Goal: Task Accomplishment & Management: Use online tool/utility

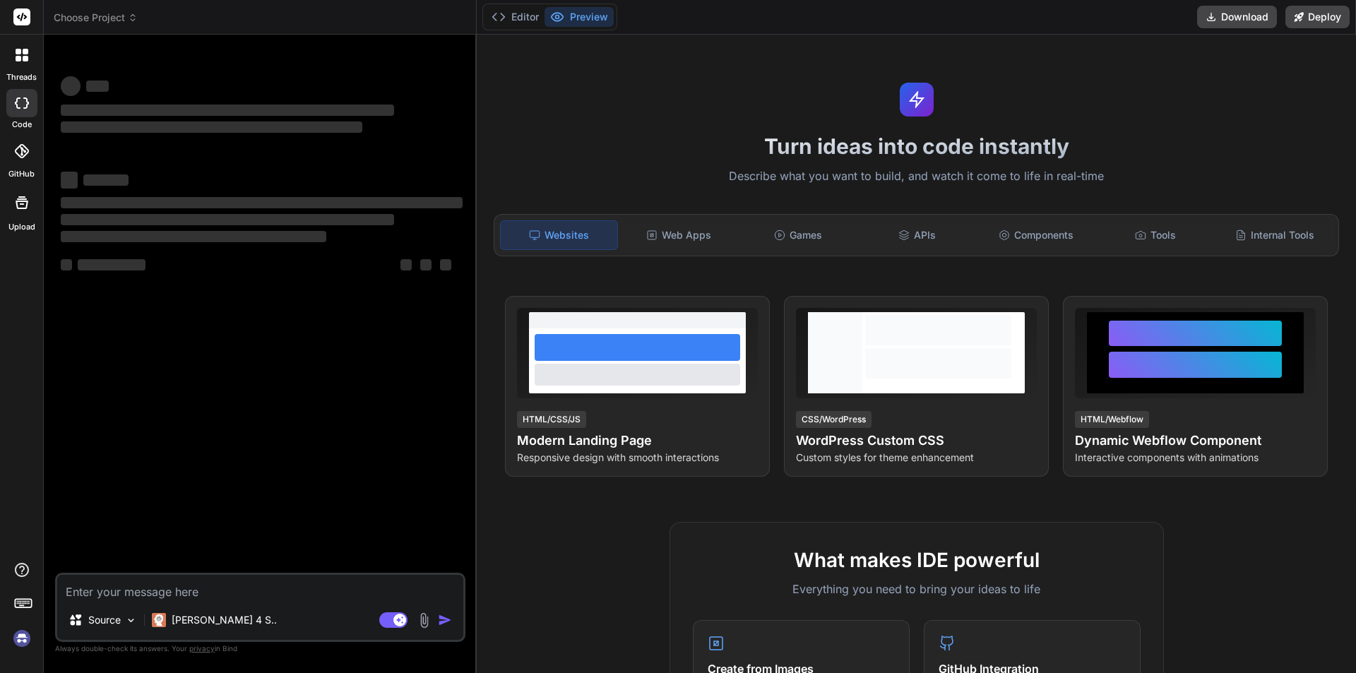
type textarea "x"
click at [107, 585] on textarea at bounding box center [260, 587] width 406 height 25
type textarea "slot"
type textarea "x"
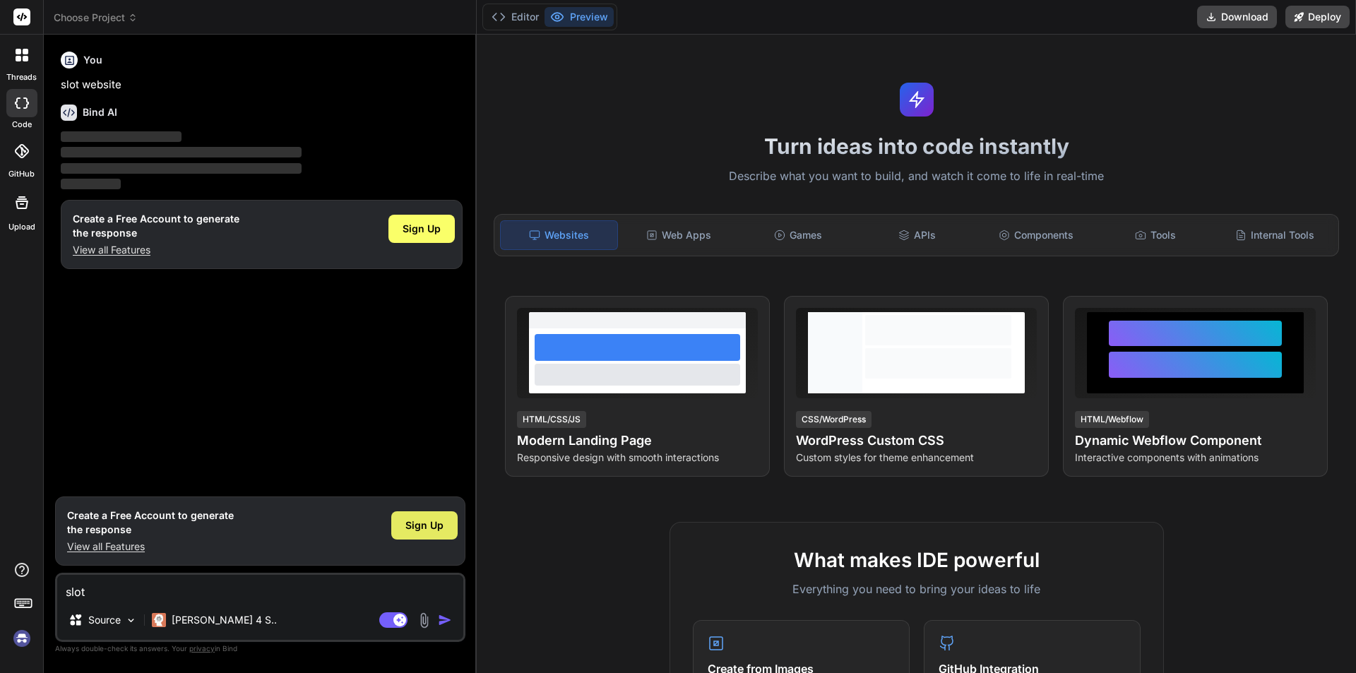
type textarea "slot"
click at [406, 521] on span "Sign Up" at bounding box center [424, 525] width 38 height 14
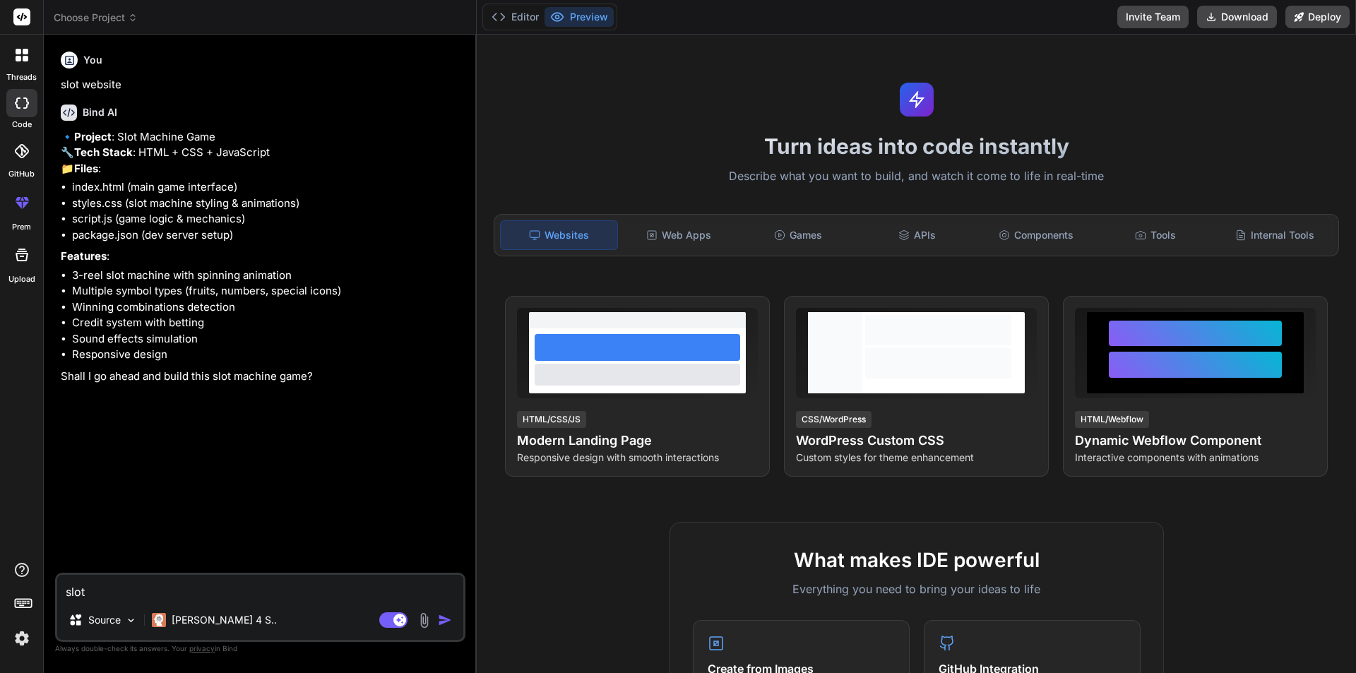
type textarea "x"
drag, startPoint x: 91, startPoint y: 591, endPoint x: 28, endPoint y: 589, distance: 62.9
click at [28, 589] on div "threads code GitHub prem Upload Choose Project Created with Pixso. Bind AI Web …" at bounding box center [678, 336] width 1356 height 673
type textarea "y"
type textarea "x"
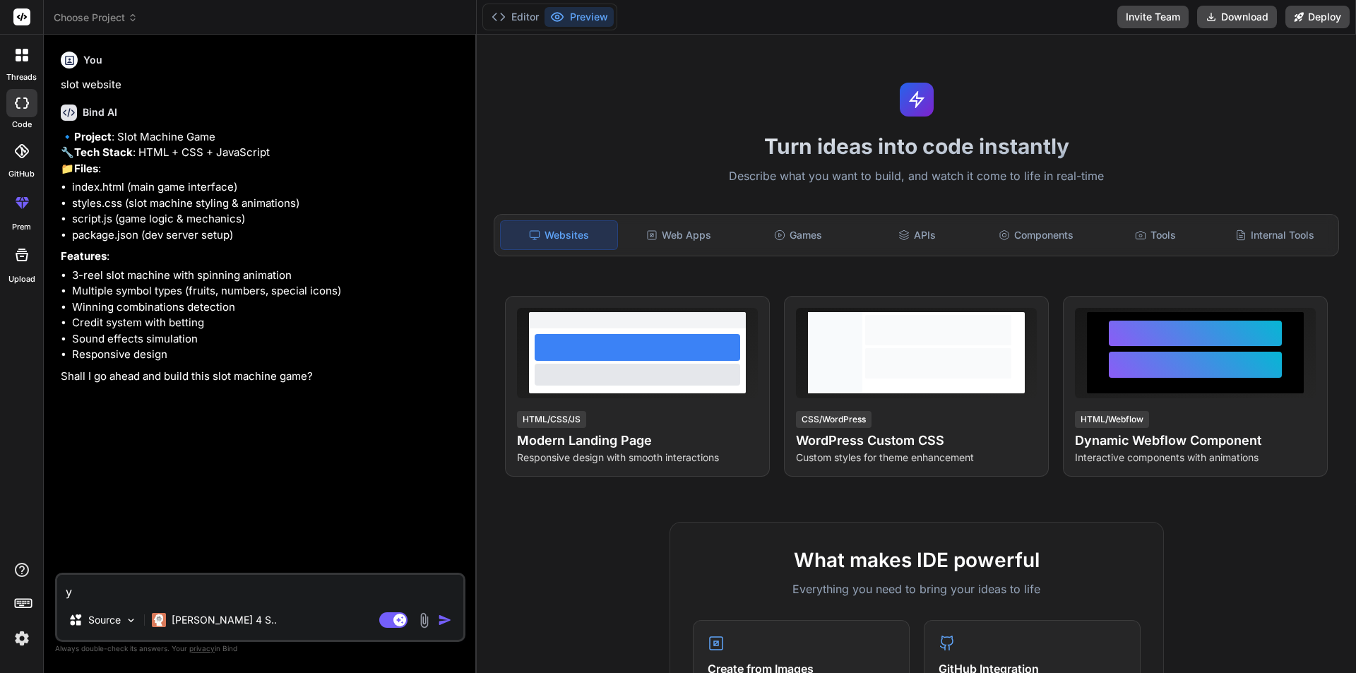
type textarea "ye"
type textarea "x"
type textarea "yes"
type textarea "x"
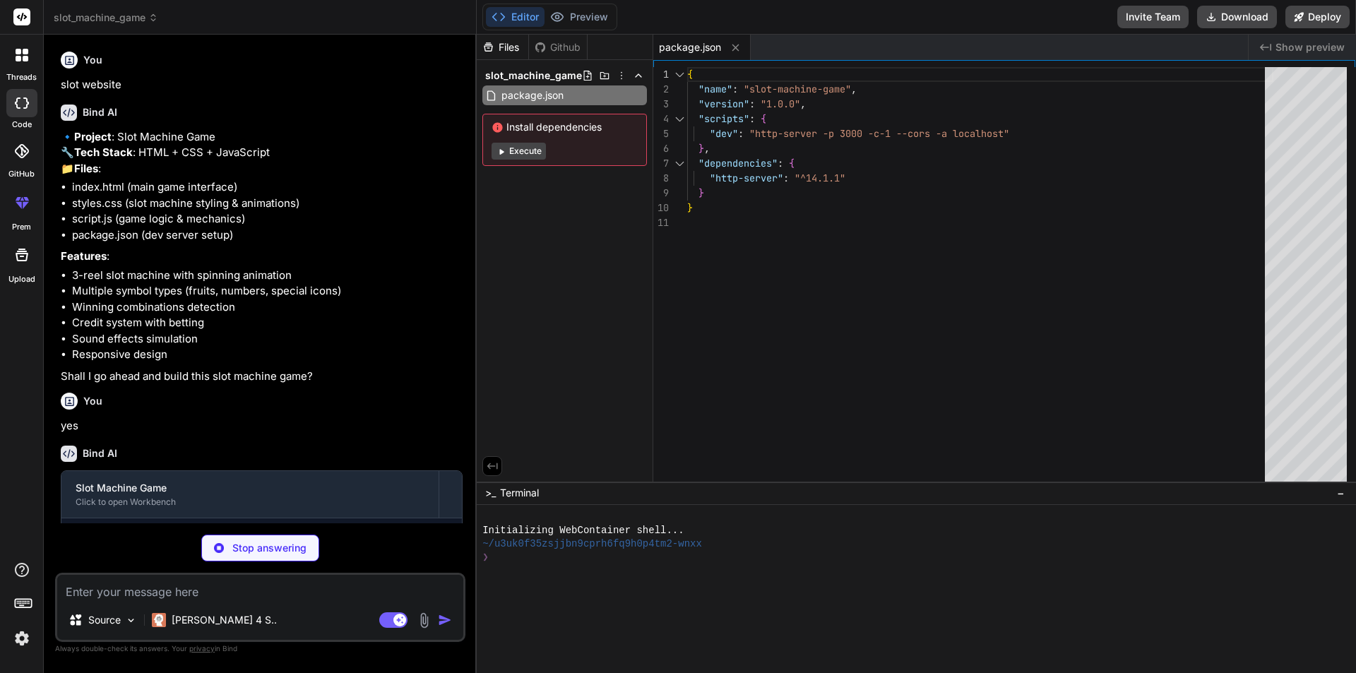
type textarea "x"
click at [531, 153] on button "Execute" at bounding box center [519, 151] width 54 height 17
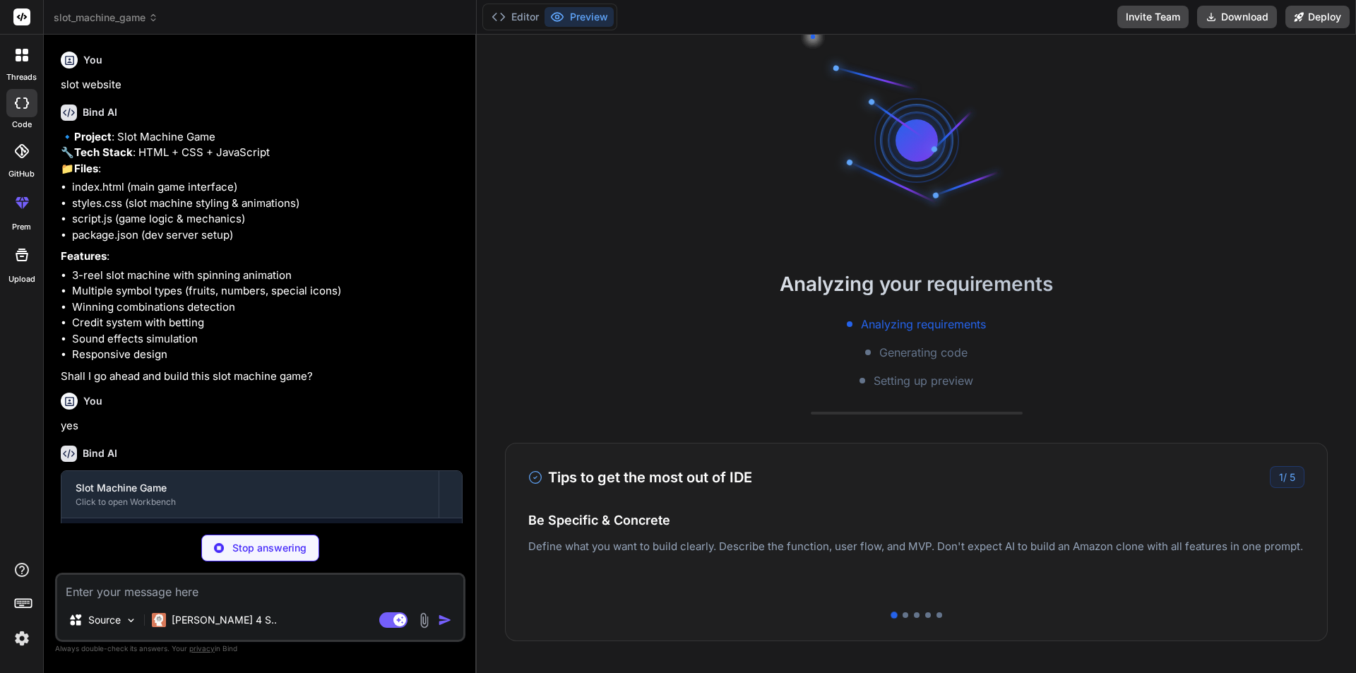
scroll to position [67, 0]
type textarea "x"
type textarea "</body> </html>"
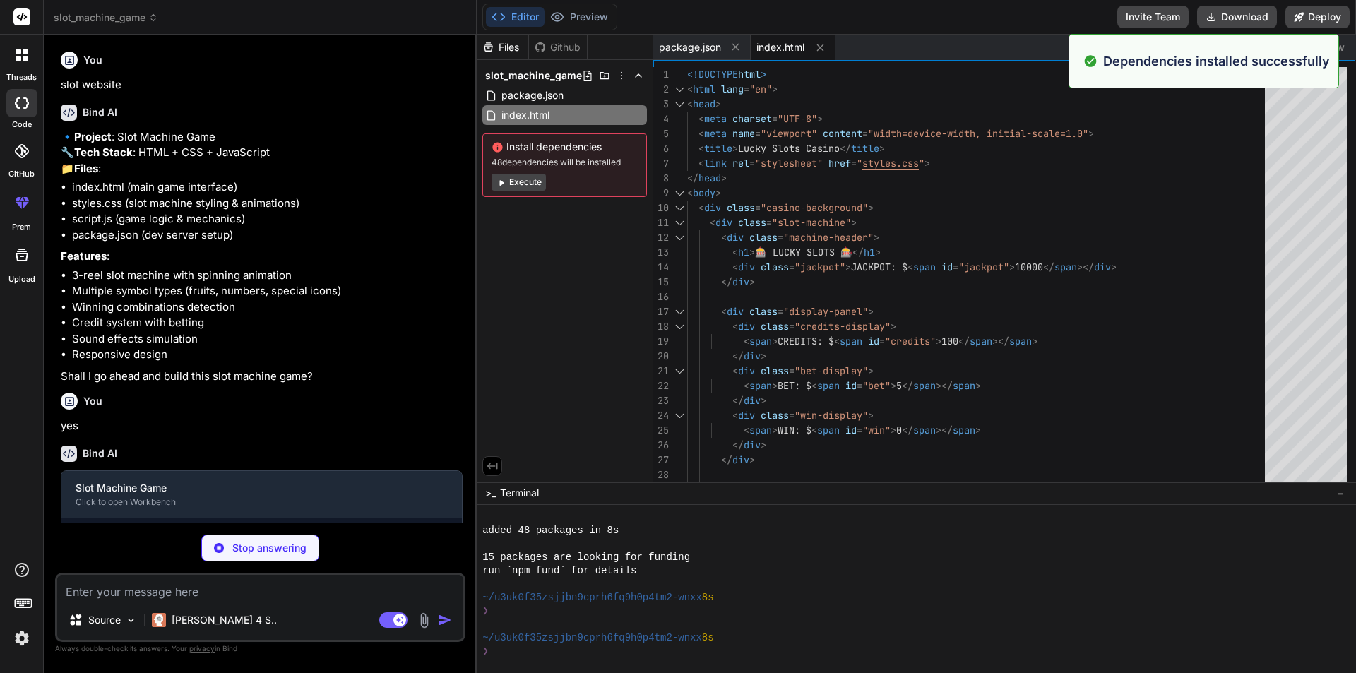
scroll to position [107, 0]
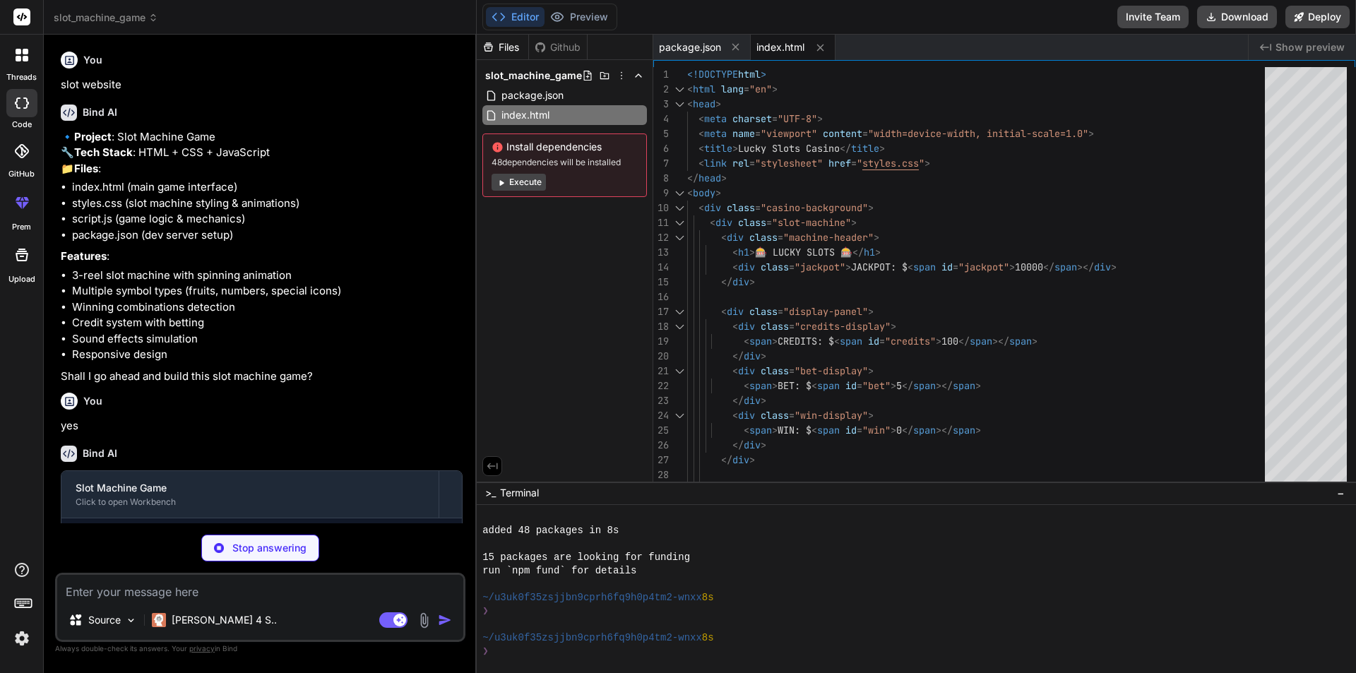
click at [775, 50] on span "index.html" at bounding box center [780, 47] width 48 height 14
type textarea "x"
click at [698, 44] on span "package.json" at bounding box center [690, 47] width 62 height 14
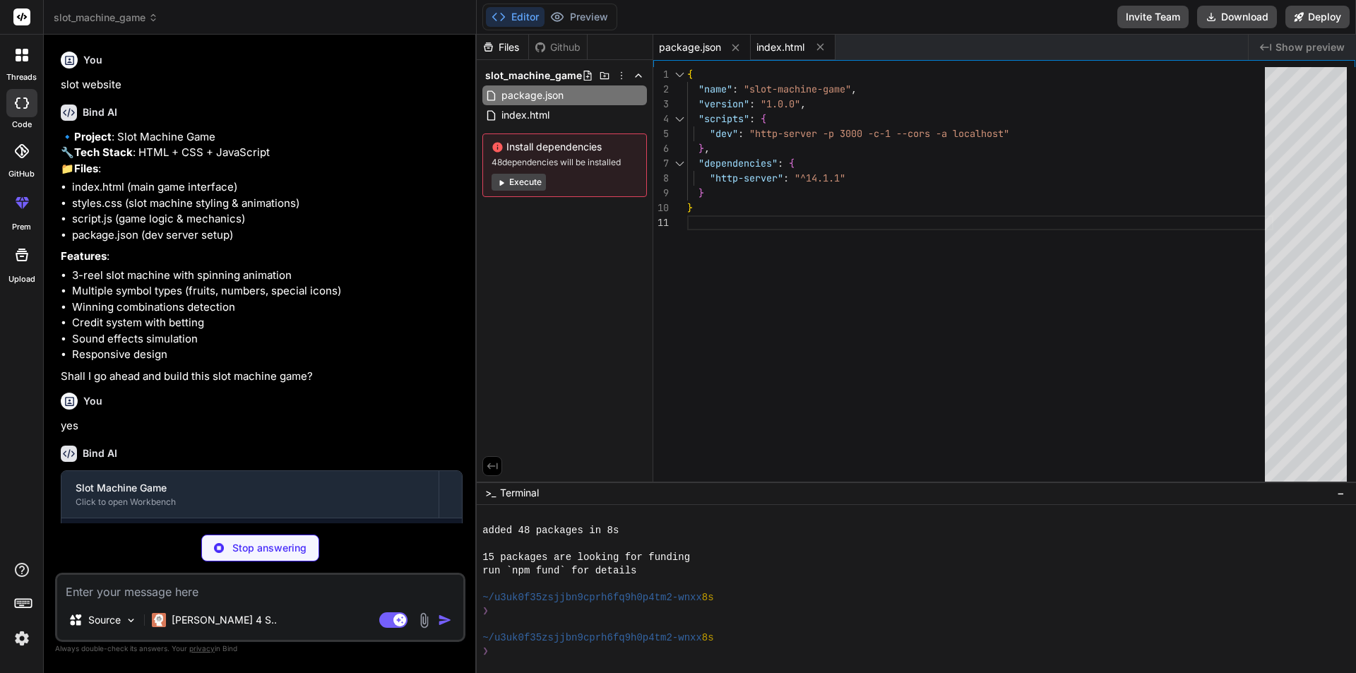
type textarea "x"
click at [785, 47] on span "index.html" at bounding box center [780, 47] width 48 height 14
type textarea "</body> </html>"
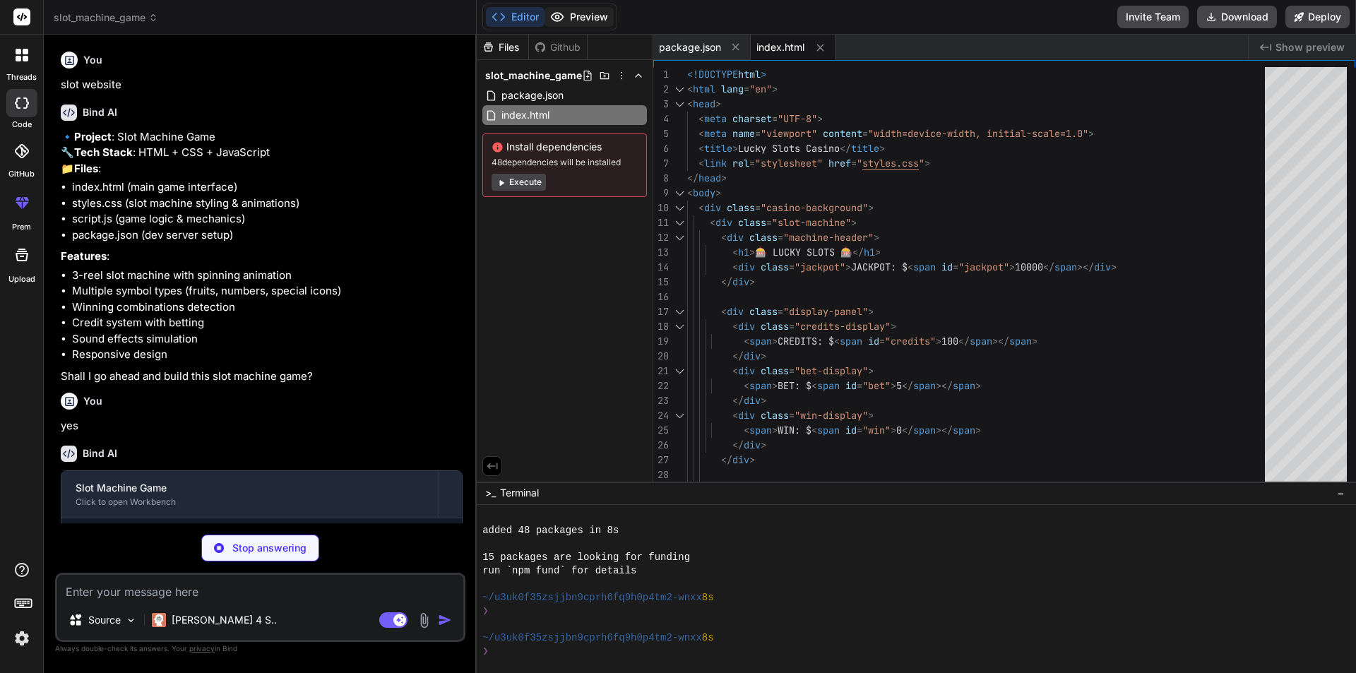
click at [578, 15] on button "Preview" at bounding box center [578, 17] width 69 height 20
click at [526, 17] on button "Editor" at bounding box center [515, 17] width 59 height 20
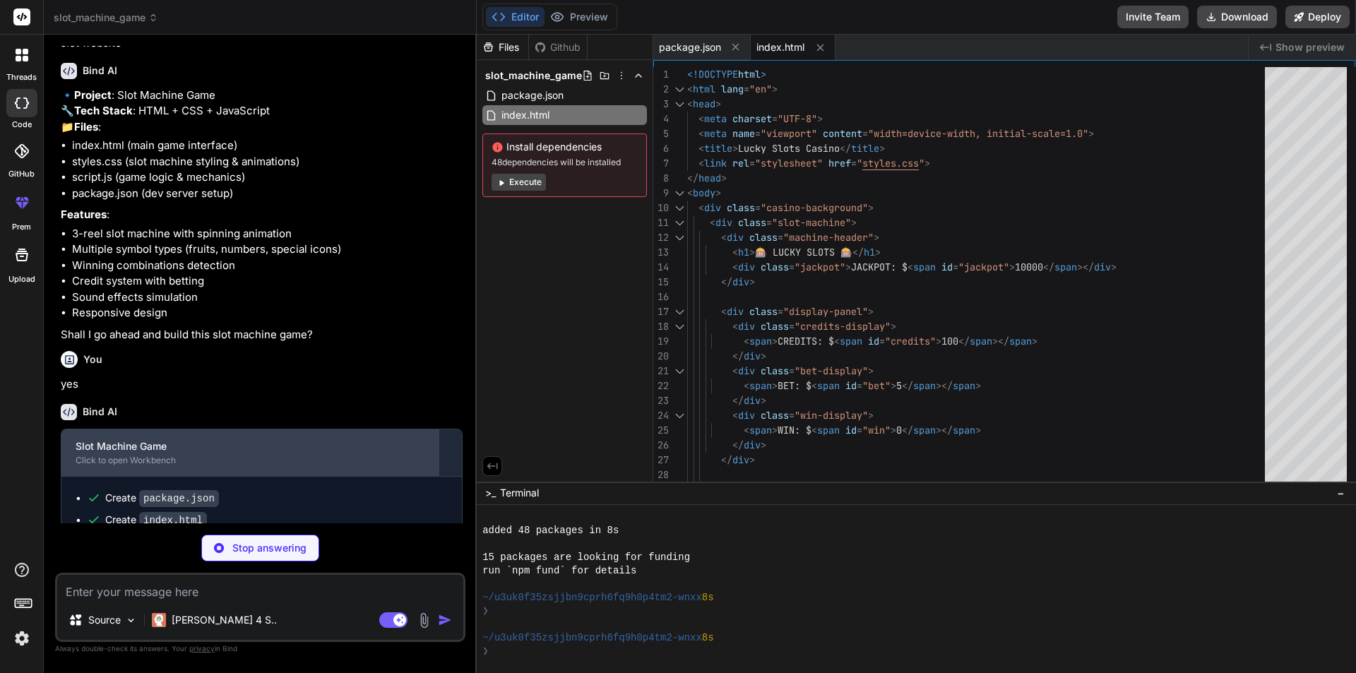
scroll to position [114, 0]
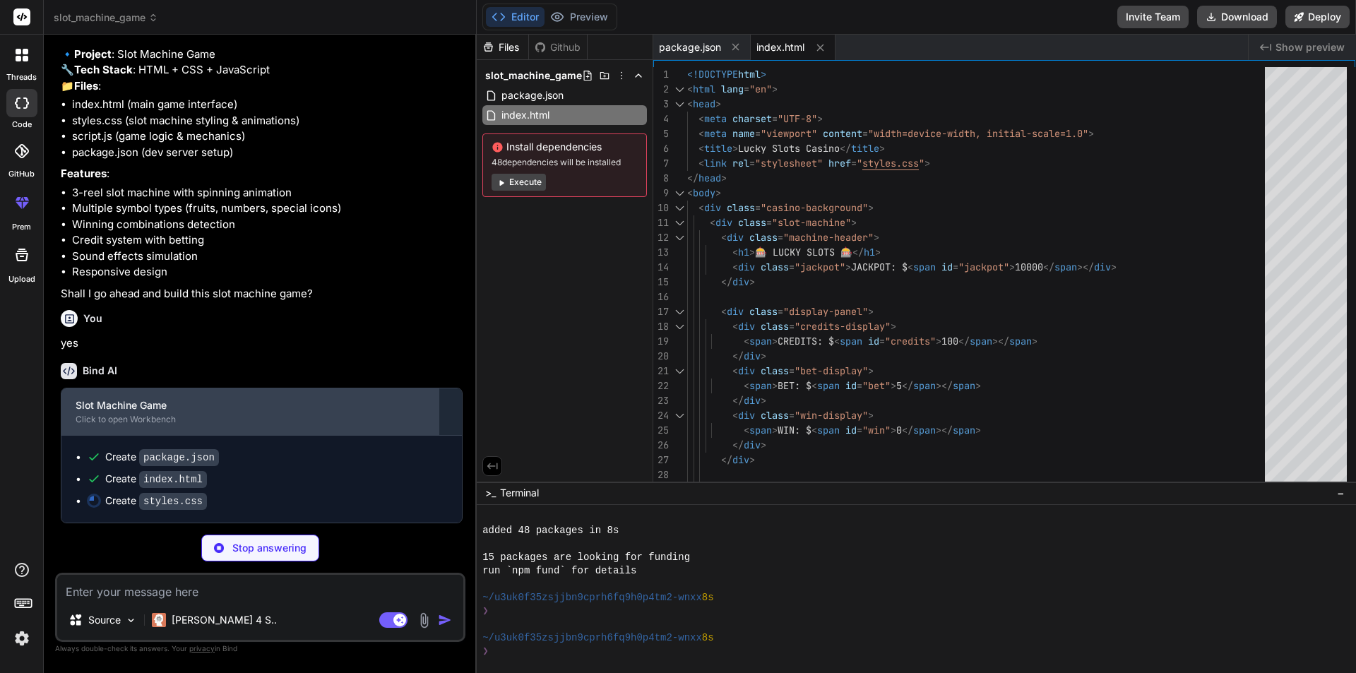
type textarea "x"
type textarea "align-items: center; } }"
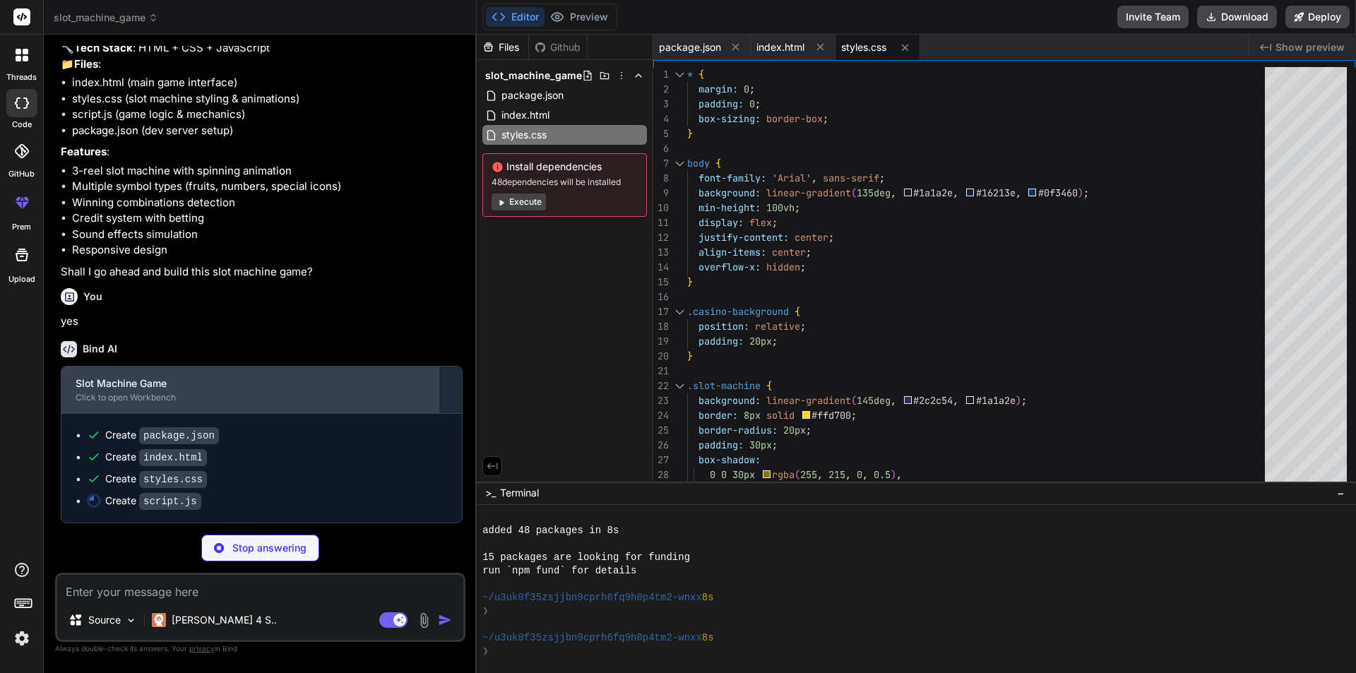
scroll to position [136, 0]
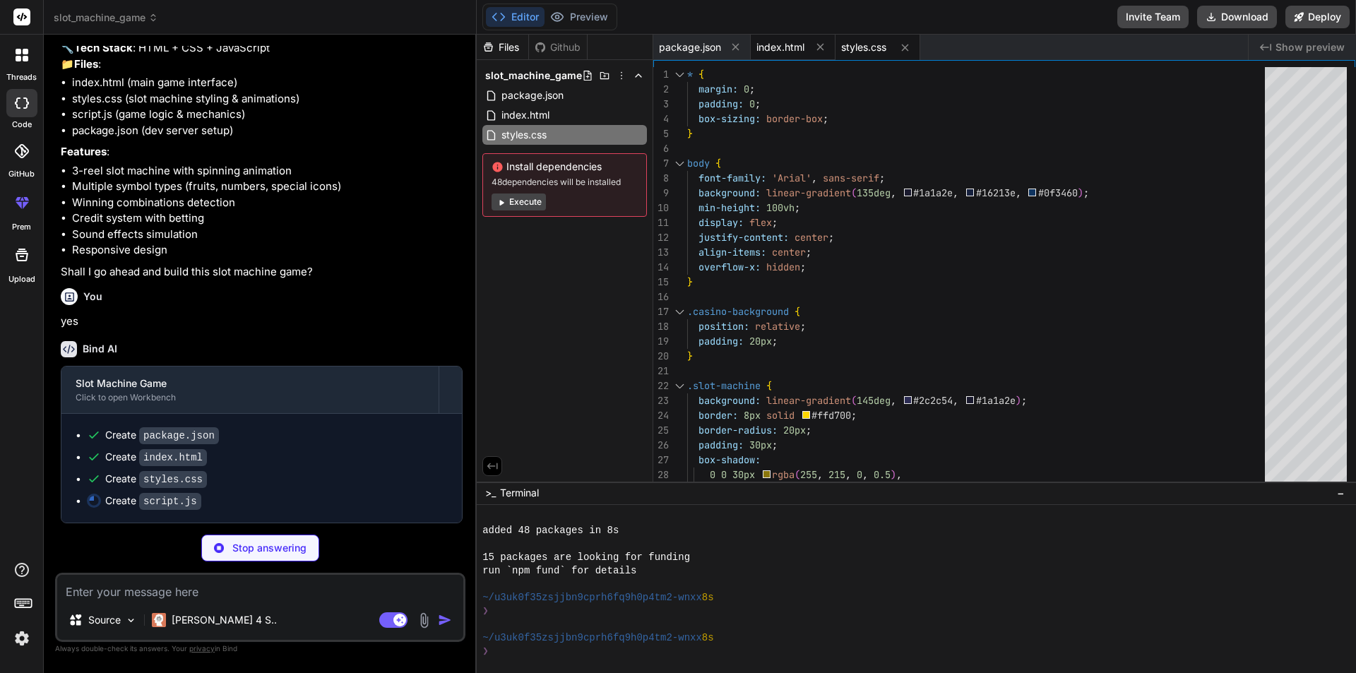
type textarea "x"
click at [783, 44] on span "index.html" at bounding box center [780, 47] width 48 height 14
type textarea "</body> </html>"
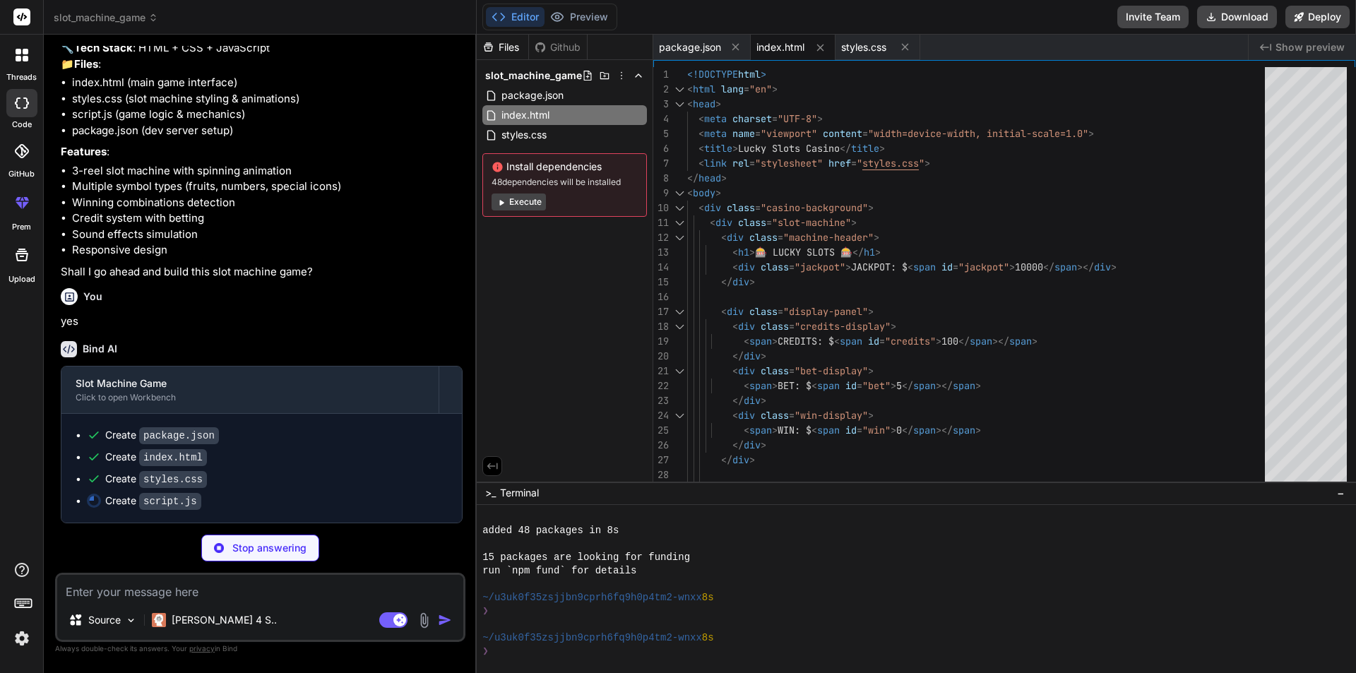
type textarea "x"
type textarea "} // Add keyboard shortcuts document.addEventListener('keydown', (e) => { if (e…"
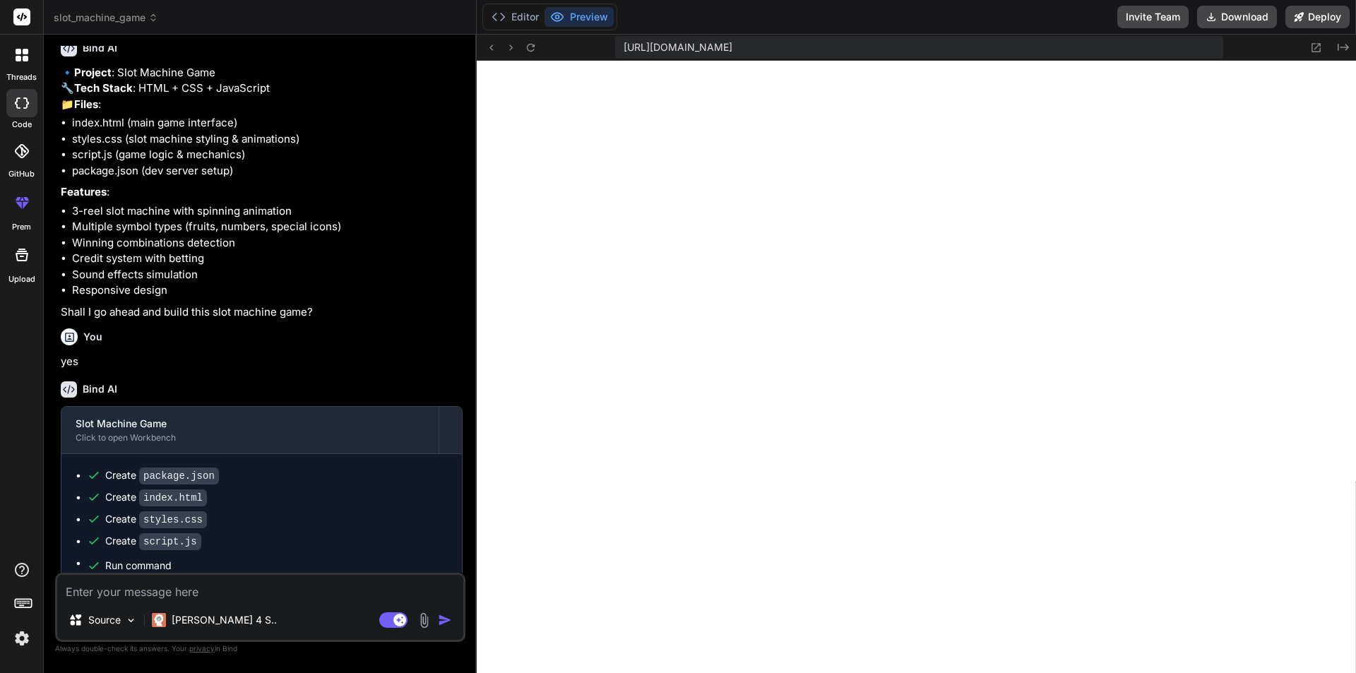
scroll to position [0, 0]
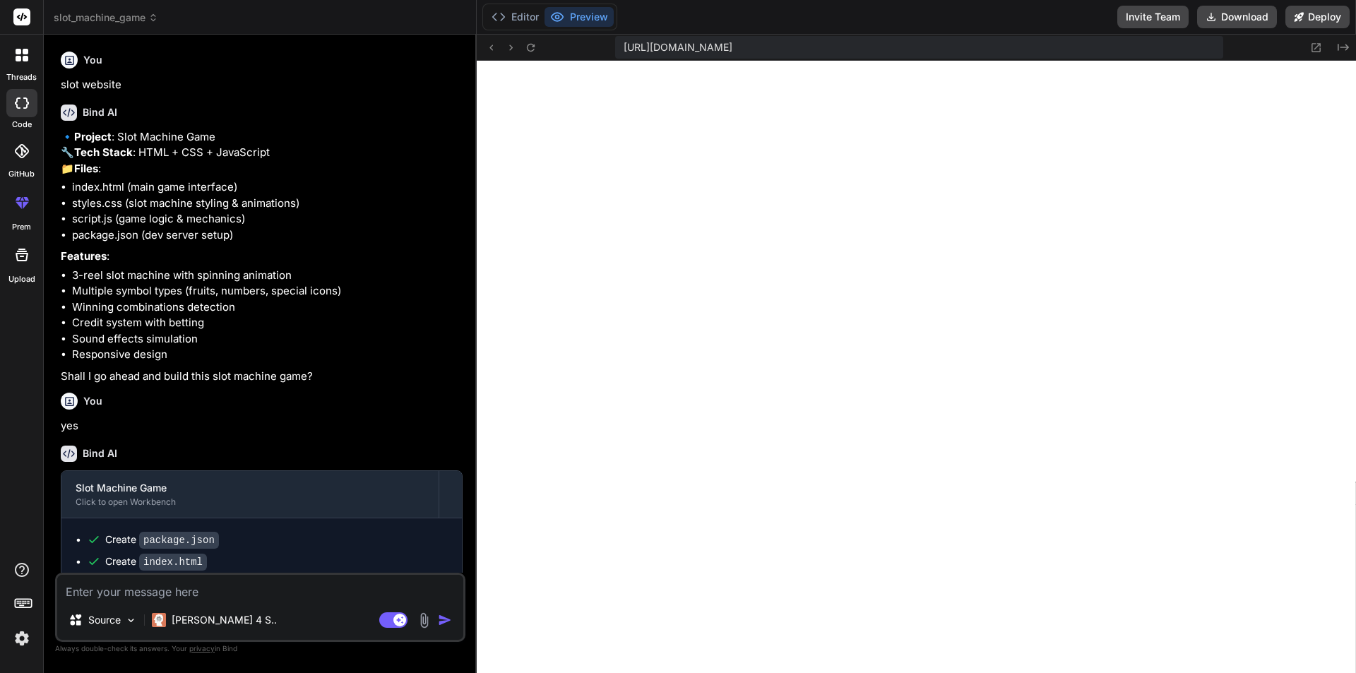
click at [20, 99] on icon at bounding box center [22, 102] width 14 height 11
type textarea "x"
click at [247, 586] on textarea at bounding box center [260, 587] width 406 height 25
click at [129, 15] on span "slot_machine_game" at bounding box center [106, 18] width 105 height 14
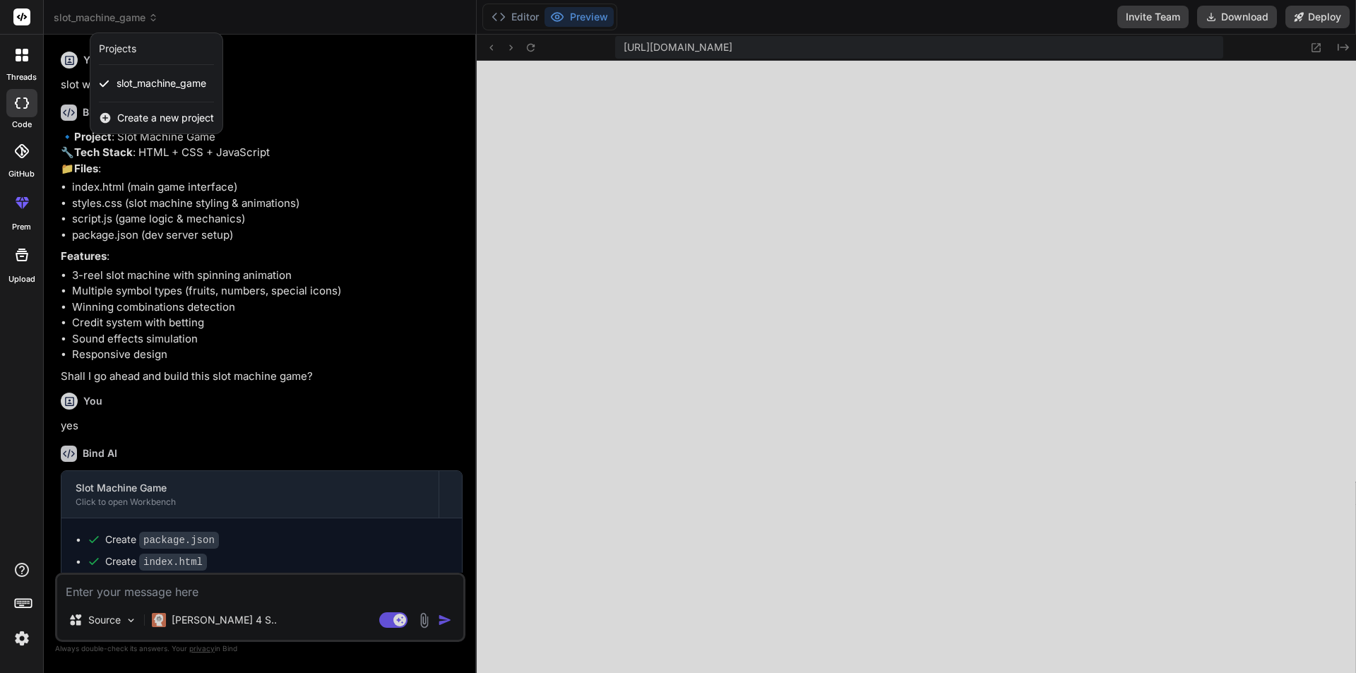
drag, startPoint x: 155, startPoint y: 81, endPoint x: 135, endPoint y: 81, distance: 19.8
click at [135, 81] on span "slot_machine_game" at bounding box center [162, 83] width 90 height 14
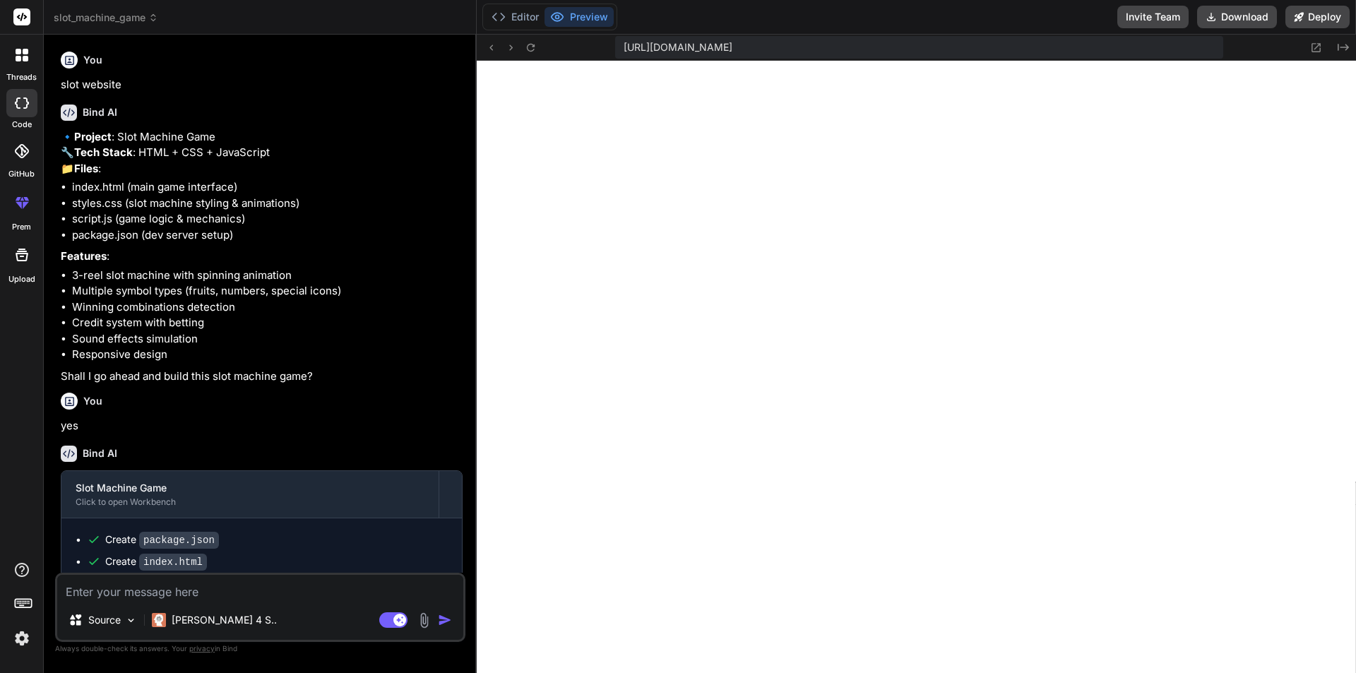
click at [99, 18] on span "slot_machine_game" at bounding box center [106, 18] width 105 height 14
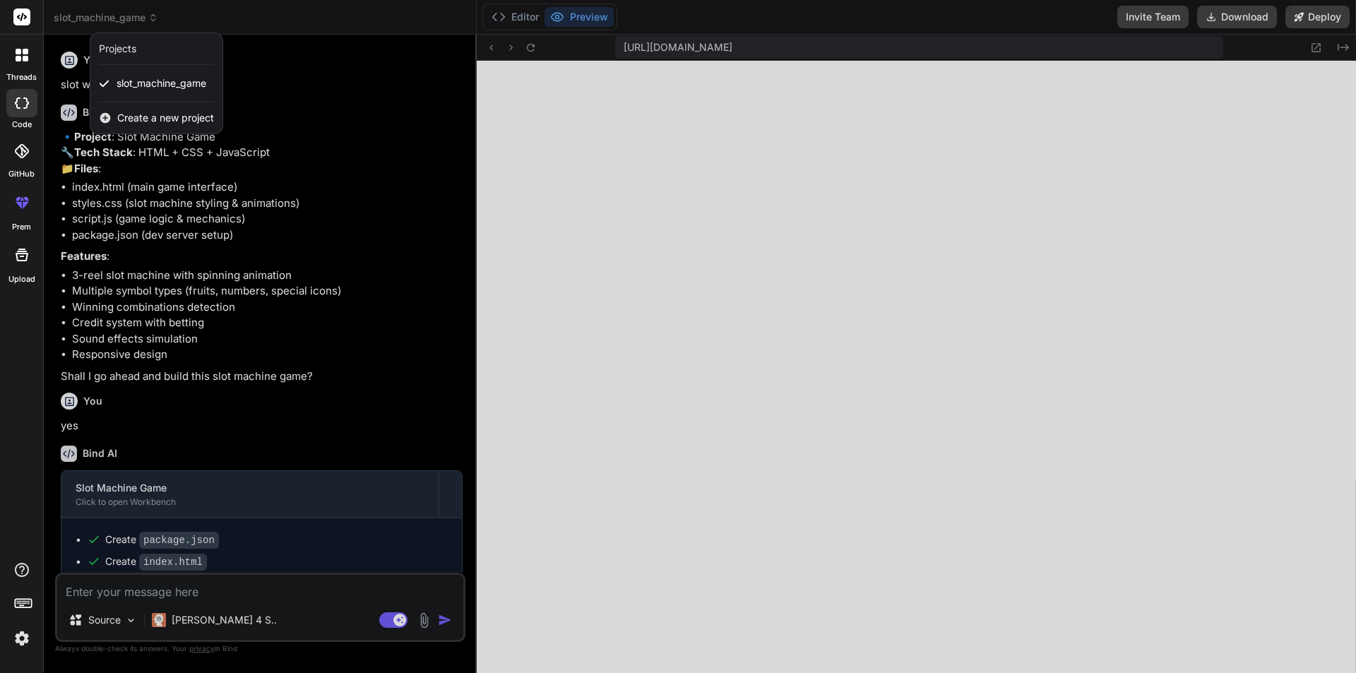
click at [137, 112] on span "Create a new project" at bounding box center [165, 118] width 97 height 14
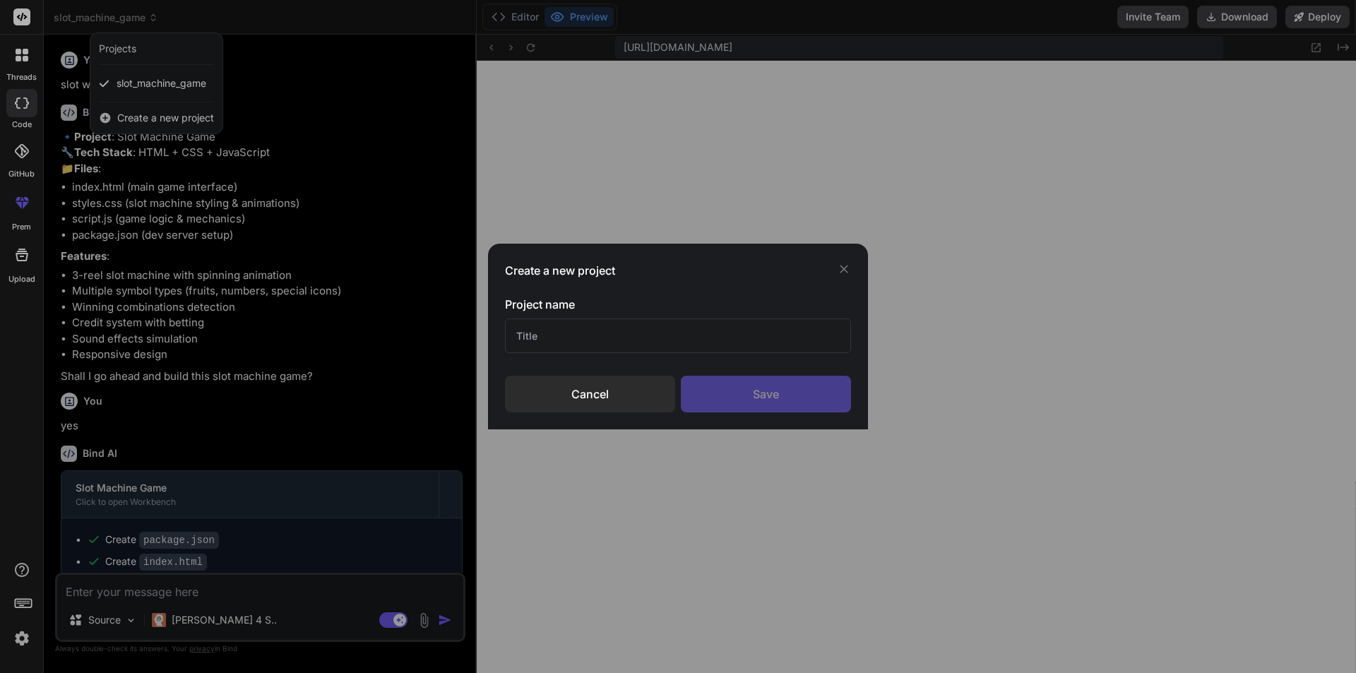
click at [609, 335] on input "text" at bounding box center [678, 335] width 346 height 35
type input "w1"
click at [746, 395] on div "Save" at bounding box center [766, 394] width 170 height 37
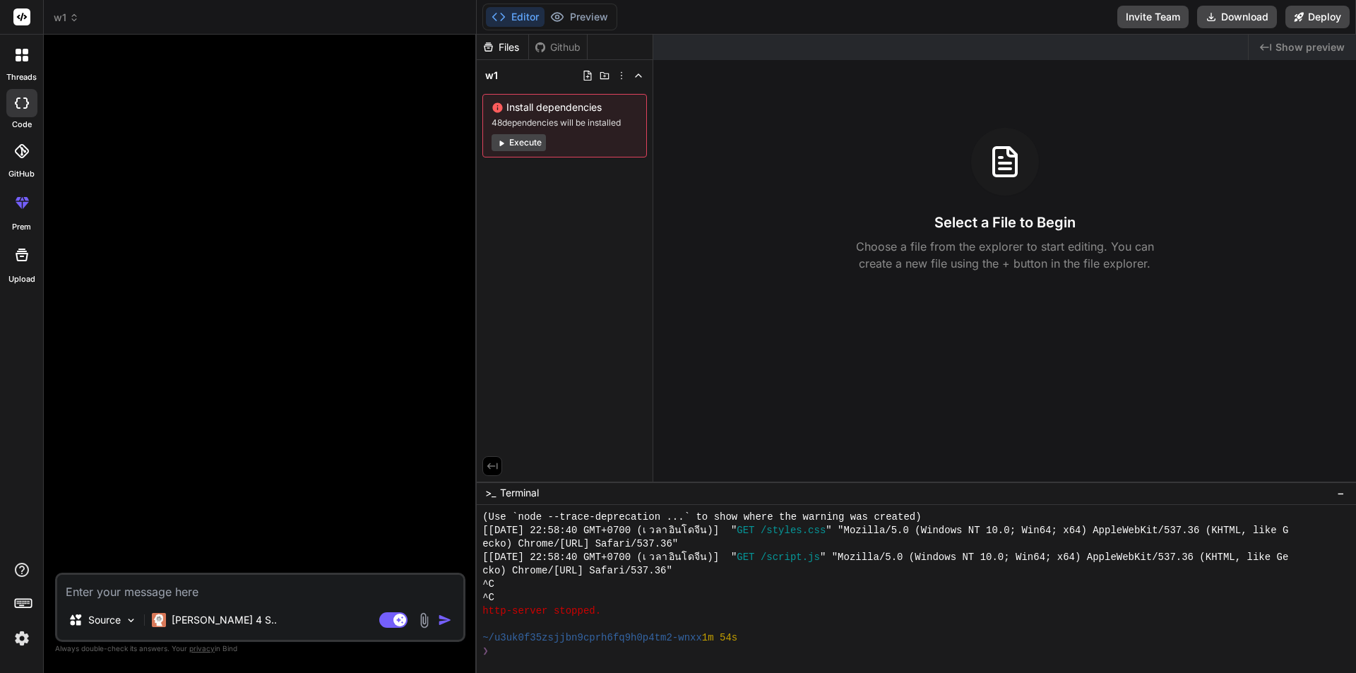
click at [21, 54] on icon at bounding box center [22, 55] width 13 height 13
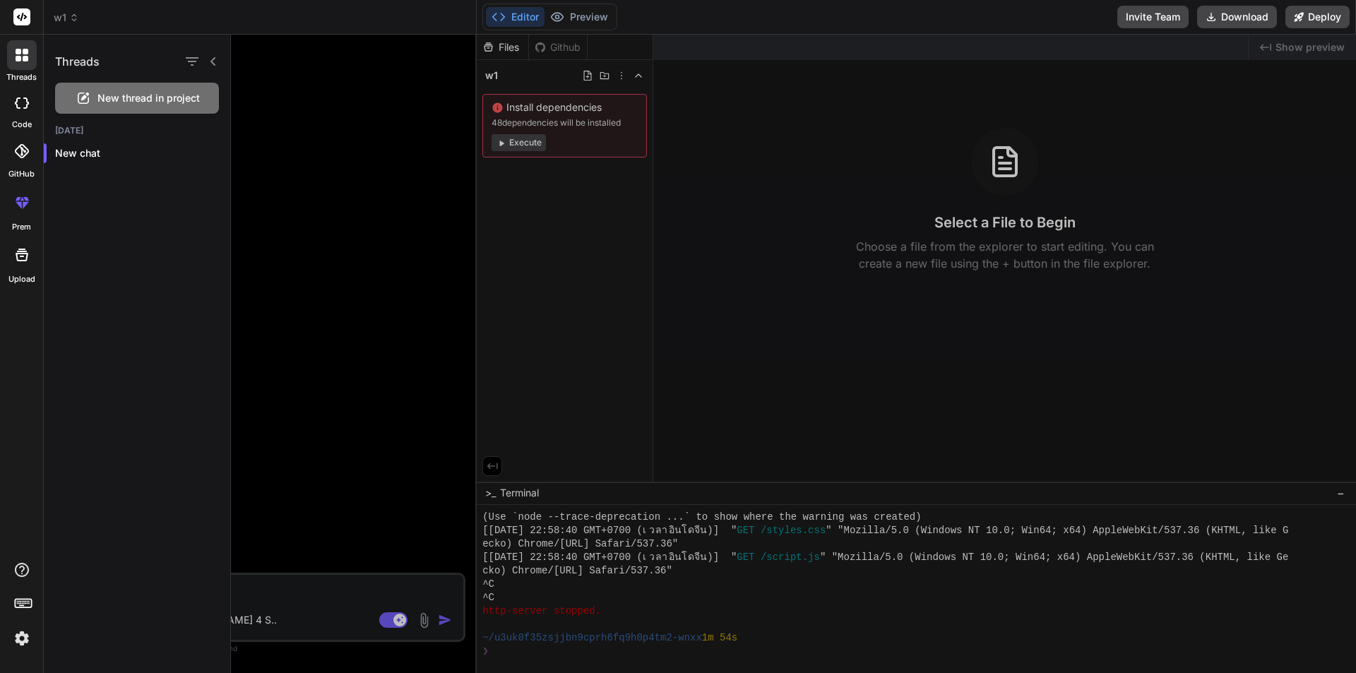
click at [23, 148] on icon at bounding box center [22, 151] width 14 height 14
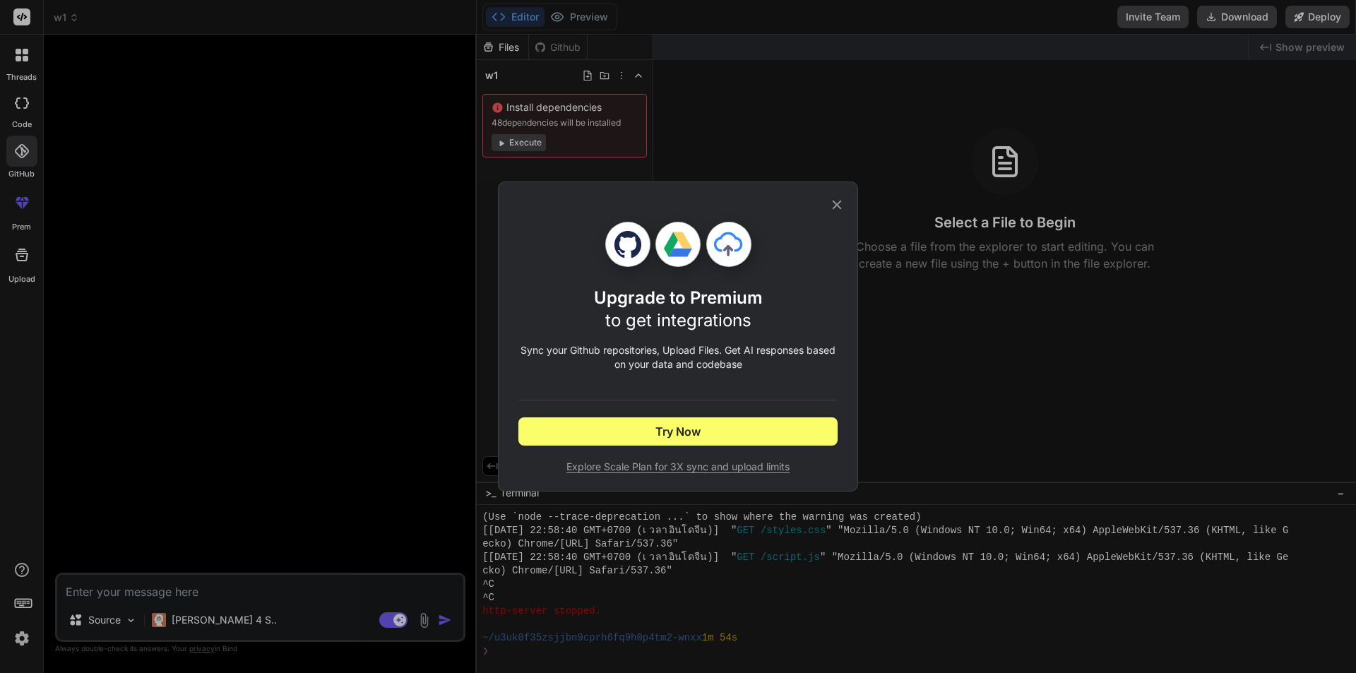
click at [20, 202] on div "Upgrade to Premium to get integrations Sync your Github repositories, Upload Fi…" at bounding box center [678, 336] width 1356 height 673
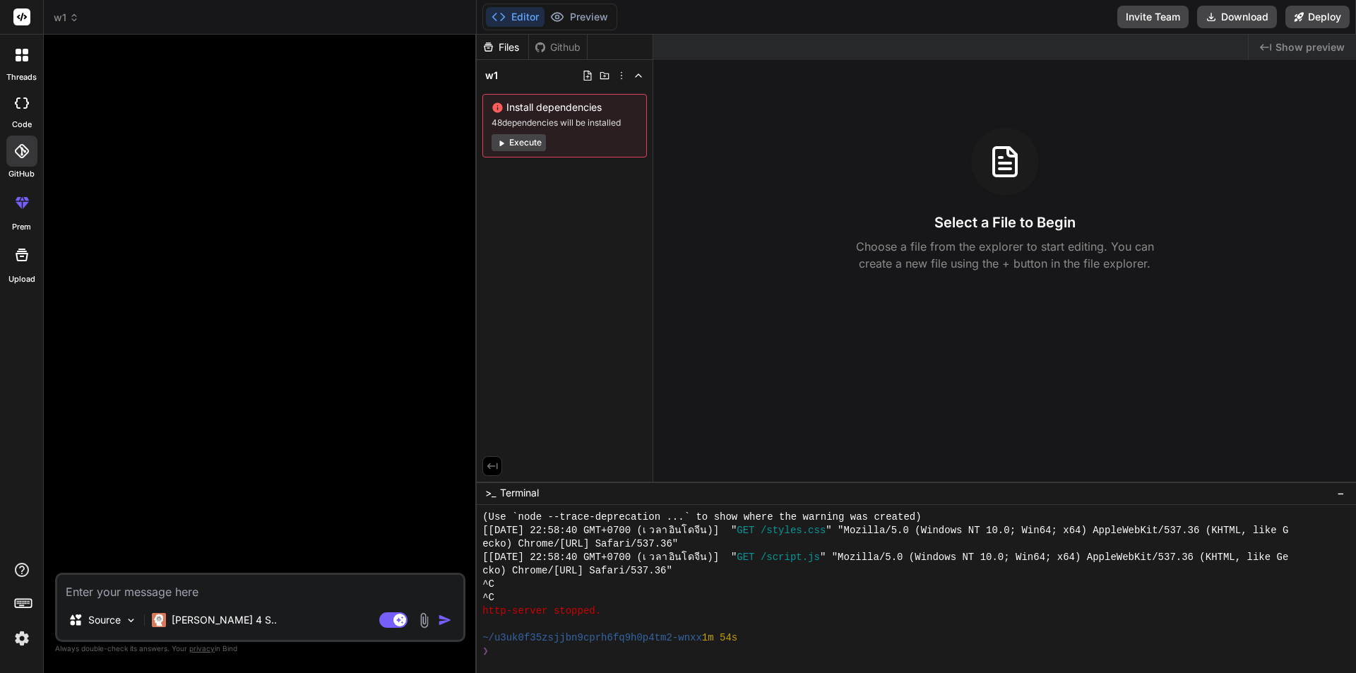
click at [23, 247] on icon at bounding box center [21, 254] width 17 height 17
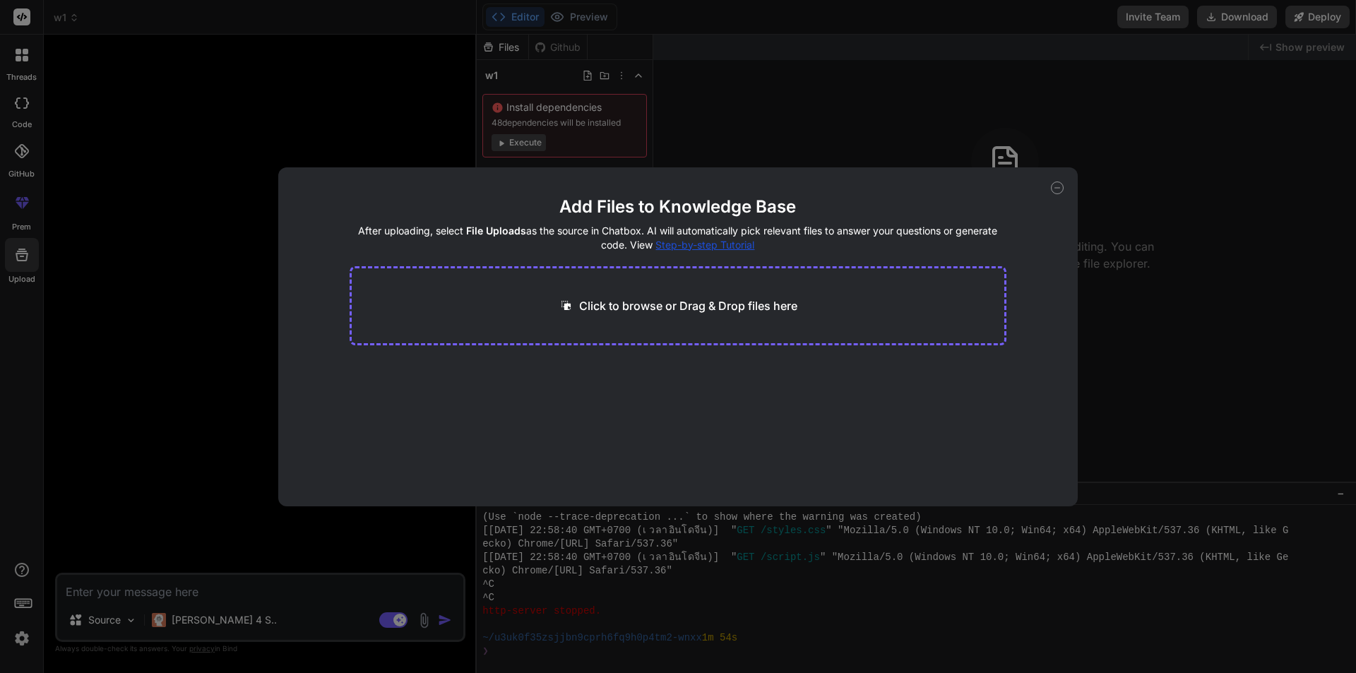
click at [1061, 190] on icon at bounding box center [1057, 187] width 13 height 13
type textarea "x"
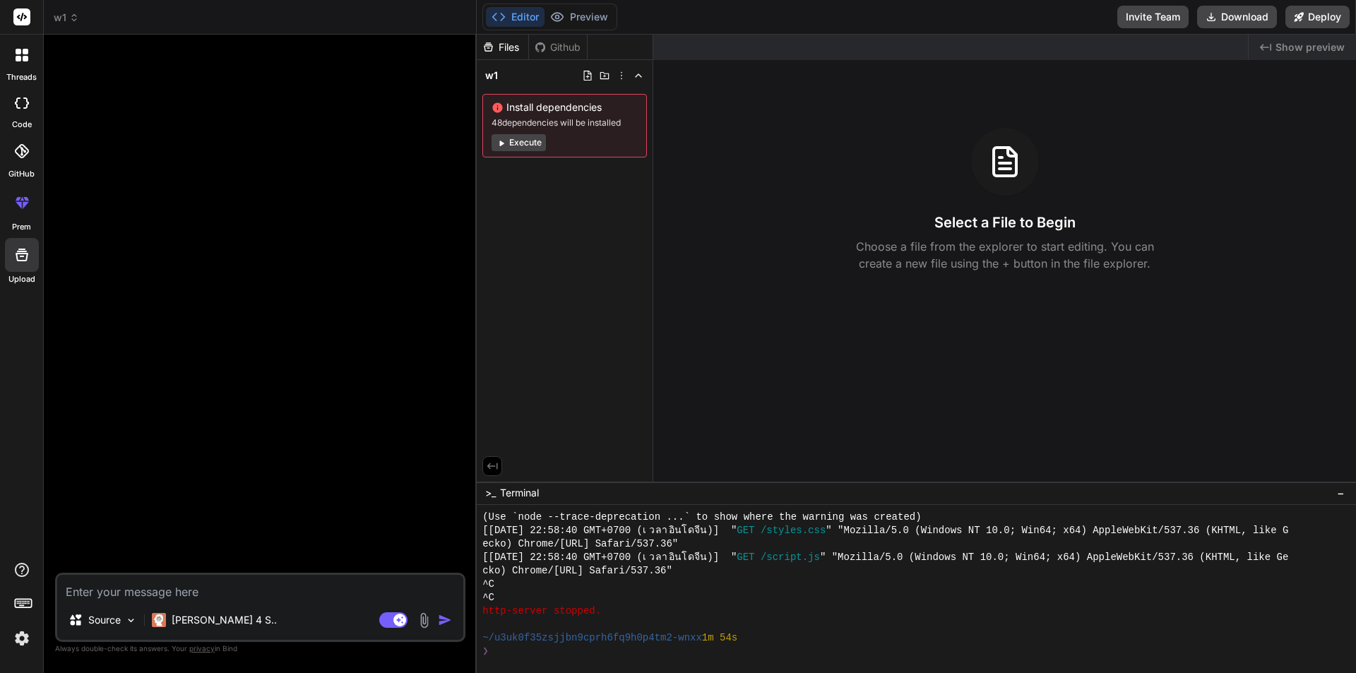
click at [69, 16] on icon at bounding box center [74, 18] width 10 height 10
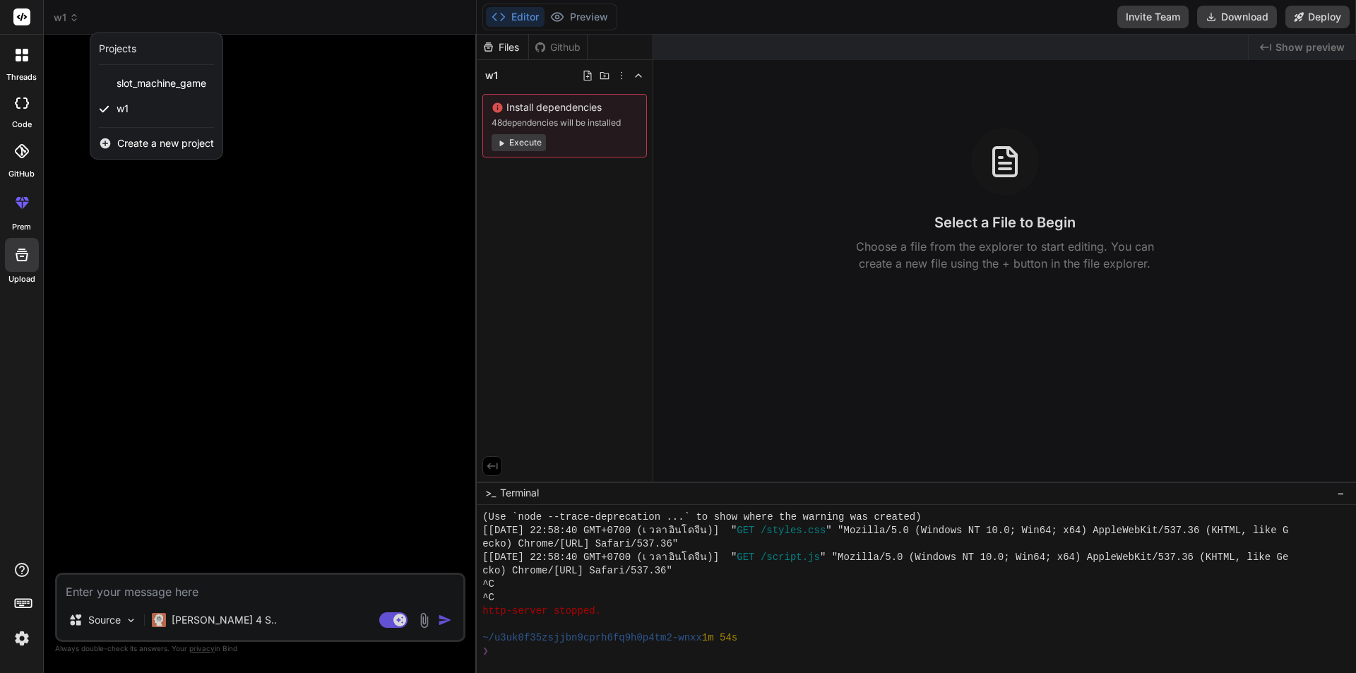
click at [15, 12] on rect at bounding box center [21, 16] width 17 height 17
click at [20, 13] on rect at bounding box center [21, 16] width 17 height 17
click at [318, 249] on div at bounding box center [678, 336] width 1356 height 673
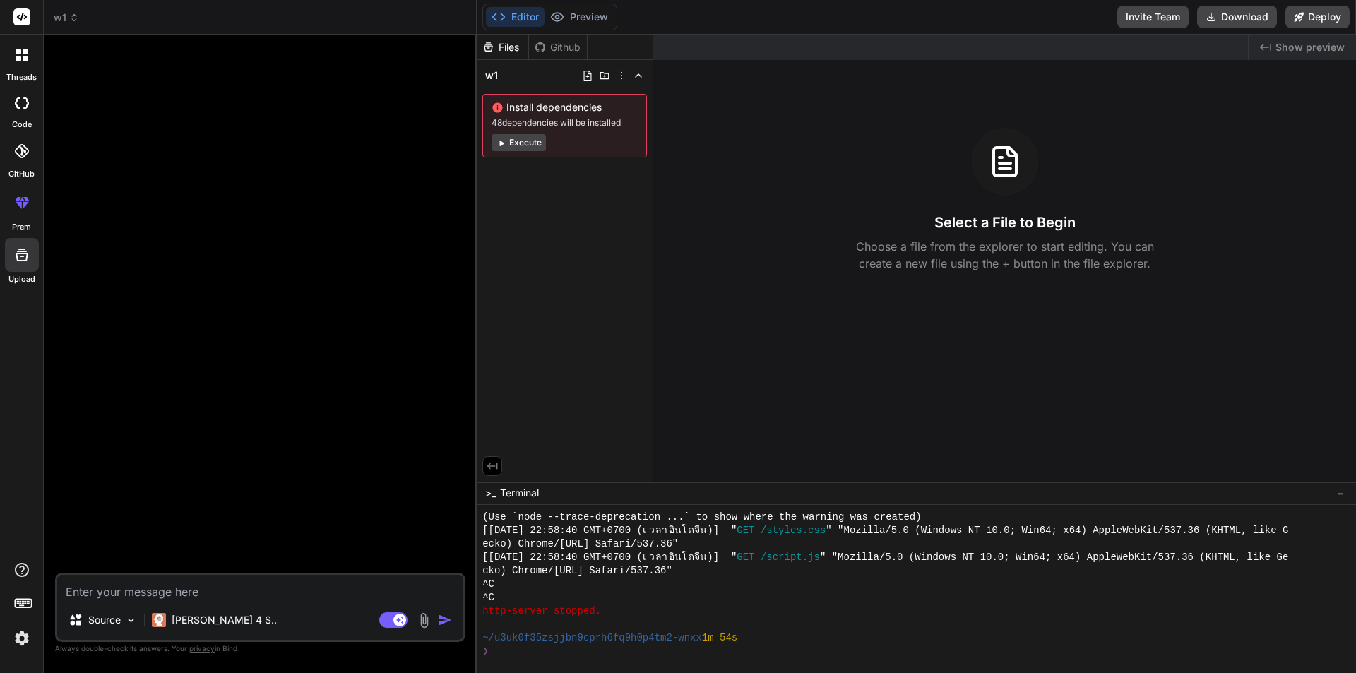
click at [212, 585] on textarea at bounding box center [260, 587] width 406 height 25
paste textarea "ะบบบริหารจัดการคลังสินค้าและงานบริการ (Warehouse & Service Management System) ภ…"
type textarea "ะบบบริหารจัดการคลังสินค้าและงานบริการ (Warehouse & Service Management System) ภ…"
type textarea "x"
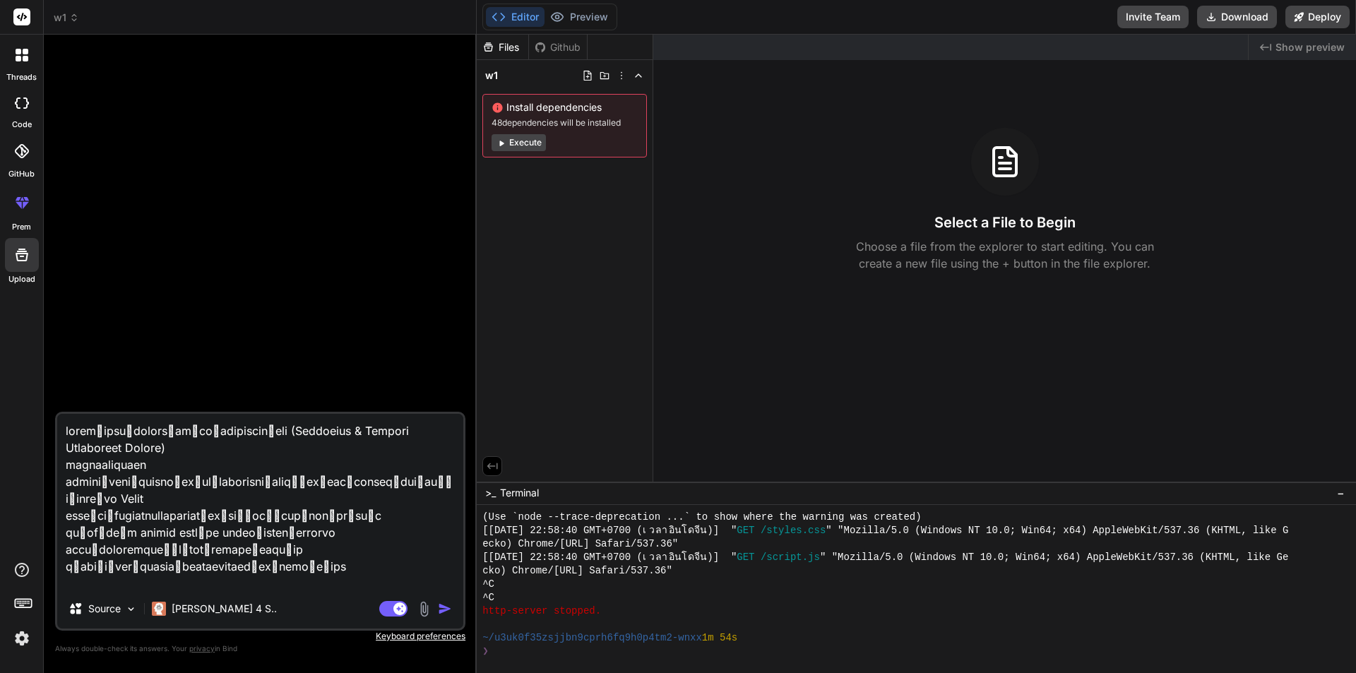
scroll to position [3594, 0]
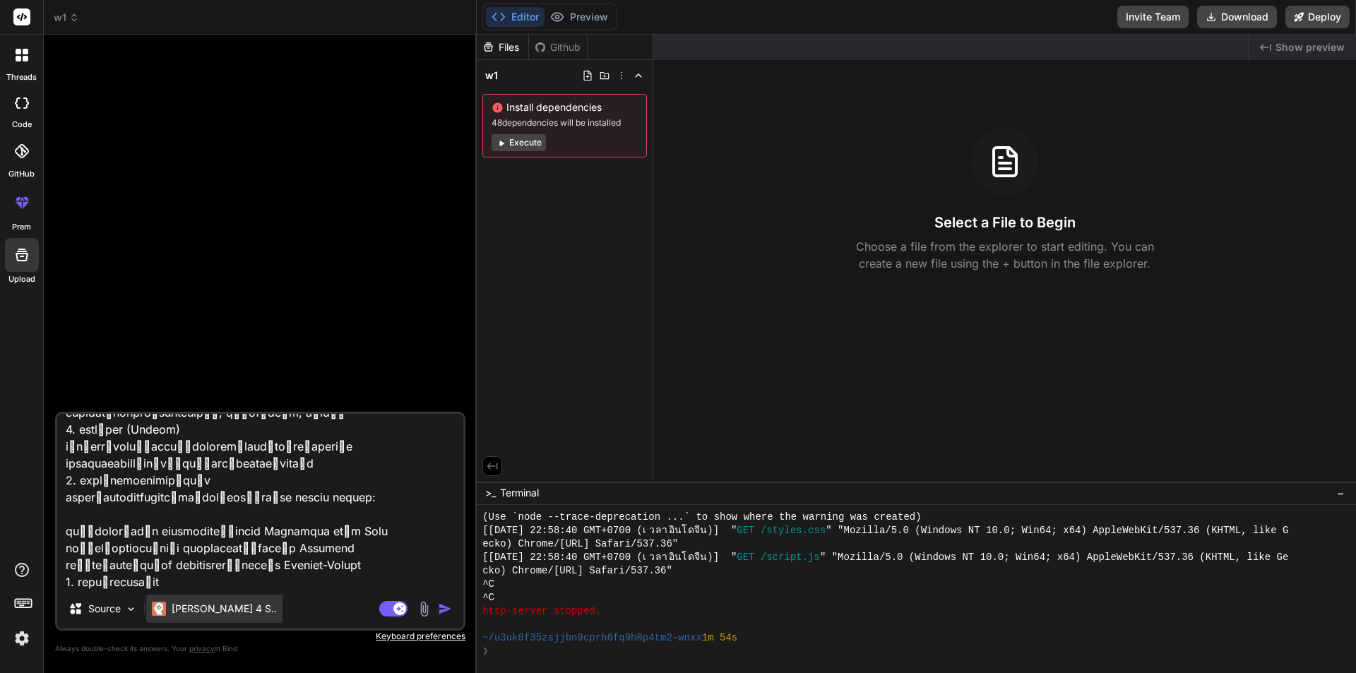
type textarea "ะบบบริหารจัดการคลังสินค้าและงานบริการ (Warehouse & Service Management System) ภ…"
click at [207, 614] on p "Claude 4 S.." at bounding box center [224, 609] width 105 height 14
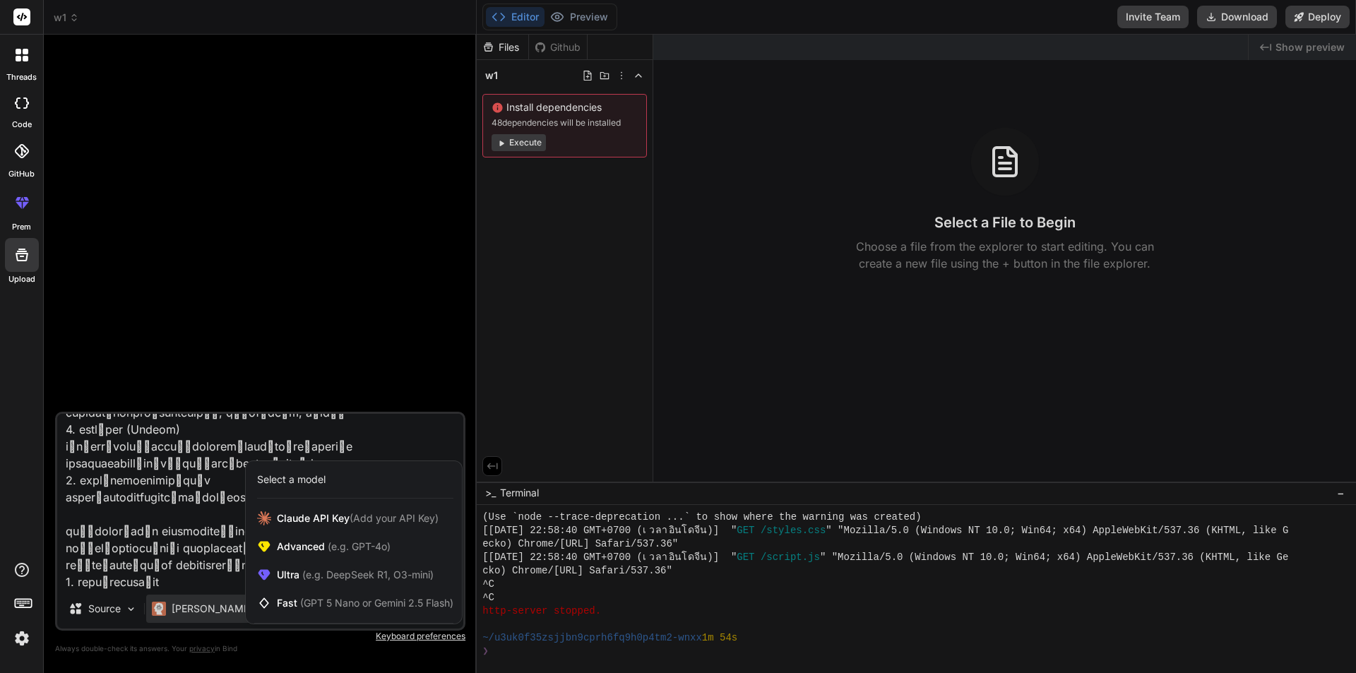
click at [225, 621] on div at bounding box center [678, 336] width 1356 height 673
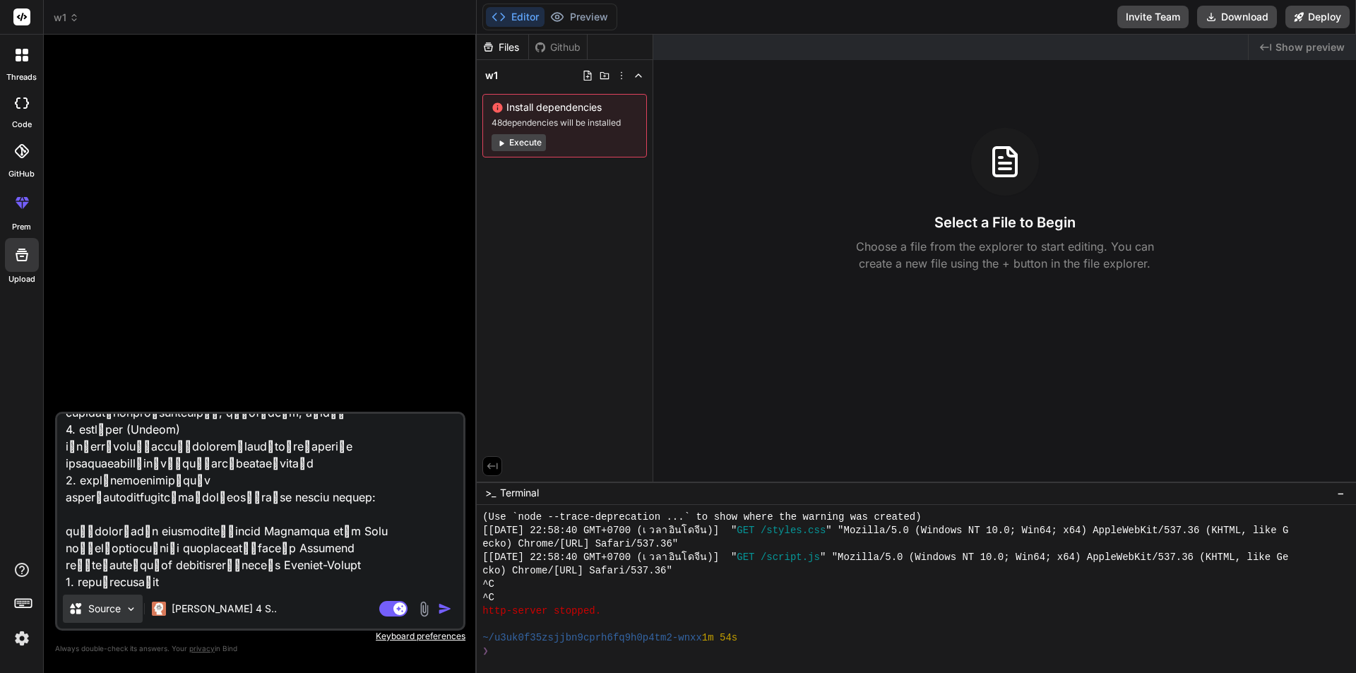
click at [131, 609] on img at bounding box center [131, 609] width 12 height 12
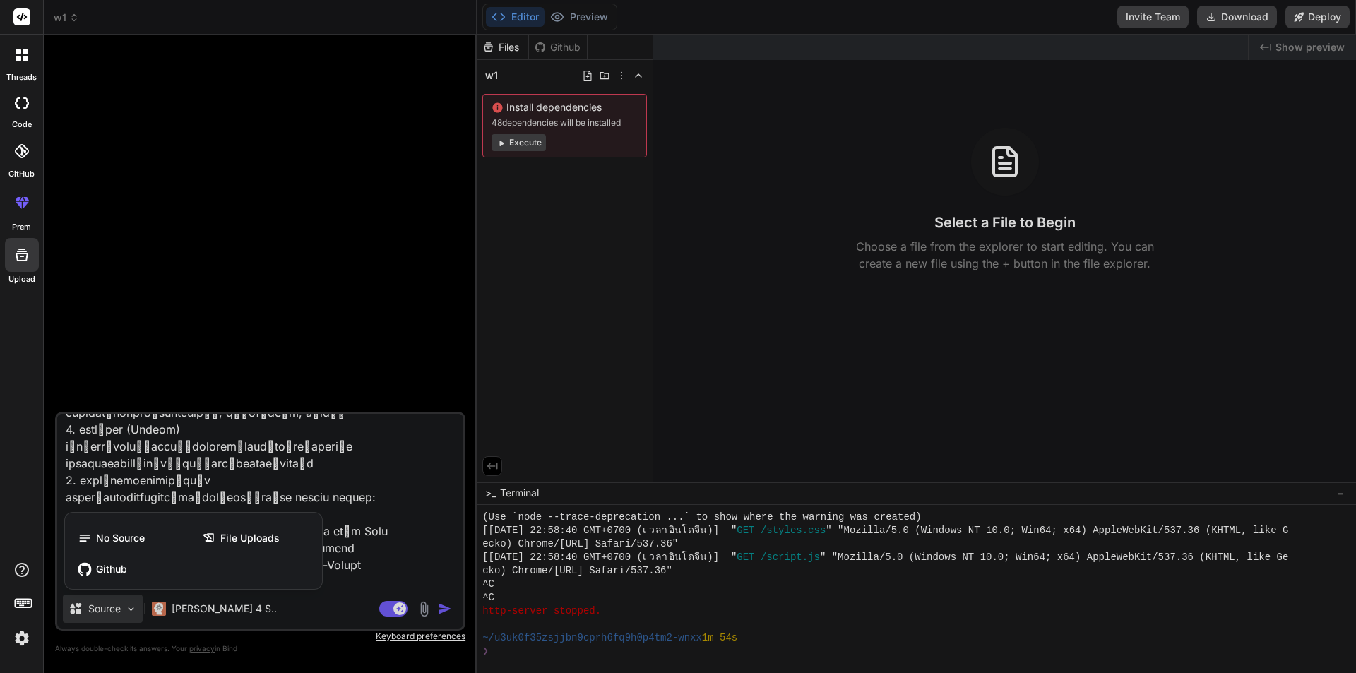
click at [278, 618] on div at bounding box center [678, 336] width 1356 height 673
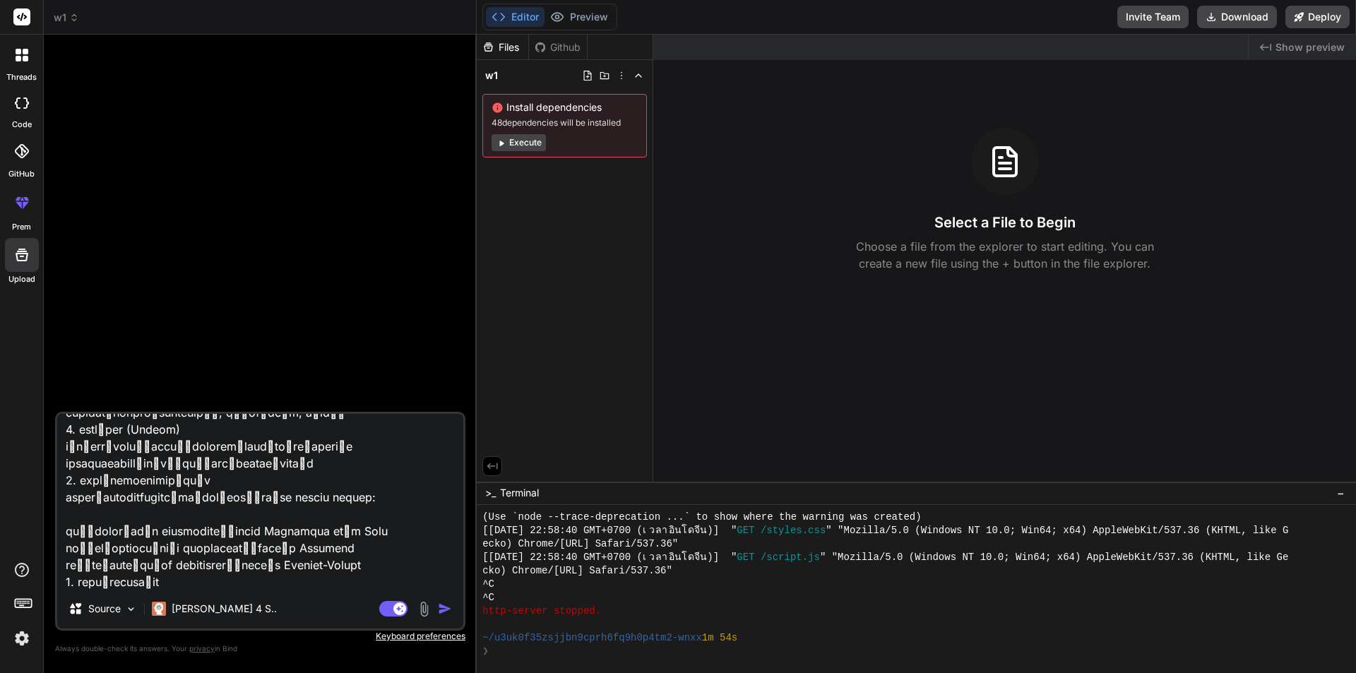
click at [440, 606] on img "button" at bounding box center [445, 609] width 14 height 14
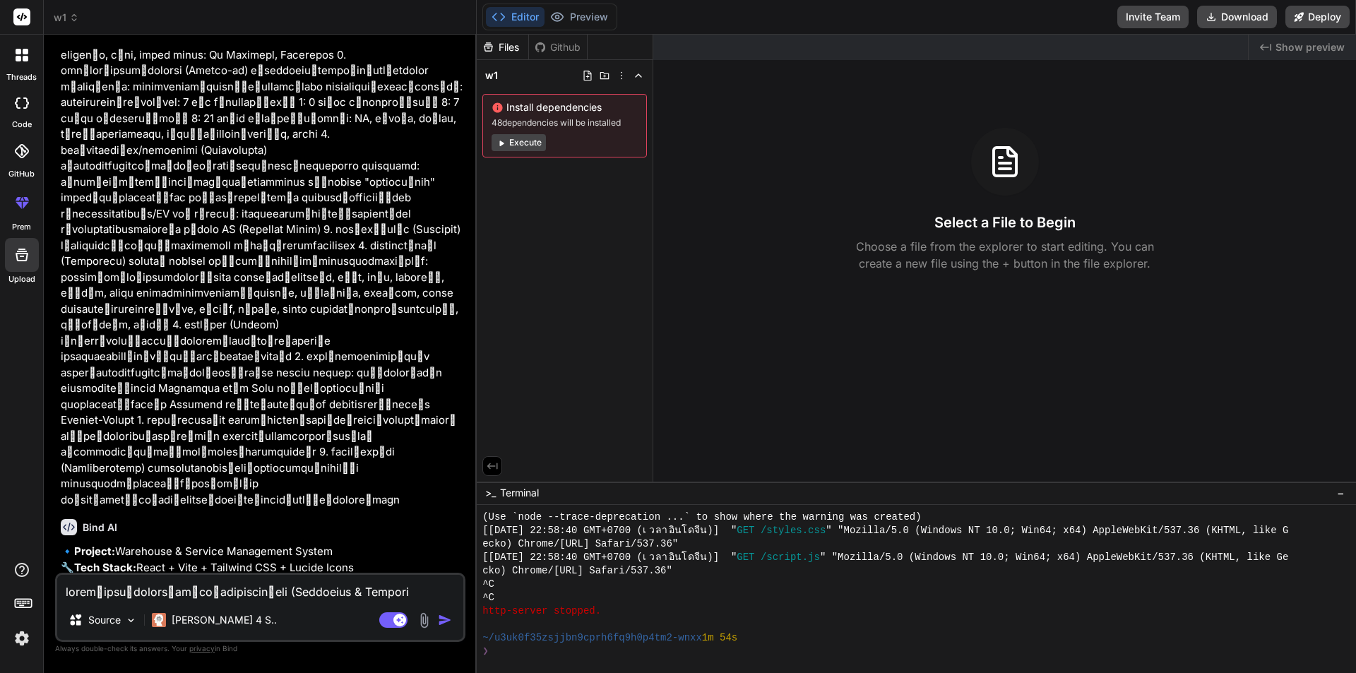
scroll to position [1085, 0]
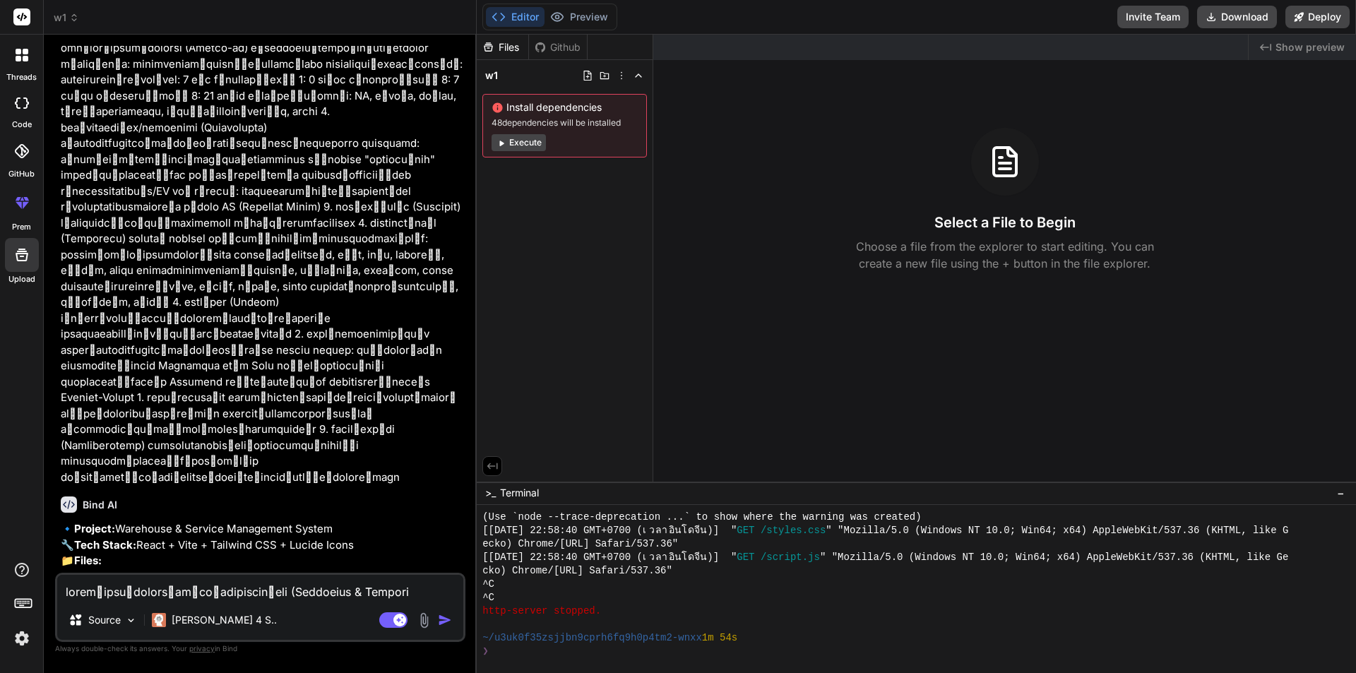
click at [271, 590] on textarea at bounding box center [260, 587] width 406 height 25
type textarea "x"
type textarea "y"
type textarea "x"
type textarea "ye"
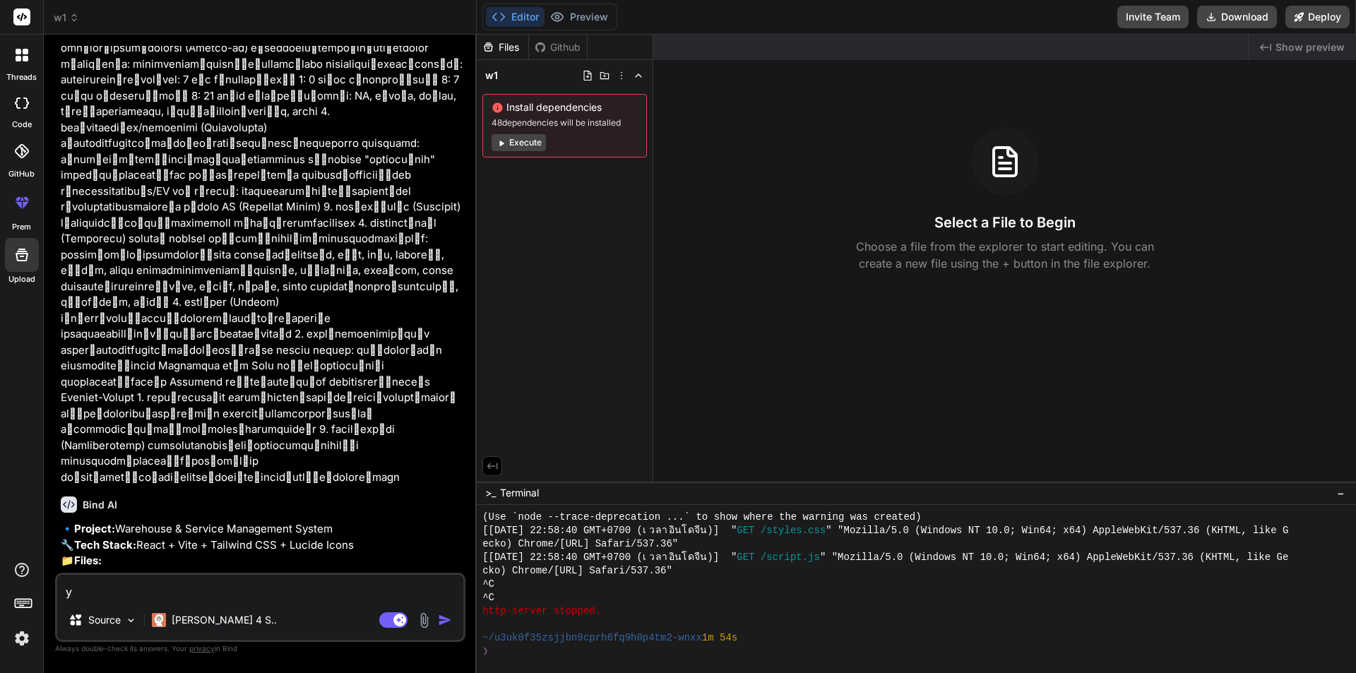
type textarea "x"
type textarea "yes"
type textarea "x"
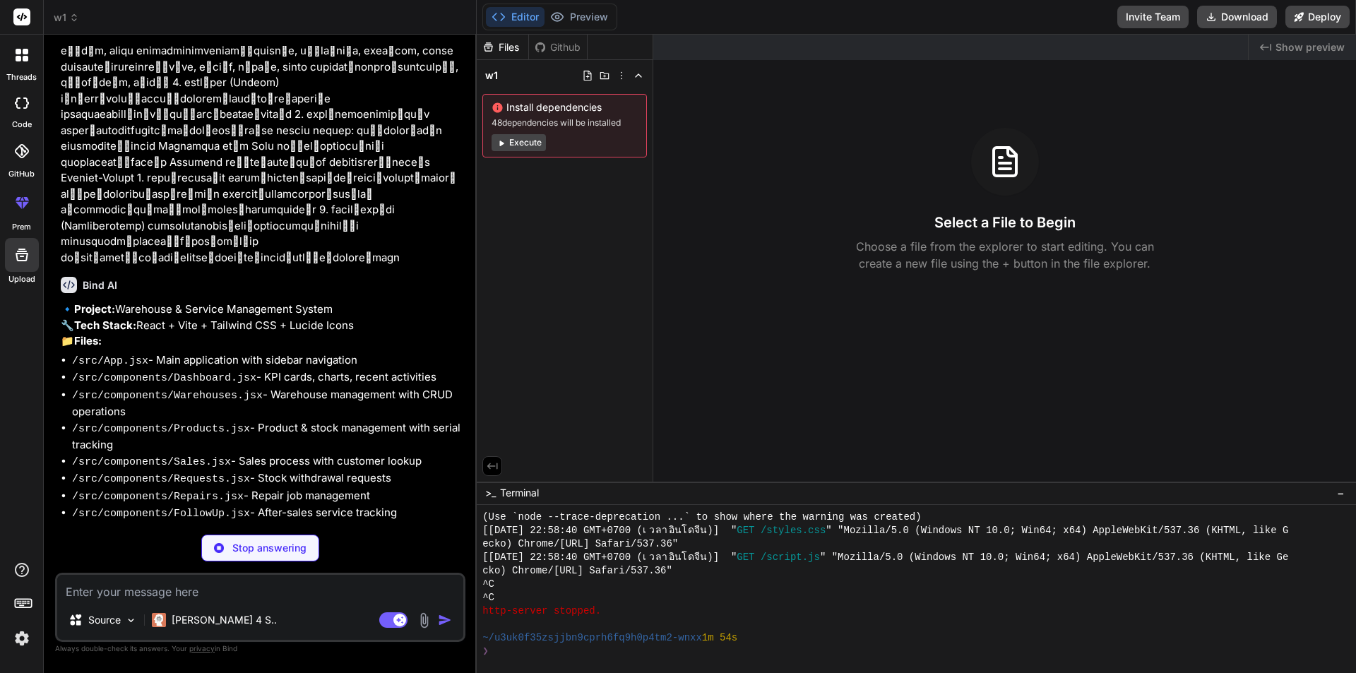
scroll to position [1310, 0]
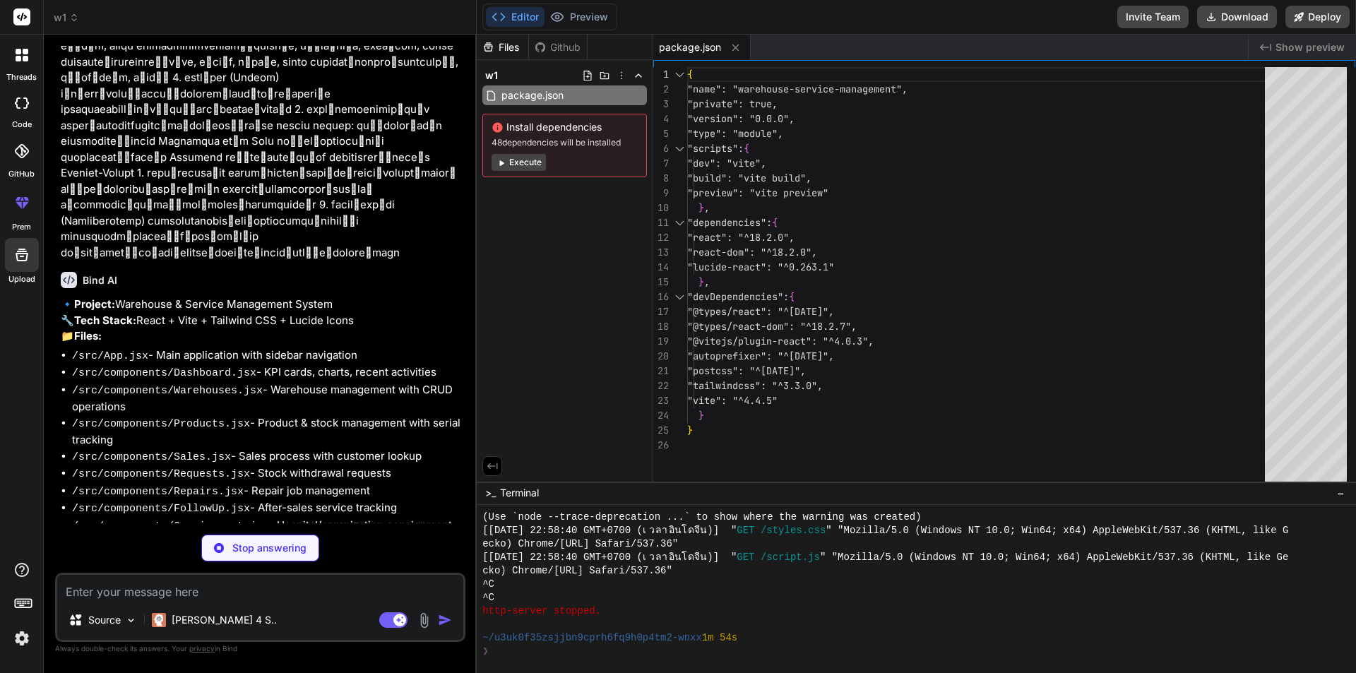
type textarea "x"
type textarea "<script type="module" src="/src/main.jsx"></script> </body> </html>"
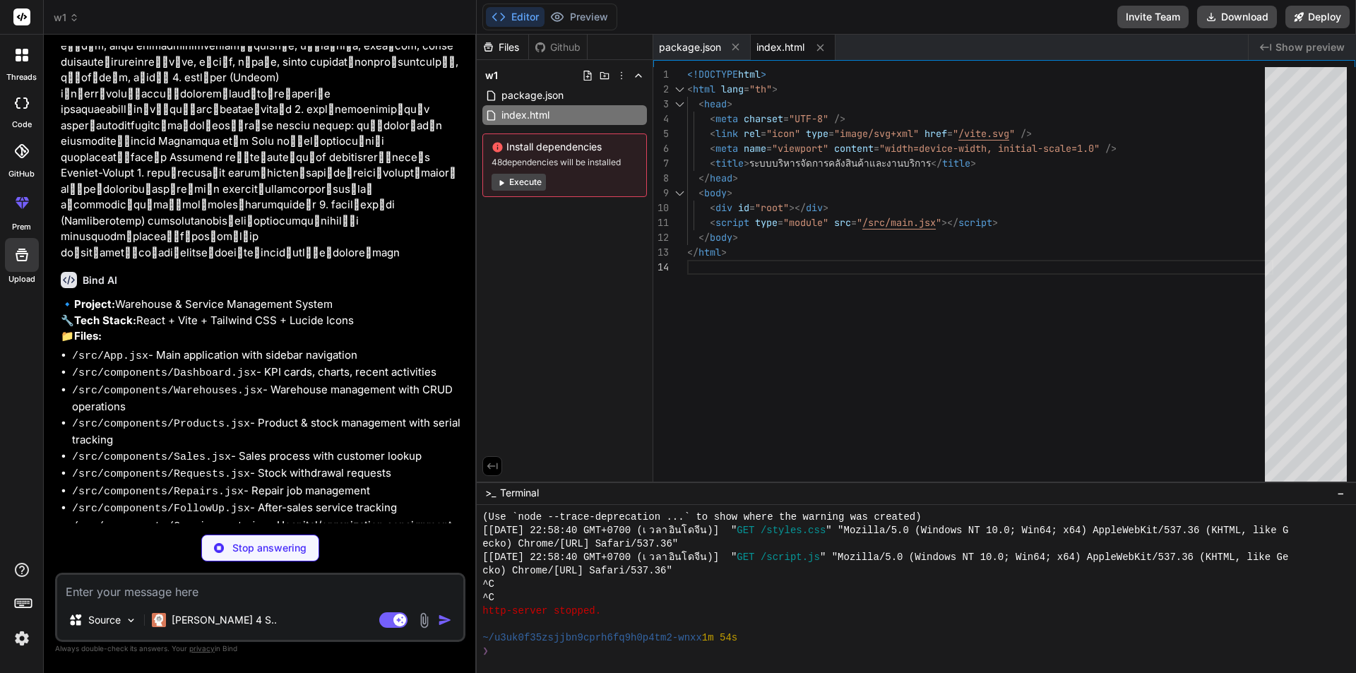
type textarea "x"
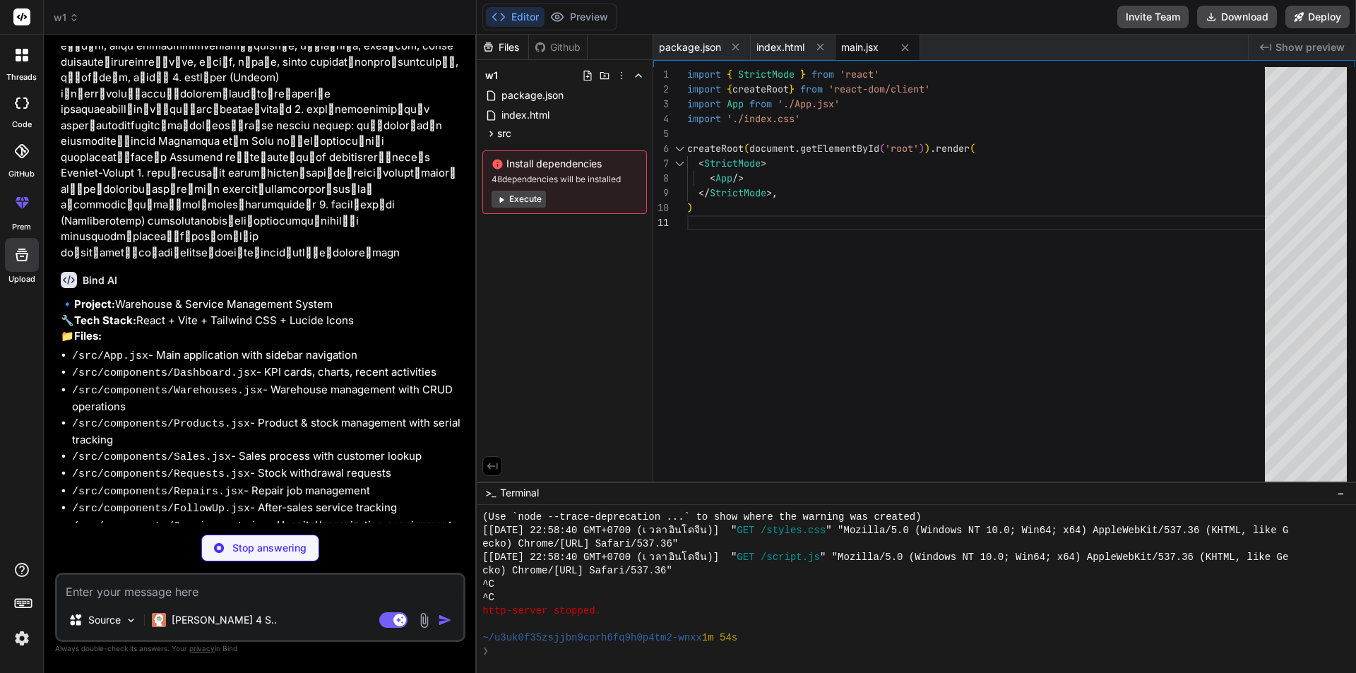
type textarea "x"
type textarea "-moz-osx-font-smoothing: grayscale; }"
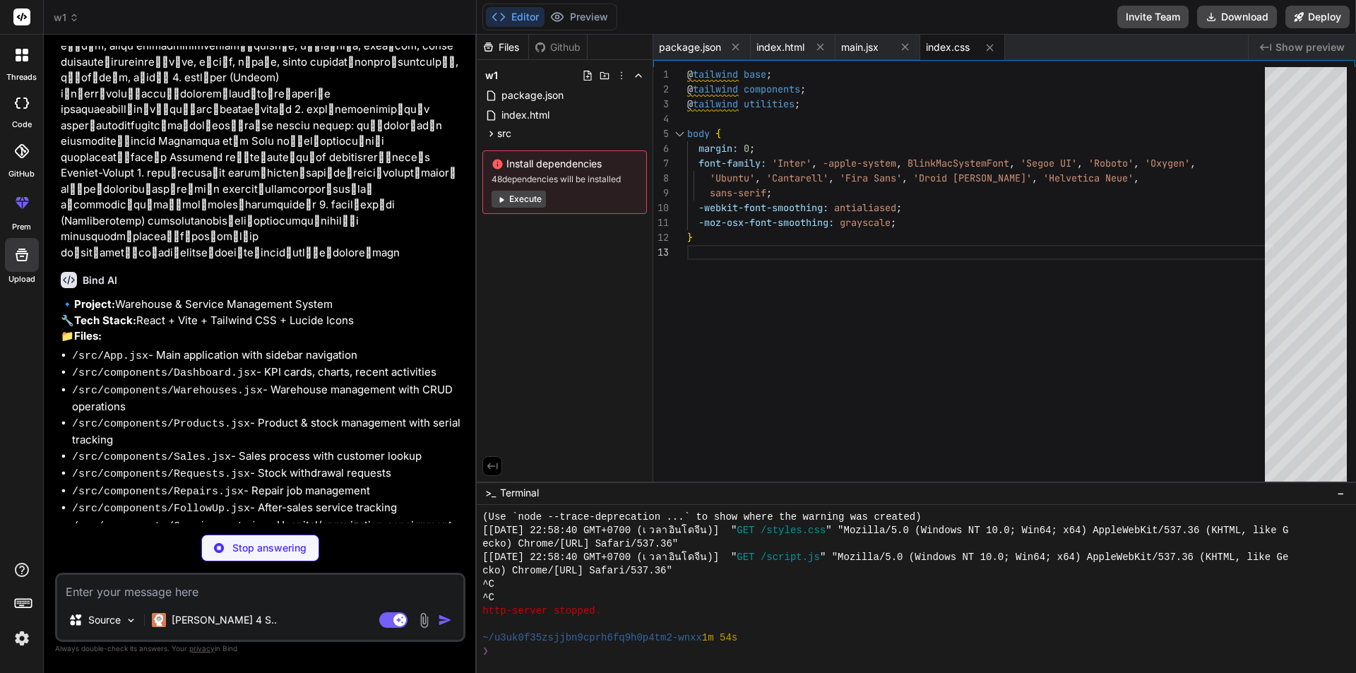
type textarea "x"
type textarea "}"
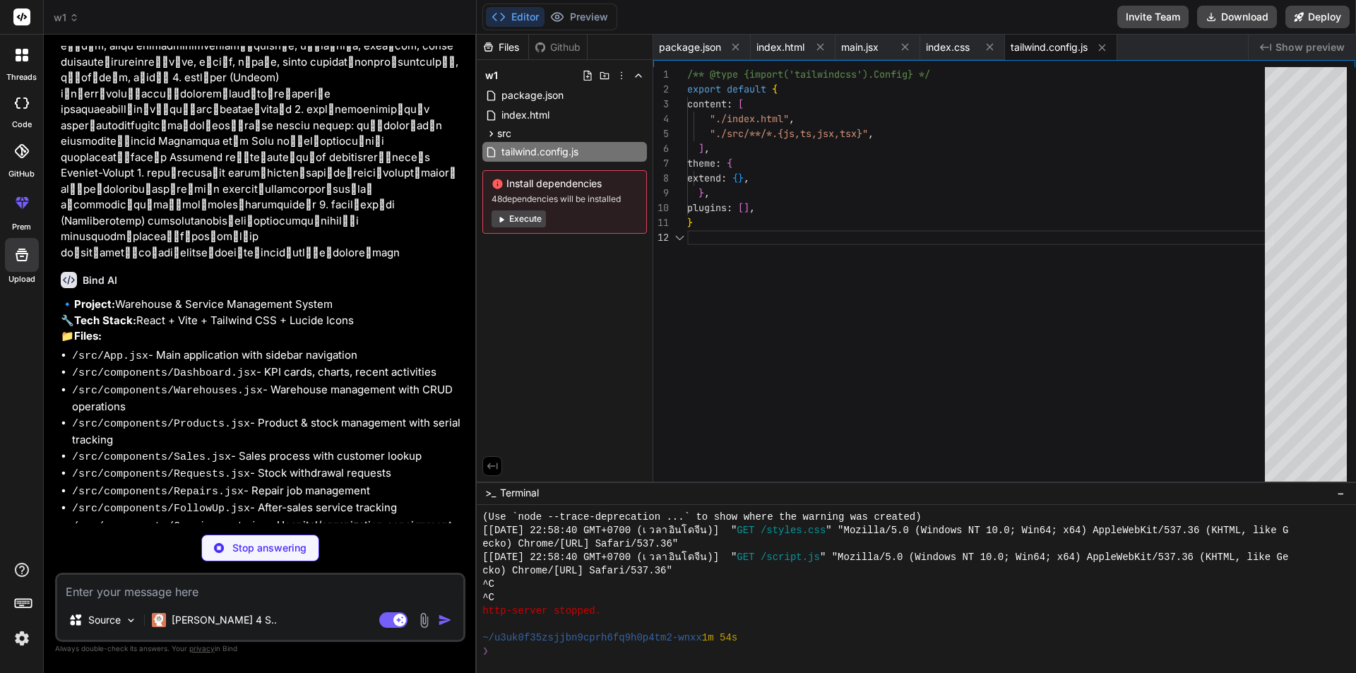
type textarea "x"
type textarea "export default { plugins: { tailwindcss: {}, autoprefixer: {}, }, }"
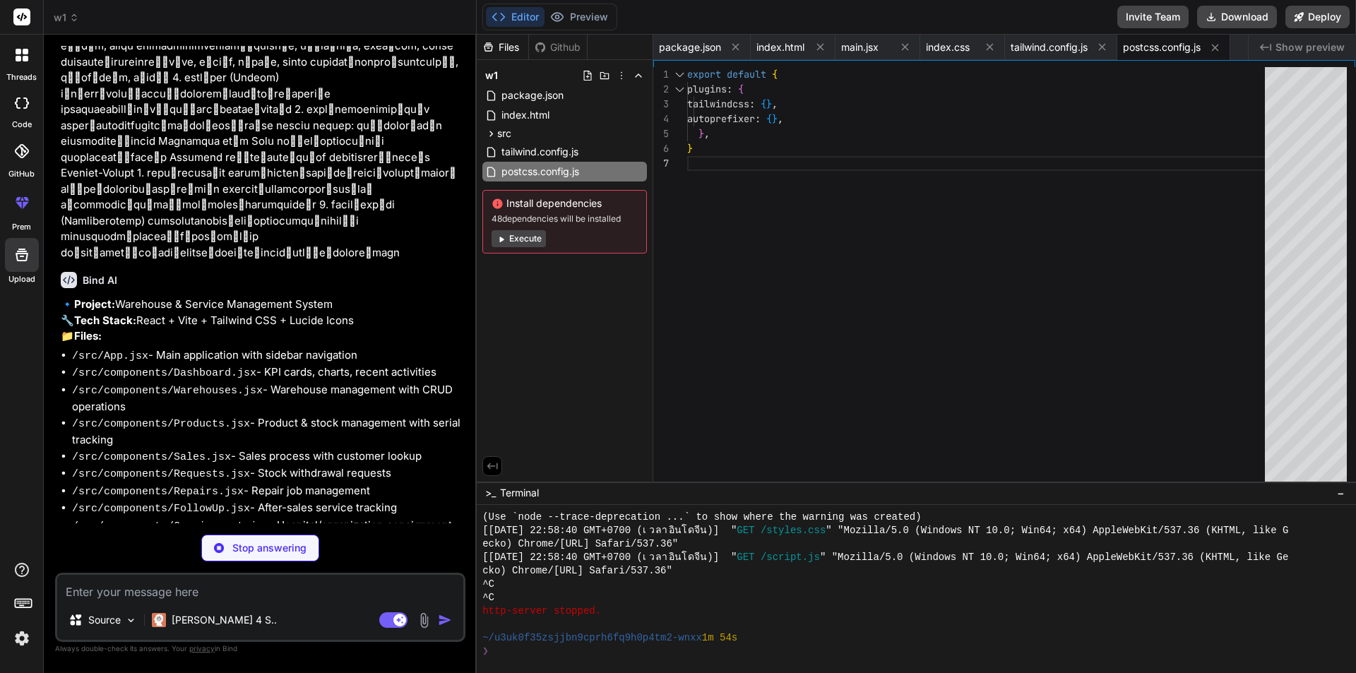
type textarea "x"
type textarea "export const consignments = [ { id: 1, hospital: 'โรงพยาบาลรามาธิบดี', product:…"
type textarea "x"
type textarea "export default App;"
type textarea "x"
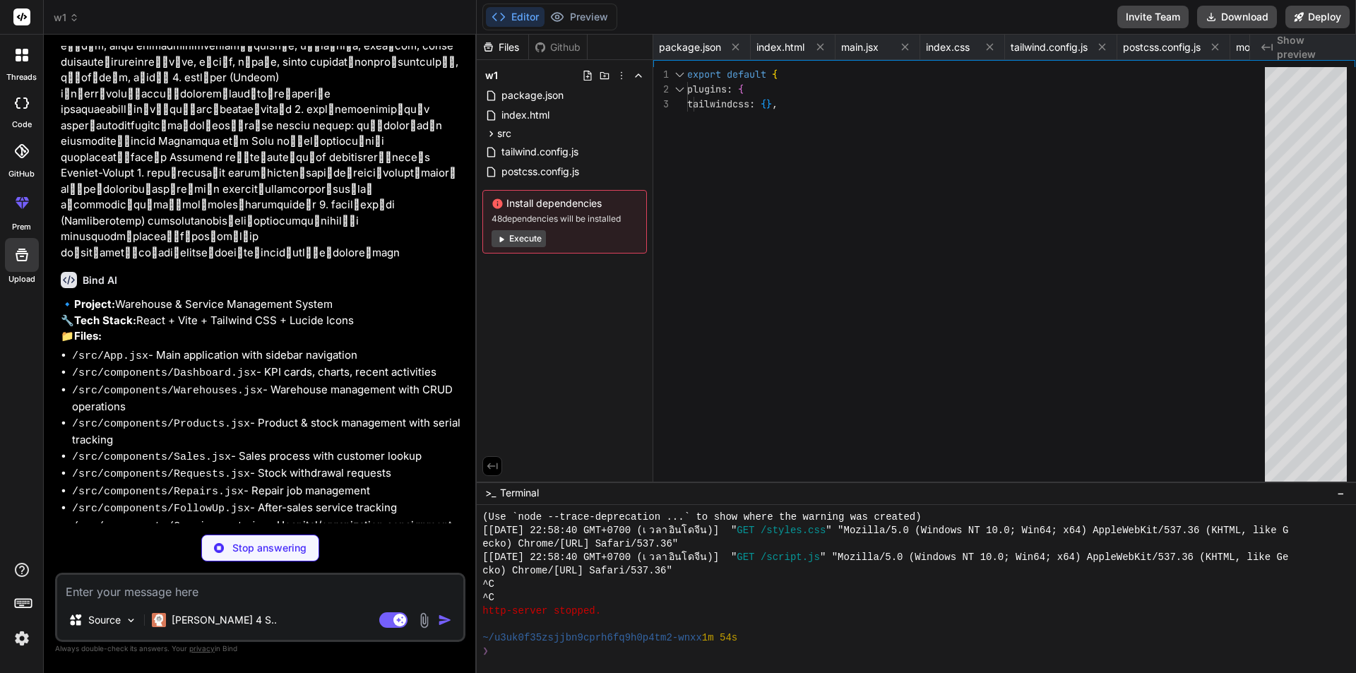
type textarea "</div> </div> ); }; export default Dashboard;"
type textarea "x"
type textarea "export default Warehouses;"
type textarea "x"
type textarea "); }; export default Products;"
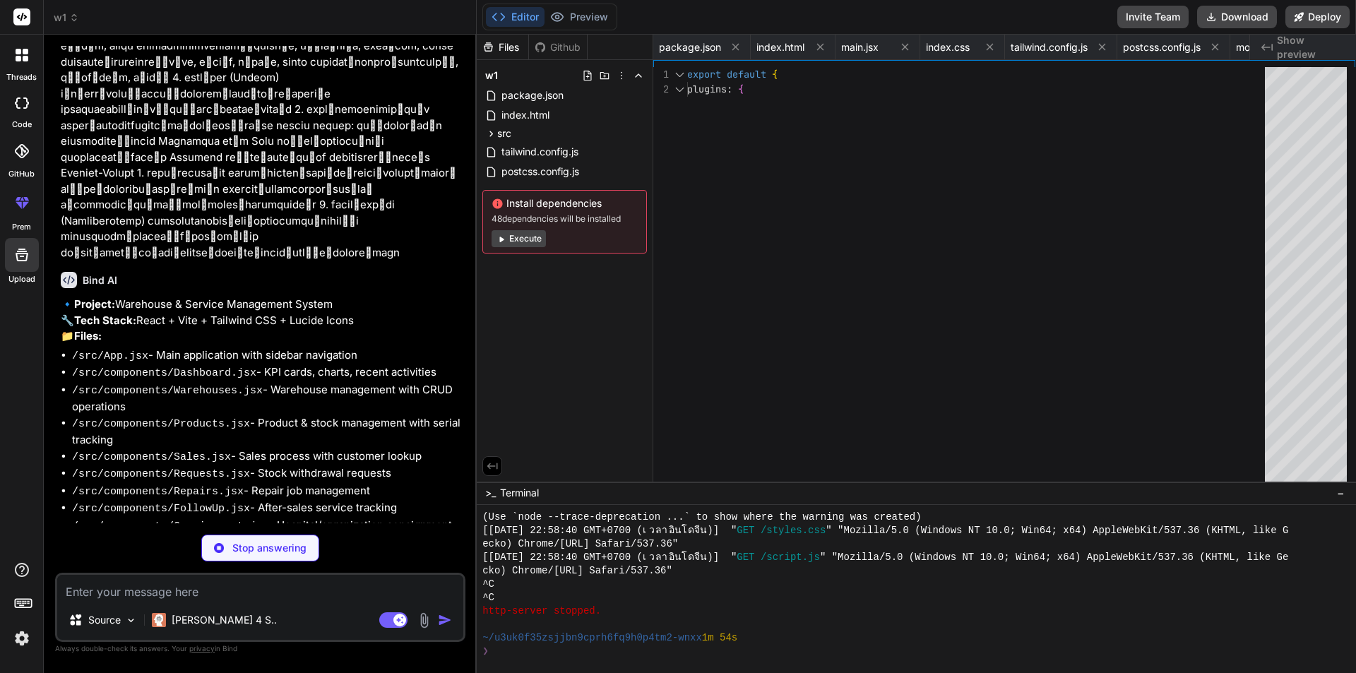
type textarea "x"
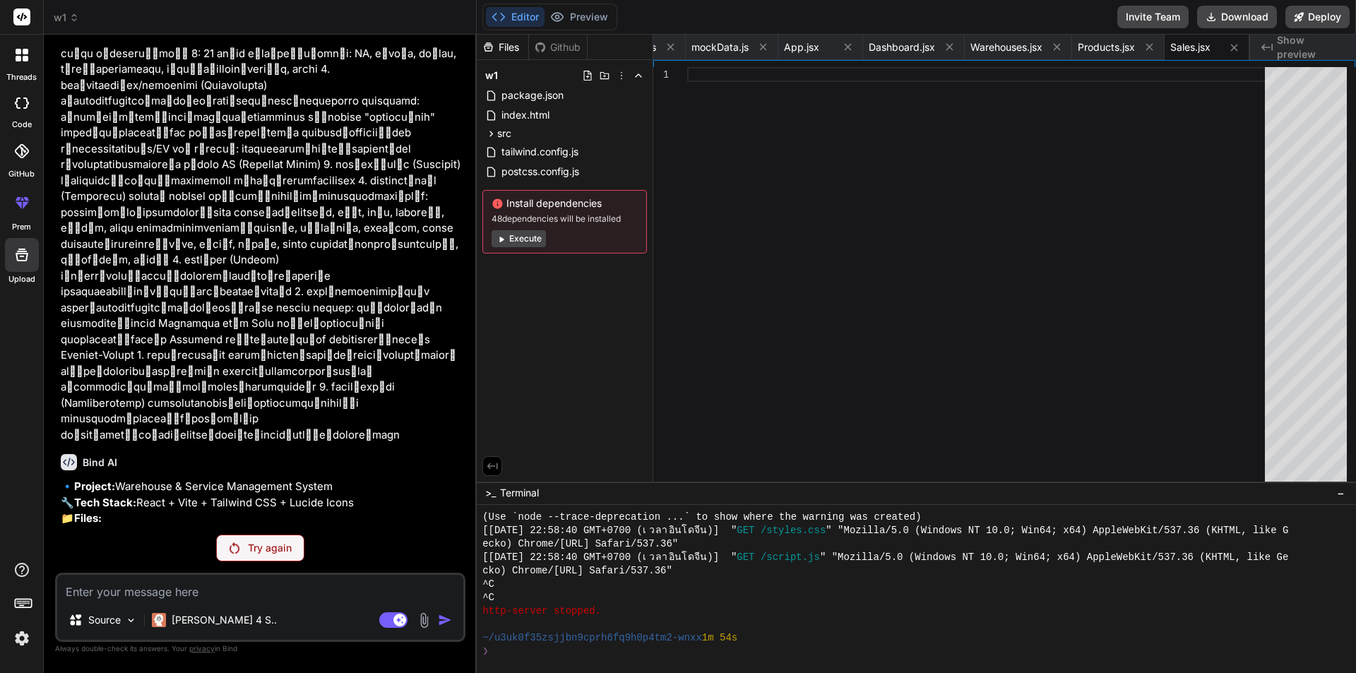
click at [265, 550] on p "Try again" at bounding box center [270, 548] width 44 height 14
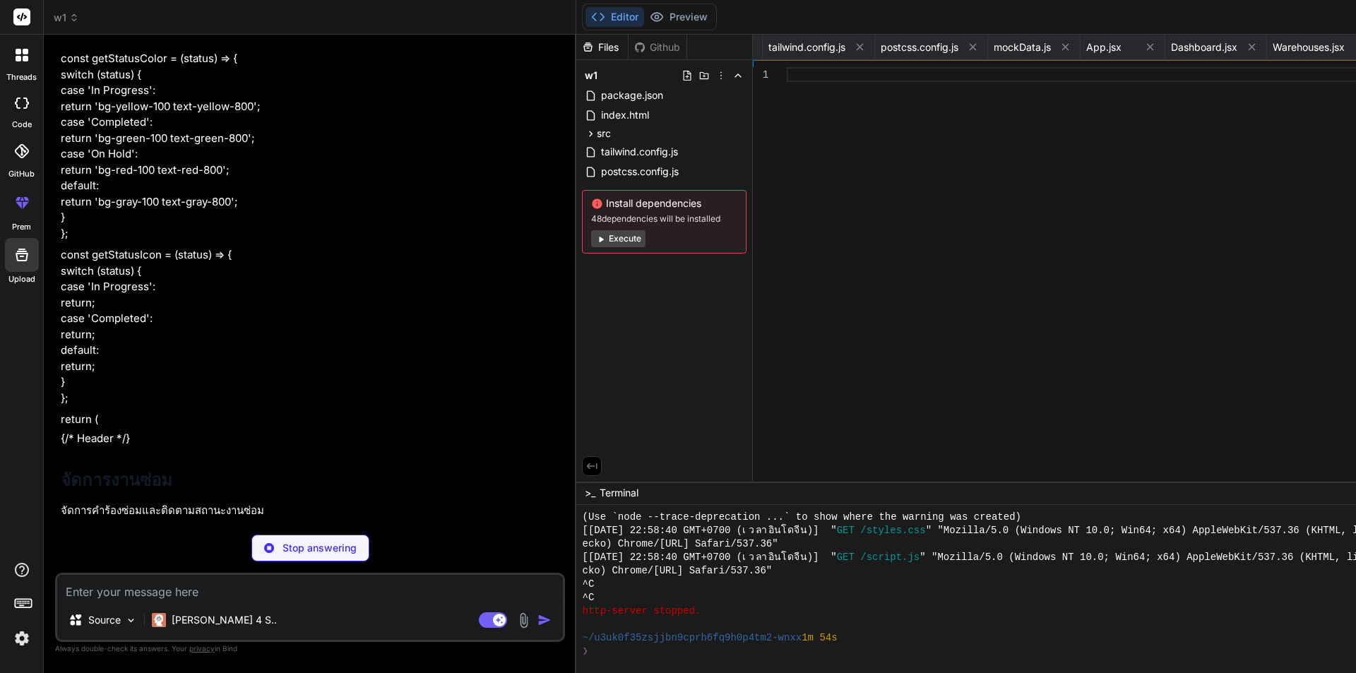
scroll to position [2802, 0]
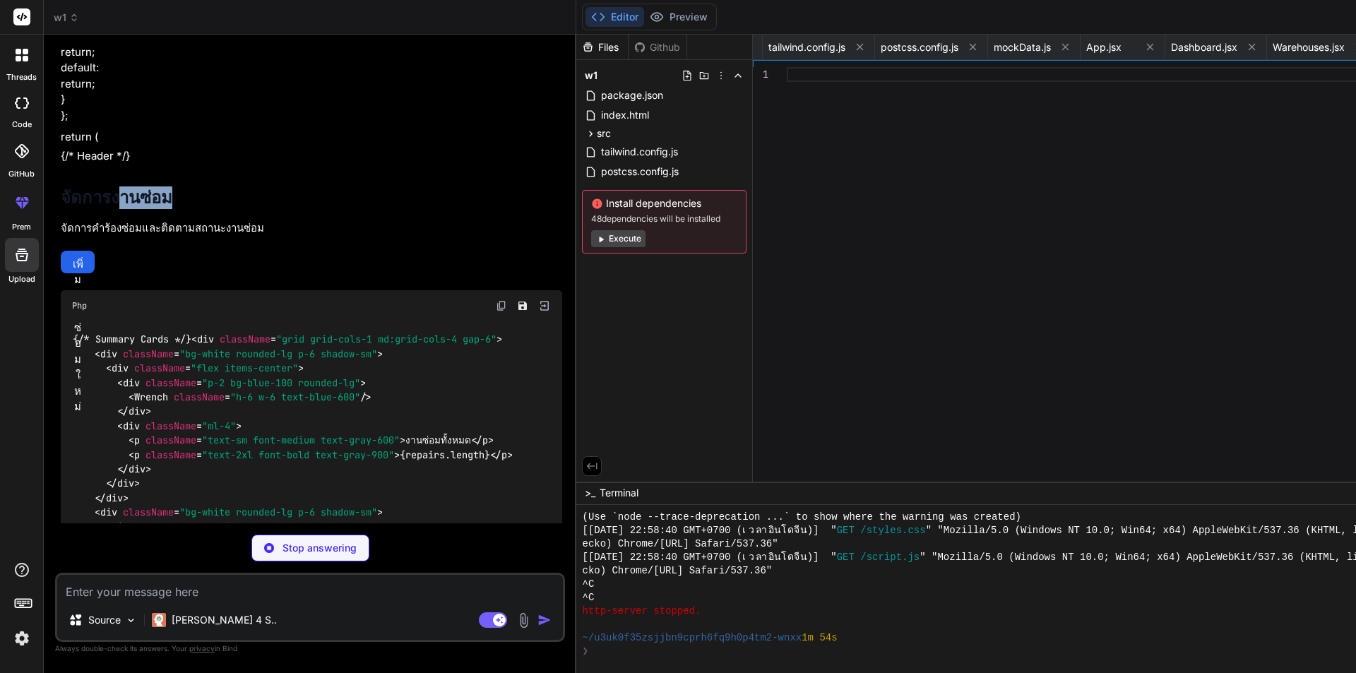
drag, startPoint x: 125, startPoint y: 244, endPoint x: 232, endPoint y: 245, distance: 106.6
click at [232, 209] on h2 "จัดการงานซ่อม" at bounding box center [162, 197] width 203 height 23
click at [332, 253] on div "จัดการงานซ่อม จัดการคำร้องซ่อมและติดตามสถานะงานซ่อม เพิ่มงานซ่อมใหม่" at bounding box center [311, 218] width 501 height 109
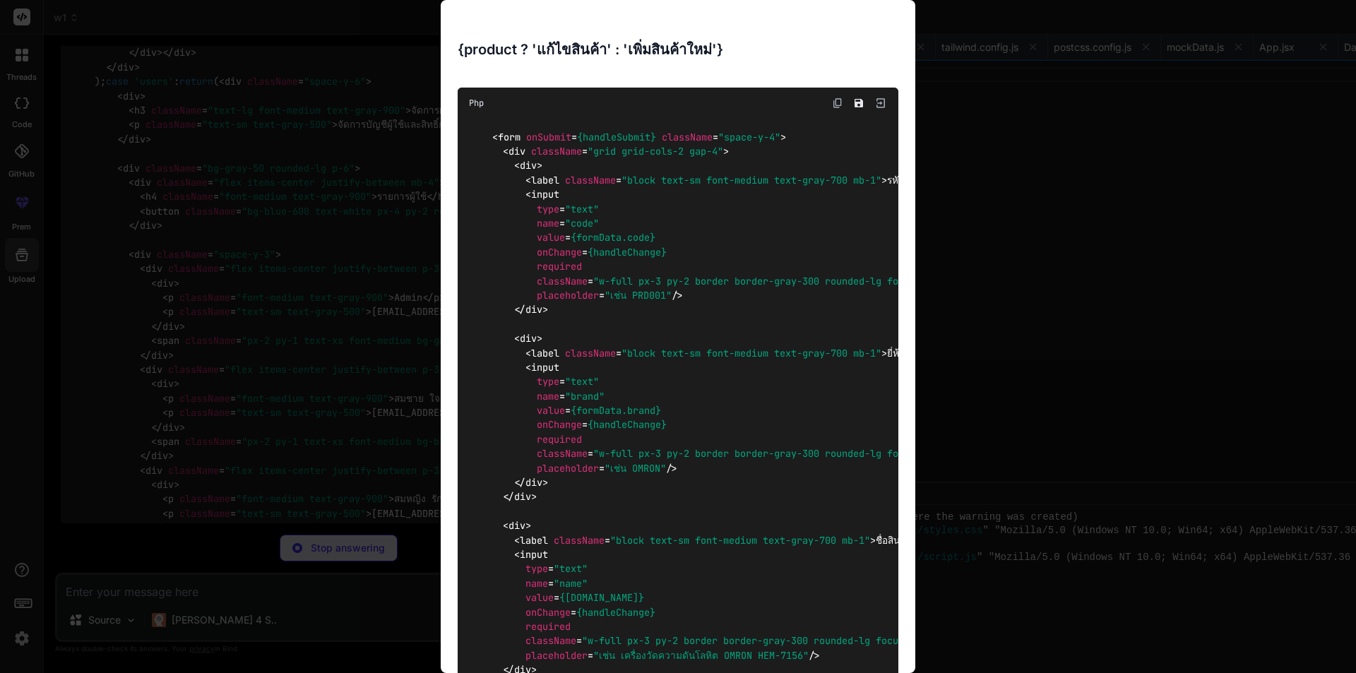
scroll to position [636, 0]
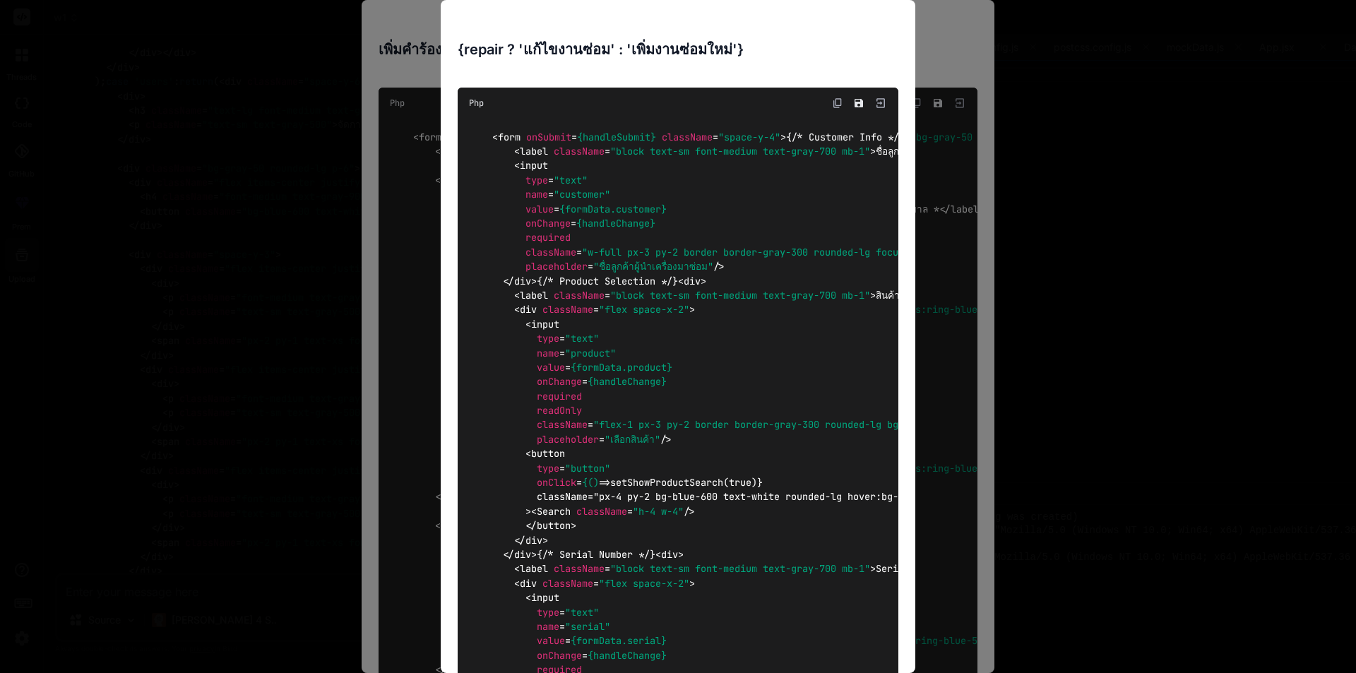
type textarea "x"
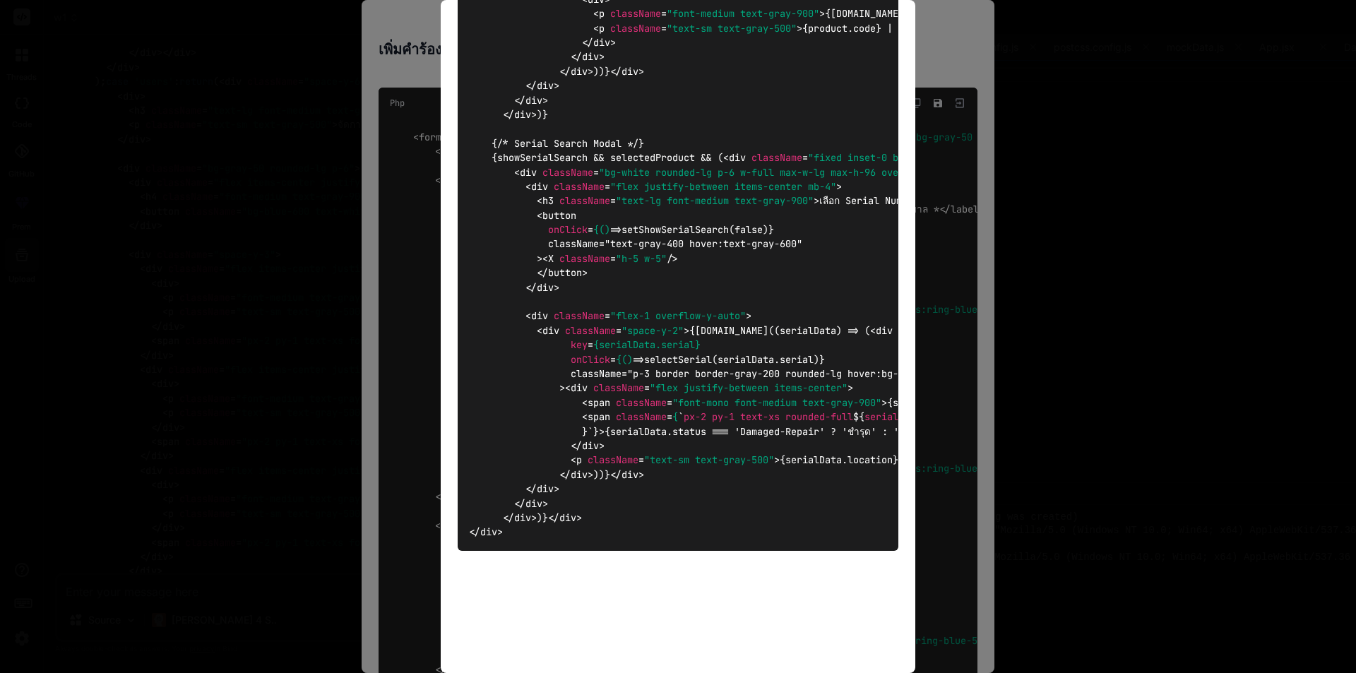
scroll to position [3546, 0]
click at [1088, 611] on div "{repair ? 'แก้ไขงานซ่อม' : 'เพิ่มงานซ่อมใหม่'} Php < form onSubmit = {handleSub…" at bounding box center [678, 336] width 1356 height 673
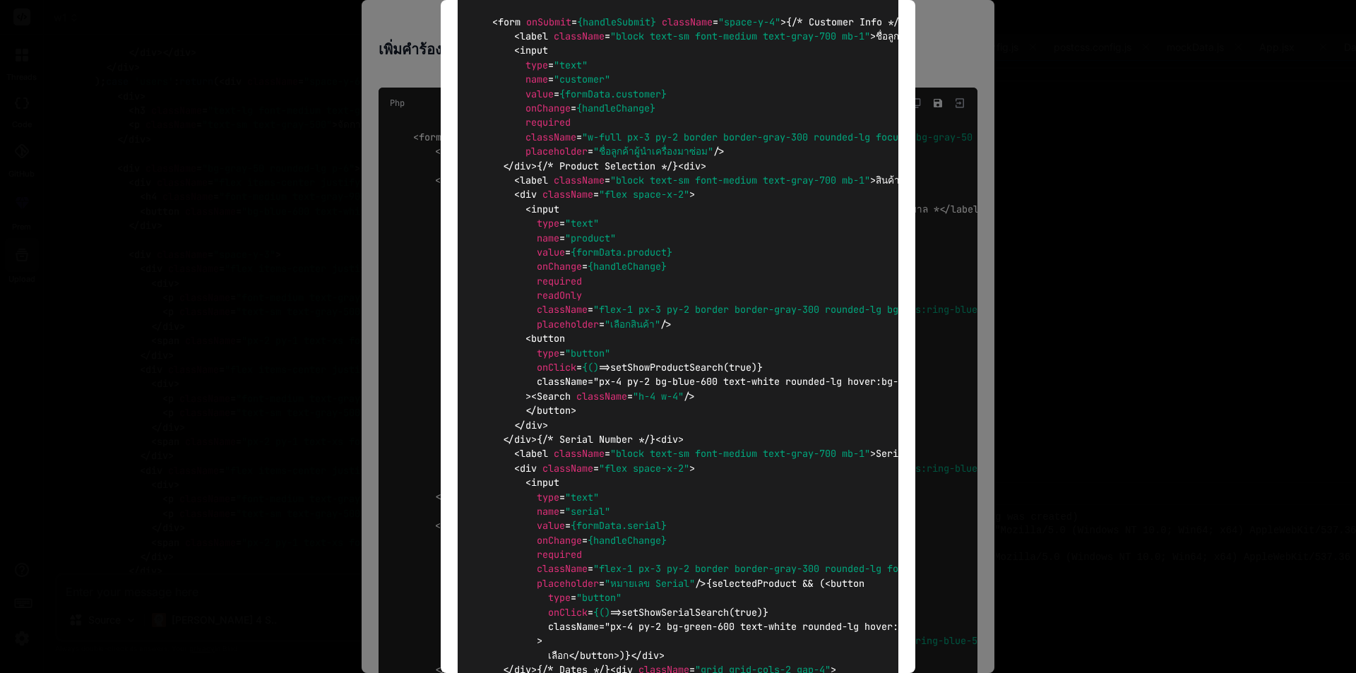
scroll to position [0, 0]
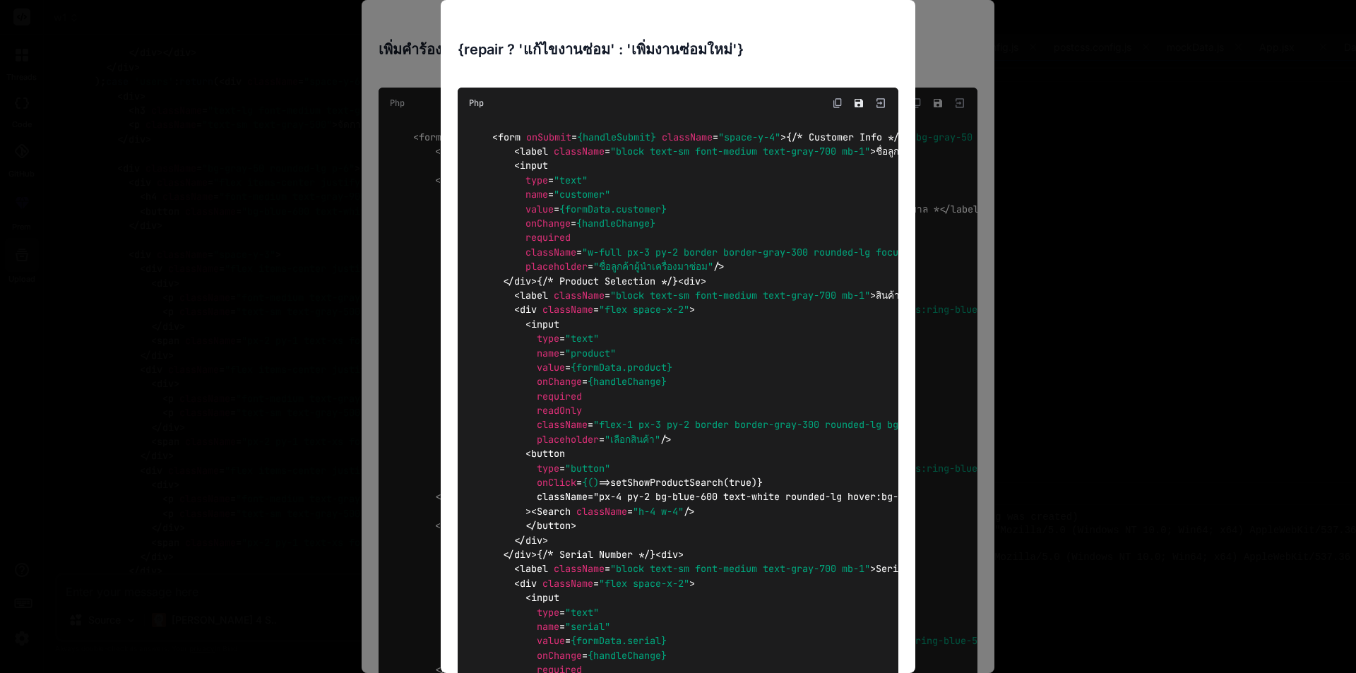
click at [874, 105] on img at bounding box center [880, 103] width 13 height 13
click at [952, 103] on div "{repair ? 'แก้ไขงานซ่อม' : 'เพิ่มงานซ่อมใหม่'} Php < form onSubmit = {handleSub…" at bounding box center [678, 336] width 1356 height 673
click at [854, 100] on icon "Save file" at bounding box center [858, 103] width 8 height 8
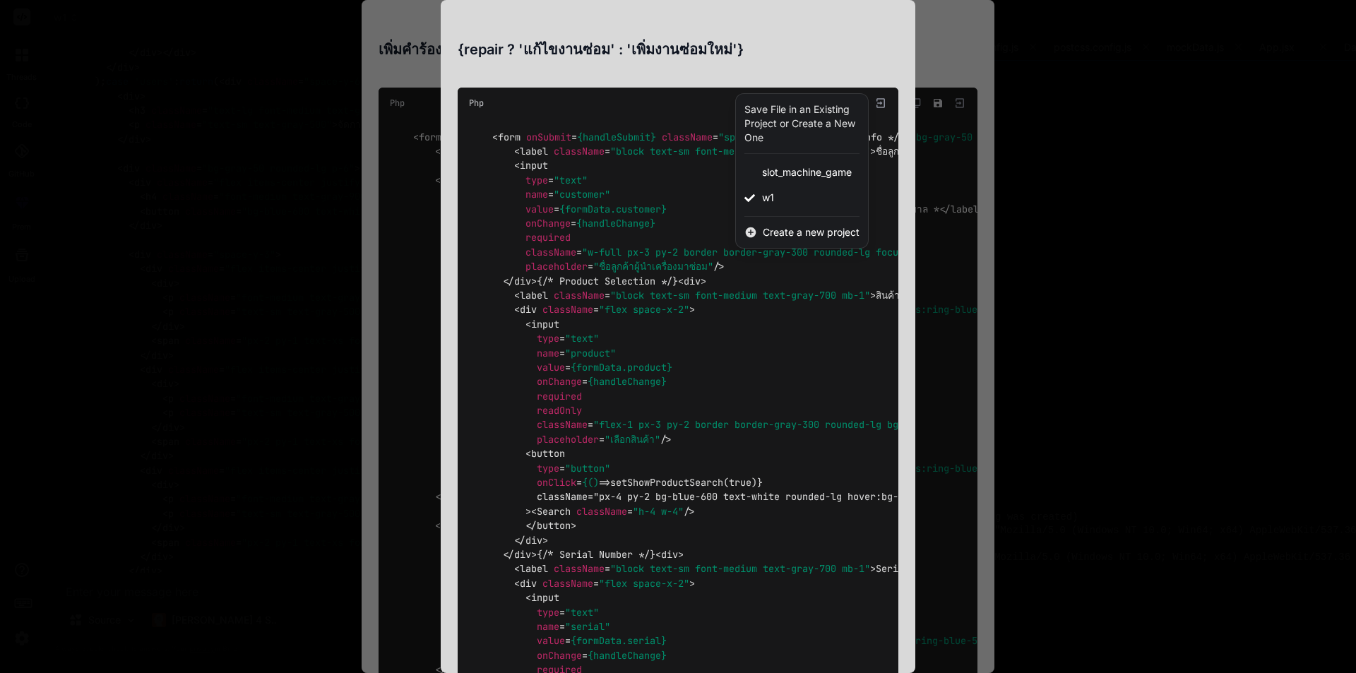
click at [950, 100] on div at bounding box center [678, 336] width 1356 height 673
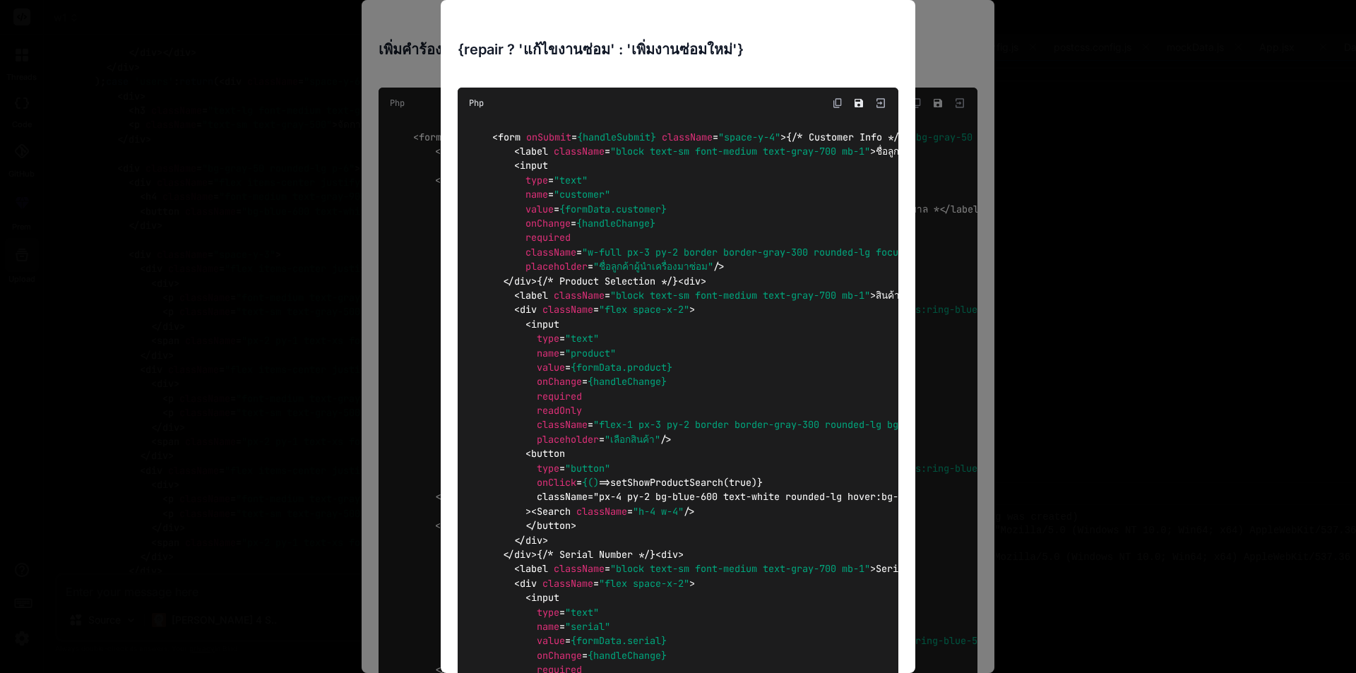
click at [1073, 121] on div "{repair ? 'แก้ไขงานซ่อม' : 'เพิ่มงานซ่อมใหม่'} Php < form onSubmit = {handleSub…" at bounding box center [678, 336] width 1356 height 673
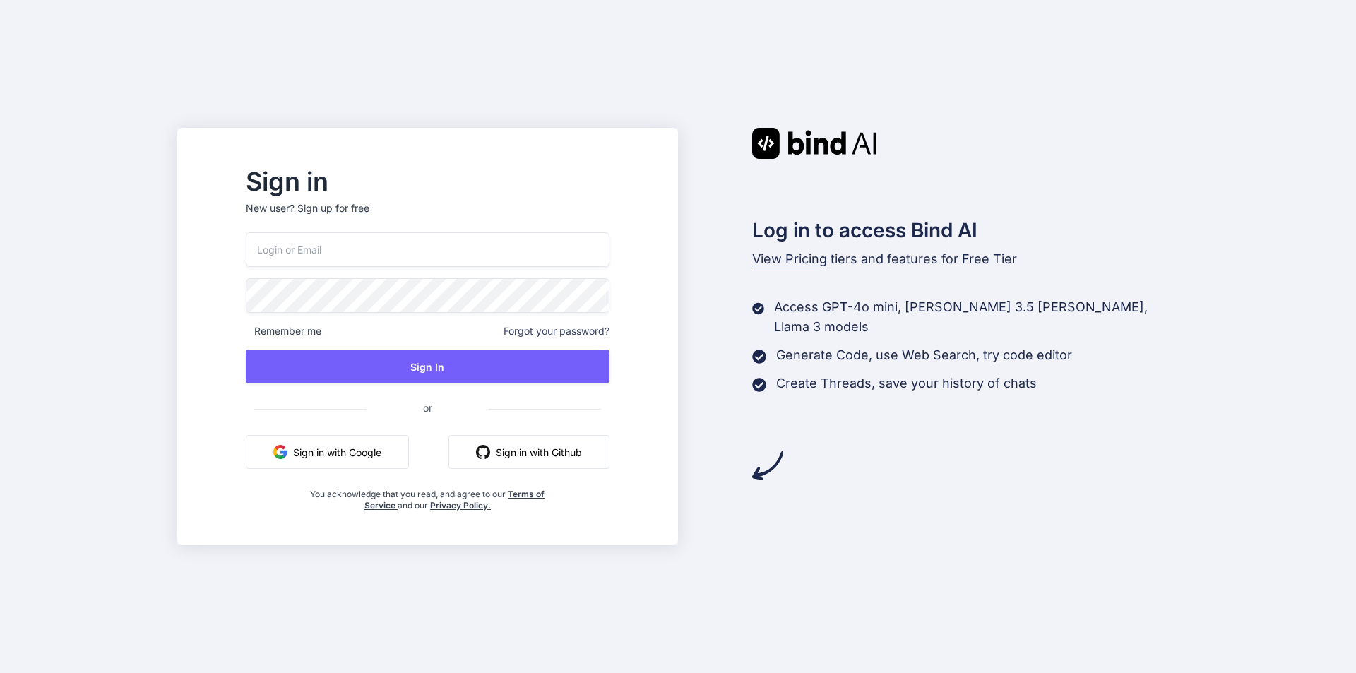
click at [384, 448] on button "Sign in with Google" at bounding box center [327, 452] width 163 height 34
click at [374, 443] on button "Sign in with Google" at bounding box center [327, 452] width 163 height 34
click at [382, 448] on button "Sign in with Google" at bounding box center [327, 452] width 163 height 34
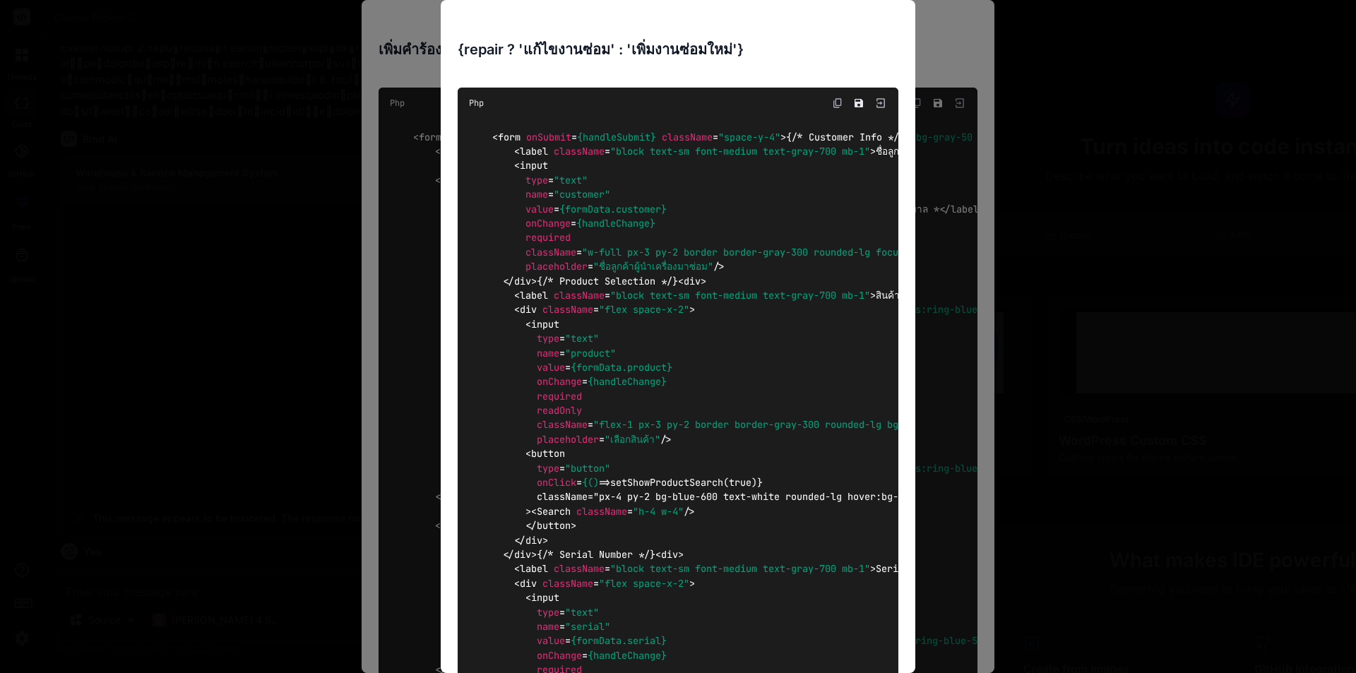
type textarea "x"
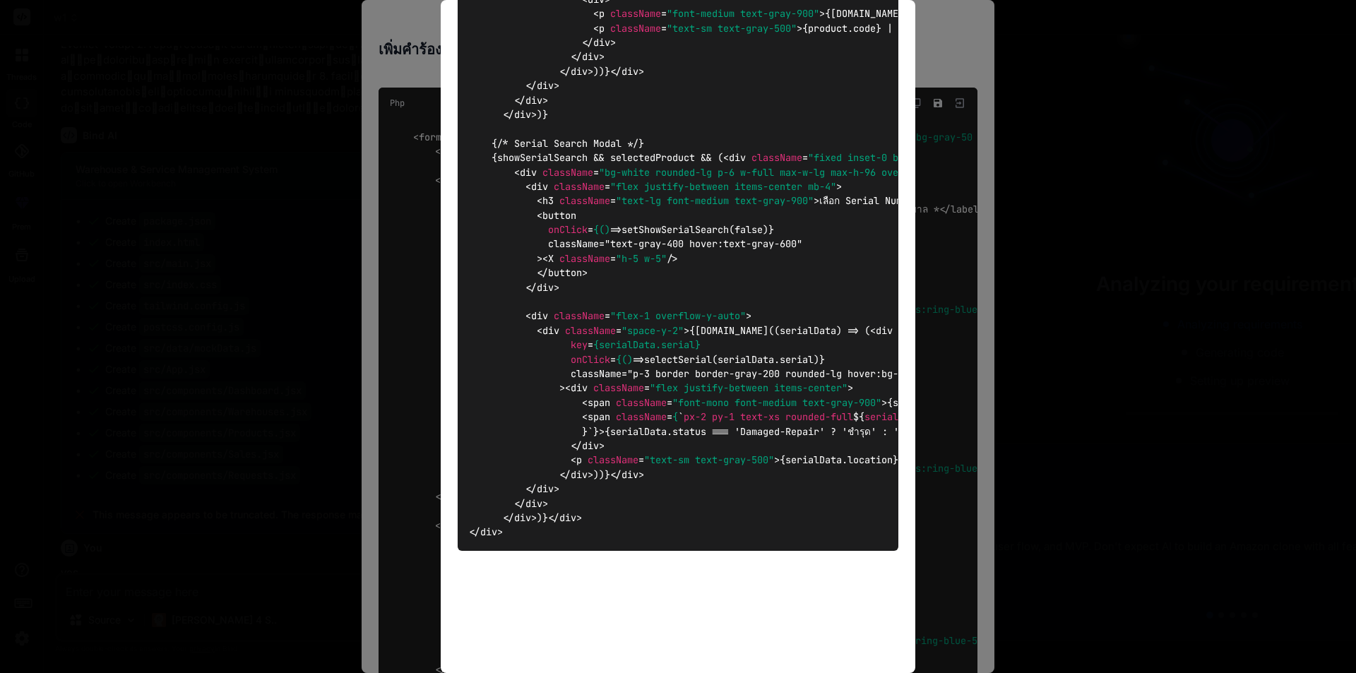
scroll to position [3546, 0]
click at [934, 617] on div "{repair ? 'แก้ไขงานซ่อม' : 'เพิ่มงานซ่อมใหม่'} Php < form onSubmit = {handleSub…" at bounding box center [678, 336] width 1356 height 673
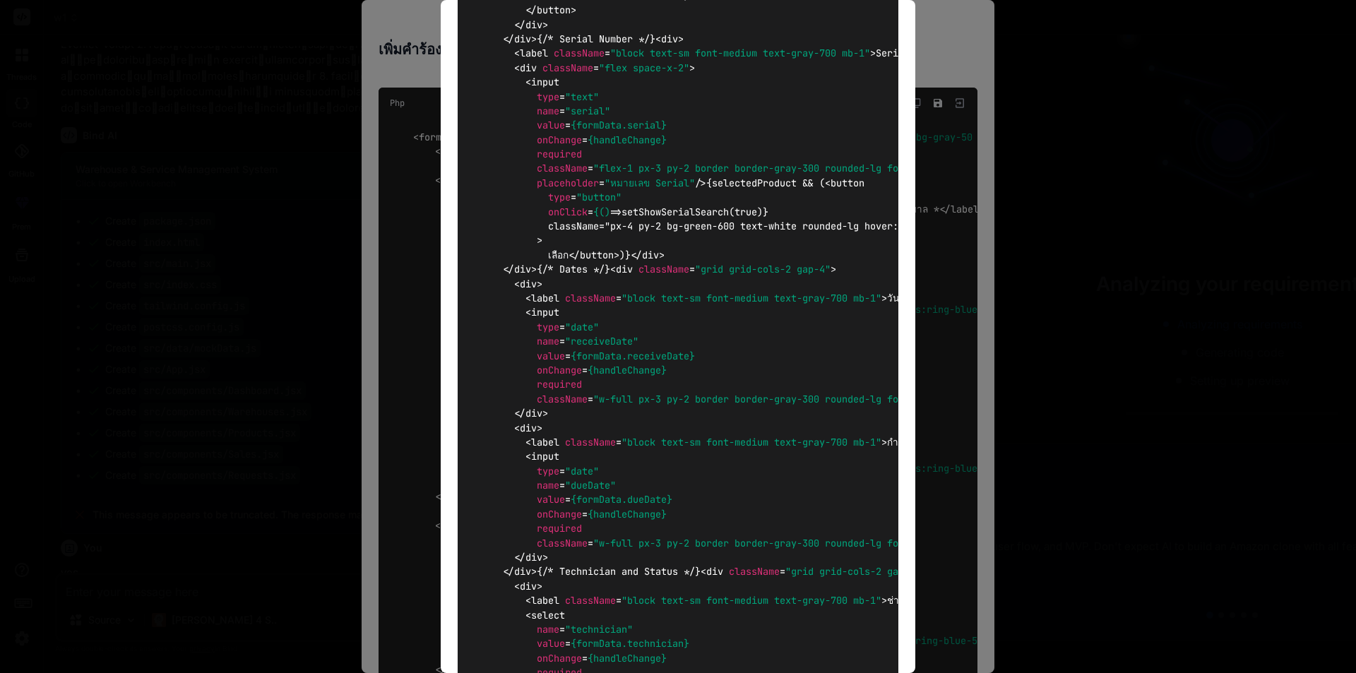
scroll to position [0, 0]
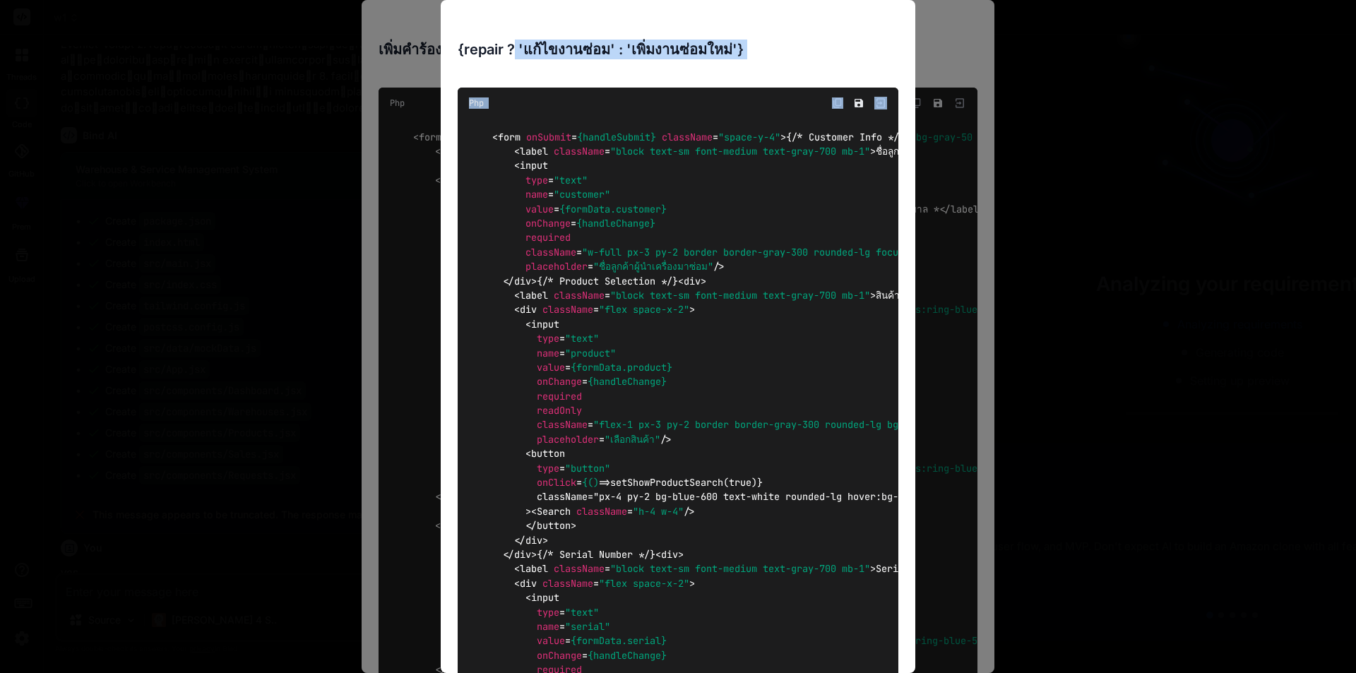
drag, startPoint x: 509, startPoint y: 42, endPoint x: 1109, endPoint y: 88, distance: 601.3
click at [1077, 78] on div "{repair ? 'แก้ไขงานซ่อม' : 'เพิ่มงานซ่อมใหม่'} Php < form onSubmit = {handleSub…" at bounding box center [678, 336] width 1356 height 673
click at [1121, 92] on div "{repair ? 'แก้ไขงานซ่อม' : 'เพิ่มงานซ่อมใหม่'} Php < form onSubmit = {handleSub…" at bounding box center [678, 336] width 1356 height 673
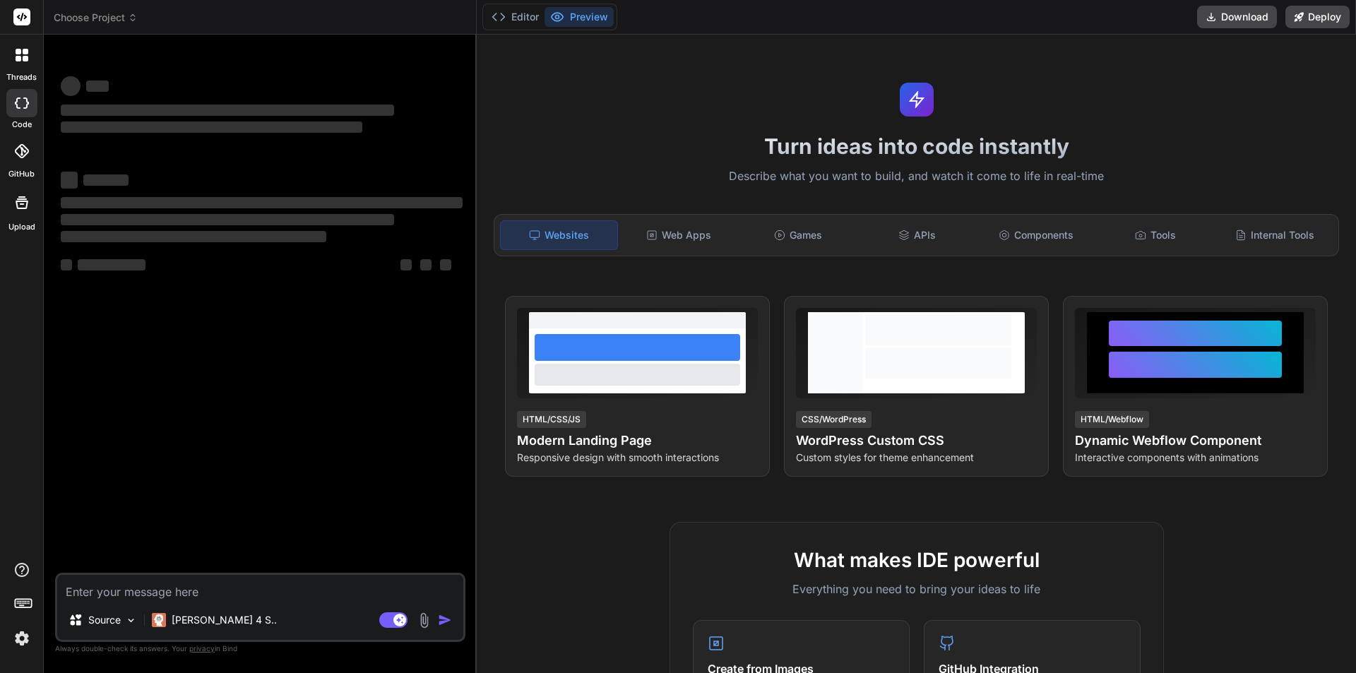
click at [102, 19] on span "Choose Project" at bounding box center [96, 18] width 84 height 14
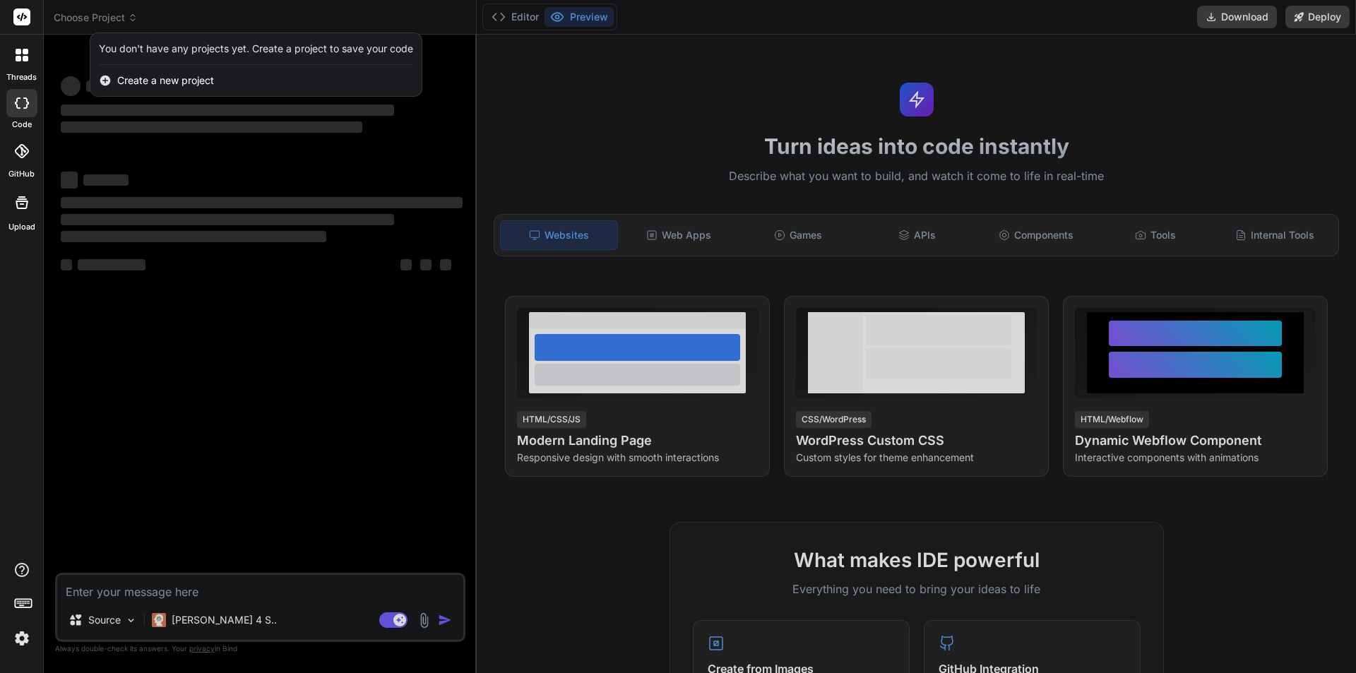
click at [576, 81] on div at bounding box center [678, 336] width 1356 height 673
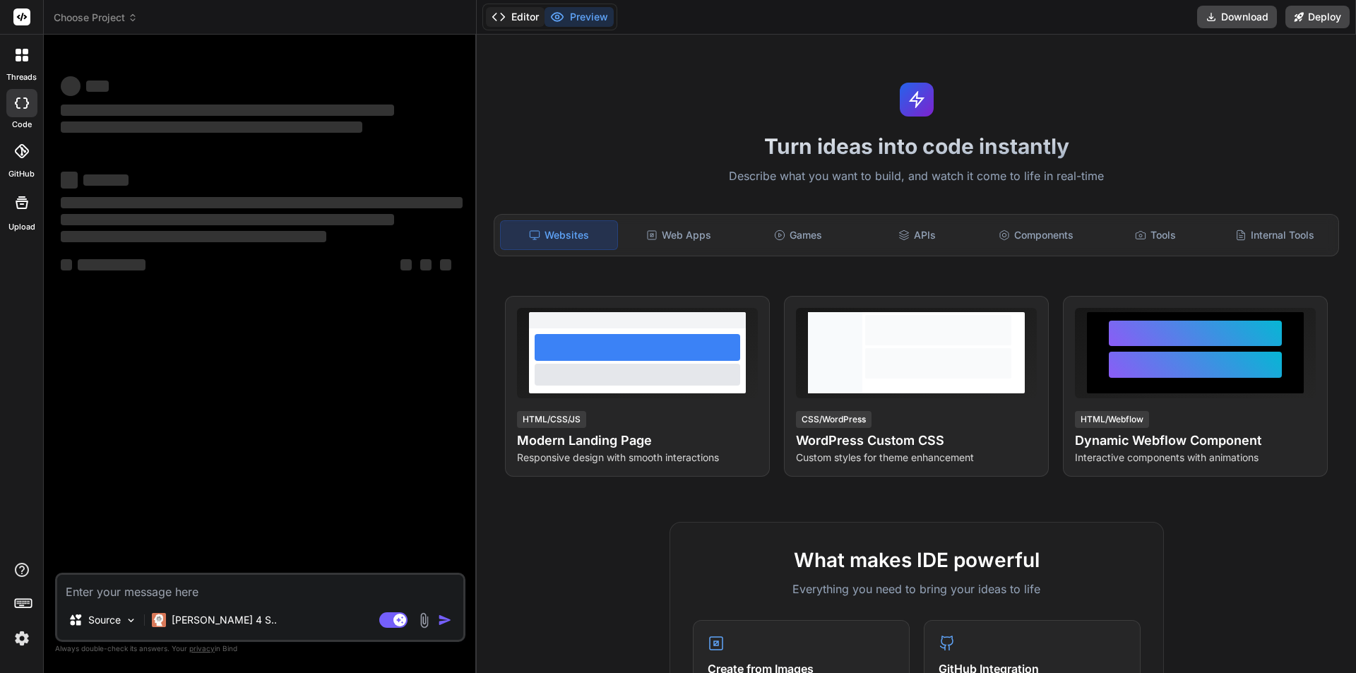
click at [521, 23] on button "Editor" at bounding box center [515, 17] width 59 height 20
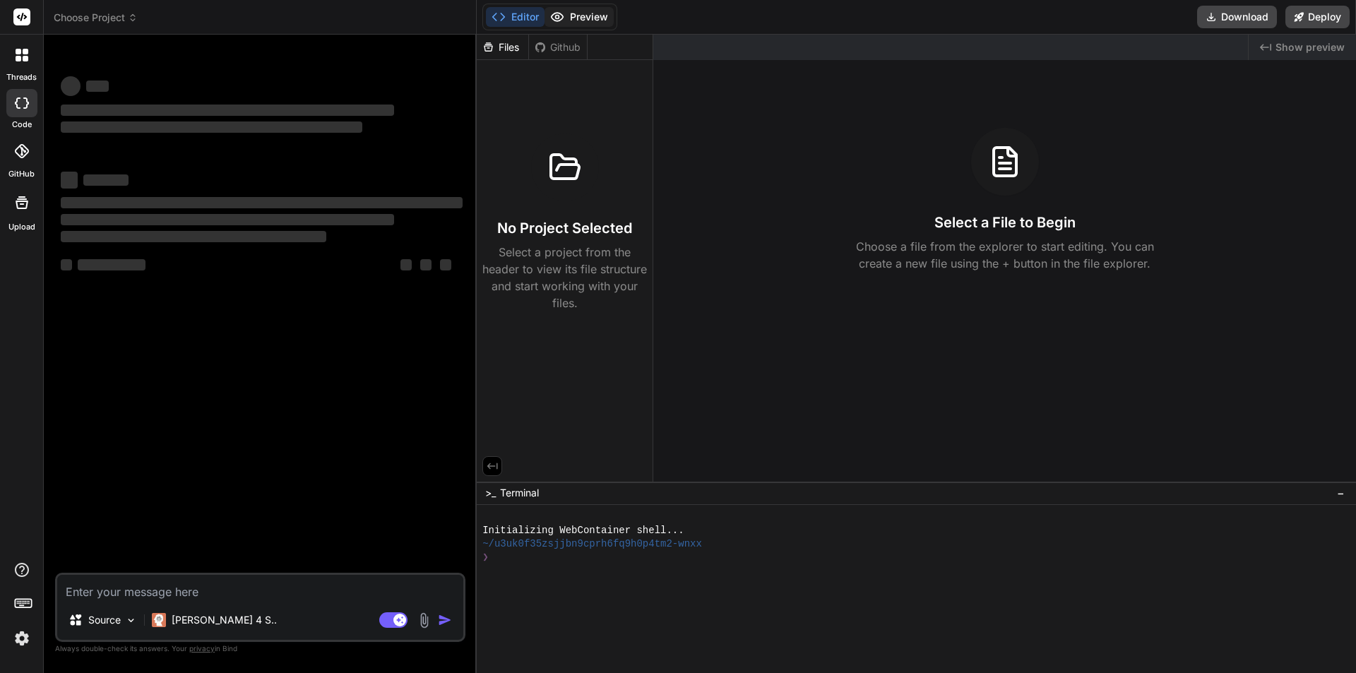
click at [573, 16] on button "Preview" at bounding box center [578, 17] width 69 height 20
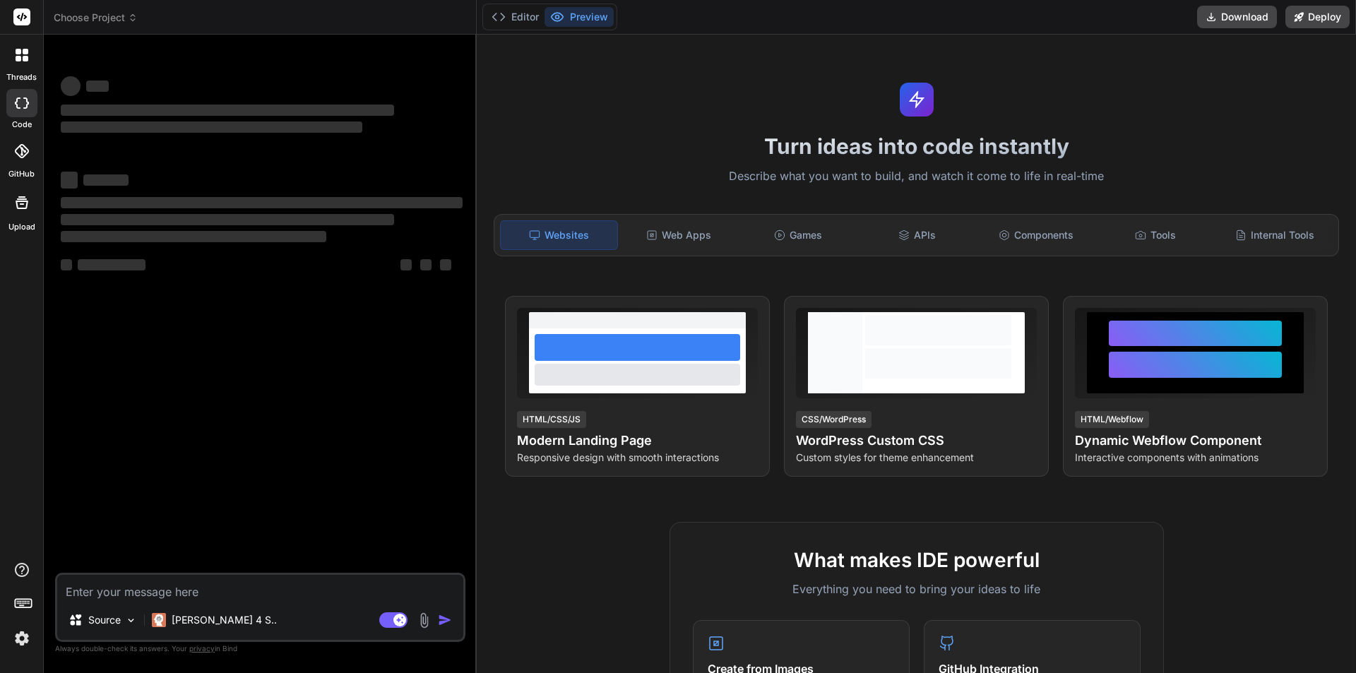
click at [26, 114] on div at bounding box center [21, 103] width 31 height 28
click at [25, 64] on div at bounding box center [22, 55] width 30 height 30
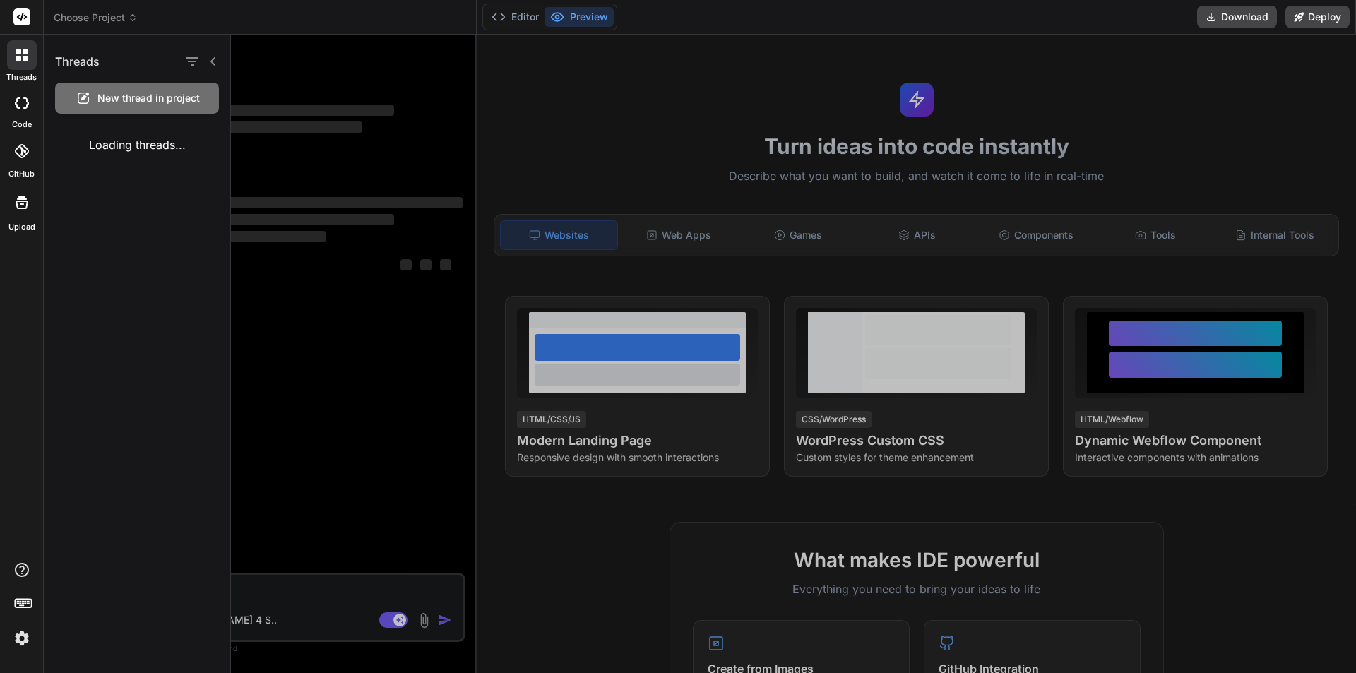
click at [23, 162] on div at bounding box center [21, 151] width 31 height 31
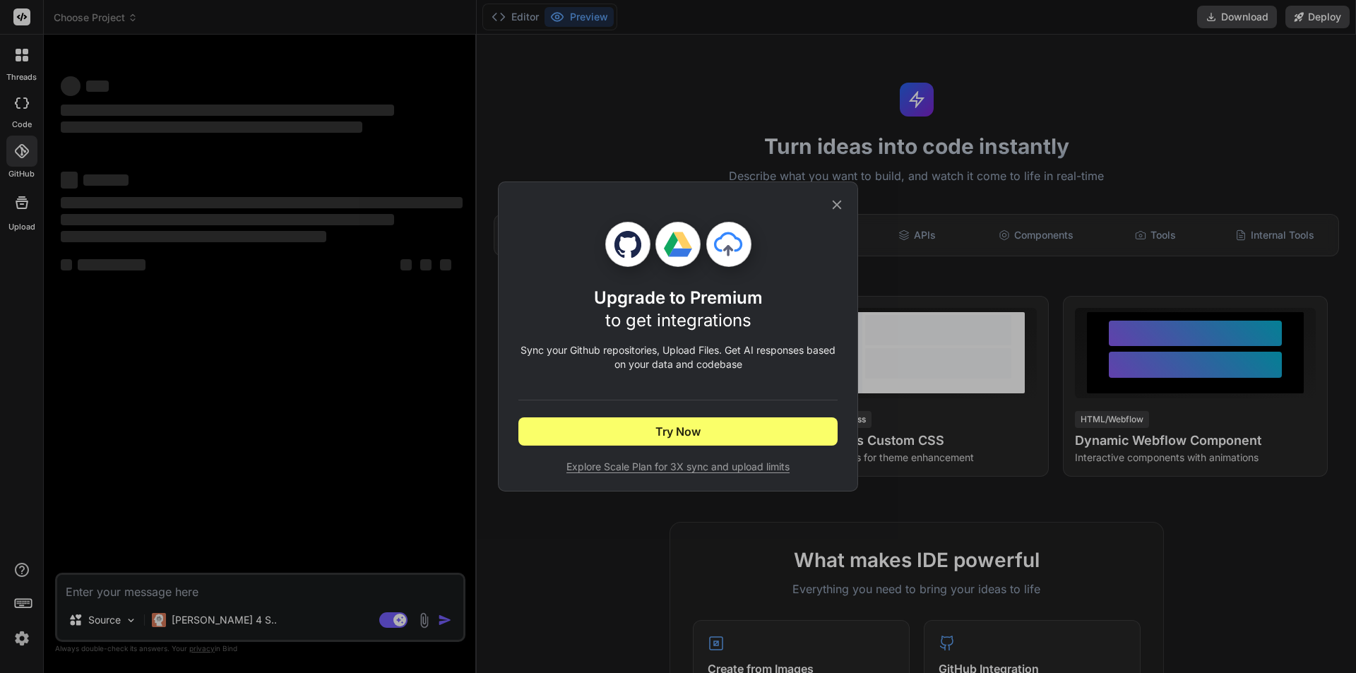
click at [837, 204] on icon at bounding box center [837, 205] width 9 height 9
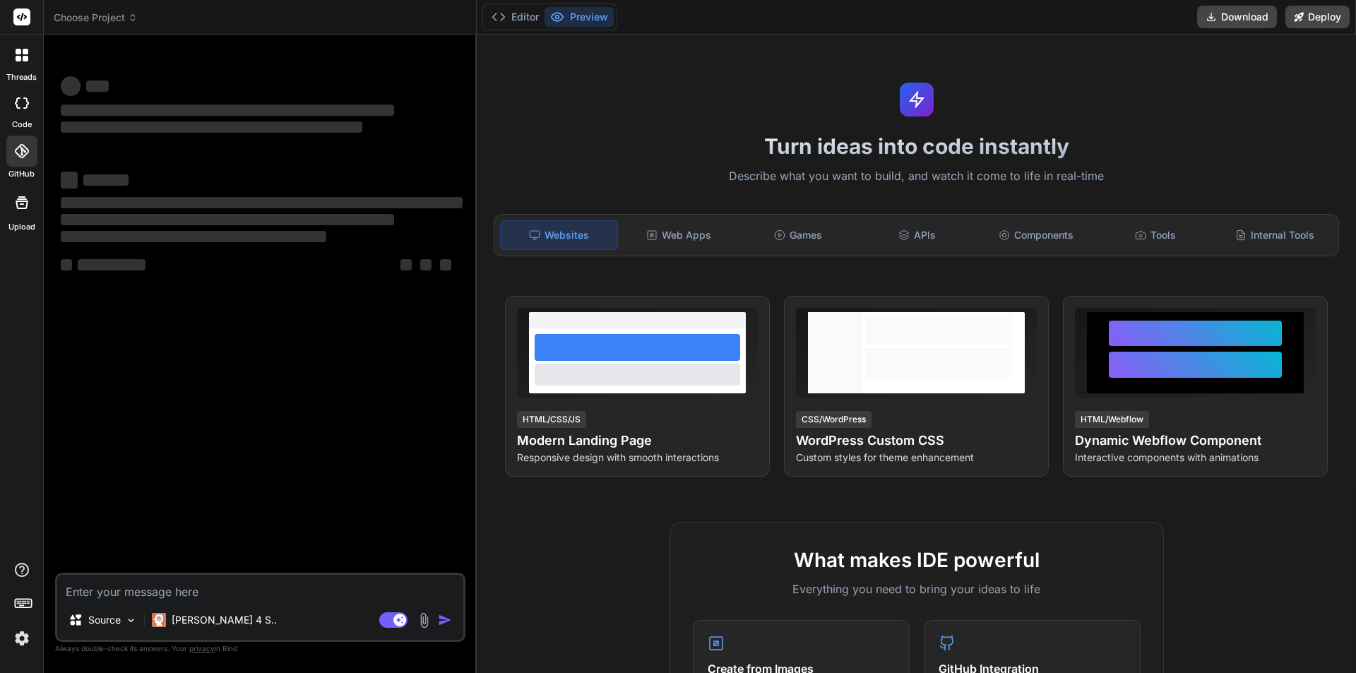
click at [18, 18] on rect at bounding box center [21, 16] width 17 height 17
click at [93, 21] on span "Choose Project" at bounding box center [96, 18] width 84 height 14
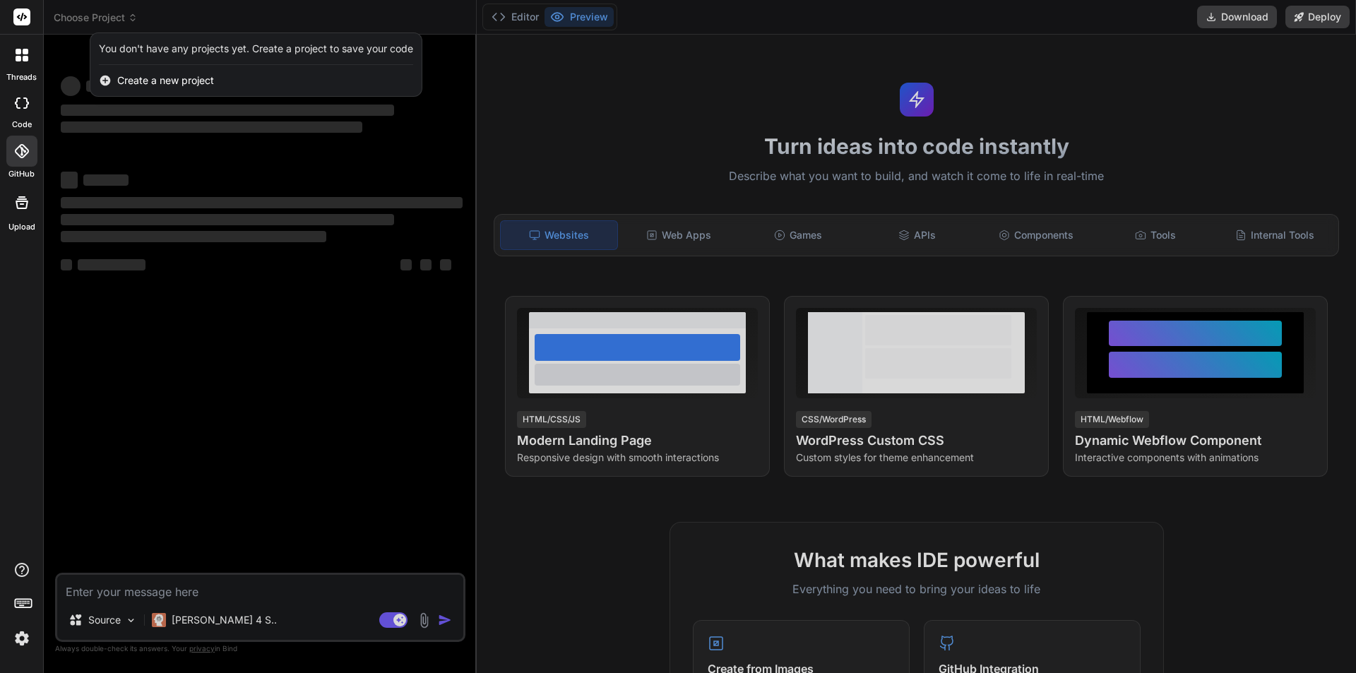
click at [114, 15] on div at bounding box center [678, 336] width 1356 height 673
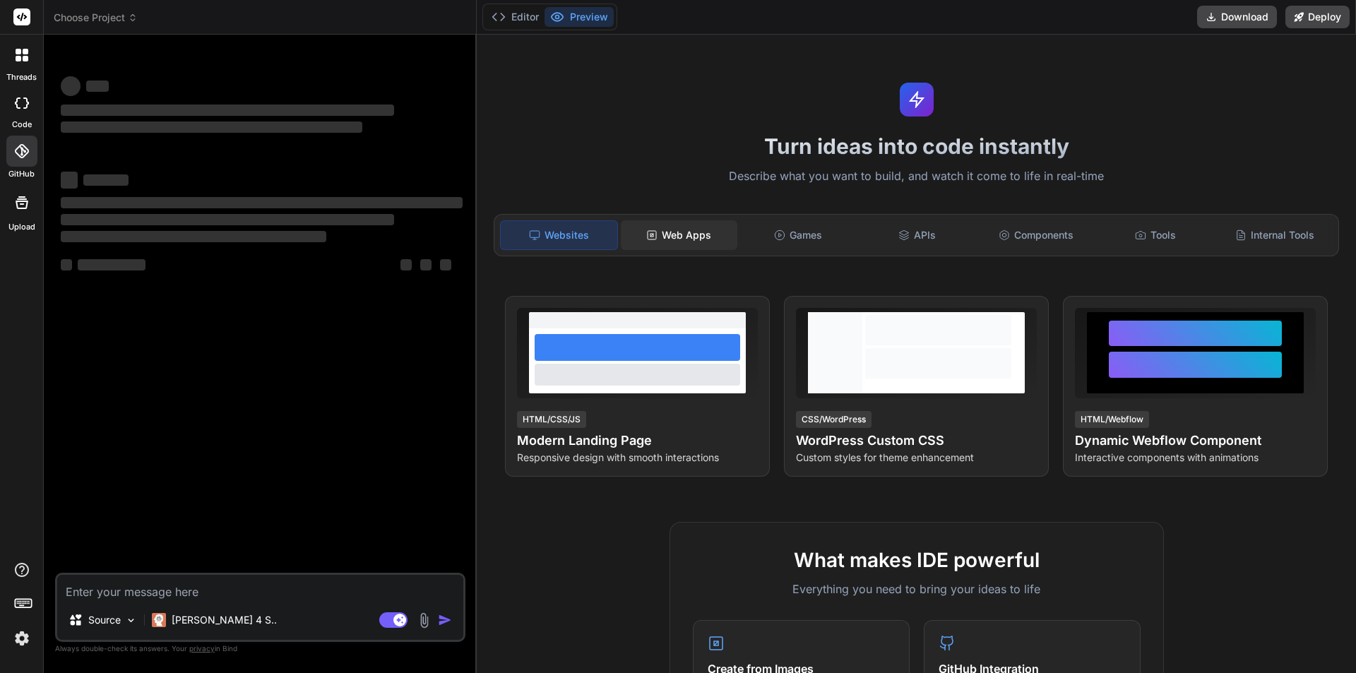
click at [678, 236] on div "Web Apps" at bounding box center [679, 235] width 117 height 30
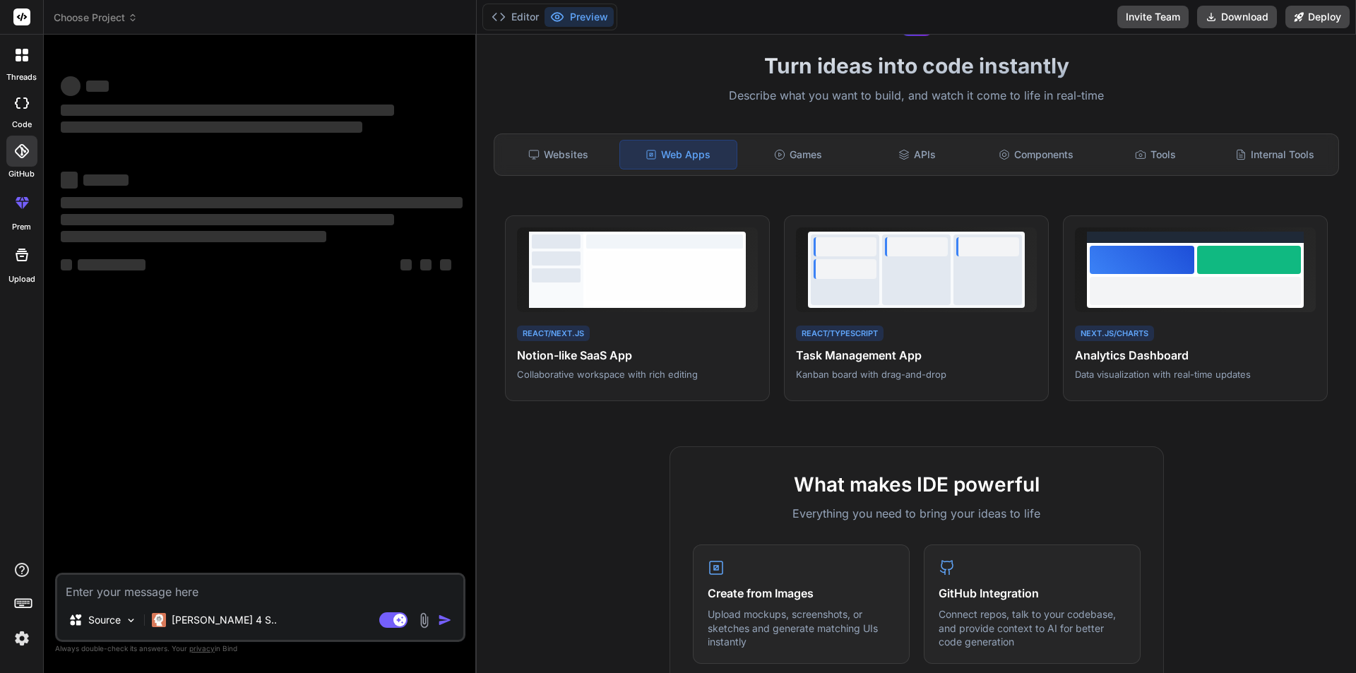
scroll to position [71, 0]
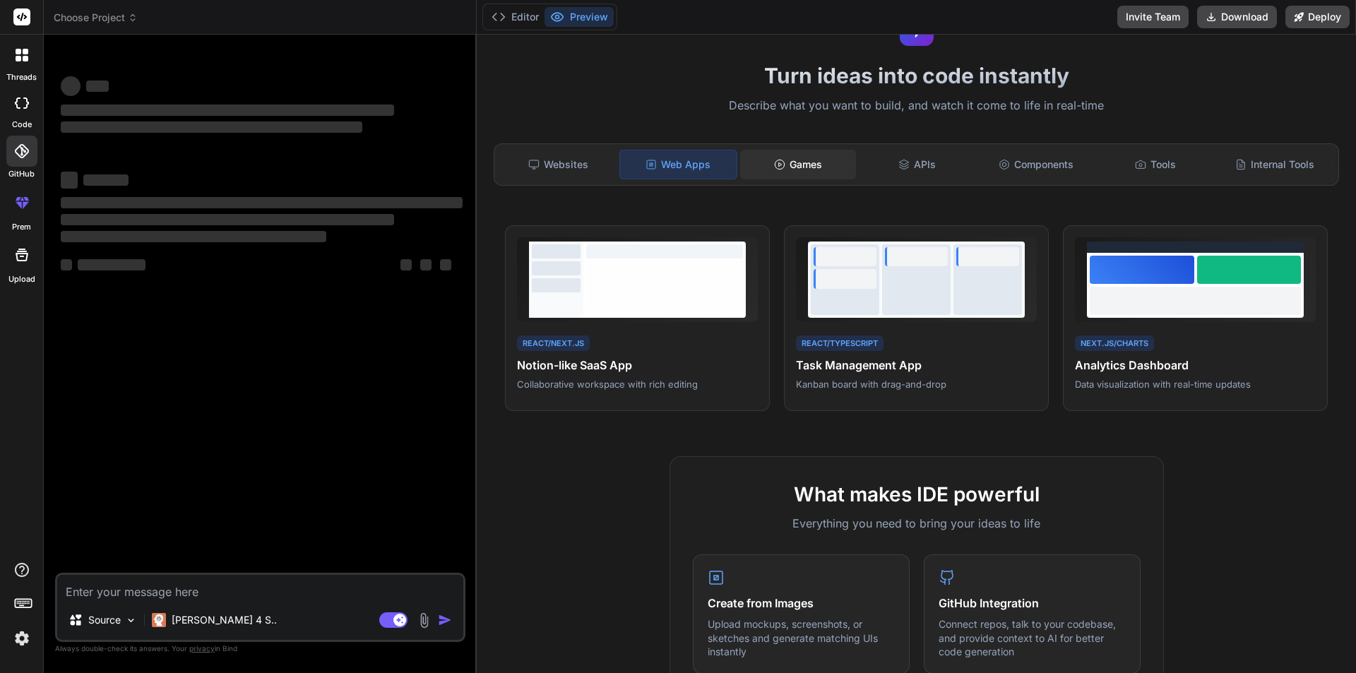
click at [802, 167] on div "Games" at bounding box center [798, 165] width 117 height 30
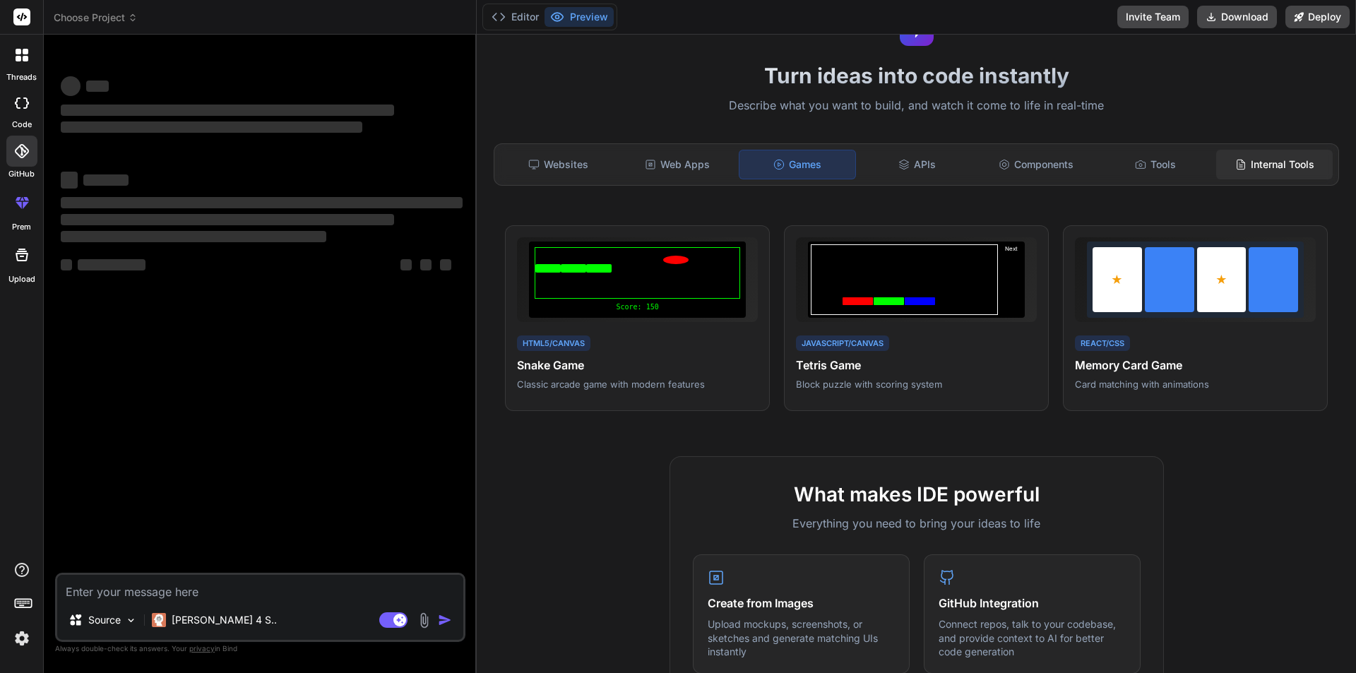
click at [1253, 165] on div "Internal Tools" at bounding box center [1274, 165] width 117 height 30
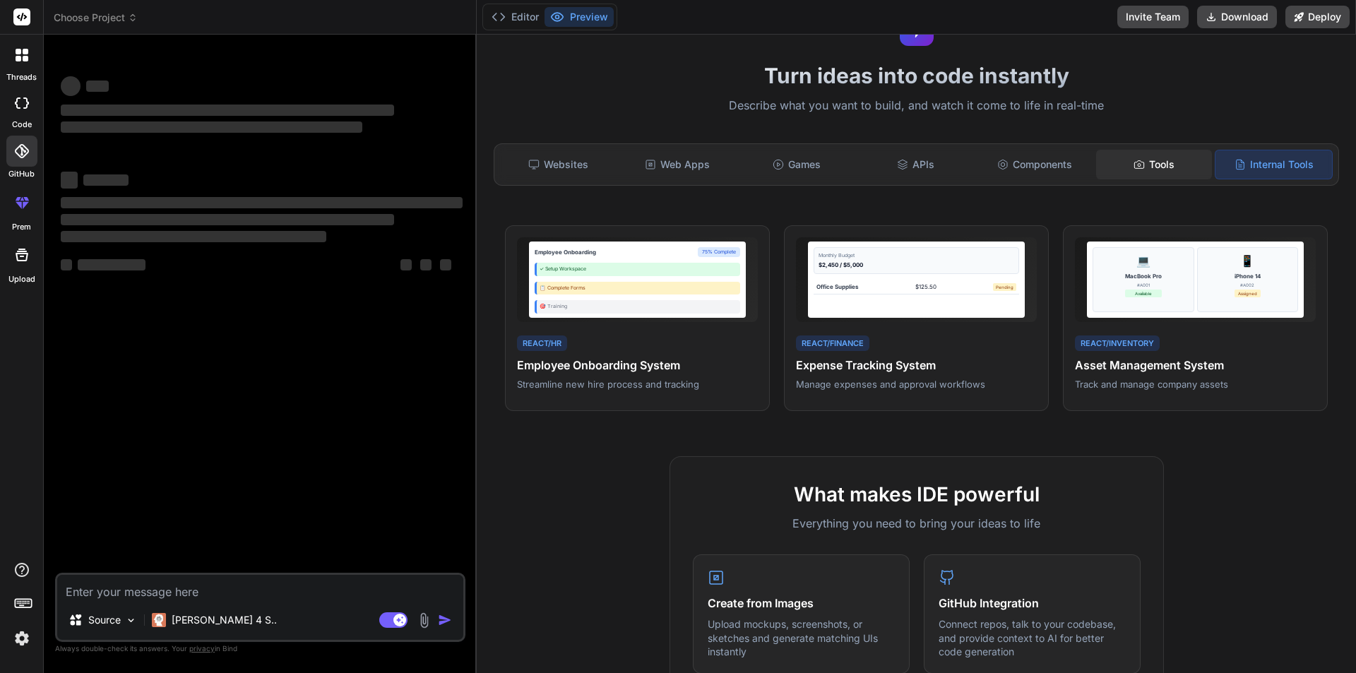
click at [1133, 167] on icon at bounding box center [1138, 164] width 11 height 11
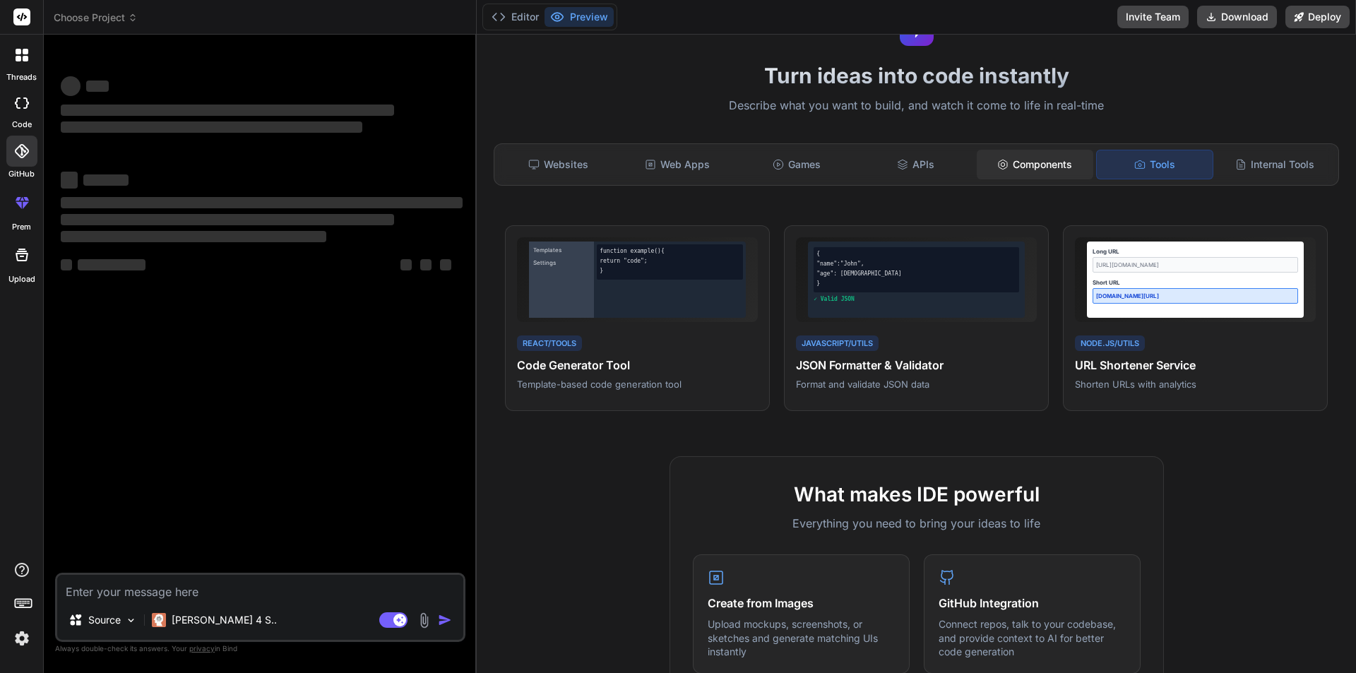
click at [1036, 167] on div "Components" at bounding box center [1035, 165] width 117 height 30
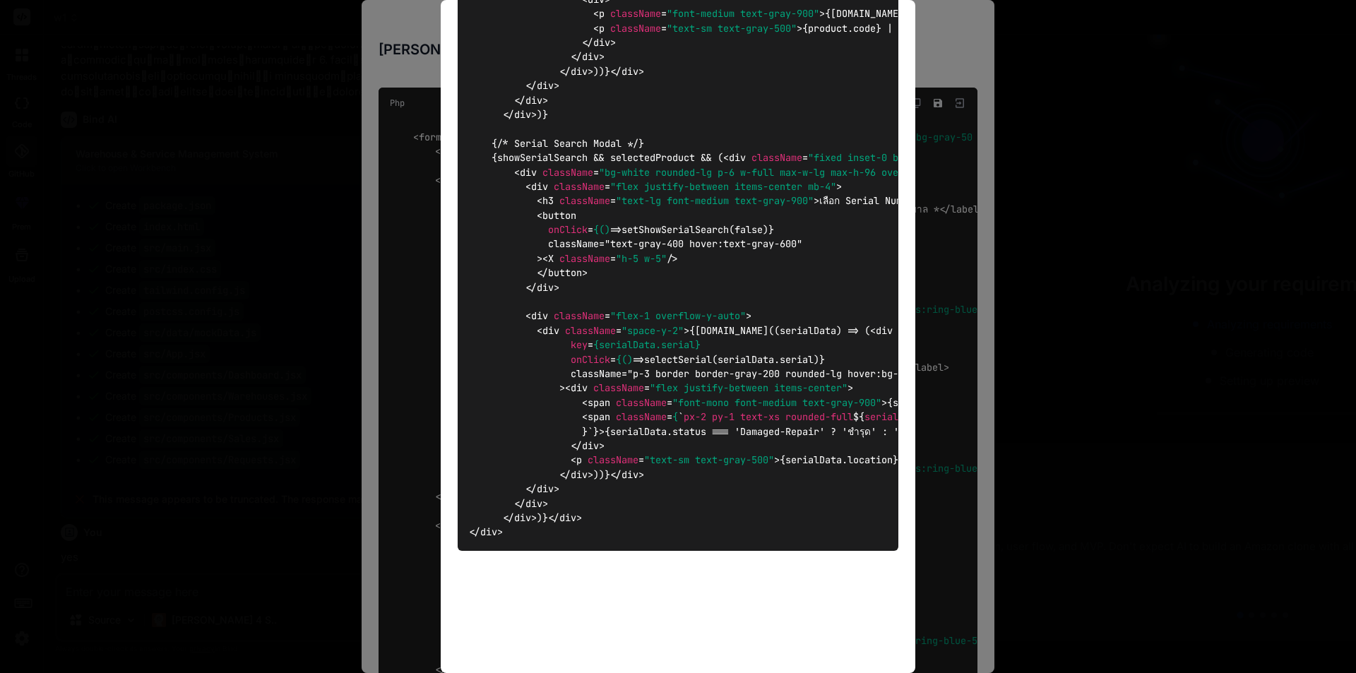
scroll to position [3546, 0]
click at [258, 393] on div "{repair ? 'แก้ไขงานซ่อม' : 'เพิ่มงานซ่อมใหม่'} Php < form onSubmit = {handleSub…" at bounding box center [678, 336] width 1356 height 673
type textarea "x"
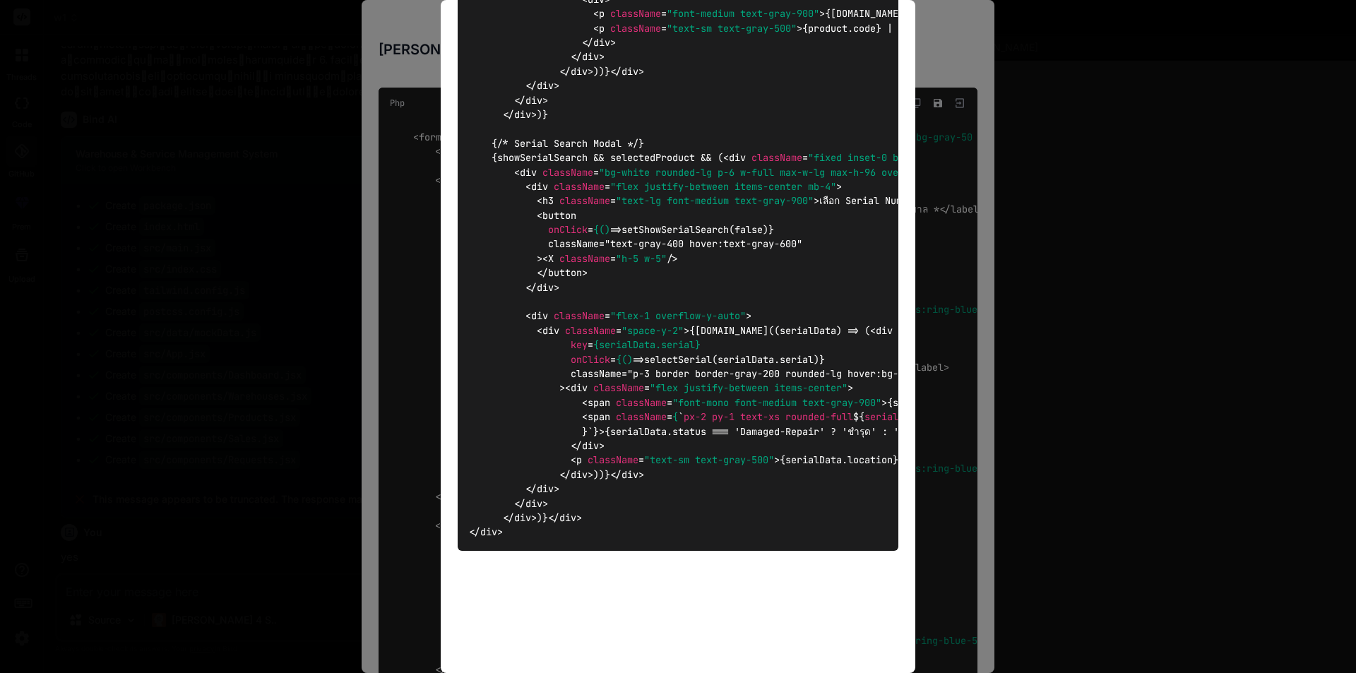
click at [964, 157] on div "{repair ? 'แก้ไขงานซ่อม' : 'เพิ่มงานซ่อมใหม่'} Php < form onSubmit = {handleSub…" at bounding box center [678, 336] width 1356 height 673
click at [306, 153] on div "{repair ? 'แก้ไขงานซ่อม' : 'เพิ่มงานซ่อมใหม่'} Php < form onSubmit = {handleSub…" at bounding box center [678, 336] width 1356 height 673
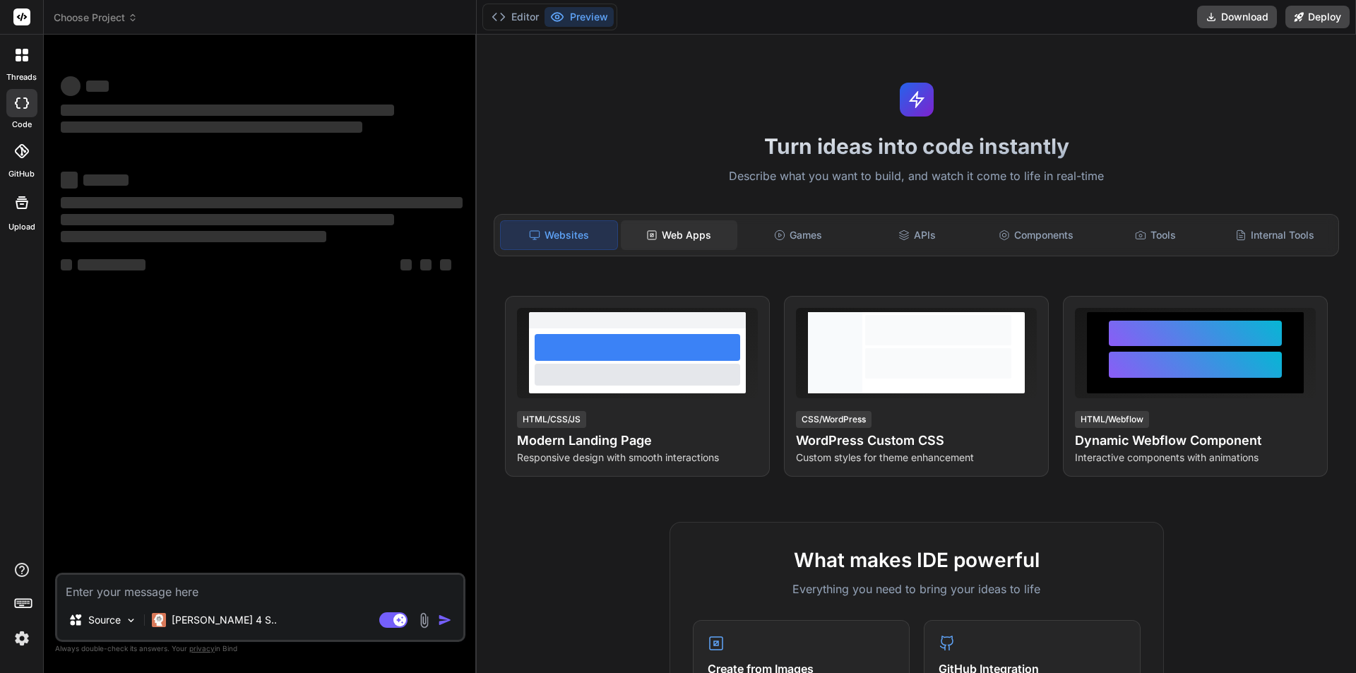
click at [679, 234] on div "Web Apps" at bounding box center [679, 235] width 117 height 30
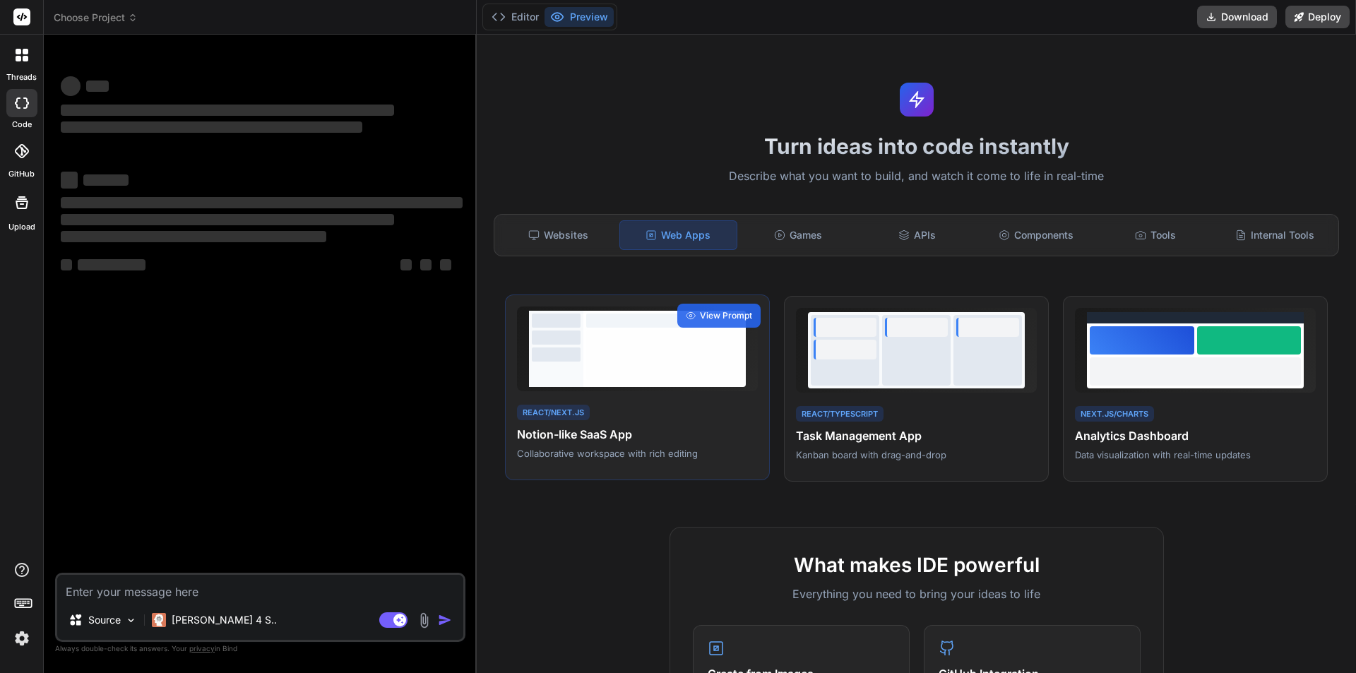
type textarea "x"
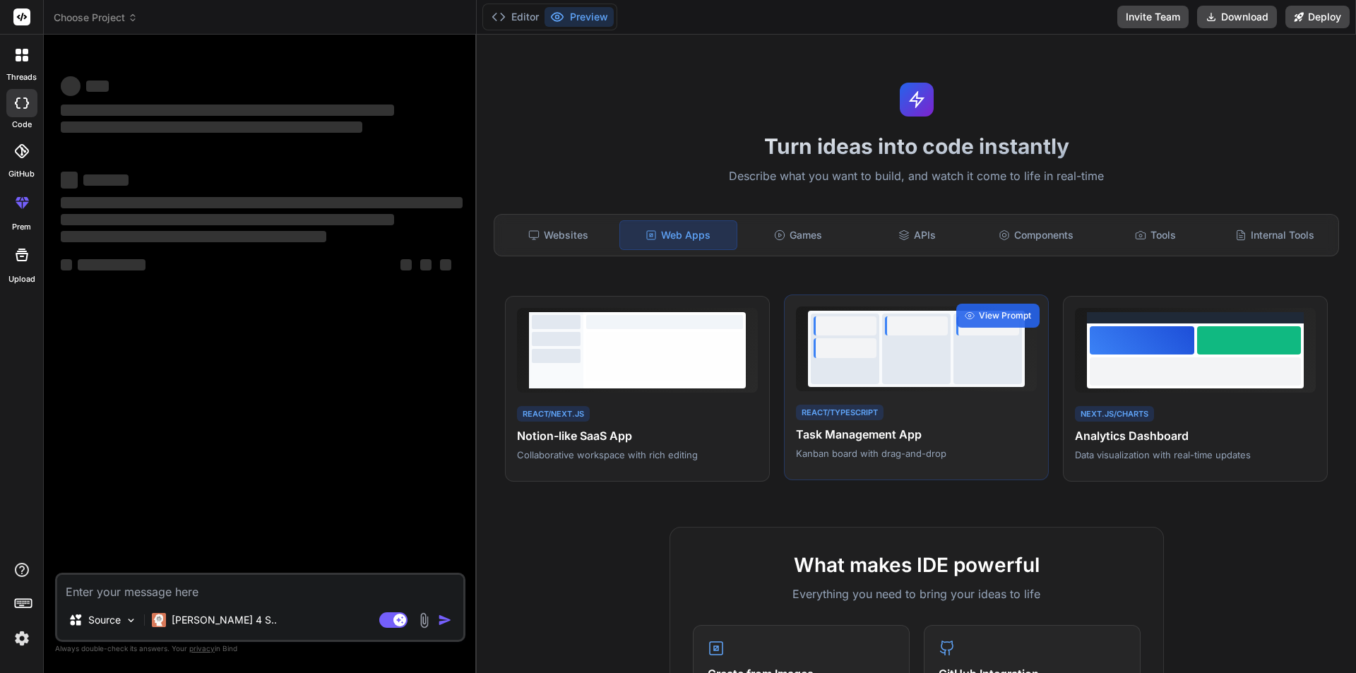
click at [977, 376] on div at bounding box center [987, 349] width 68 height 71
click at [129, 20] on icon at bounding box center [133, 18] width 10 height 10
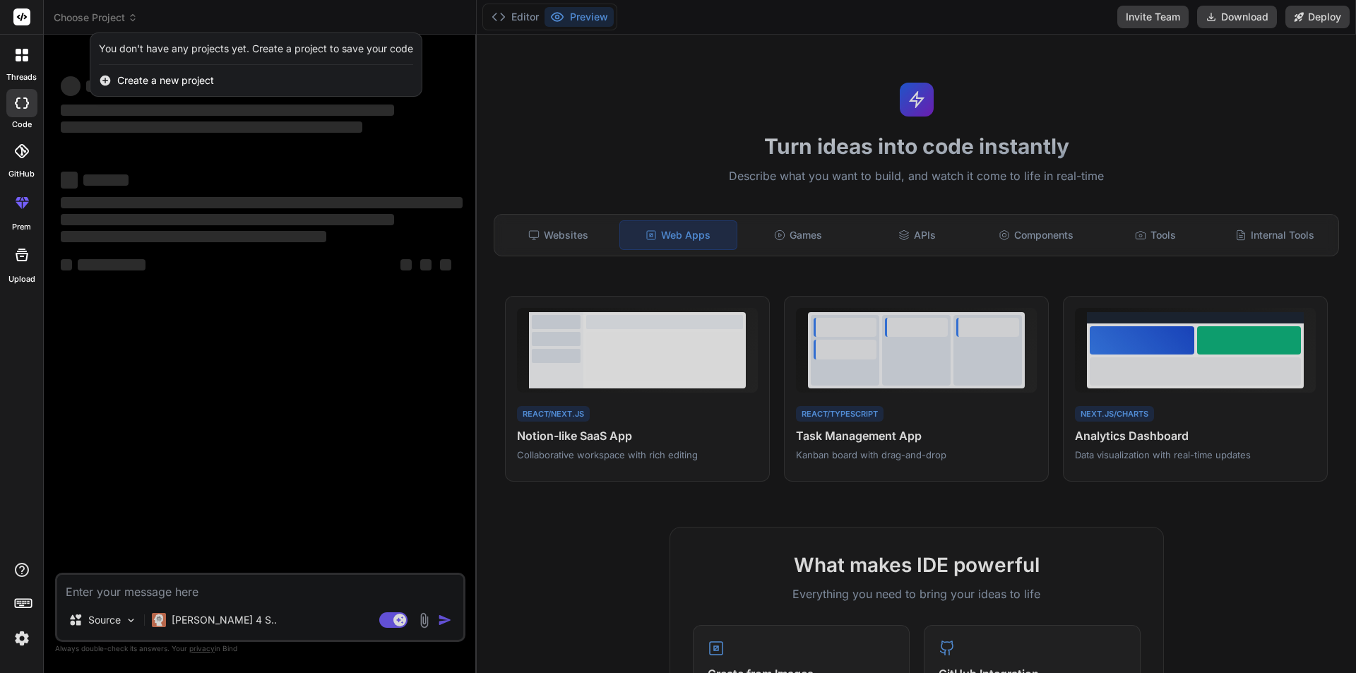
click at [139, 81] on span "Create a new project" at bounding box center [165, 80] width 97 height 14
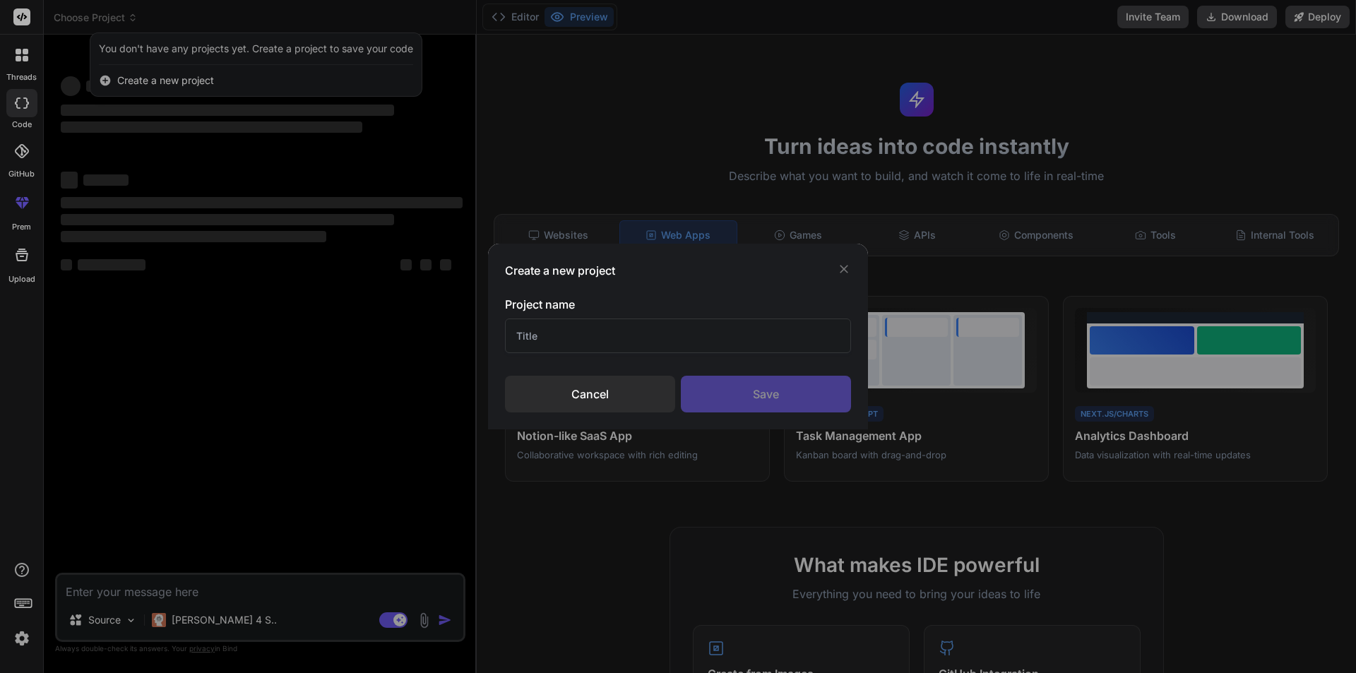
click at [611, 334] on input "text" at bounding box center [678, 335] width 346 height 35
type input "2"
click at [746, 396] on div "Save" at bounding box center [766, 394] width 170 height 37
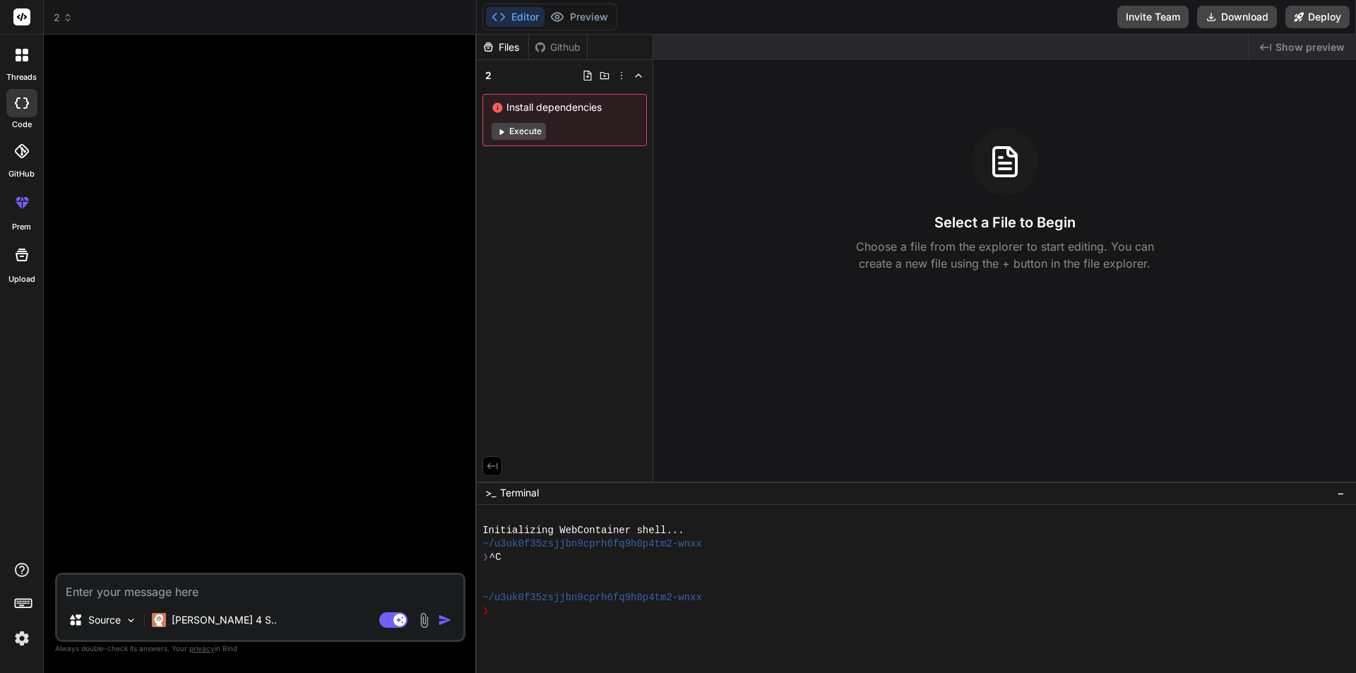
click at [66, 20] on icon at bounding box center [68, 18] width 10 height 10
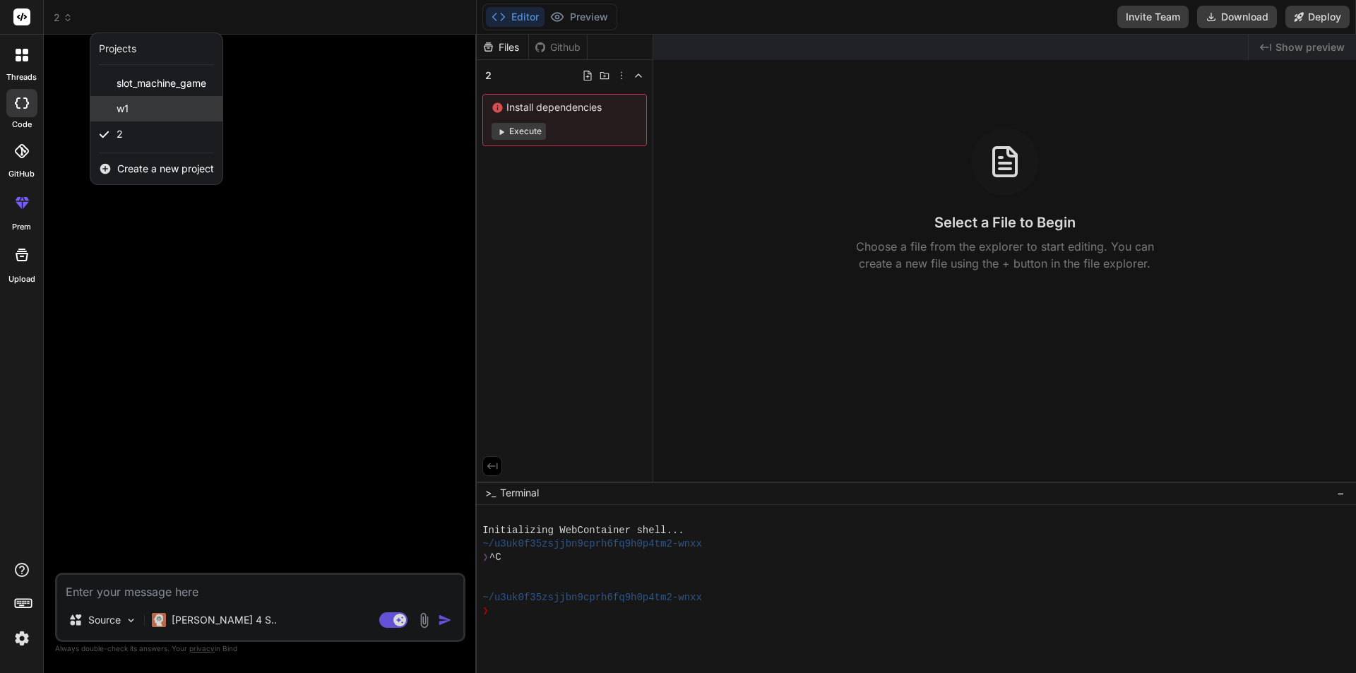
click at [149, 109] on div "w1" at bounding box center [156, 108] width 132 height 25
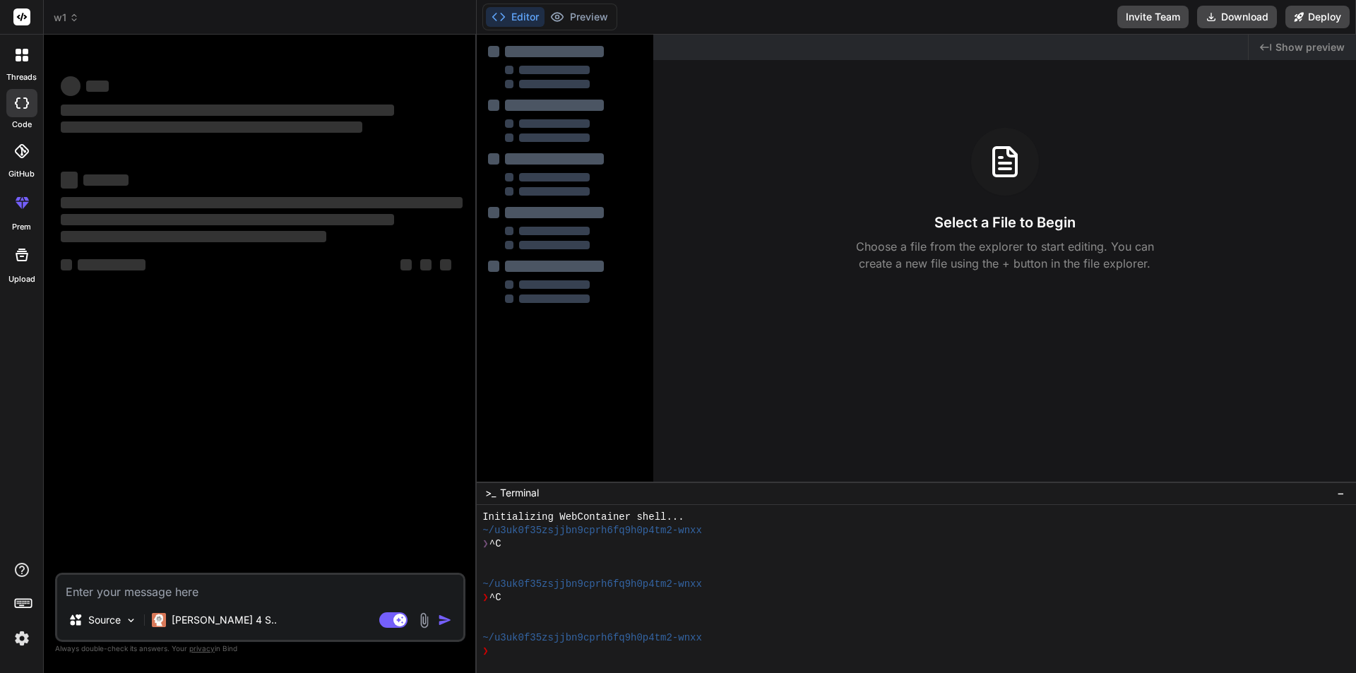
scroll to position [13, 0]
click at [73, 13] on icon at bounding box center [74, 18] width 10 height 10
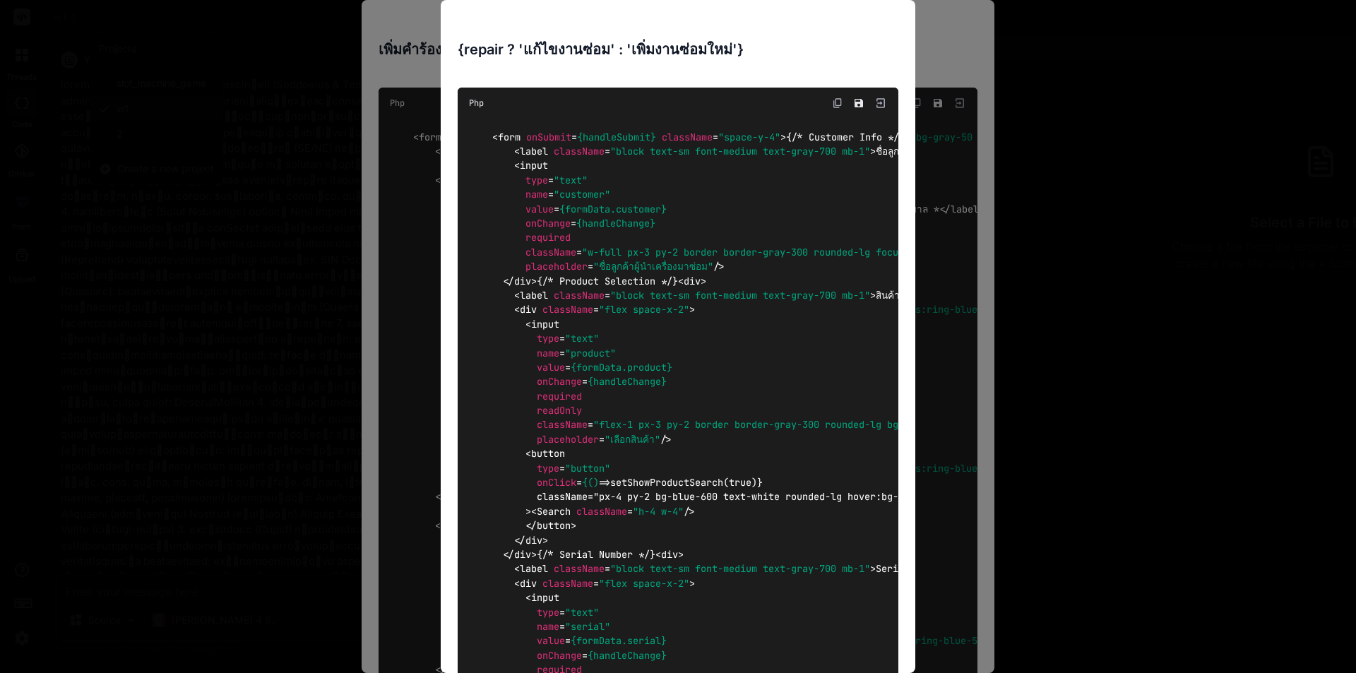
click at [170, 78] on div "{repair ? 'แก้ไขงานซ่อม' : 'เพิ่มงานซ่อมใหม่'} Php < form onSubmit = {handleSub…" at bounding box center [678, 336] width 1356 height 673
type textarea "x"
click at [832, 100] on img at bounding box center [837, 102] width 11 height 11
click at [874, 102] on img at bounding box center [880, 103] width 13 height 13
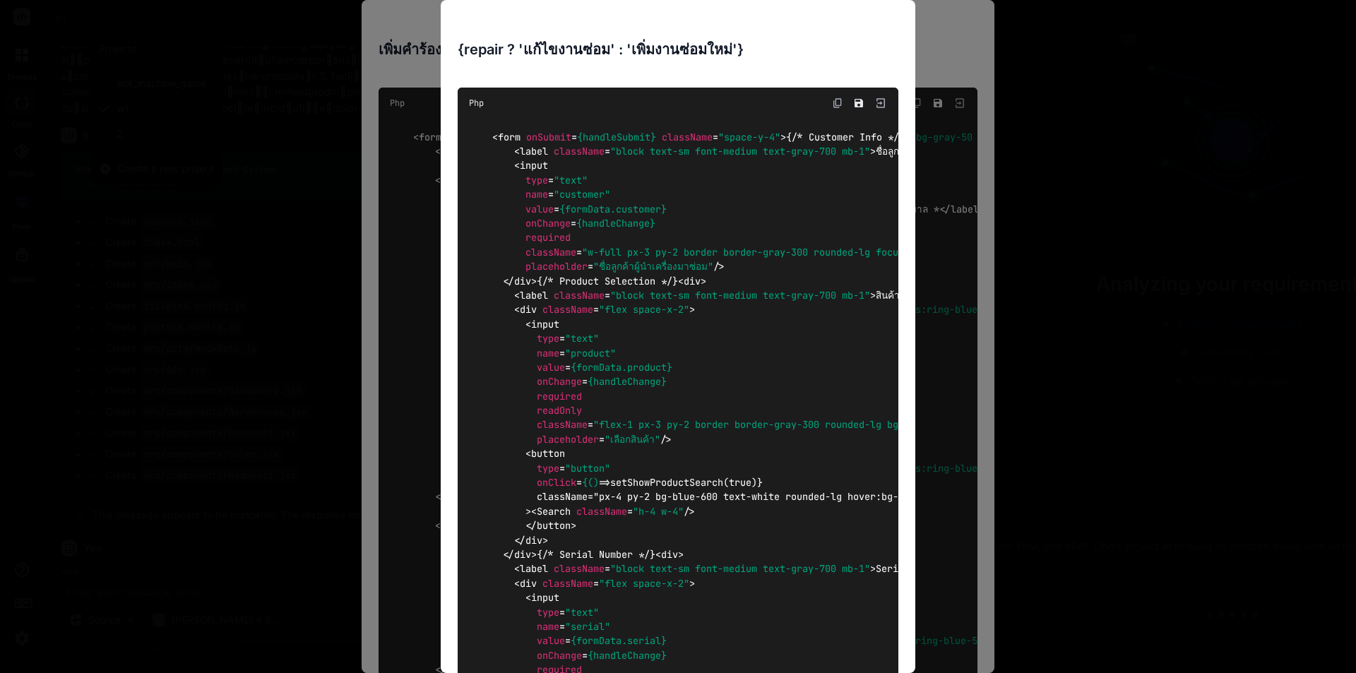
click at [874, 102] on img at bounding box center [880, 103] width 13 height 13
drag, startPoint x: 827, startPoint y: 33, endPoint x: 354, endPoint y: 109, distance: 479.1
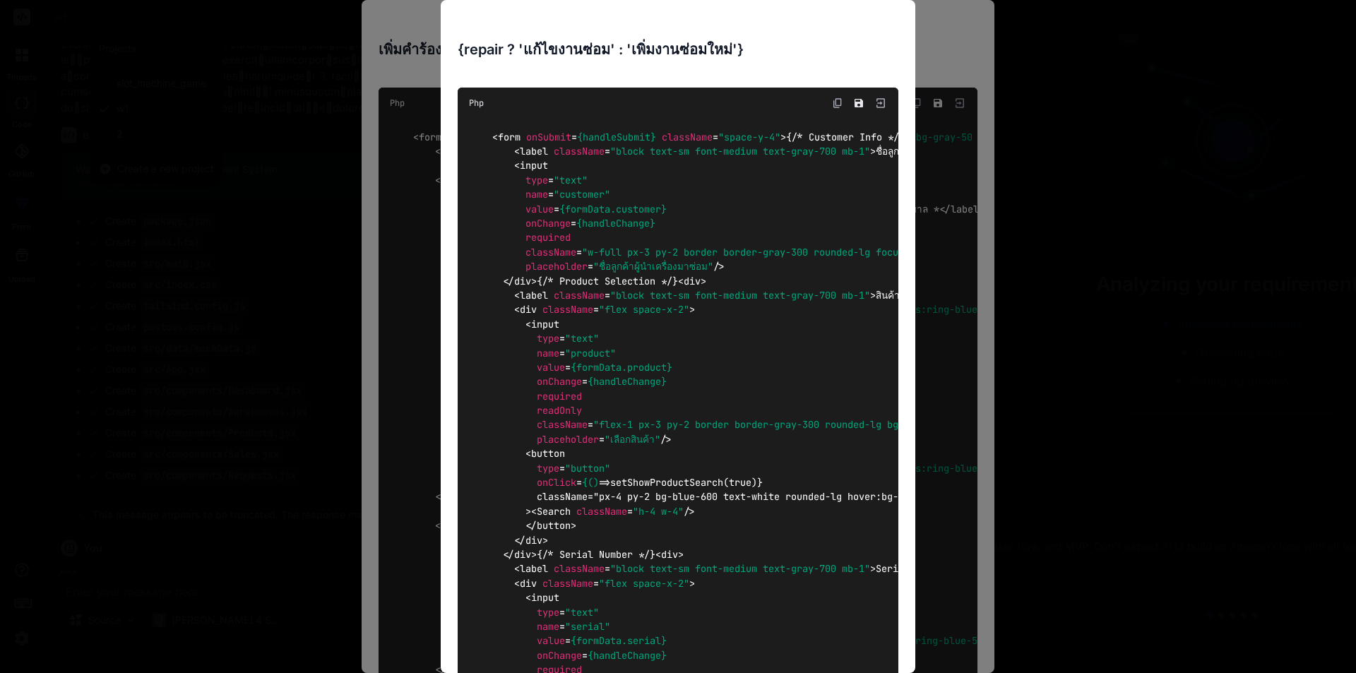
click at [378, 107] on div "{repair ? 'แก้ไขงานซ่อม' : 'เพิ่มงานซ่อมใหม่'} Php < form onSubmit = {handleSub…" at bounding box center [678, 336] width 1356 height 673
click at [324, 114] on div "{repair ? 'แก้ไขงานซ่อม' : 'เพิ่มงานซ่อมใหม่'} Php < form onSubmit = {handleSub…" at bounding box center [678, 336] width 1356 height 673
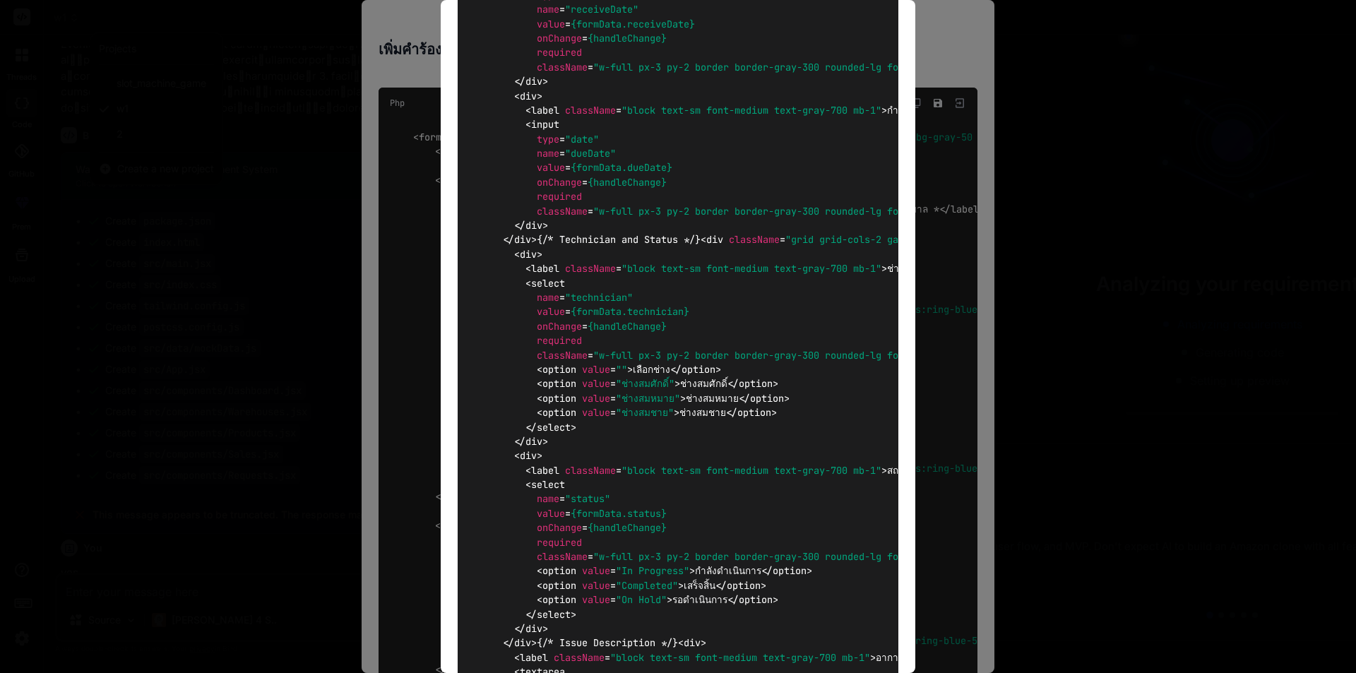
scroll to position [1201, 0]
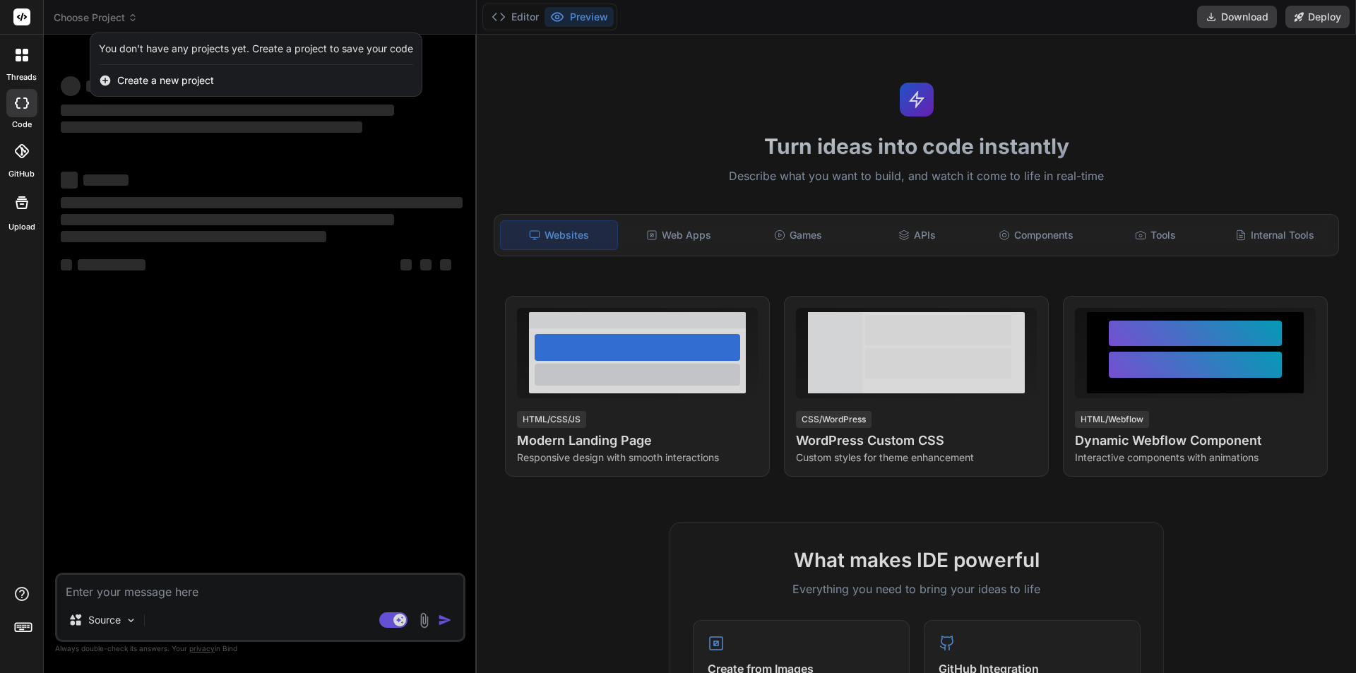
type textarea "x"
click at [157, 72] on div "Create a new project" at bounding box center [255, 80] width 331 height 31
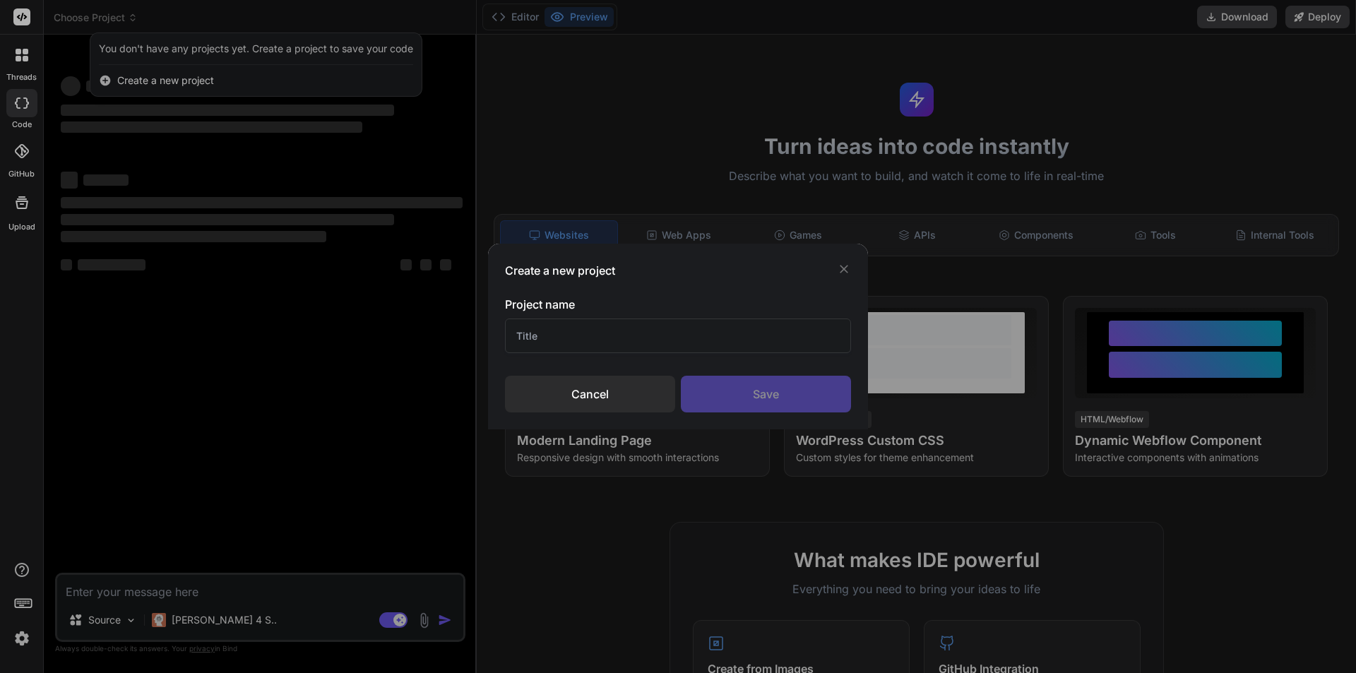
click at [606, 334] on input "text" at bounding box center [678, 335] width 346 height 35
type input "3"
click at [740, 381] on div "Save" at bounding box center [766, 394] width 170 height 37
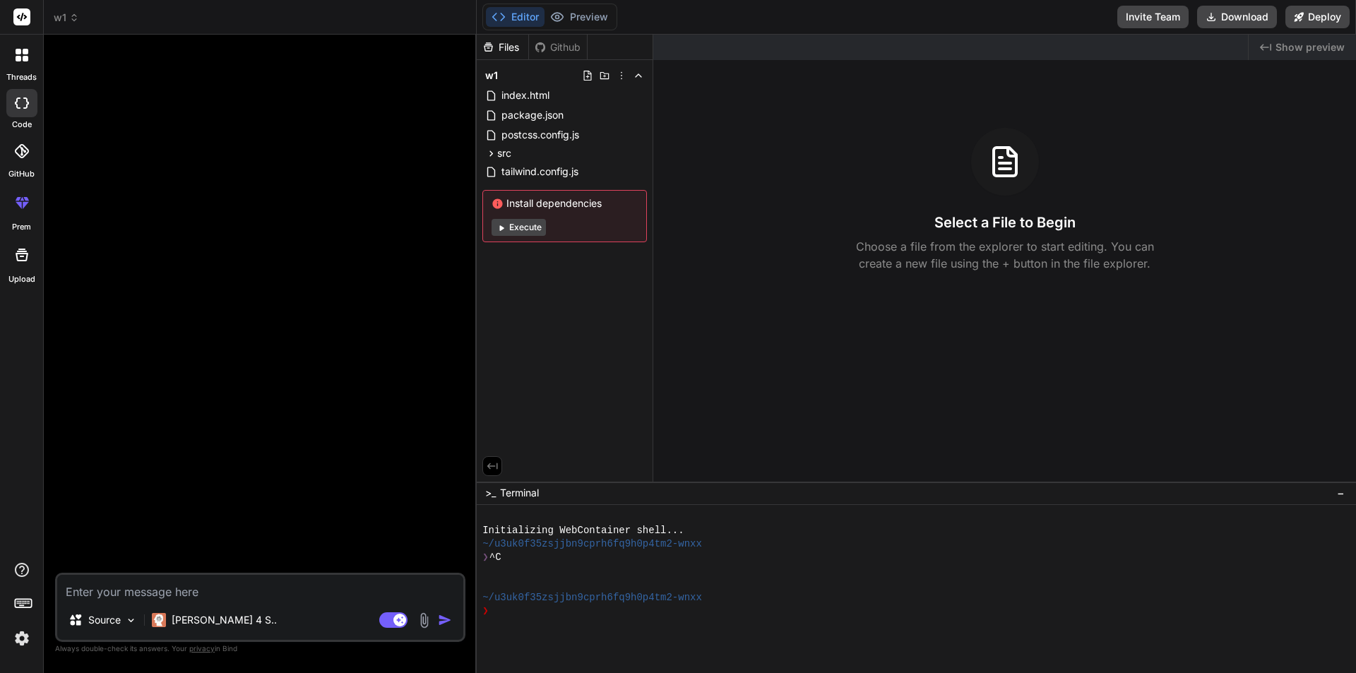
scroll to position [27, 0]
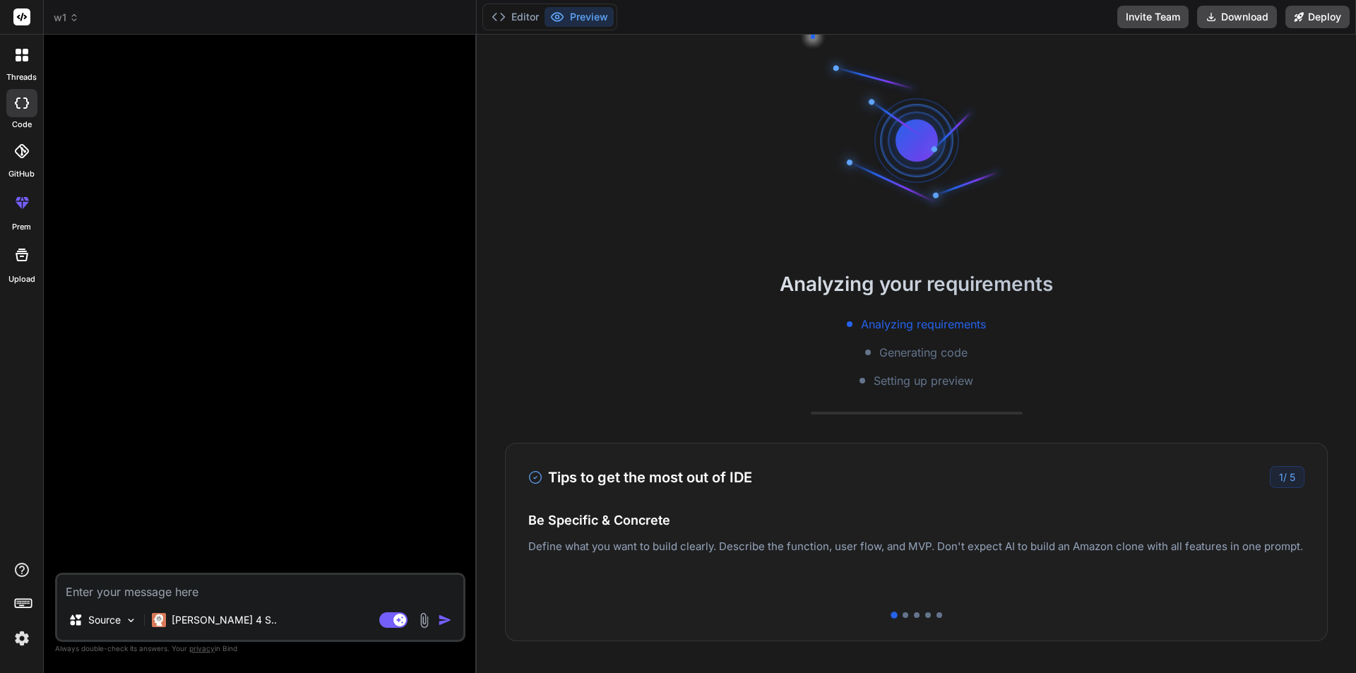
click at [73, 19] on icon at bounding box center [74, 18] width 10 height 10
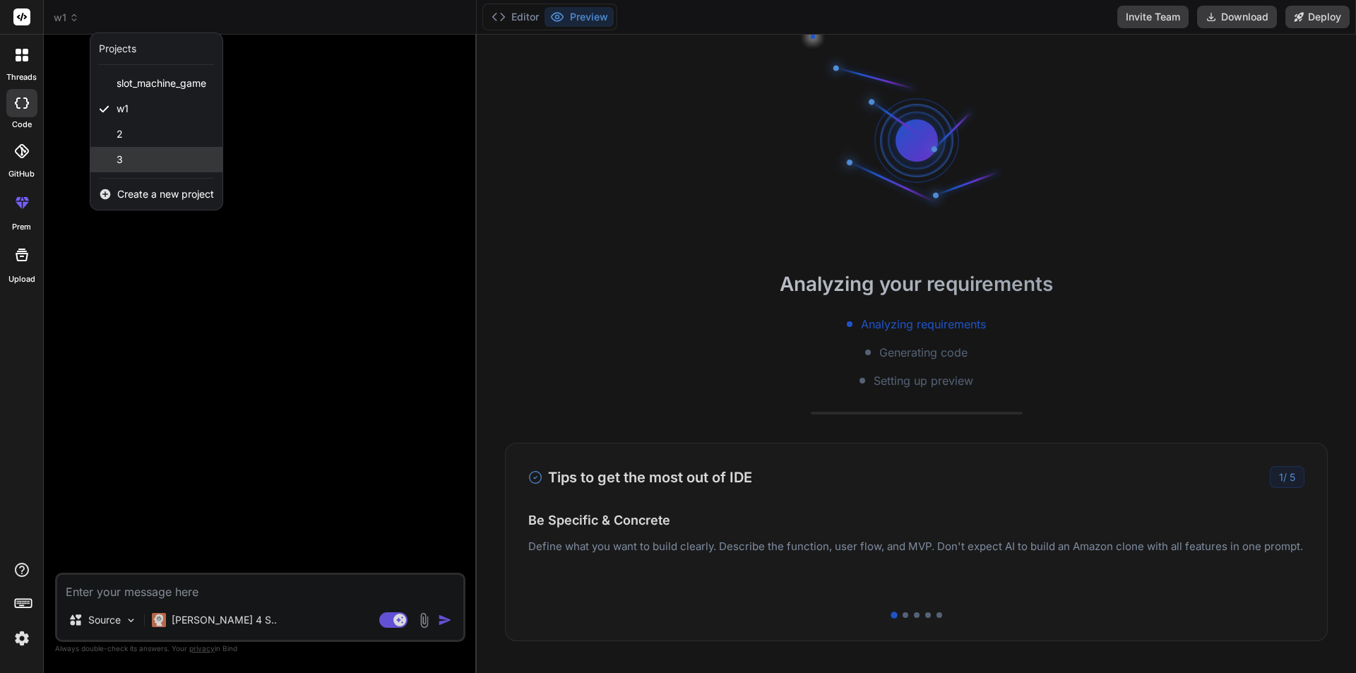
click at [131, 161] on div "3" at bounding box center [156, 159] width 132 height 25
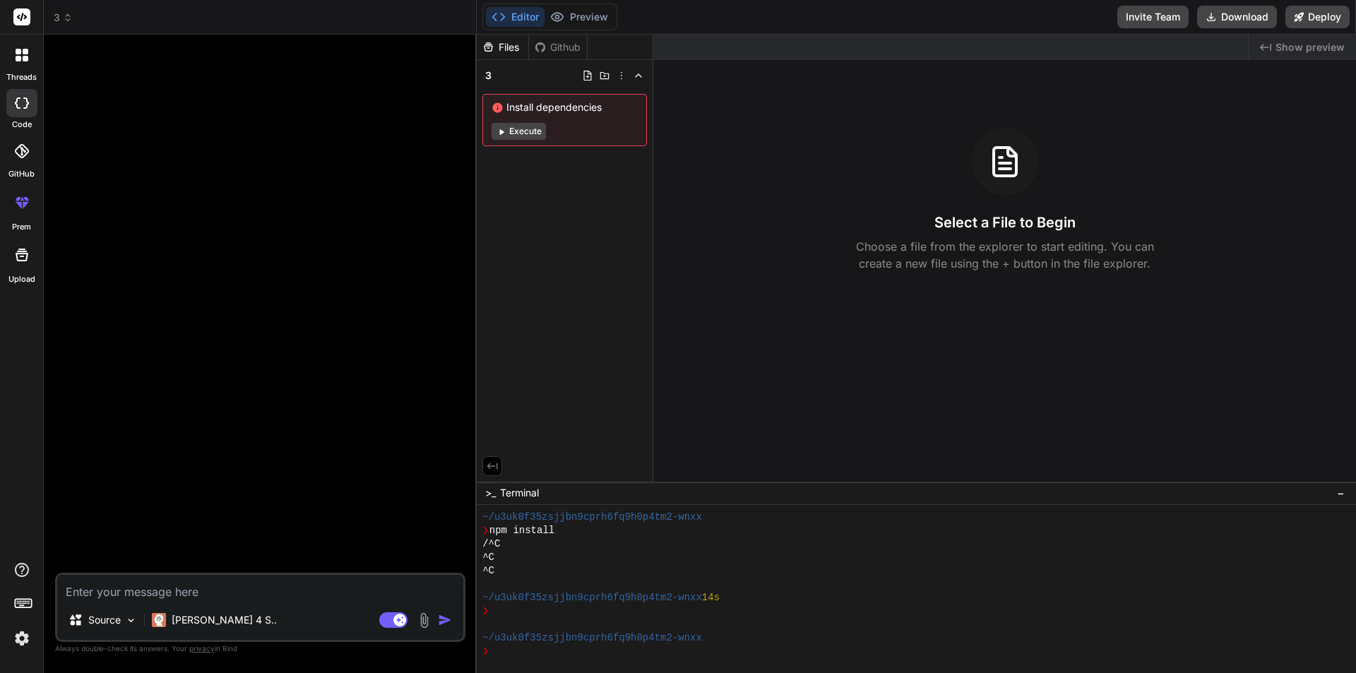
click at [66, 17] on icon at bounding box center [68, 18] width 10 height 10
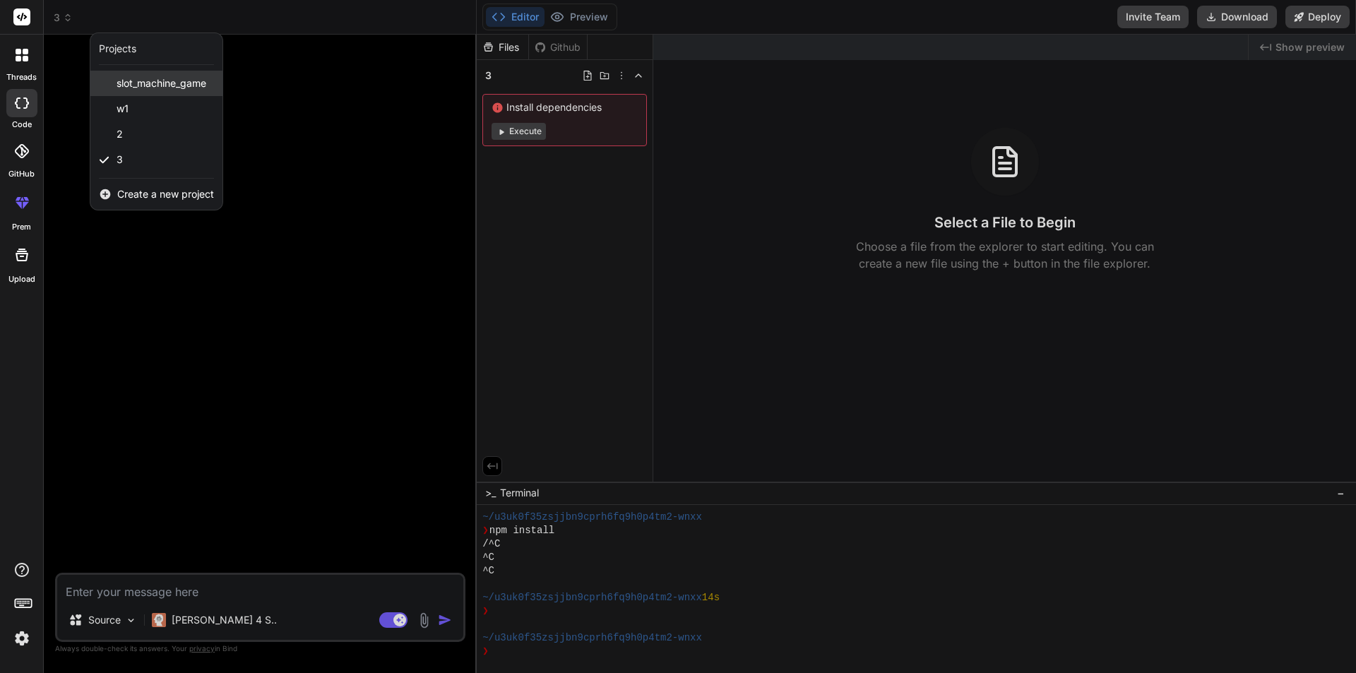
drag, startPoint x: 141, startPoint y: 106, endPoint x: 150, endPoint y: 82, distance: 26.0
click at [150, 82] on span "slot_machine_game" at bounding box center [162, 83] width 90 height 14
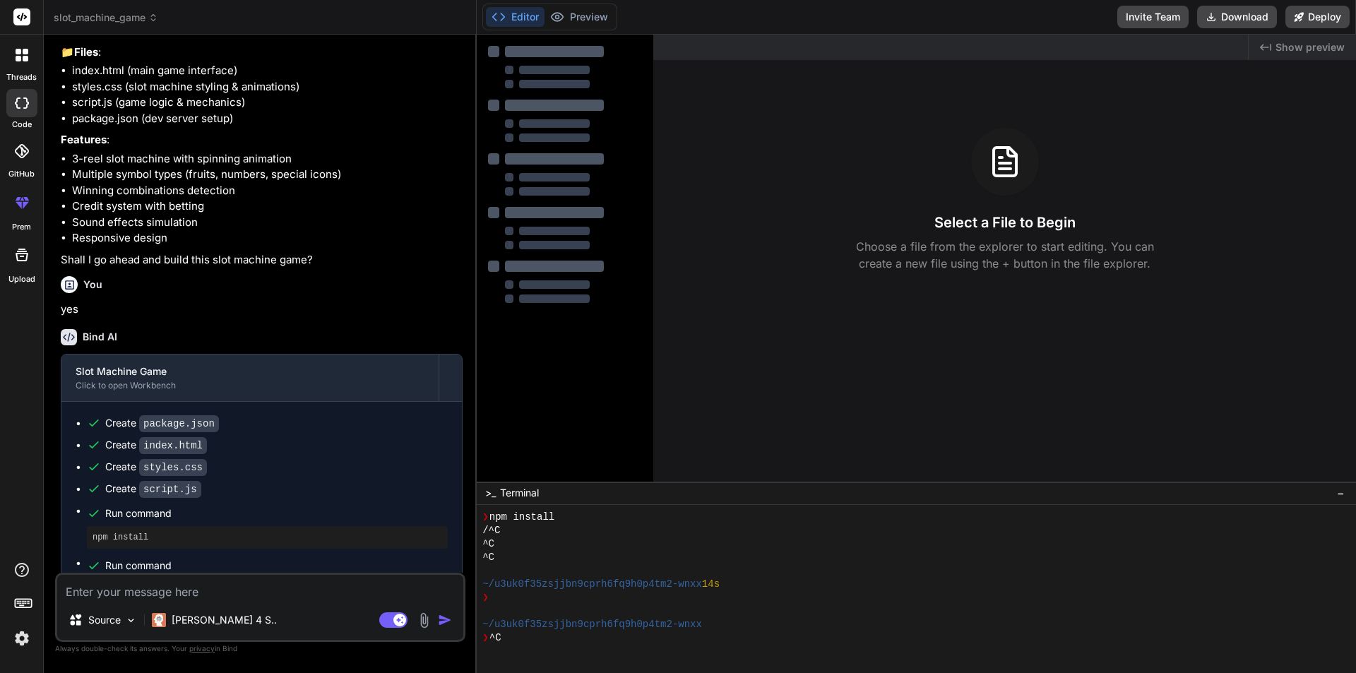
scroll to position [0, 0]
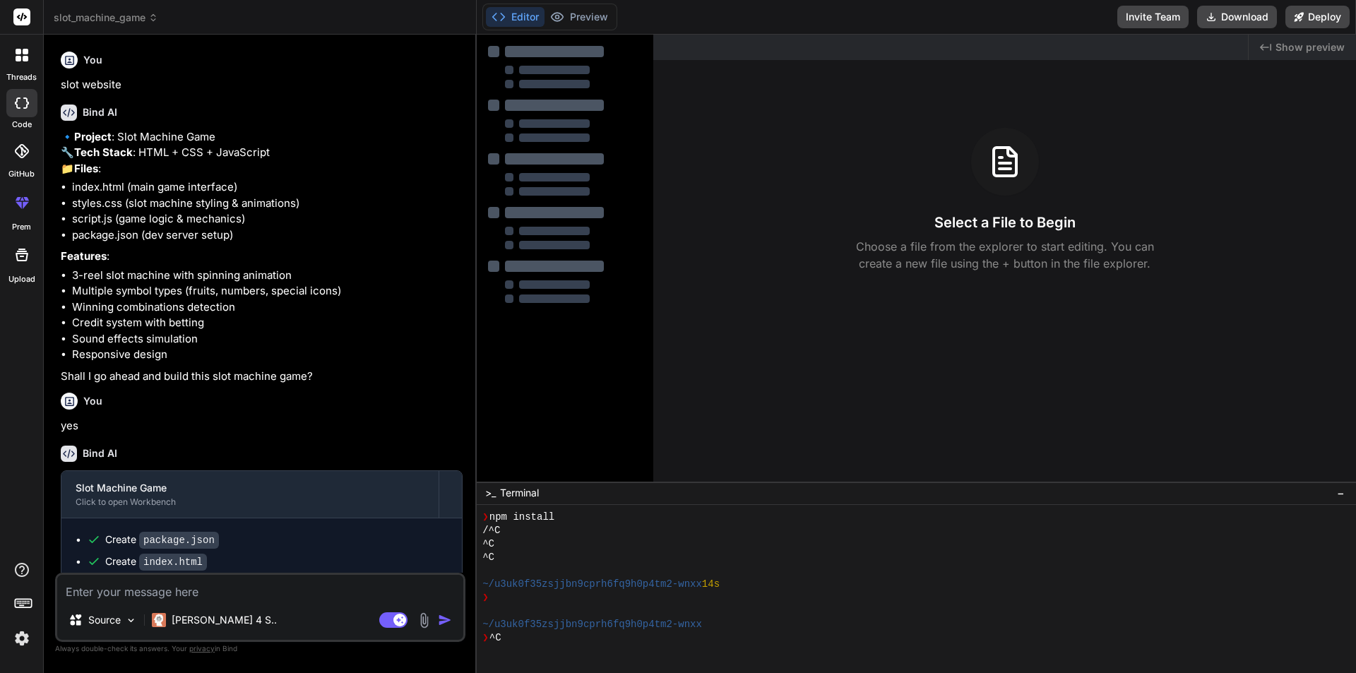
click at [87, 17] on span "slot_machine_game" at bounding box center [106, 18] width 105 height 14
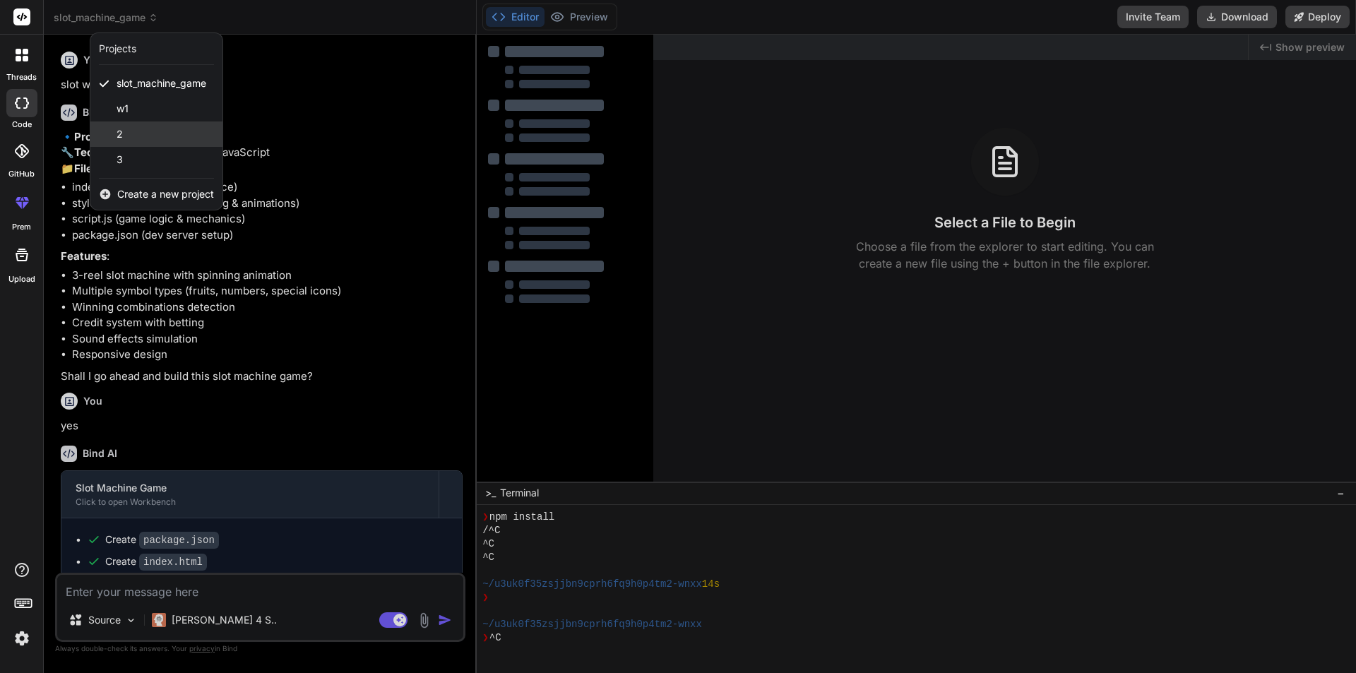
click at [157, 138] on div "2" at bounding box center [156, 133] width 132 height 25
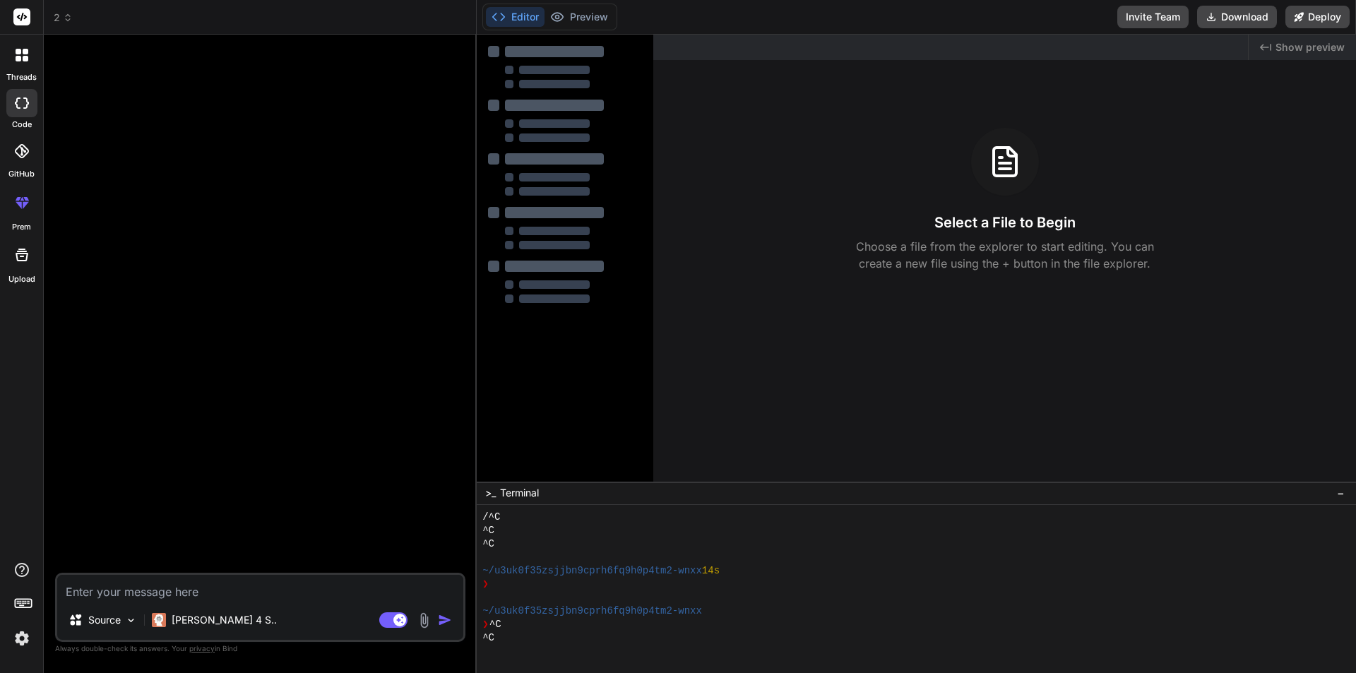
click at [1001, 157] on icon at bounding box center [1000, 157] width 3 height 0
click at [514, 15] on button "Editor" at bounding box center [515, 17] width 59 height 20
click at [1279, 45] on span "Show preview" at bounding box center [1309, 47] width 69 height 14
click at [21, 150] on icon at bounding box center [21, 151] width 14 height 14
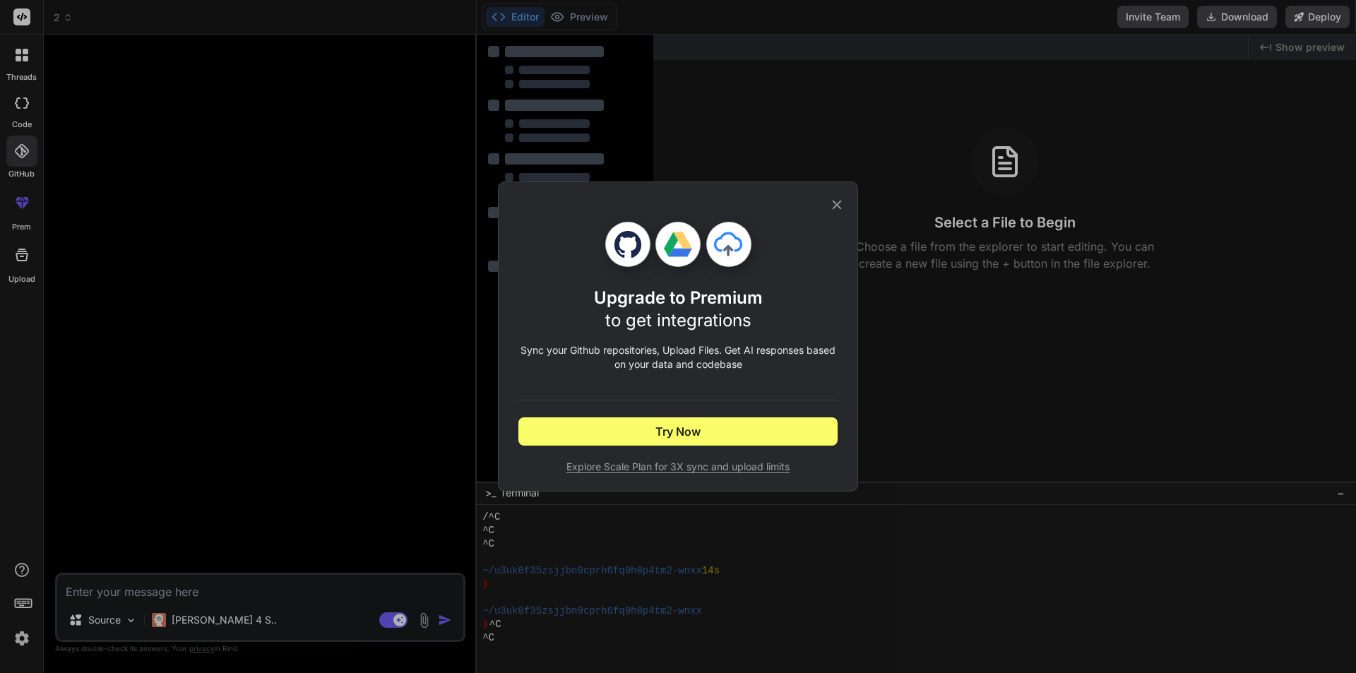
click at [837, 203] on icon at bounding box center [837, 205] width 16 height 16
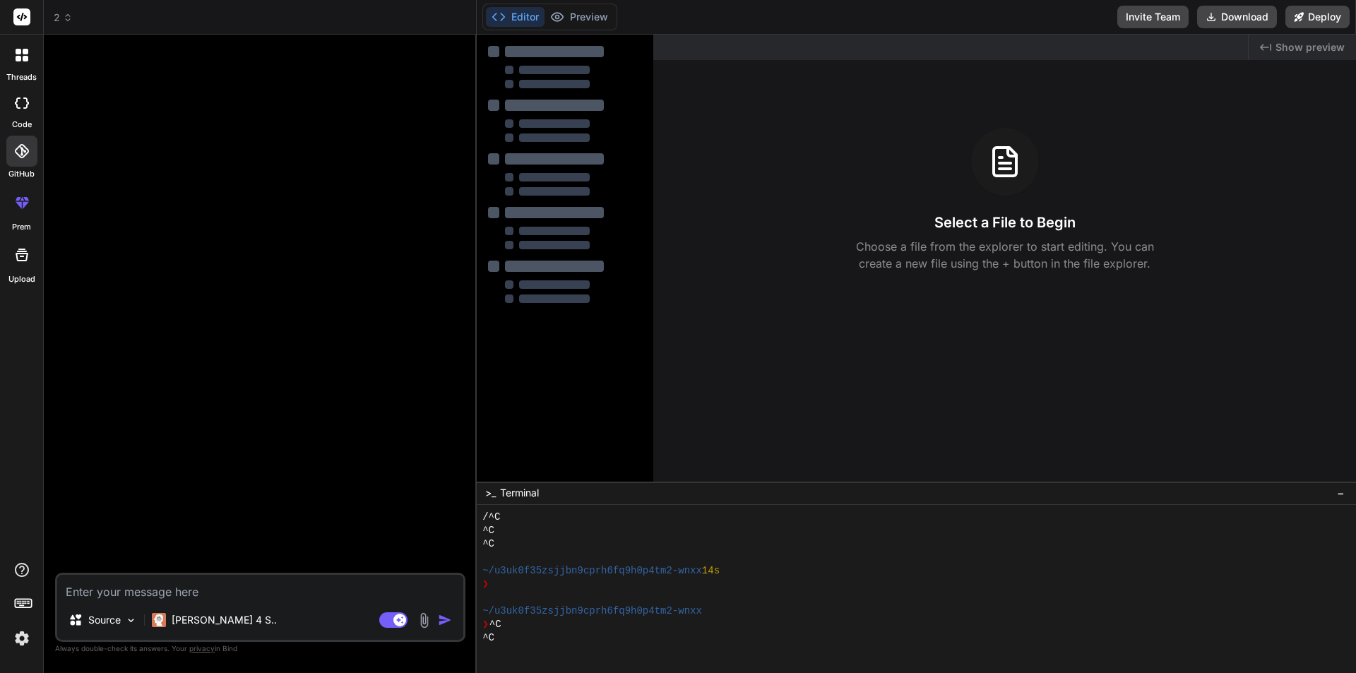
click at [18, 269] on div at bounding box center [22, 255] width 34 height 34
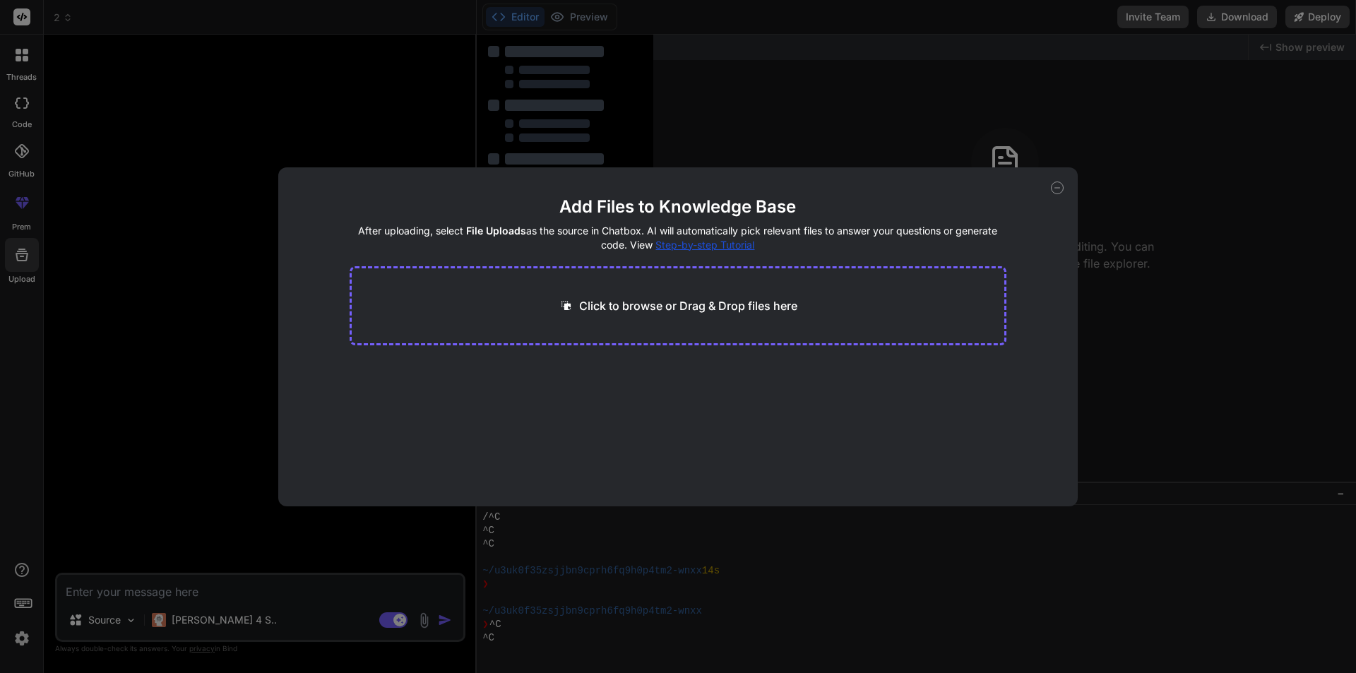
drag, startPoint x: 701, startPoint y: 244, endPoint x: 685, endPoint y: 251, distance: 17.7
click at [685, 251] on h4 "After uploading, select File Uploads as the source in Chatbox. AI will automati…" at bounding box center [678, 238] width 657 height 28
click at [696, 245] on span "Step-by-step Tutorial" at bounding box center [704, 245] width 99 height 12
click at [1054, 193] on icon at bounding box center [1057, 187] width 13 height 13
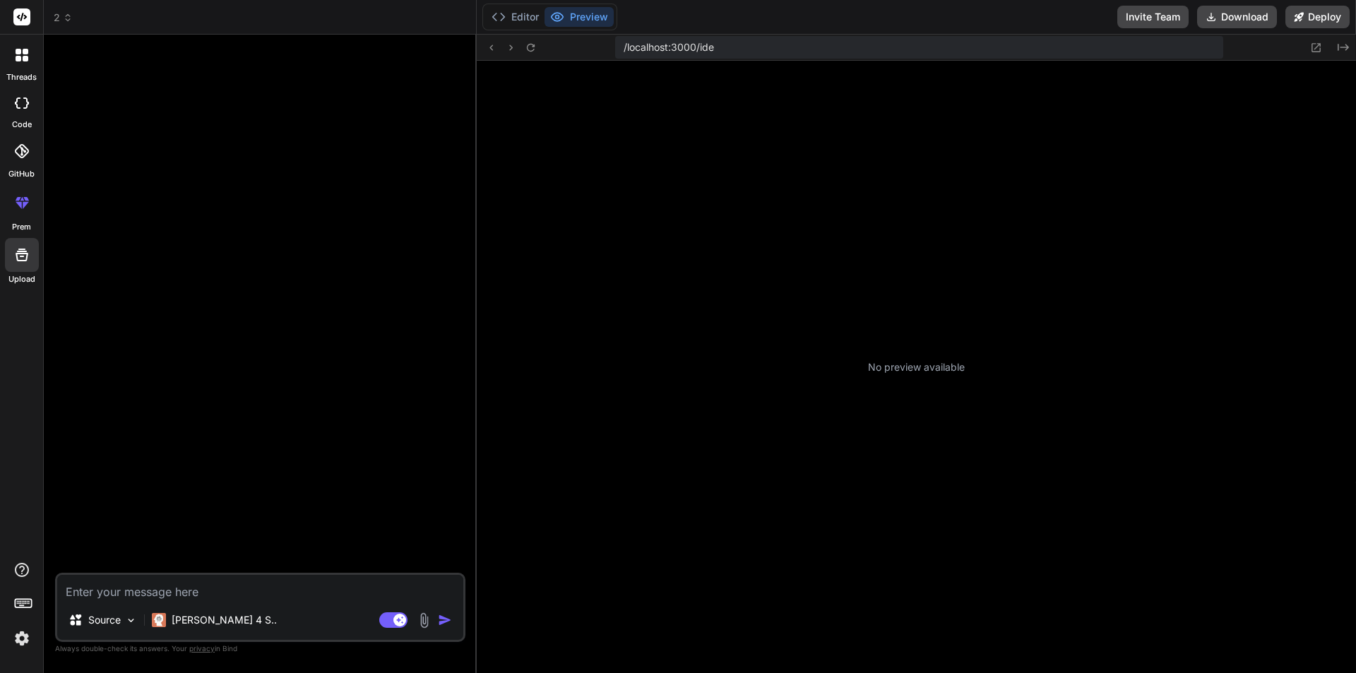
type textarea "x"
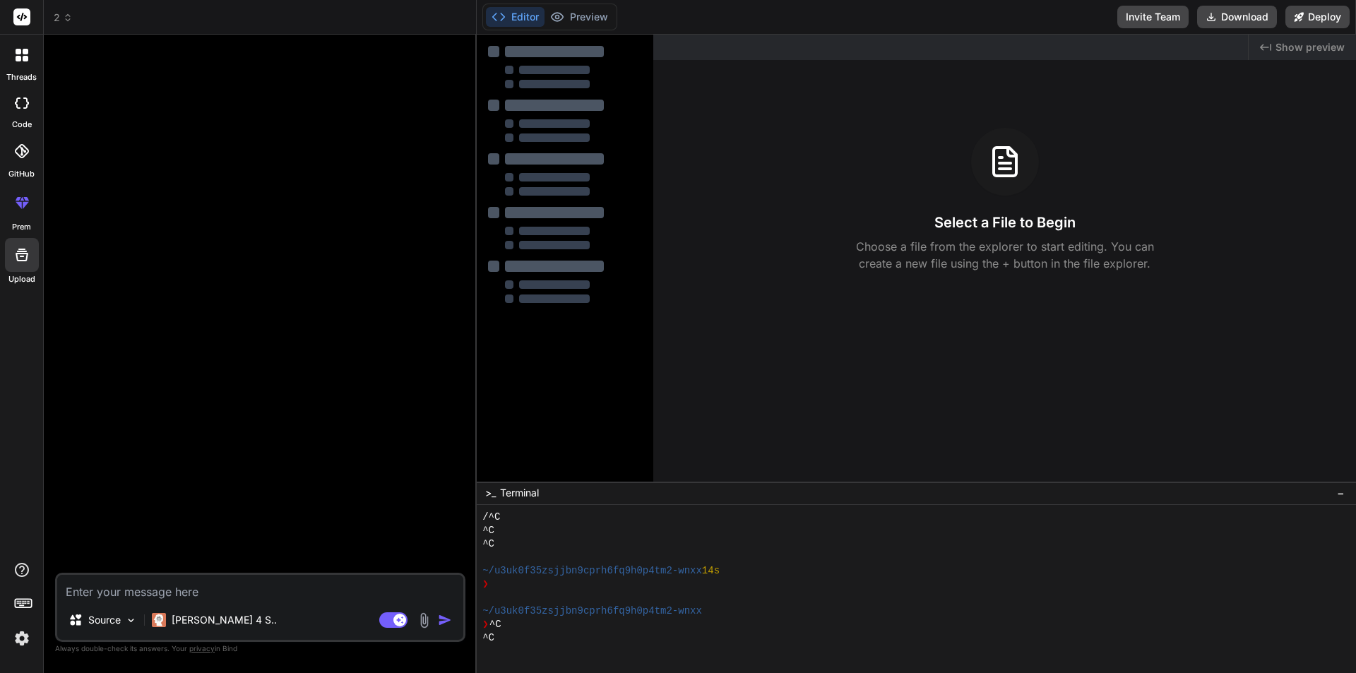
click at [164, 588] on textarea at bounding box center [260, 587] width 406 height 25
type textarea "w"
type textarea "x"
type textarea "we"
type textarea "x"
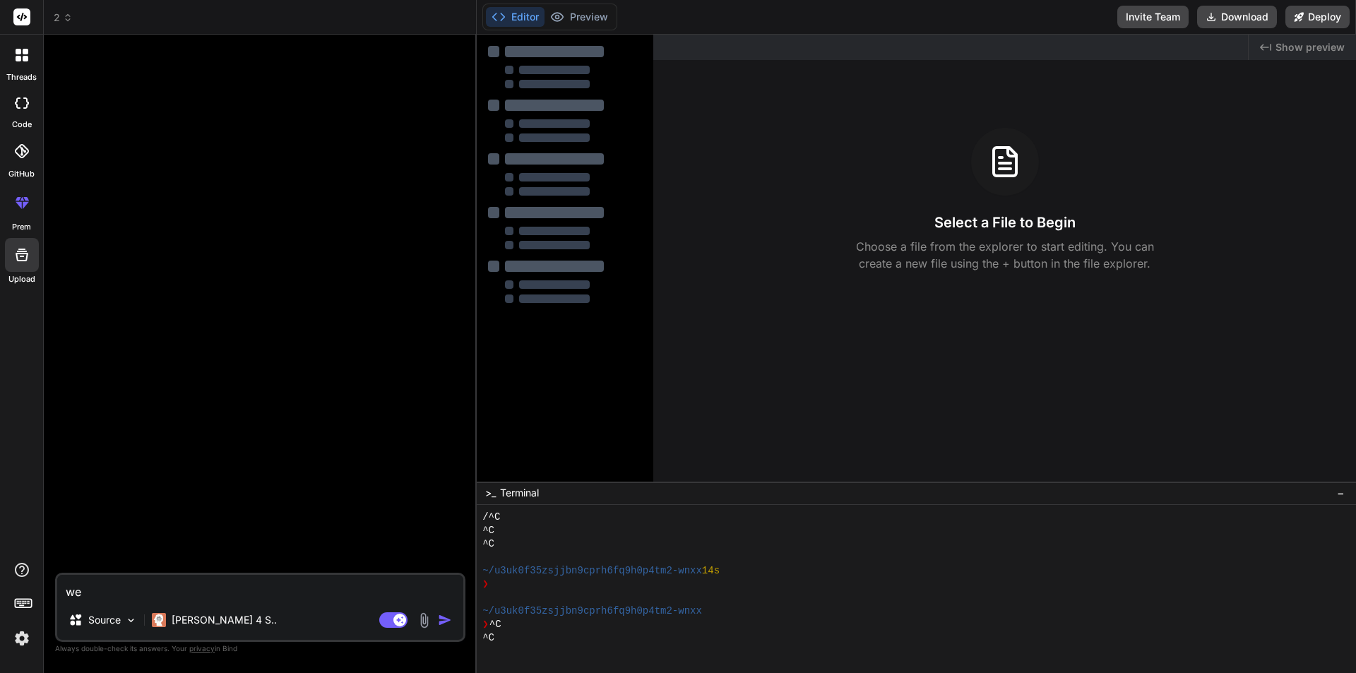
type textarea "web"
type textarea "x"
type textarea "webs"
type textarea "x"
type textarea "websi"
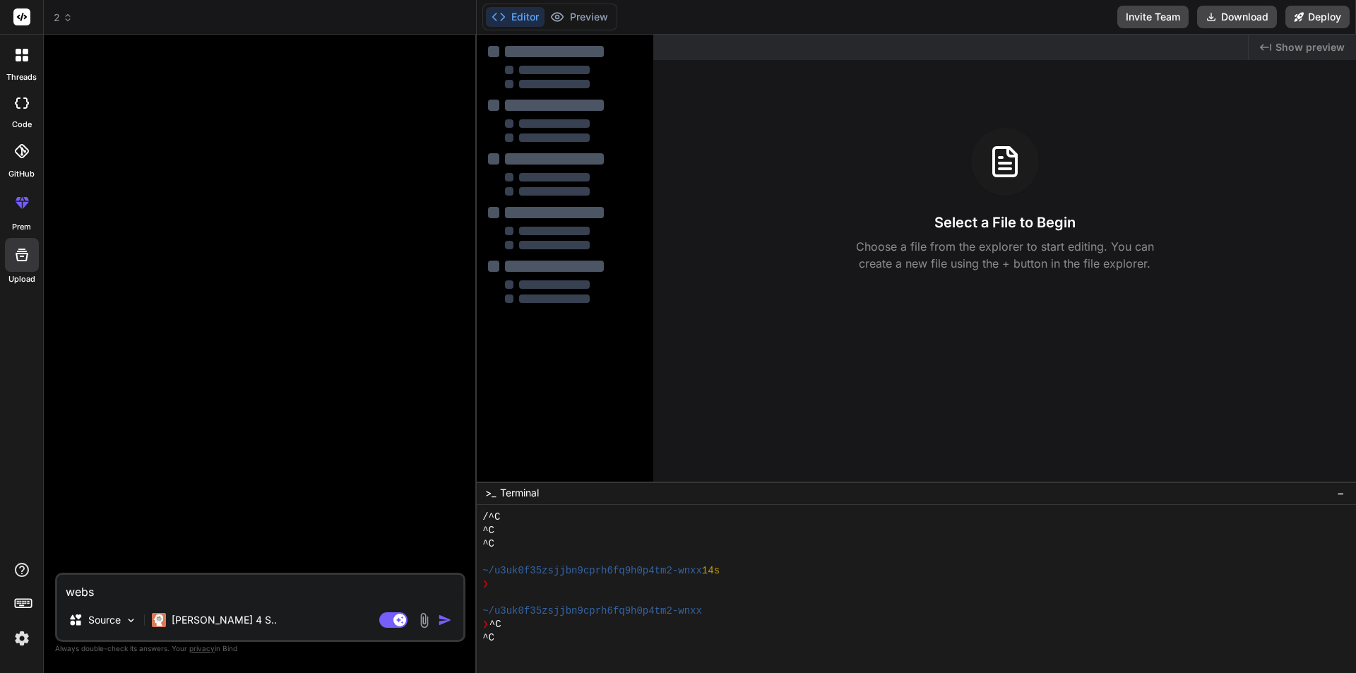
type textarea "x"
type textarea "websit"
type textarea "x"
type textarea "website"
type textarea "x"
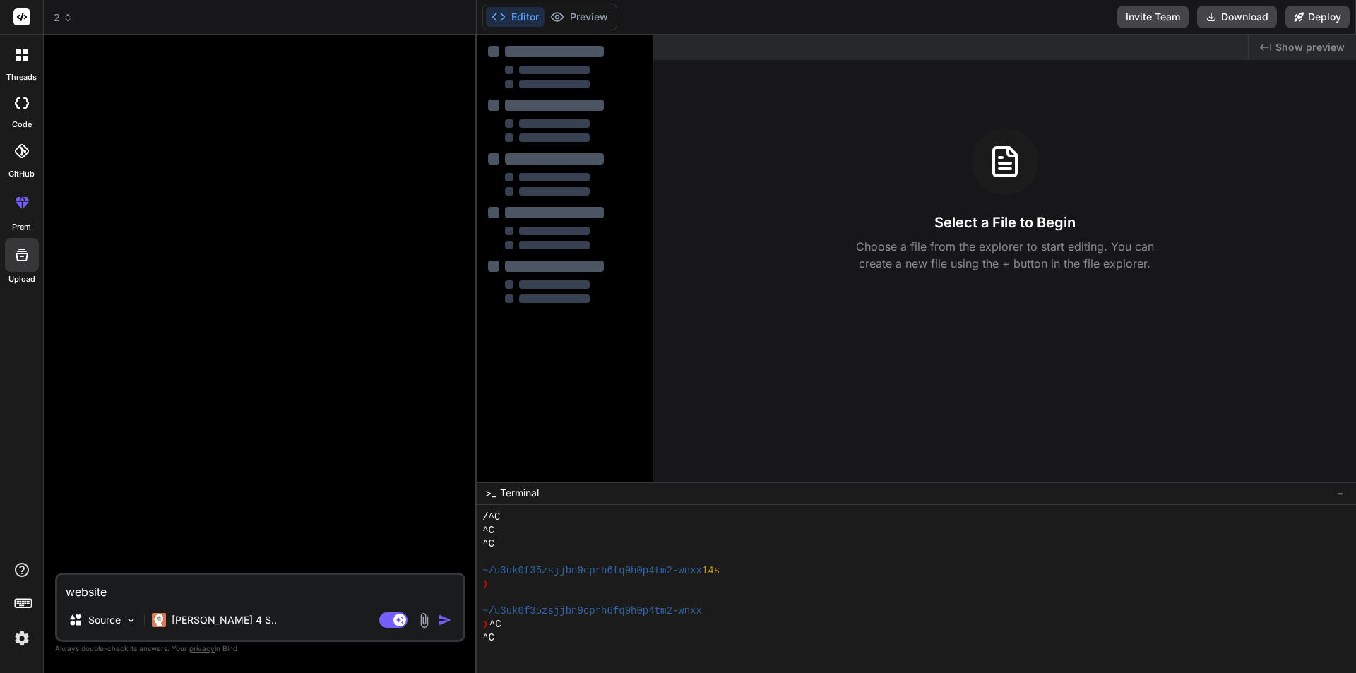
type textarea "website"
type textarea "x"
type textarea "website e"
type textarea "x"
type textarea "website ec"
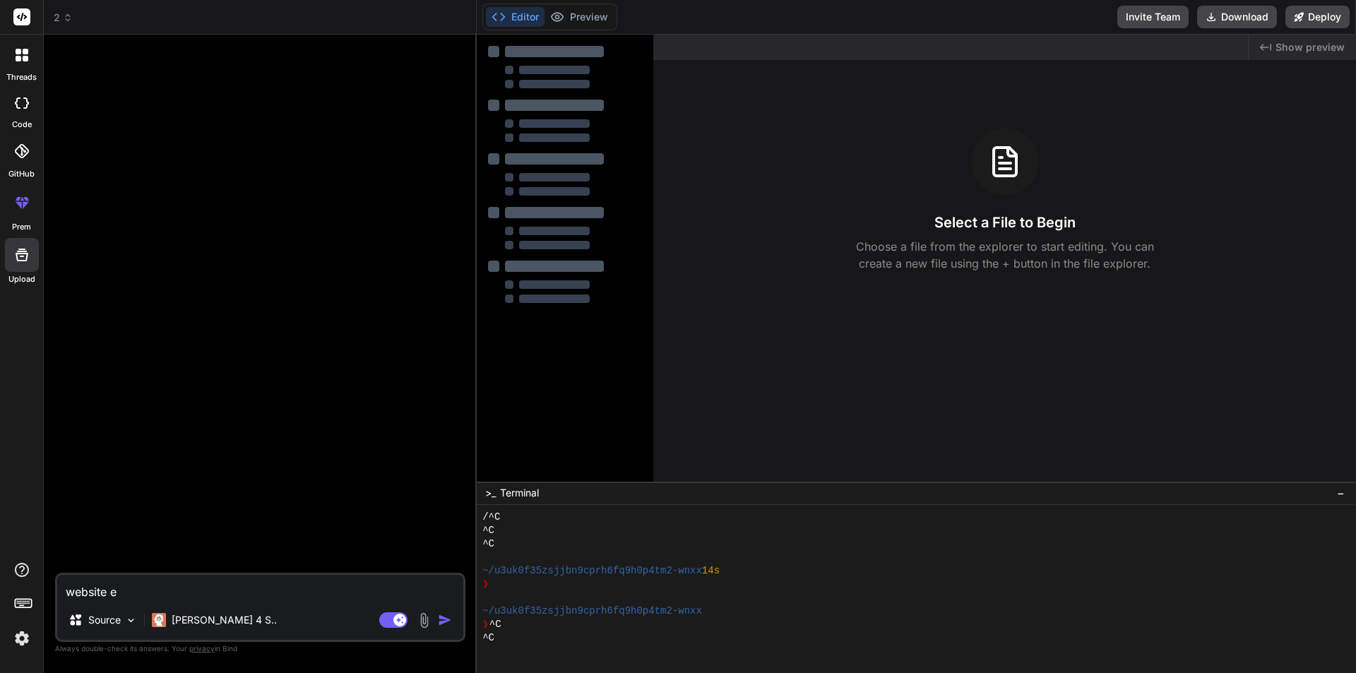
type textarea "x"
type textarea "website eco"
type textarea "x"
type textarea "website ecom"
type textarea "x"
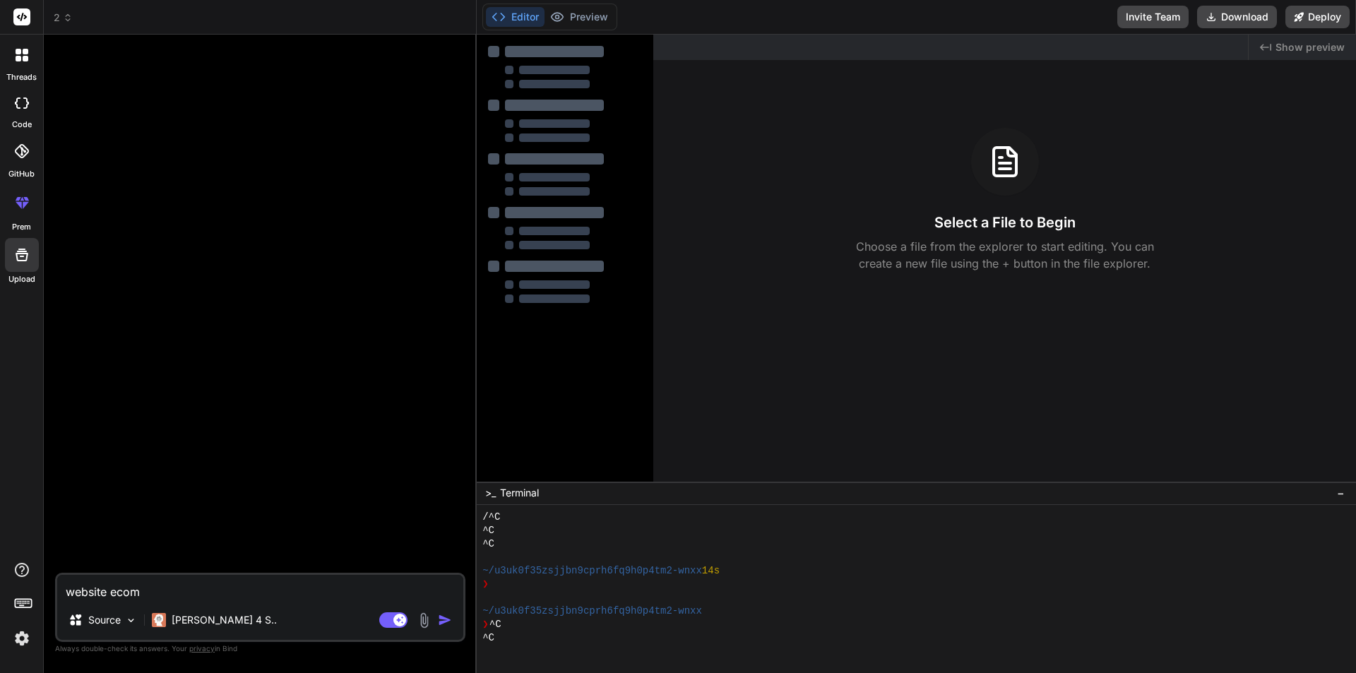
type textarea "website ecomm"
type textarea "x"
type textarea "website ecomme"
type textarea "x"
type textarea "website ecommer"
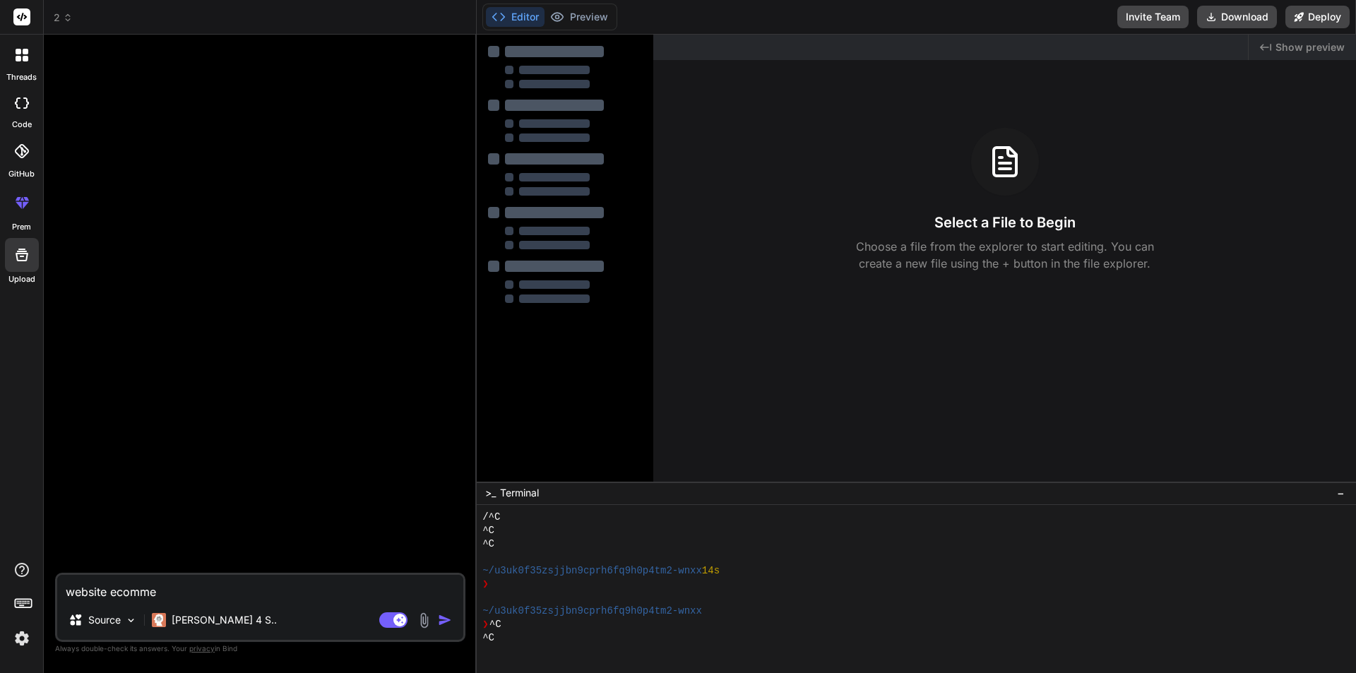
type textarea "x"
type textarea "website ecommerc"
type textarea "x"
type textarea "website ecommerce"
type textarea "x"
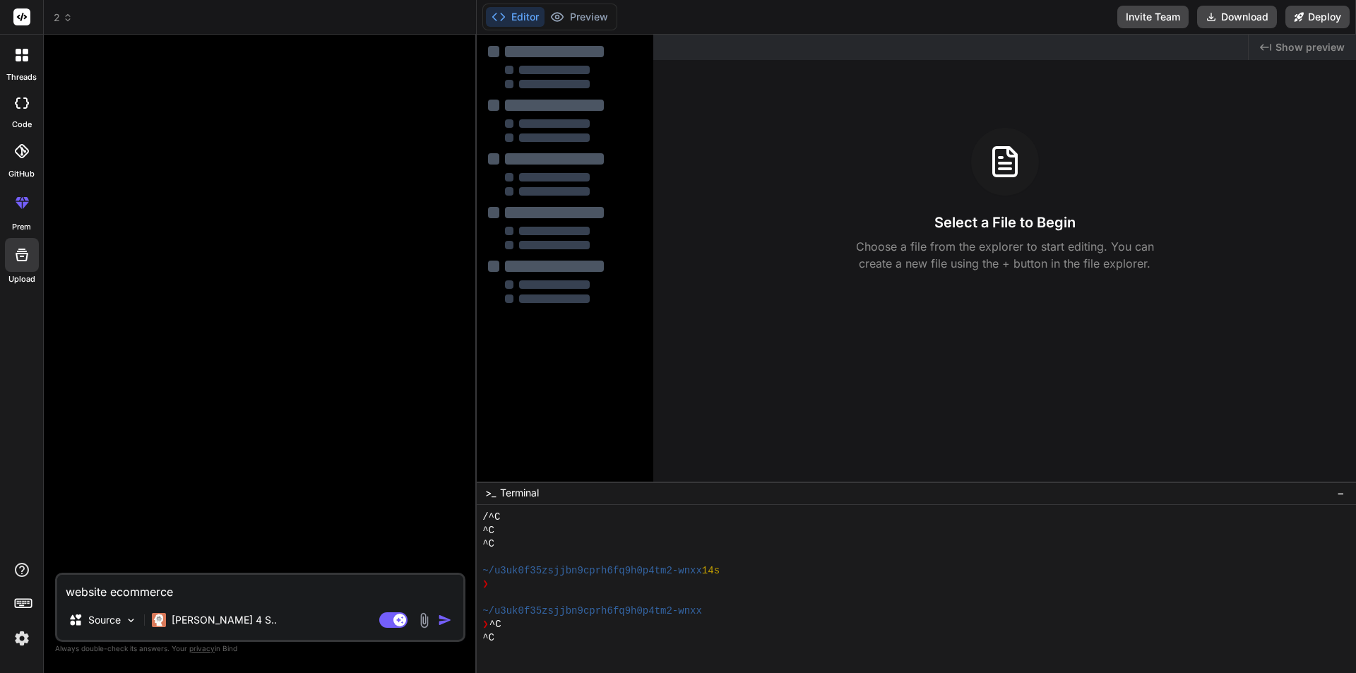
type textarea "website ecommerce"
type textarea "x"
type textarea "website ecommerce c"
type textarea "x"
type textarea "website ecommerce co"
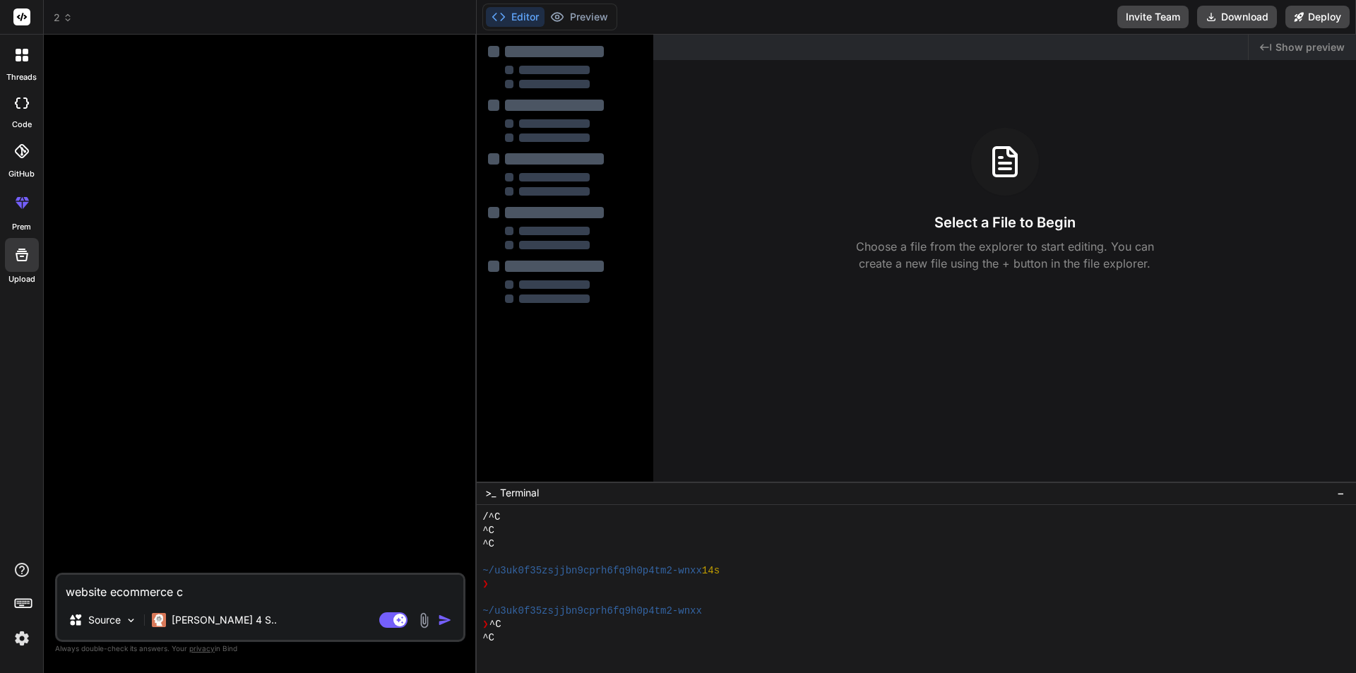
type textarea "x"
type textarea "website ecommerce com"
type textarea "x"
type textarea "website ecommerce comp"
type textarea "x"
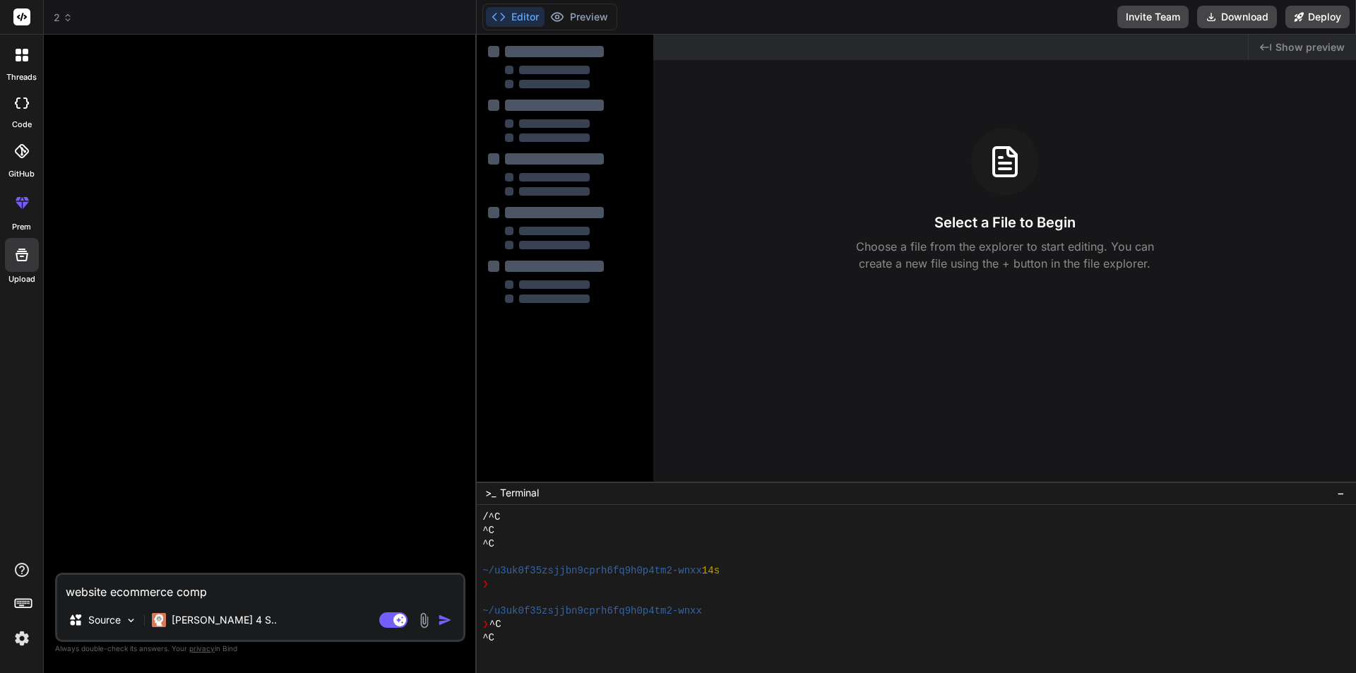
type textarea "website ecommerce compu"
type textarea "x"
type textarea "website ecommerce comput"
type textarea "x"
type textarea "website ecommerce compute"
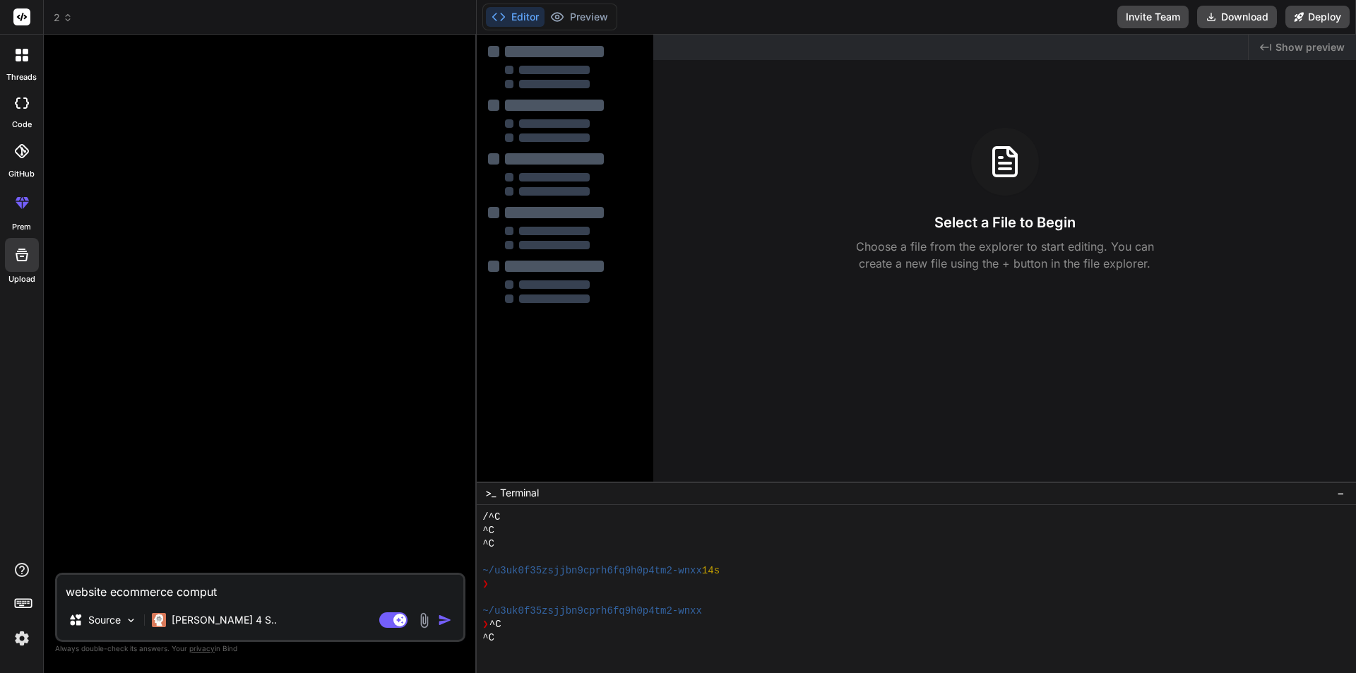
type textarea "x"
type textarea "website ecommerce computer"
type textarea "x"
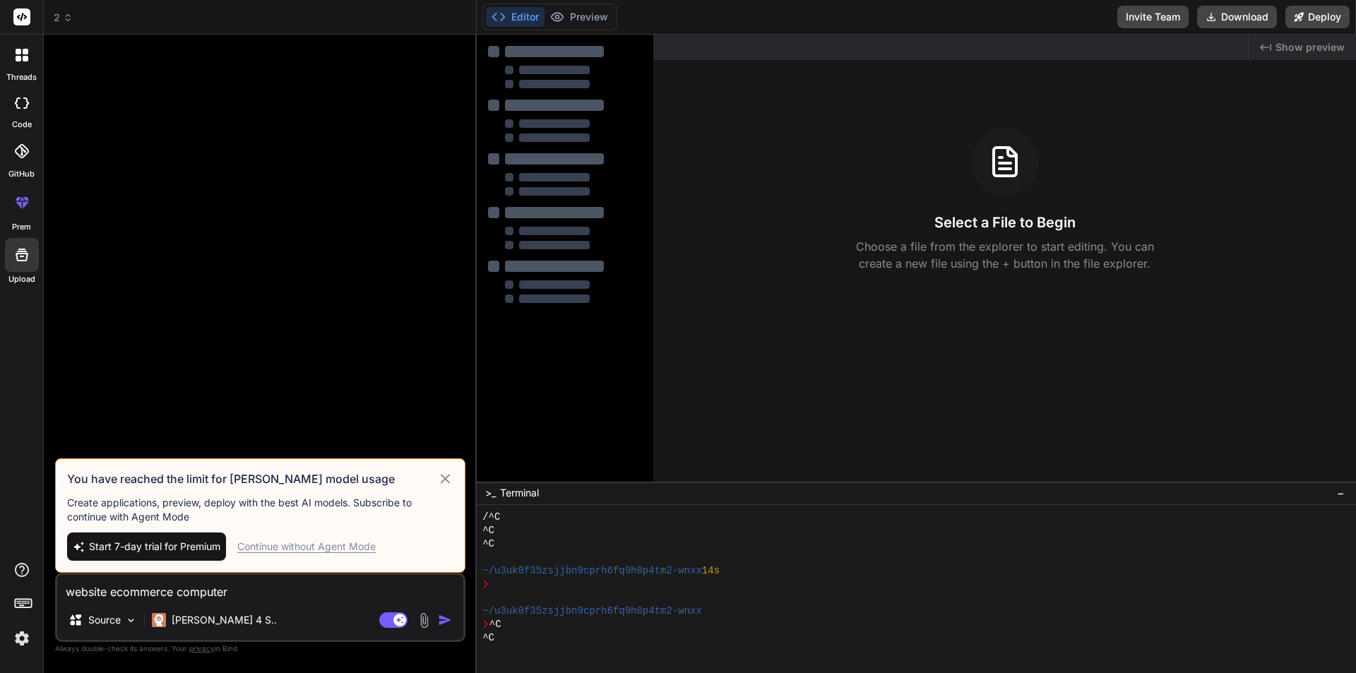
type textarea "website ecommerce computer"
click at [441, 618] on img "button" at bounding box center [445, 620] width 14 height 14
click at [221, 628] on div "Claude 4 S.." at bounding box center [214, 620] width 136 height 28
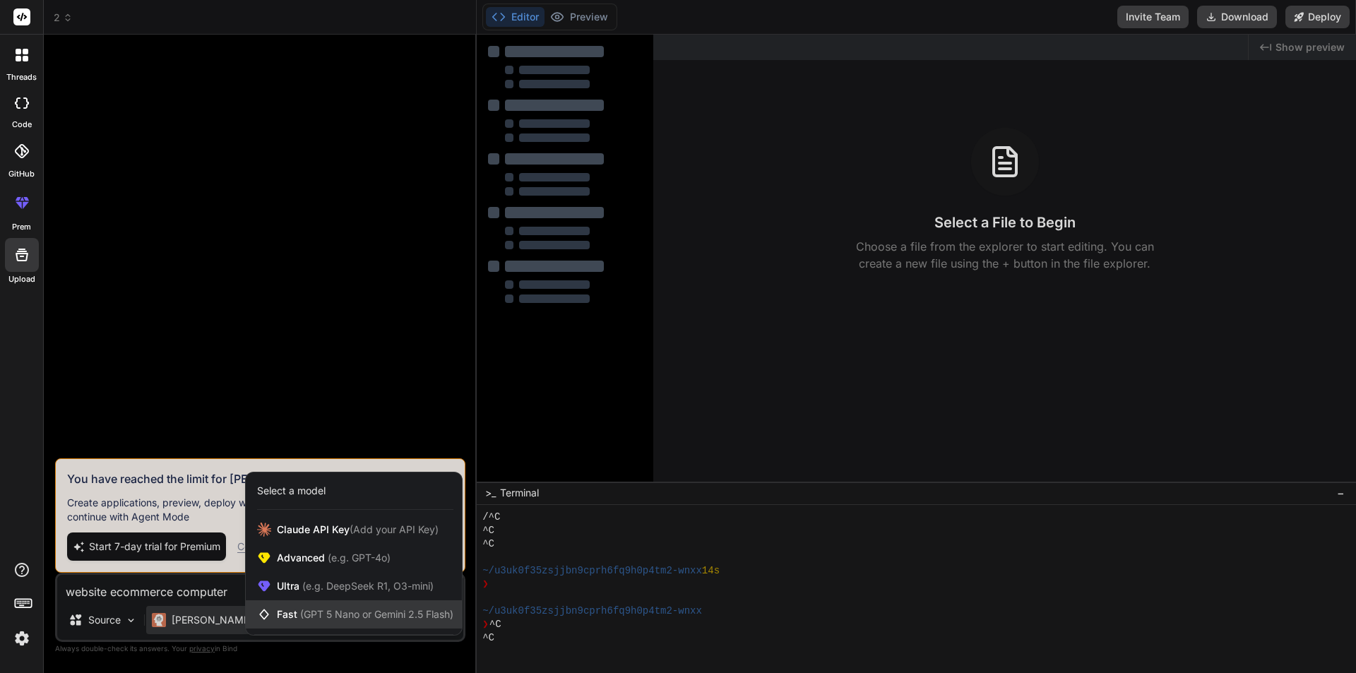
click at [301, 619] on span "(GPT 5 Nano or Gemini 2.5 Flash)" at bounding box center [376, 614] width 153 height 12
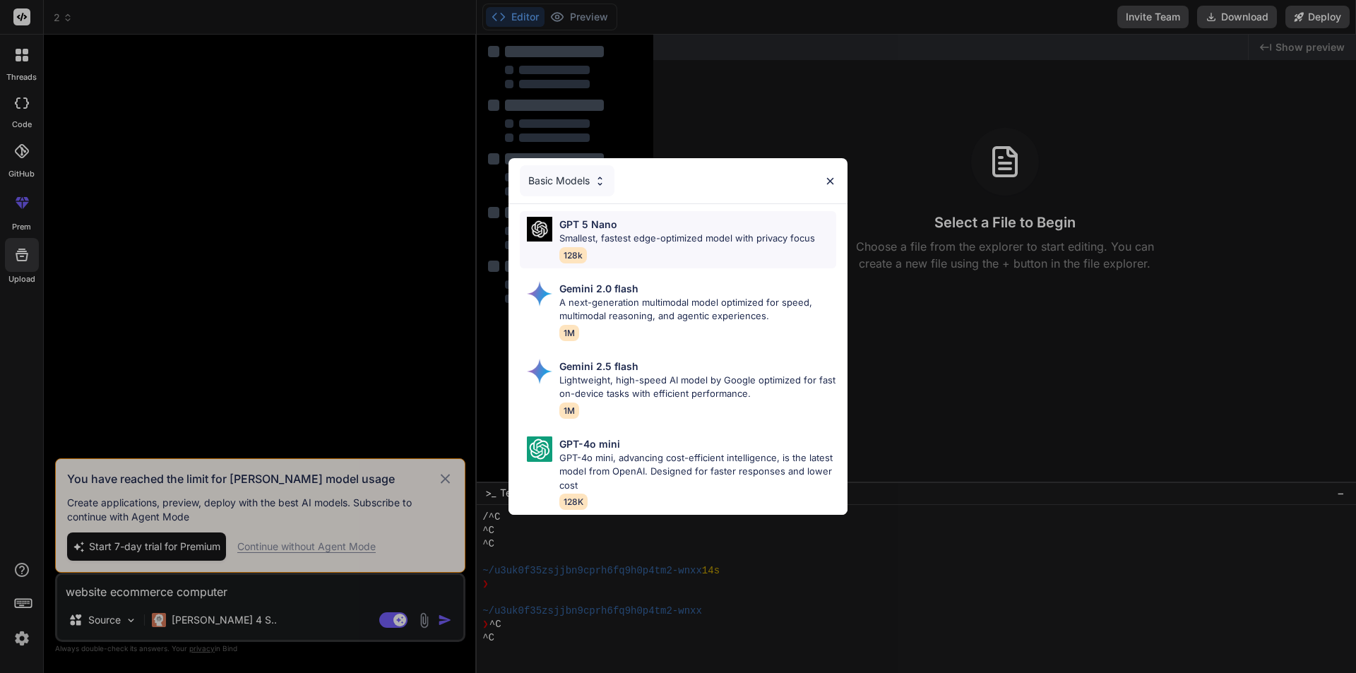
click at [696, 240] on div "GPT 5 Nano Smallest, fastest edge-optimized model with privacy focus 128k" at bounding box center [687, 240] width 256 height 46
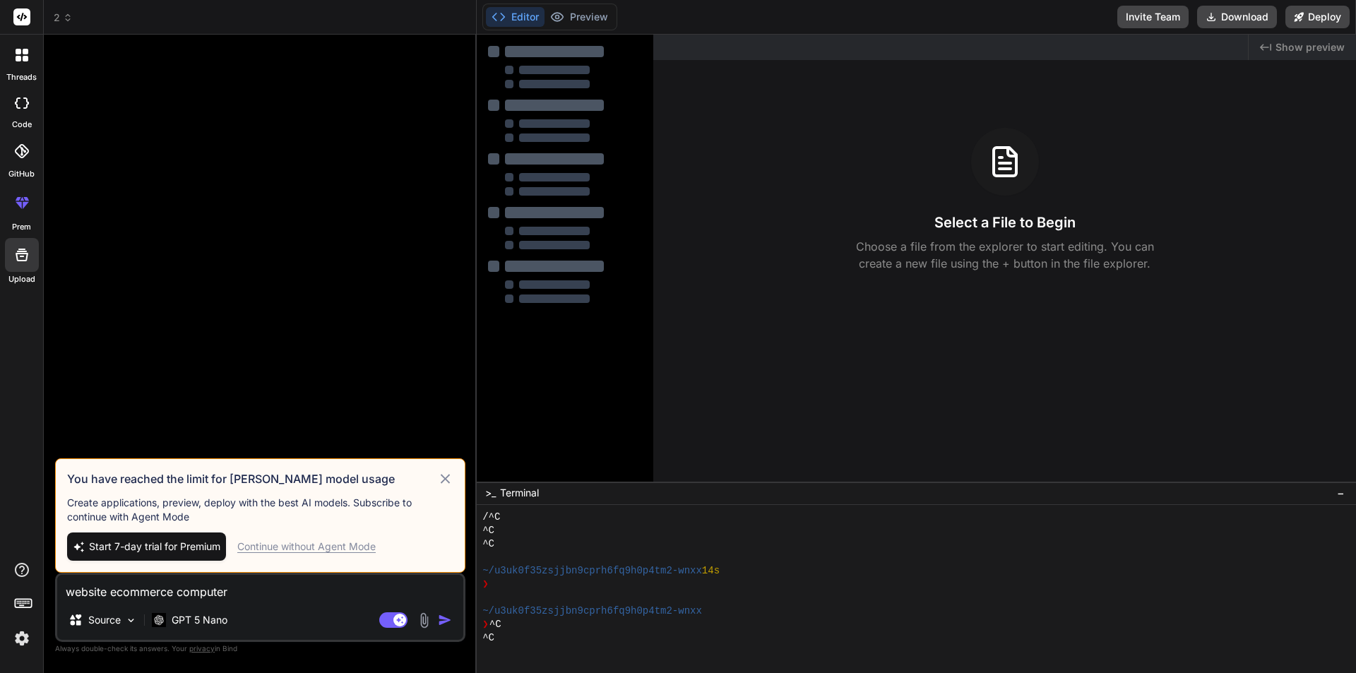
click at [443, 474] on icon at bounding box center [445, 478] width 16 height 17
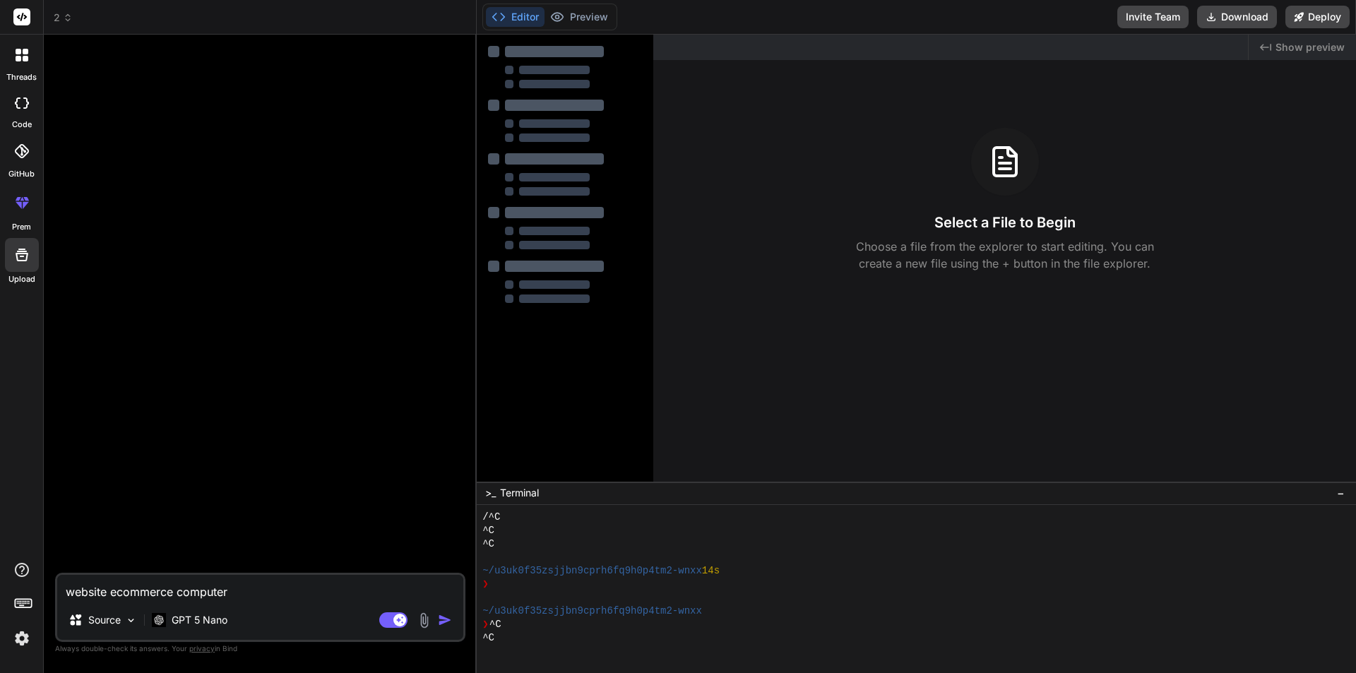
click at [441, 625] on img "button" at bounding box center [445, 620] width 14 height 14
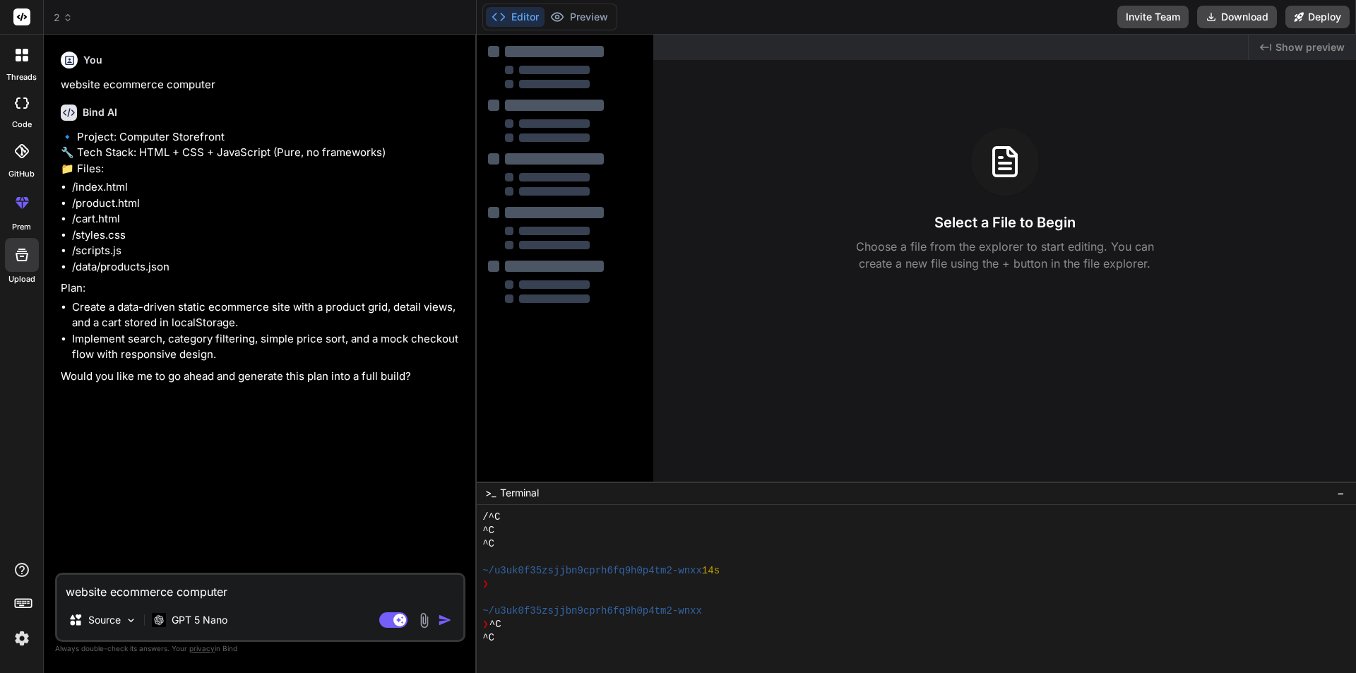
type textarea "x"
click at [133, 590] on textarea "website ecommerce computer" at bounding box center [260, 587] width 406 height 25
type textarea "y"
type textarea "x"
type textarea "ye"
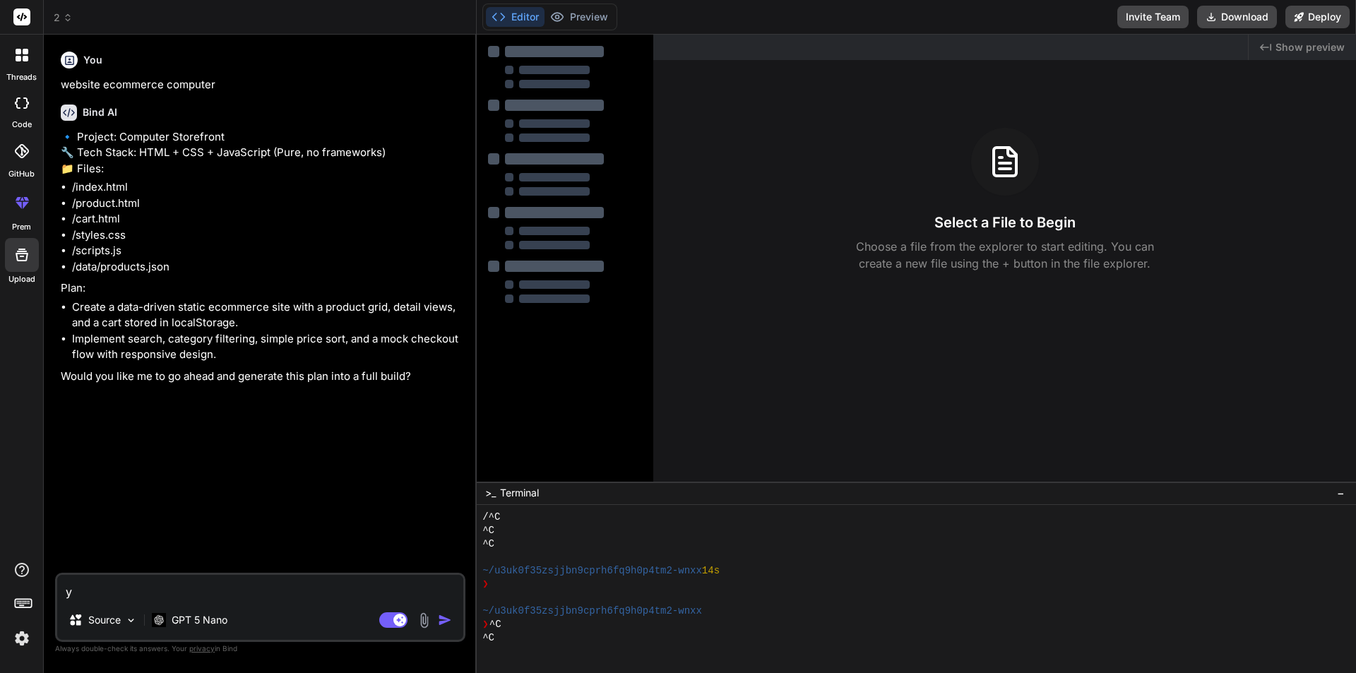
type textarea "x"
type textarea "yes"
type textarea "x"
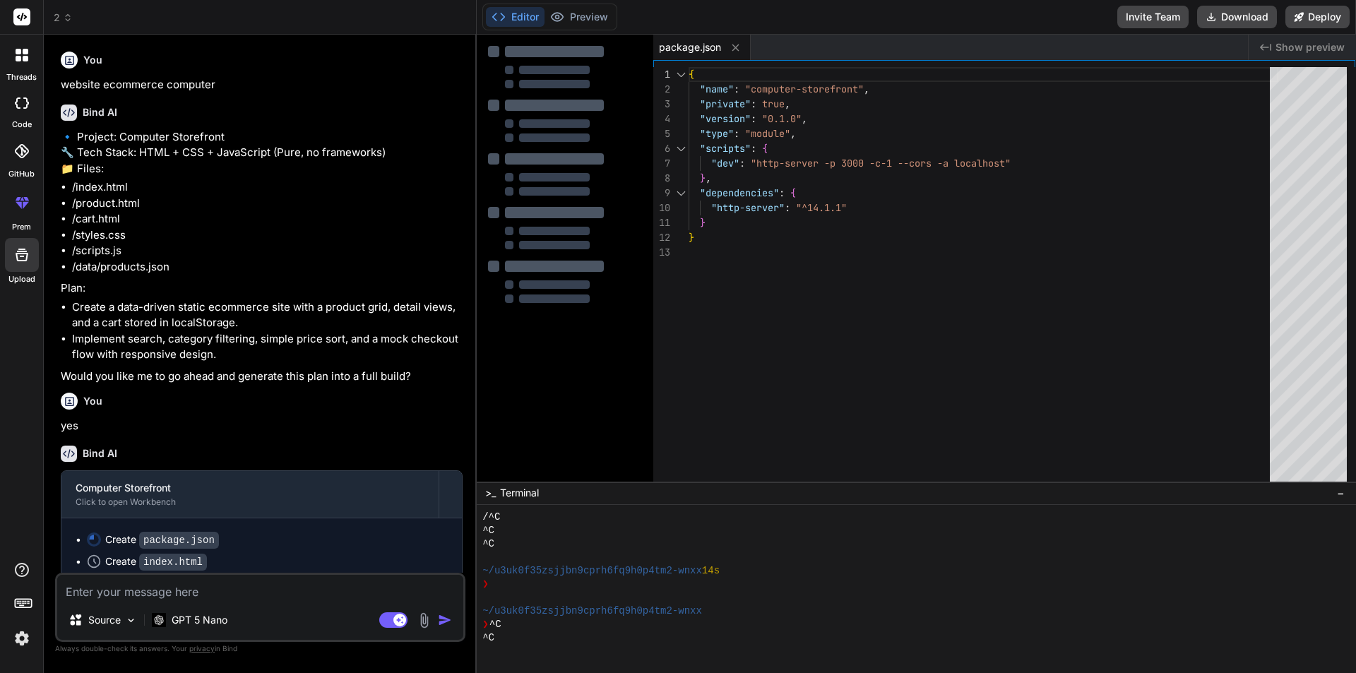
type textarea "x"
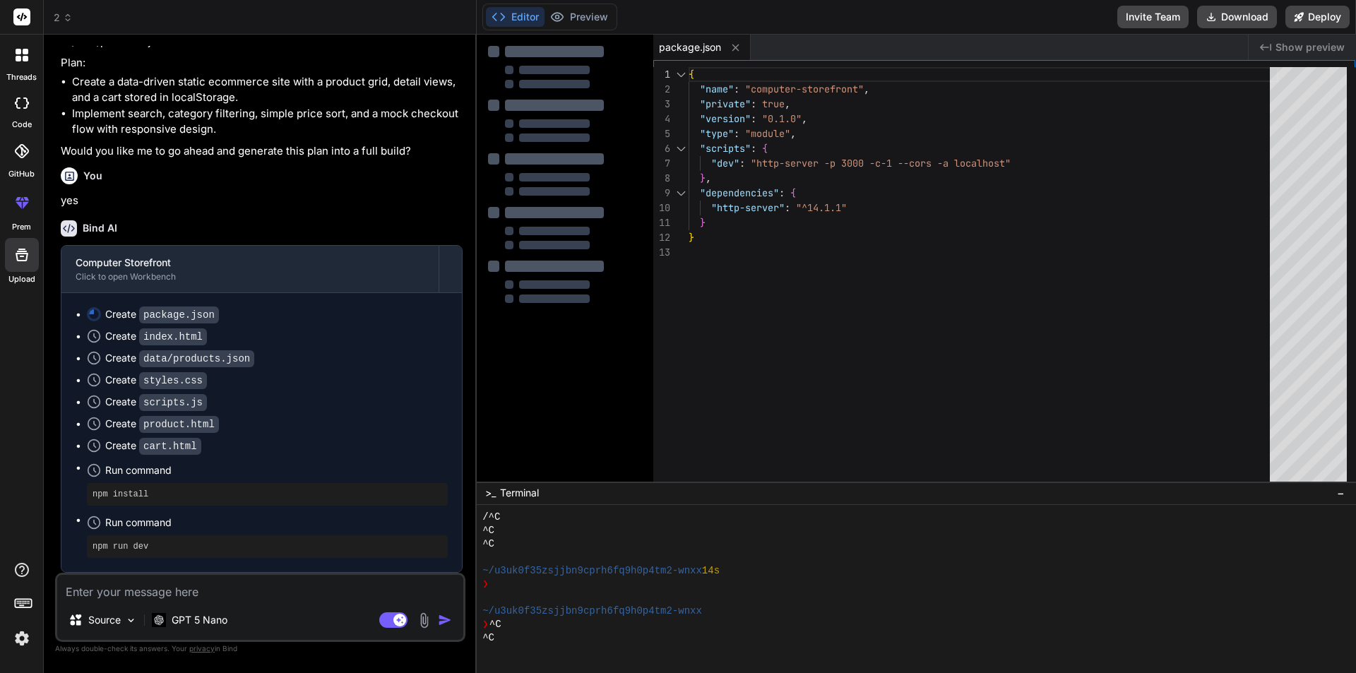
click at [500, 13] on icon at bounding box center [499, 17] width 14 height 14
click at [1296, 50] on span "Show preview" at bounding box center [1309, 47] width 69 height 14
type textarea "{ "name": "computer-storefront", "private": true, "version": "0.1.0", "type": "…"
click at [915, 188] on div "{ "name" : "computer-storefront" , "private" : true , "version" : "0.1.0" , "ty…" at bounding box center [984, 277] width 590 height 421
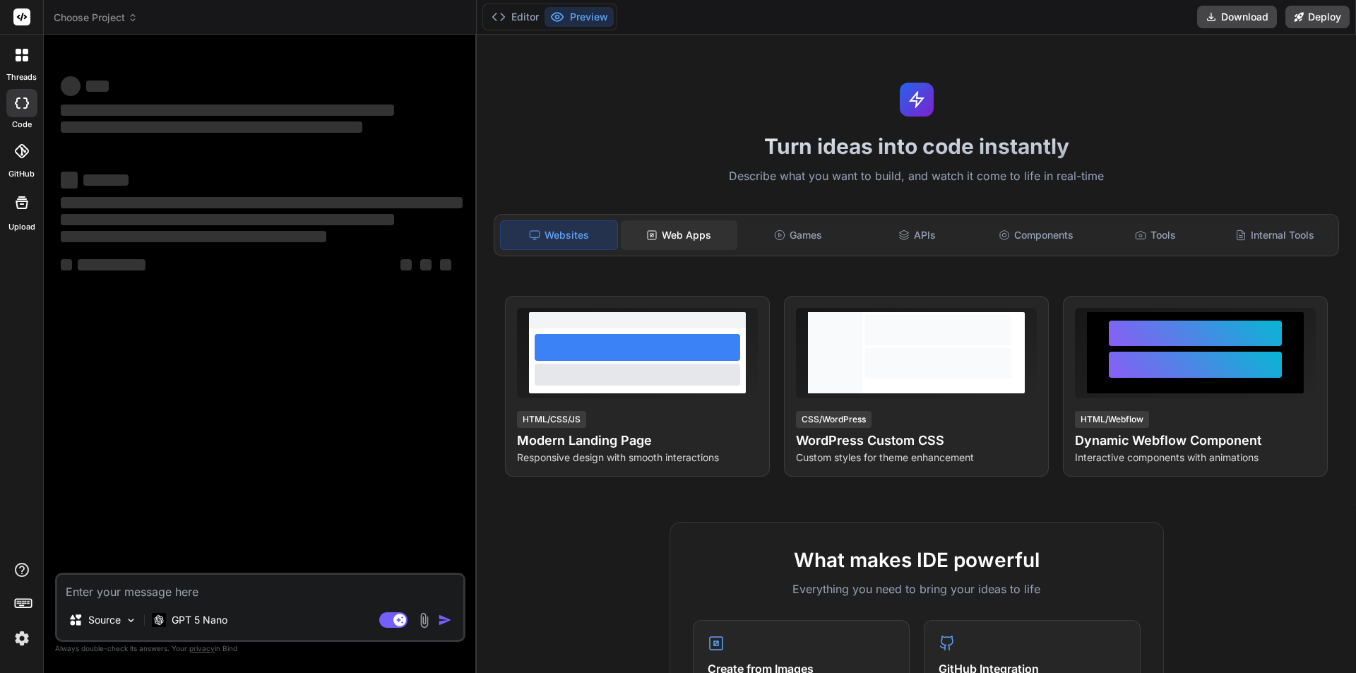
click at [691, 244] on div "Web Apps" at bounding box center [679, 235] width 117 height 30
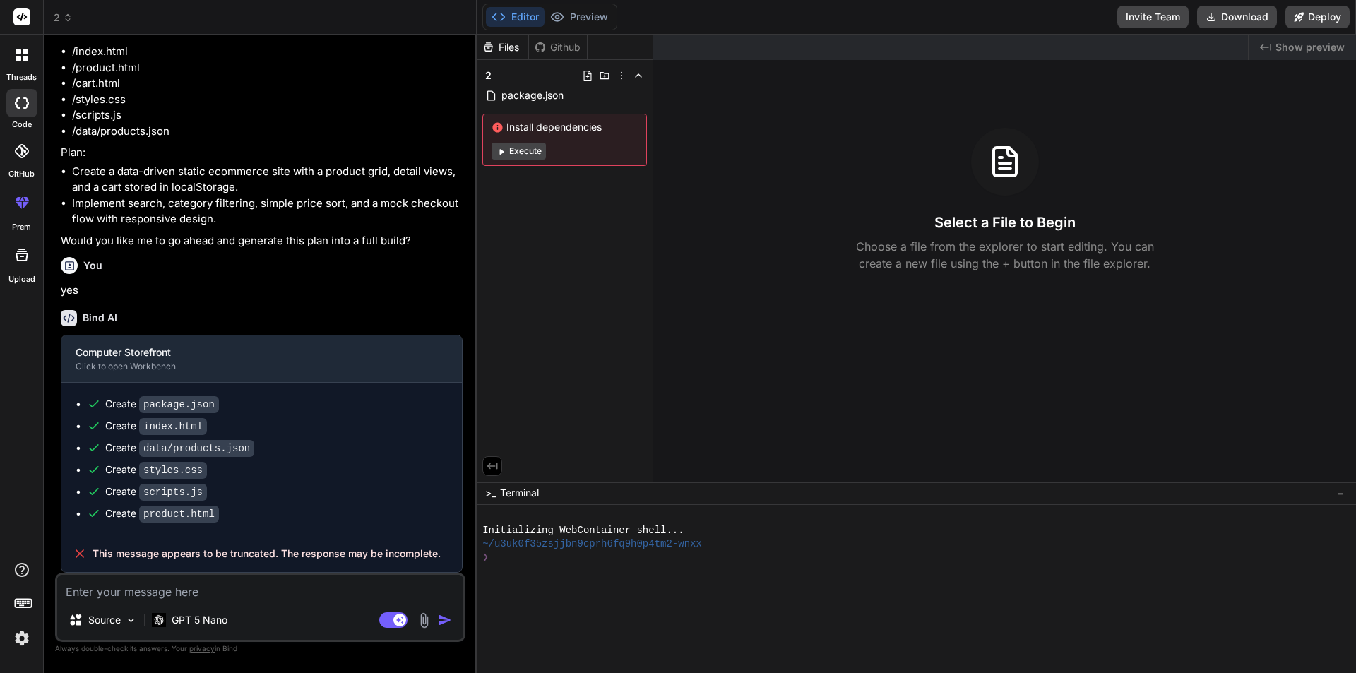
scroll to position [167, 0]
click at [523, 157] on button "Execute" at bounding box center [519, 151] width 54 height 17
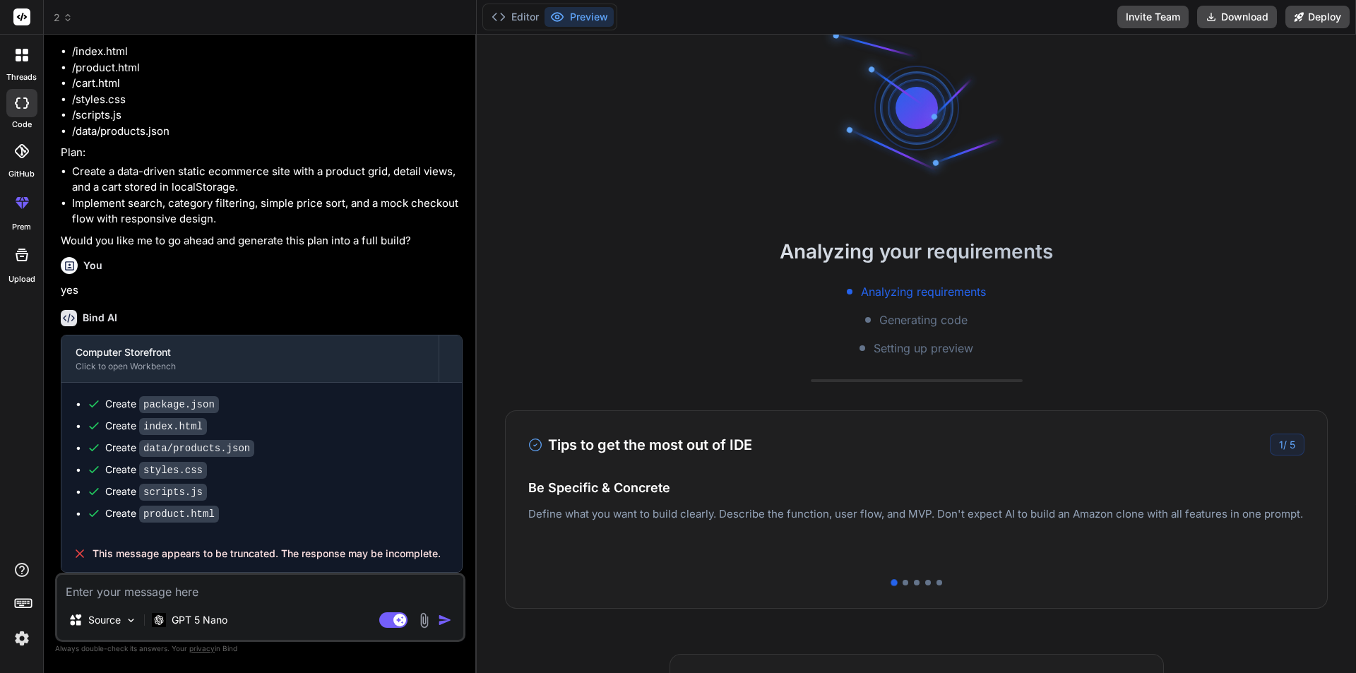
scroll to position [0, 0]
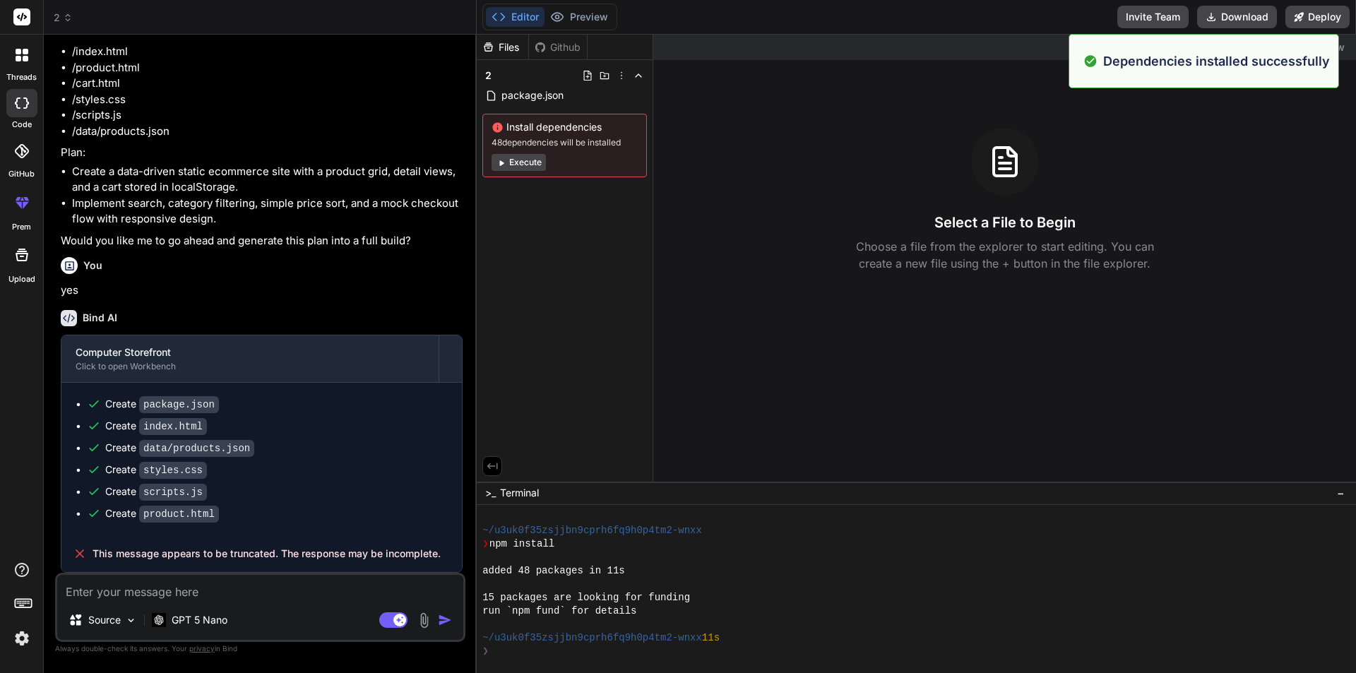
type textarea "x"
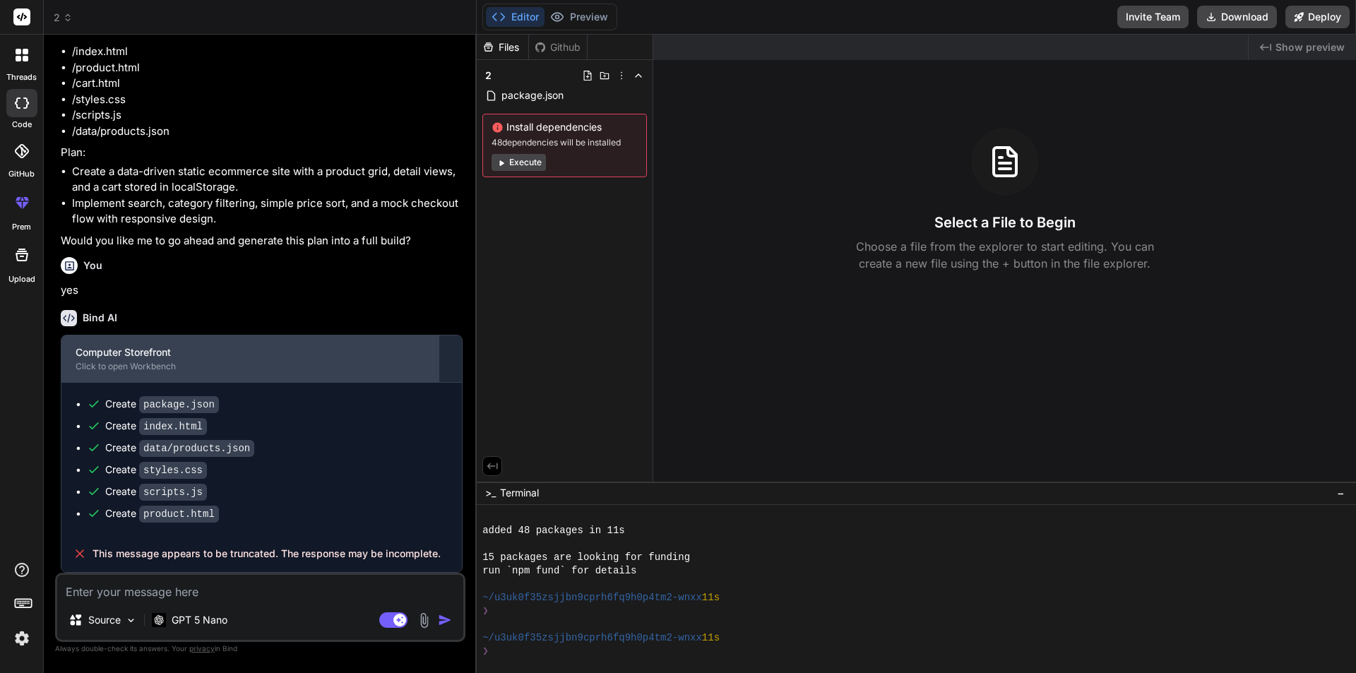
click at [221, 352] on div "Computer Storefront" at bounding box center [250, 352] width 349 height 14
click at [157, 366] on div "Click to open Workbench" at bounding box center [250, 366] width 349 height 11
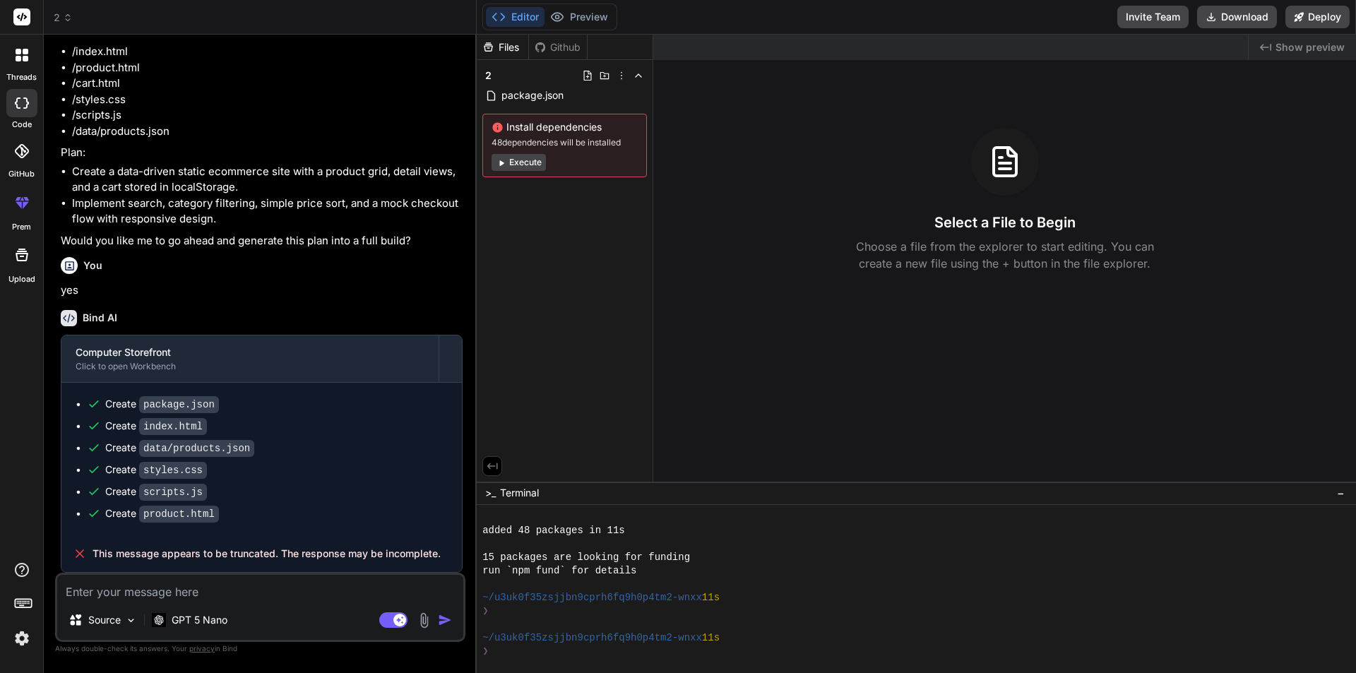
click at [167, 429] on code "index.html" at bounding box center [173, 426] width 68 height 17
click at [162, 470] on code "styles.css" at bounding box center [173, 470] width 68 height 17
click at [183, 523] on div "Create package.json Create index.html Create data/products.json Create styles.c…" at bounding box center [261, 459] width 400 height 153
drag, startPoint x: 297, startPoint y: 535, endPoint x: 304, endPoint y: 531, distance: 7.9
click at [303, 531] on div "Computer Storefront Click to open Workbench Create package.json Create index.ht…" at bounding box center [262, 454] width 402 height 238
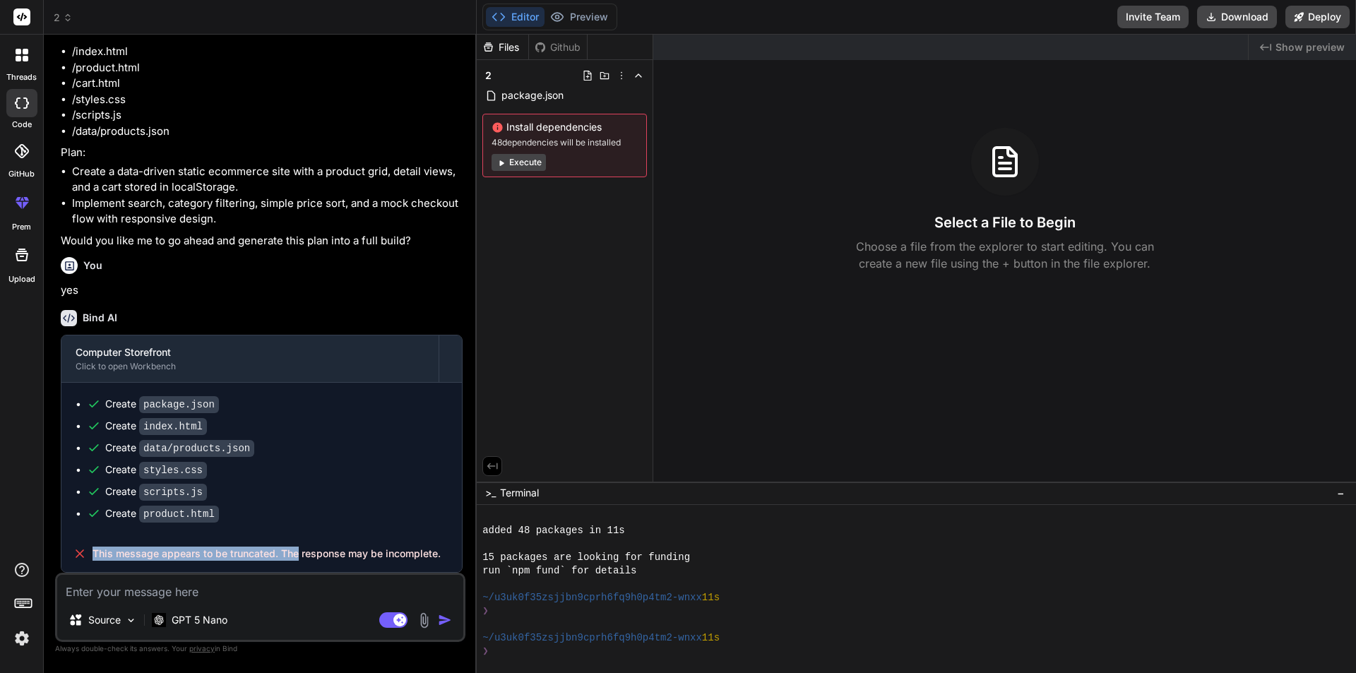
click at [364, 508] on div "Create product.html" at bounding box center [267, 513] width 361 height 15
click at [210, 601] on div "Source GPT 5 Nano Agent Mode. When this toggle is activated, AI automatically m…" at bounding box center [260, 607] width 410 height 69
click at [169, 592] on textarea at bounding box center [260, 587] width 406 height 25
type textarea "ท"
type textarea "x"
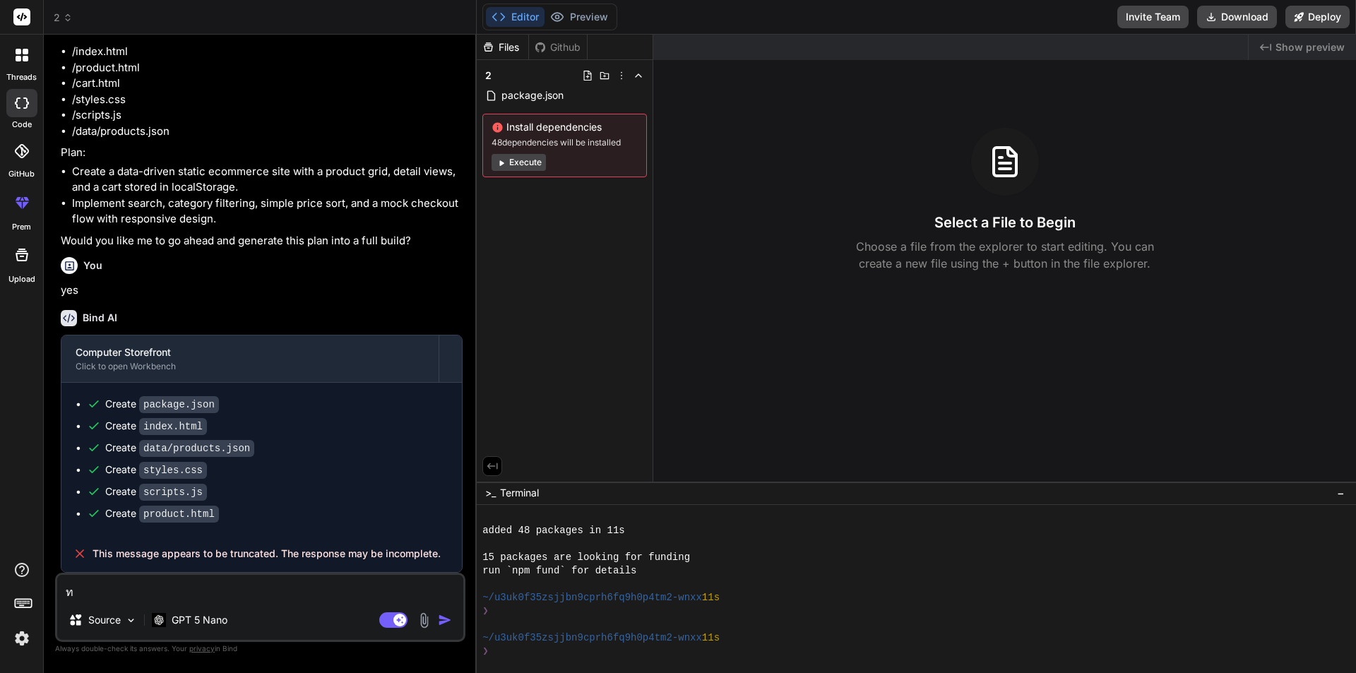
type textarea "ทำ"
type textarea "x"
type textarea "ทำต"
type textarea "x"
type textarea "ทำต่"
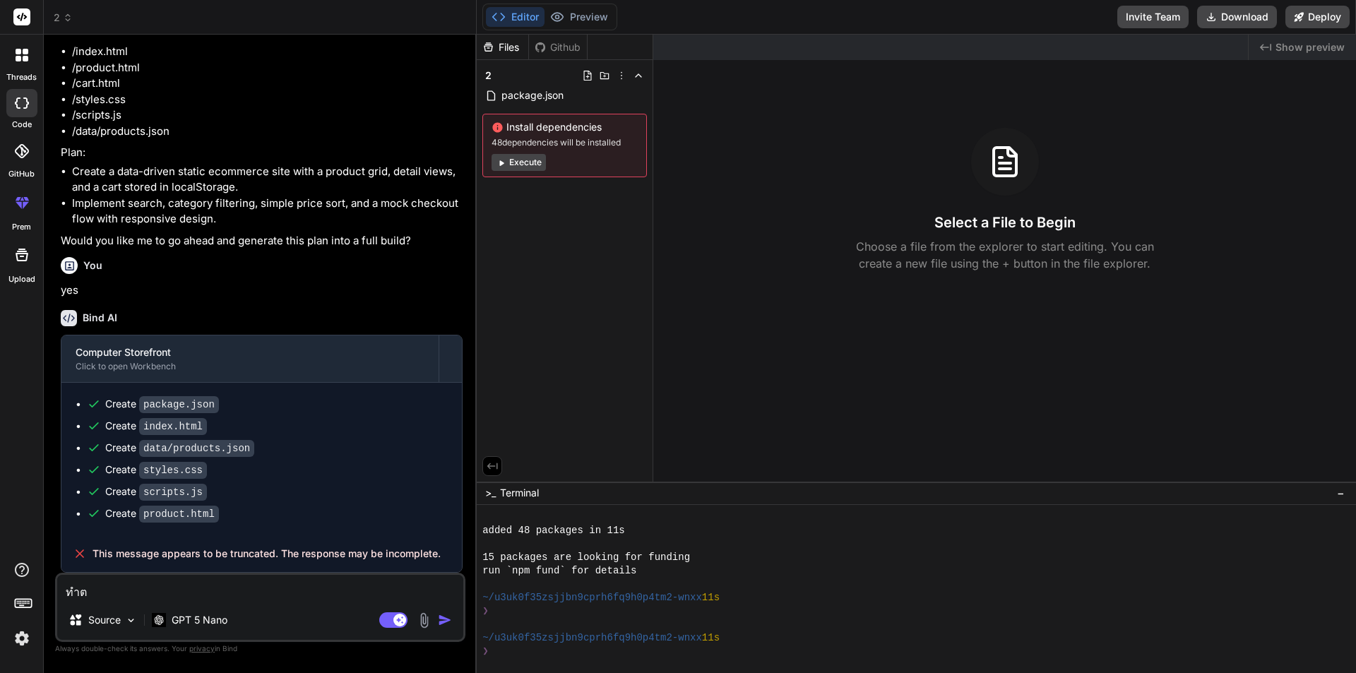
type textarea "x"
type textarea "ทำต่อ"
type textarea "x"
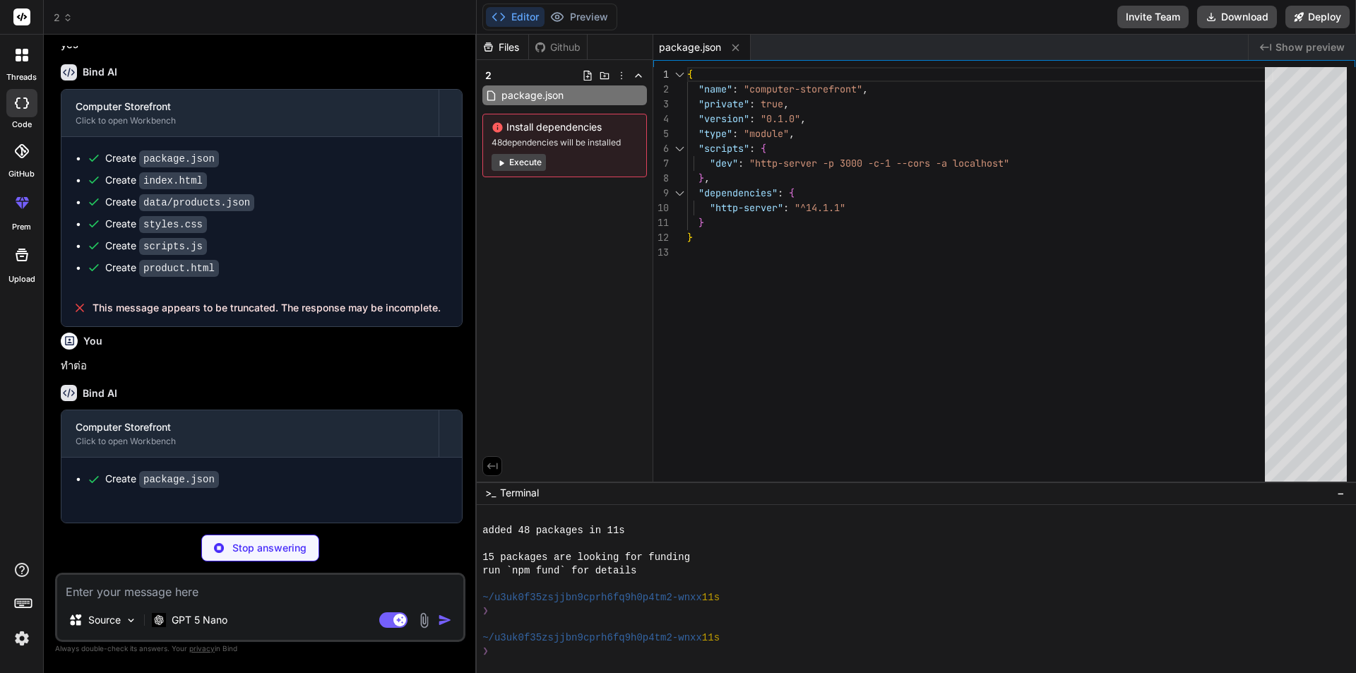
scroll to position [413, 0]
type textarea "x"
type textarea "<script type="module" src="scripts.js"></script> </body> </html>"
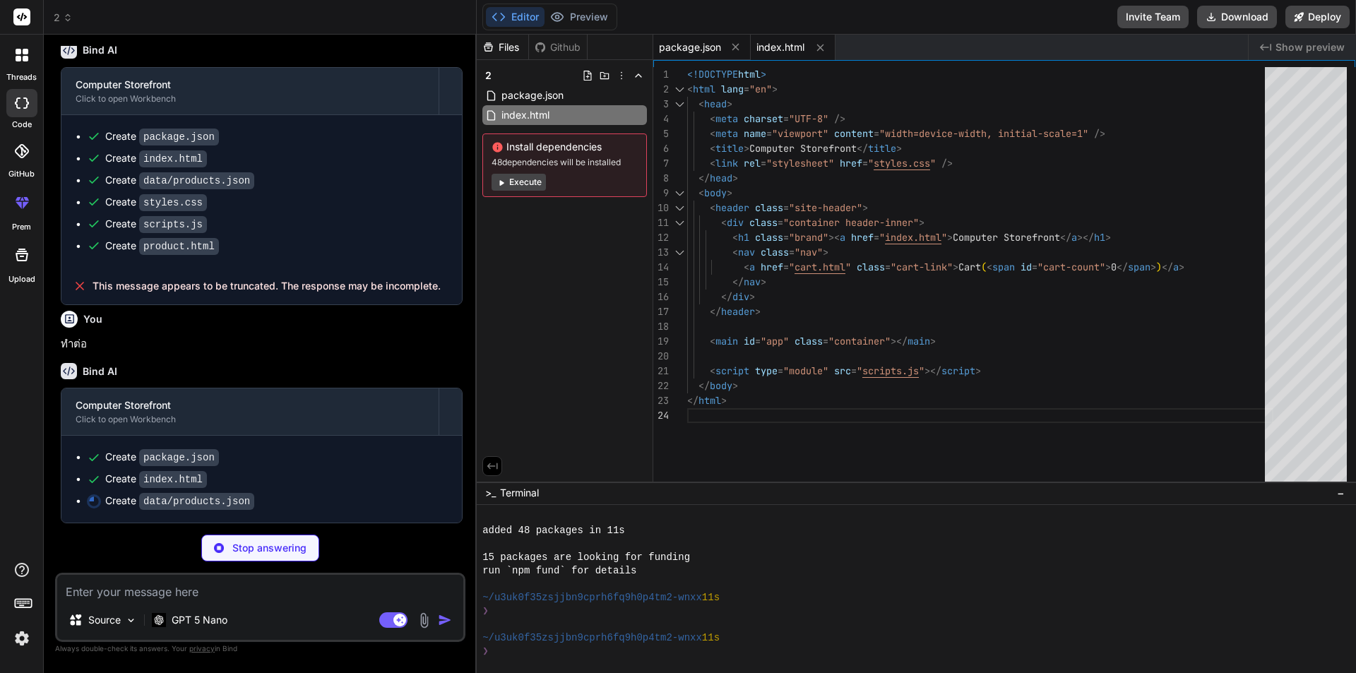
click at [691, 38] on div "package.json" at bounding box center [701, 47] width 97 height 25
type textarea "x"
type textarea "} }"
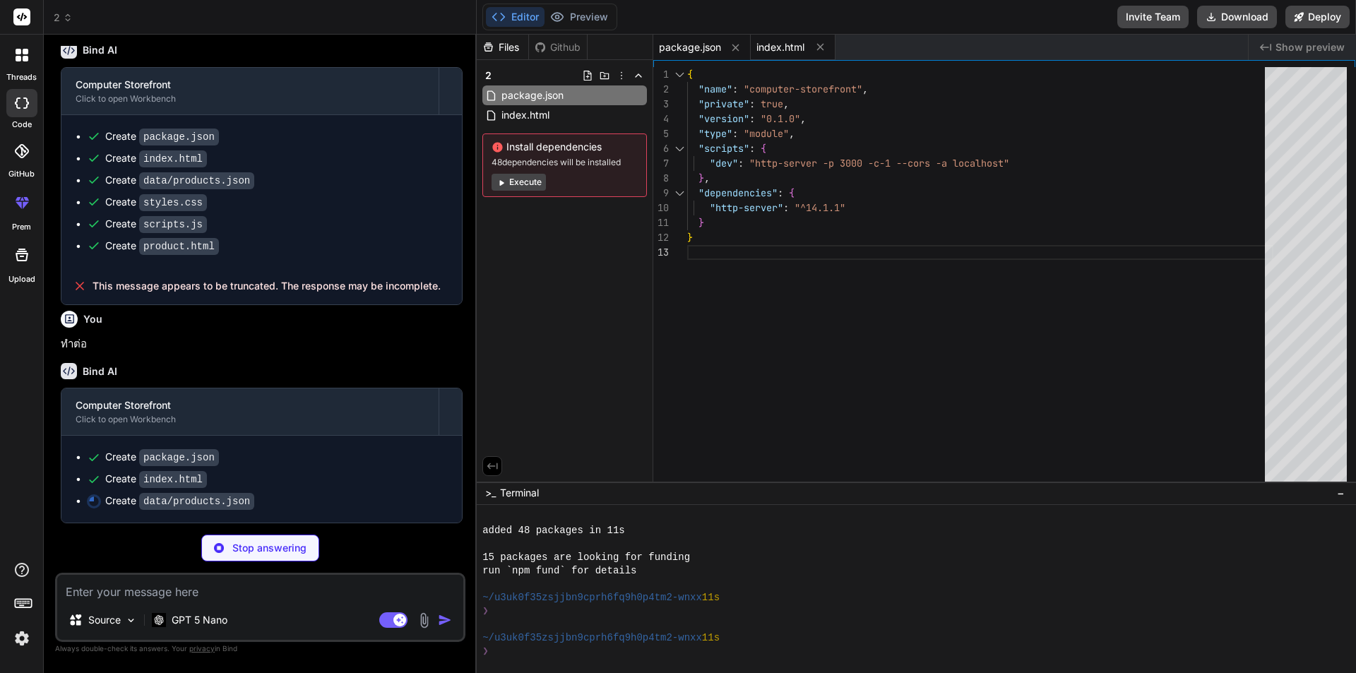
type textarea "x"
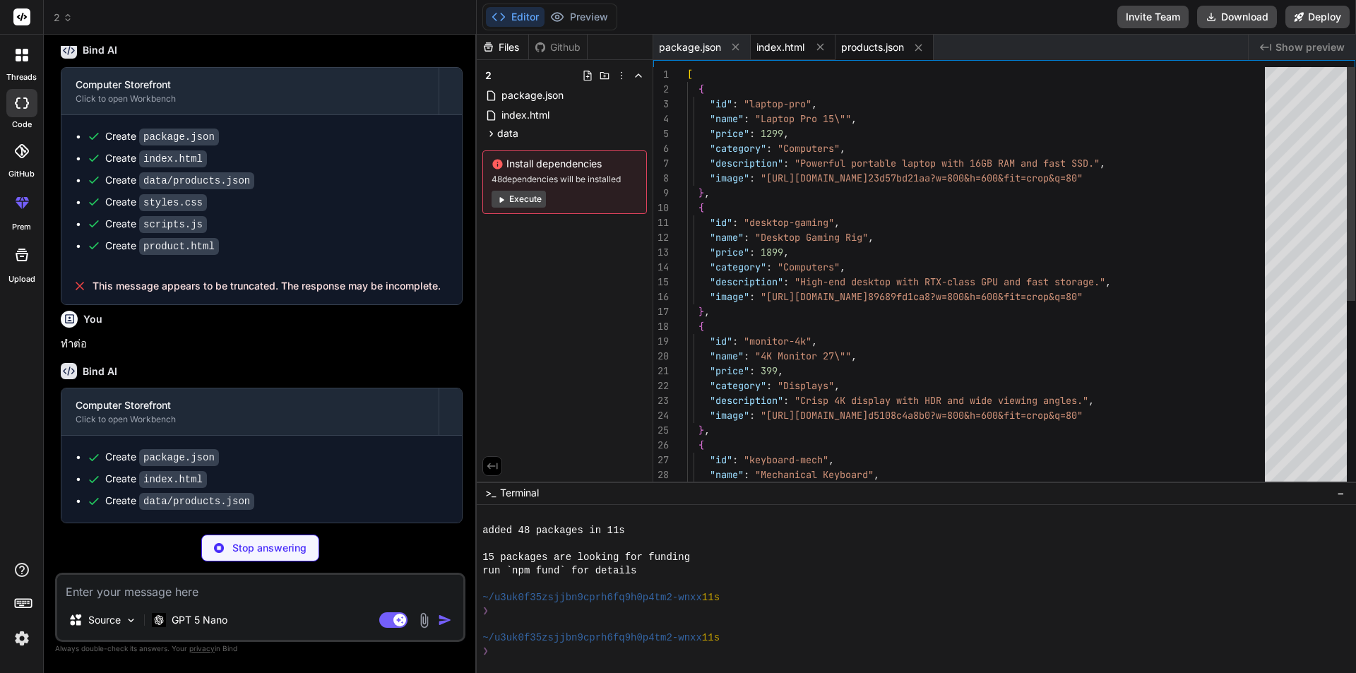
type textarea "x"
click at [782, 42] on span "index.html" at bounding box center [780, 47] width 48 height 14
type textarea "<script type="module" src="scripts.js"></script> </body> </html>"
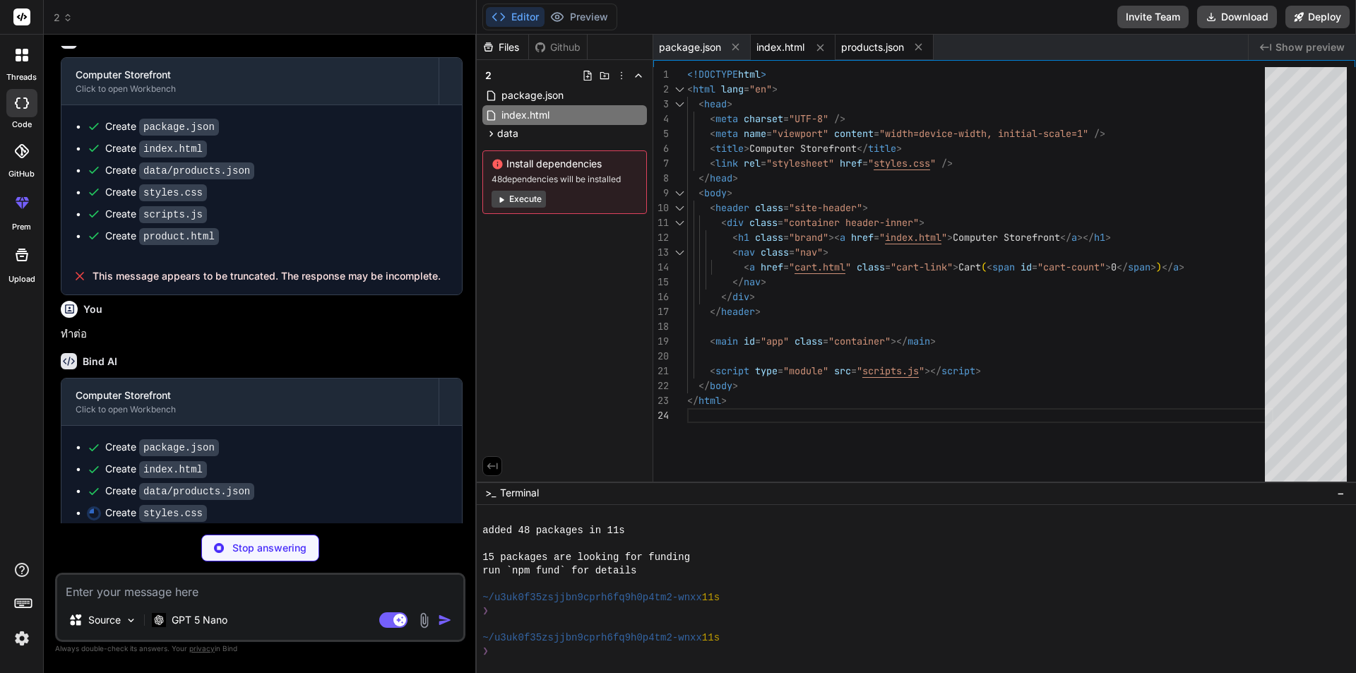
type textarea "x"
click at [867, 45] on span "products.json" at bounding box center [872, 47] width 63 height 14
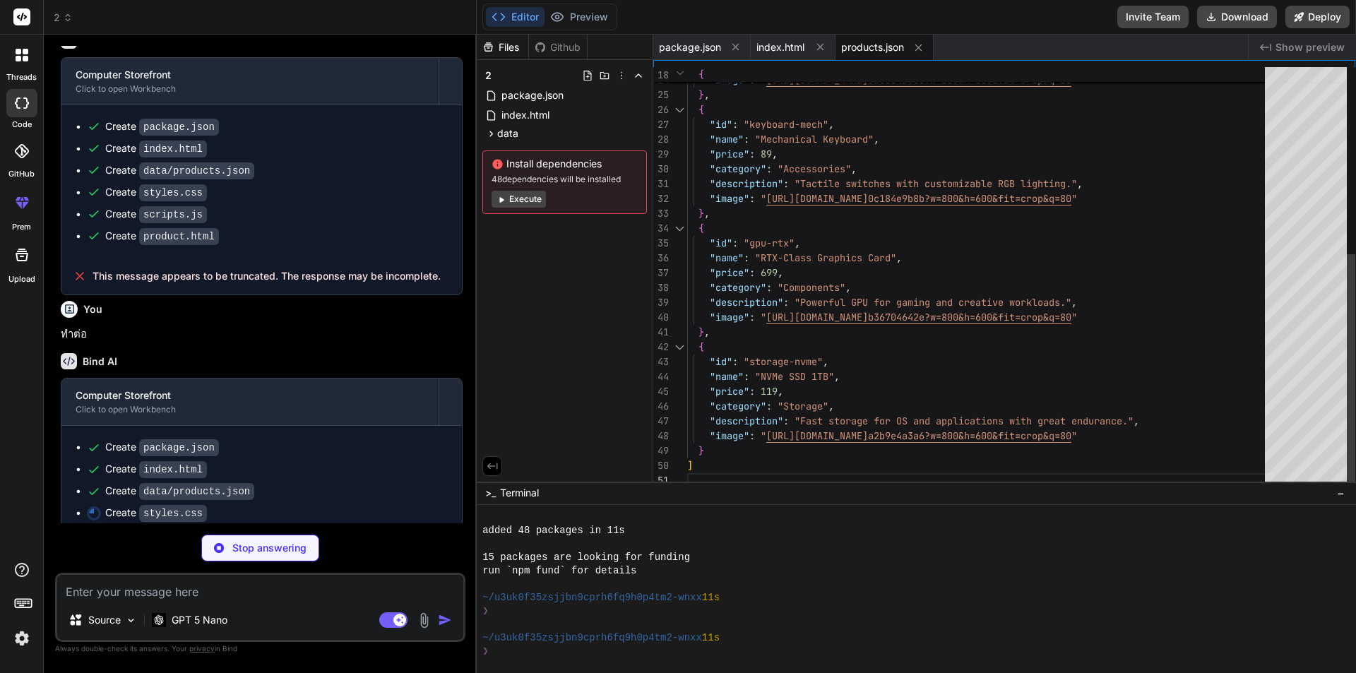
type textarea "x"
type textarea "center; gap: 6px; } .add-btn { background: #3b82f6; color: white; border: none;…"
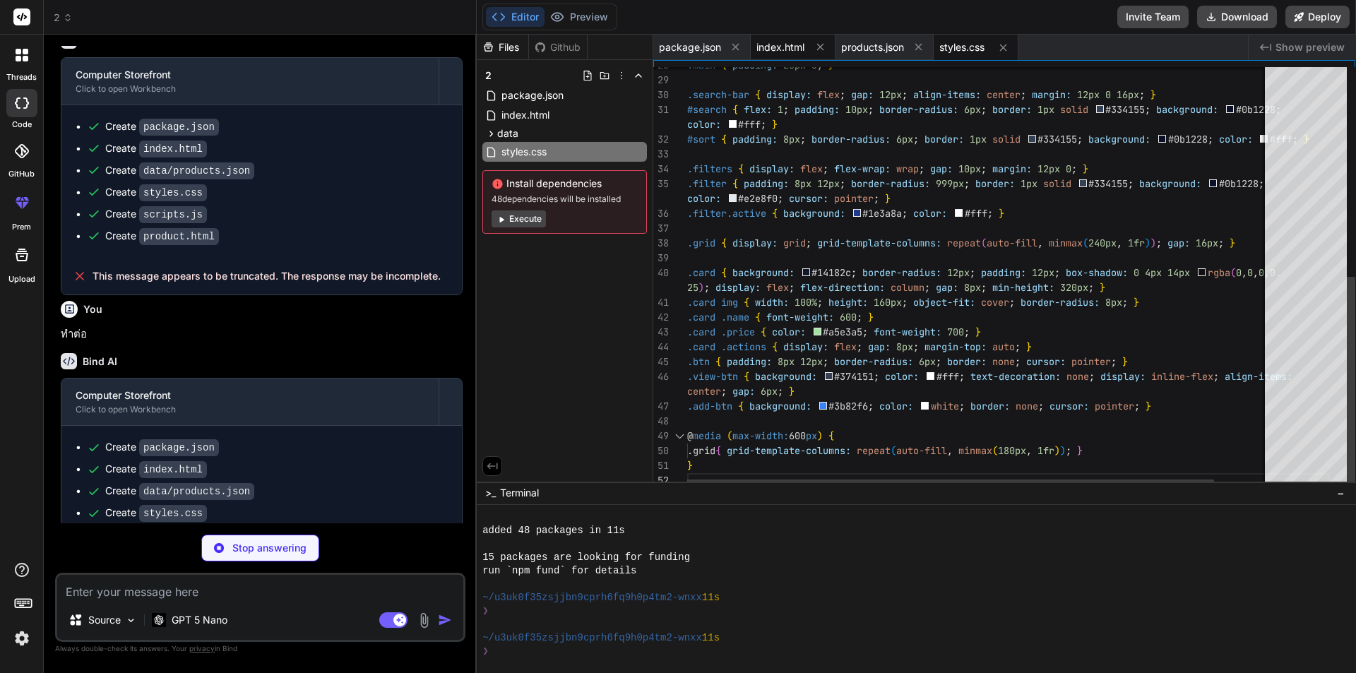
click at [778, 43] on span "index.html" at bounding box center [780, 47] width 48 height 14
type textarea "x"
type textarea "<script type="module" src="scripts.js"></script> </body> </html>"
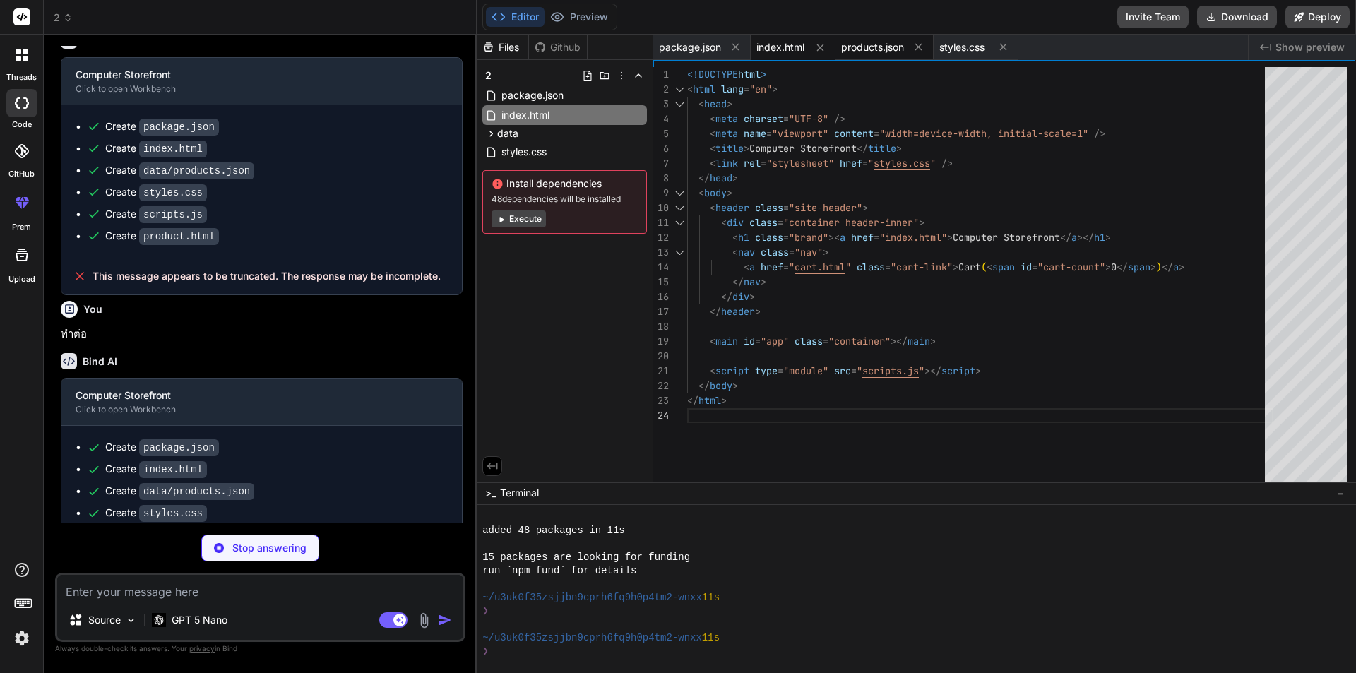
type textarea "x"
click at [870, 42] on span "products.json" at bounding box center [872, 47] width 63 height 14
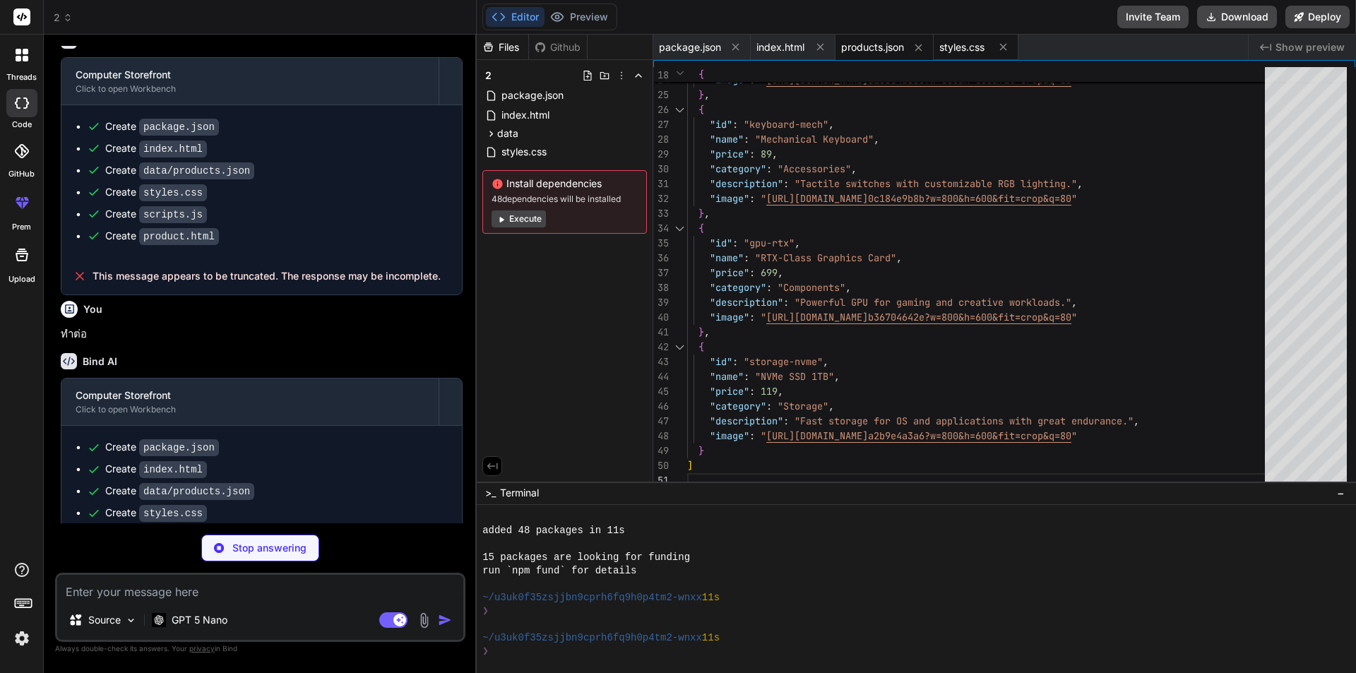
click at [951, 42] on span "styles.css" at bounding box center [961, 47] width 45 height 14
type textarea "x"
type textarea "center; gap: 6px; } .add-btn { background: #3b82f6; color: white; border: none;…"
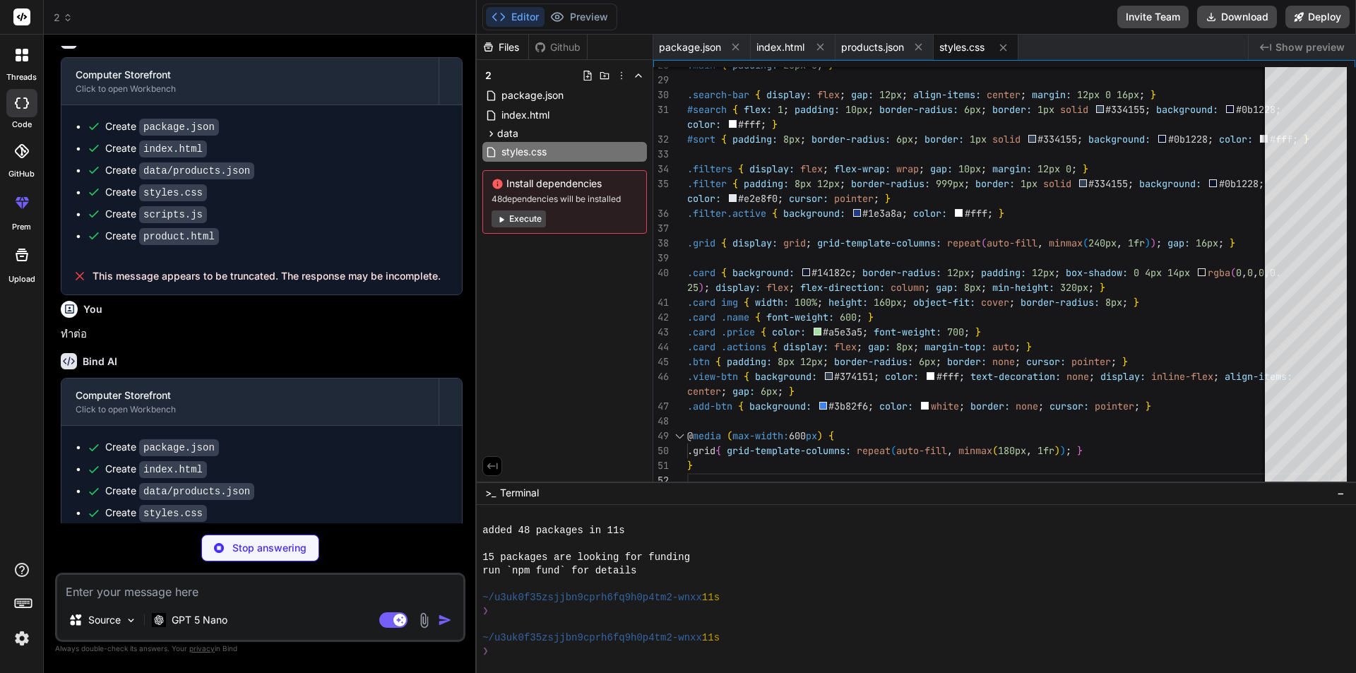
click at [960, 42] on span "styles.css" at bounding box center [961, 47] width 45 height 14
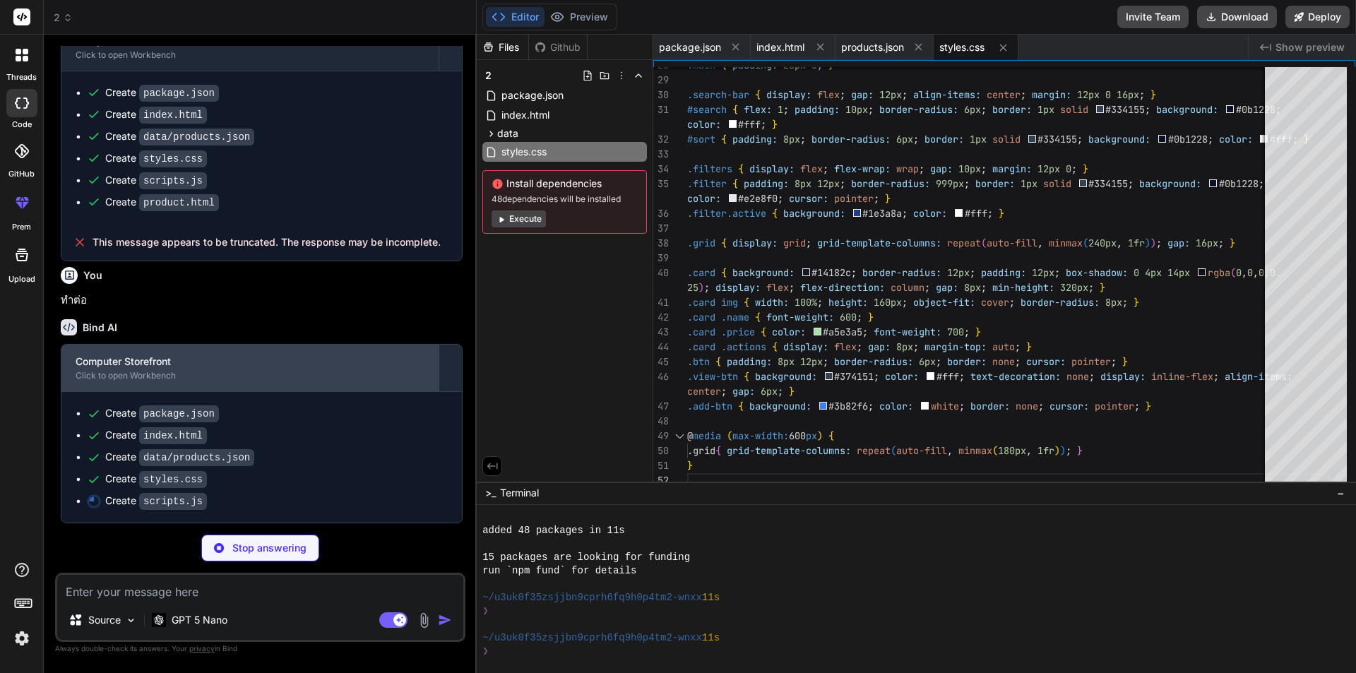
scroll to position [479, 0]
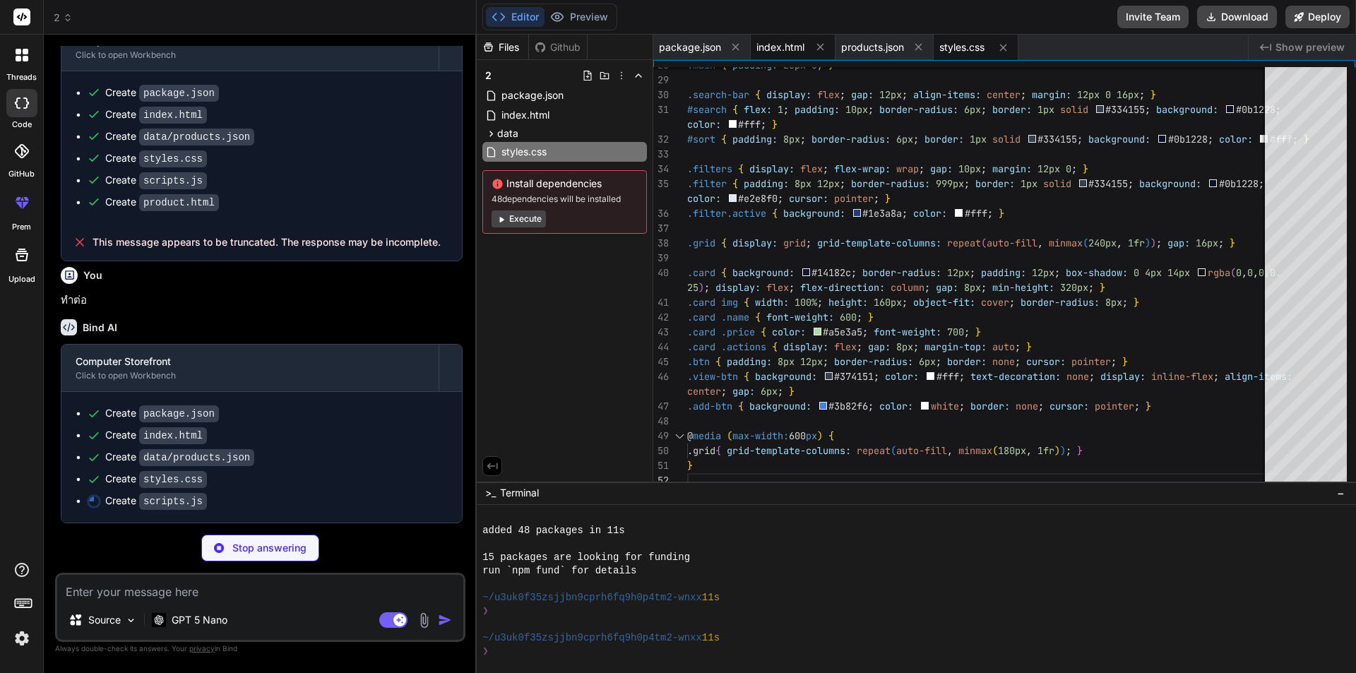
type textarea "x"
click at [770, 52] on span "index.html" at bounding box center [780, 47] width 48 height 14
type textarea "<script type="module" src="scripts.js"></script> </body> </html>"
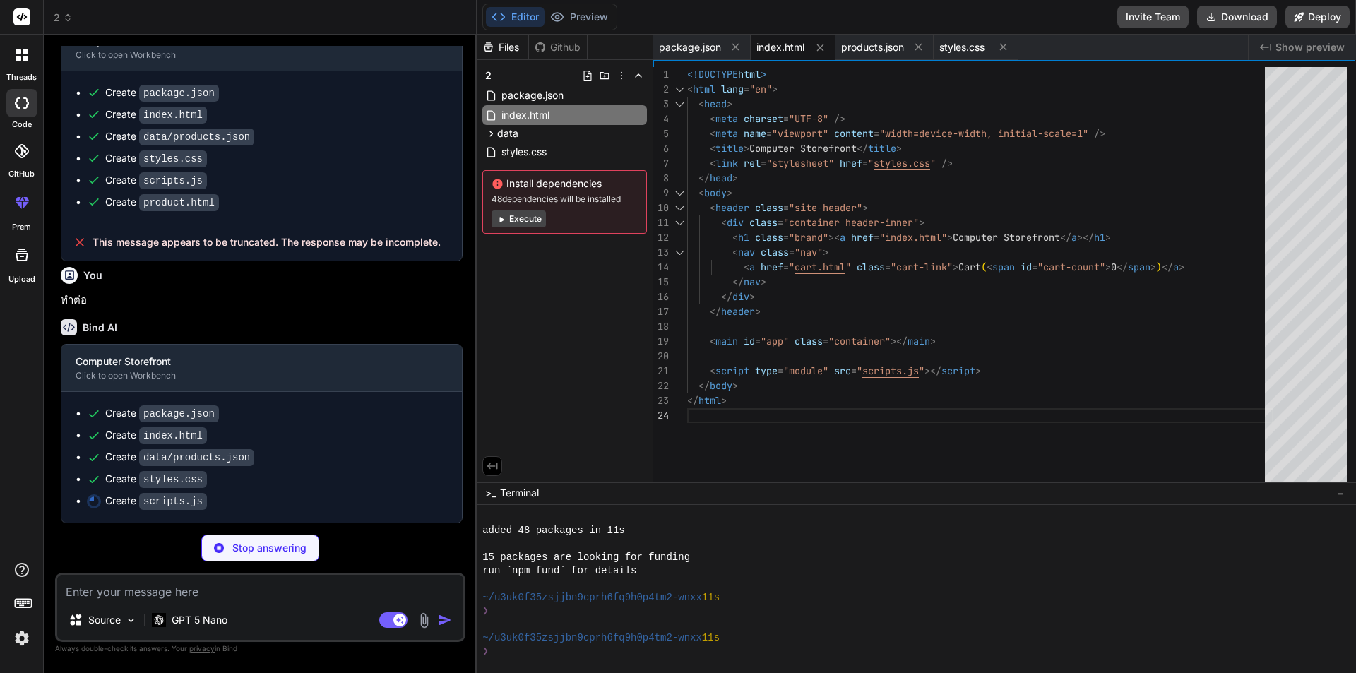
type textarea "x"
type textarea "} renderAppRouter(); }); // Also export helper for debugging if needed (not req…"
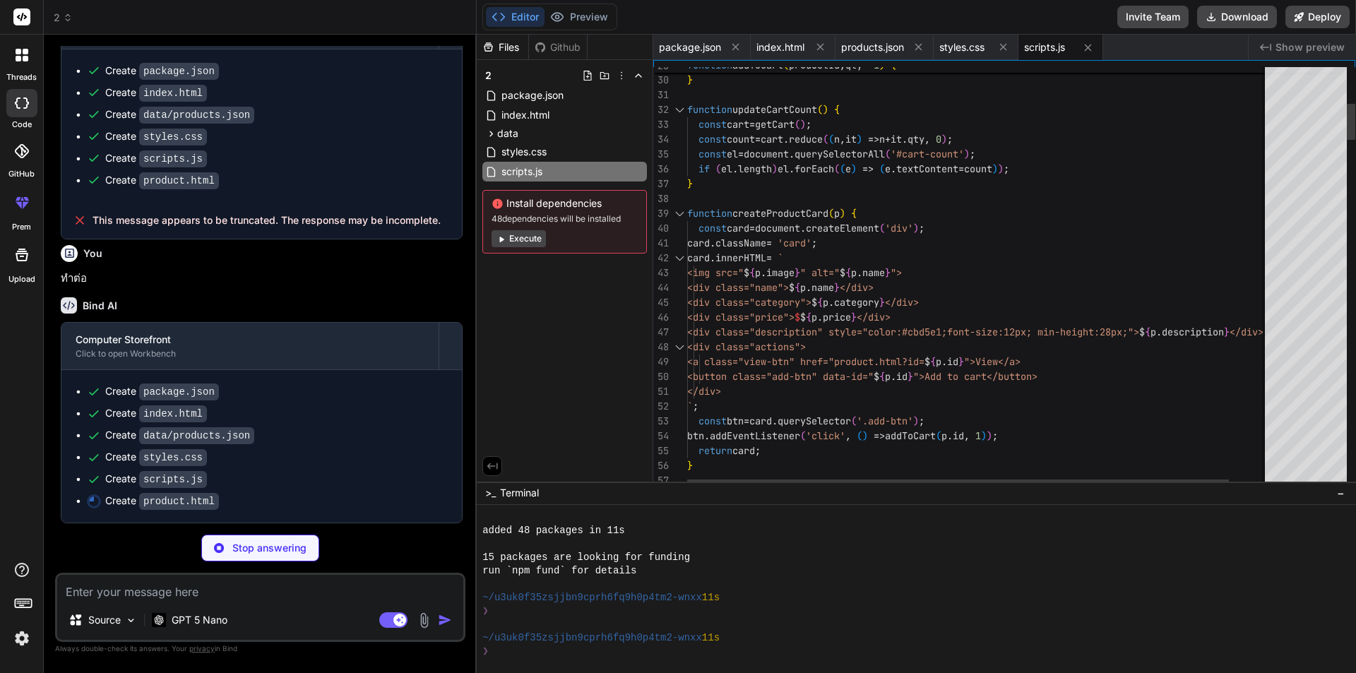
type textarea "x"
type textarea "<script type="module" src="scripts.js"></script> </body> </html>"
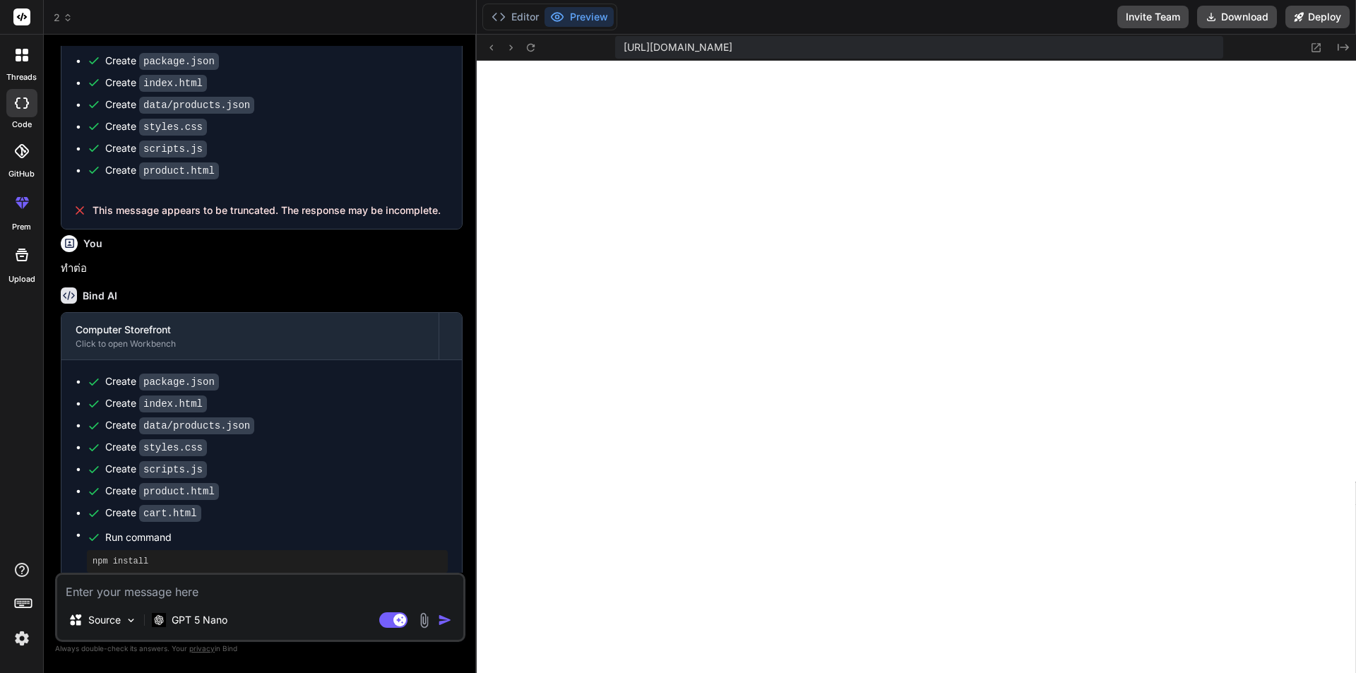
scroll to position [1020, 0]
type textarea "x"
click at [489, 51] on icon at bounding box center [491, 48] width 12 height 12
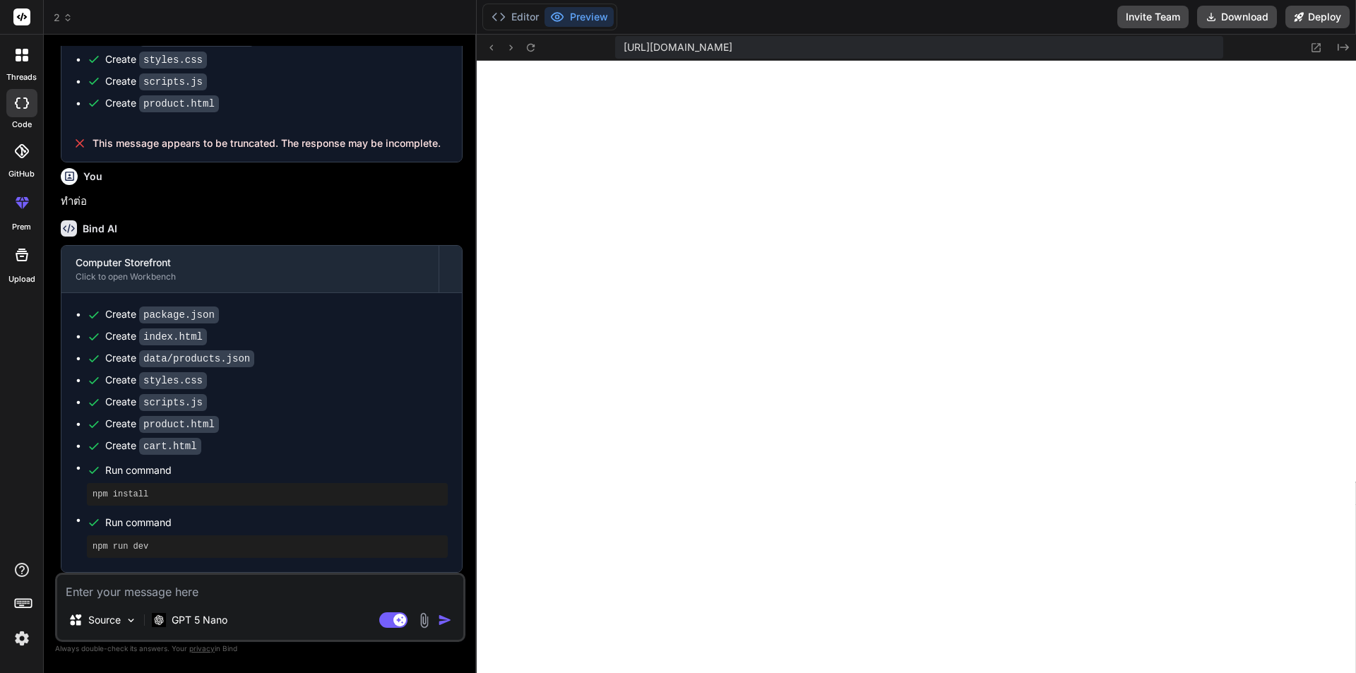
scroll to position [578, 0]
paste textarea "https://www.bnn.in.th/th"
type textarea "https://www.bnn.in.th/th"
type textarea "x"
drag, startPoint x: 104, startPoint y: 592, endPoint x: 23, endPoint y: 587, distance: 81.4
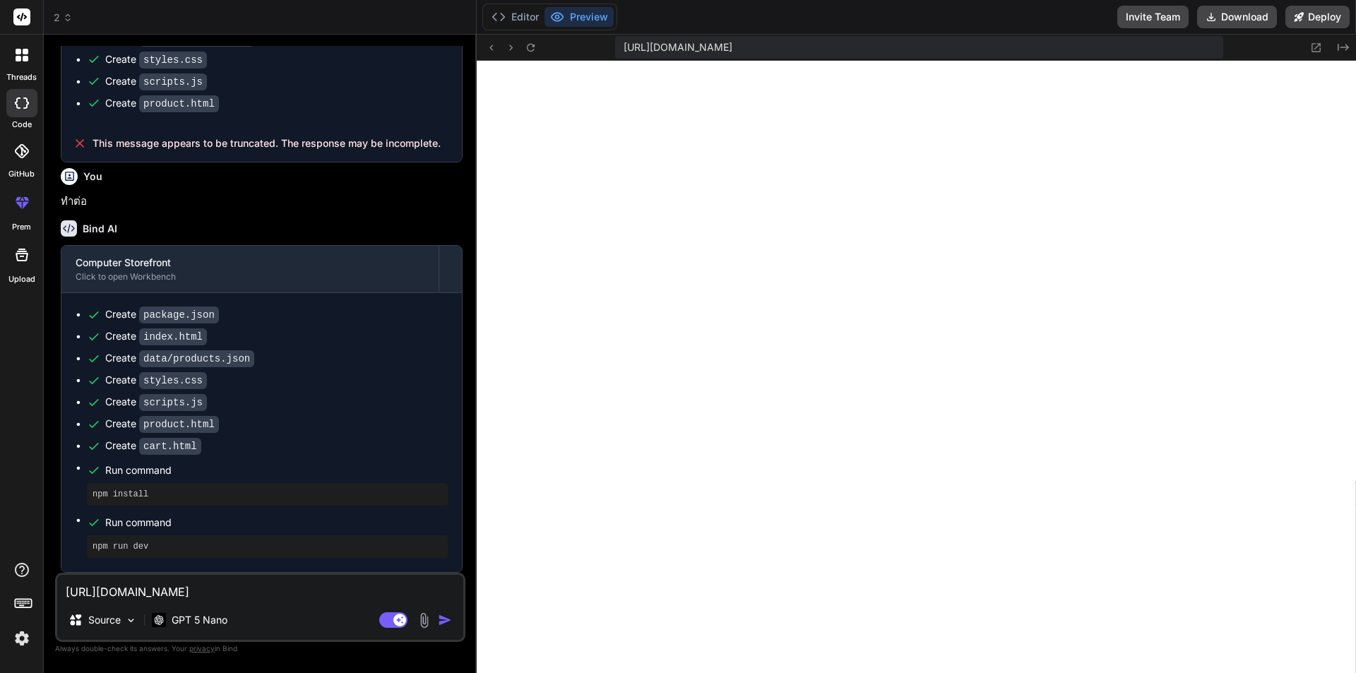
click at [23, 587] on div "threads code GitHub prem Upload 2 Created with Pixso. Bind AI Web Search Create…" at bounding box center [678, 336] width 1356 height 673
type textarea "www.bnn.in.th/th"
type textarea "x"
type textarea "gwww.bnn.in.th/th"
type textarea "x"
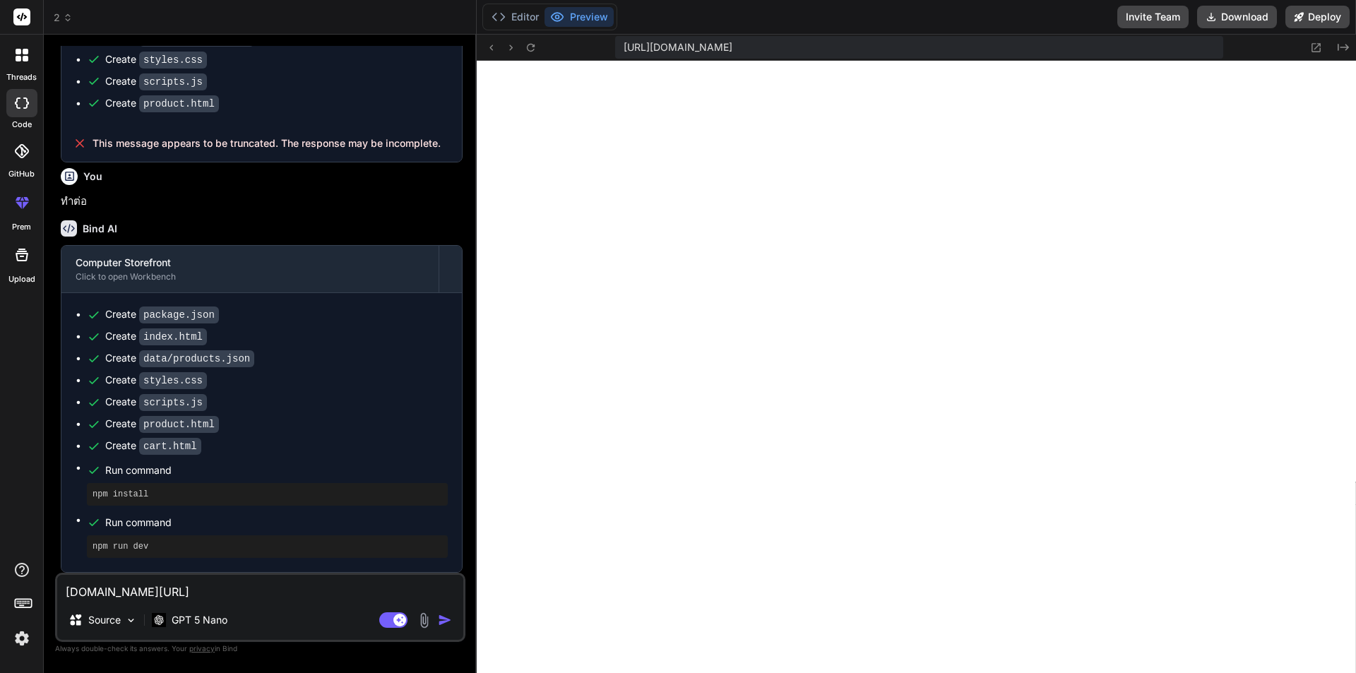
type textarea "gswww.bnn.in.th/th"
type textarea "x"
type textarea "gs,www.bnn.in.th/th"
type textarea "x"
type textarea "gs,nwww.bnn.in.th/th"
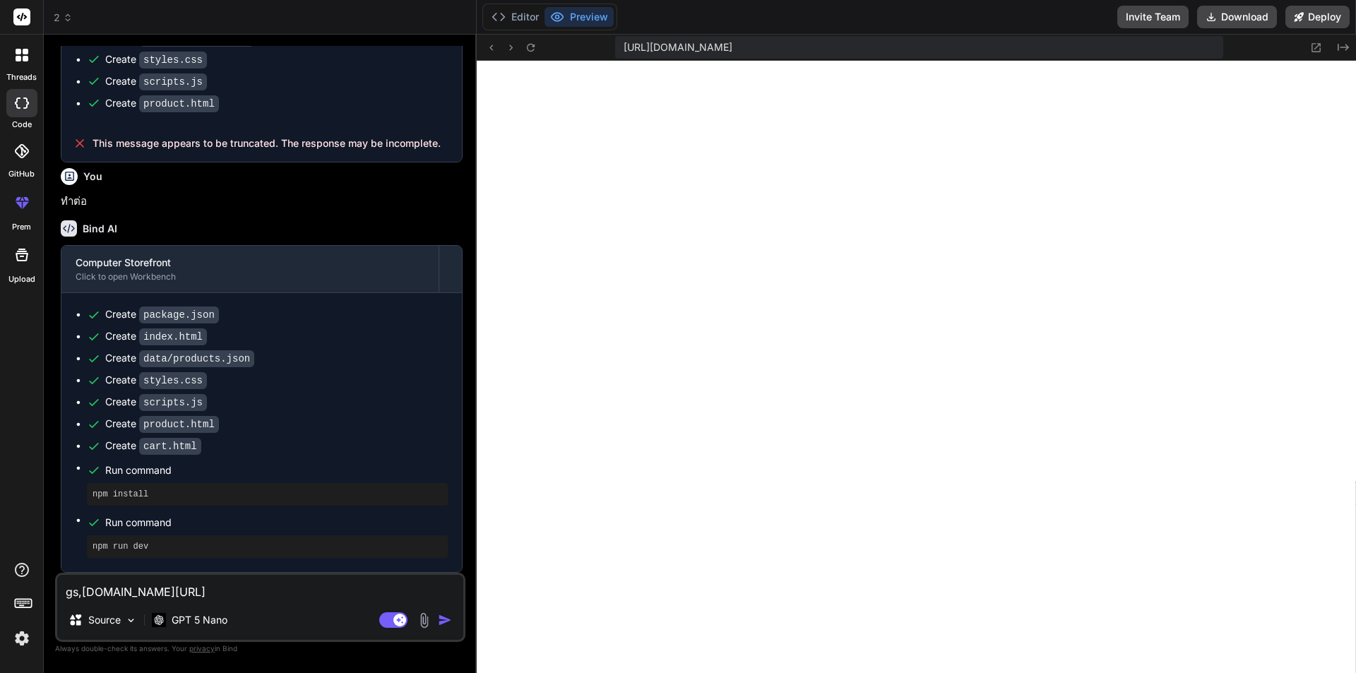
type textarea "x"
type textarea "gs,nvwww.bnn.in.th/th"
type textarea "x"
type textarea "gs,nvowww.bnn.in.th/th"
type textarea "x"
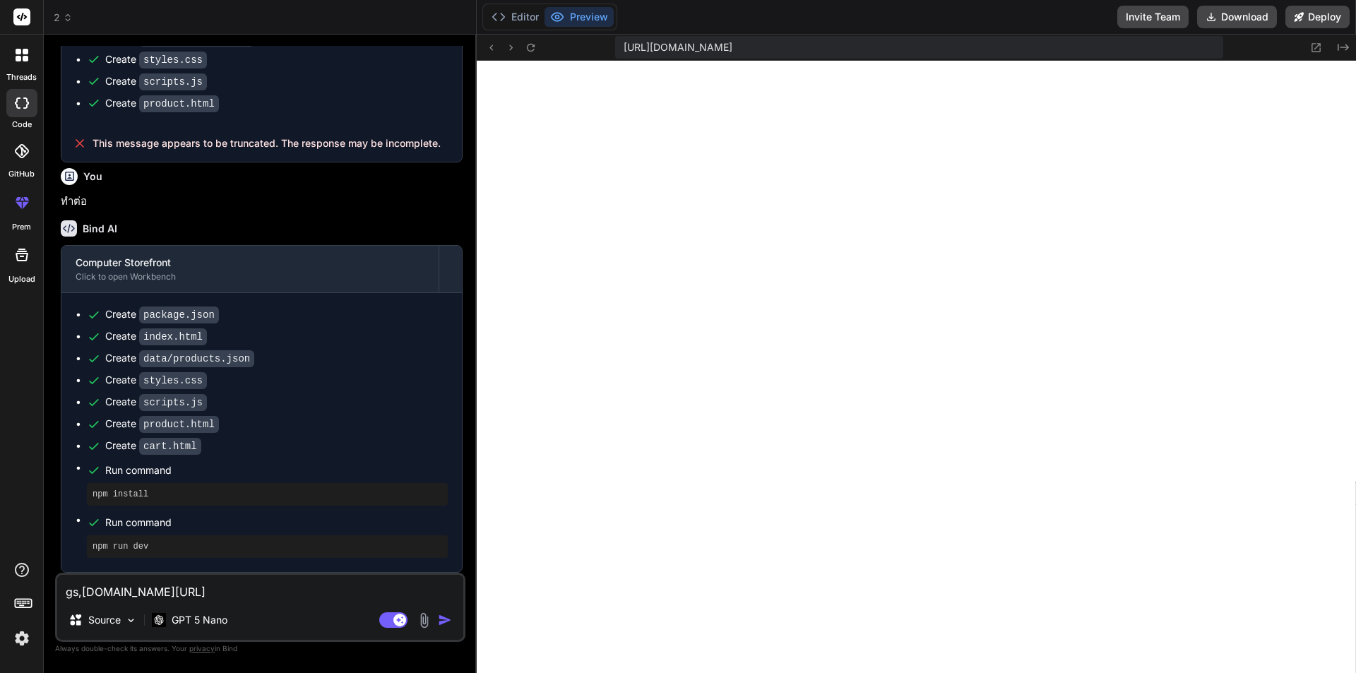
type textarea "gs,nvwww.bnn.in.th/th"
type textarea "x"
type textarea "gs,nwww.bnn.in.th/th"
type textarea "x"
type textarea "gs,www.bnn.in.th/th"
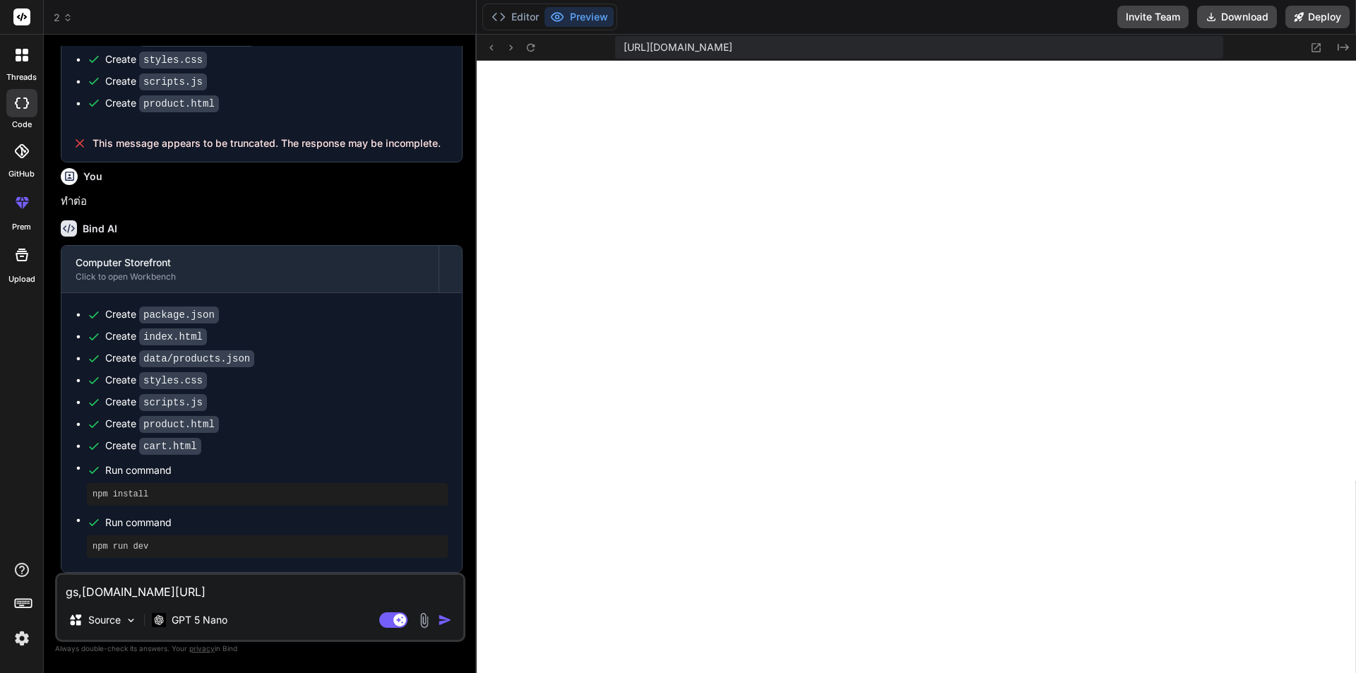
type textarea "x"
type textarea "gswww.bnn.in.th/th"
type textarea "x"
type textarea "gwww.bnn.in.th/th"
type textarea "x"
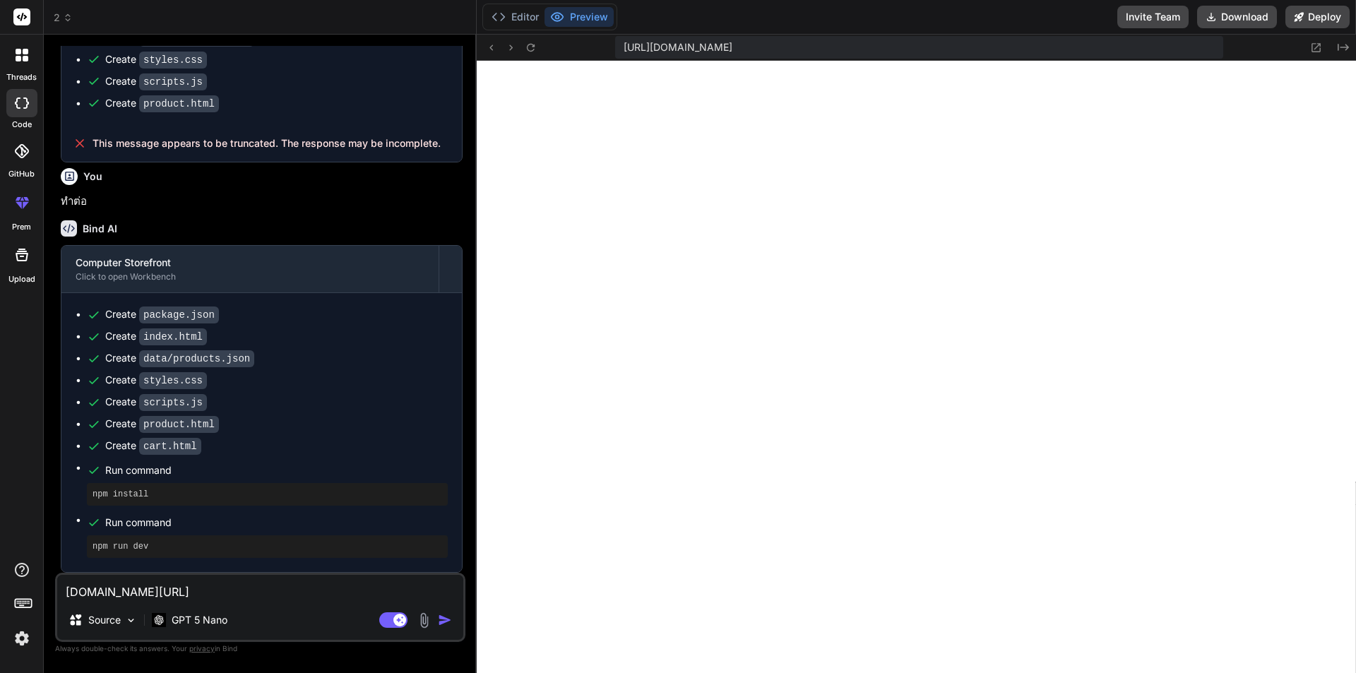
type textarea "www.bnn.in.th/th"
type textarea "x"
type textarea "เwww.bnn.in.th/th"
type textarea "x"
type textarea "เหwww.bnn.in.th/th"
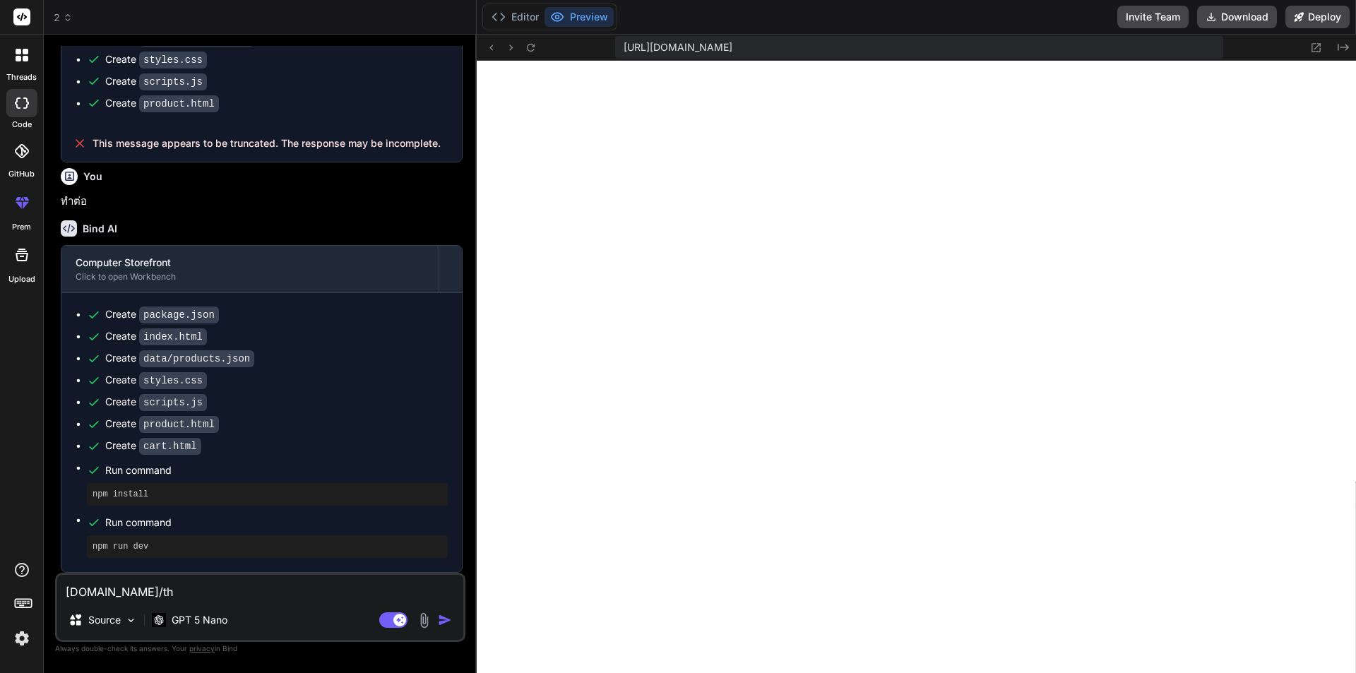
type textarea "x"
type textarea "เหมwww.bnn.in.th/th"
type textarea "x"
type textarea "เหมืwww.bnn.in.th/th"
type textarea "x"
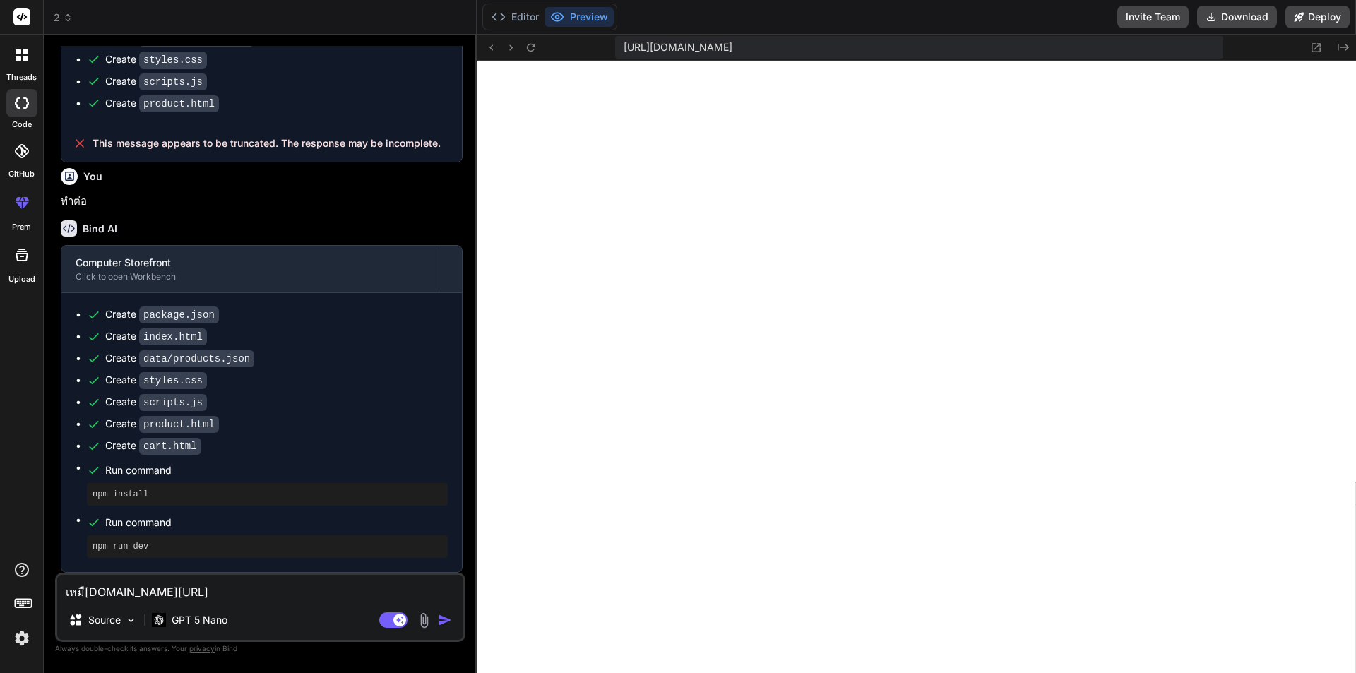
type textarea "เหมือwww.bnn.in.th/th"
type textarea "x"
type textarea "เหมือนwww.bnn.in.th/th"
type textarea "x"
type textarea "เหมือน www.bnn.in.th/th"
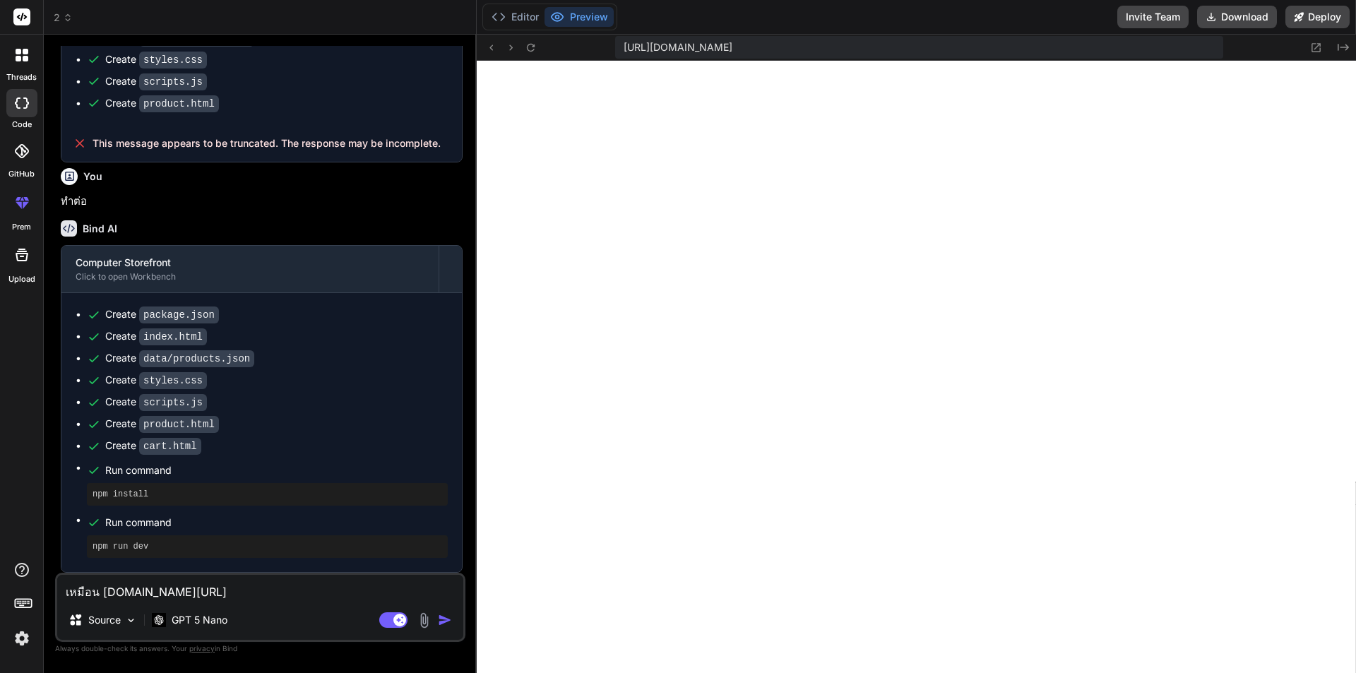
type textarea "x"
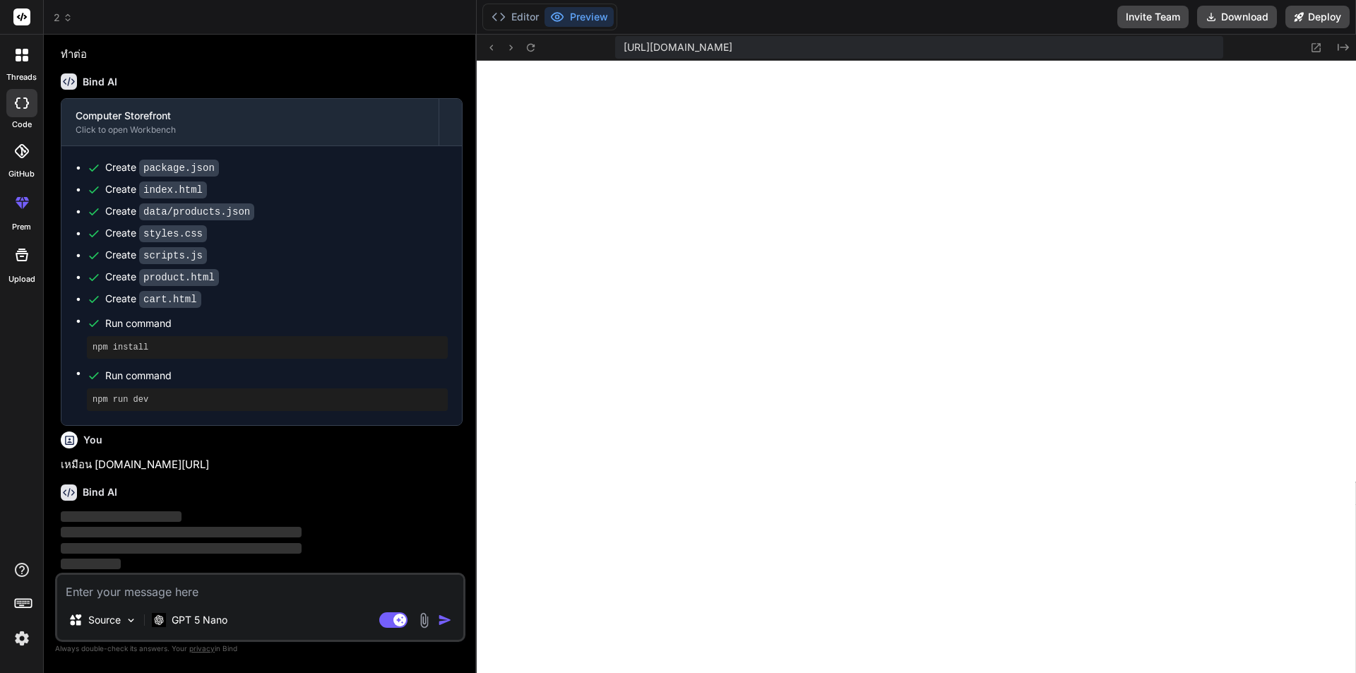
scroll to position [725, 0]
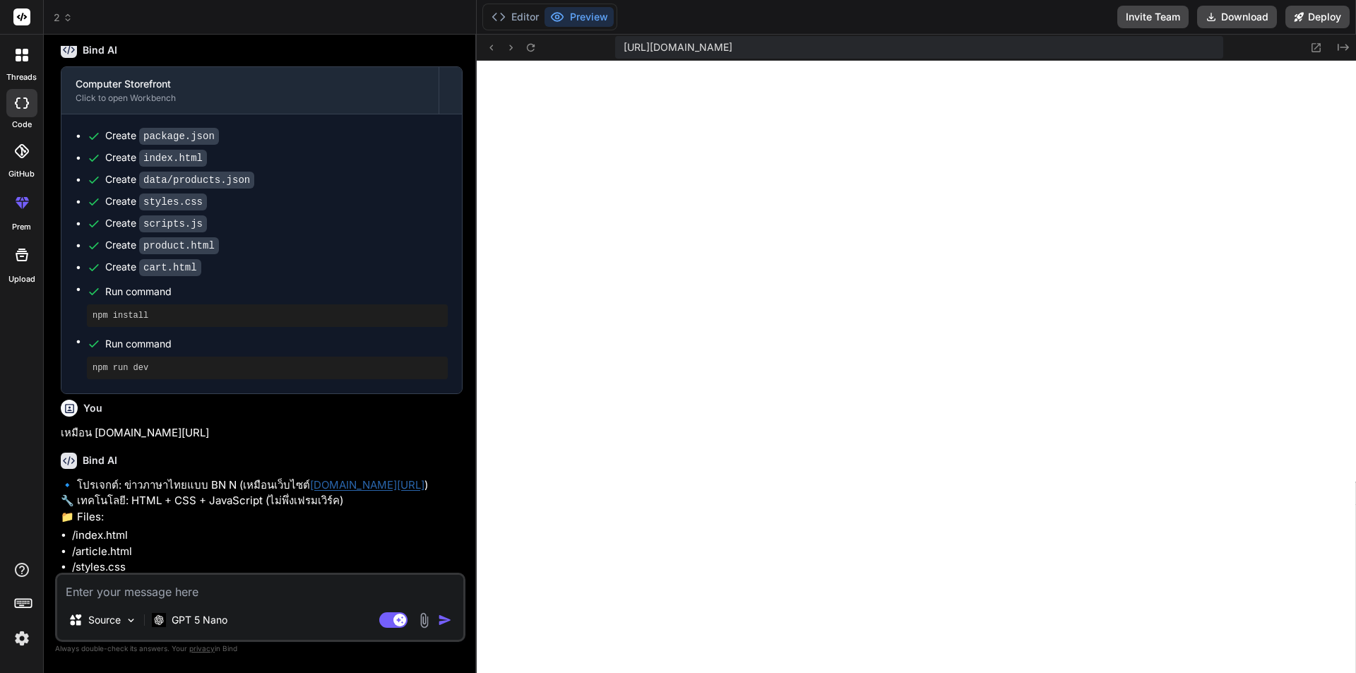
type textarea "x"
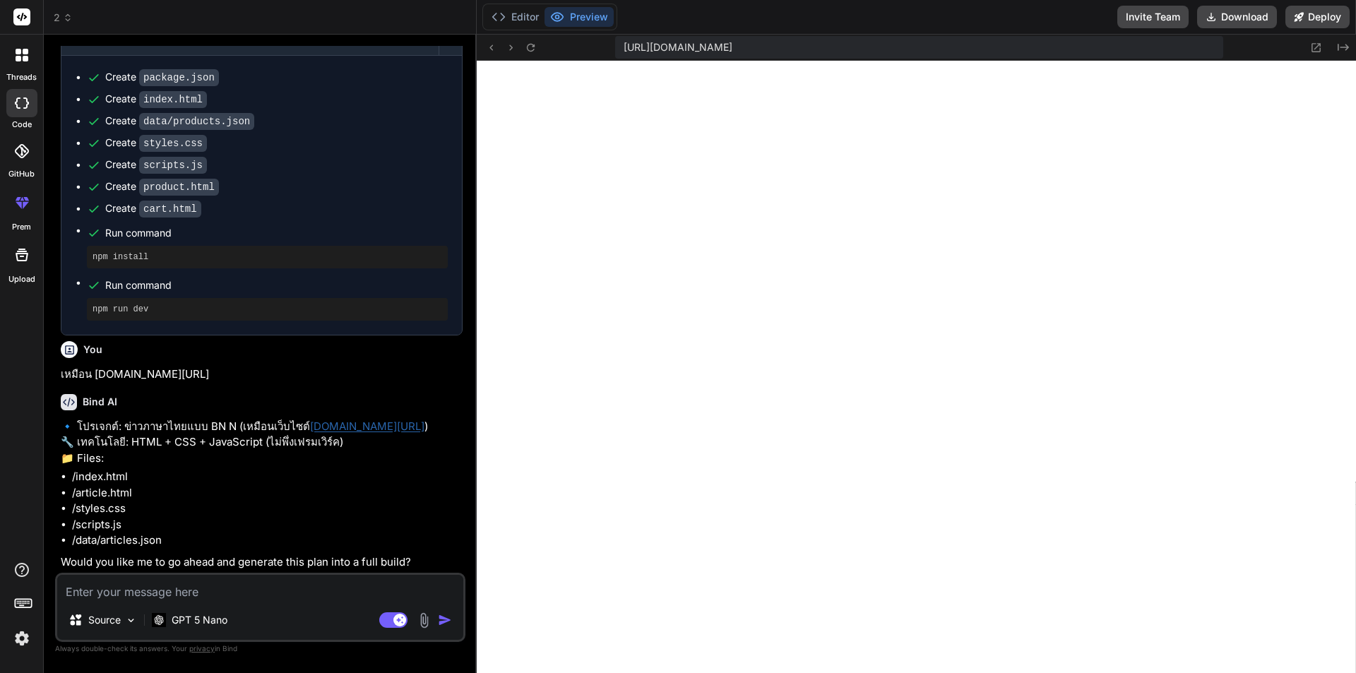
scroll to position [815, 0]
click at [132, 592] on textarea at bounding box center [260, 587] width 406 height 25
paste textarea "https://www.itcity.in.th/"
type textarea "https://www.itcity.in.th/"
type textarea "x"
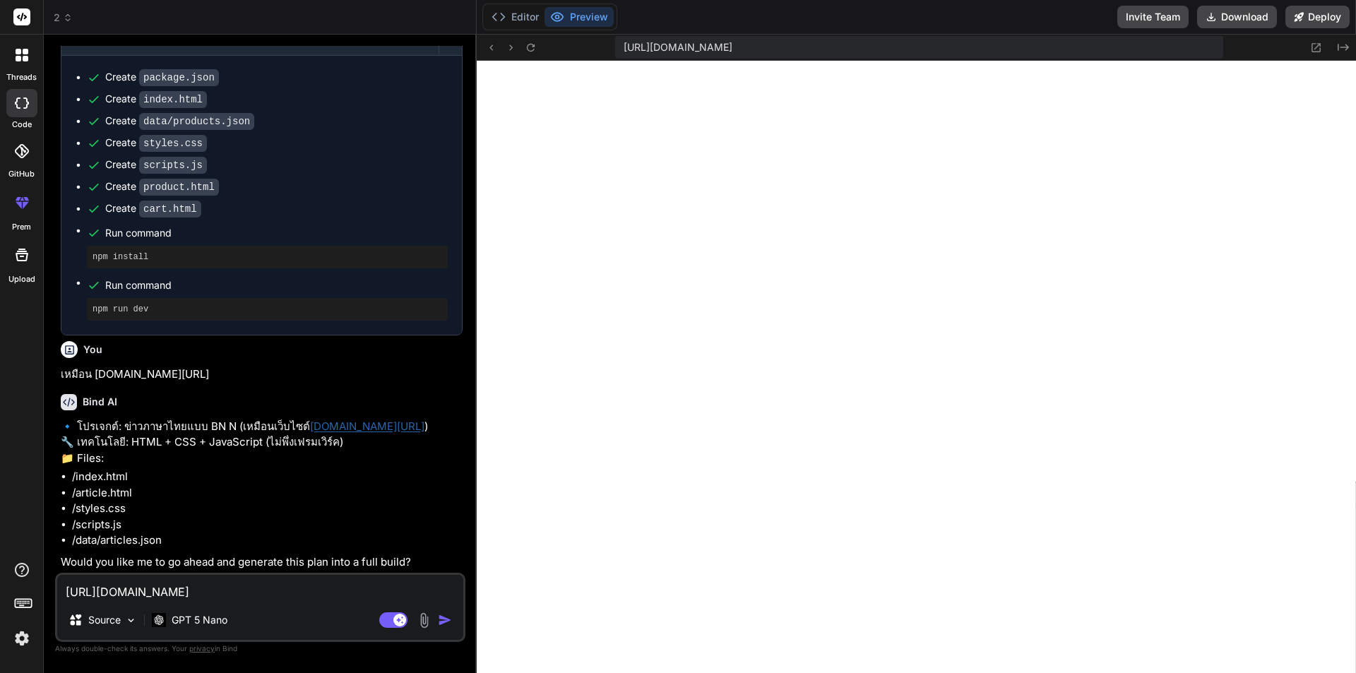
drag, startPoint x: 101, startPoint y: 593, endPoint x: 32, endPoint y: 599, distance: 68.7
click at [32, 599] on div "threads code GitHub prem Upload 2 Created with Pixso. Bind AI Web Search Create…" at bounding box center [678, 336] width 1356 height 673
type textarea "/www.itcity.in.th/"
type textarea "x"
drag, startPoint x: 68, startPoint y: 595, endPoint x: 47, endPoint y: 597, distance: 22.1
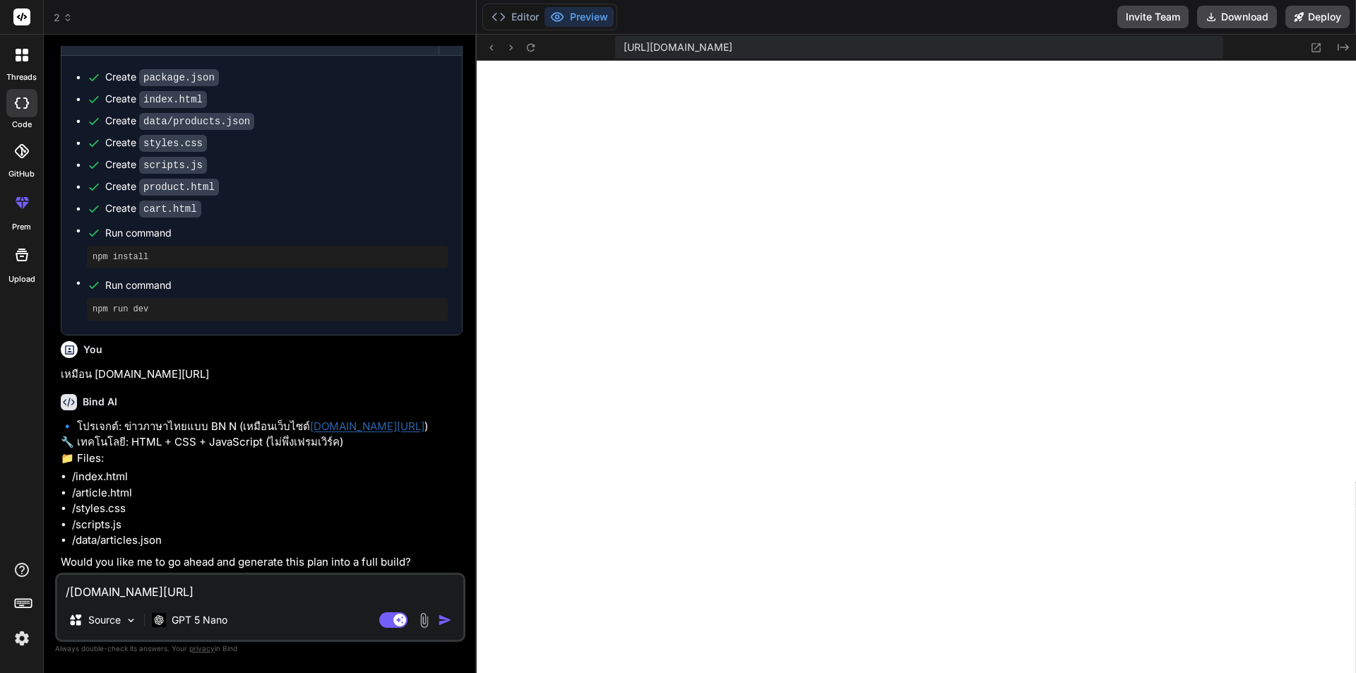
click at [47, 597] on div "Bind AI Web Search Created with Pixso. Code Generator You website ecommerce com…" at bounding box center [260, 354] width 433 height 638
type textarea "www.itcity.in.th/"
type textarea "x"
click at [177, 592] on textarea "www.itcity.in.th/" at bounding box center [260, 587] width 406 height 25
type textarea "www.itcity.in.th"
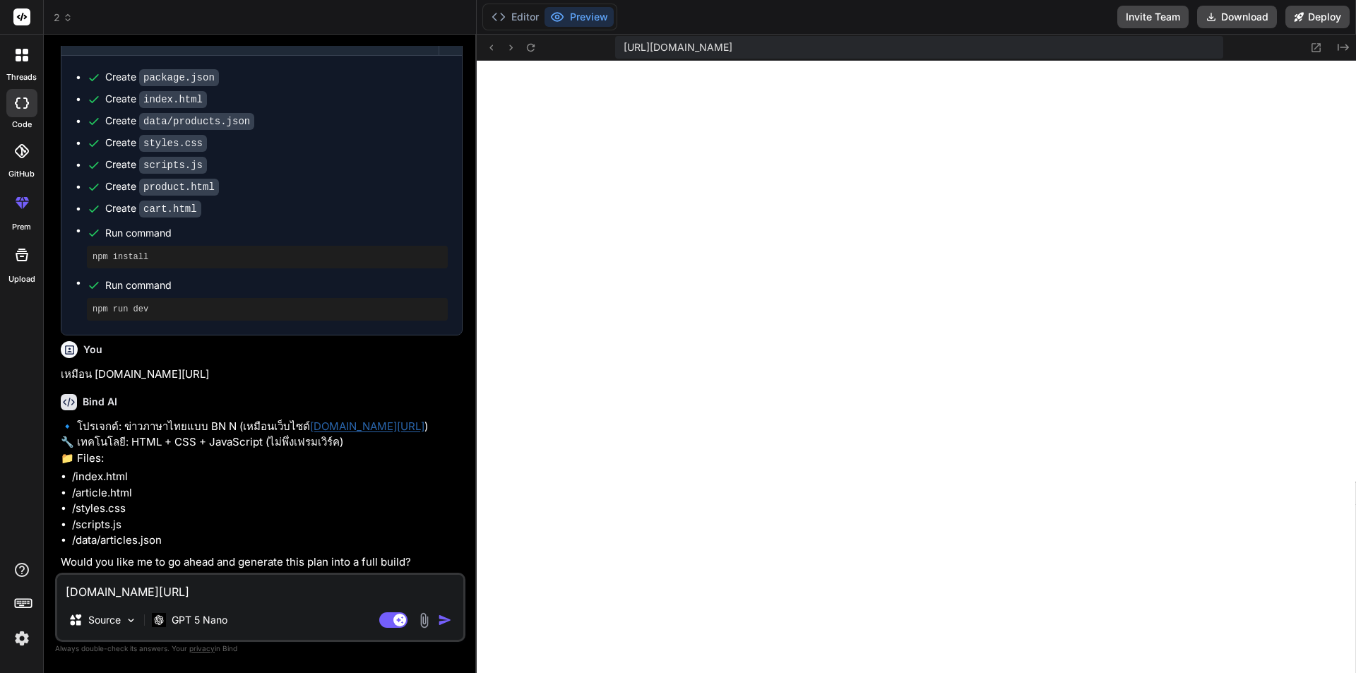
type textarea "x"
click at [62, 593] on textarea "www.itcity.in.th" at bounding box center [260, 587] width 406 height 25
type textarea "swww.itcity.in.th"
type textarea "x"
type textarea "sowww.itcity.in.th"
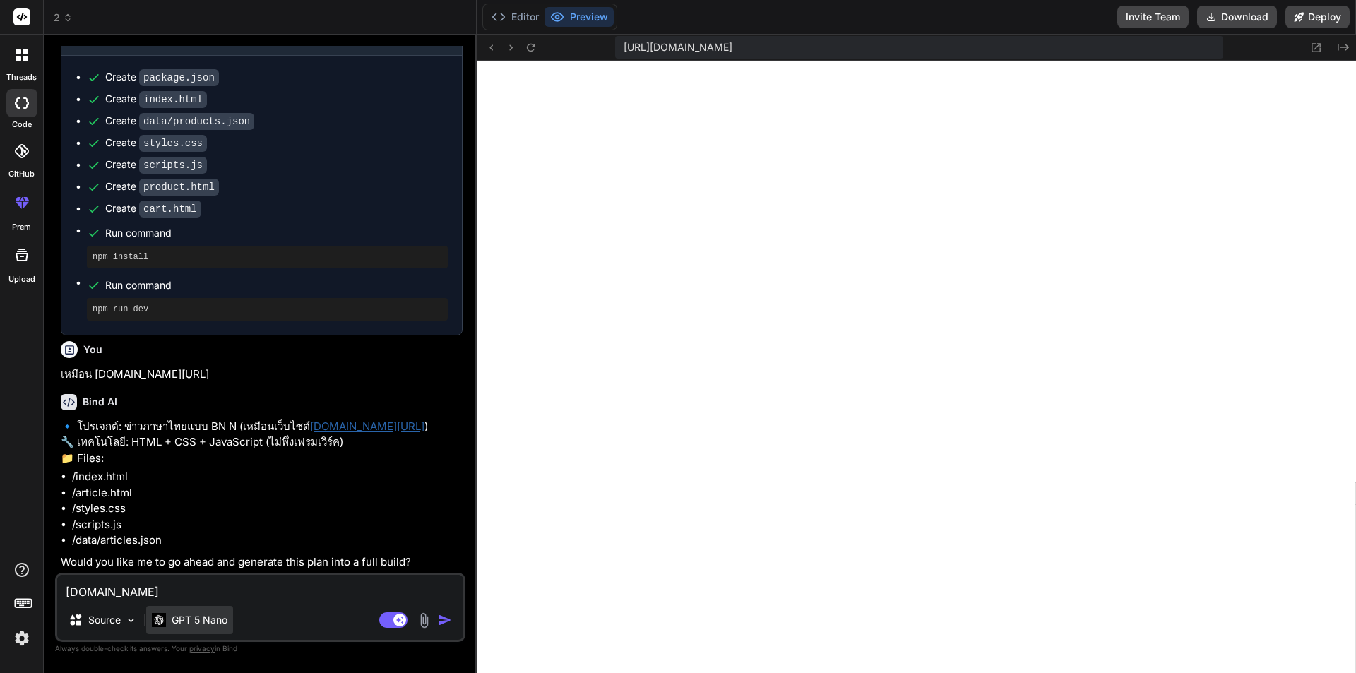
type textarea "x"
type textarea "sohwww.itcity.in.th"
type textarea "x"
type textarea "sohkwww.itcity.in.th"
type textarea "x"
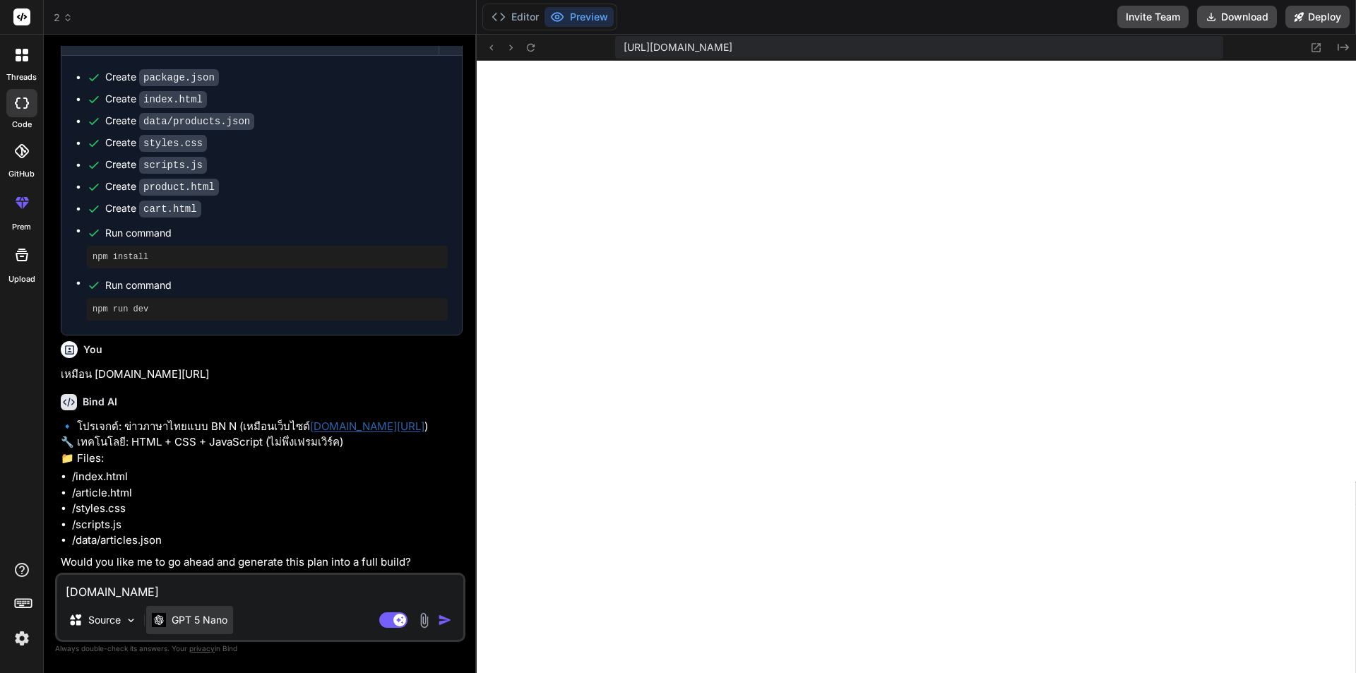
type textarea "sohwww.itcity.in.th"
type textarea "x"
type textarea "sowww.itcity.in.th"
type textarea "x"
type textarea "swww.itcity.in.th"
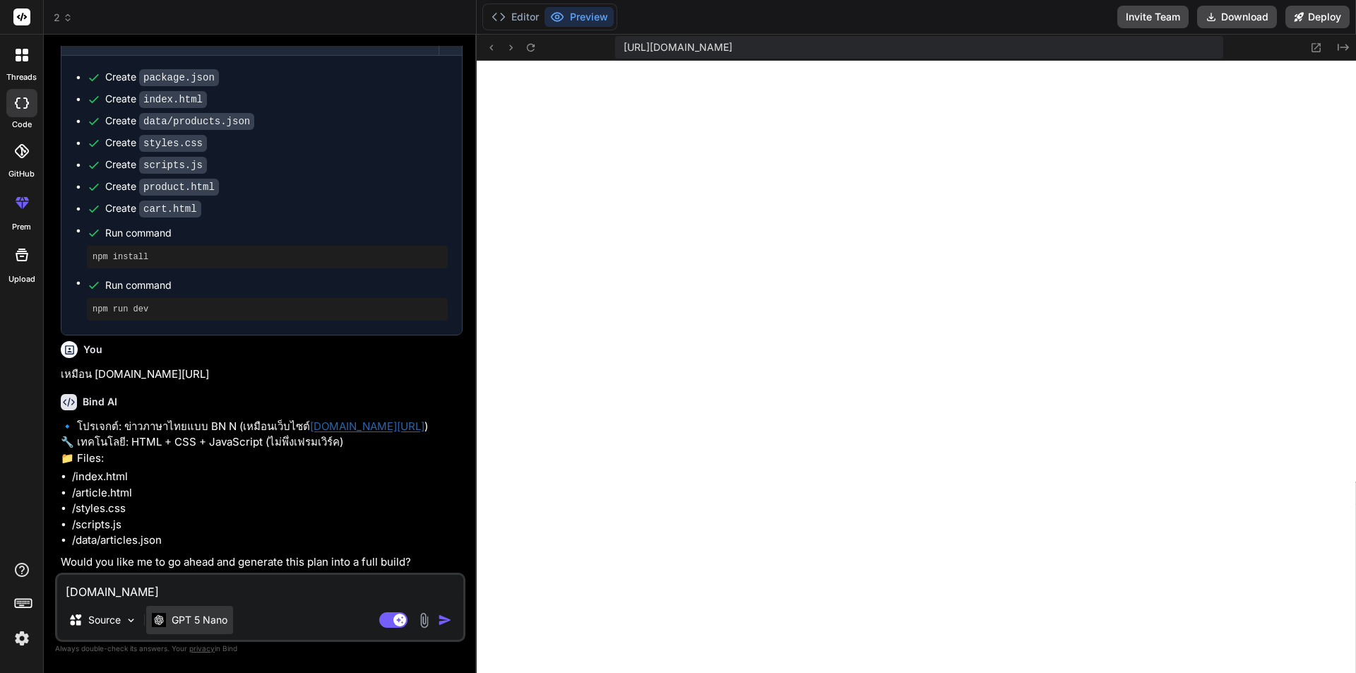
type textarea "x"
type textarea "www.itcity.in.th"
type textarea "x"
type textarea "ีwww.itcity.in.th"
type textarea "x"
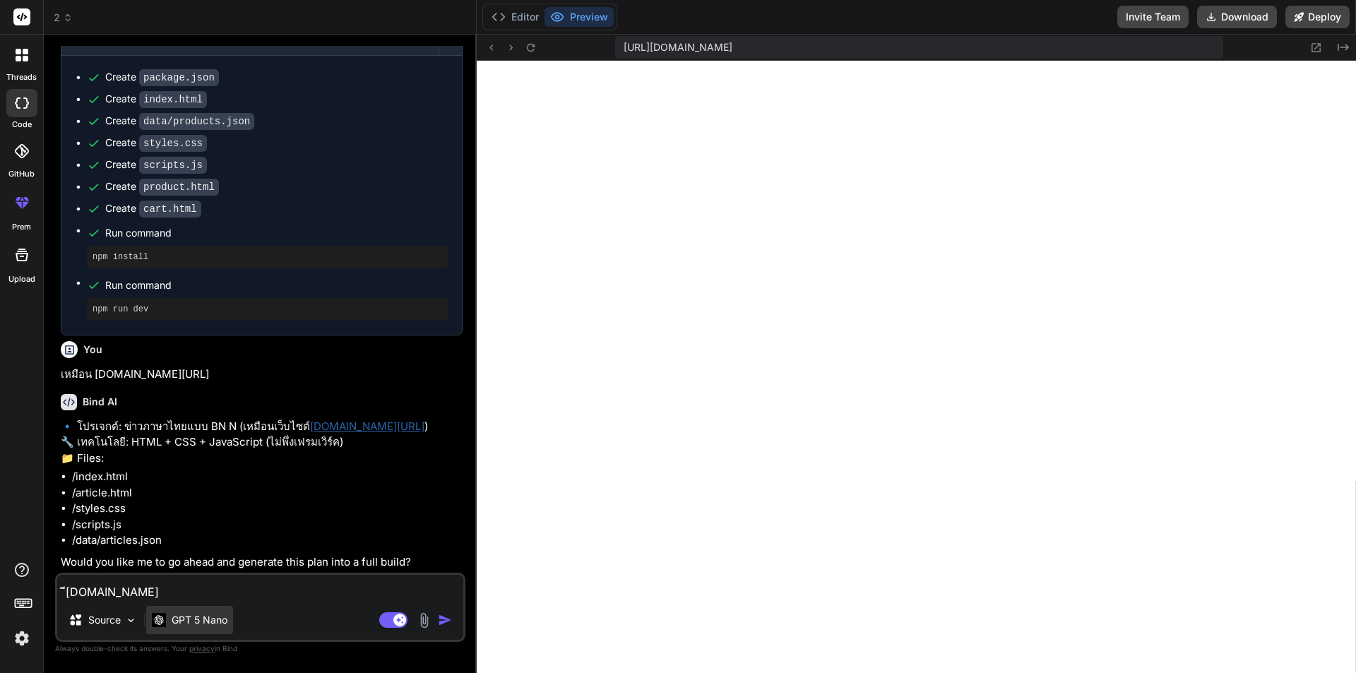
type textarea "ีรwww.itcity.in.th"
type textarea "x"
type textarea "ีร www.itcity.in.th"
type textarea "x"
type textarea "ีรwww.itcity.in.th"
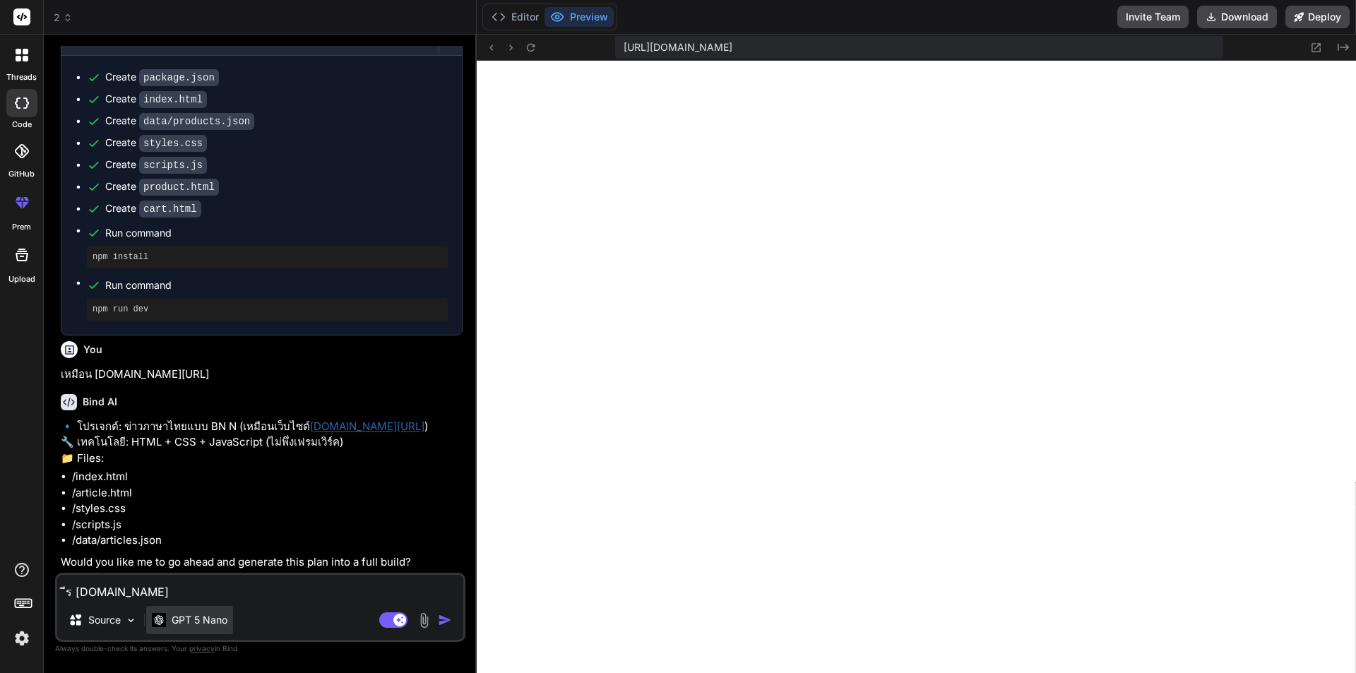
type textarea "x"
type textarea "ีwww.itcity.in.th"
type textarea "x"
type textarea "www.itcity.in.th"
type textarea "x"
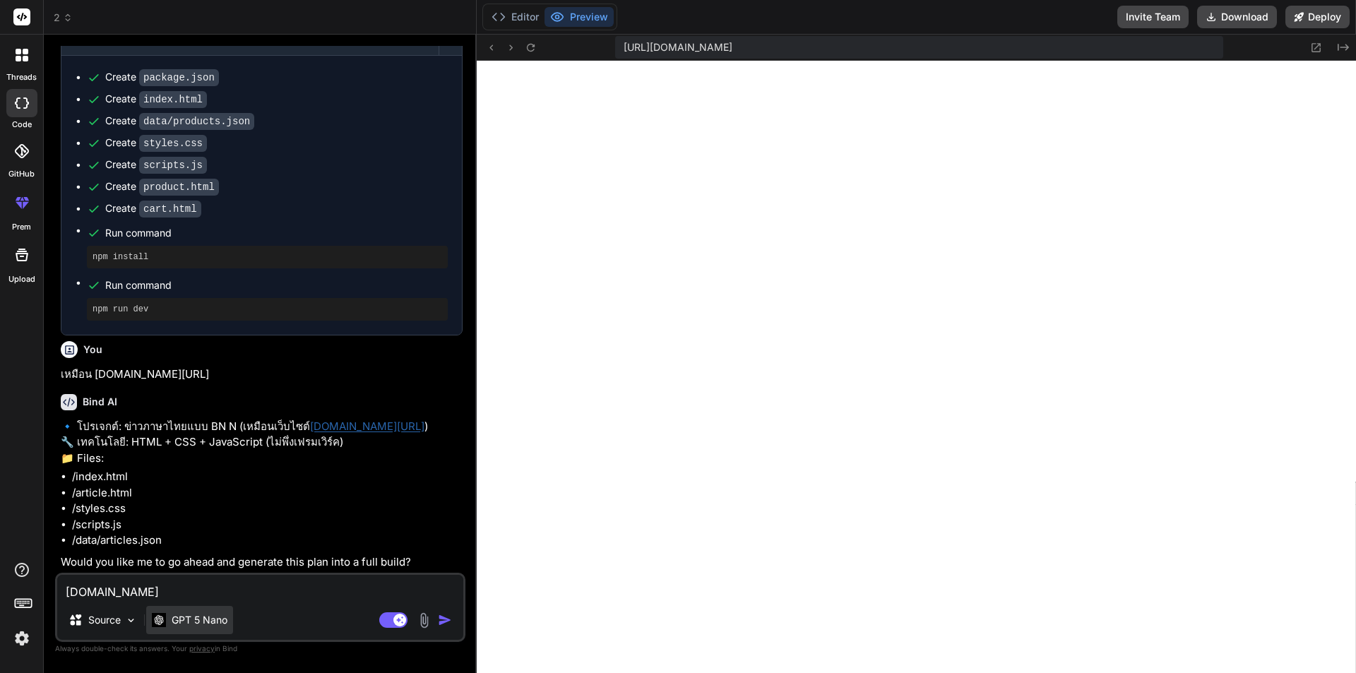
type textarea "uwww.itcity.in.th"
type textarea "x"
type textarea "uxwww.itcity.in.th"
type textarea "x"
type textarea "ux www.itcity.in.th"
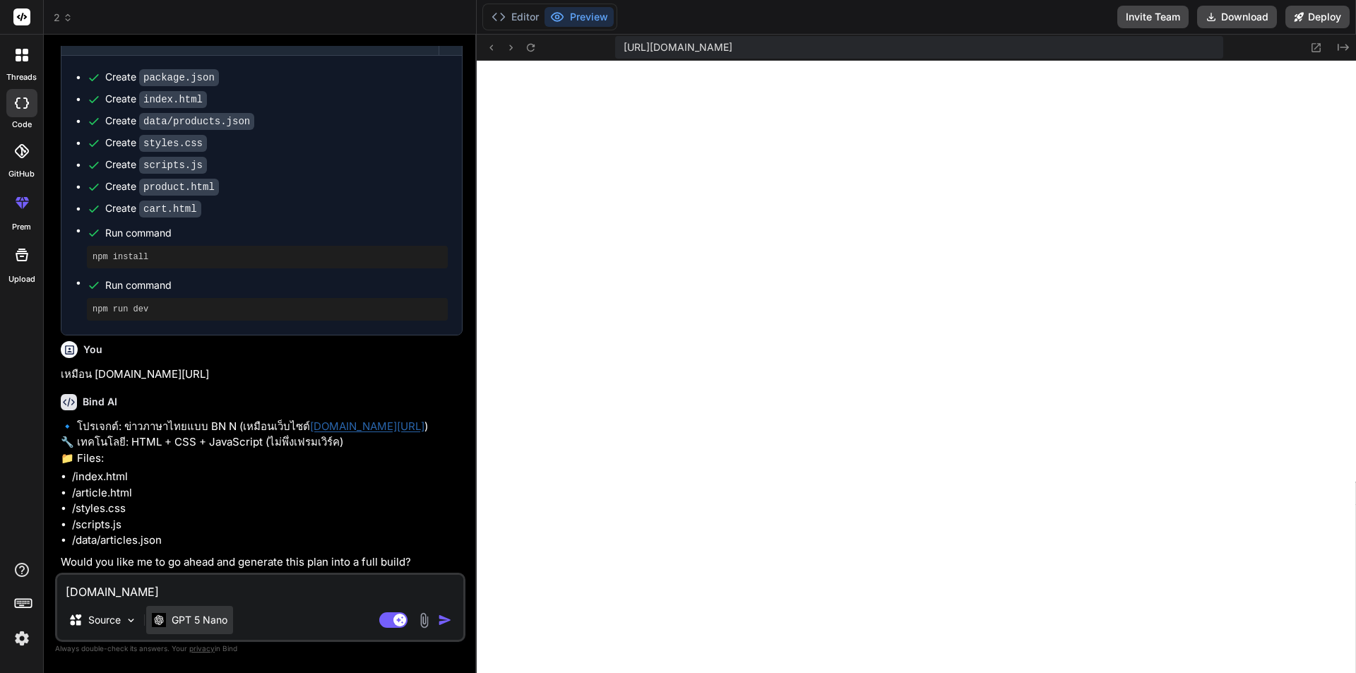
type textarea "x"
type textarea "ux uwww.itcity.in.th"
type textarea "x"
type textarea "ux uiwww.itcity.in.th"
type textarea "x"
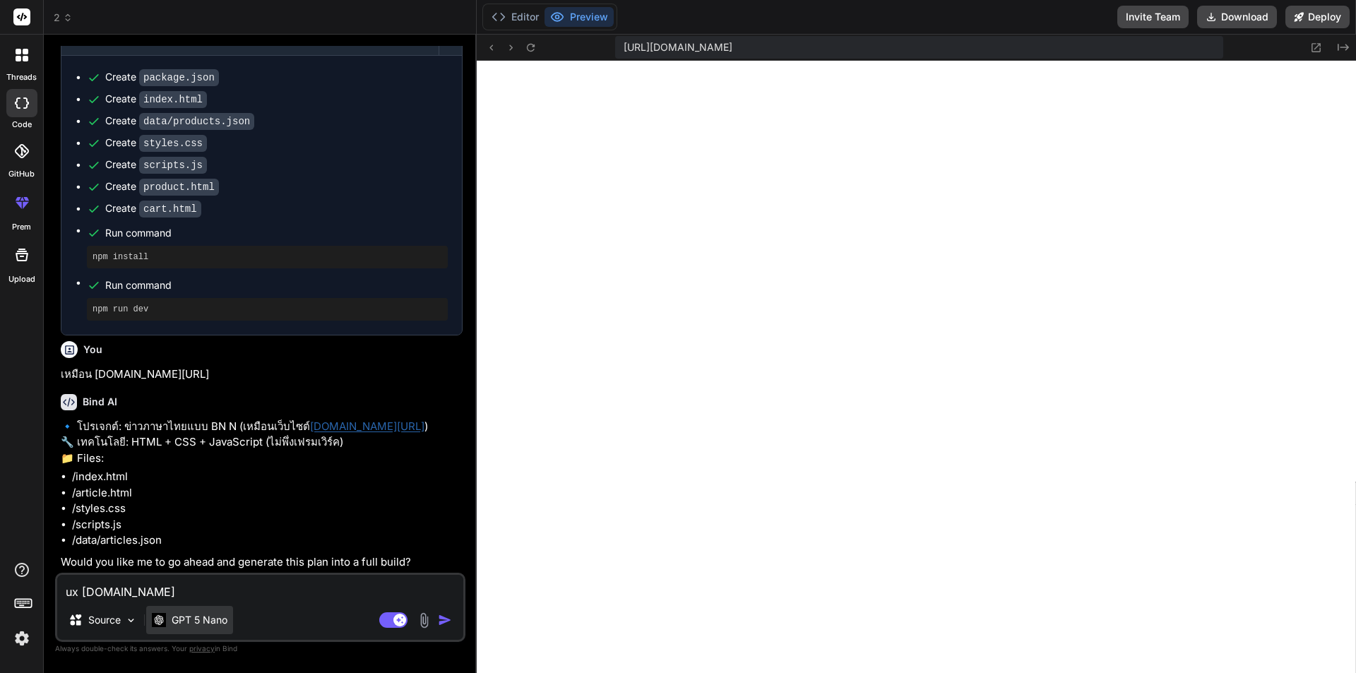
type textarea "ux ui www.itcity.in.th"
type textarea "x"
type textarea "ux ui แwww.itcity.in.th"
type textarea "x"
type textarea "ux ui แบwww.itcity.in.th"
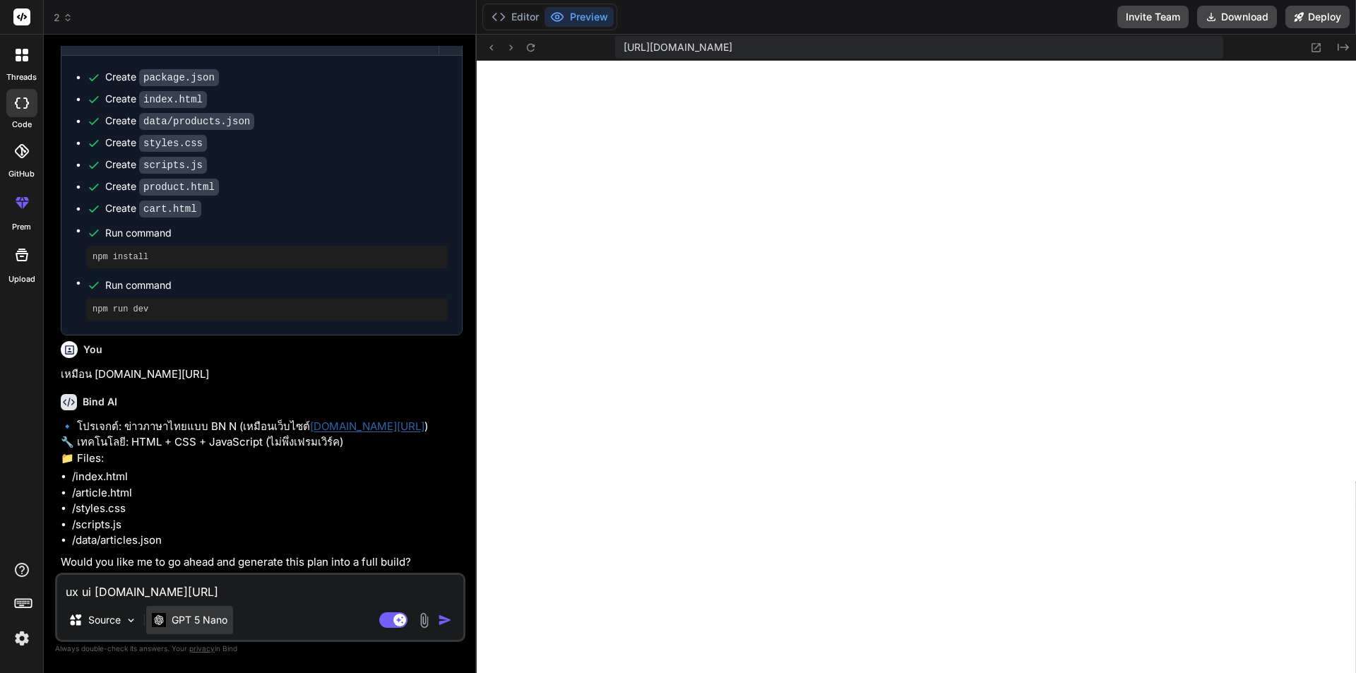
type textarea "x"
type textarea "ux ui แบบwww.itcity.in.th"
type textarea "x"
type textarea "ux ui แบบเwww.itcity.in.th"
type textarea "x"
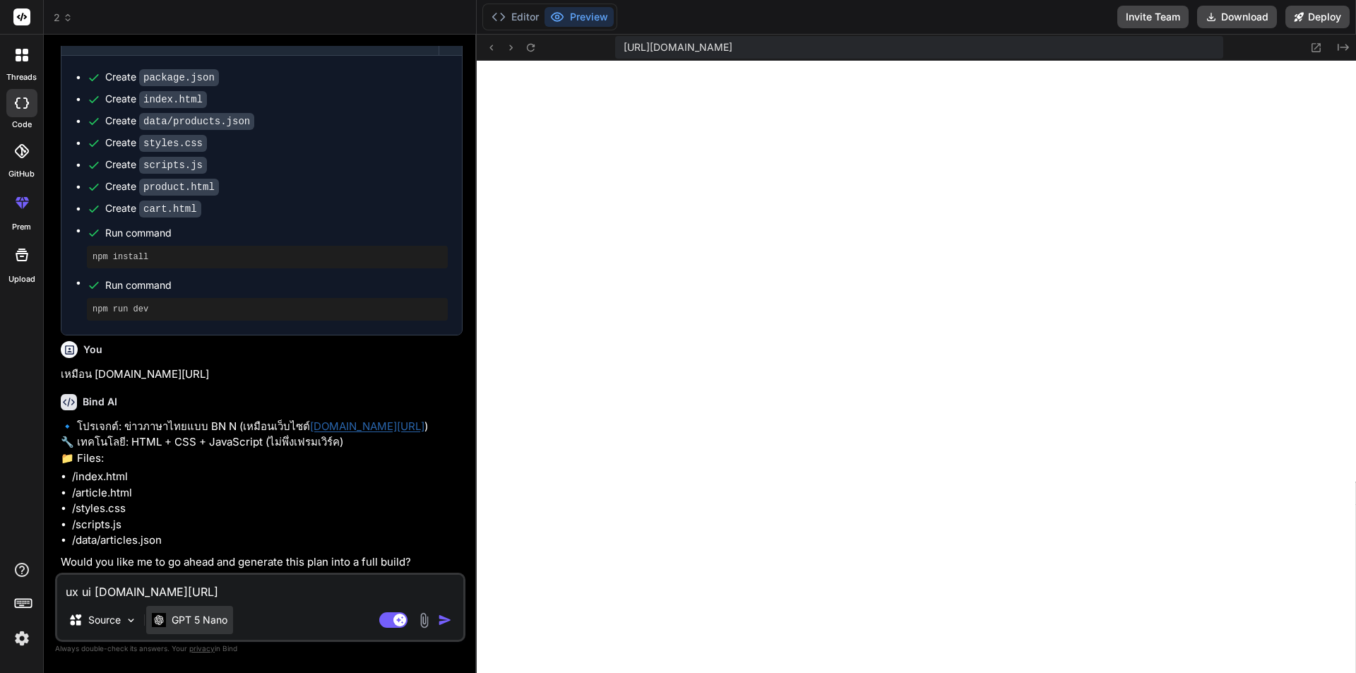
type textarea "ux ui แบบเวwww.itcity.in.th"
type textarea "x"
type textarea "ux ui แบบเว็www.itcity.in.th"
type textarea "x"
type textarea "ux ui แบบเว็บwww.itcity.in.th"
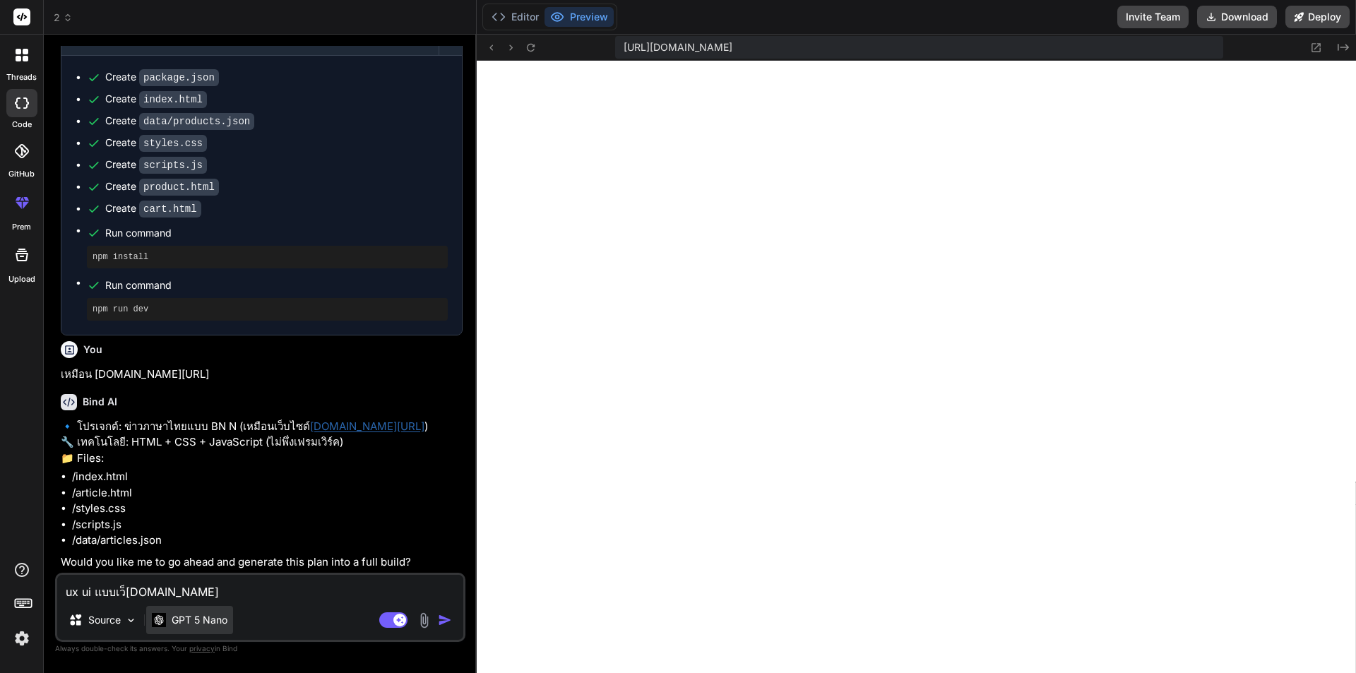
type textarea "x"
type textarea "ux ui แบบเว็บ www.itcity.in.th"
type textarea "x"
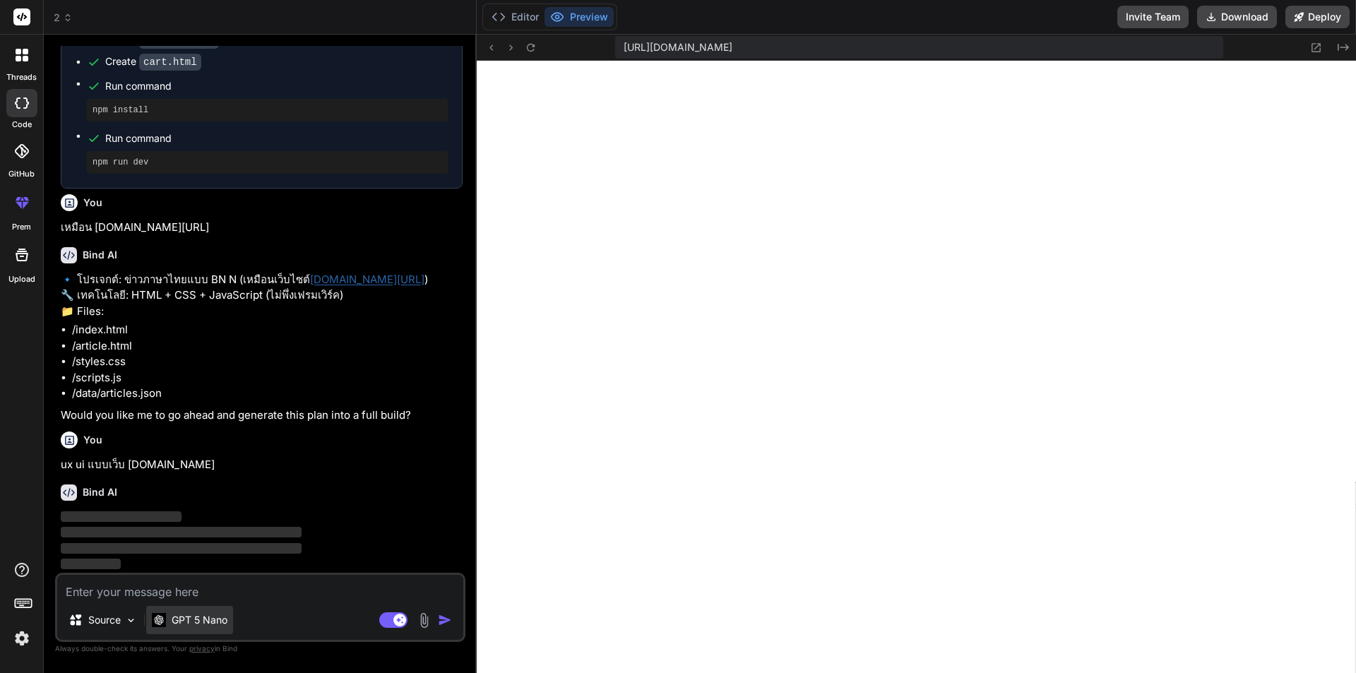
scroll to position [962, 0]
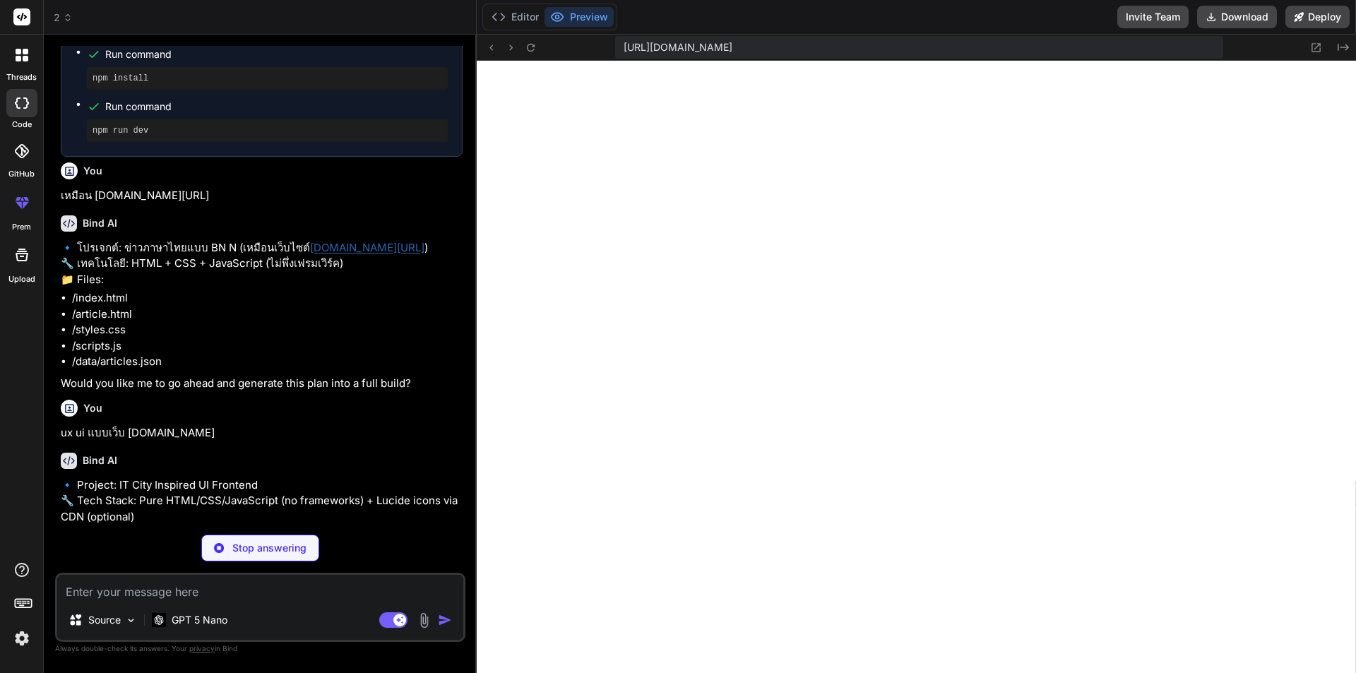
type textarea "x"
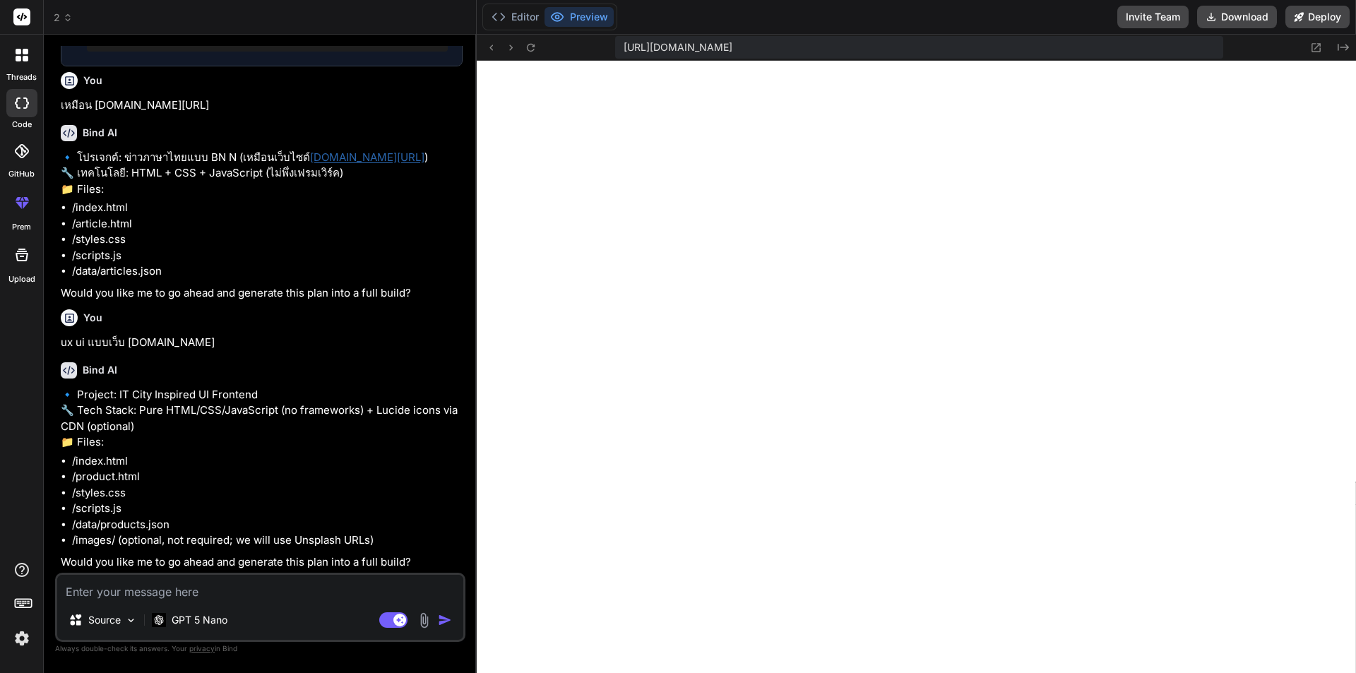
scroll to position [1116, 0]
click at [286, 590] on textarea at bounding box center [260, 587] width 406 height 25
type textarea "ั"
type textarea "x"
type textarea "ัำ"
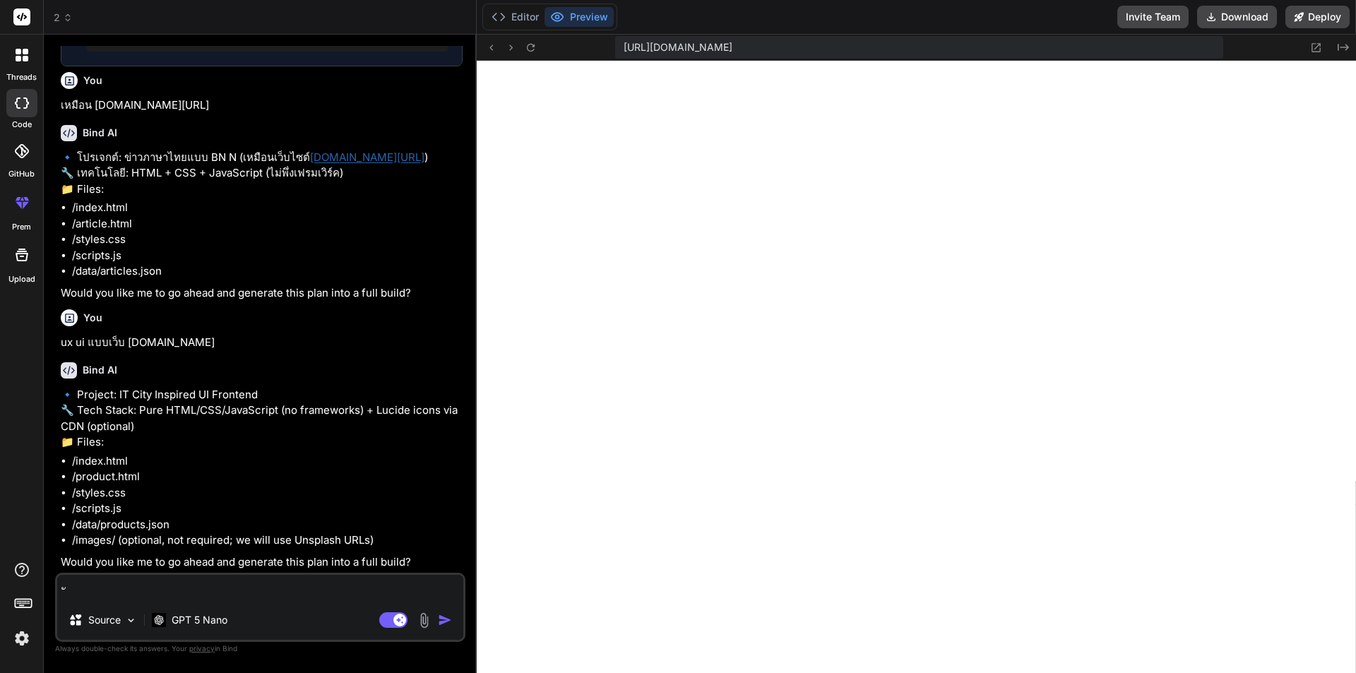
type textarea "x"
type textarea "ัำห"
type textarea "x"
type textarea "ัำ"
type textarea "x"
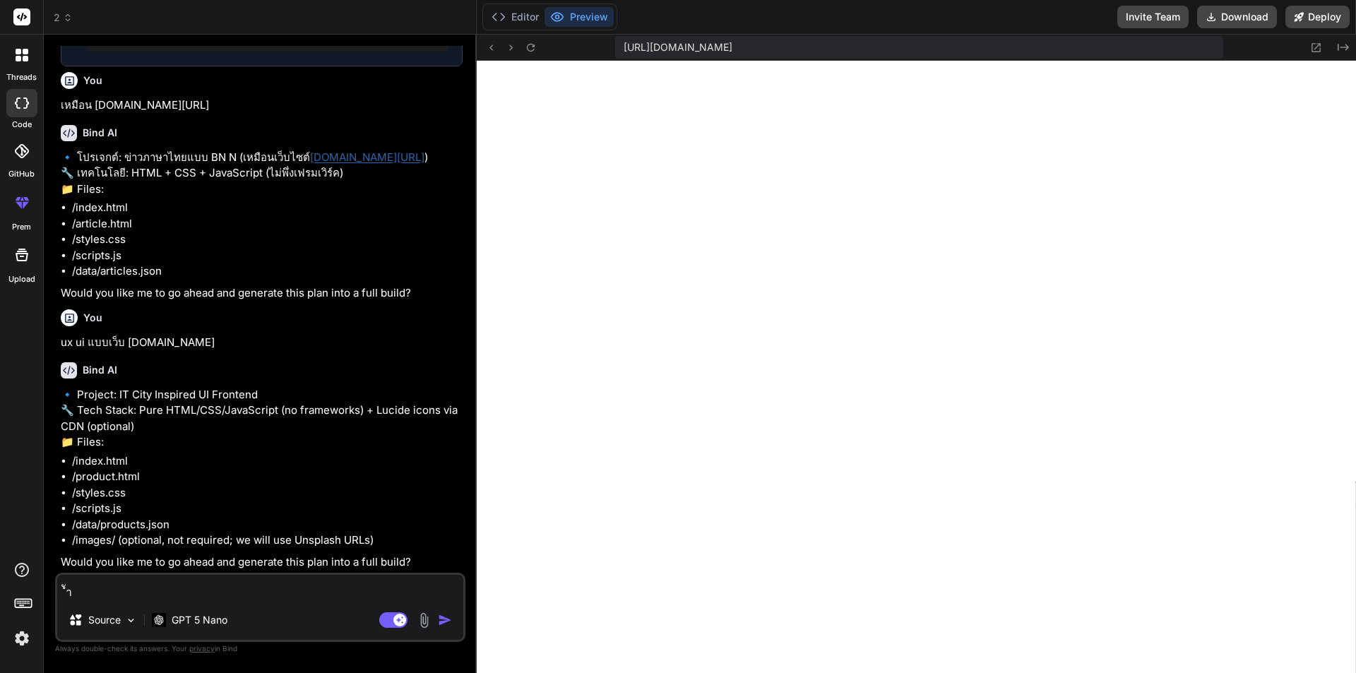
type textarea "ั"
type textarea "x"
type textarea "y"
type textarea "x"
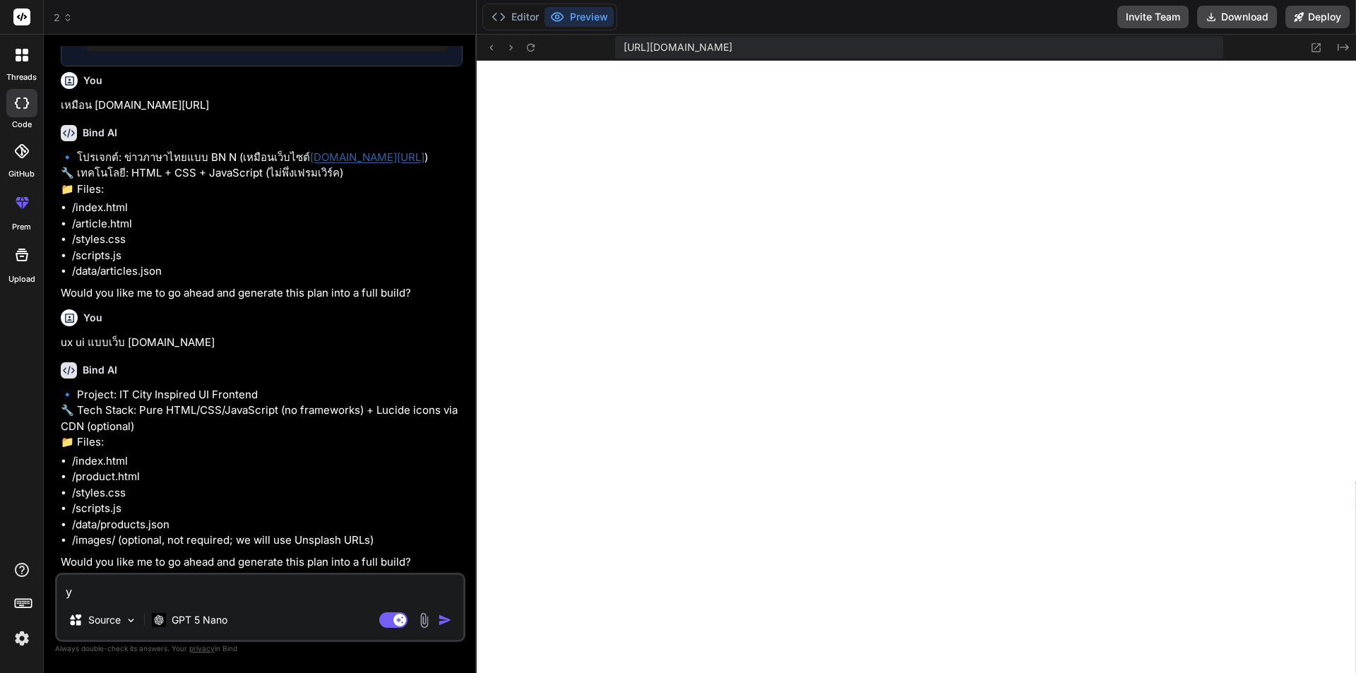
type textarea "ye"
type textarea "x"
type textarea "yes"
type textarea "x"
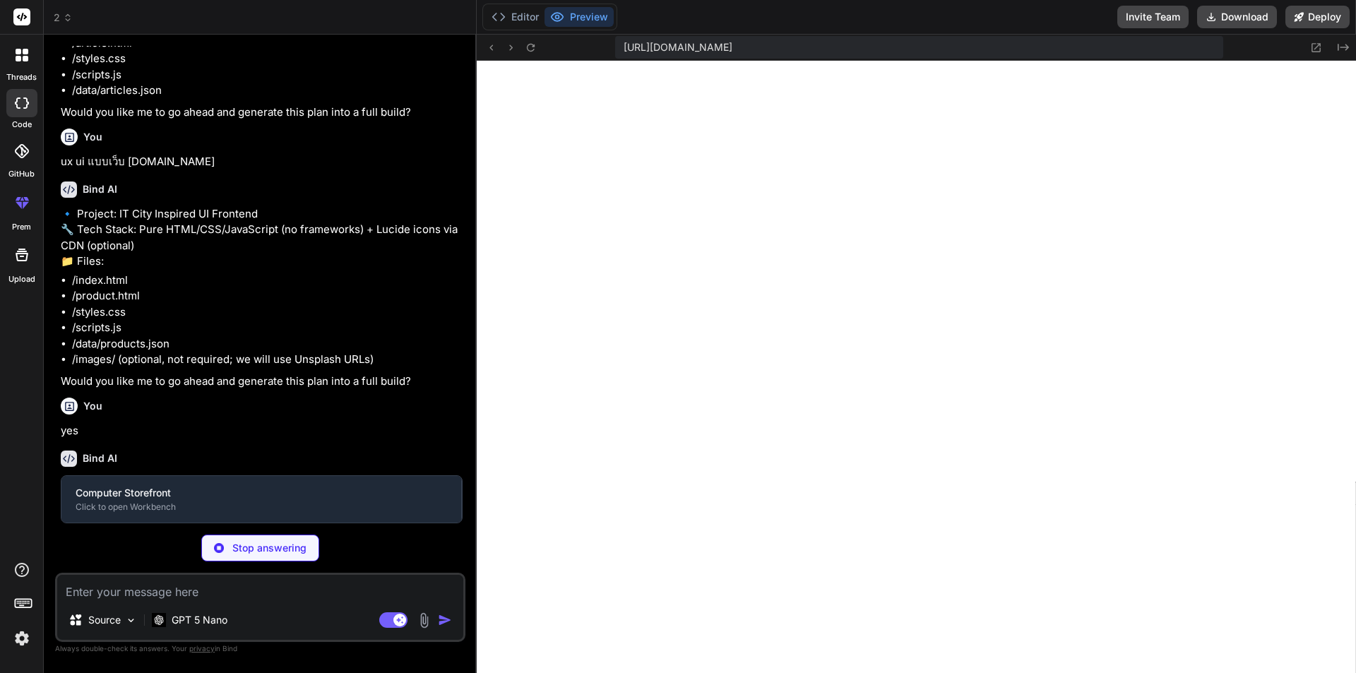
scroll to position [1263, 0]
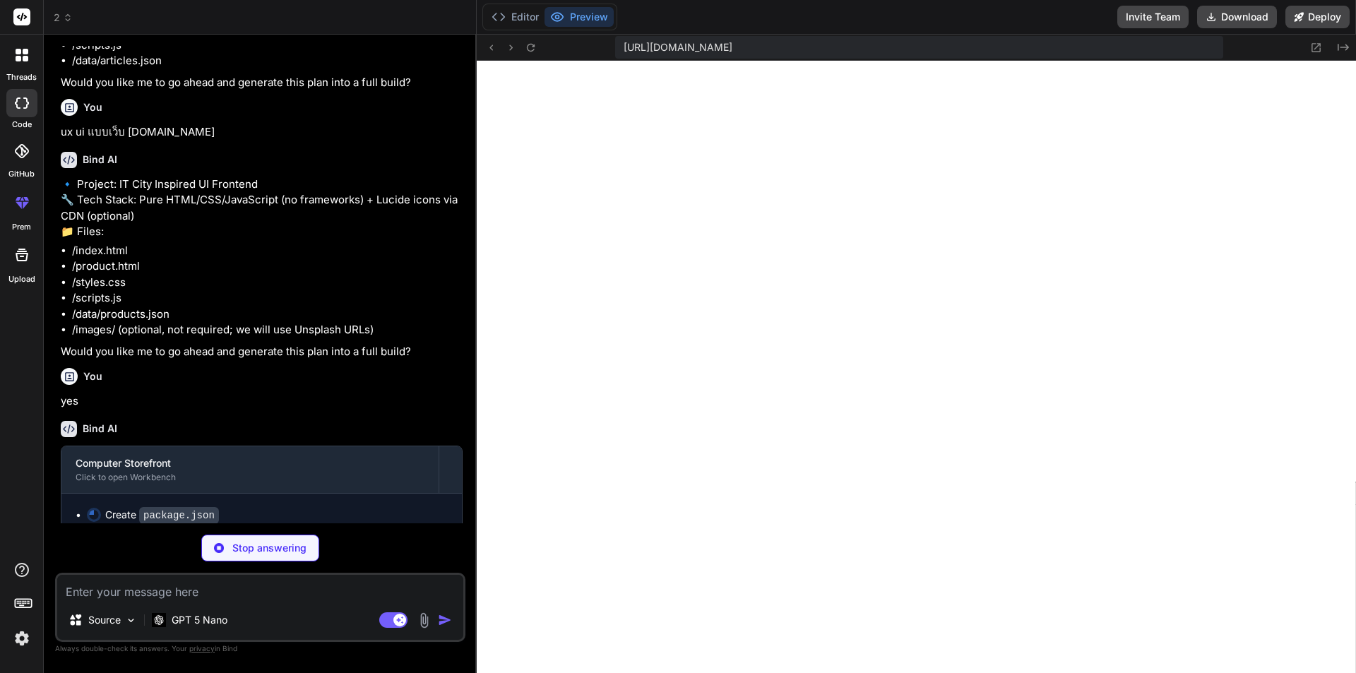
type textarea "x"
type textarea "} }"
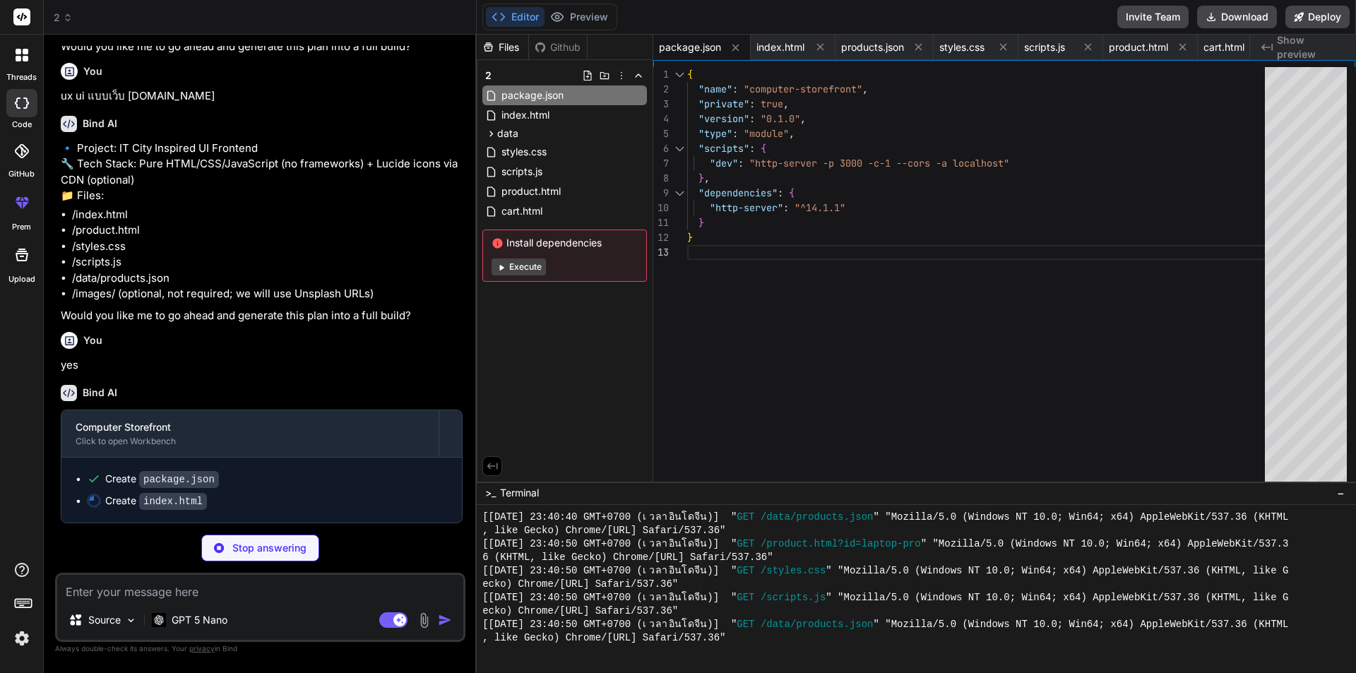
scroll to position [1362, 0]
type textarea "x"
type textarea "<script type="module" src="scripts.js"></script> </body> </html>"
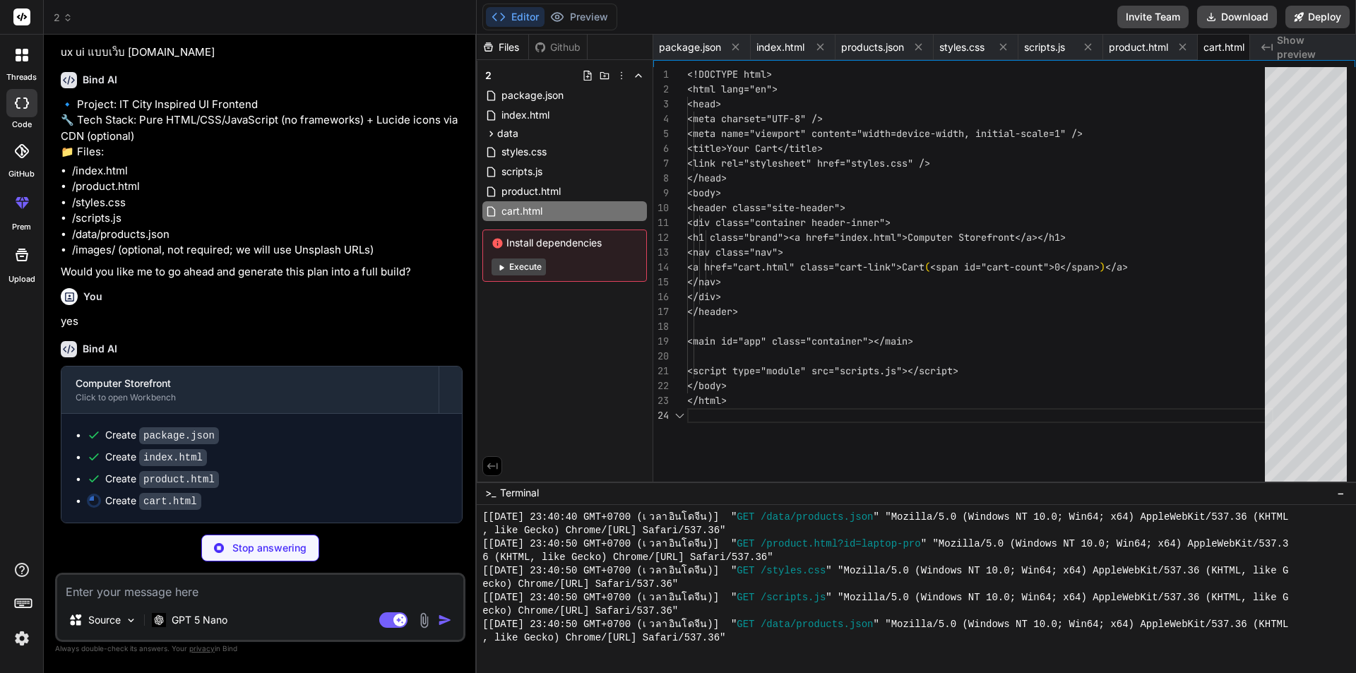
scroll to position [0, 35]
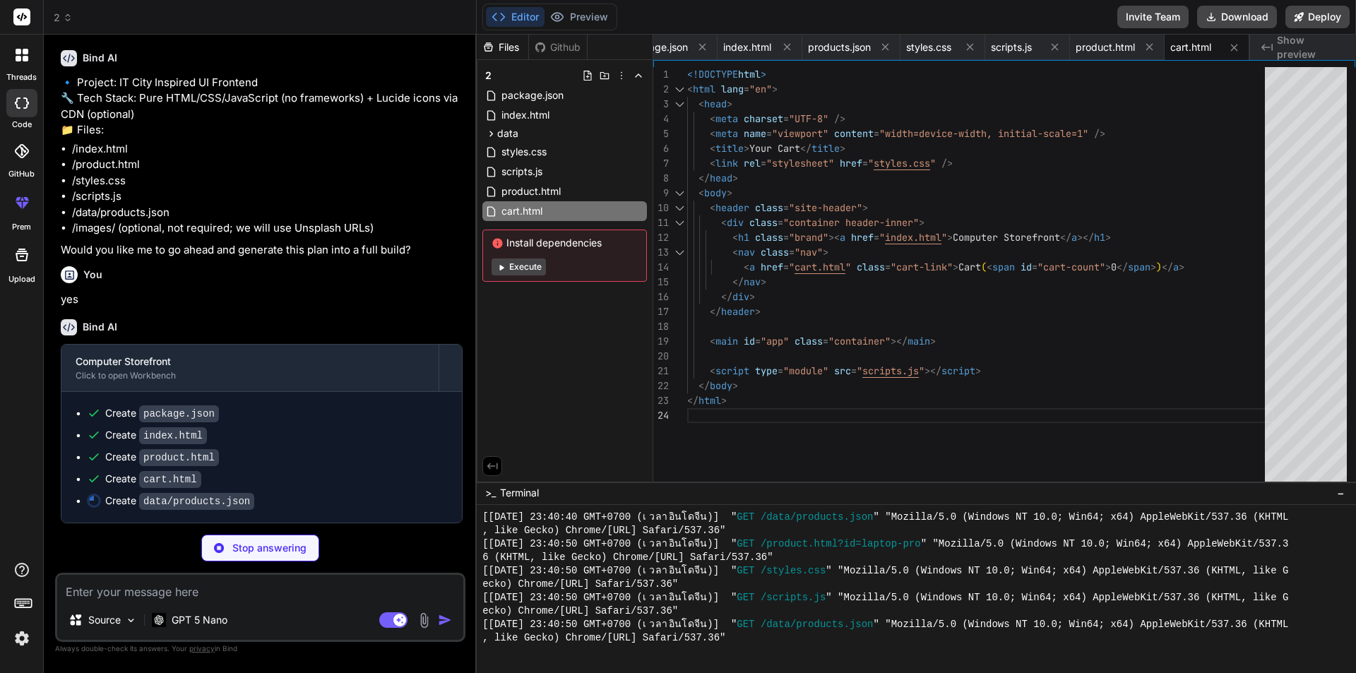
type textarea "x"
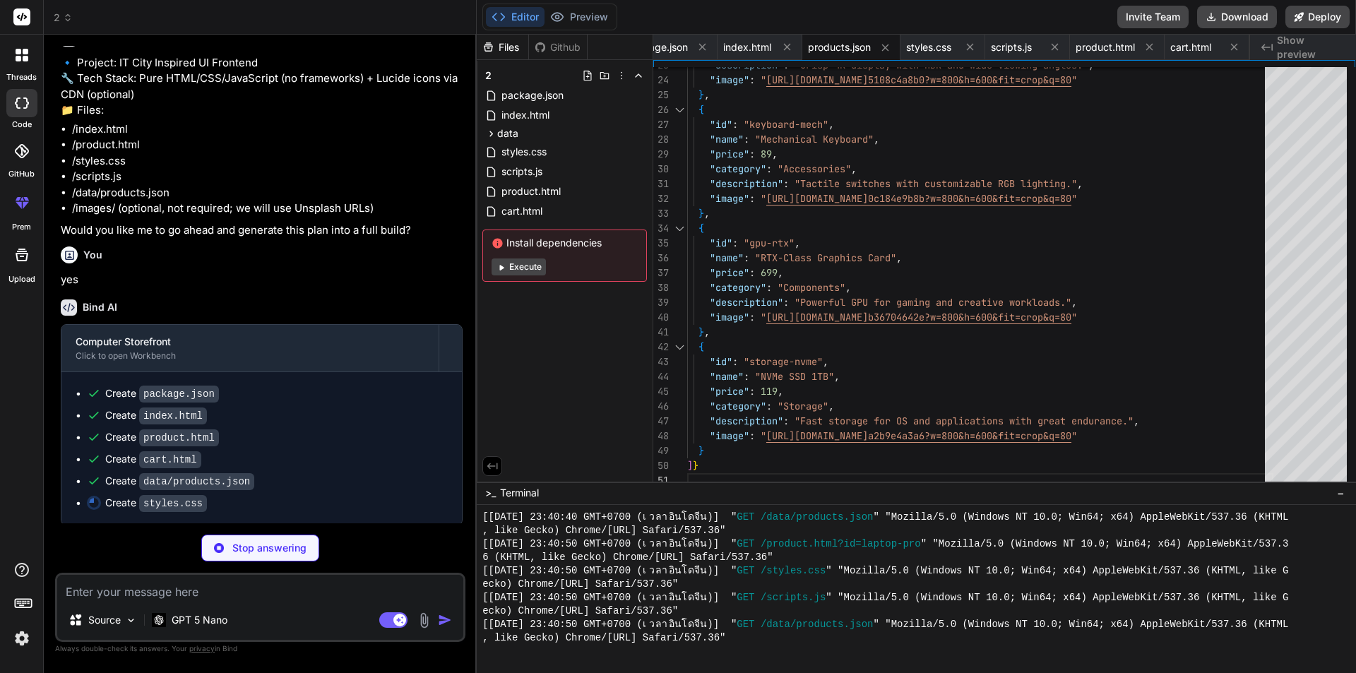
type textarea "x"
type textarea "center; gap: 6px; } .add-btn { background: #3b82f6; color: white; border: none;…"
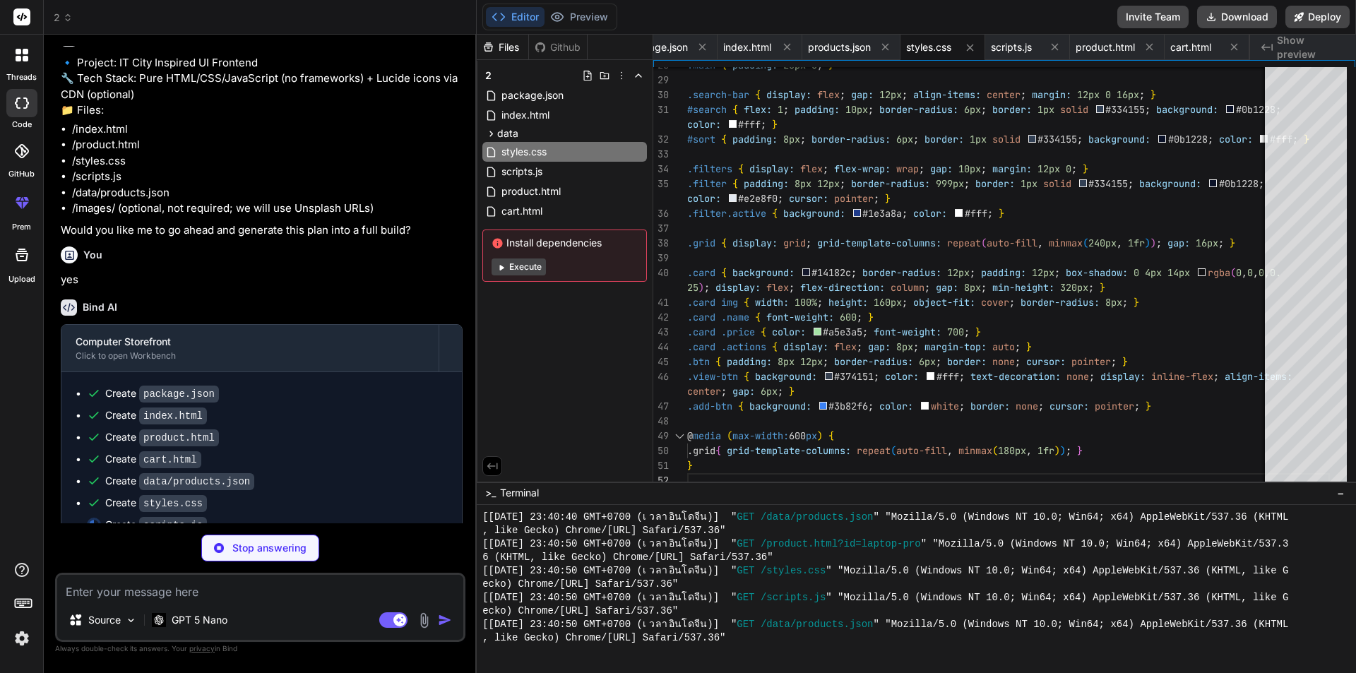
type textarea "x"
type textarea "main.id = 'app'; document.body.appendChild(main); } renderAppRouter(); }); // A…"
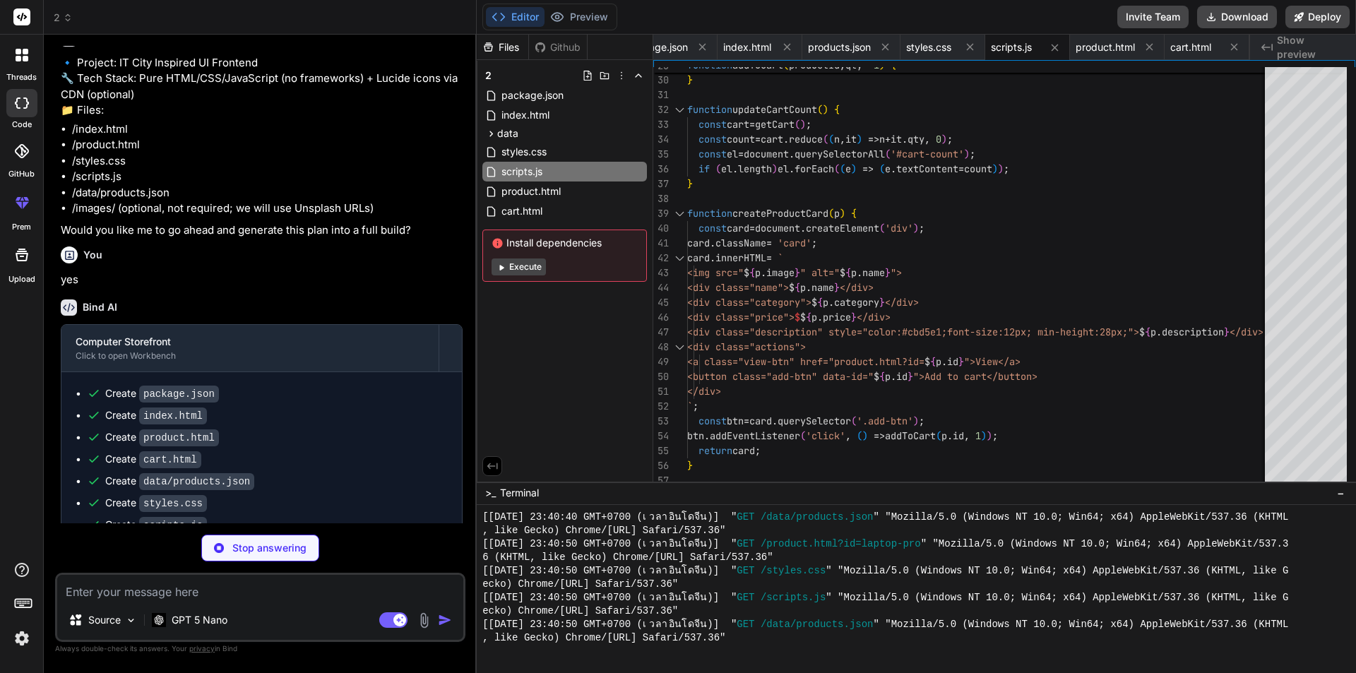
type textarea "x"
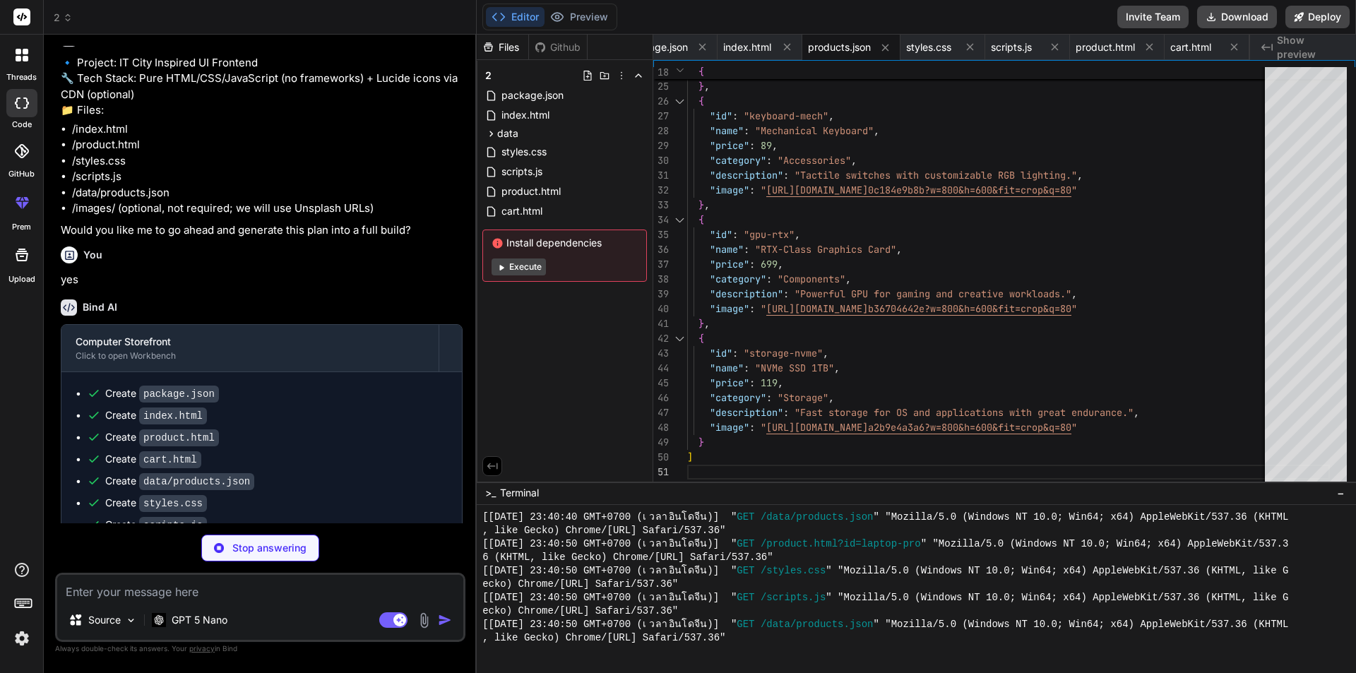
type textarea "x"
type textarea "<script type="module" src="scripts.js"></script> </body> </html>"
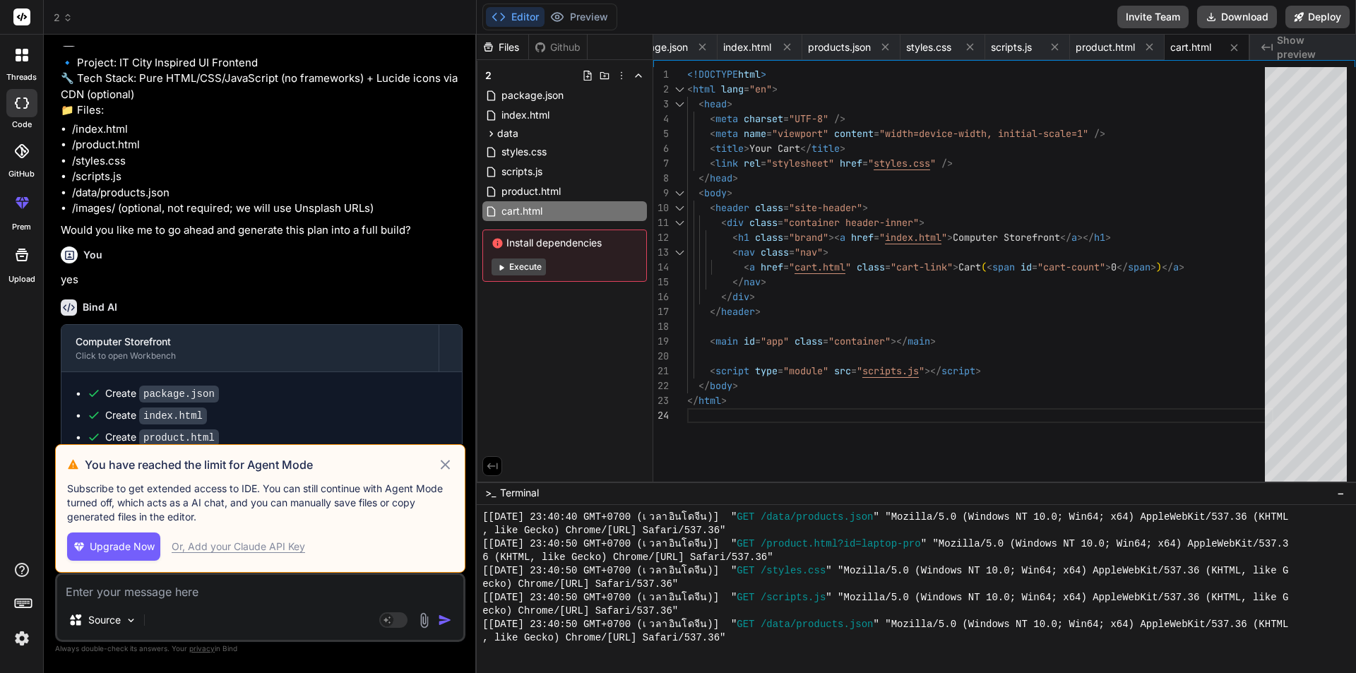
click at [446, 465] on icon at bounding box center [445, 464] width 9 height 9
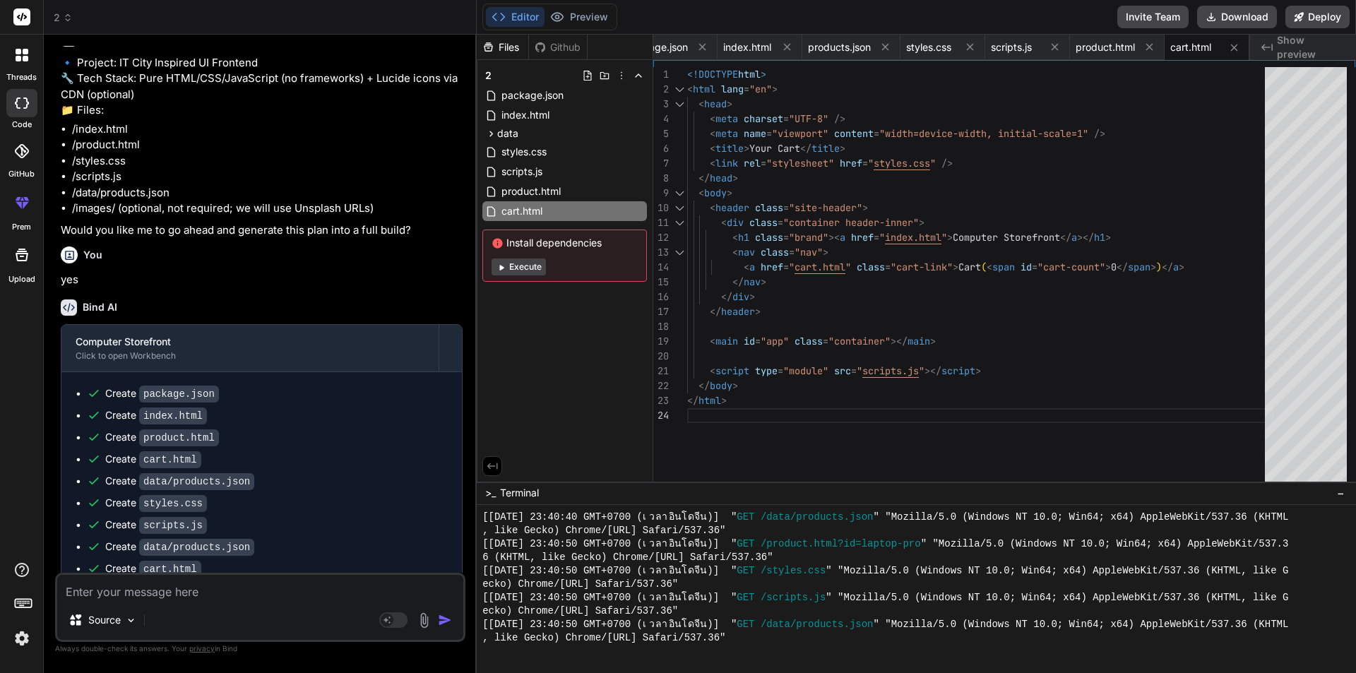
scroll to position [1524, 0]
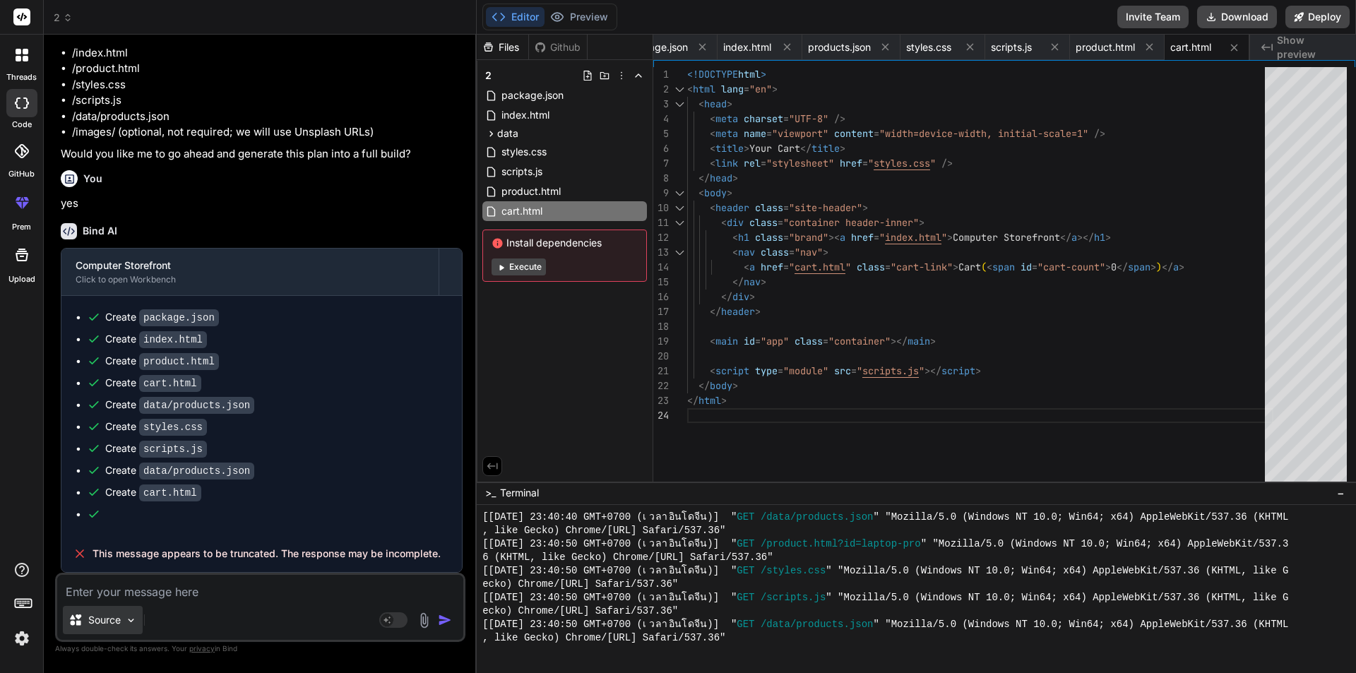
click at [135, 619] on img at bounding box center [131, 620] width 12 height 12
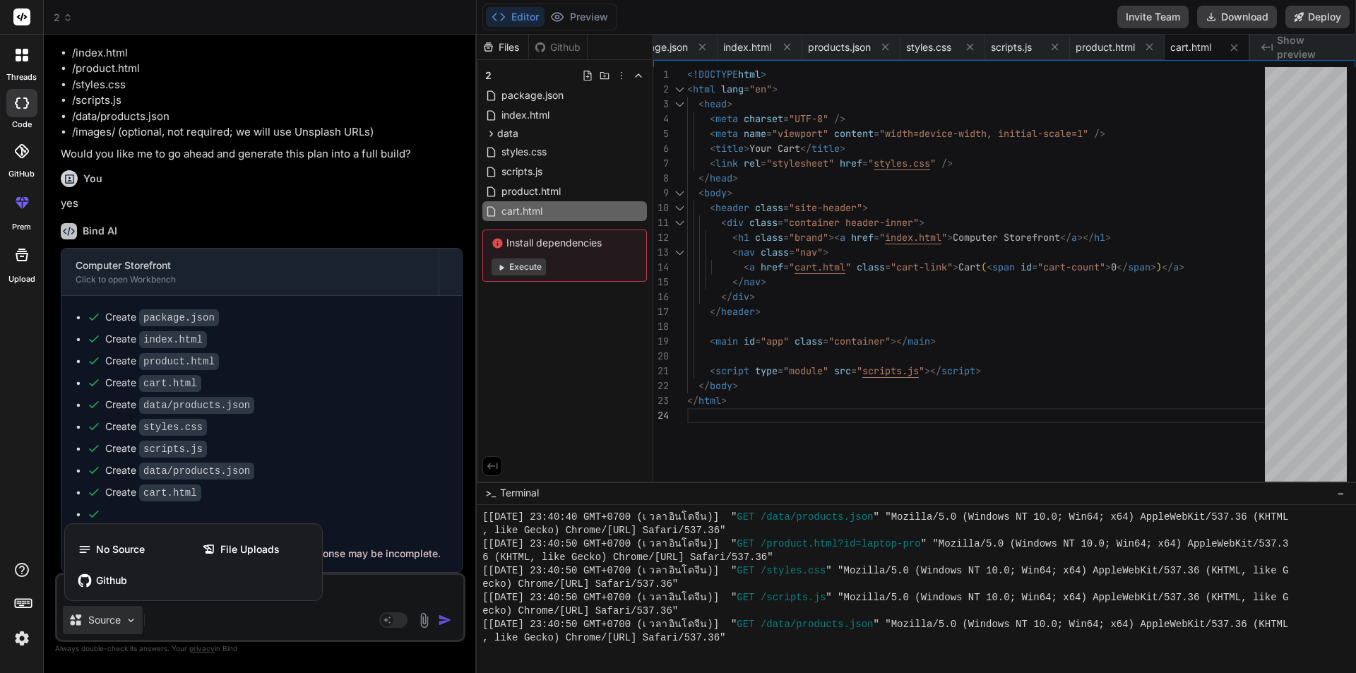
click at [320, 614] on div at bounding box center [678, 336] width 1356 height 673
type textarea "x"
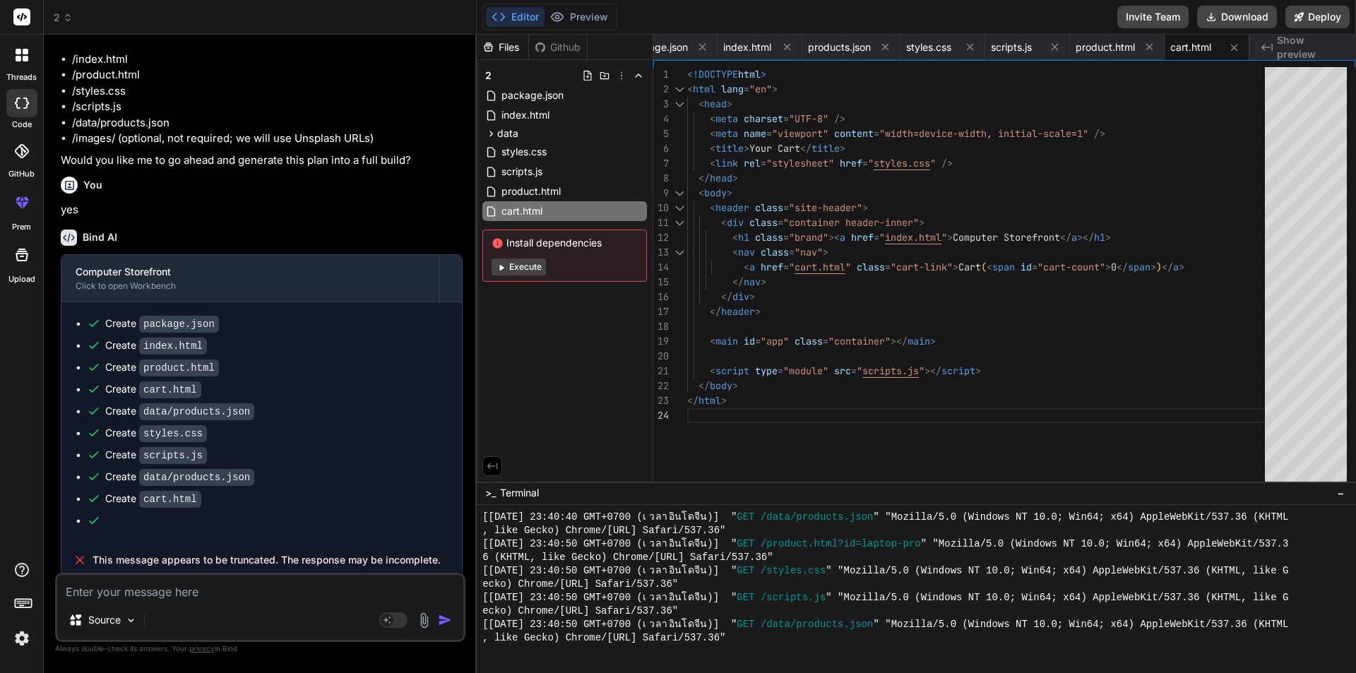
scroll to position [1453, 0]
click at [1285, 46] on span "Show preview" at bounding box center [1311, 47] width 68 height 28
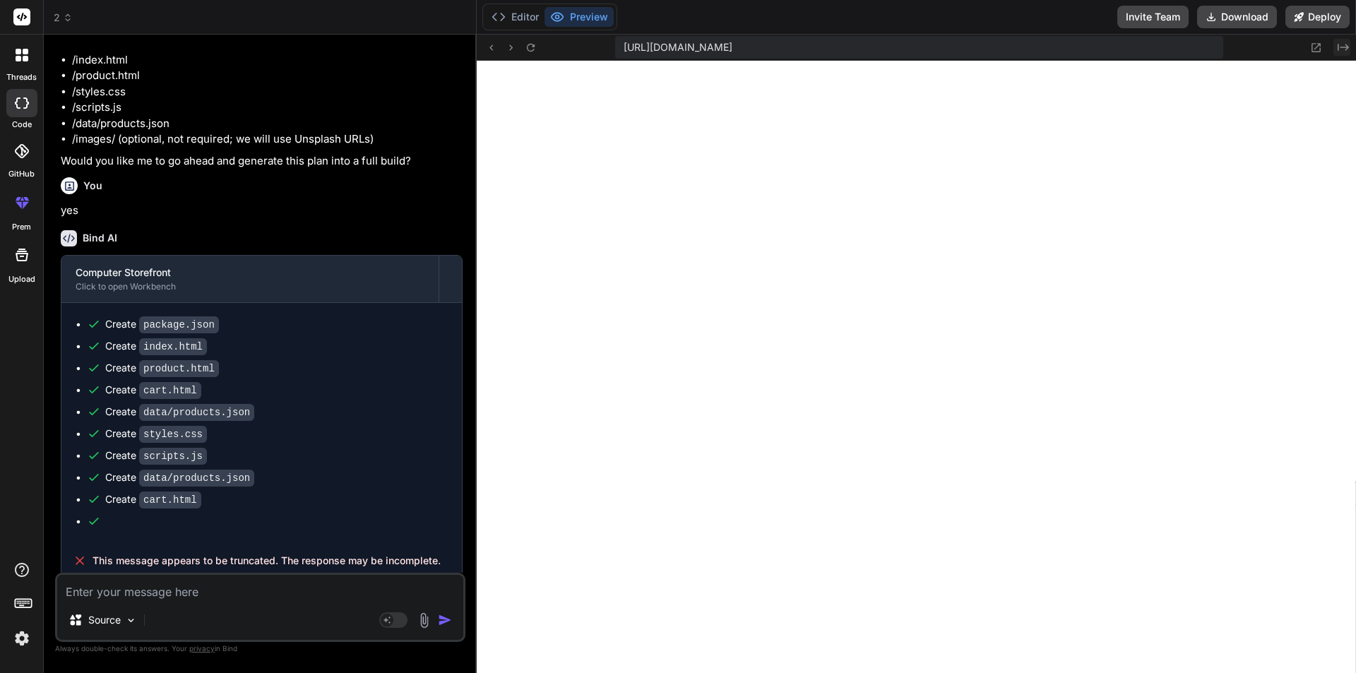
click at [1347, 47] on icon at bounding box center [1343, 47] width 11 height 7
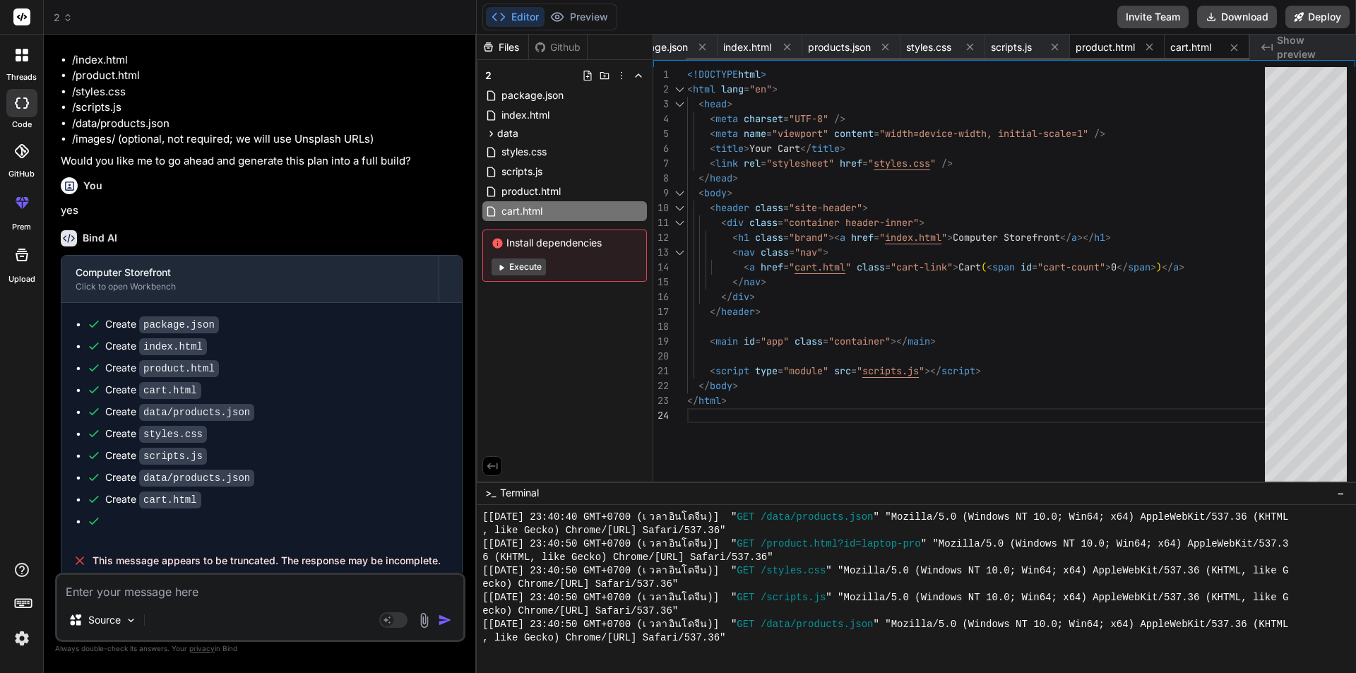
click at [1121, 52] on span "product.html" at bounding box center [1105, 47] width 59 height 14
click at [1277, 44] on span "Show preview" at bounding box center [1311, 47] width 68 height 28
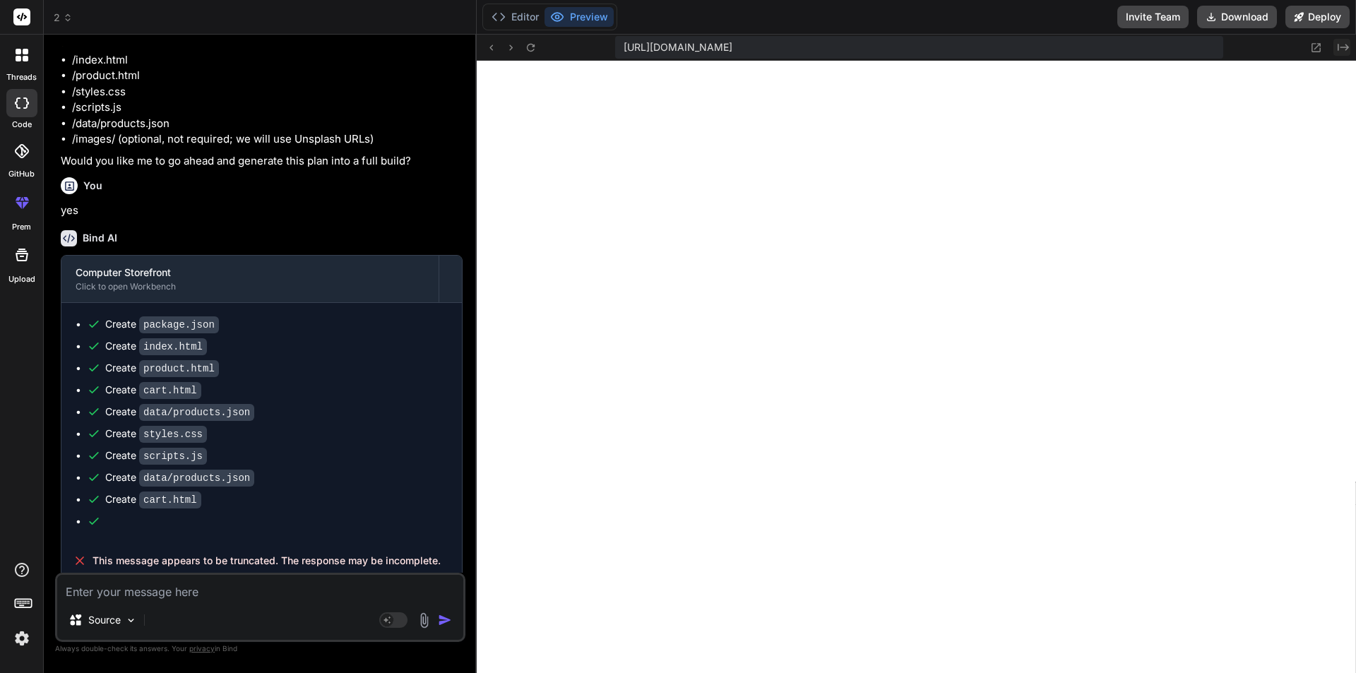
click at [1341, 49] on icon "Created with Pixso." at bounding box center [1343, 47] width 11 height 11
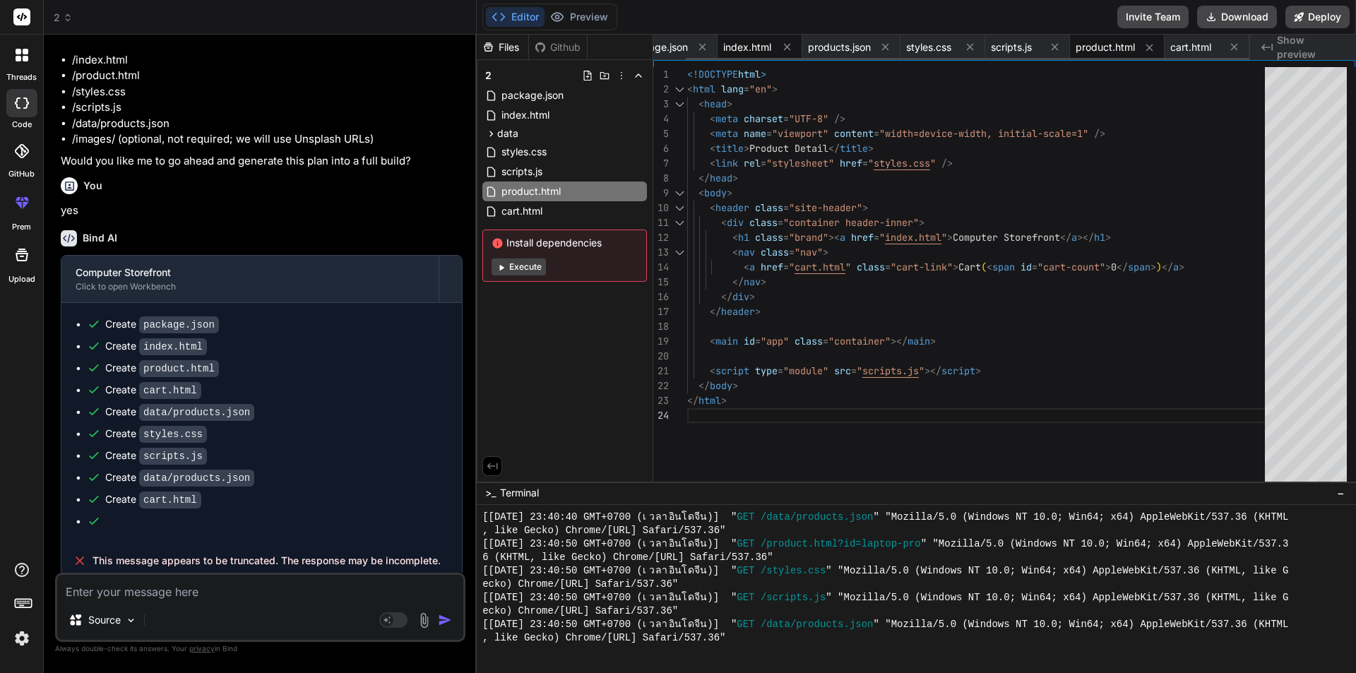
click at [751, 56] on div "index.html" at bounding box center [759, 47] width 85 height 25
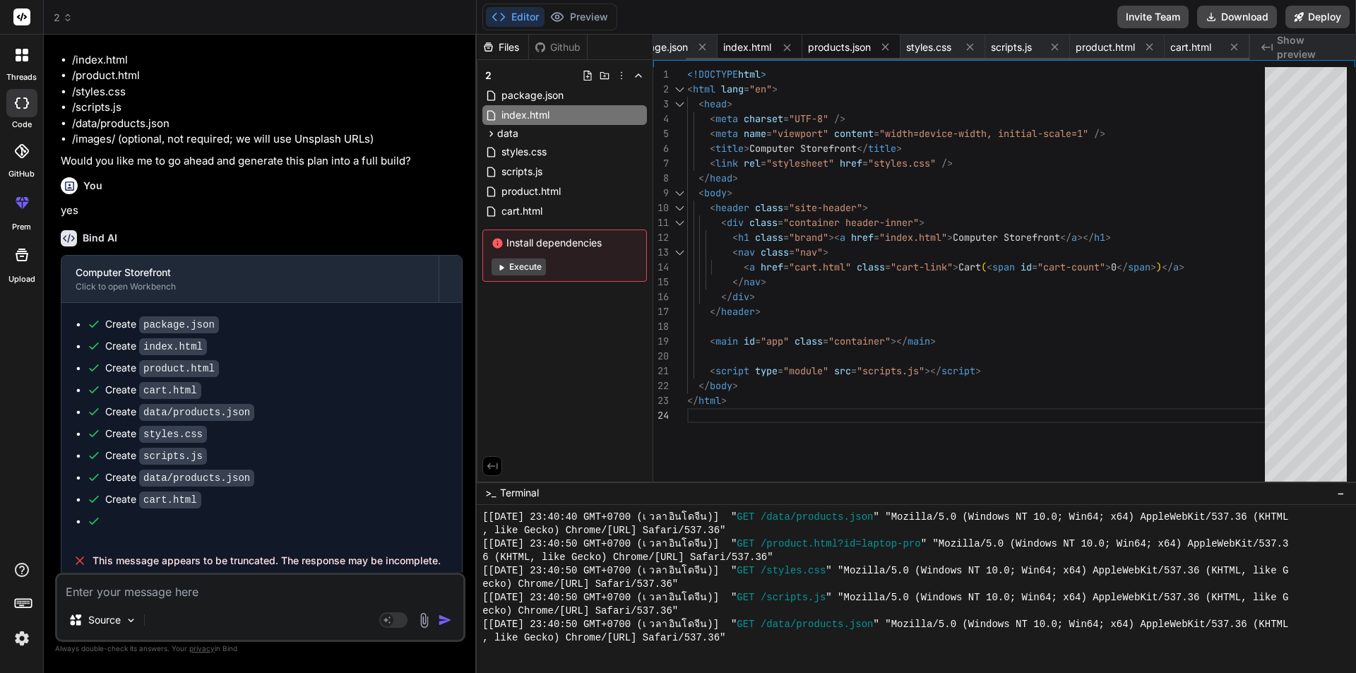
click at [836, 47] on span "products.json" at bounding box center [839, 47] width 63 height 14
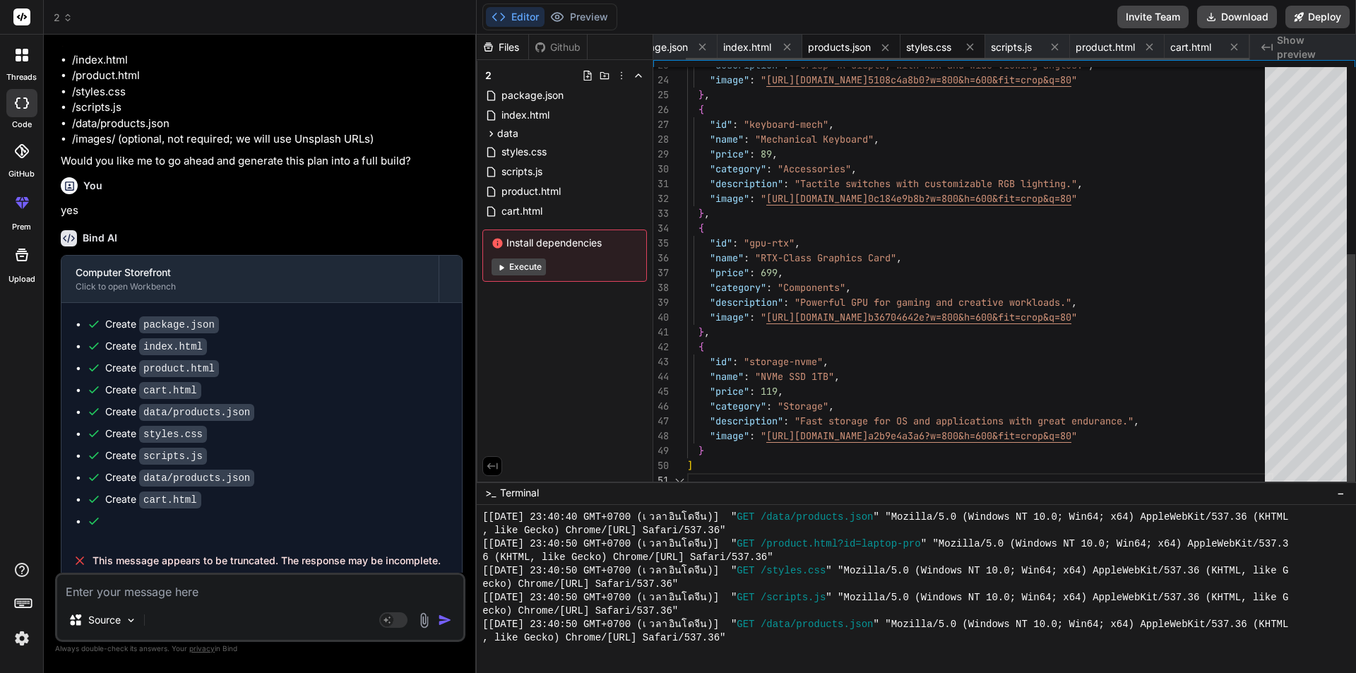
click at [930, 49] on span "styles.css" at bounding box center [928, 47] width 45 height 14
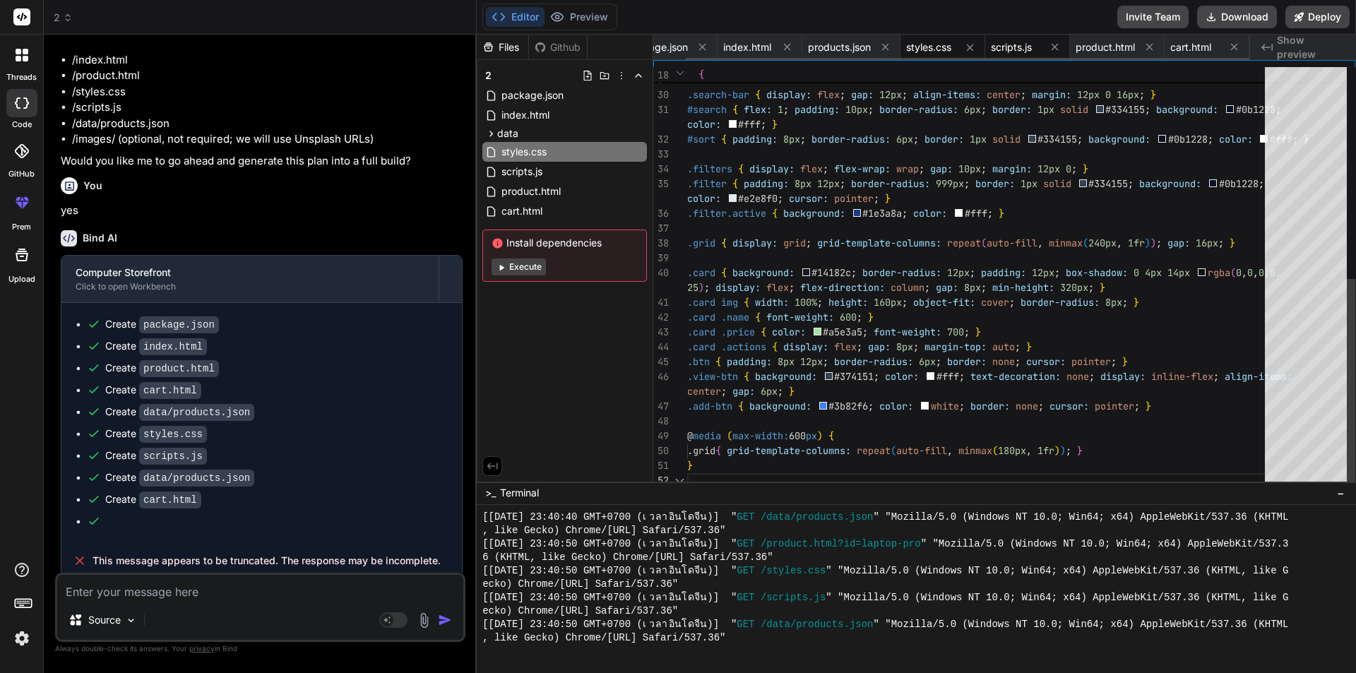
click at [1013, 44] on span "scripts.js" at bounding box center [1011, 47] width 41 height 14
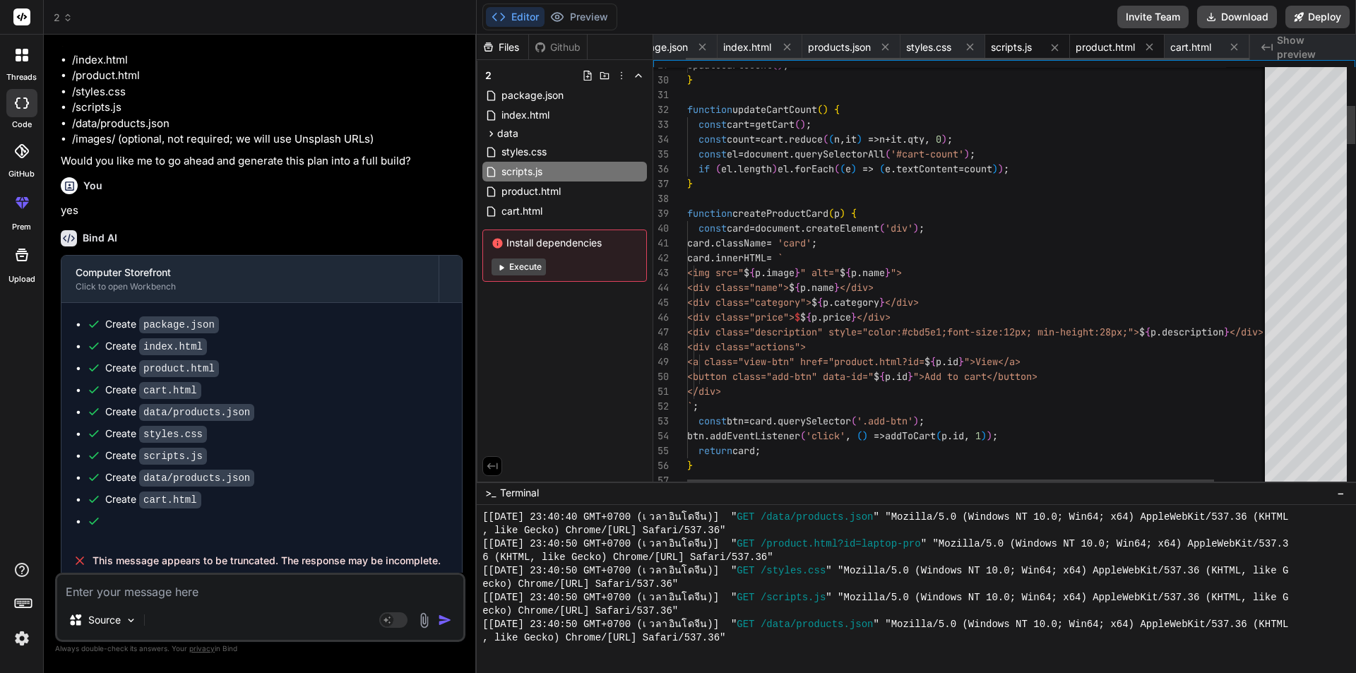
click at [1108, 42] on span "product.html" at bounding box center [1105, 47] width 59 height 14
type textarea "<script type="module" src="scripts.js"></script> </body> </html>"
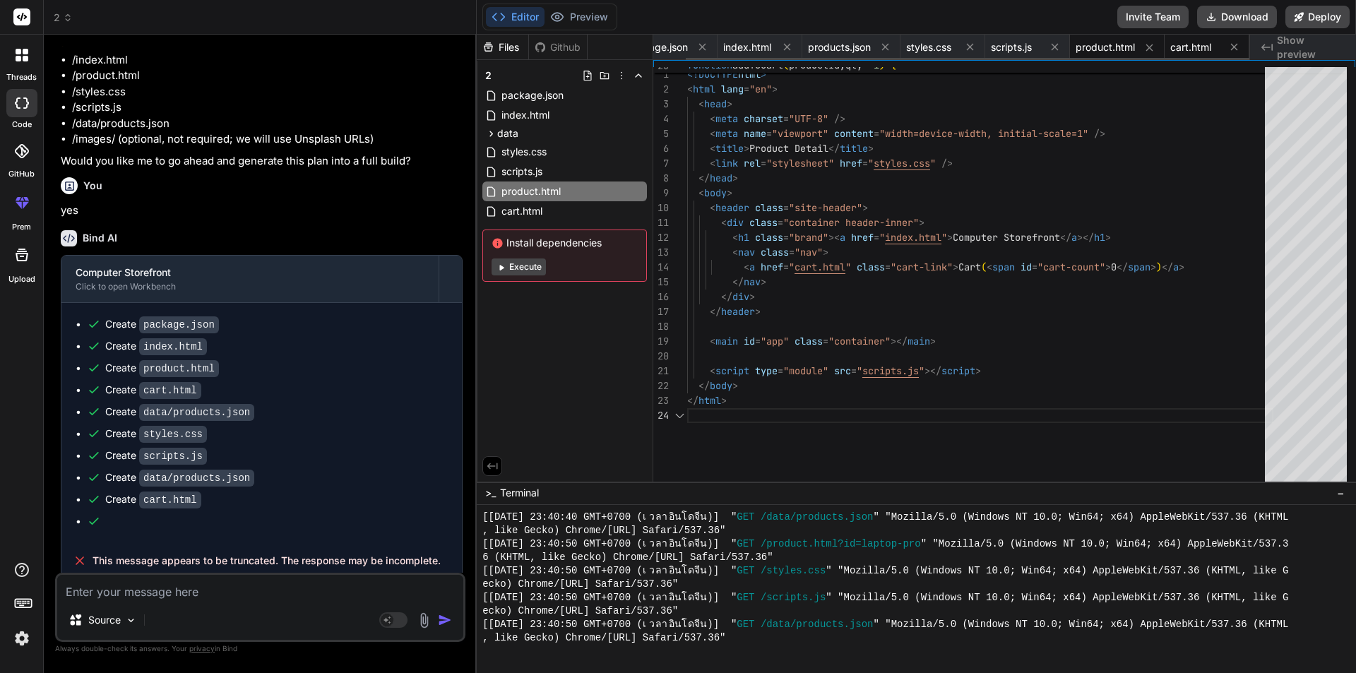
click at [1191, 47] on span "cart.html" at bounding box center [1190, 47] width 41 height 14
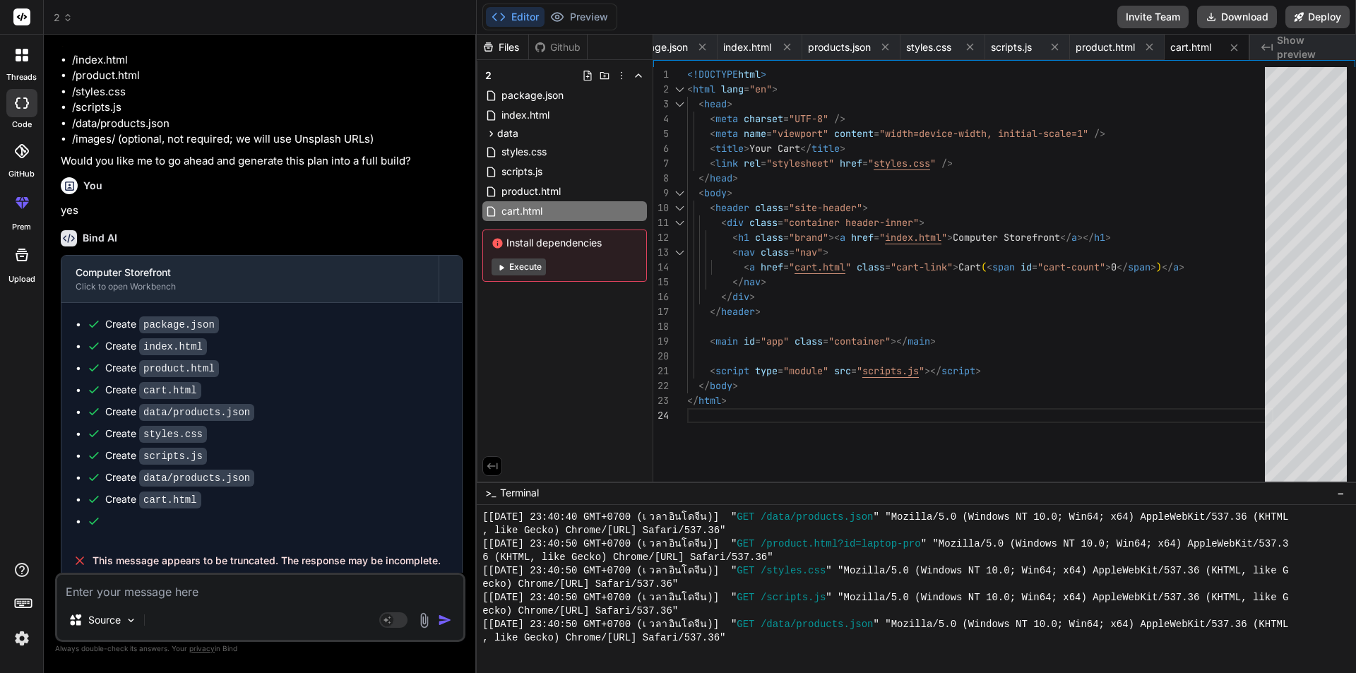
click at [66, 16] on icon at bounding box center [68, 18] width 10 height 10
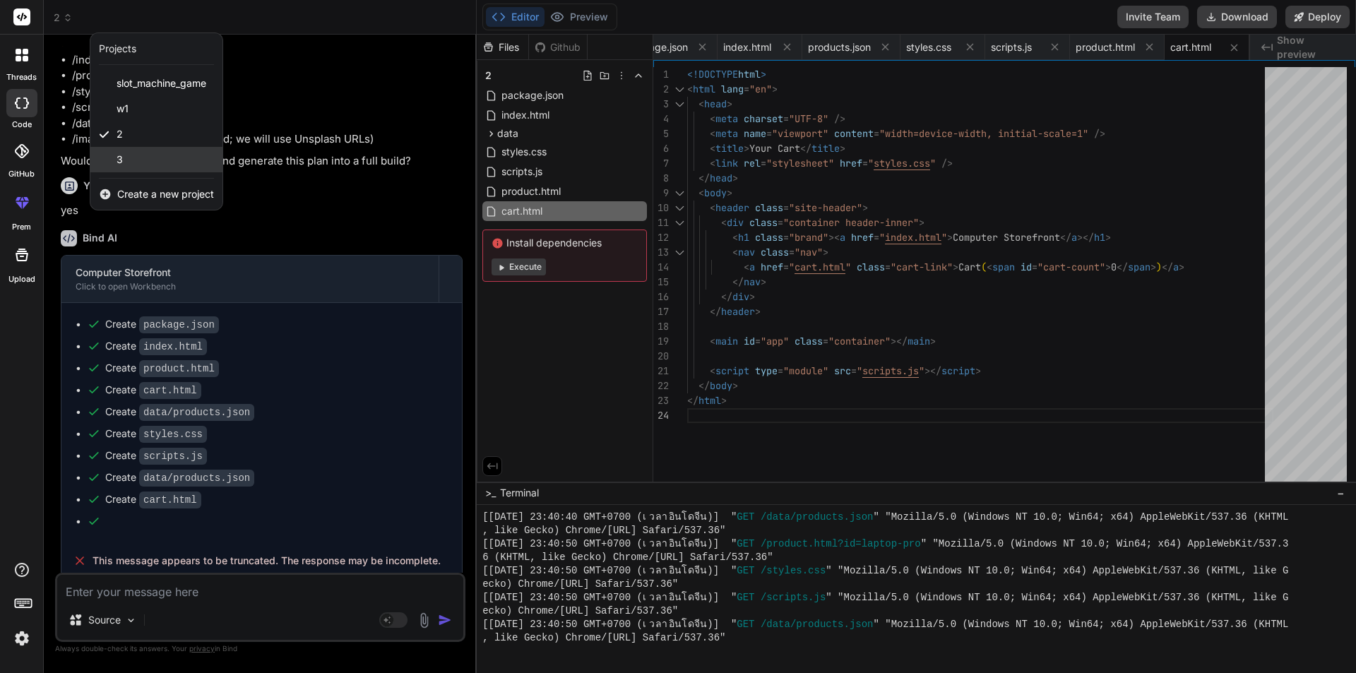
click at [128, 156] on div "3" at bounding box center [156, 159] width 132 height 25
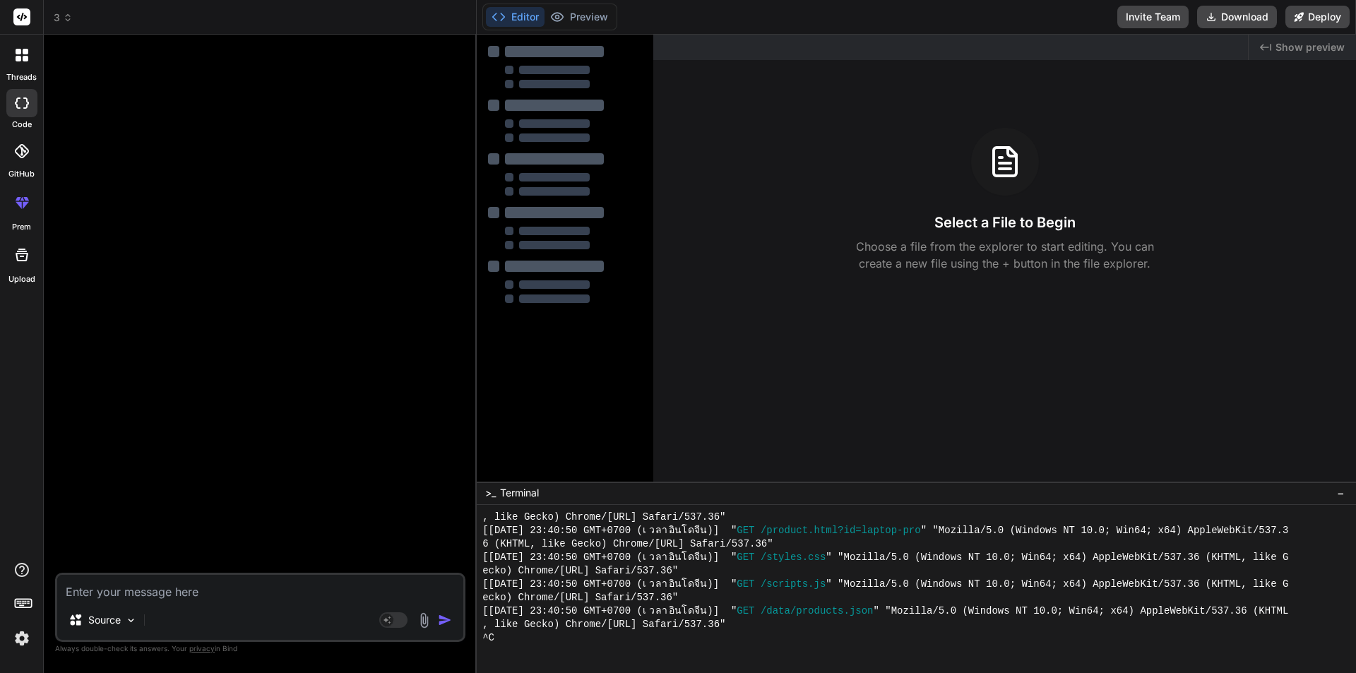
type textarea "x"
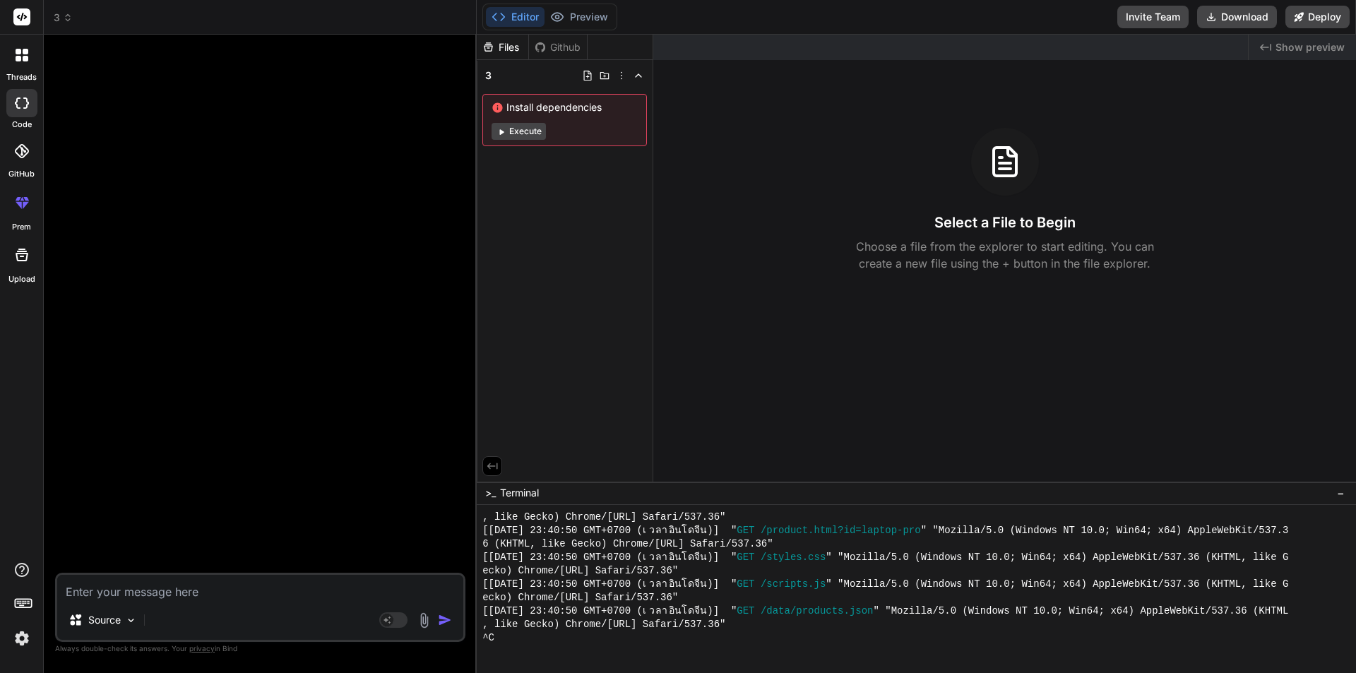
click at [18, 16] on icon at bounding box center [22, 17] width 11 height 8
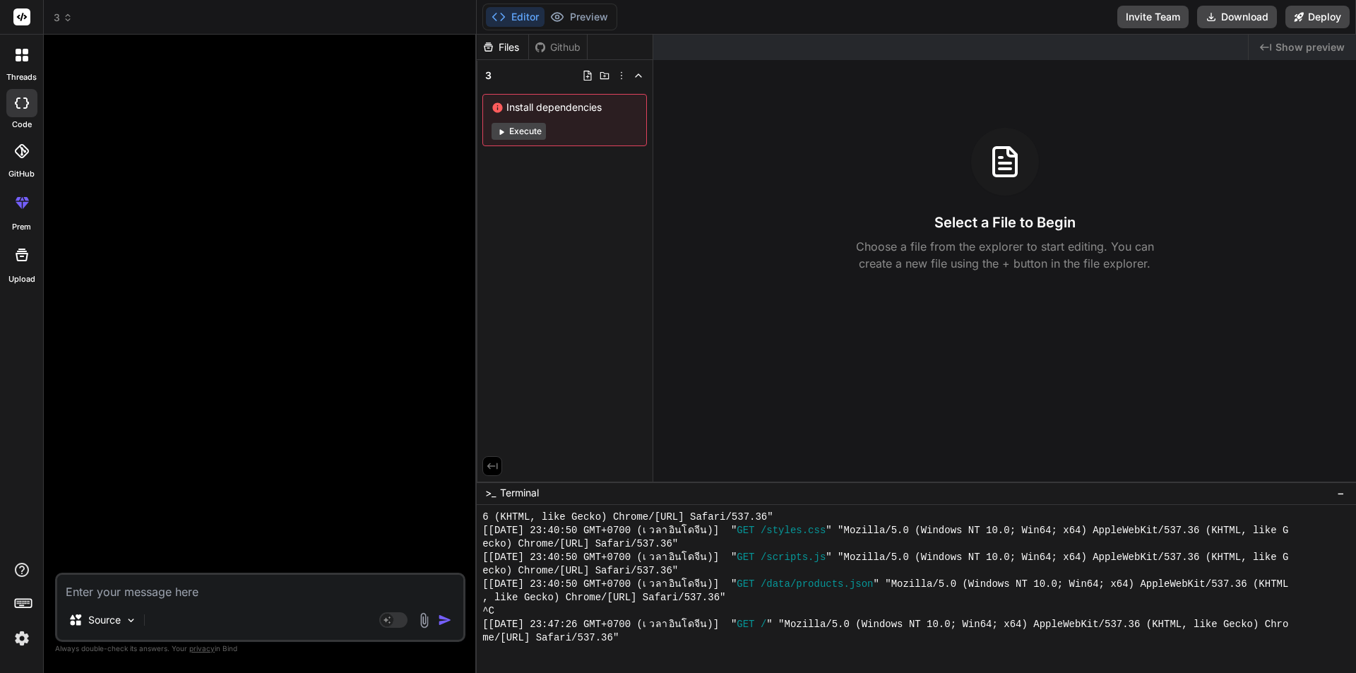
scroll to position [1167, 0]
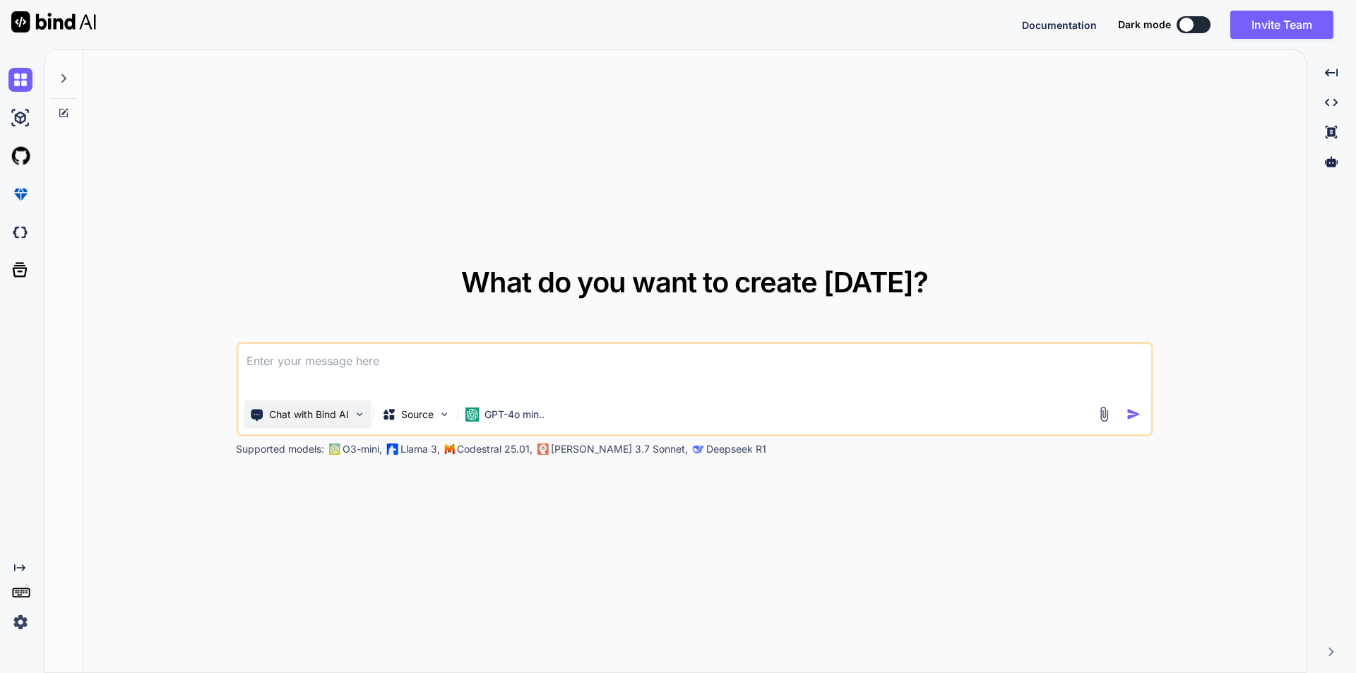
click at [357, 415] on img at bounding box center [359, 414] width 12 height 12
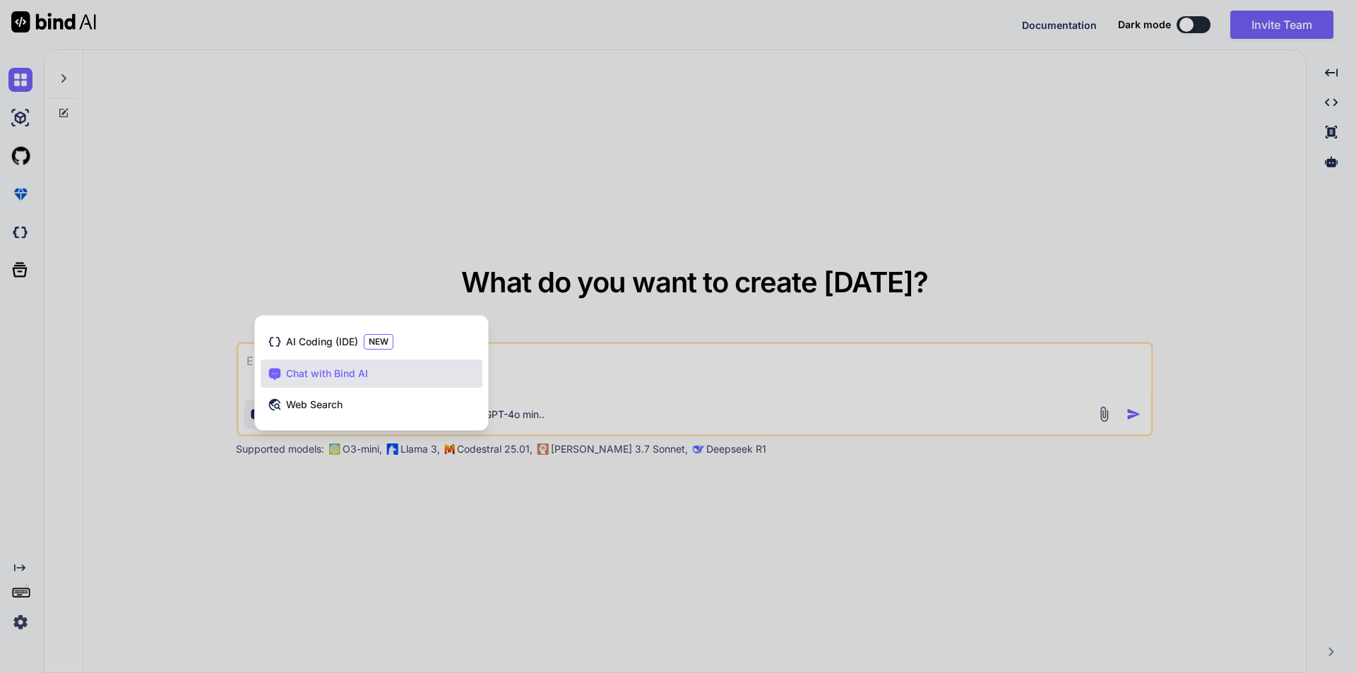
click at [368, 509] on div at bounding box center [678, 336] width 1356 height 673
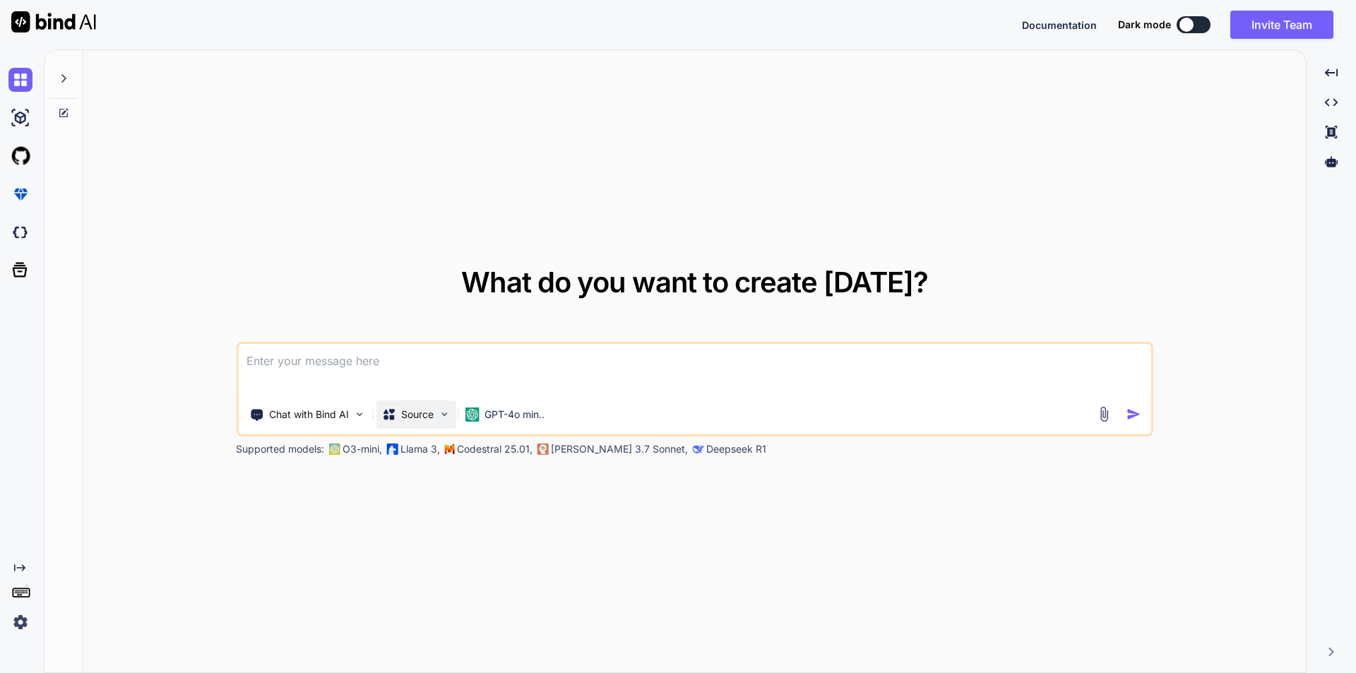
click at [428, 417] on p "Source" at bounding box center [417, 414] width 32 height 14
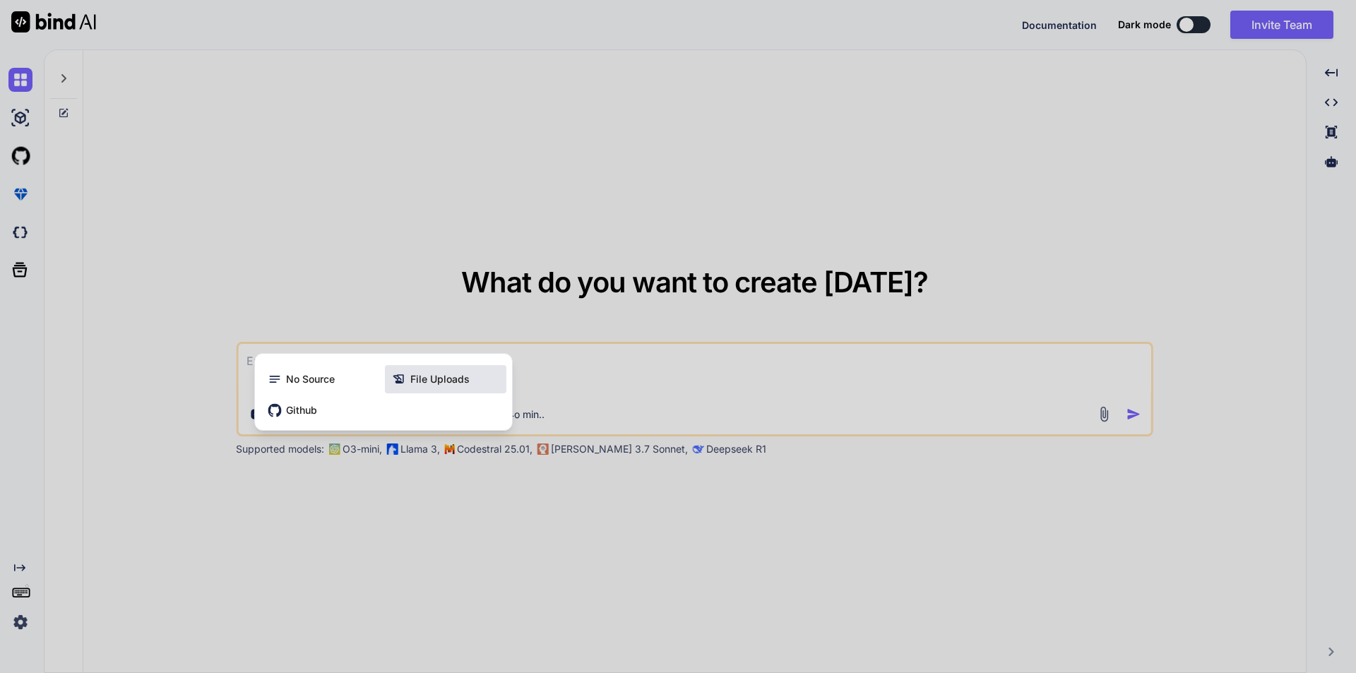
click at [446, 375] on span "File Uploads" at bounding box center [439, 379] width 59 height 14
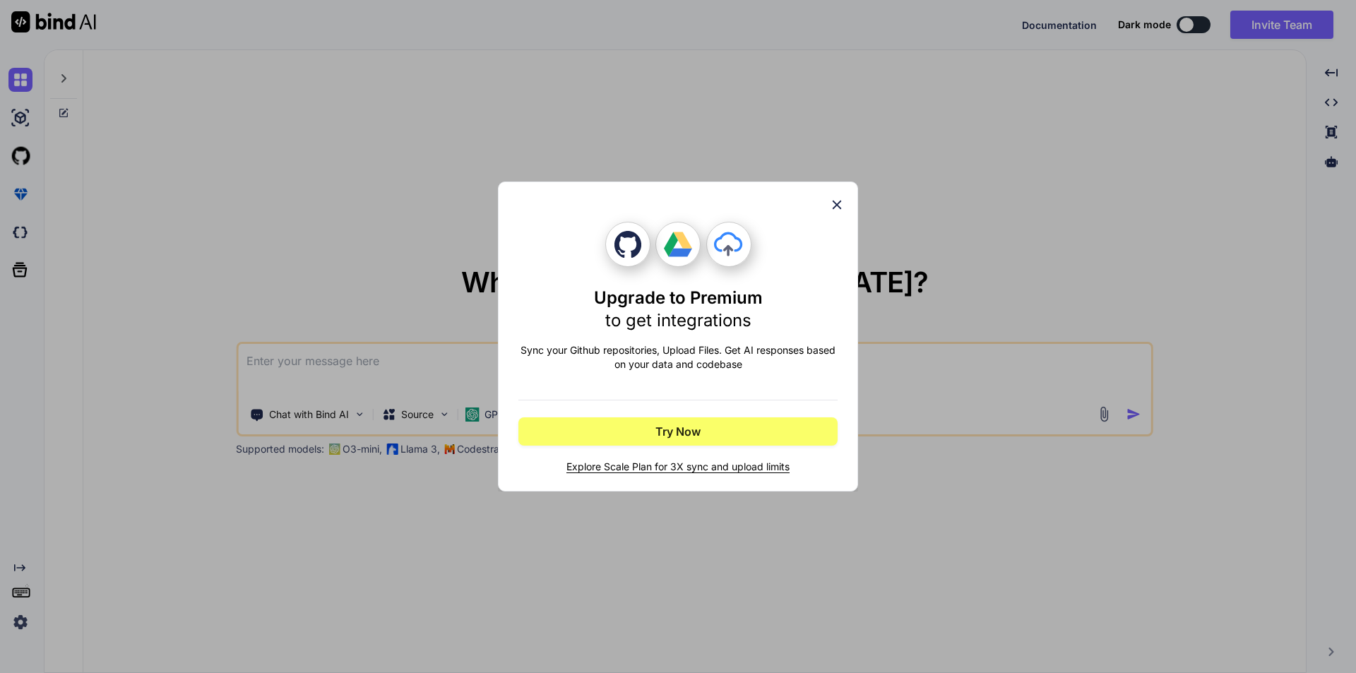
click at [837, 206] on icon at bounding box center [837, 205] width 16 height 16
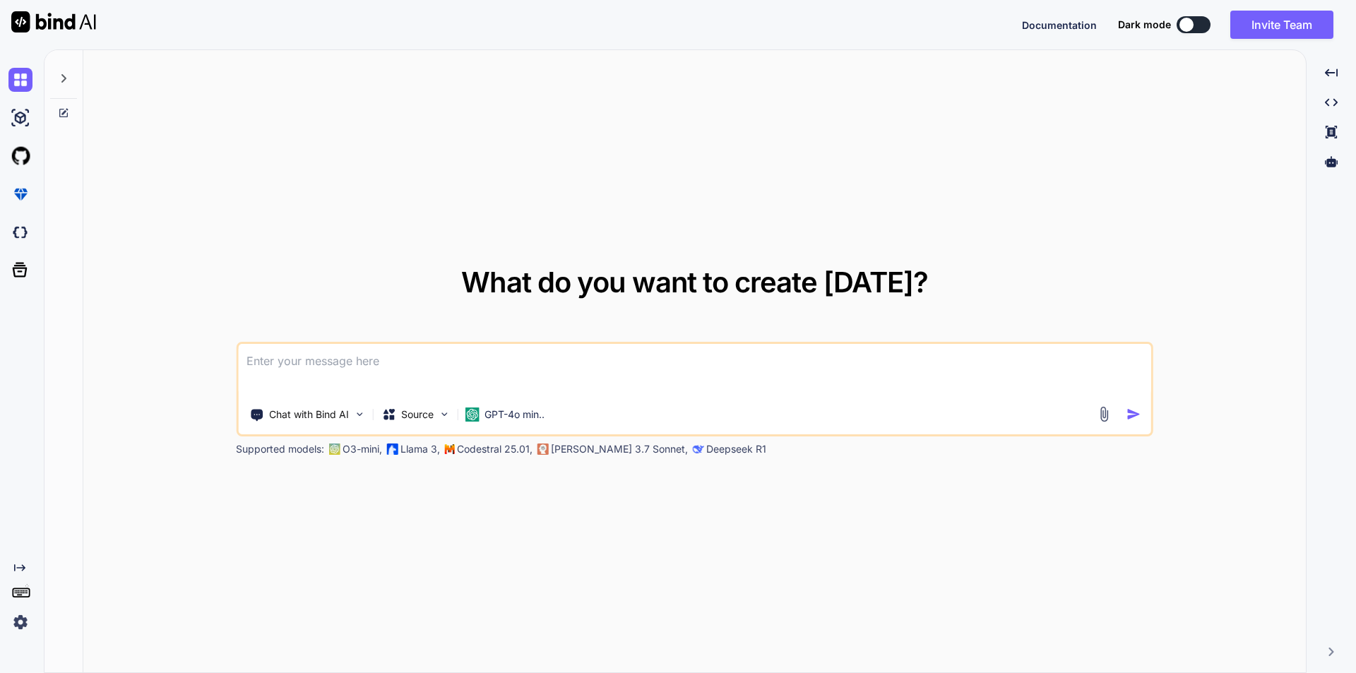
click at [1133, 415] on img "button" at bounding box center [1133, 414] width 15 height 15
click at [1131, 408] on img "button" at bounding box center [1133, 414] width 15 height 15
click at [1106, 412] on img at bounding box center [1104, 414] width 16 height 16
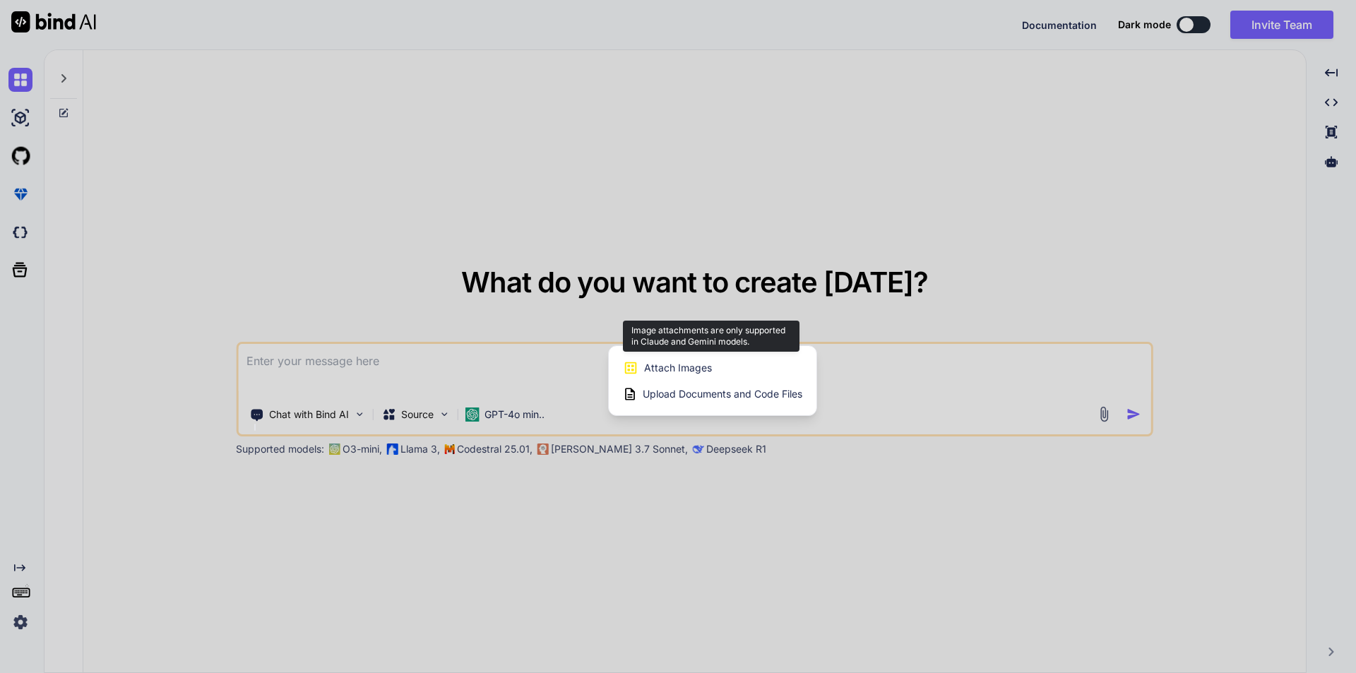
click at [716, 367] on div "Attach Images Image attachments are only supported in [PERSON_NAME] and Gemini …" at bounding box center [712, 368] width 179 height 27
click at [656, 366] on span "Attach Images" at bounding box center [678, 368] width 68 height 14
click at [626, 361] on icon at bounding box center [631, 368] width 16 height 16
click at [631, 398] on icon at bounding box center [630, 394] width 14 height 14
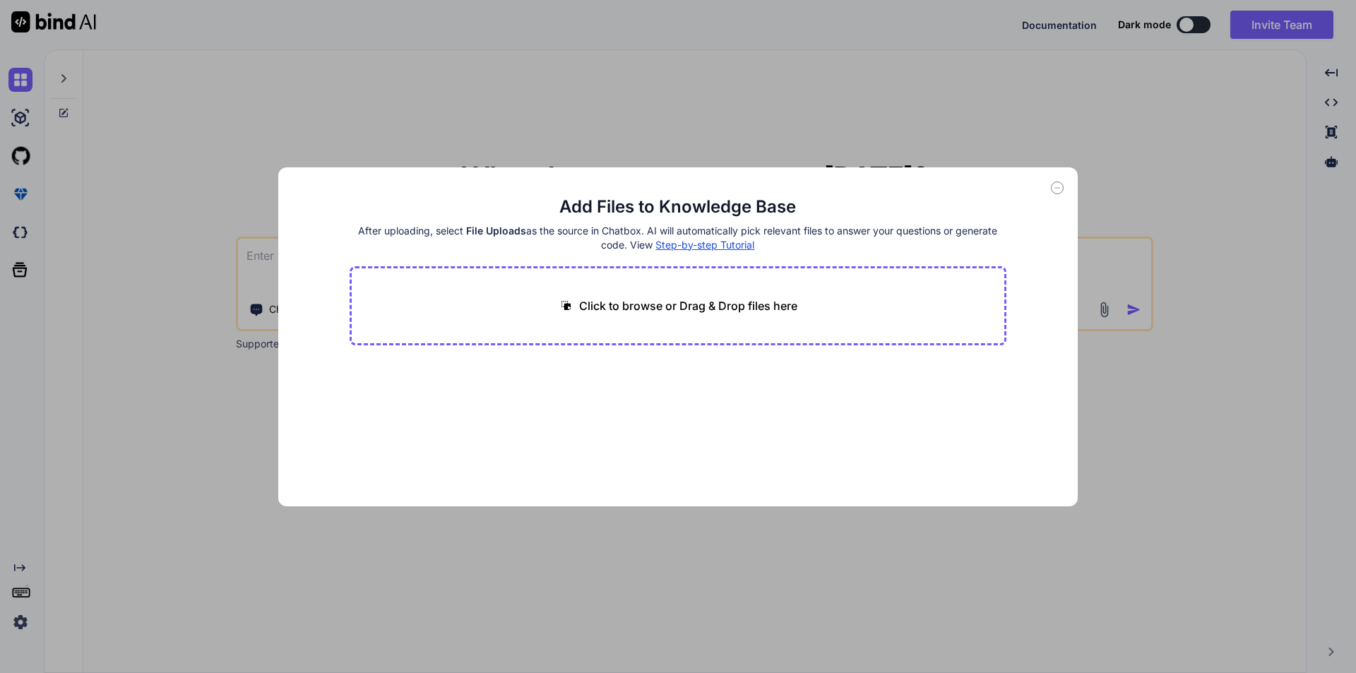
click at [1057, 188] on icon at bounding box center [1057, 188] width 5 height 0
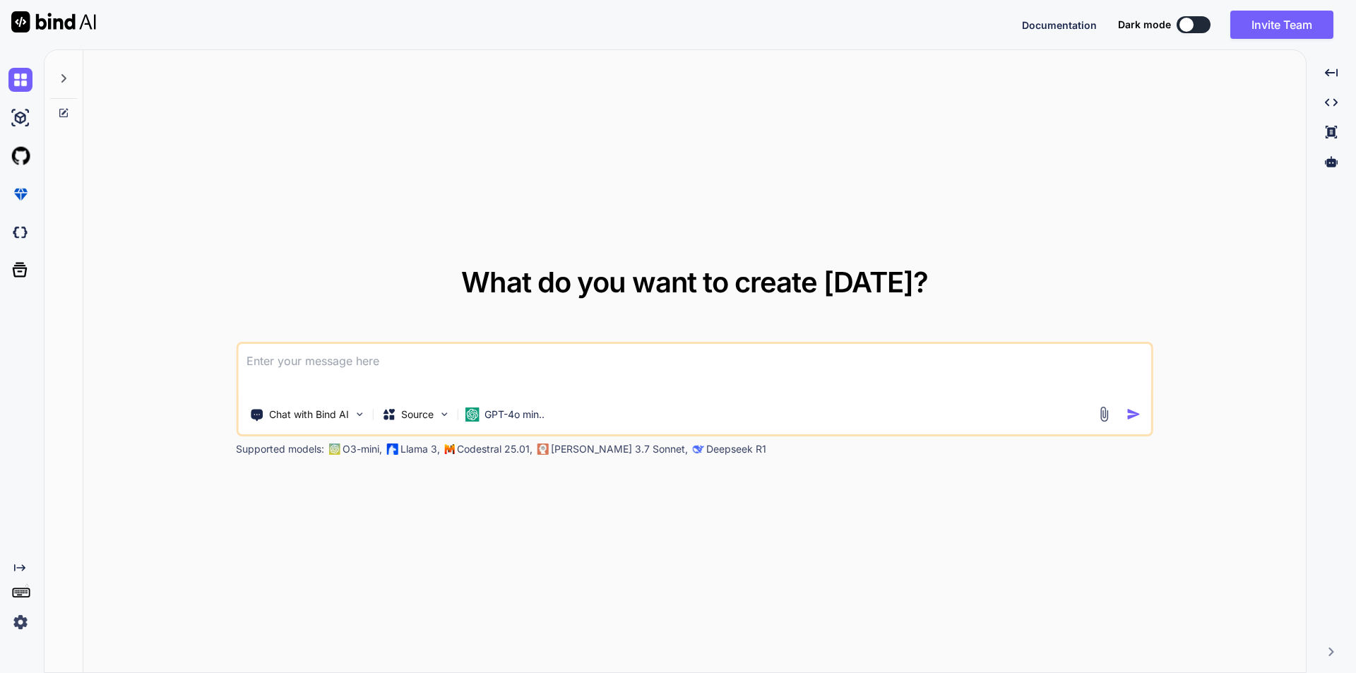
click at [417, 374] on textarea at bounding box center [694, 370] width 913 height 52
click at [64, 74] on icon at bounding box center [63, 78] width 11 height 11
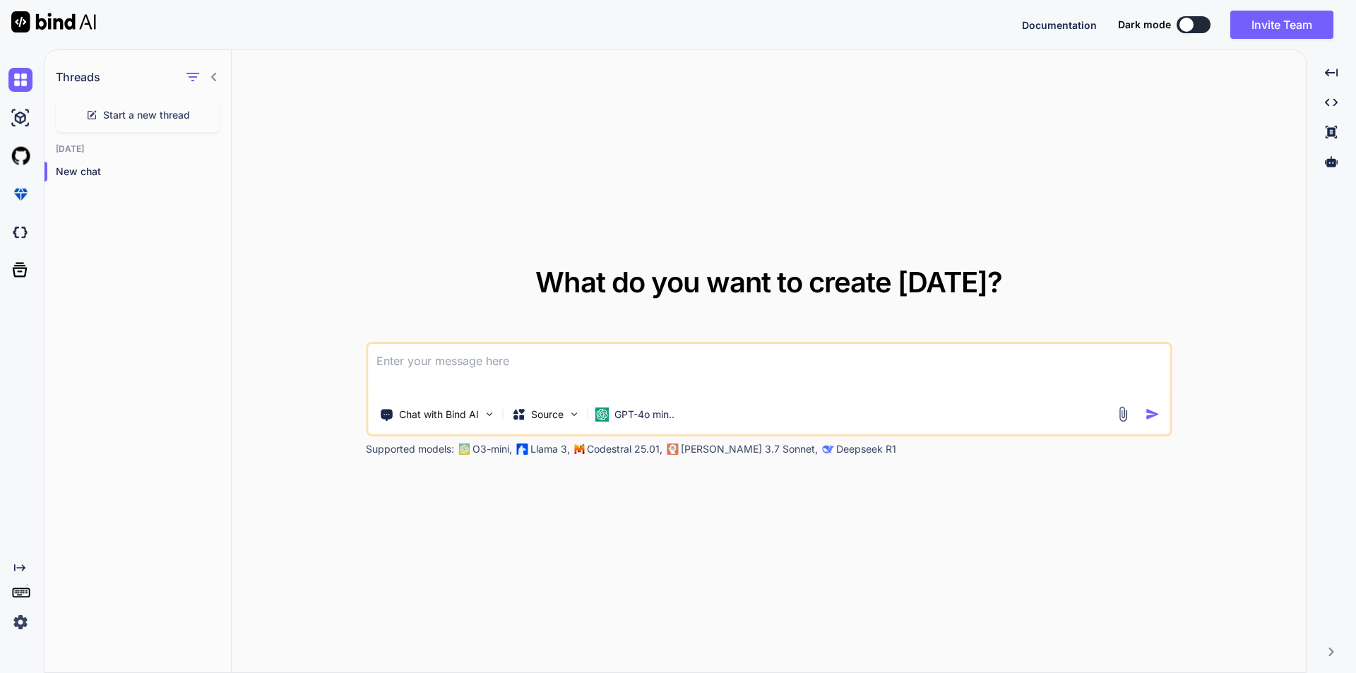
click at [64, 74] on h1 "Threads" at bounding box center [78, 76] width 44 height 17
click at [1194, 25] on button at bounding box center [1193, 24] width 34 height 17
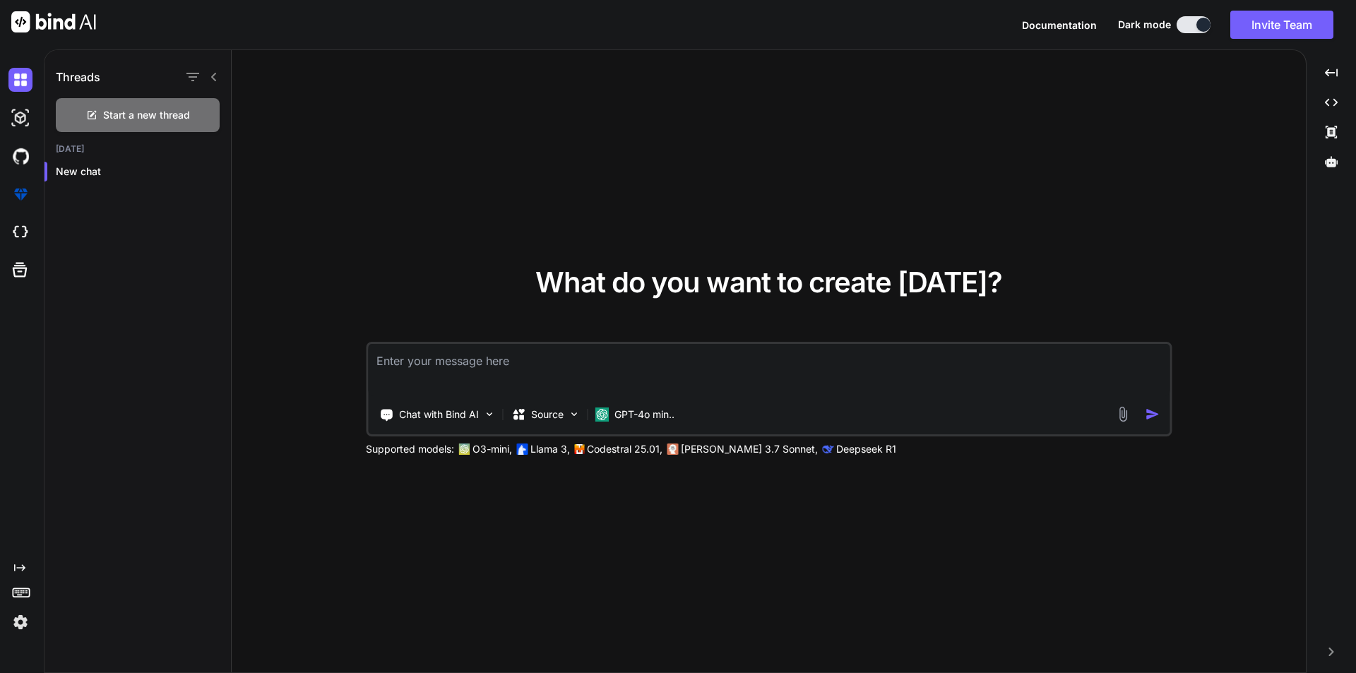
click at [1193, 22] on button at bounding box center [1193, 24] width 34 height 17
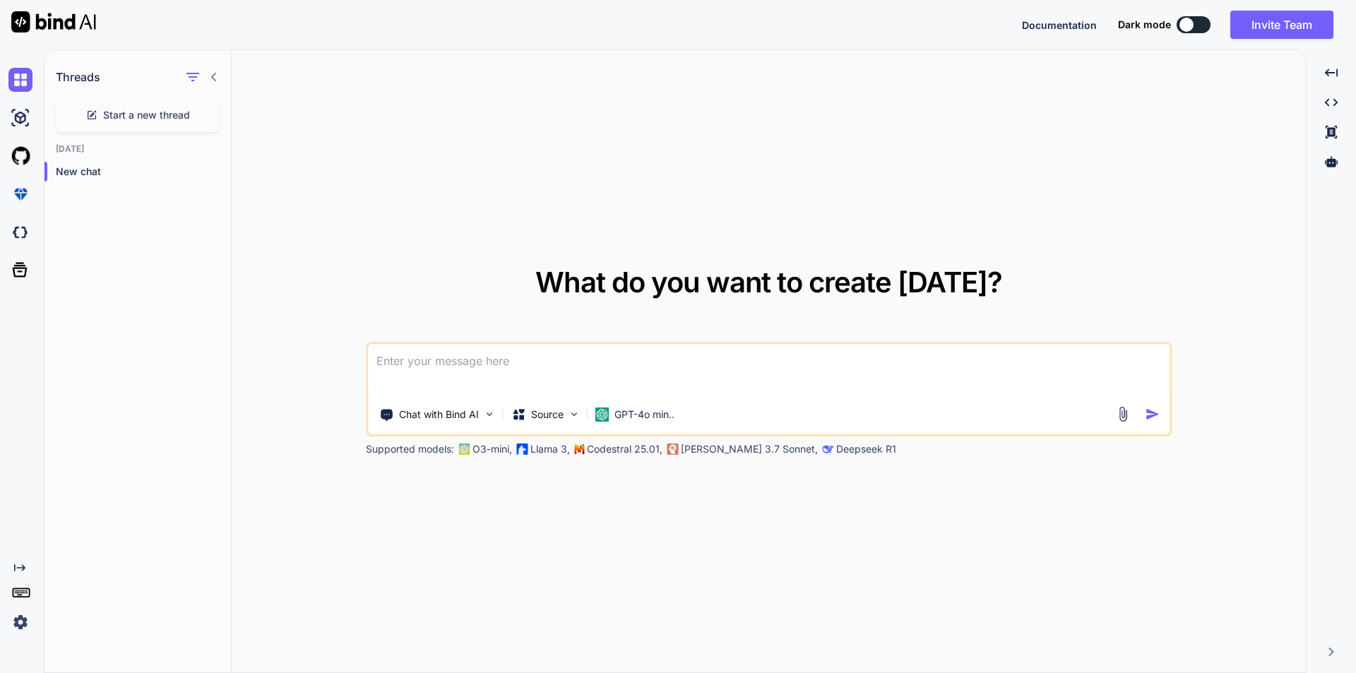
click at [1193, 22] on button at bounding box center [1193, 24] width 34 height 17
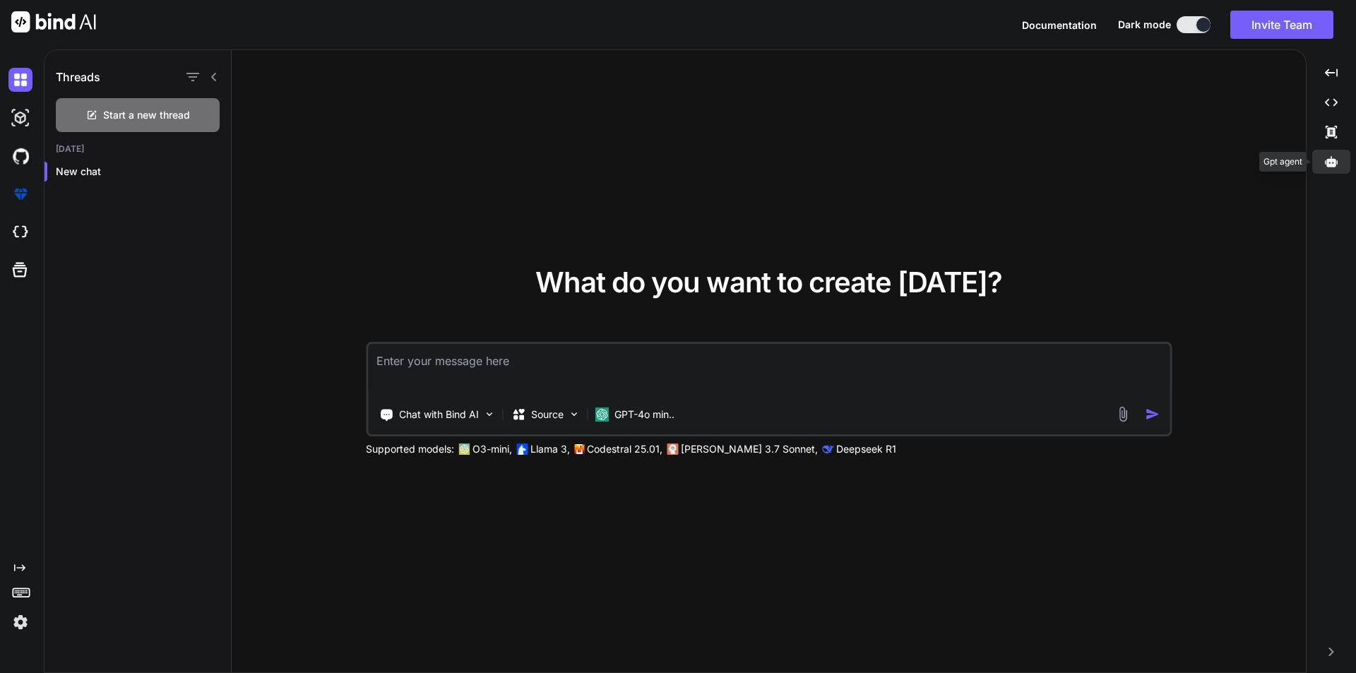
click at [1330, 164] on icon at bounding box center [1331, 161] width 13 height 11
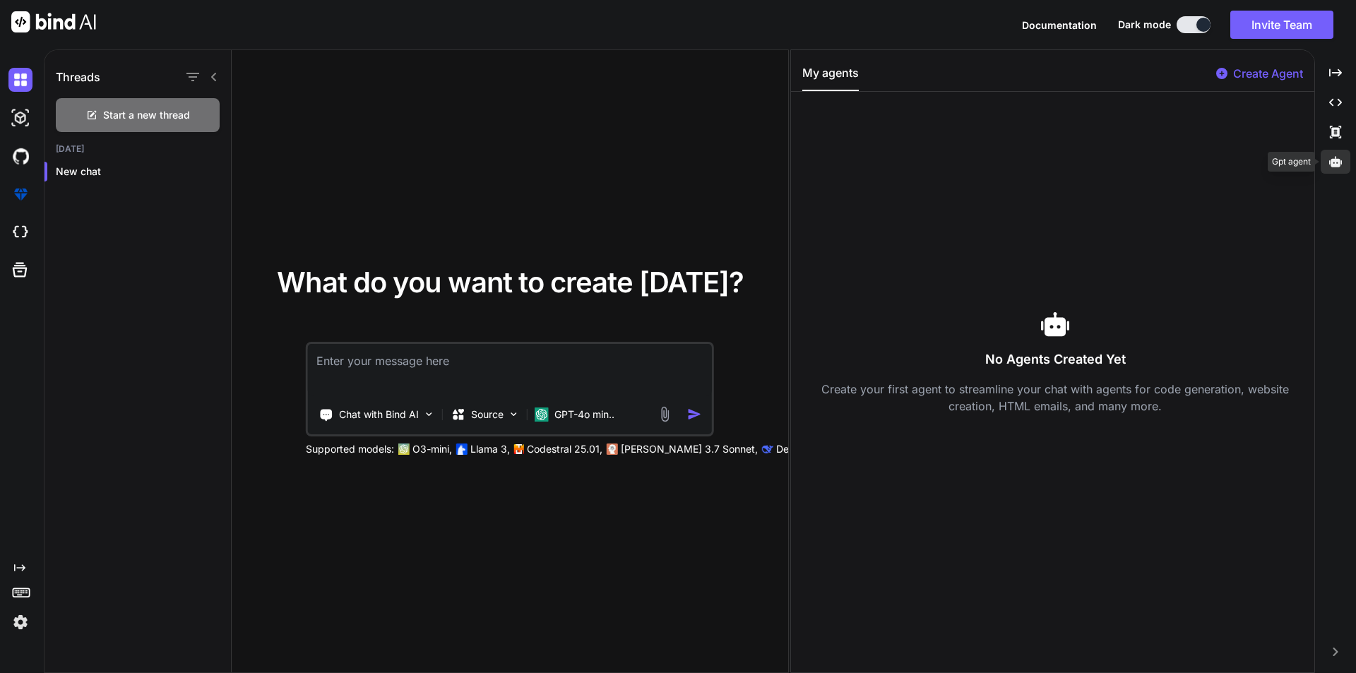
click at [1330, 164] on icon at bounding box center [1335, 161] width 13 height 13
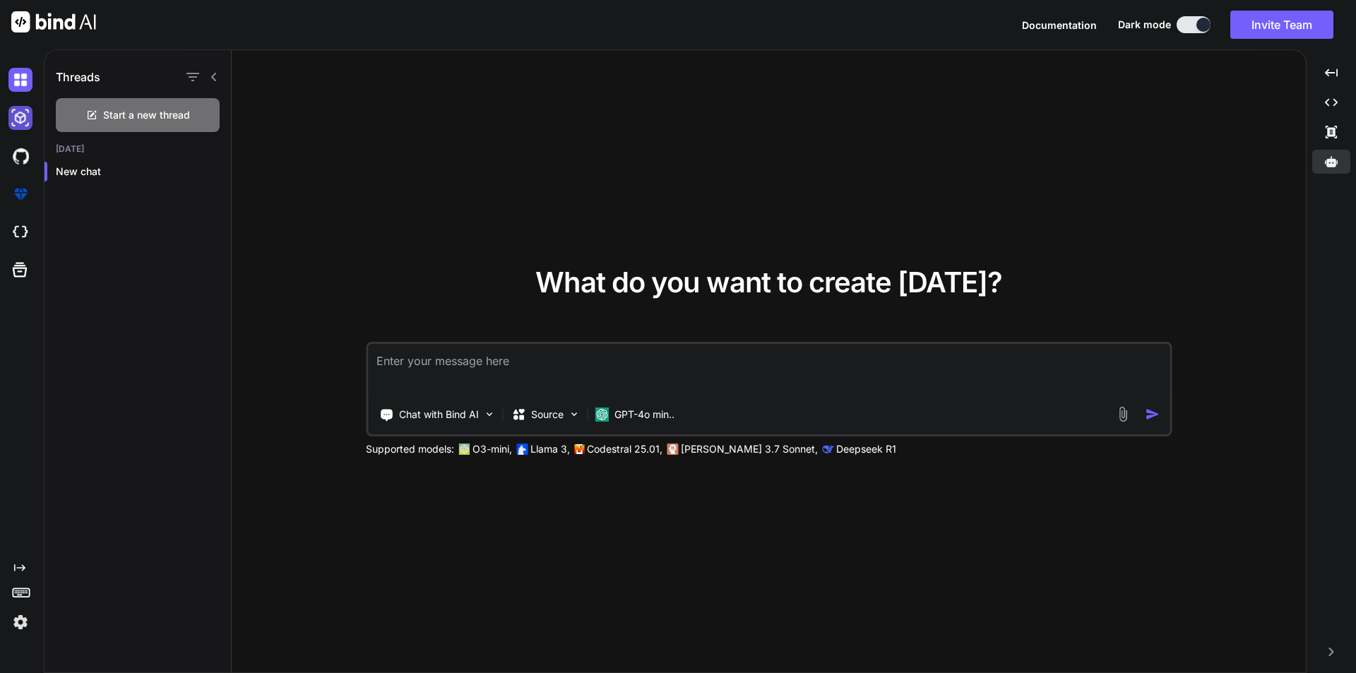
click at [20, 112] on img at bounding box center [20, 118] width 24 height 24
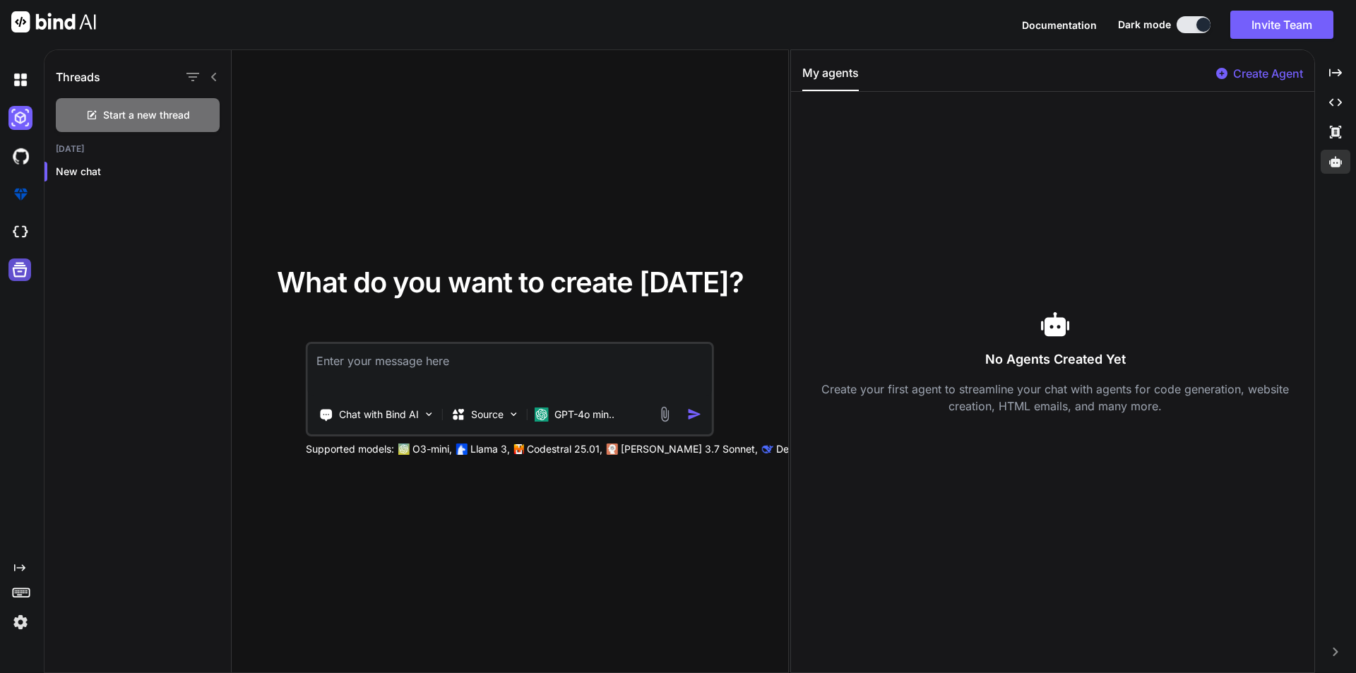
click at [23, 276] on icon at bounding box center [20, 270] width 15 height 15
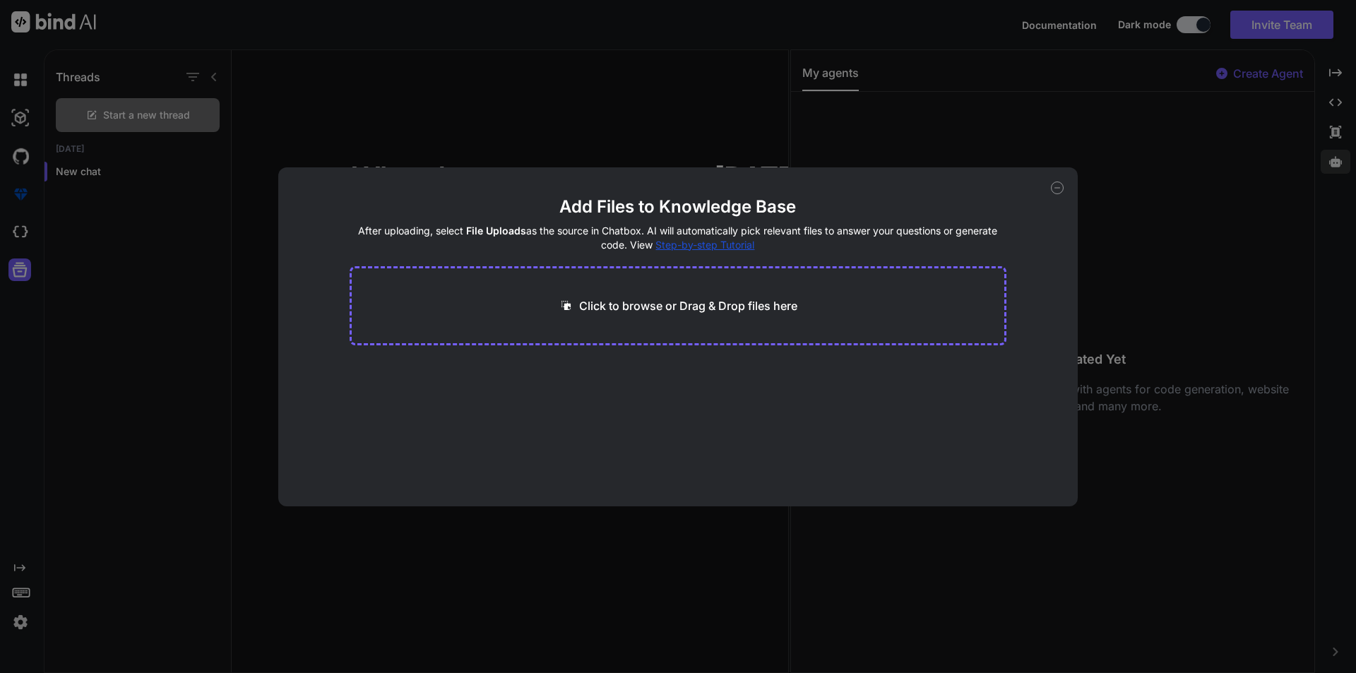
click at [24, 237] on div "Add Files to Knowledge Base After uploading, select File Uploads as the source …" at bounding box center [678, 336] width 1356 height 673
type textarea "x"
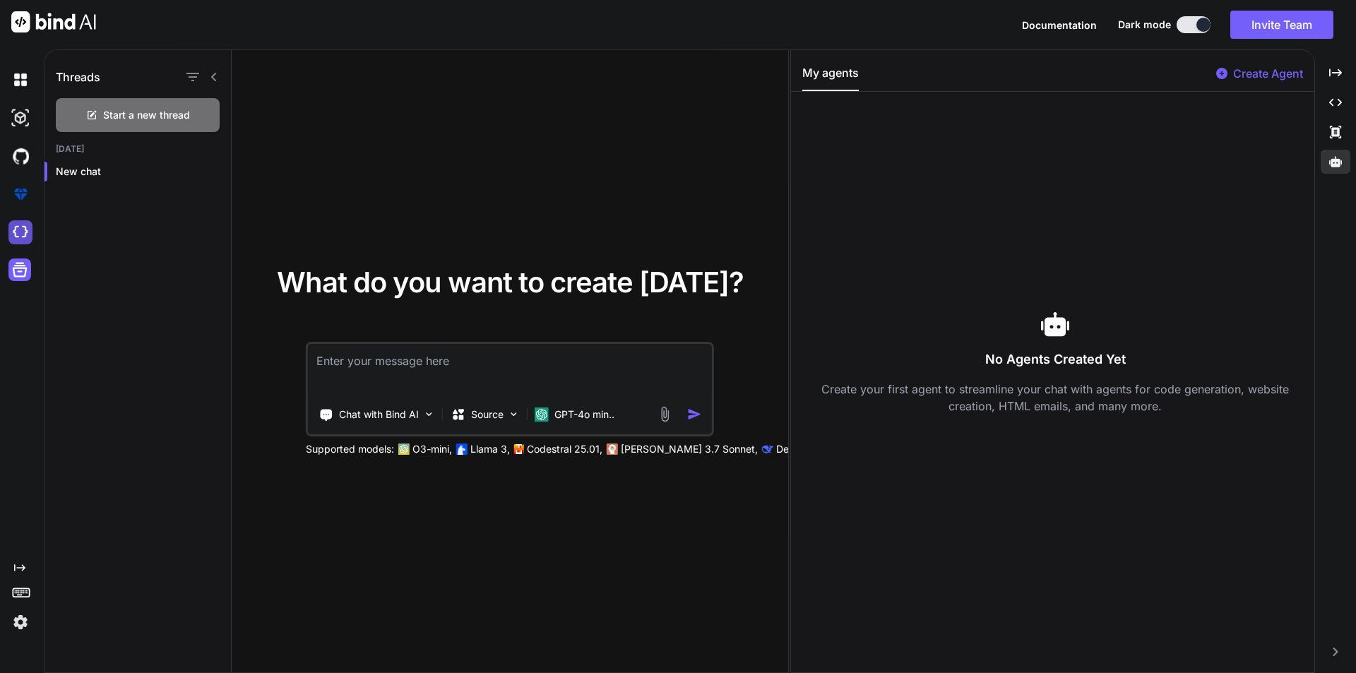
click at [22, 230] on img at bounding box center [20, 232] width 24 height 24
click at [25, 239] on img at bounding box center [20, 232] width 24 height 24
click at [18, 620] on img at bounding box center [20, 622] width 24 height 24
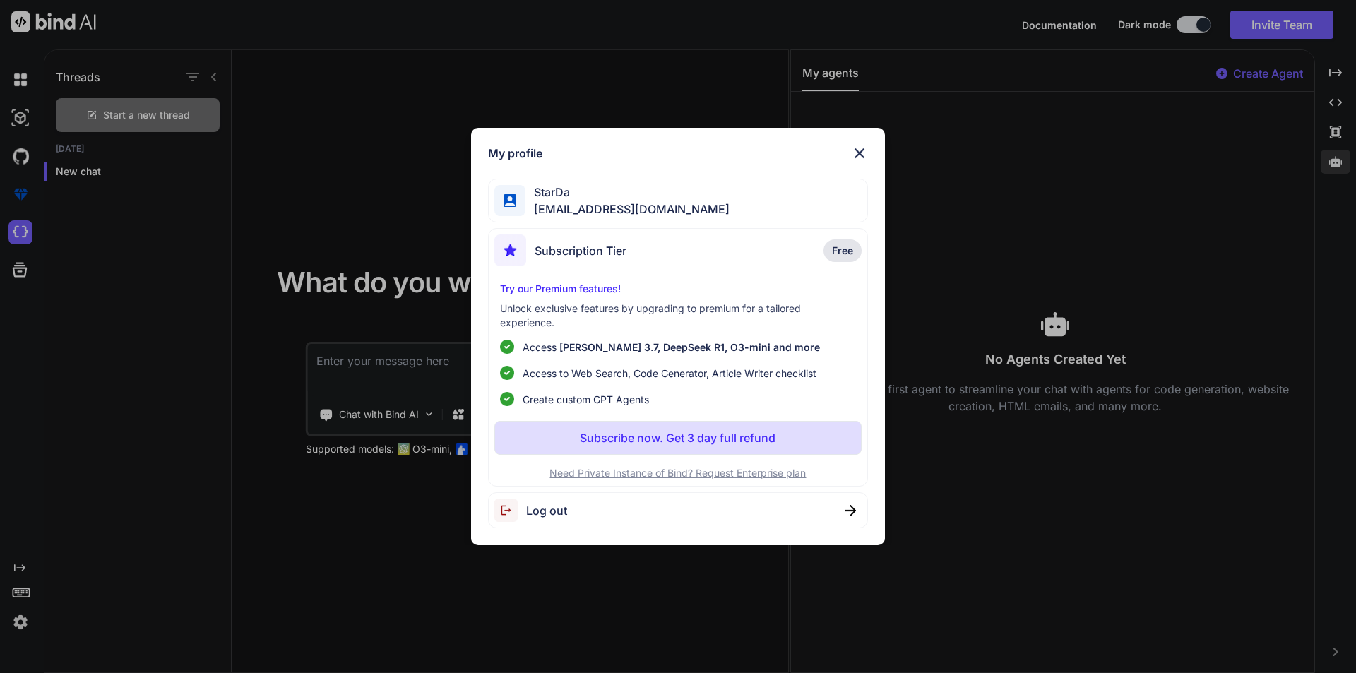
click at [864, 148] on img at bounding box center [859, 153] width 17 height 17
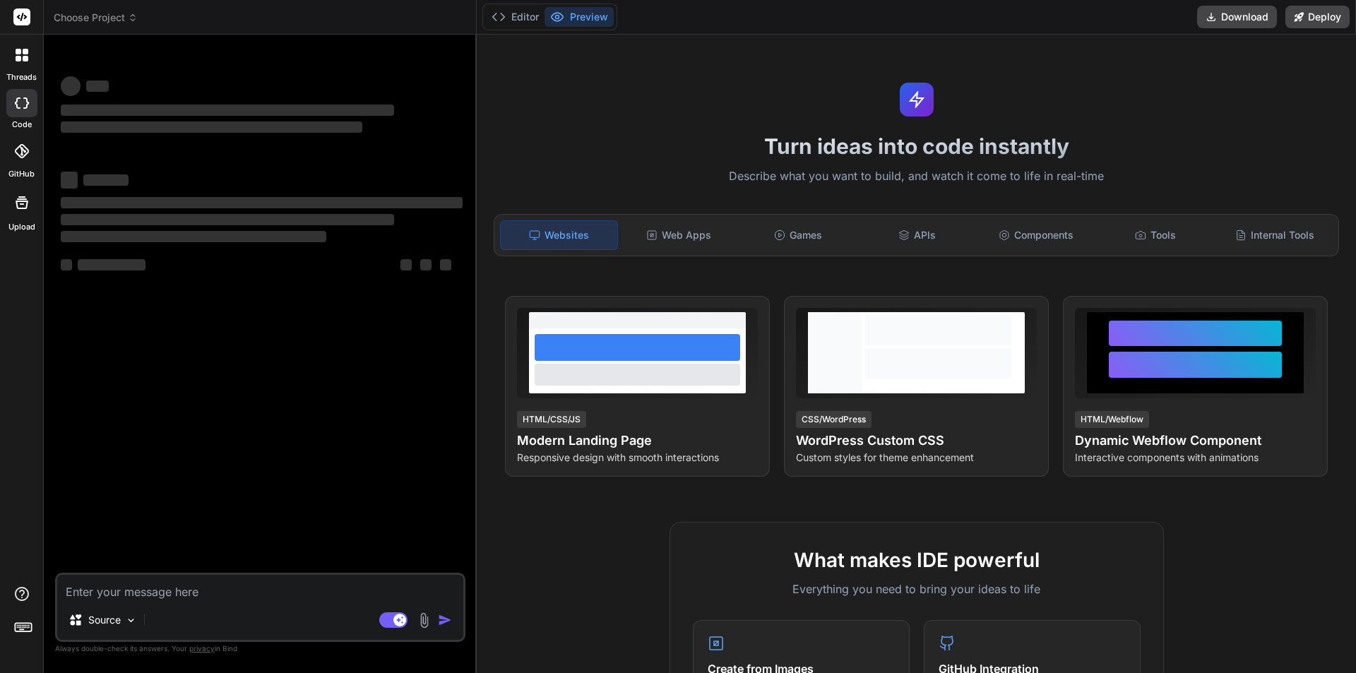
type textarea "x"
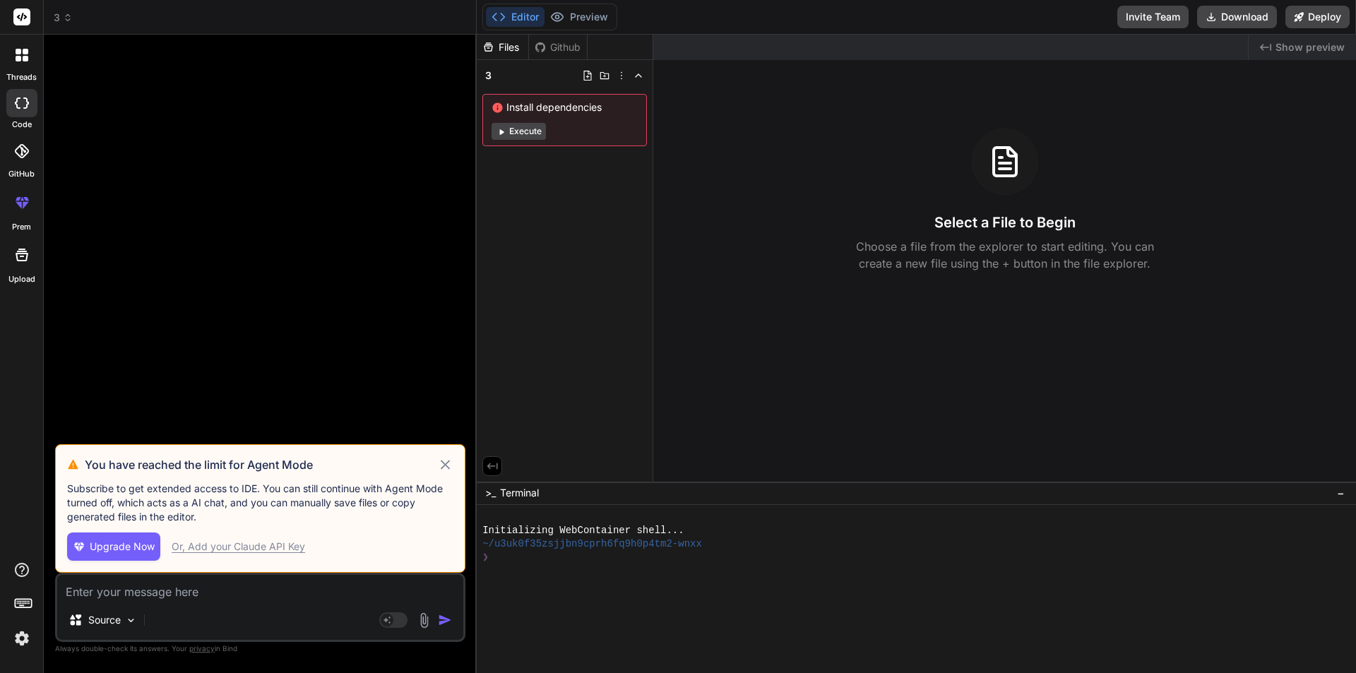
click at [66, 17] on icon at bounding box center [68, 18] width 10 height 10
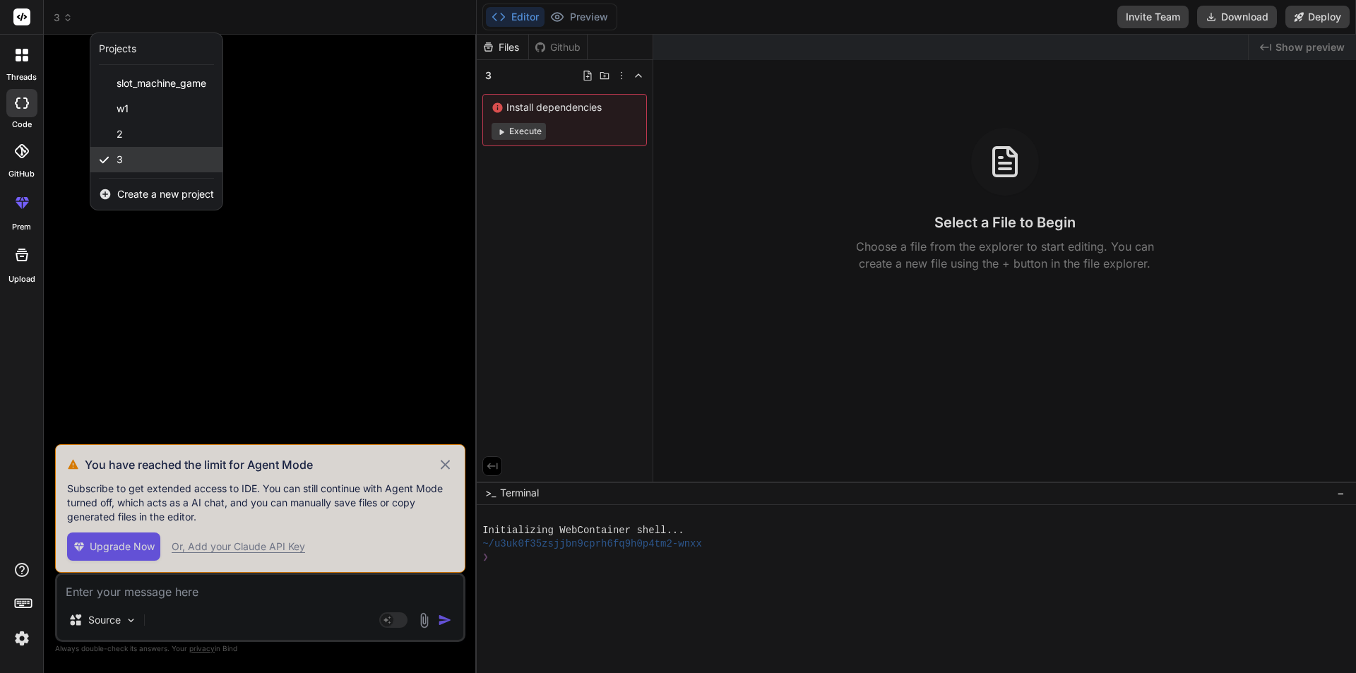
click at [139, 162] on div "3" at bounding box center [156, 159] width 132 height 25
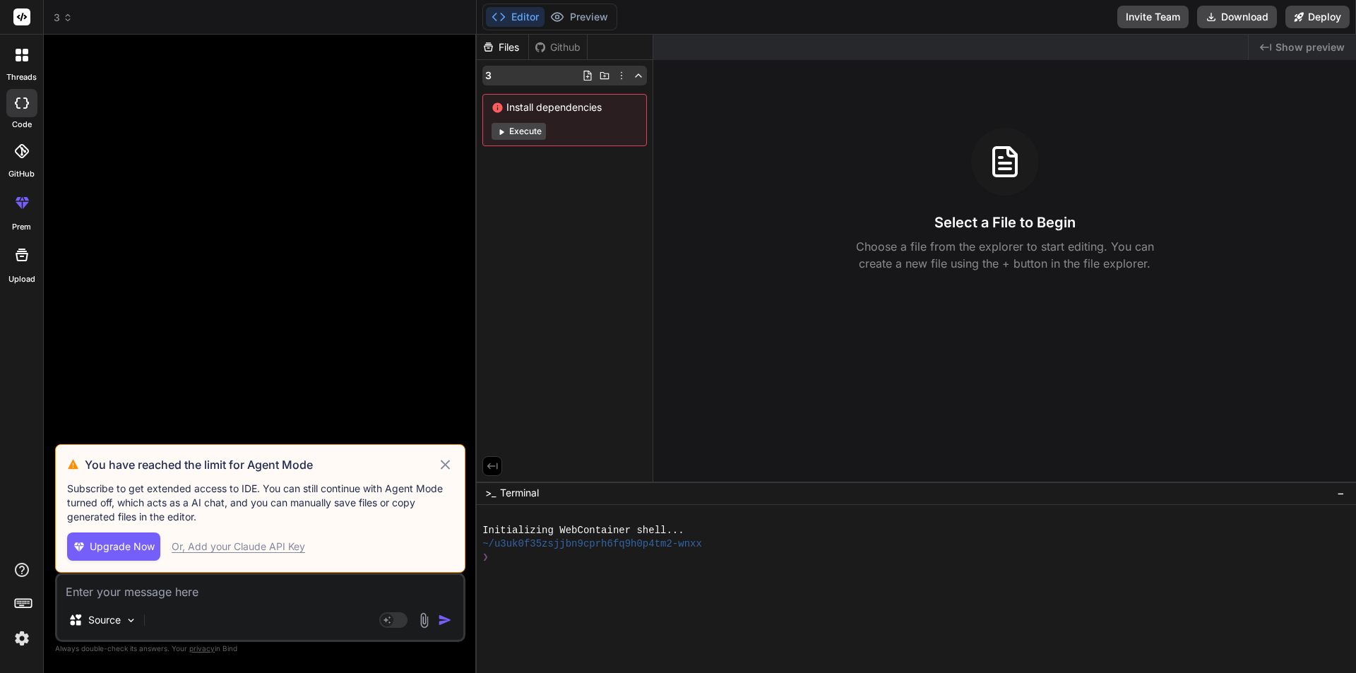
click at [638, 78] on icon at bounding box center [638, 75] width 11 height 11
click at [554, 70] on div "3" at bounding box center [564, 76] width 165 height 20
click at [624, 75] on icon at bounding box center [621, 75] width 11 height 11
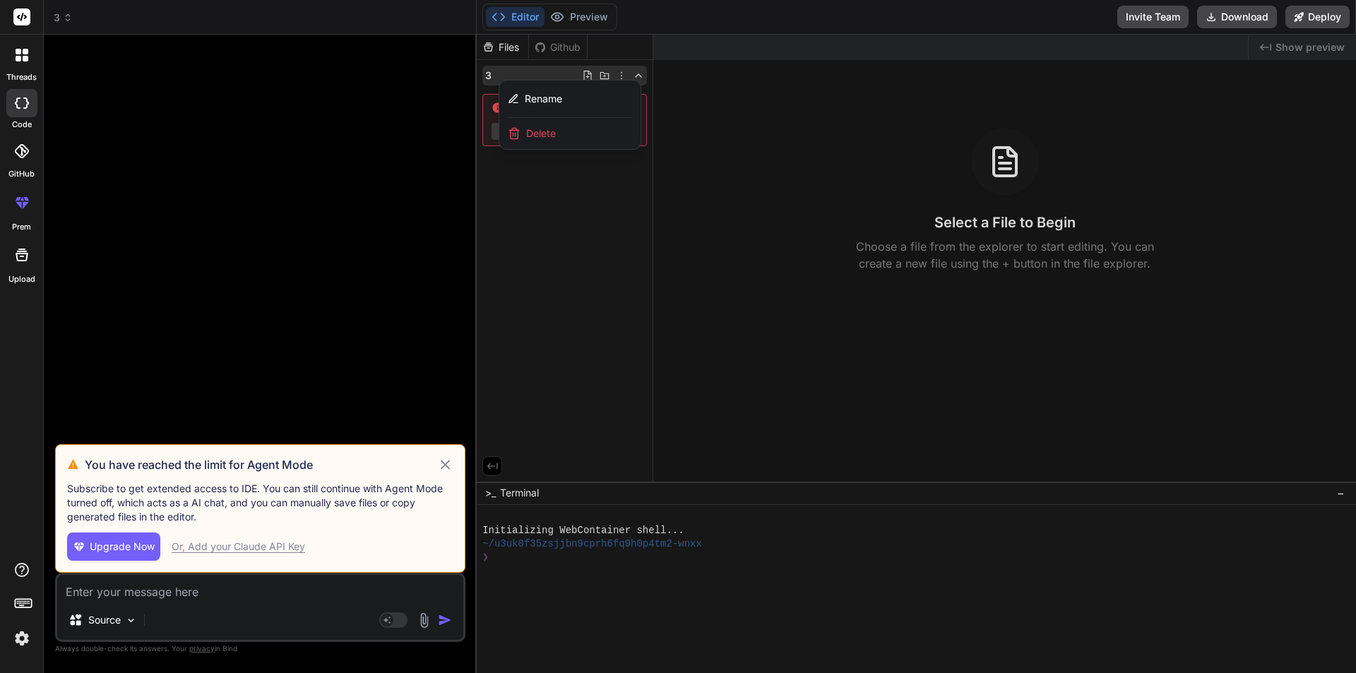
click at [549, 134] on span "Delete" at bounding box center [541, 133] width 30 height 14
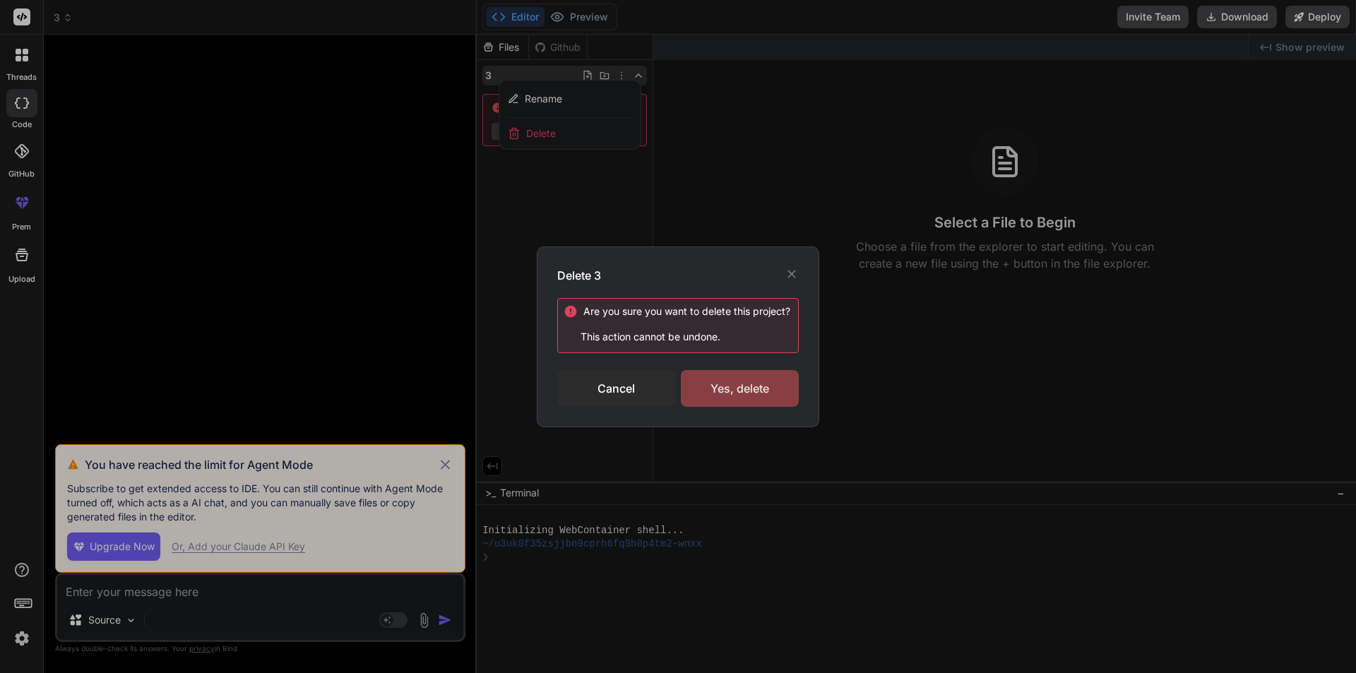
click at [734, 386] on div "Yes, delete" at bounding box center [740, 388] width 118 height 37
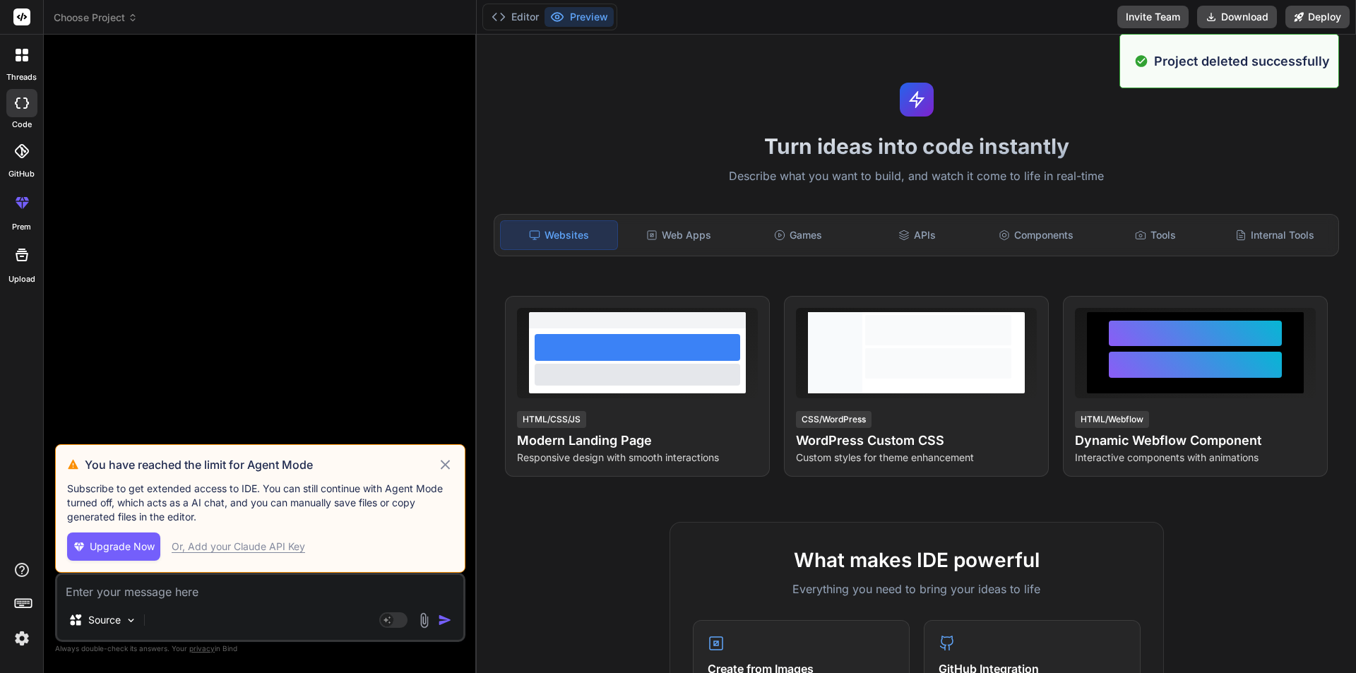
click at [114, 16] on span "Choose Project" at bounding box center [96, 18] width 84 height 14
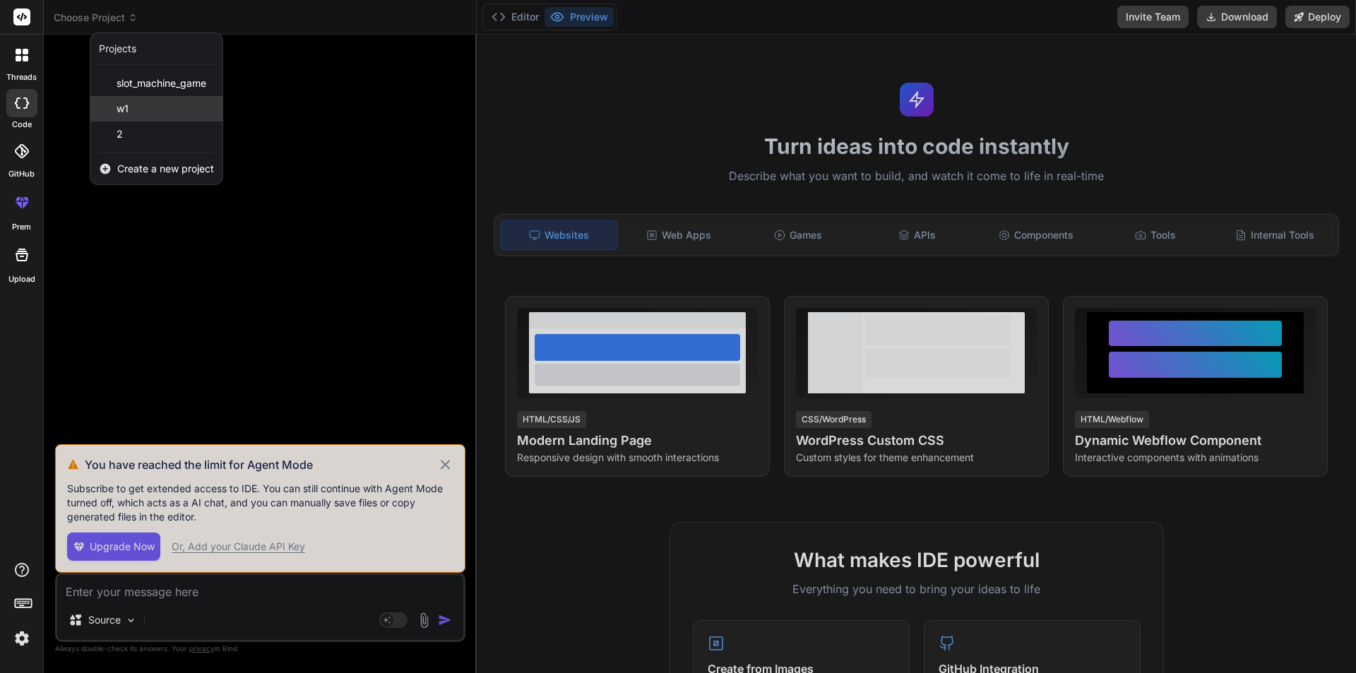
click at [145, 109] on div "w1" at bounding box center [156, 108] width 132 height 25
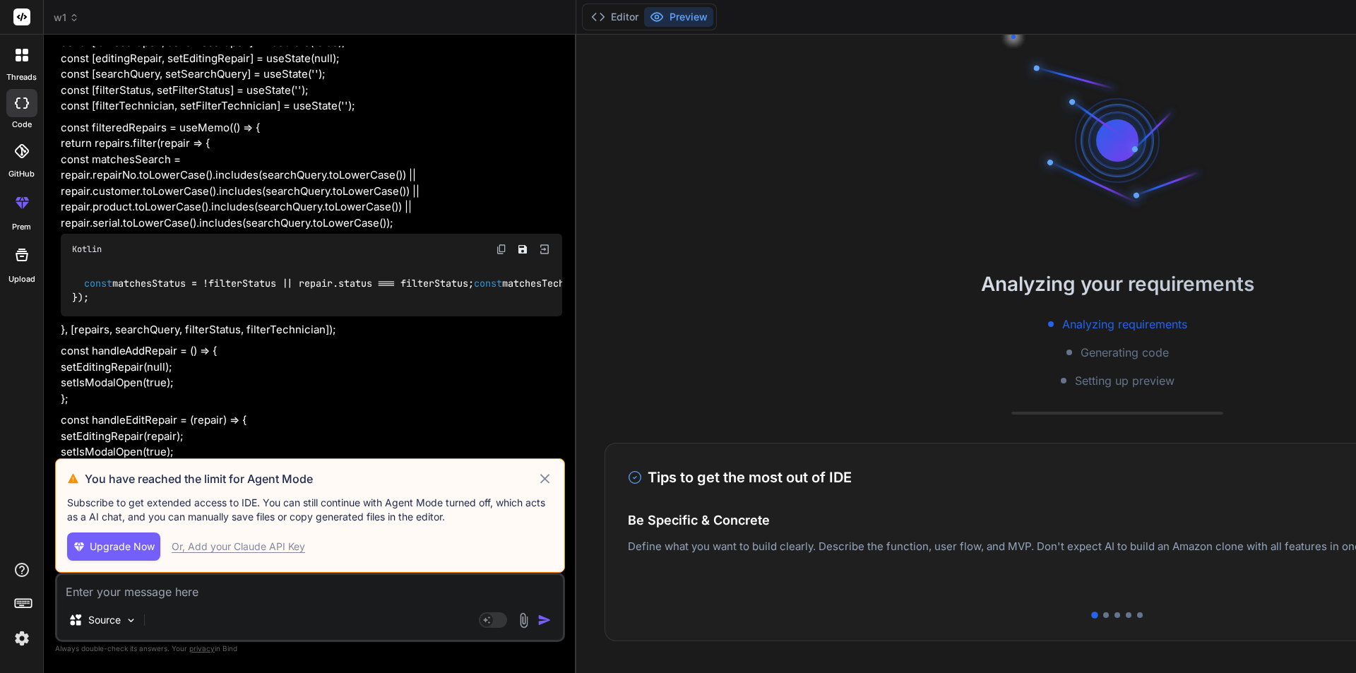
scroll to position [27, 0]
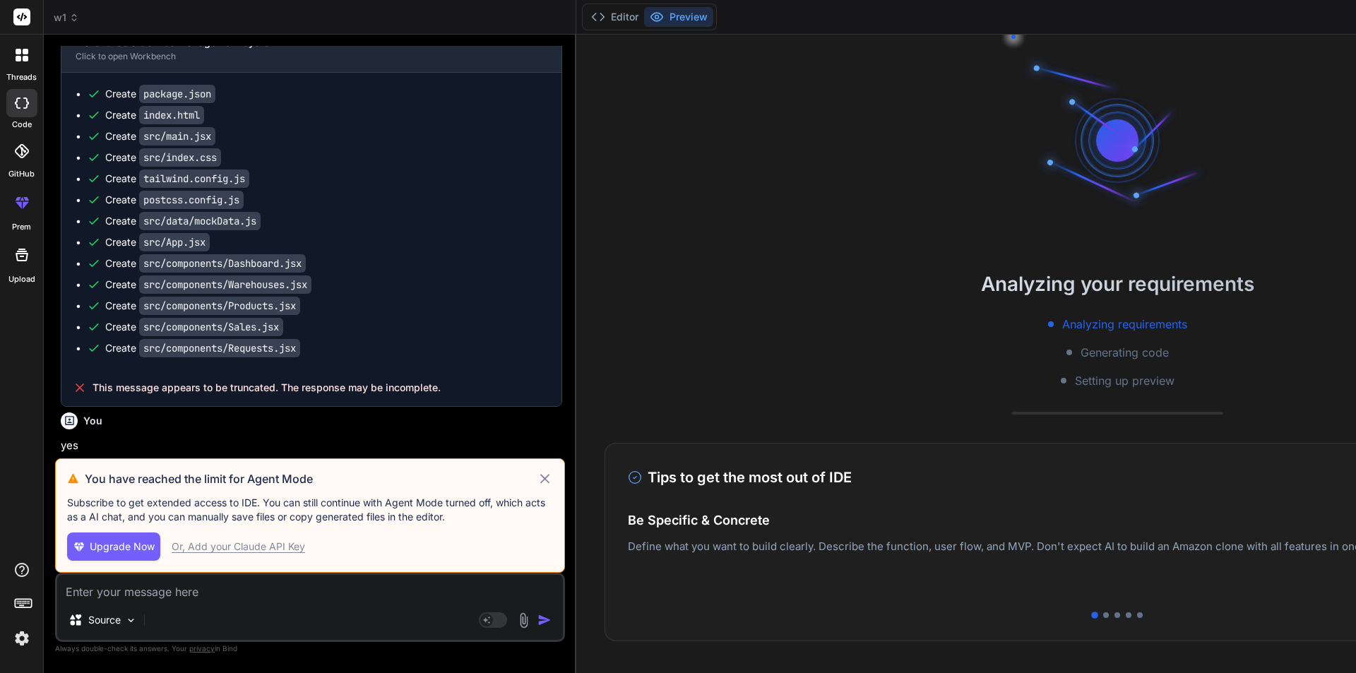
click at [540, 474] on icon at bounding box center [545, 479] width 10 height 10
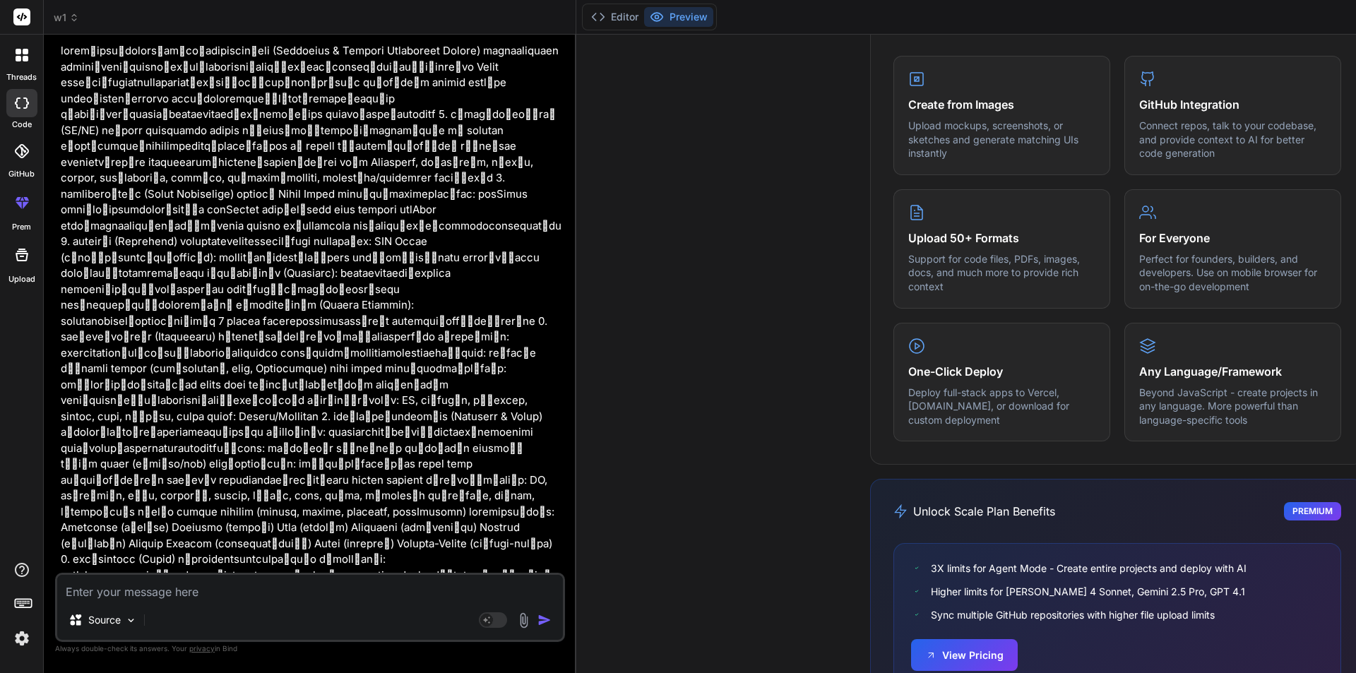
scroll to position [0, 0]
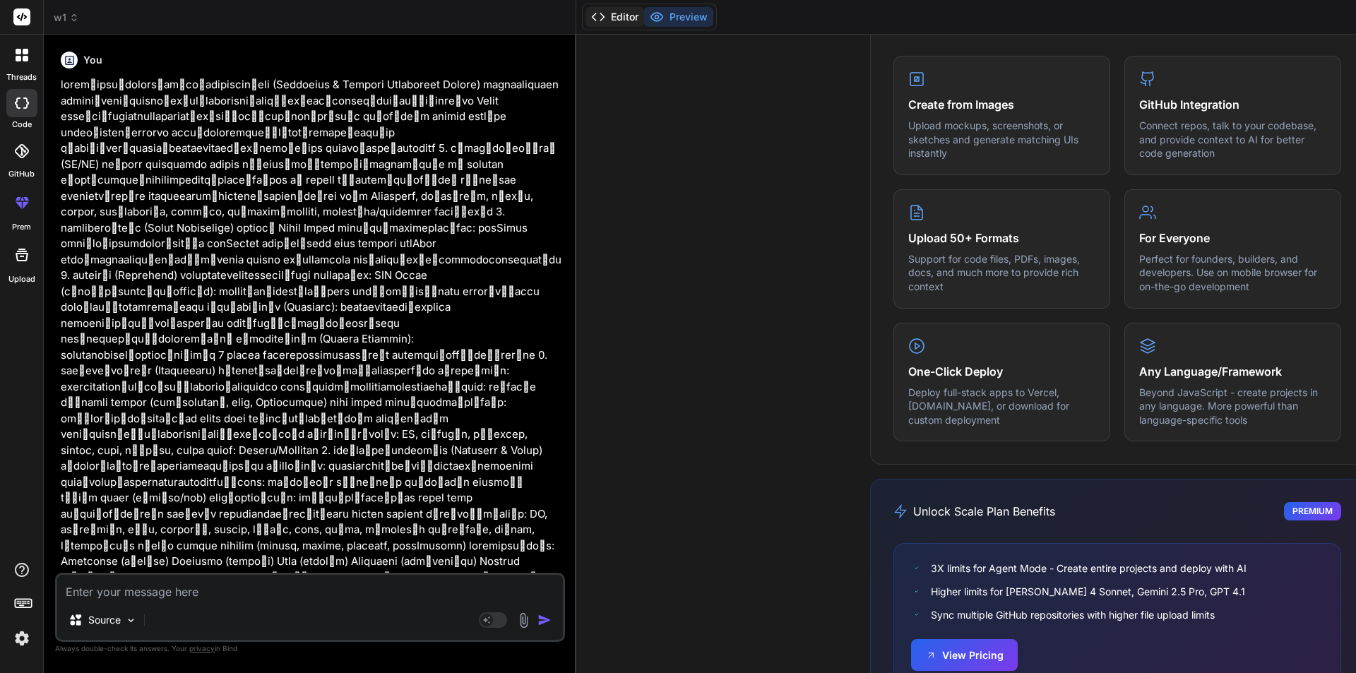
click at [591, 15] on icon at bounding box center [598, 17] width 14 height 14
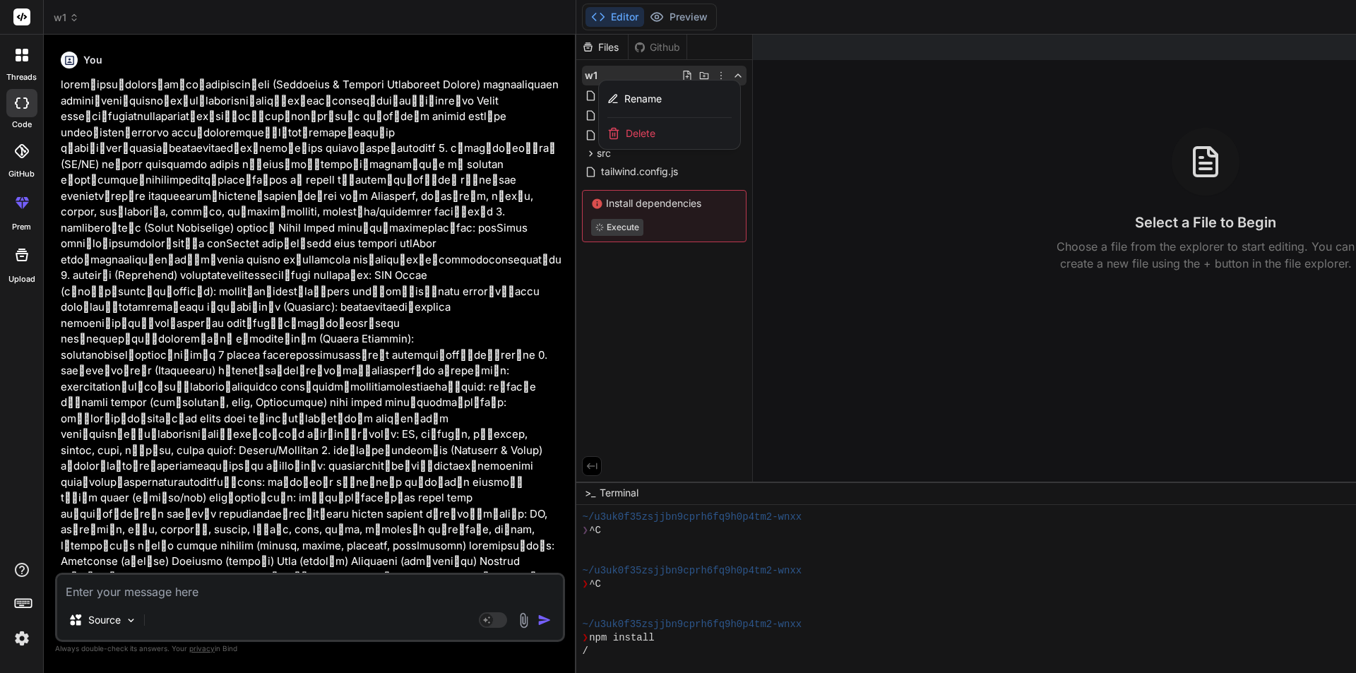
click at [626, 167] on div at bounding box center [1117, 354] width 1082 height 638
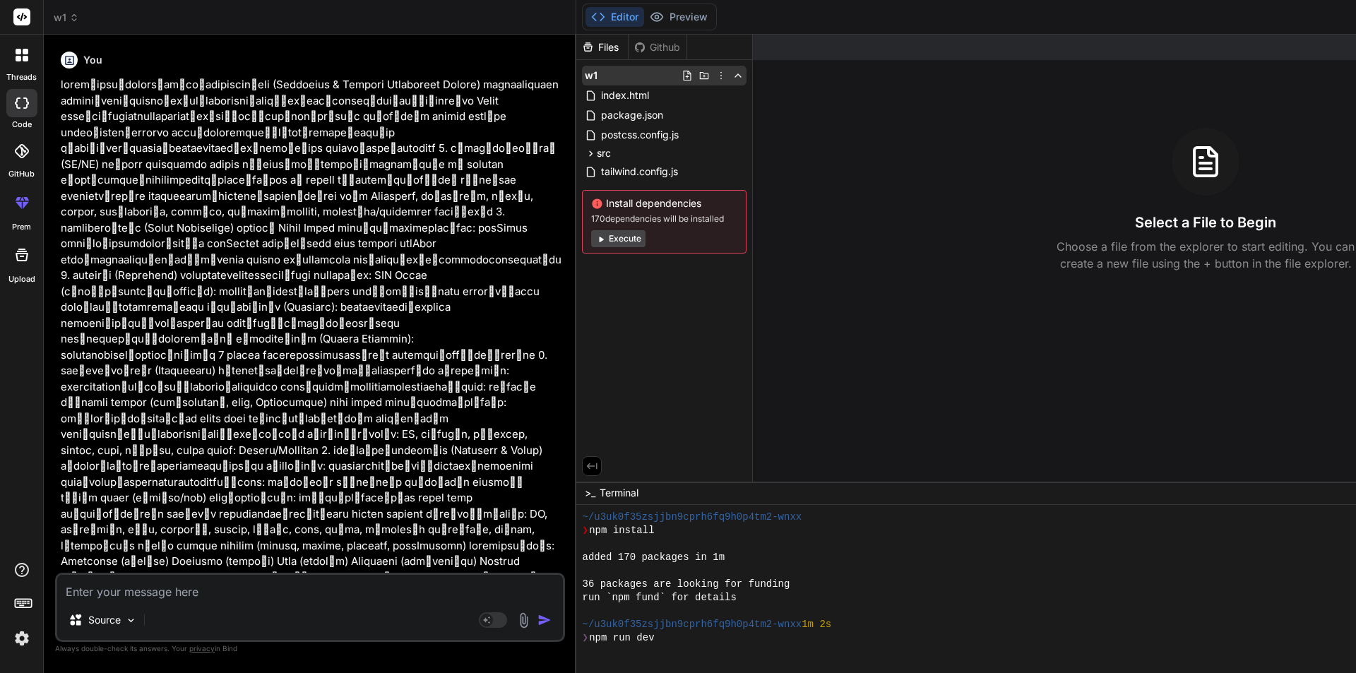
scroll to position [188, 0]
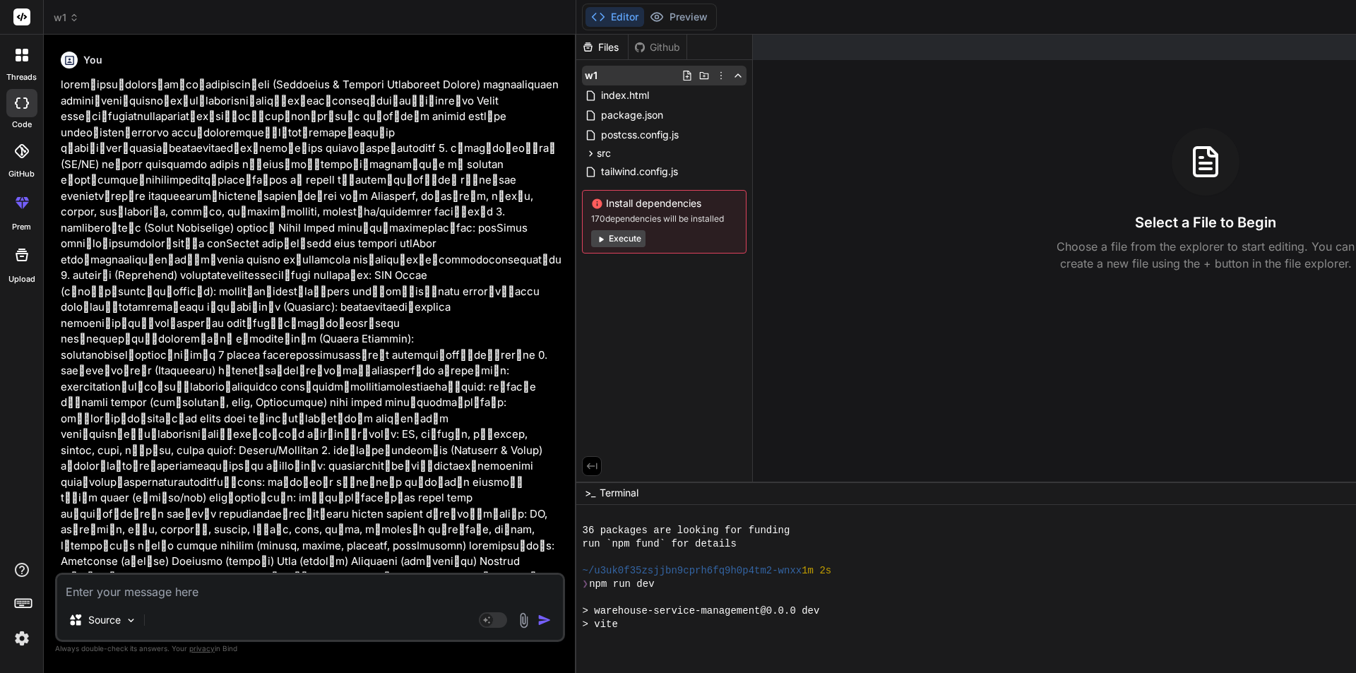
click at [715, 73] on icon at bounding box center [720, 75] width 11 height 11
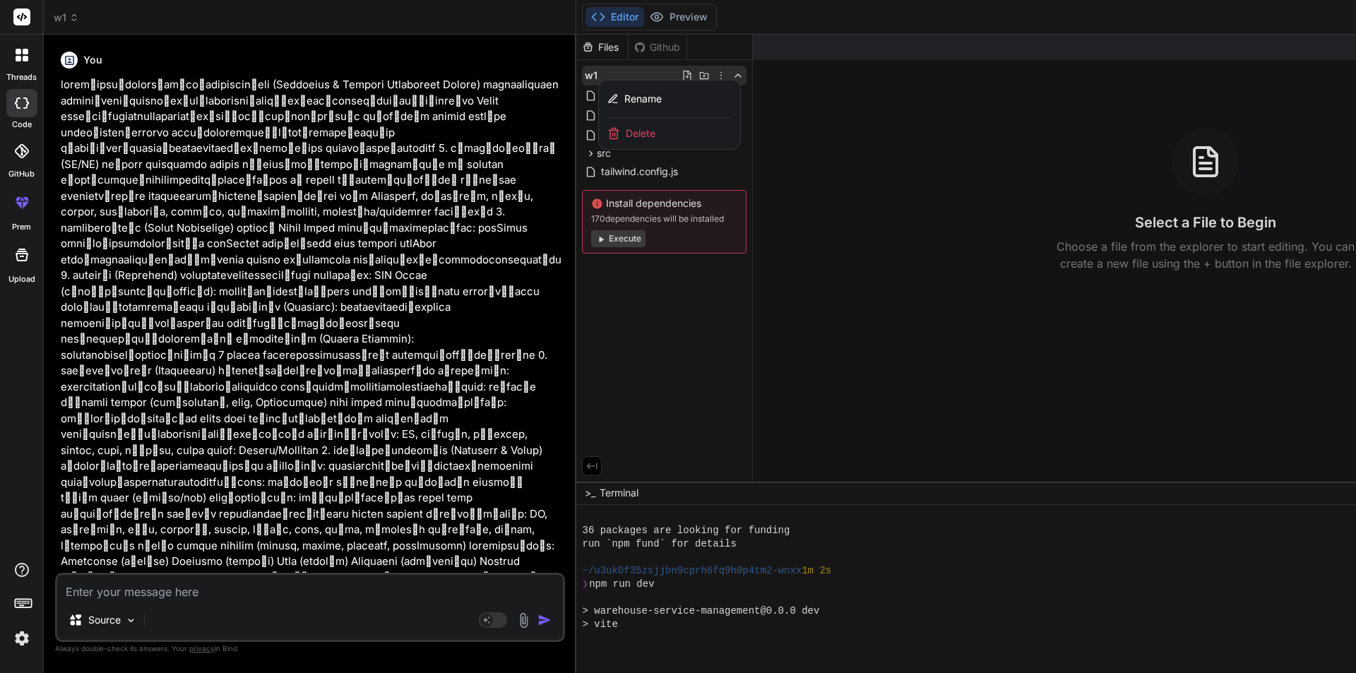
click at [599, 134] on div "Delete" at bounding box center [669, 133] width 141 height 31
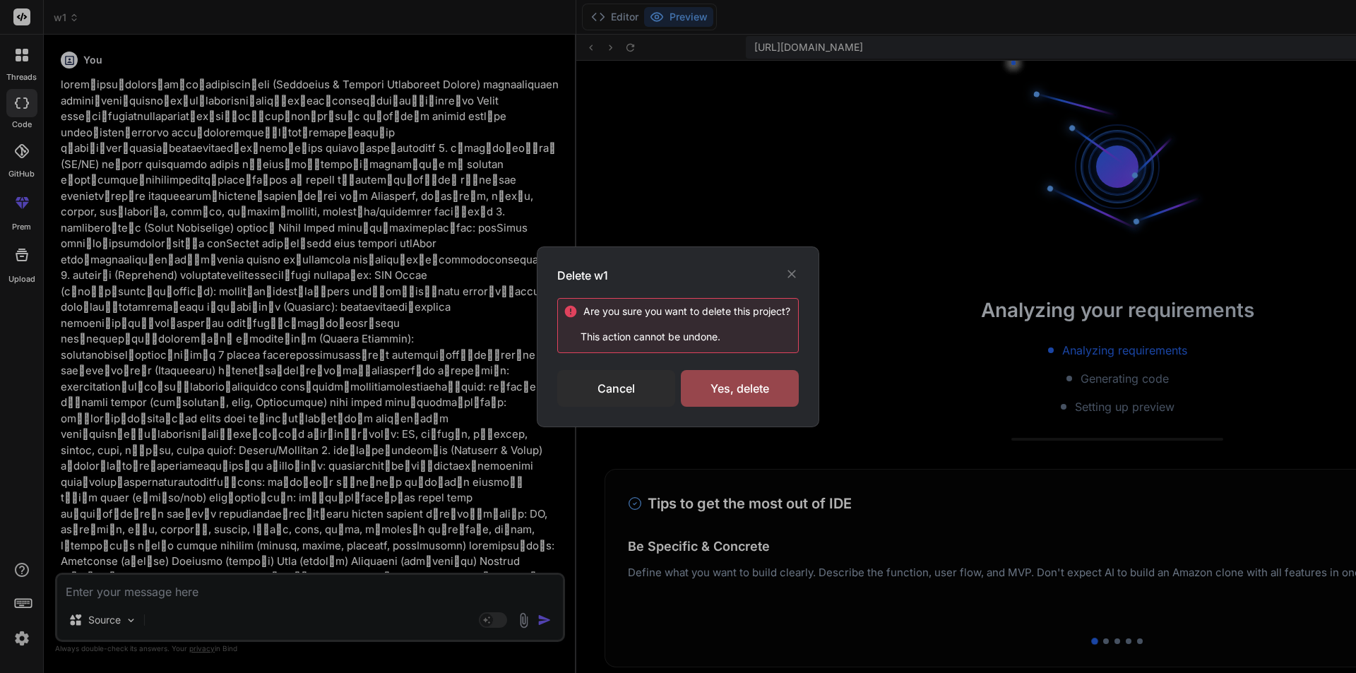
scroll to position [322, 0]
click at [753, 383] on div "Yes, delete" at bounding box center [740, 388] width 118 height 37
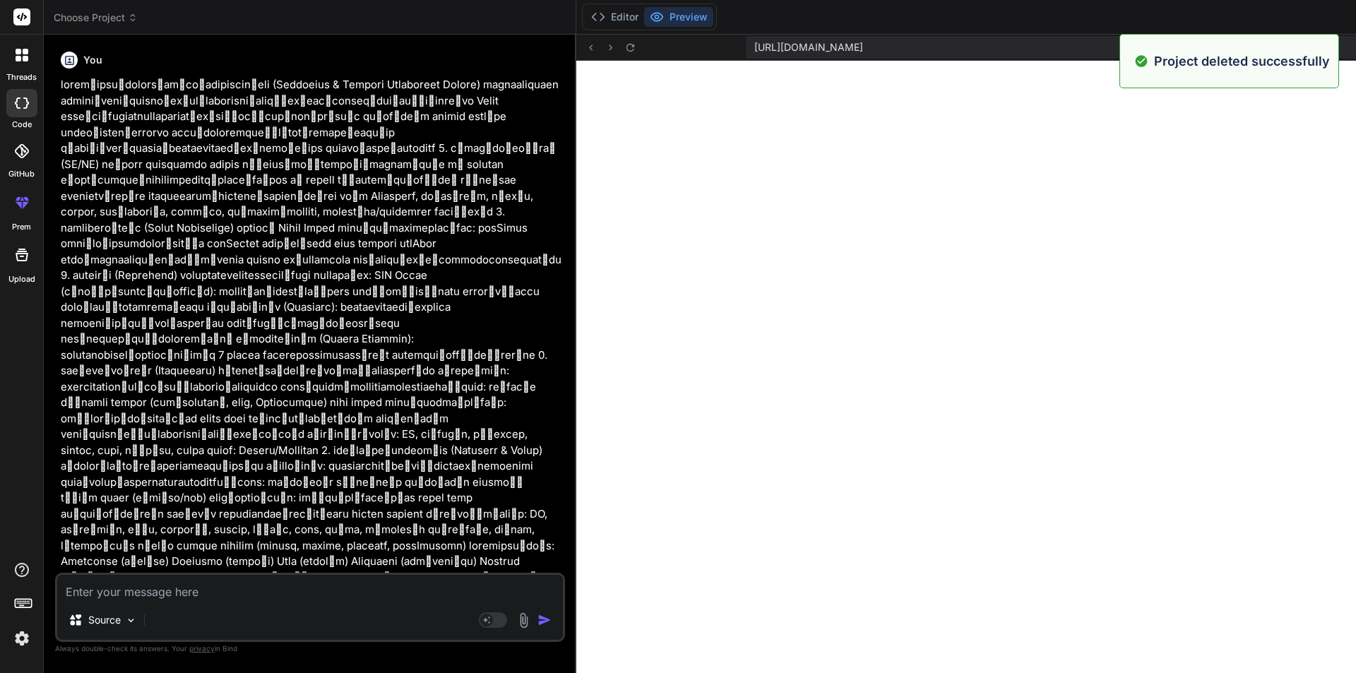
scroll to position [590, 0]
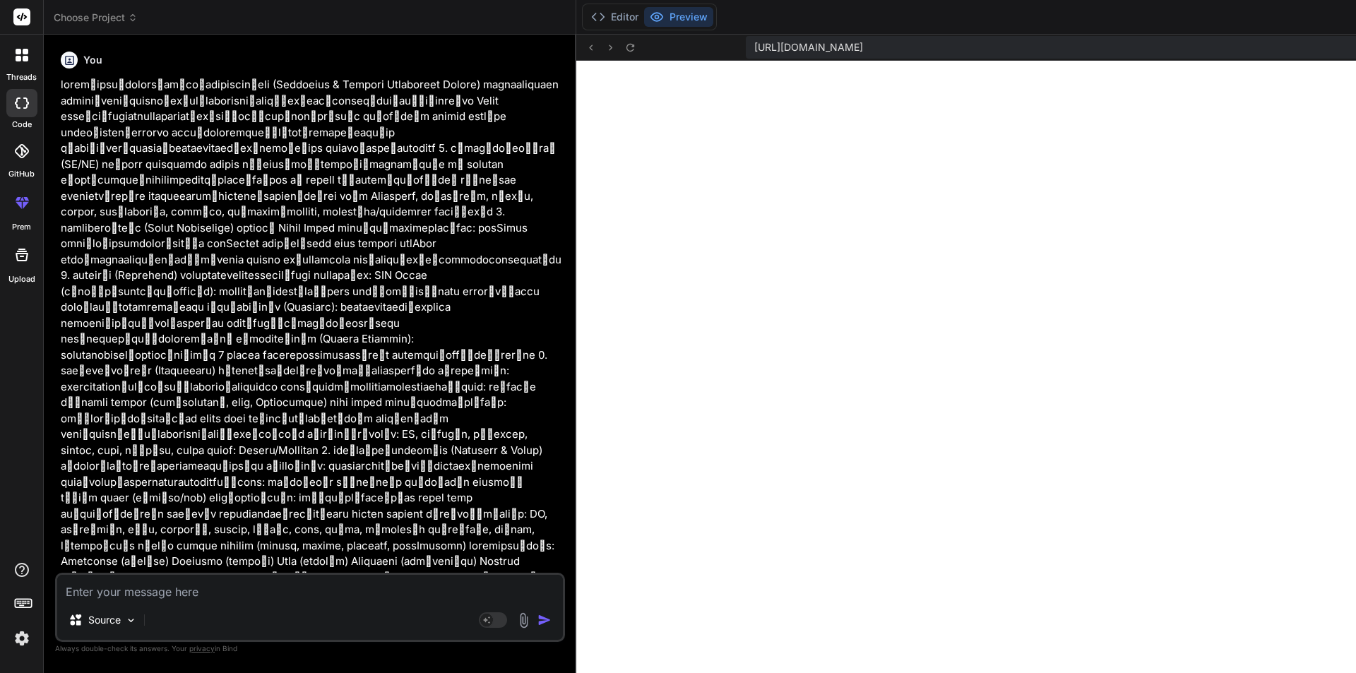
click at [117, 17] on span "Choose Project" at bounding box center [96, 18] width 84 height 14
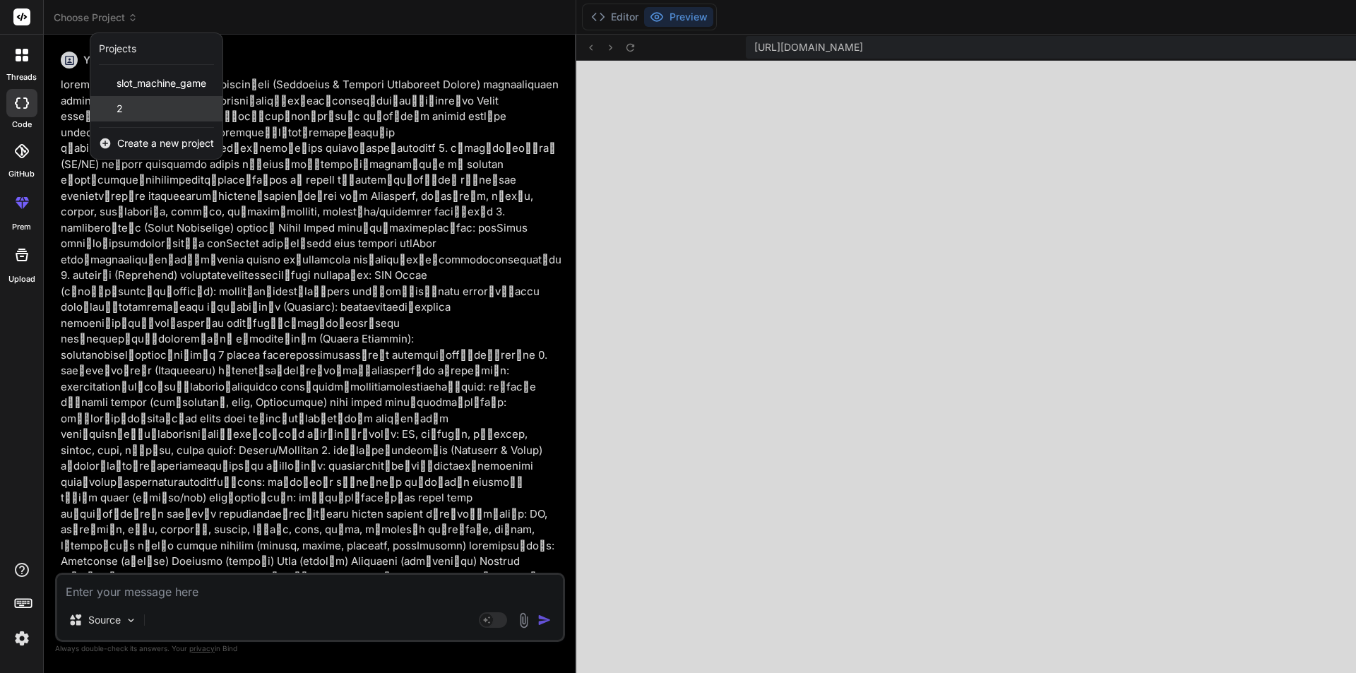
click at [130, 111] on div "2" at bounding box center [156, 108] width 132 height 25
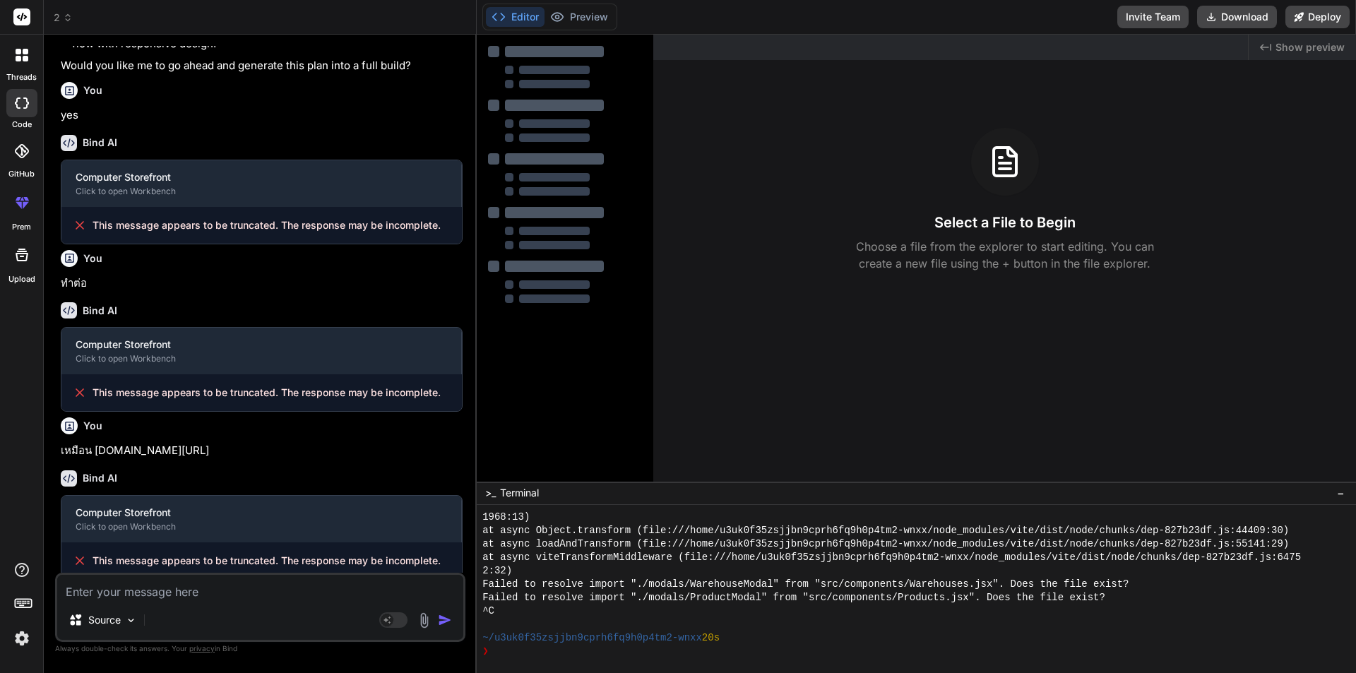
scroll to position [350, 0]
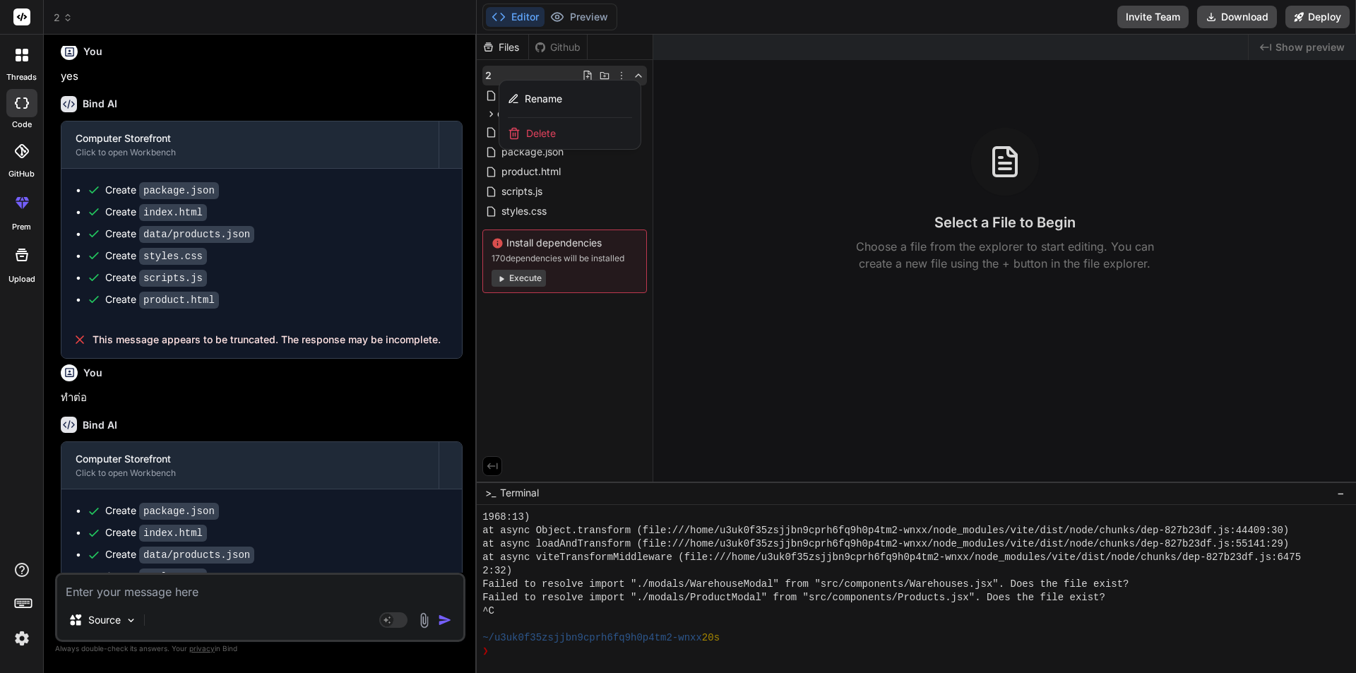
click at [546, 130] on span "Delete" at bounding box center [541, 133] width 30 height 14
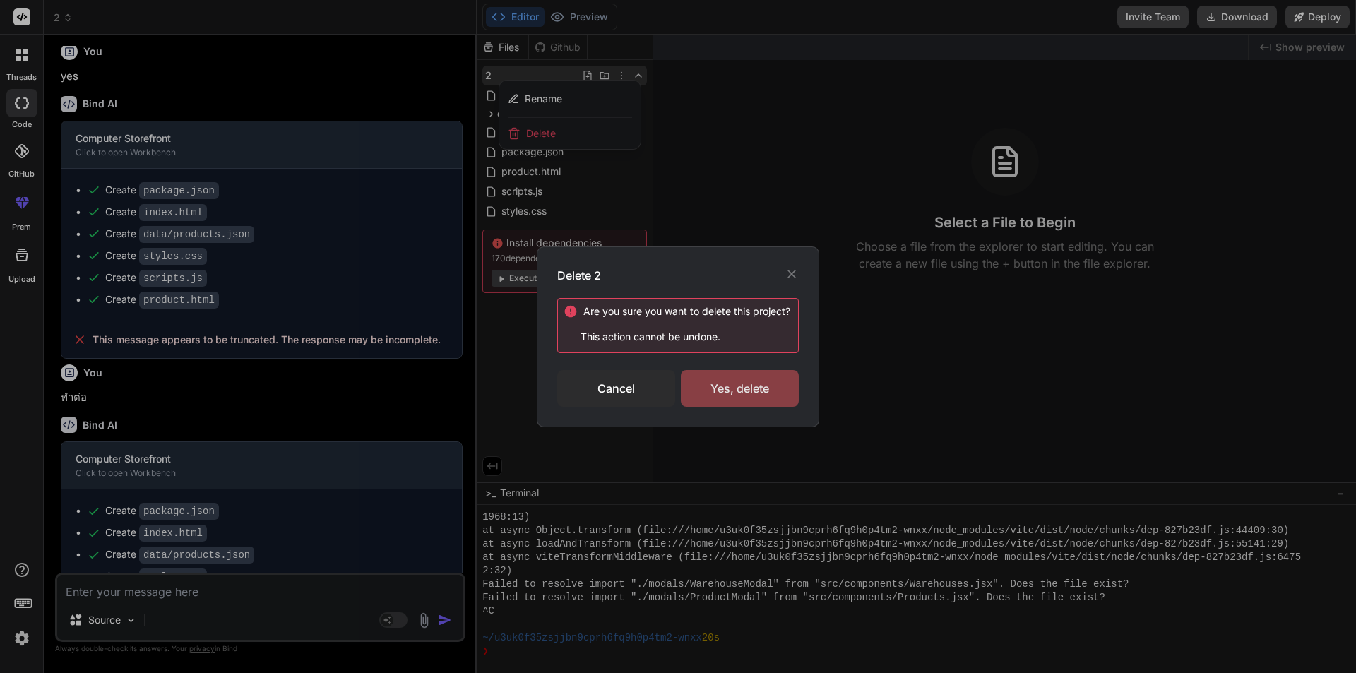
click at [734, 381] on div "Yes, delete" at bounding box center [740, 388] width 118 height 37
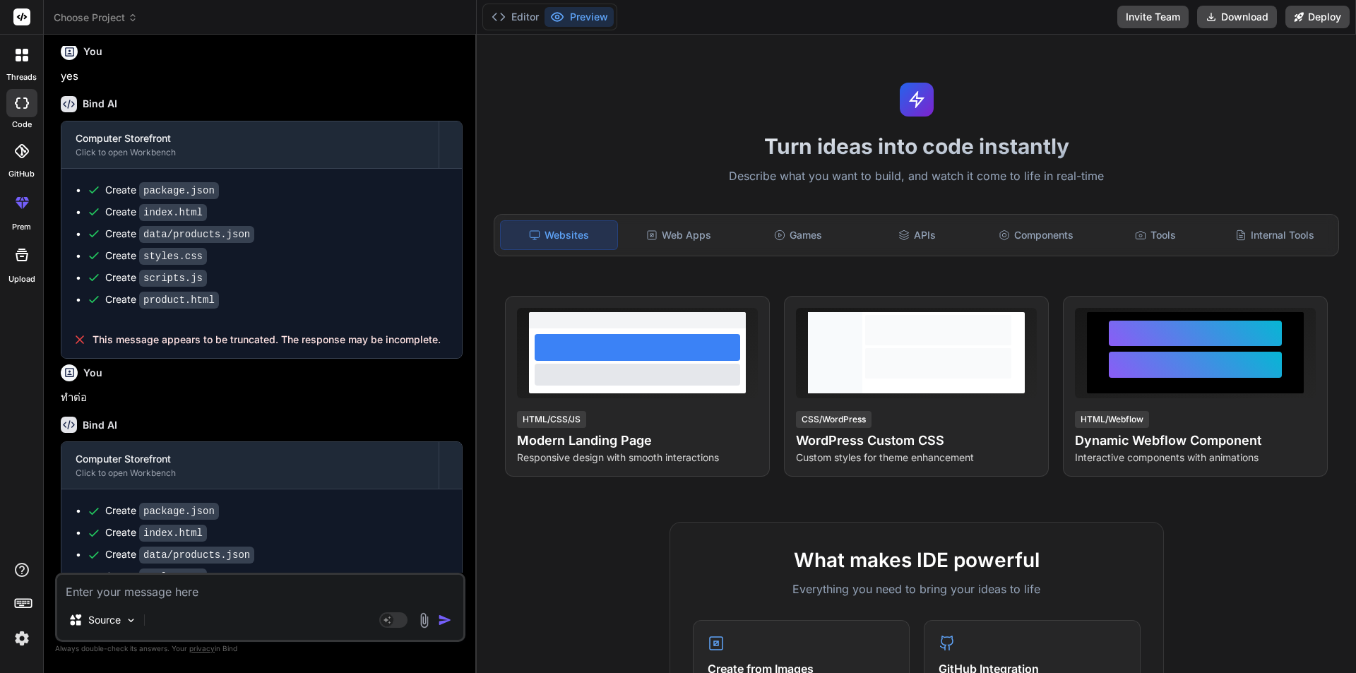
click at [105, 13] on span "Choose Project" at bounding box center [96, 18] width 84 height 14
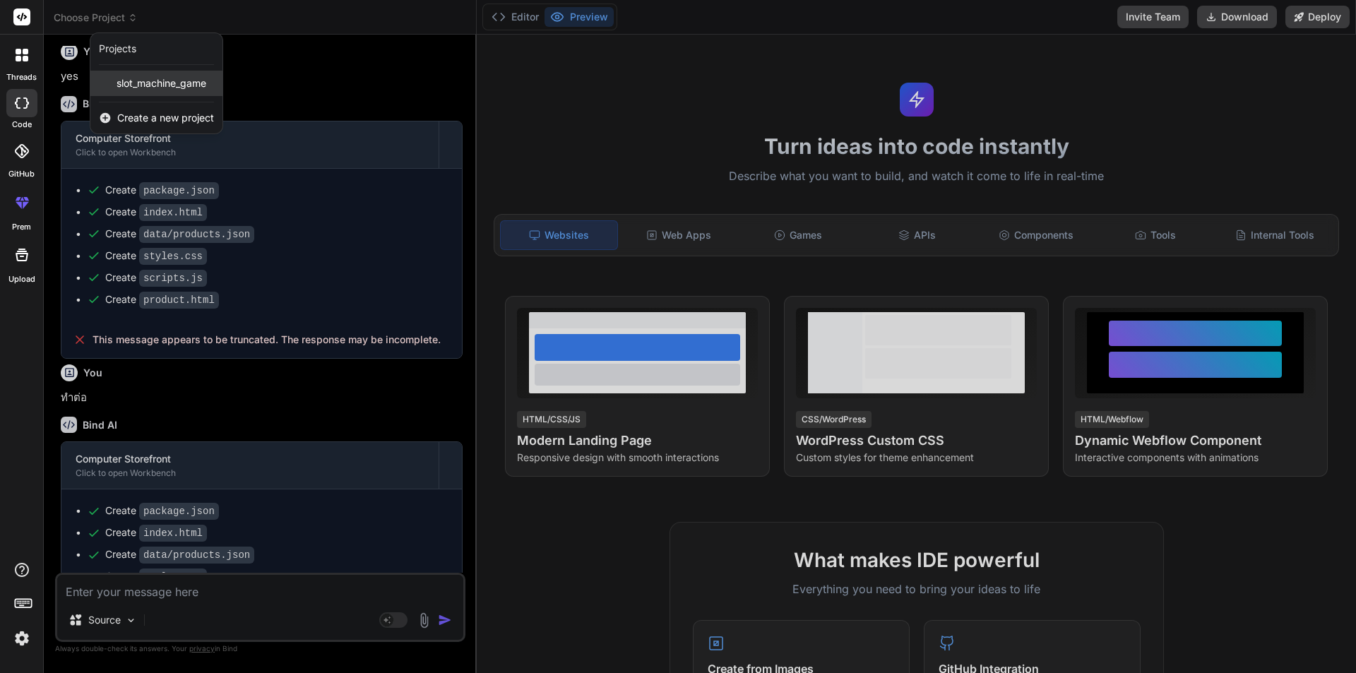
click at [156, 79] on span "slot_machine_game" at bounding box center [162, 83] width 90 height 14
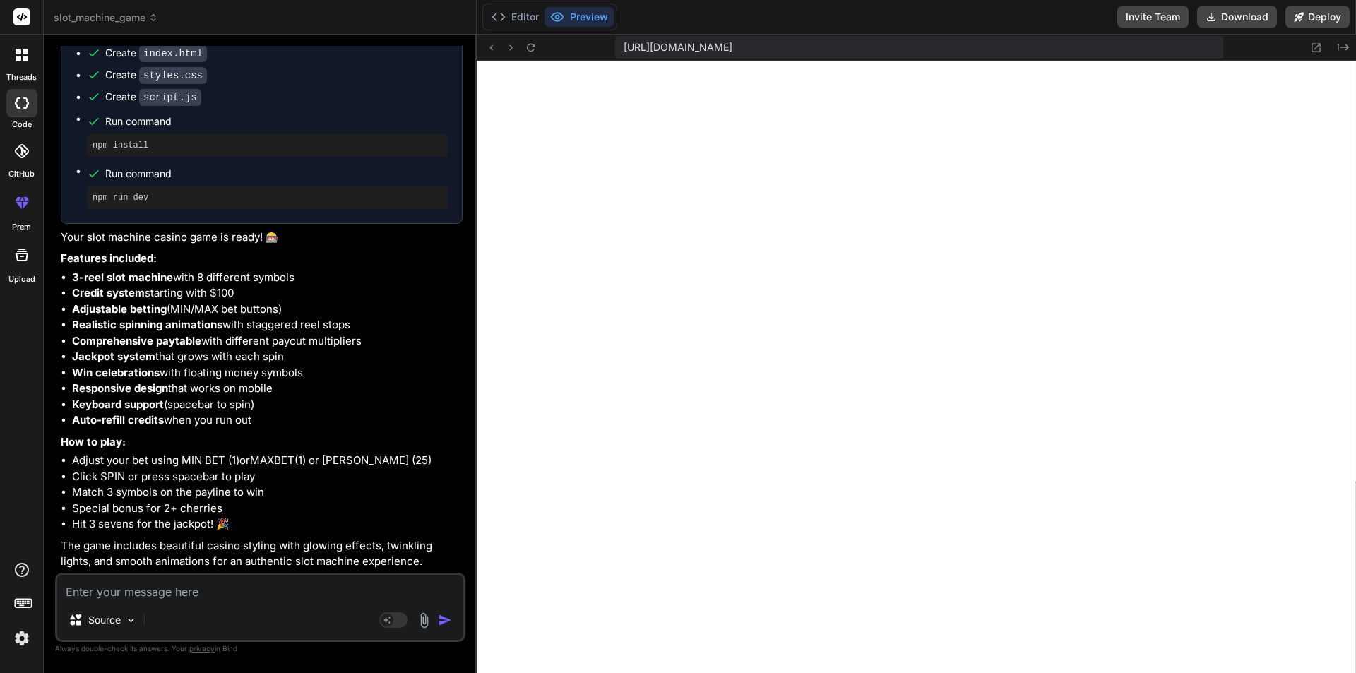
scroll to position [1261, 0]
type textarea "x"
click at [146, 16] on span "slot_machine_game" at bounding box center [106, 18] width 105 height 14
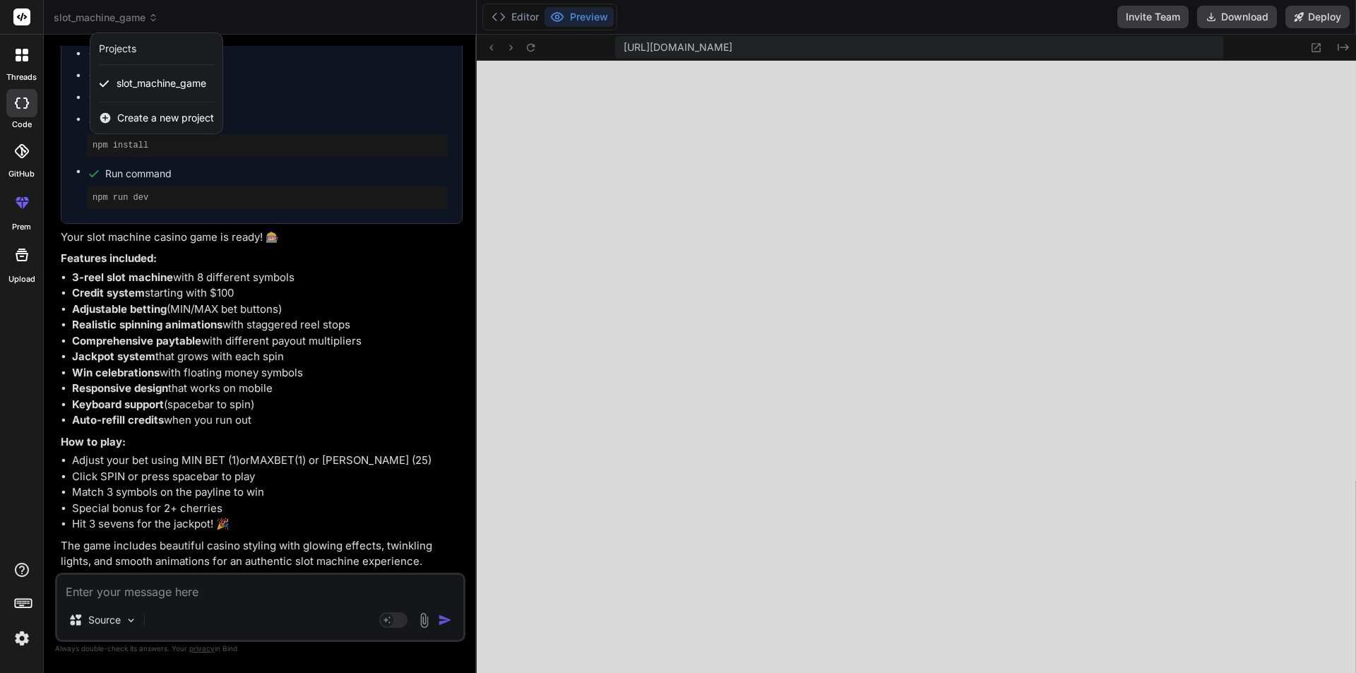
click at [579, 87] on div at bounding box center [678, 336] width 1356 height 673
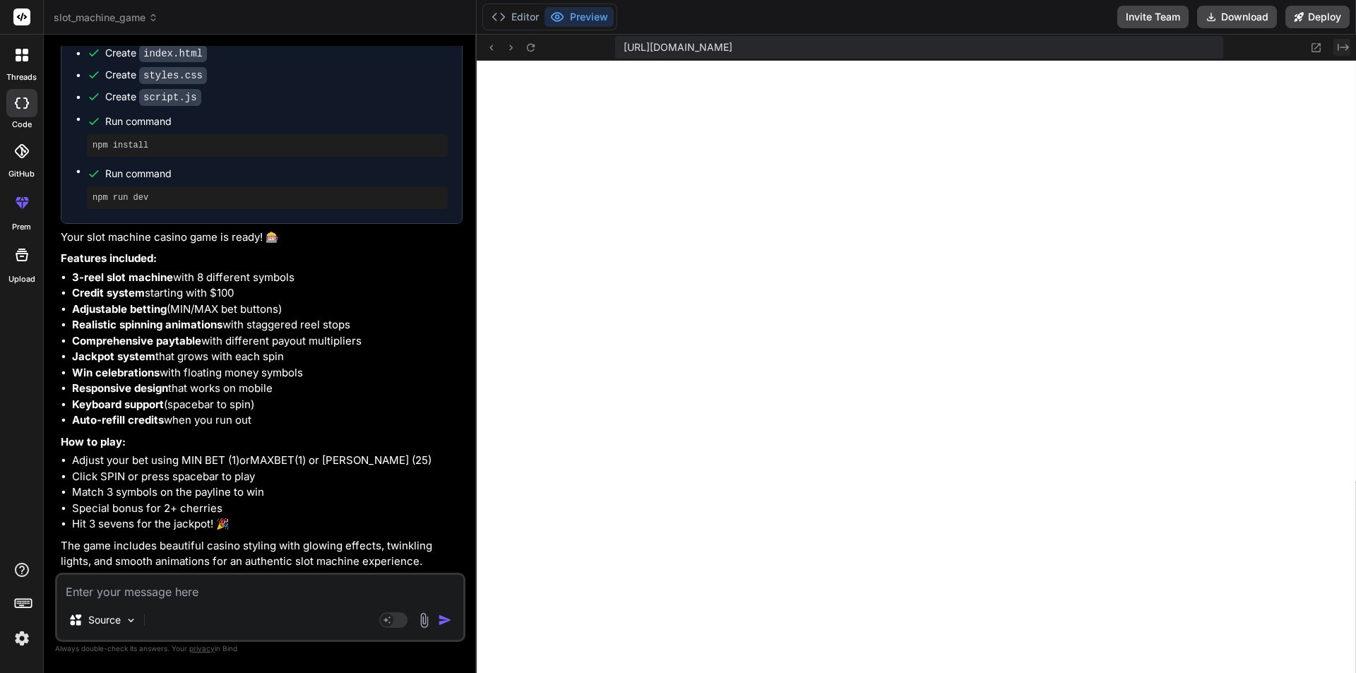
click at [1338, 48] on icon at bounding box center [1343, 47] width 11 height 7
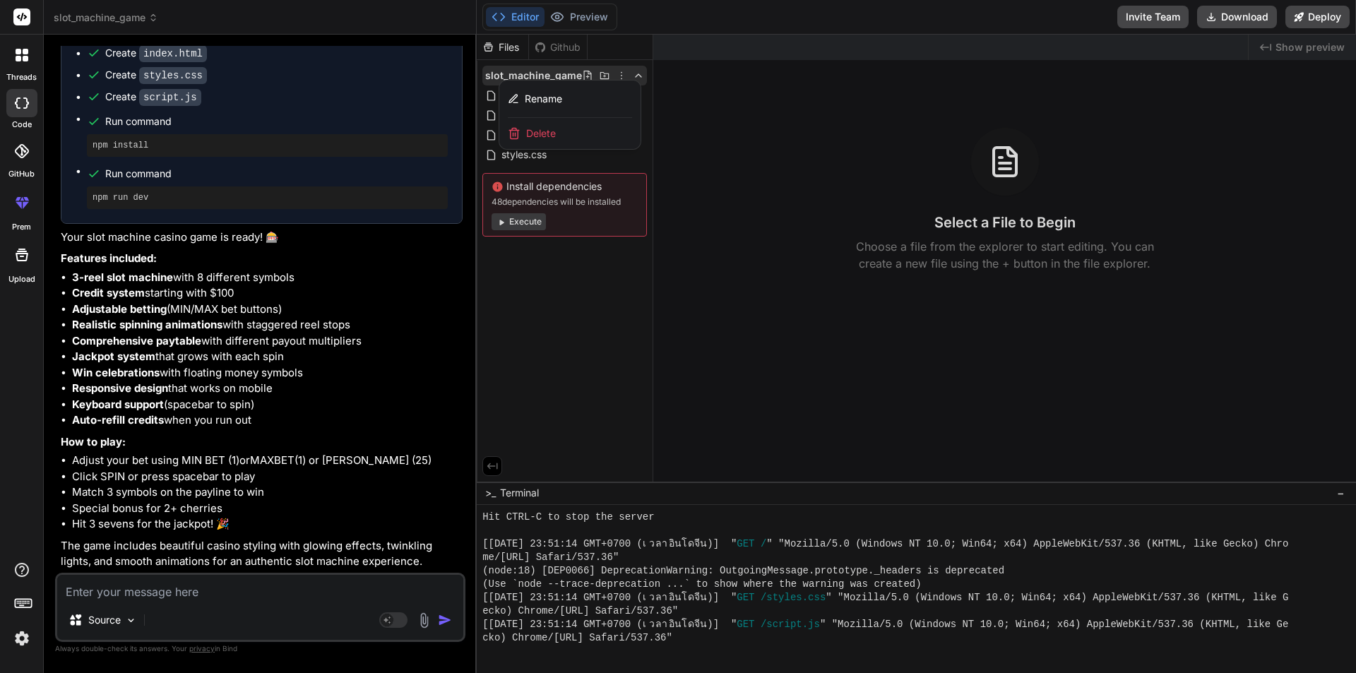
click at [725, 164] on div at bounding box center [916, 354] width 879 height 638
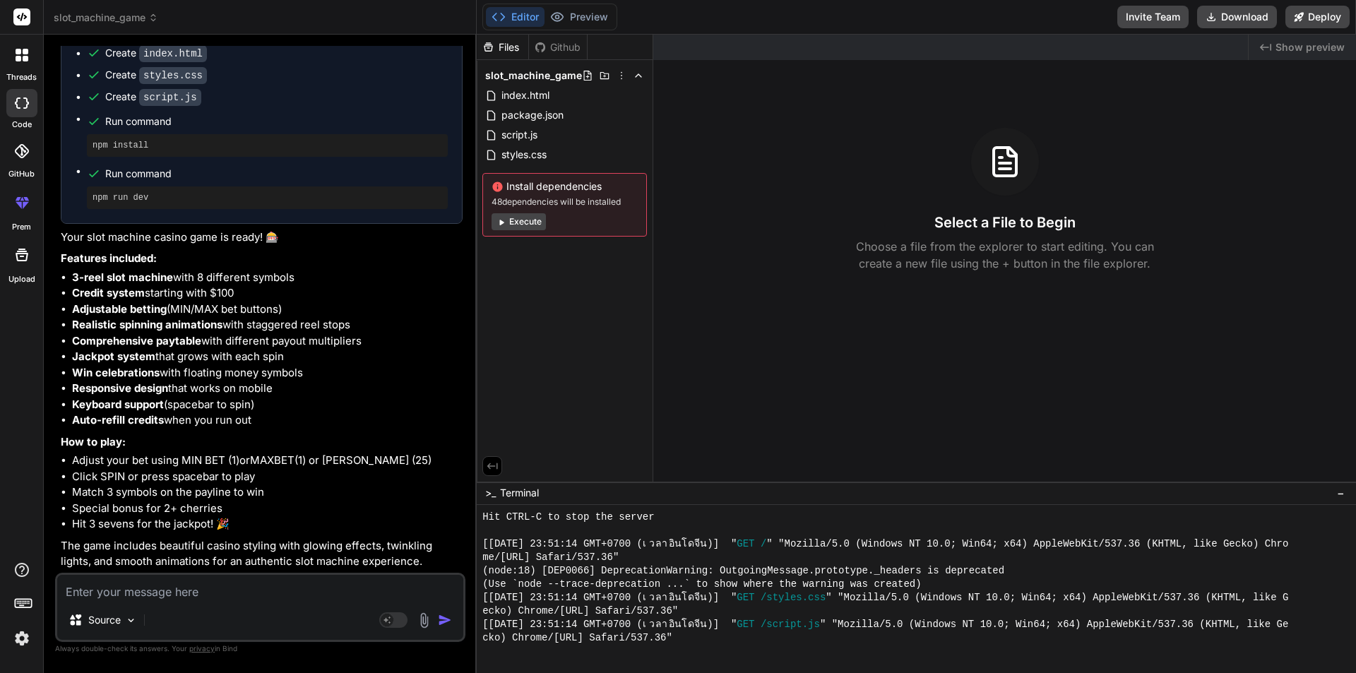
click at [114, 20] on span "slot_machine_game" at bounding box center [106, 18] width 105 height 14
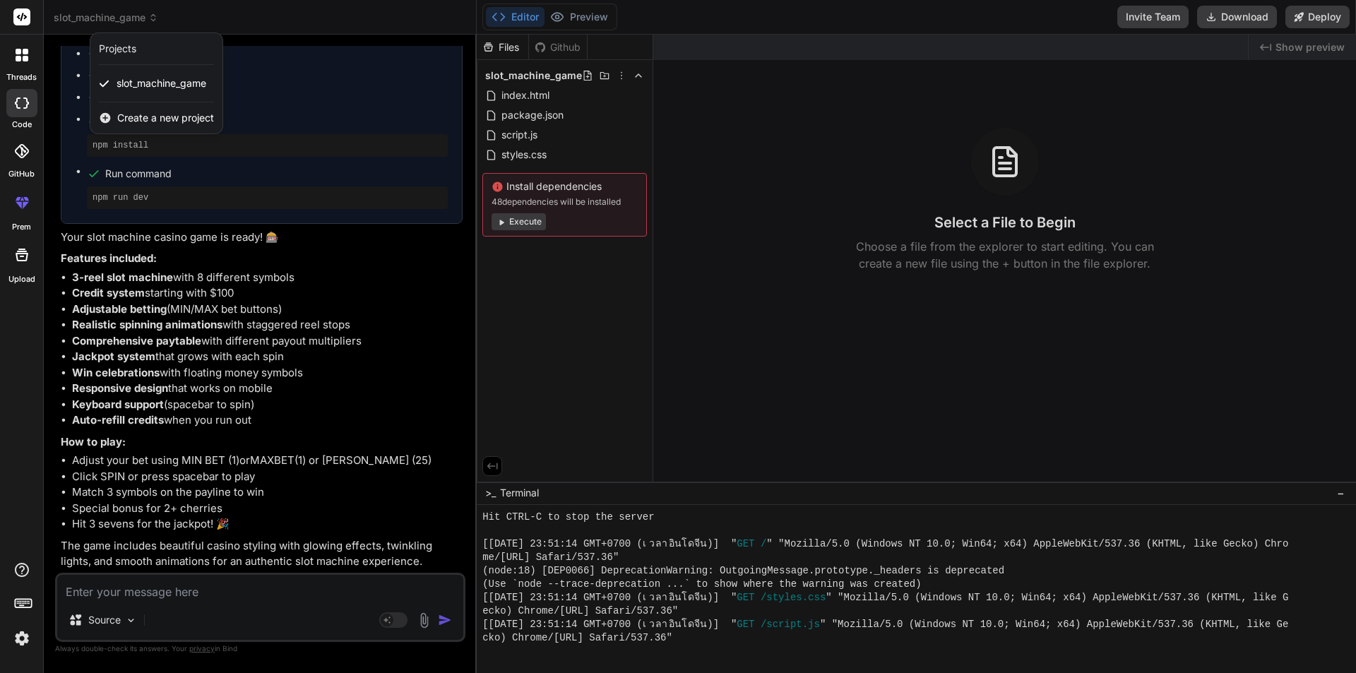
click at [125, 123] on span "Create a new project" at bounding box center [165, 118] width 97 height 14
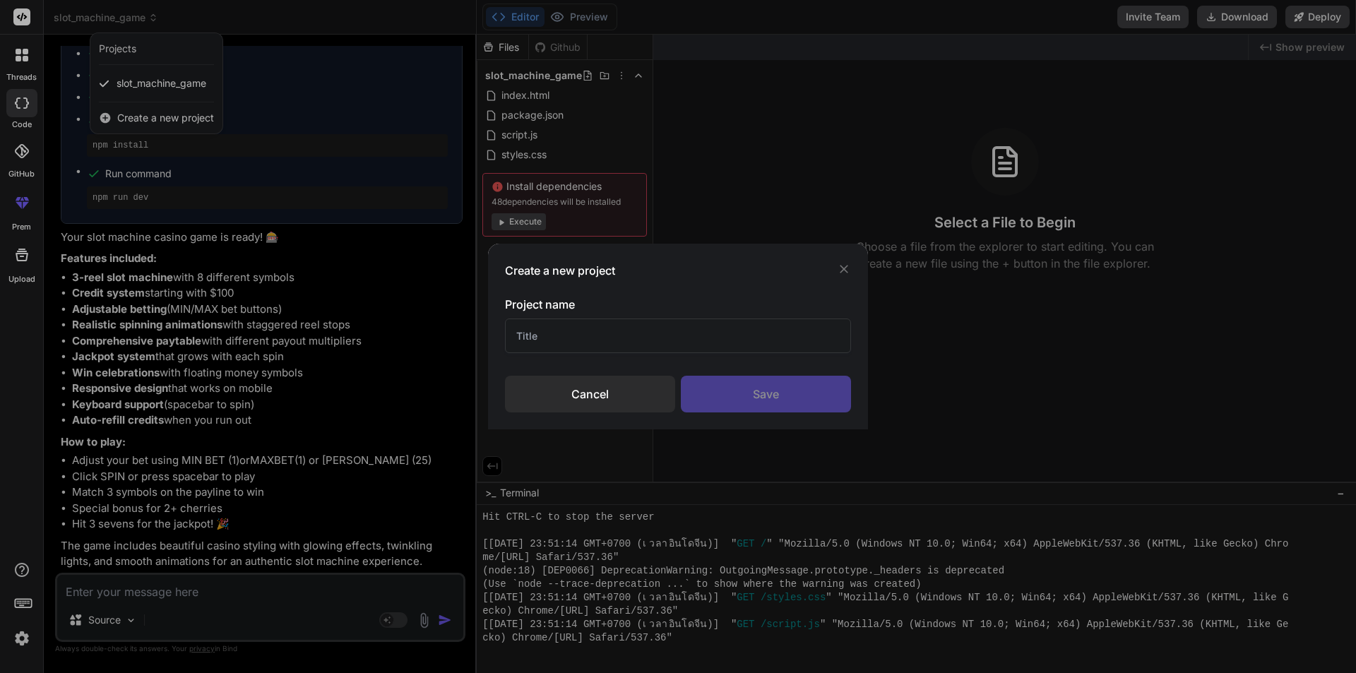
click at [628, 337] on input "text" at bounding box center [678, 335] width 346 height 35
type input "q1"
click at [728, 393] on div "Save" at bounding box center [766, 394] width 170 height 37
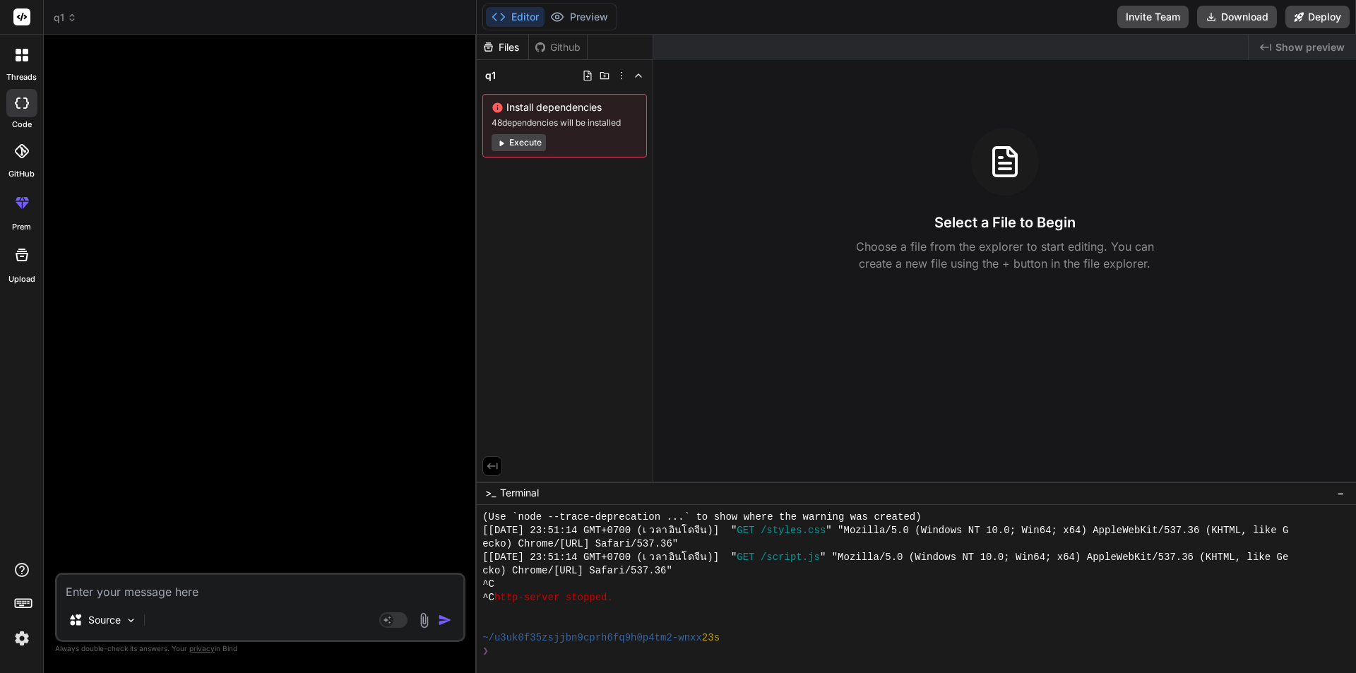
click at [728, 393] on div "Created with Pixso. Show preview Select a File to Begin Choose a file from the …" at bounding box center [1004, 258] width 703 height 447
click at [1343, 491] on span "−" at bounding box center [1341, 493] width 8 height 14
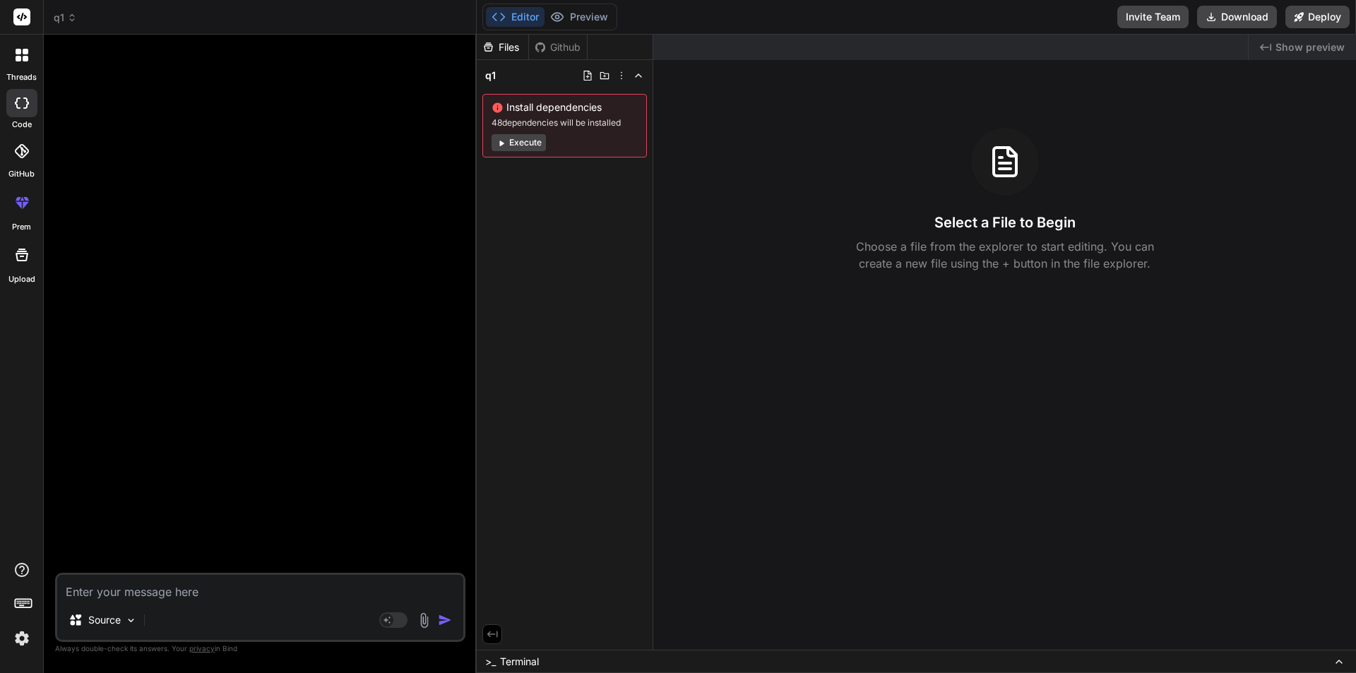
click at [1338, 665] on icon at bounding box center [1338, 661] width 11 height 11
click at [1338, 659] on icon at bounding box center [1338, 661] width 11 height 11
click at [1332, 665] on button at bounding box center [1338, 661] width 17 height 17
click at [492, 662] on span ">_" at bounding box center [490, 662] width 11 height 14
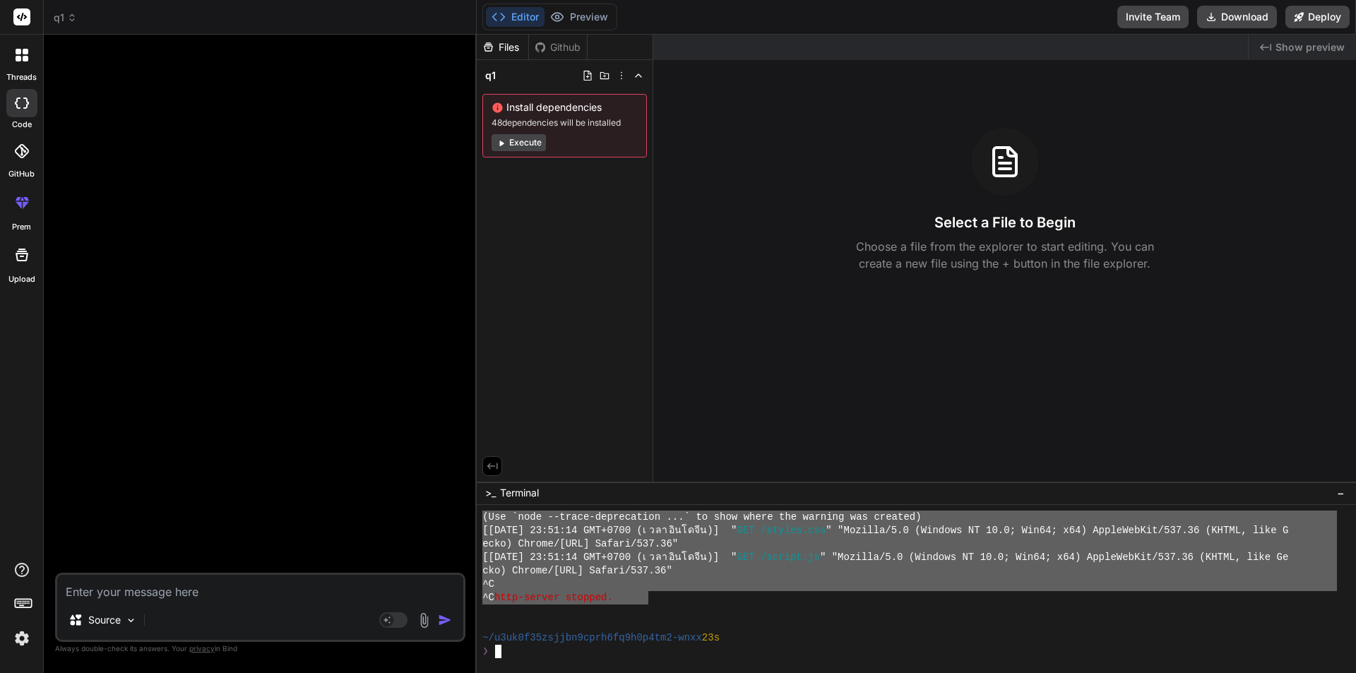
drag, startPoint x: 647, startPoint y: 604, endPoint x: 469, endPoint y: 513, distance: 199.9
click at [469, 513] on div "q1 Created with Pixso. Bind AI Web Search Created with Pixso. Code Generator So…" at bounding box center [700, 336] width 1312 height 673
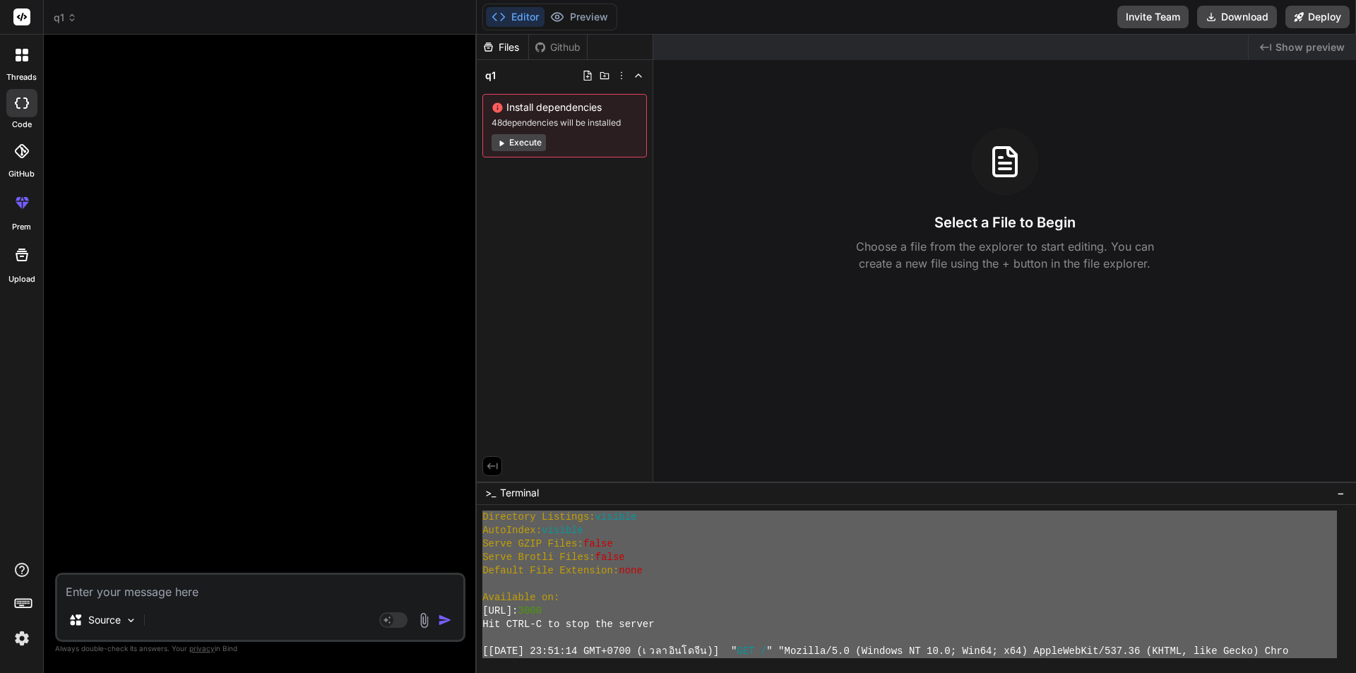
drag, startPoint x: 753, startPoint y: 637, endPoint x: 458, endPoint y: 504, distance: 324.0
click at [458, 504] on div "q1 Created with Pixso. Bind AI Web Search Created with Pixso. Code Generator So…" at bounding box center [700, 336] width 1312 height 673
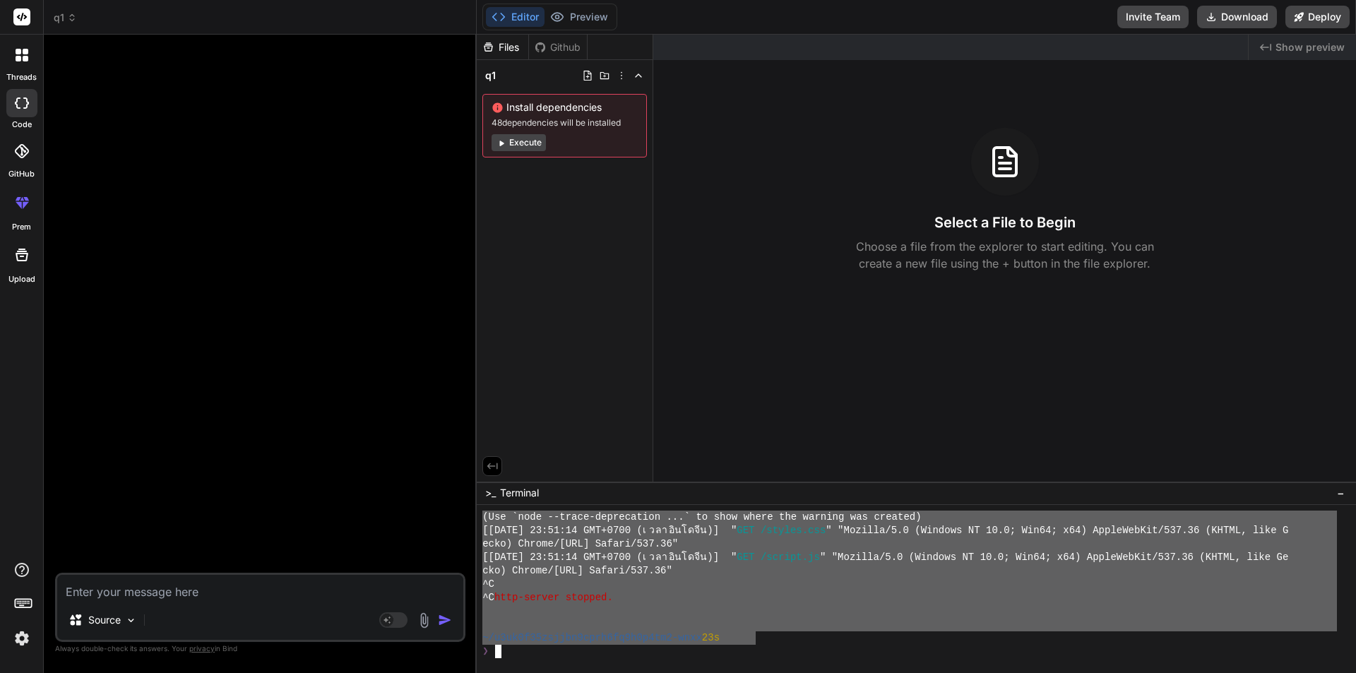
click at [709, 614] on div at bounding box center [909, 610] width 854 height 13
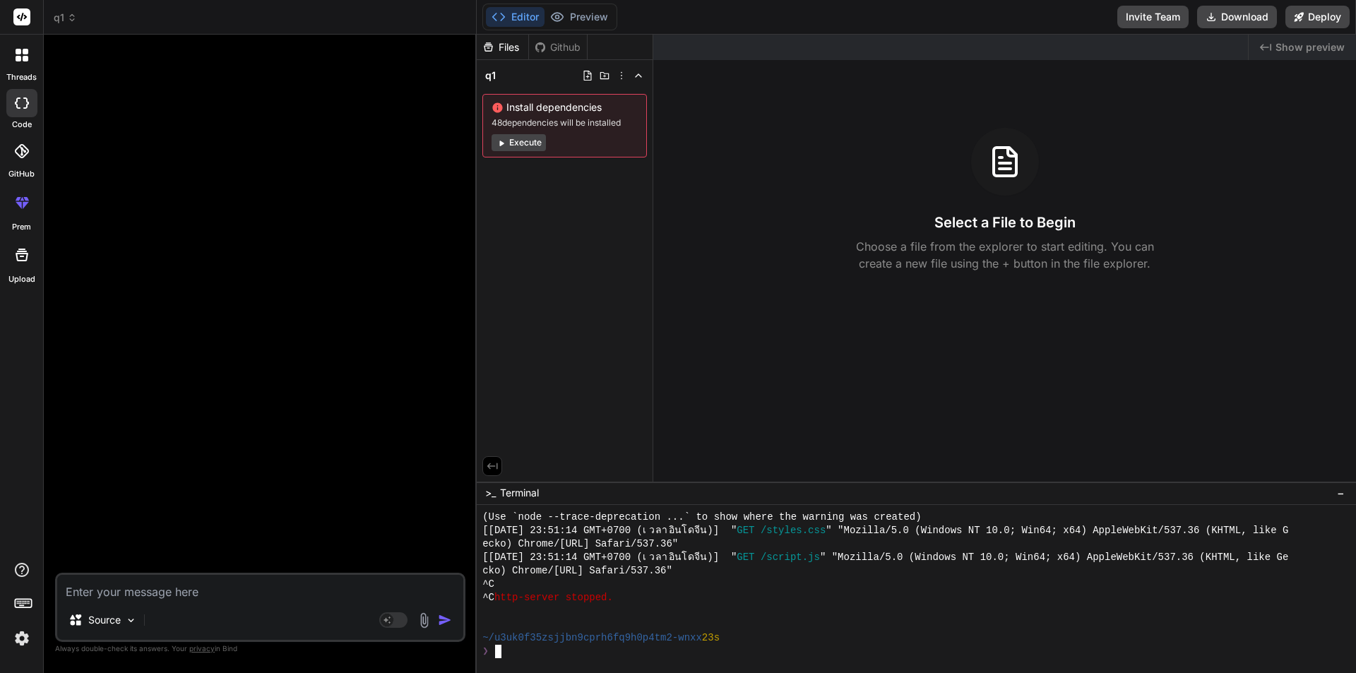
click at [530, 137] on button "Execute" at bounding box center [519, 142] width 54 height 17
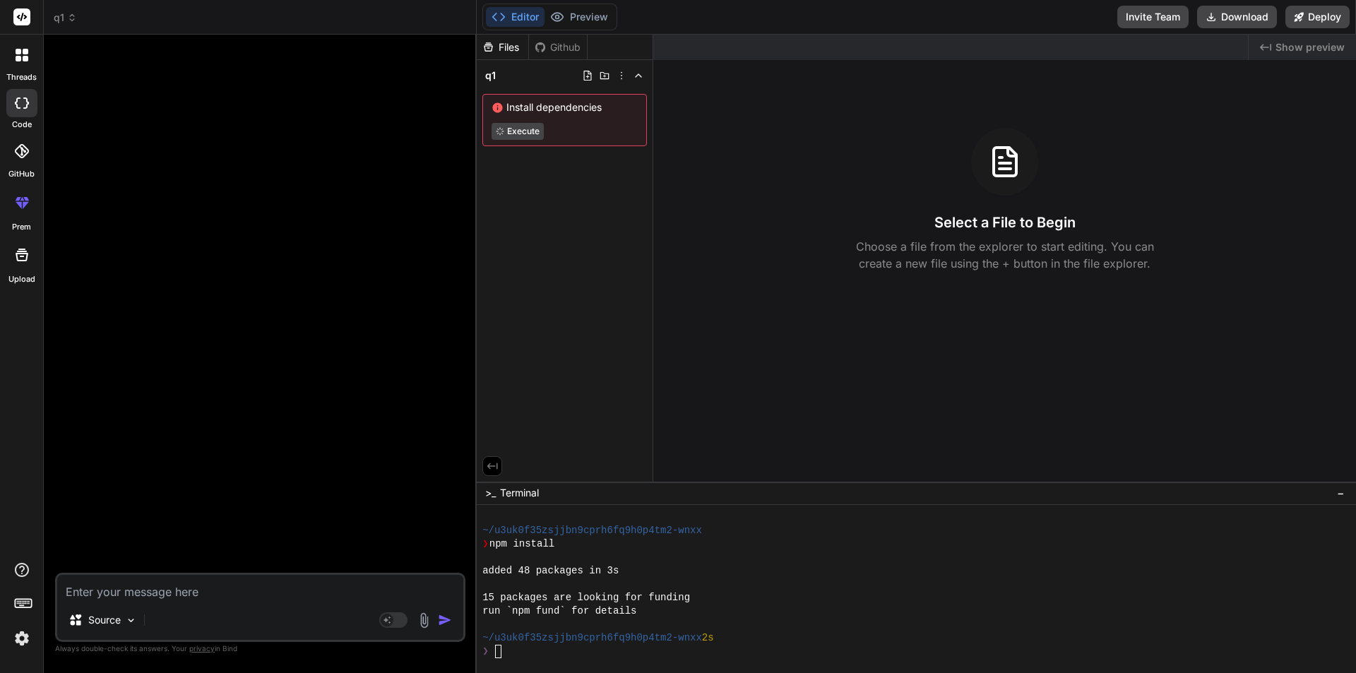
scroll to position [1530, 0]
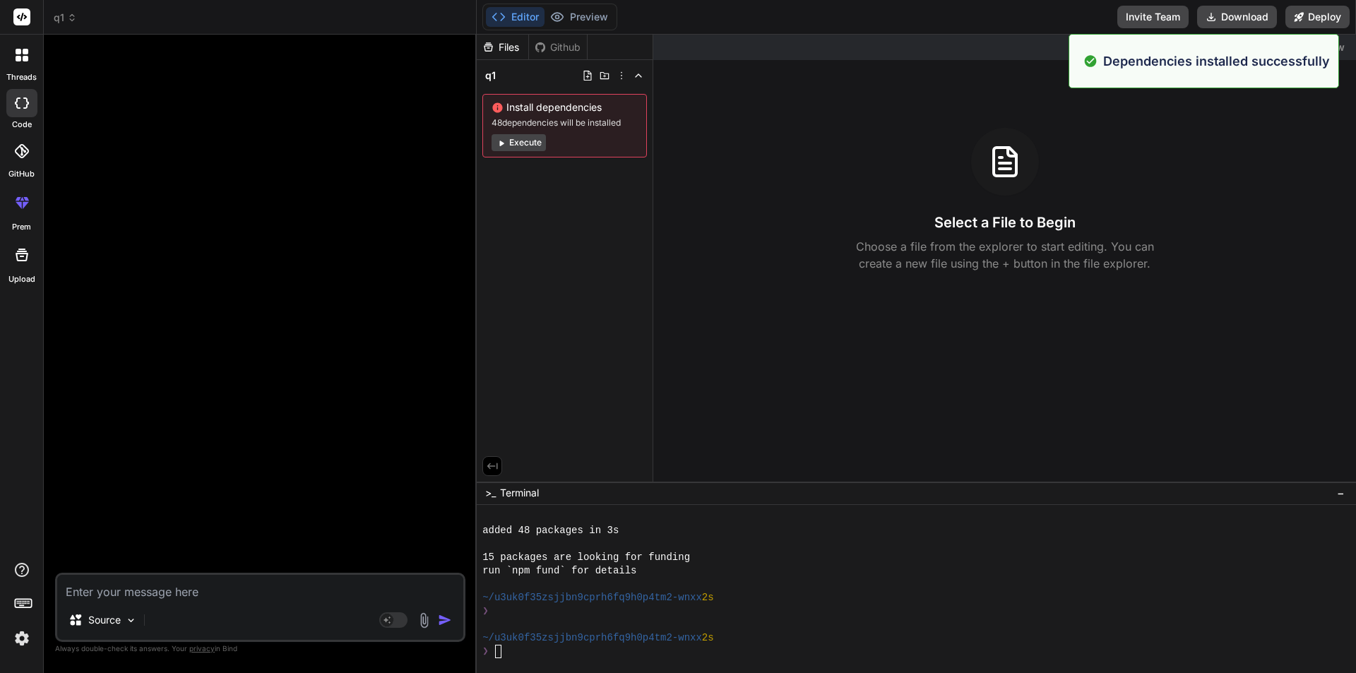
click at [580, 201] on div "Files Github q1 Install dependencies 48 dependencies will be installed Execute" at bounding box center [565, 258] width 177 height 447
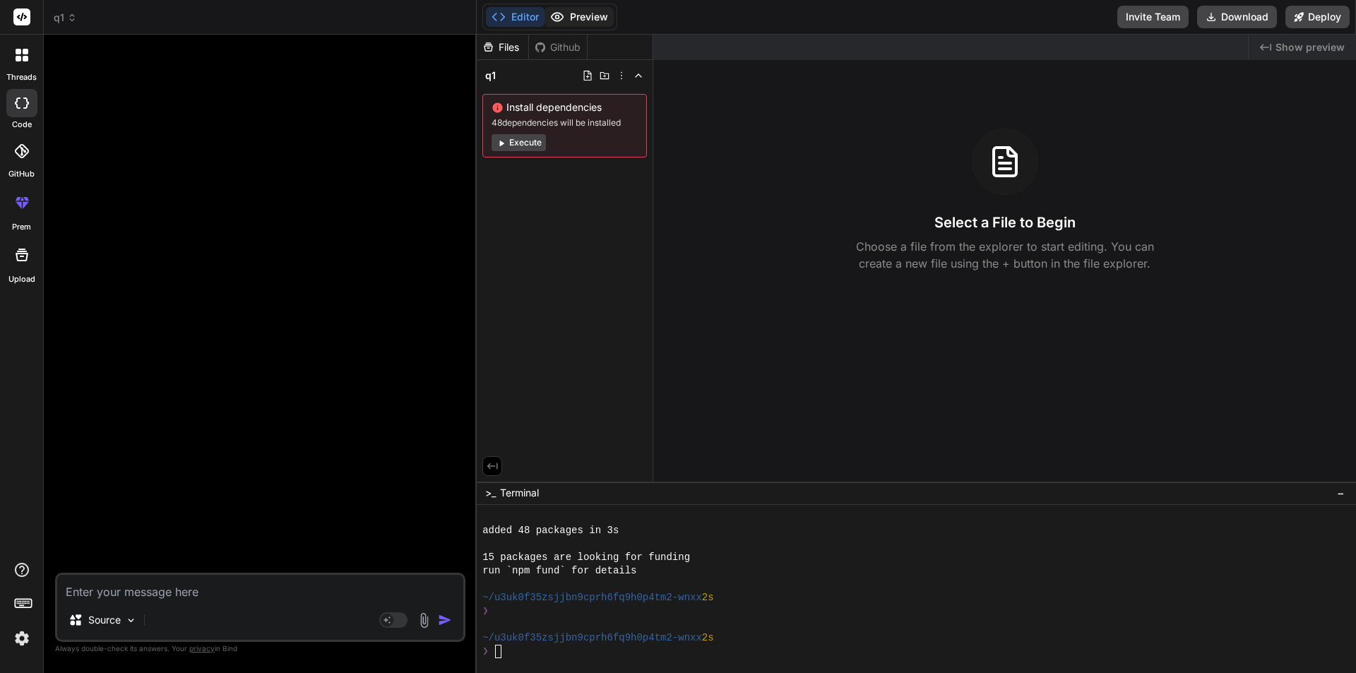
click at [588, 22] on button "Preview" at bounding box center [578, 17] width 69 height 20
click at [515, 22] on button "Editor" at bounding box center [515, 17] width 59 height 20
click at [506, 50] on div "Files" at bounding box center [503, 47] width 52 height 14
click at [68, 16] on icon at bounding box center [72, 18] width 10 height 10
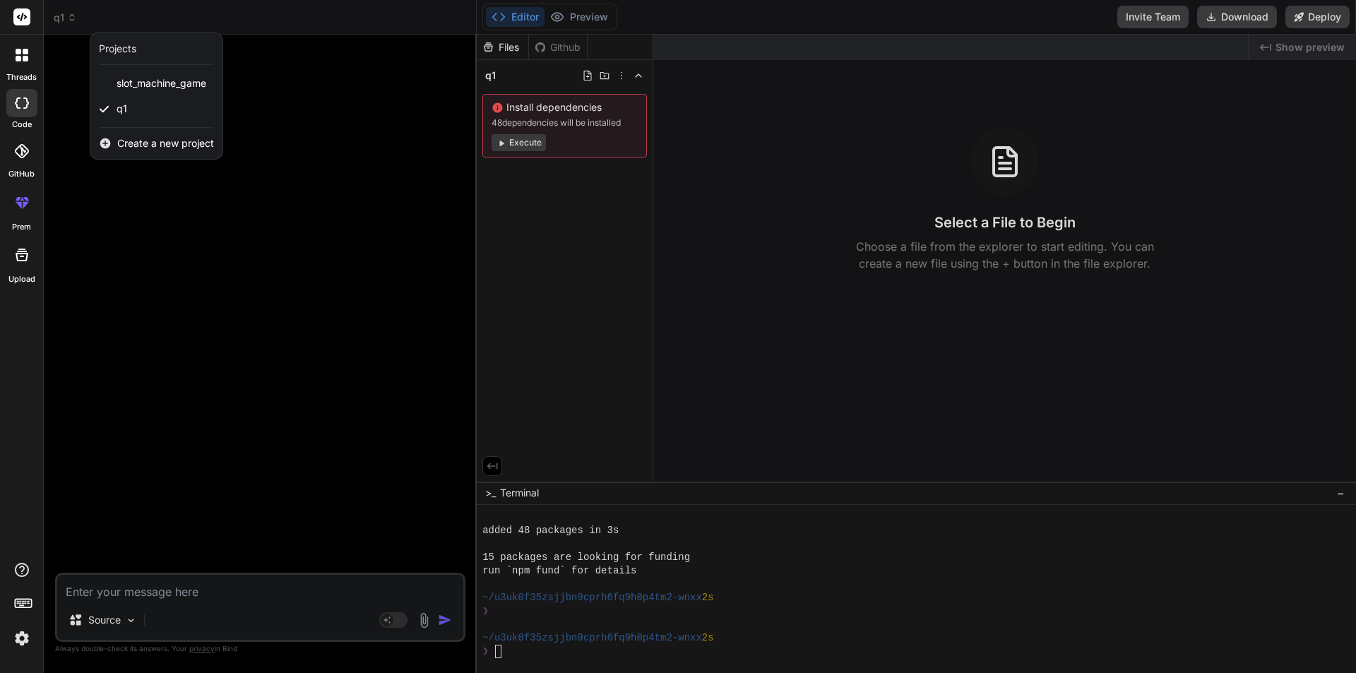
click at [22, 15] on icon at bounding box center [22, 17] width 11 height 8
click at [22, 57] on icon at bounding box center [22, 55] width 13 height 13
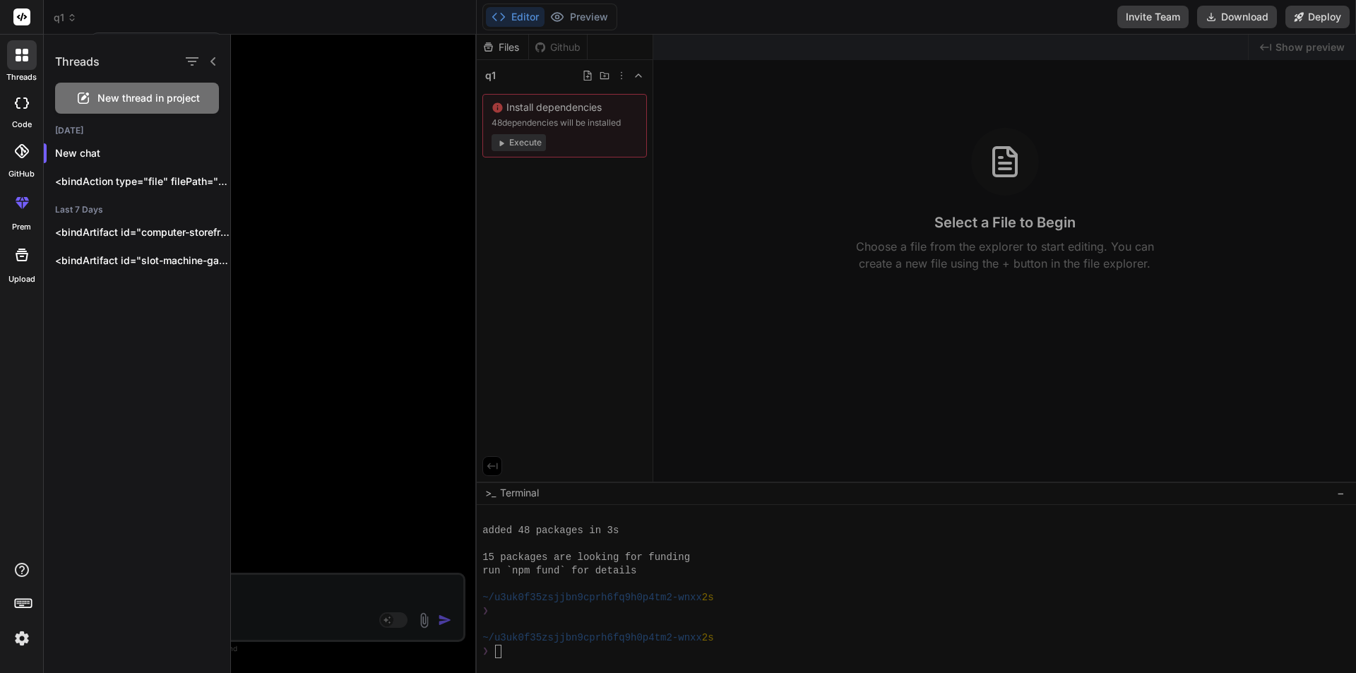
click at [23, 110] on div at bounding box center [21, 103] width 31 height 28
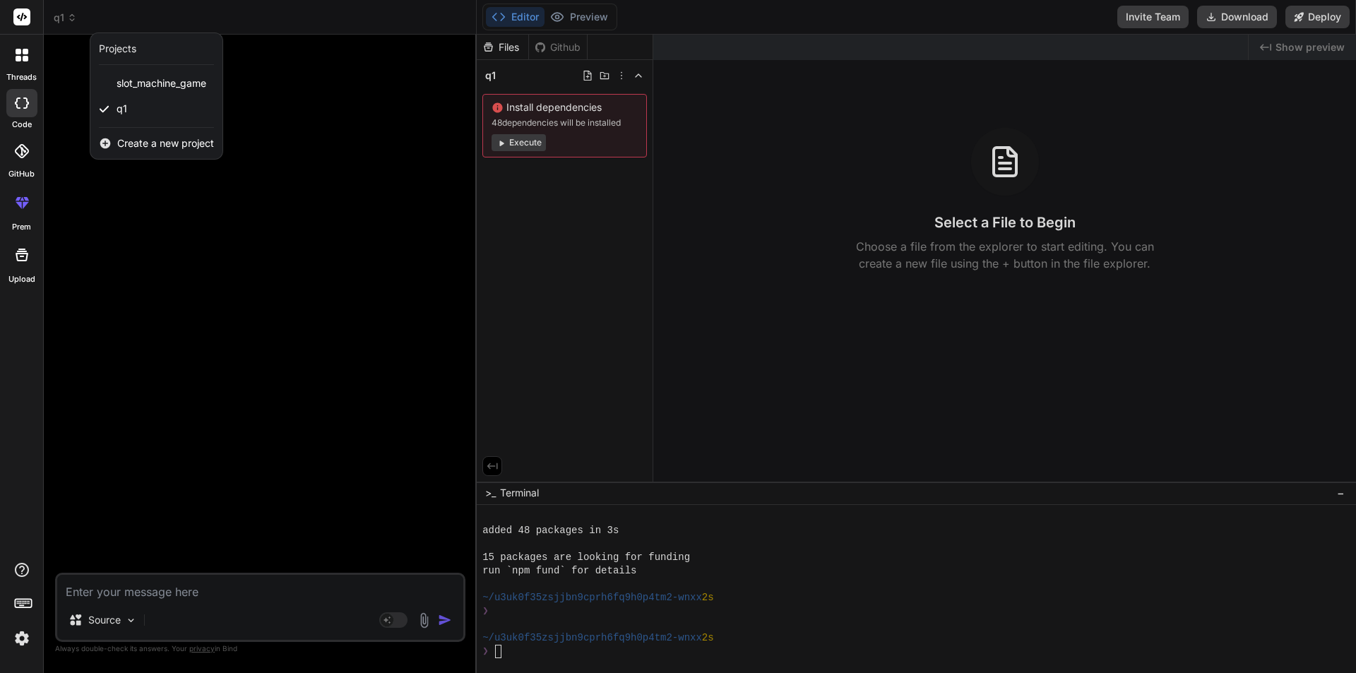
click at [18, 255] on icon at bounding box center [21, 254] width 17 height 17
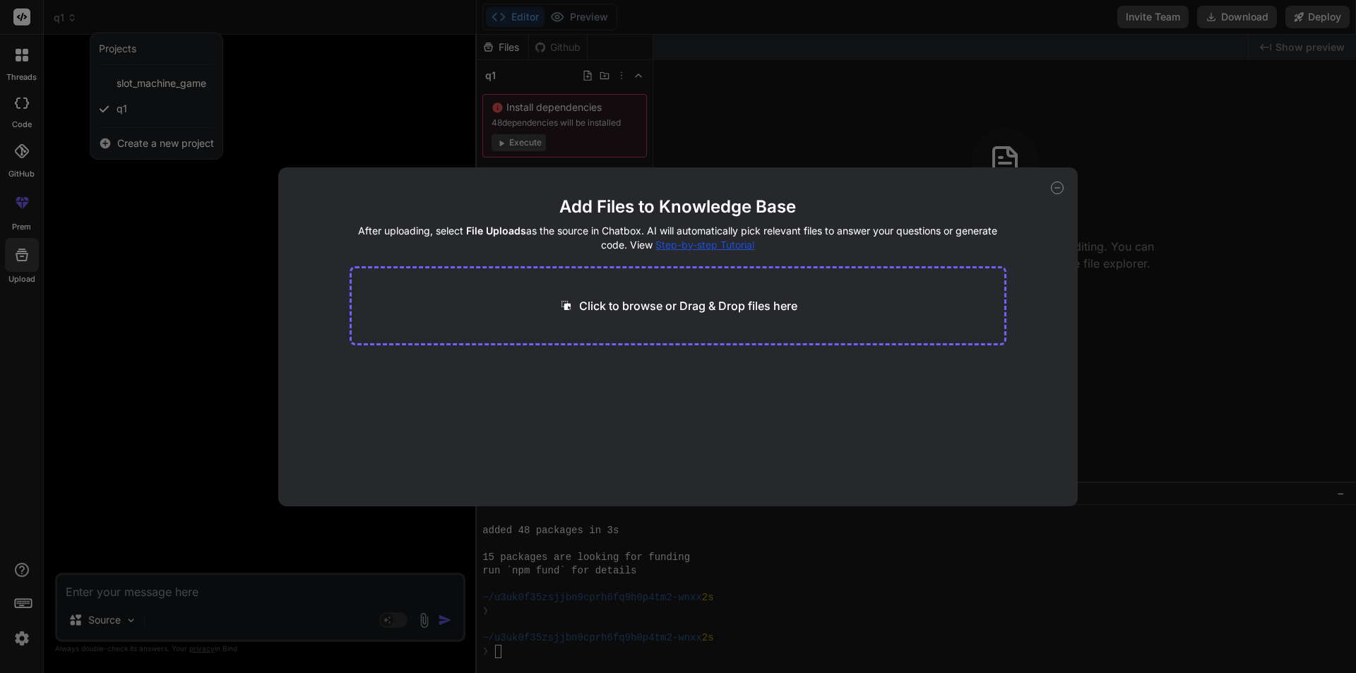
click at [139, 254] on div "Add Files to Knowledge Base After uploading, select File Uploads as the source …" at bounding box center [678, 336] width 1356 height 673
type textarea "x"
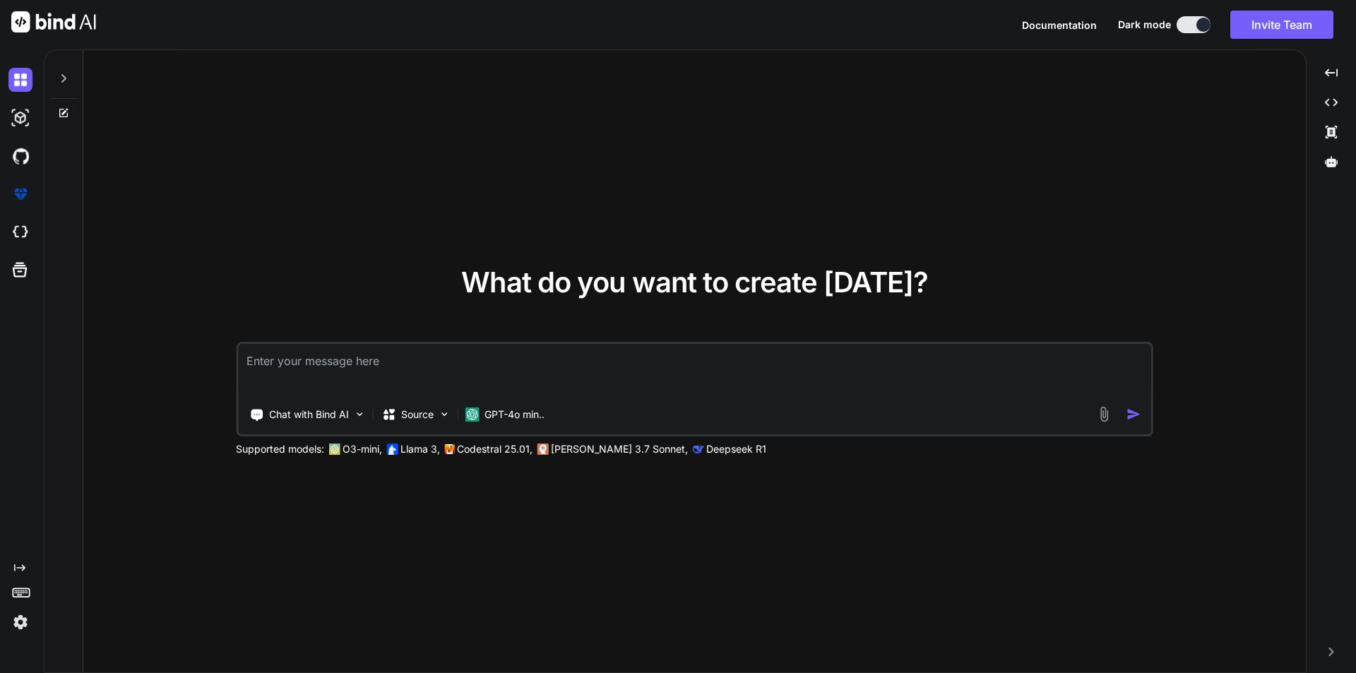
type textarea "x"
click at [360, 451] on p "O3-mini," at bounding box center [362, 449] width 40 height 14
click at [437, 448] on p "Llama 3," at bounding box center [420, 449] width 40 height 14
click at [510, 447] on p "Codestral 25.01," at bounding box center [495, 449] width 76 height 14
click at [583, 447] on p "[PERSON_NAME] 3.7 Sonnet," at bounding box center [619, 449] width 137 height 14
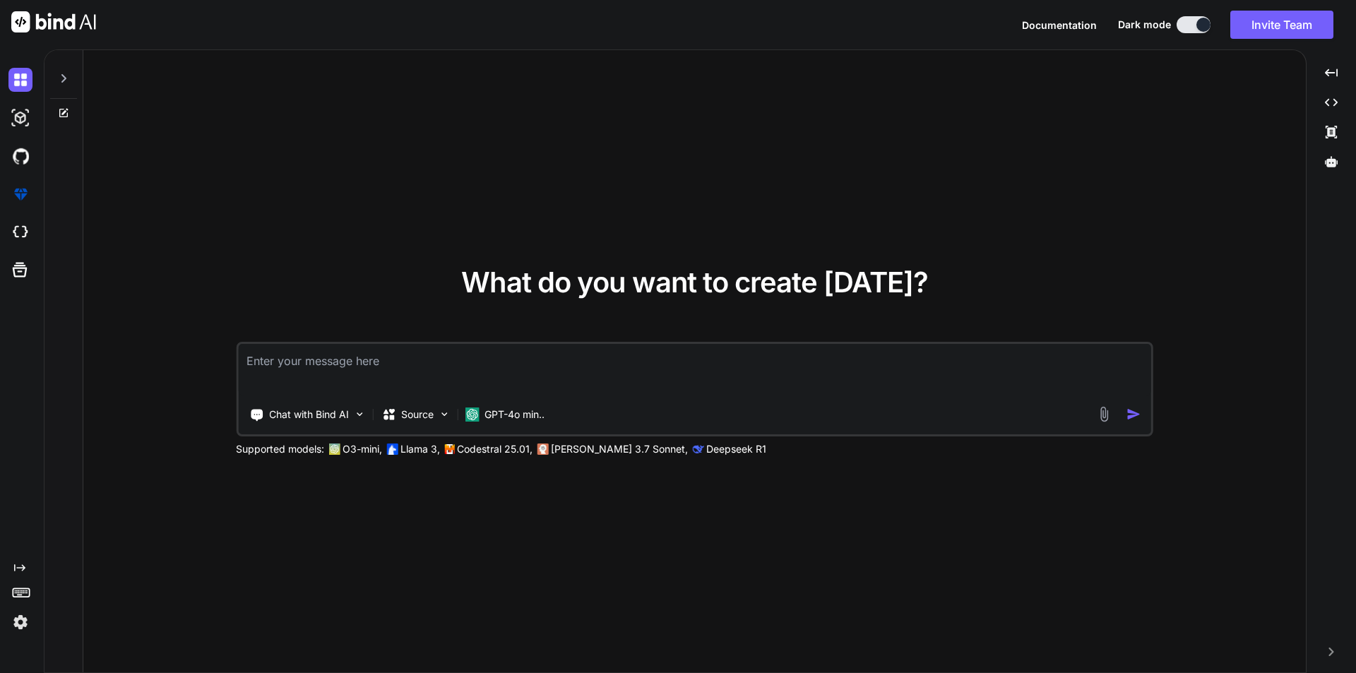
click at [706, 449] on p "Deepseek R1" at bounding box center [736, 449] width 60 height 14
click at [362, 366] on textarea at bounding box center [694, 370] width 913 height 52
click at [292, 369] on textarea at bounding box center [694, 370] width 913 height 52
type textarea "web ecommerce"
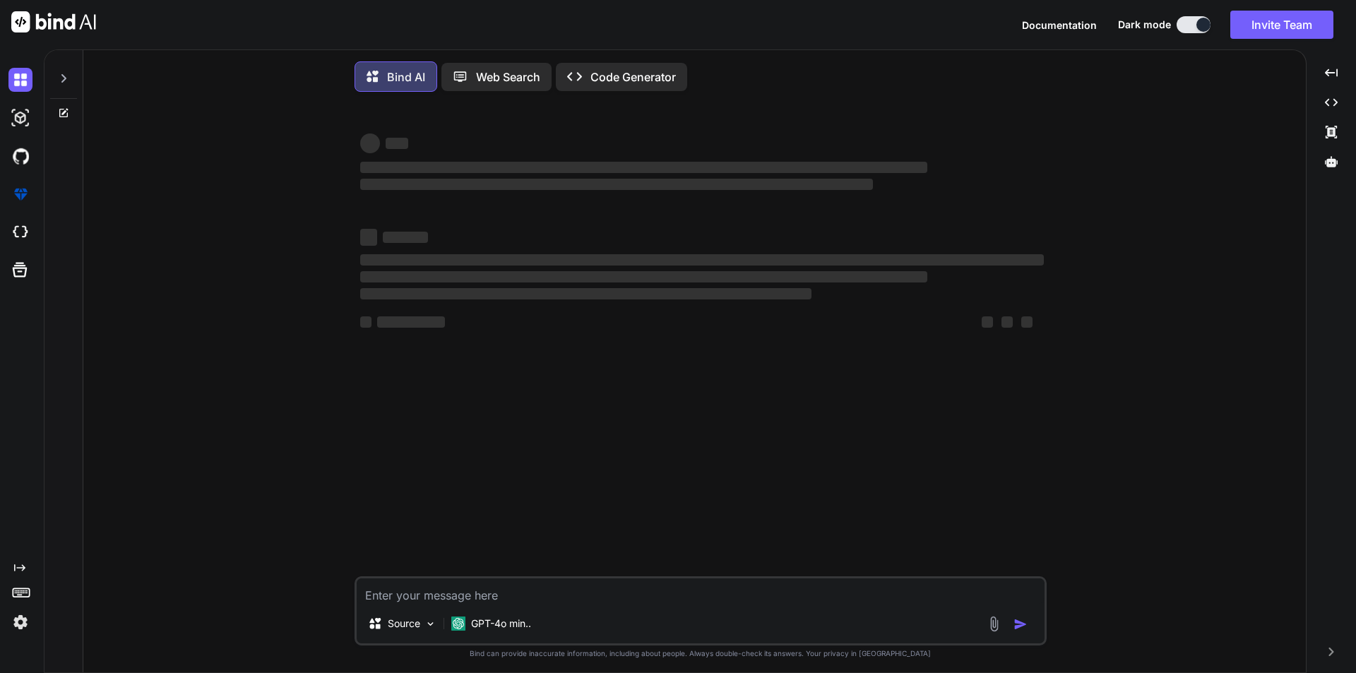
click at [1138, 416] on div "‌ ‌ ‌ ‌ ‌ ‌ ‌ ‌ ‌ ‌ ‌ ‌ ‌ ‌ Source GPT-4o min.. Created with Bind Always check …" at bounding box center [700, 389] width 1211 height 573
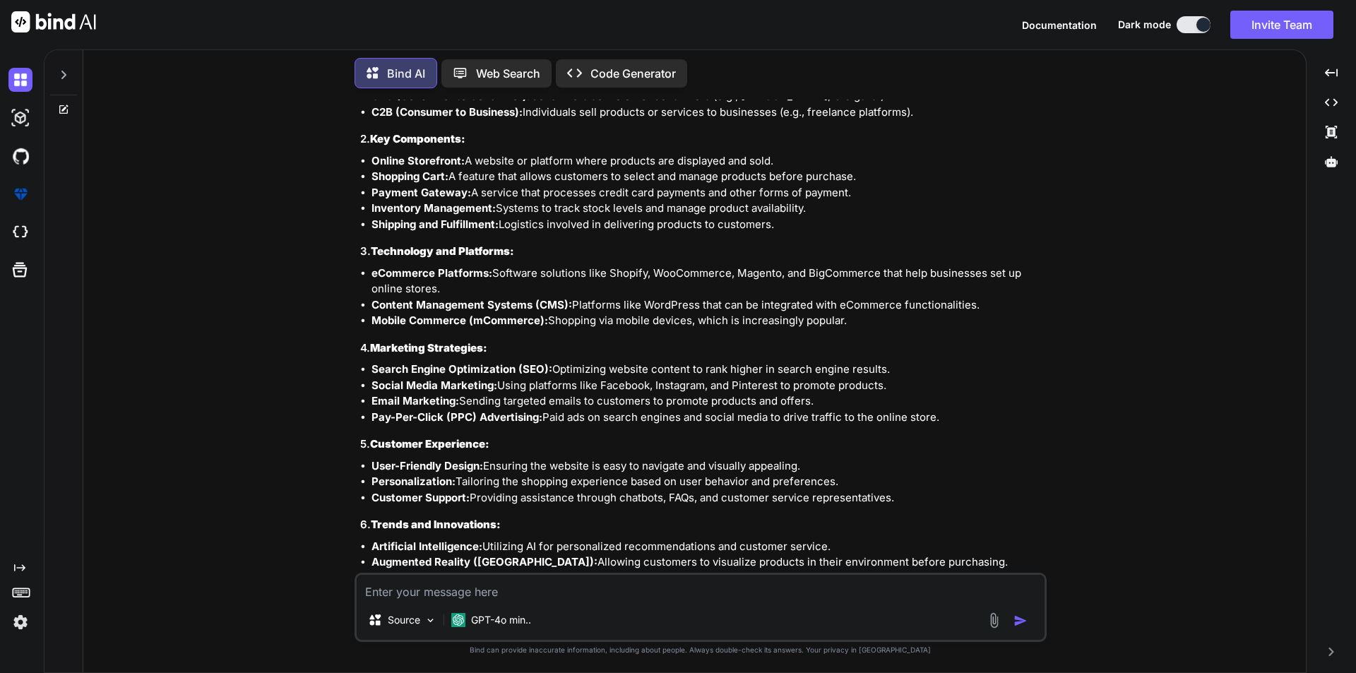
scroll to position [335, 0]
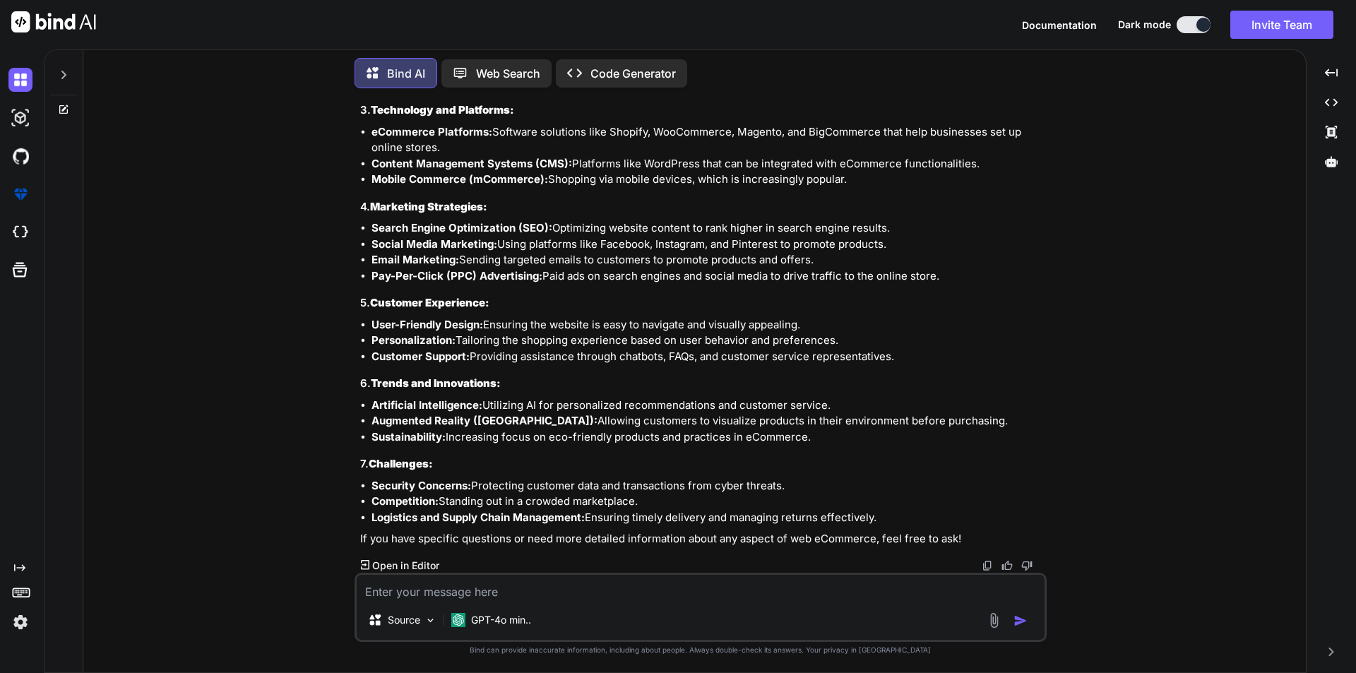
click at [406, 562] on p "Open in Editor" at bounding box center [405, 566] width 67 height 14
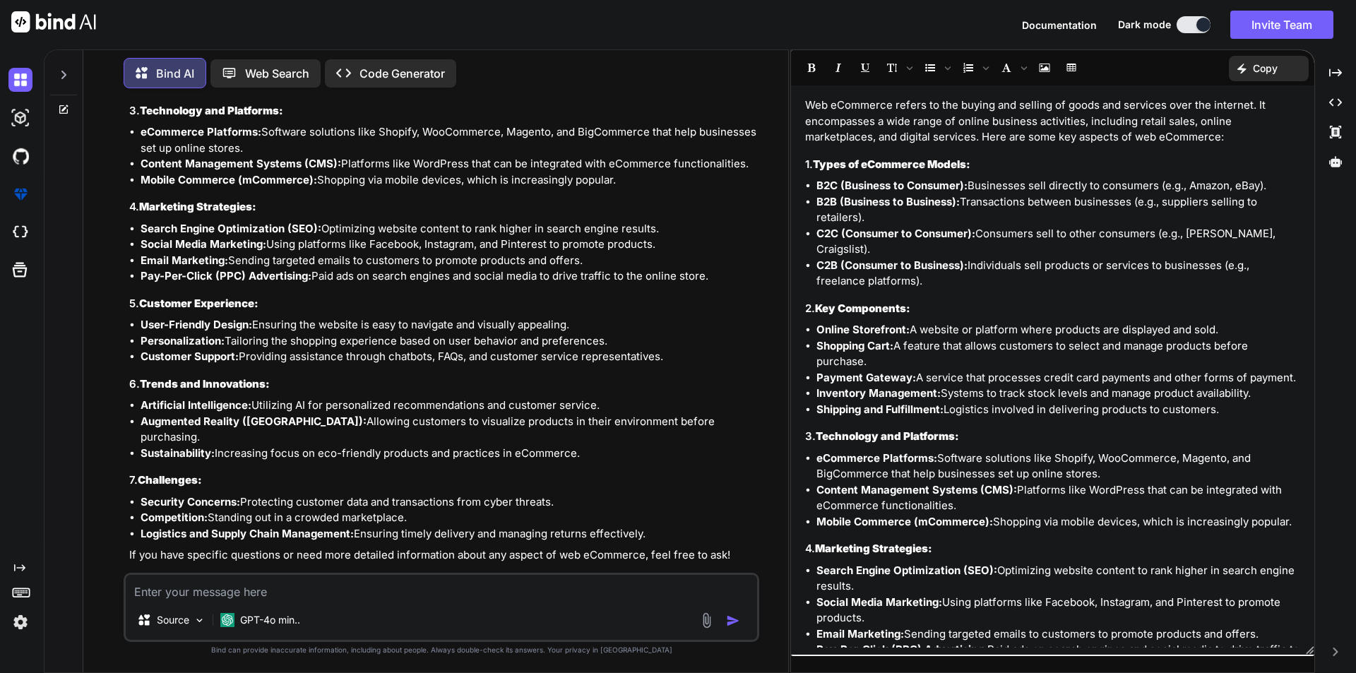
scroll to position [0, 0]
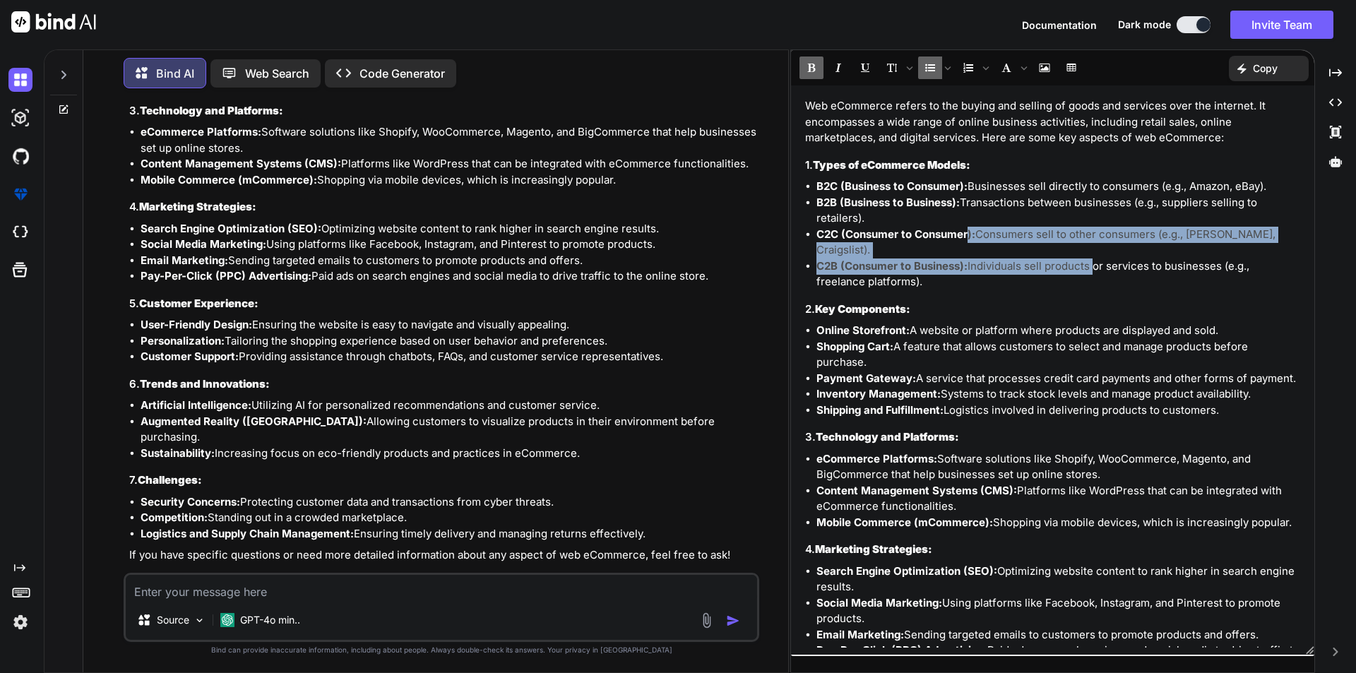
drag, startPoint x: 968, startPoint y: 236, endPoint x: 1089, endPoint y: 243, distance: 121.0
click at [1089, 243] on ul "B2C (Business to Consumer): Businesses sell directly to consumers (e.g., Amazon…" at bounding box center [1052, 235] width 495 height 112
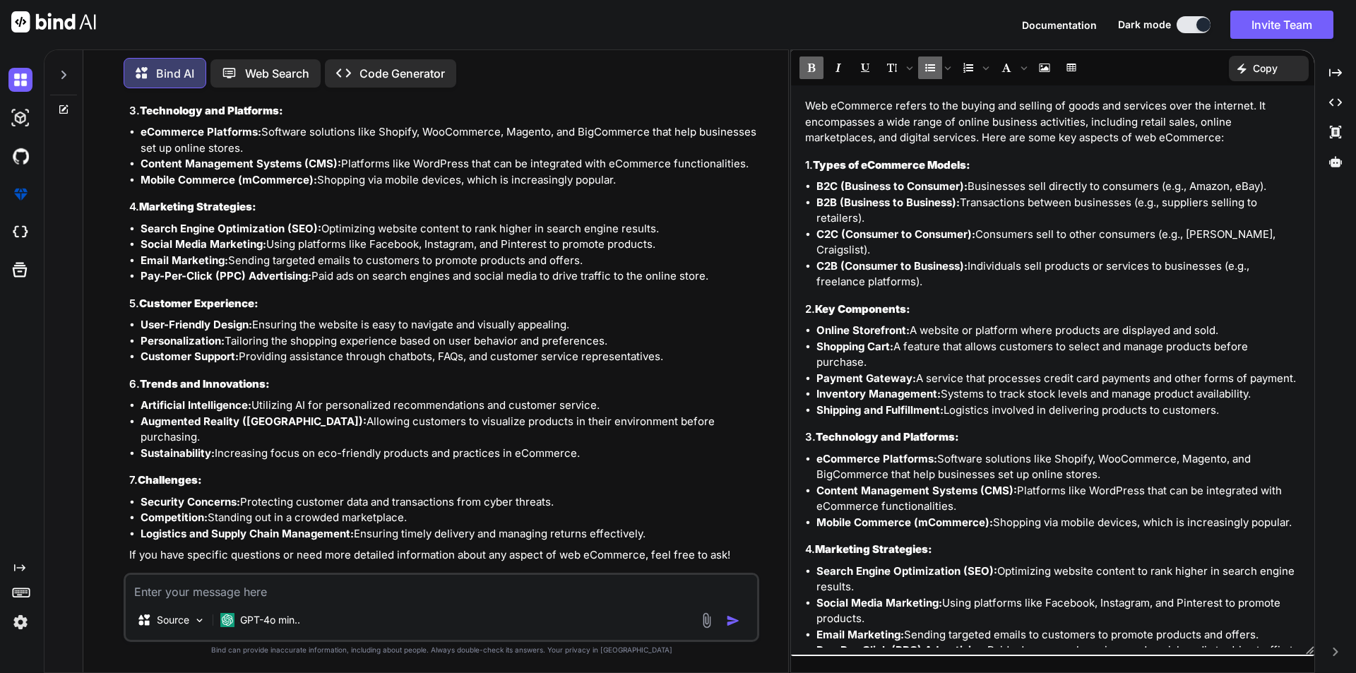
click at [1064, 323] on li "Online Storefront: A website or platform where products are displayed and sold." at bounding box center [1058, 331] width 484 height 16
click at [381, 67] on p "Code Generator" at bounding box center [401, 73] width 85 height 17
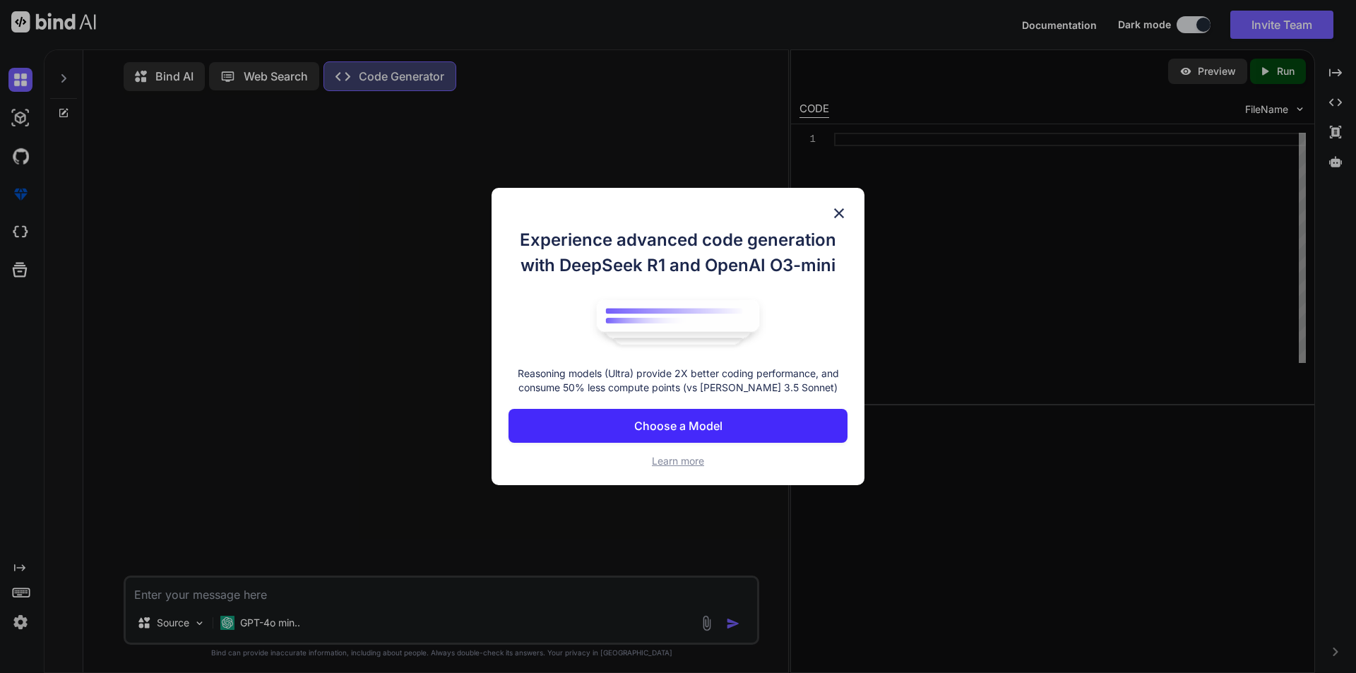
click at [751, 422] on button "Choose a Model" at bounding box center [677, 426] width 339 height 34
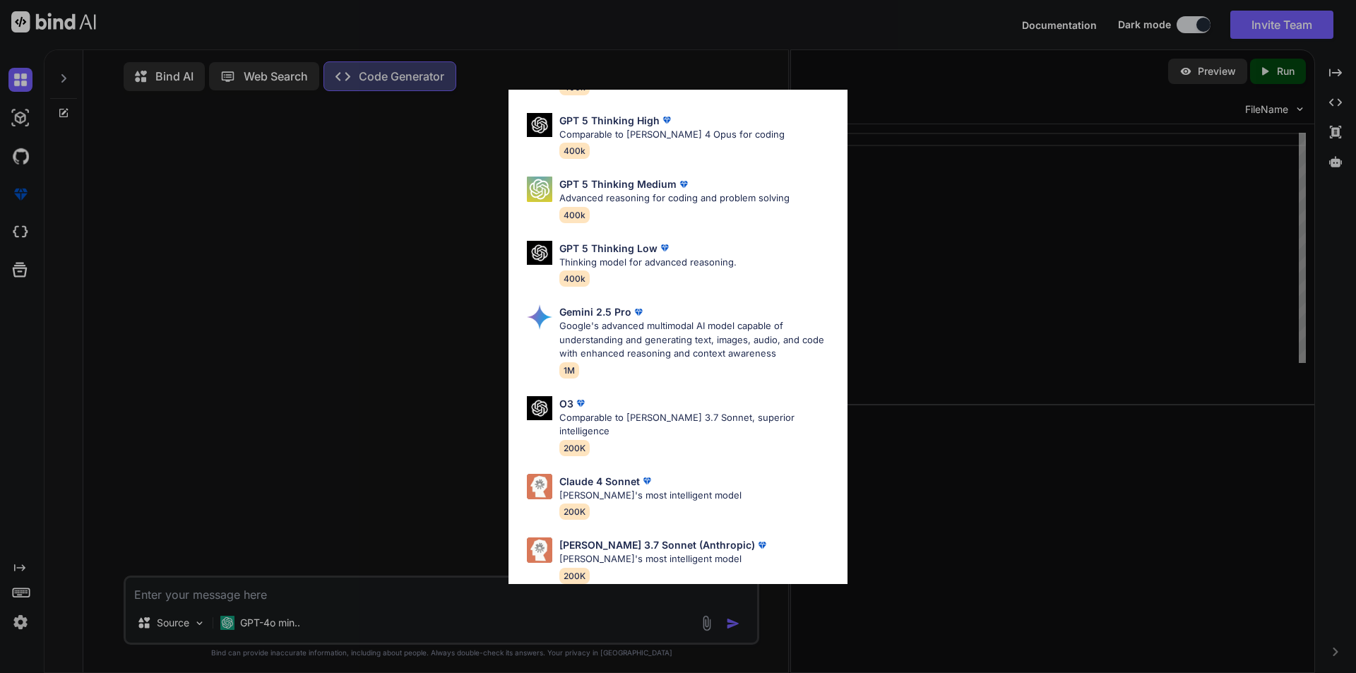
scroll to position [114, 0]
click at [720, 350] on p "Google's advanced multimodal AI model capable of understanding and generating t…" at bounding box center [697, 339] width 277 height 42
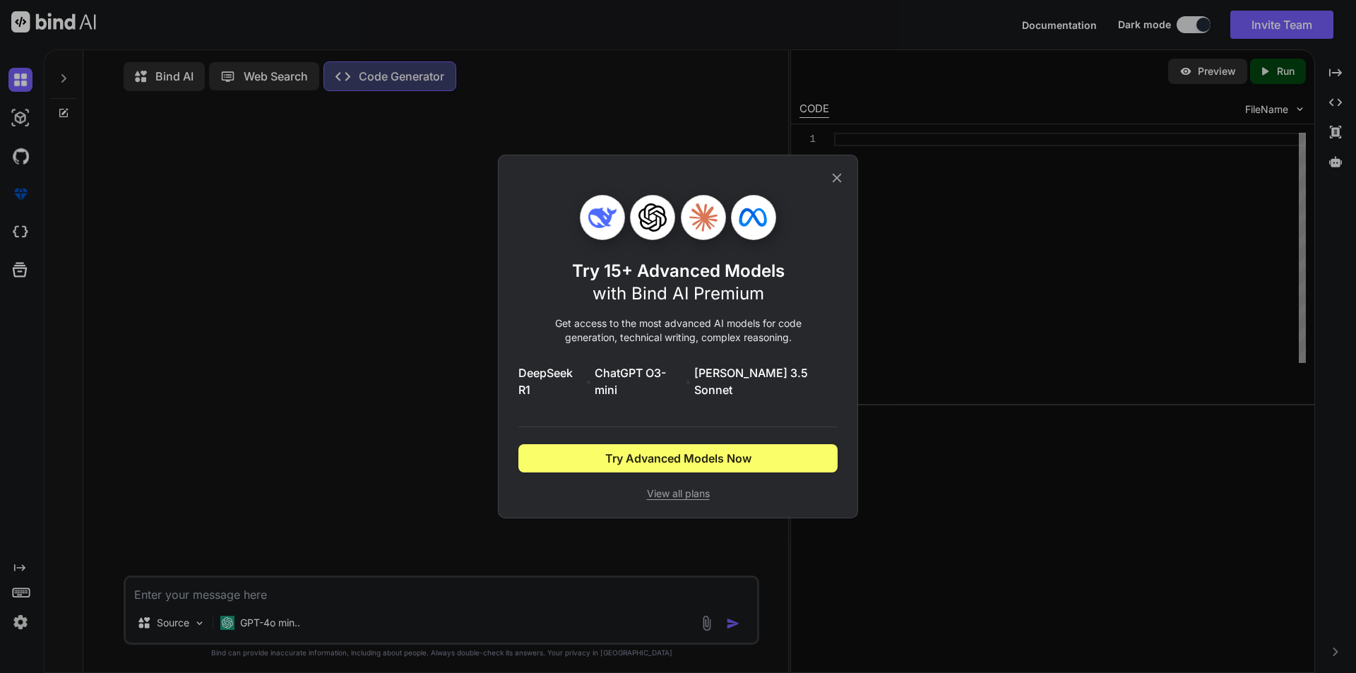
click at [833, 185] on icon at bounding box center [837, 178] width 16 height 16
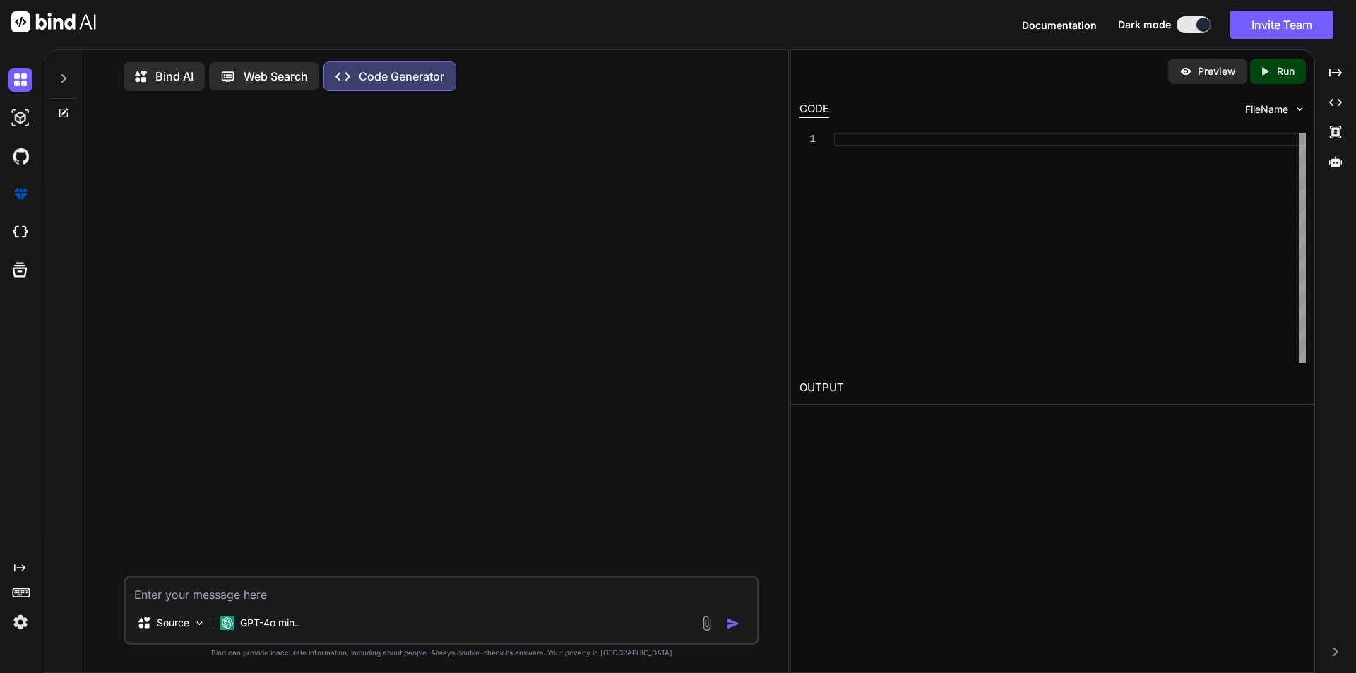
click at [1212, 76] on p "Preview" at bounding box center [1217, 71] width 38 height 14
click at [183, 600] on textarea at bounding box center [441, 590] width 631 height 25
click at [171, 74] on p "Bind AI" at bounding box center [174, 76] width 38 height 17
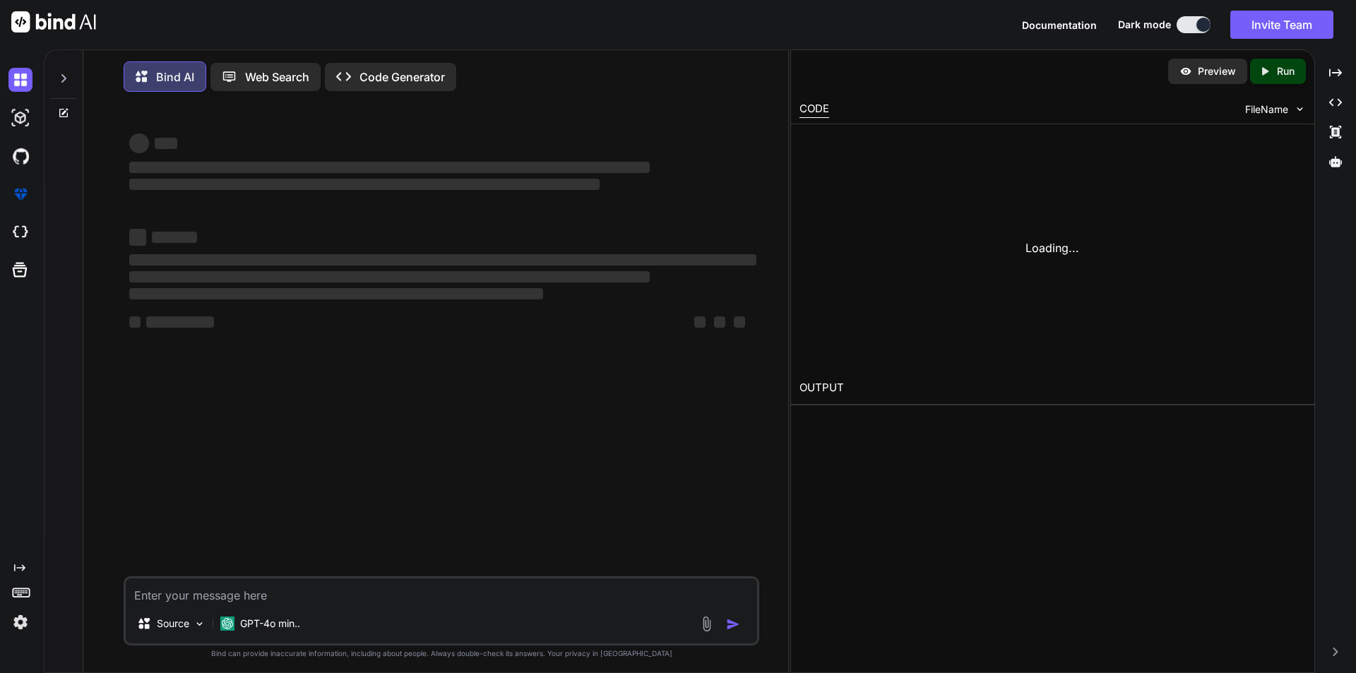
click at [172, 75] on p "Bind AI" at bounding box center [175, 76] width 38 height 17
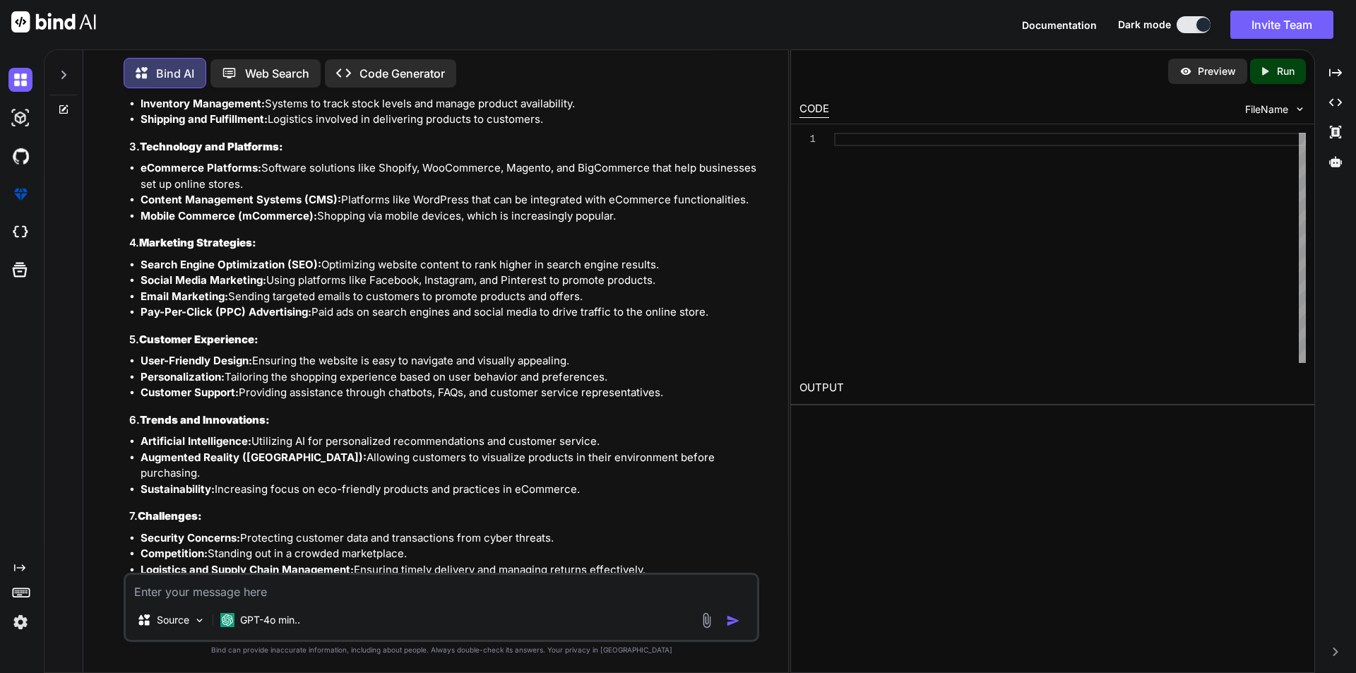
scroll to position [350, 0]
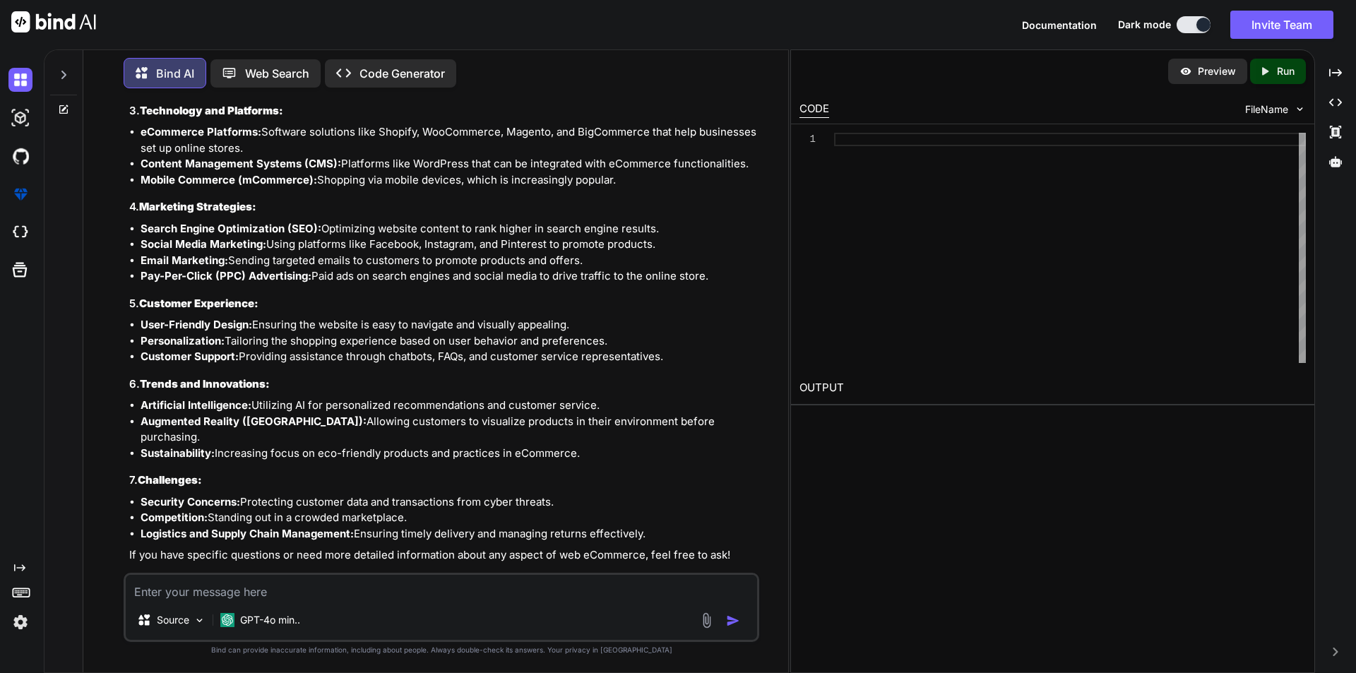
click at [181, 575] on p "Open in Editor" at bounding box center [175, 582] width 67 height 14
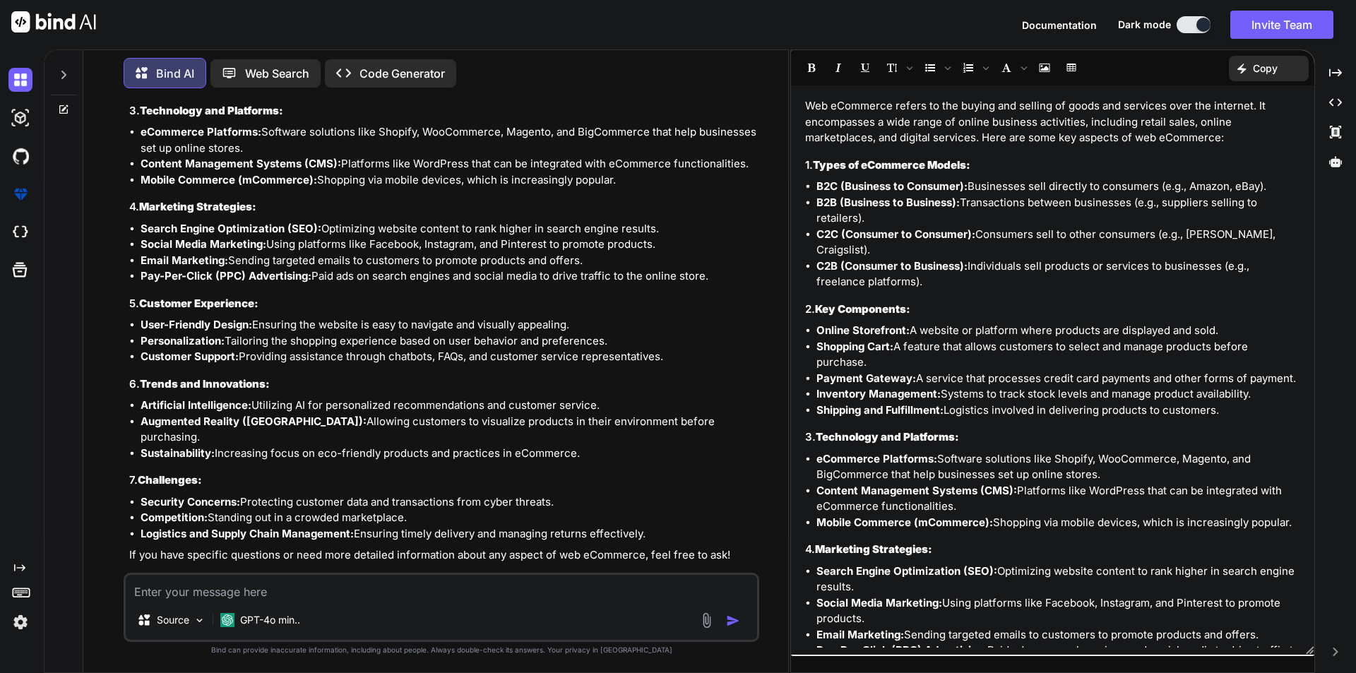
click at [172, 70] on p "Bind AI" at bounding box center [175, 73] width 38 height 17
click at [284, 170] on li "Content Management Systems (CMS): Platforms like WordPress that can be integrat…" at bounding box center [449, 164] width 616 height 16
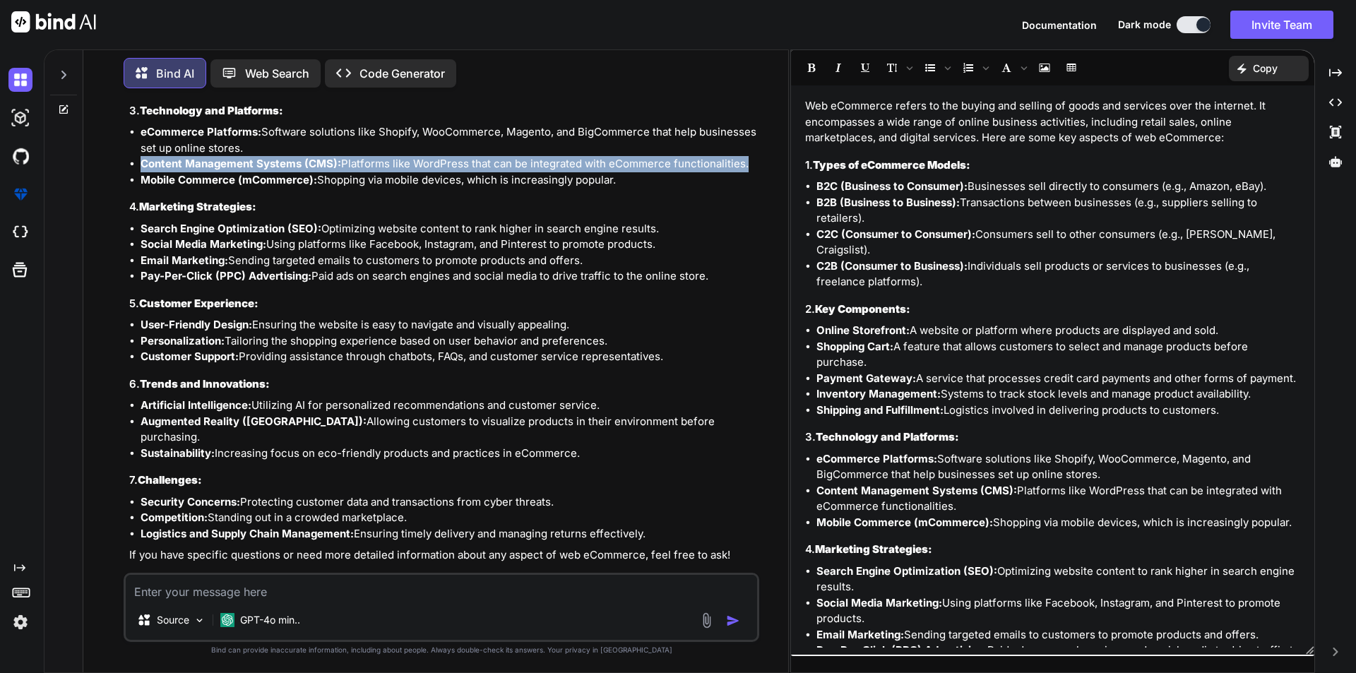
click at [284, 170] on li "Content Management Systems (CMS): Platforms like WordPress that can be integrat…" at bounding box center [449, 164] width 616 height 16
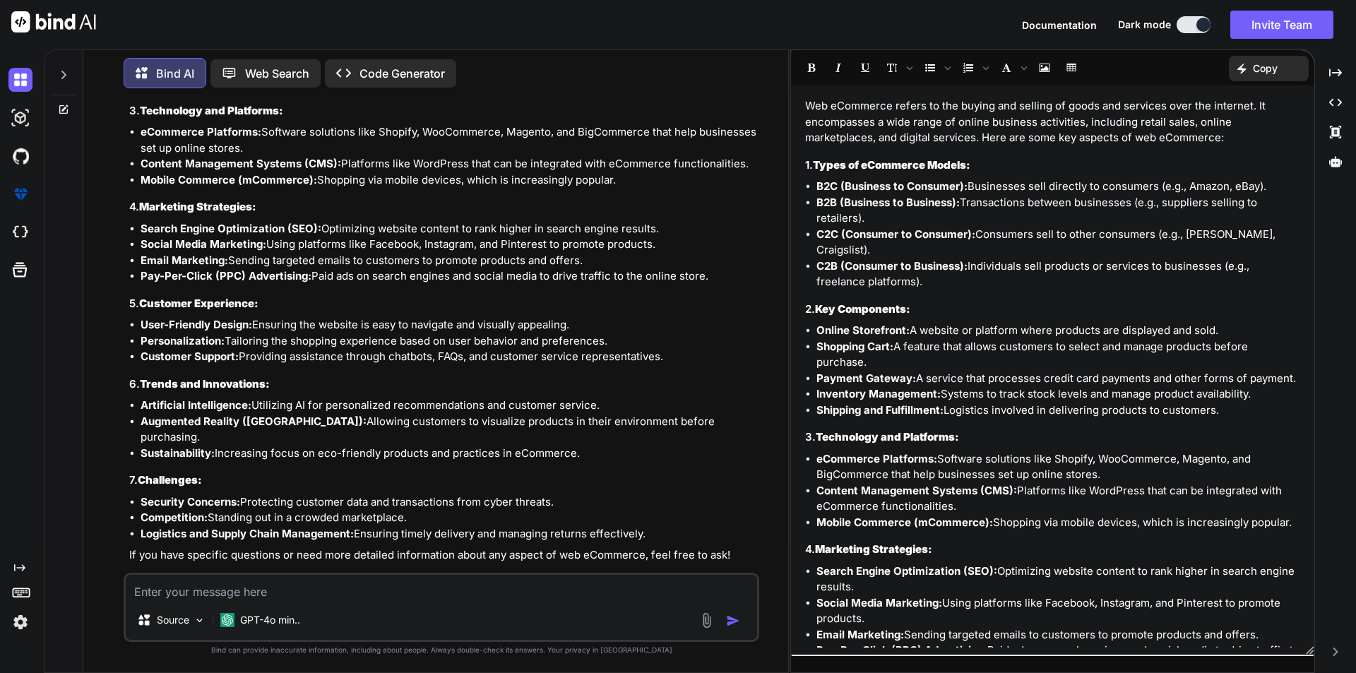
click at [279, 66] on p "Web Search" at bounding box center [277, 73] width 64 height 17
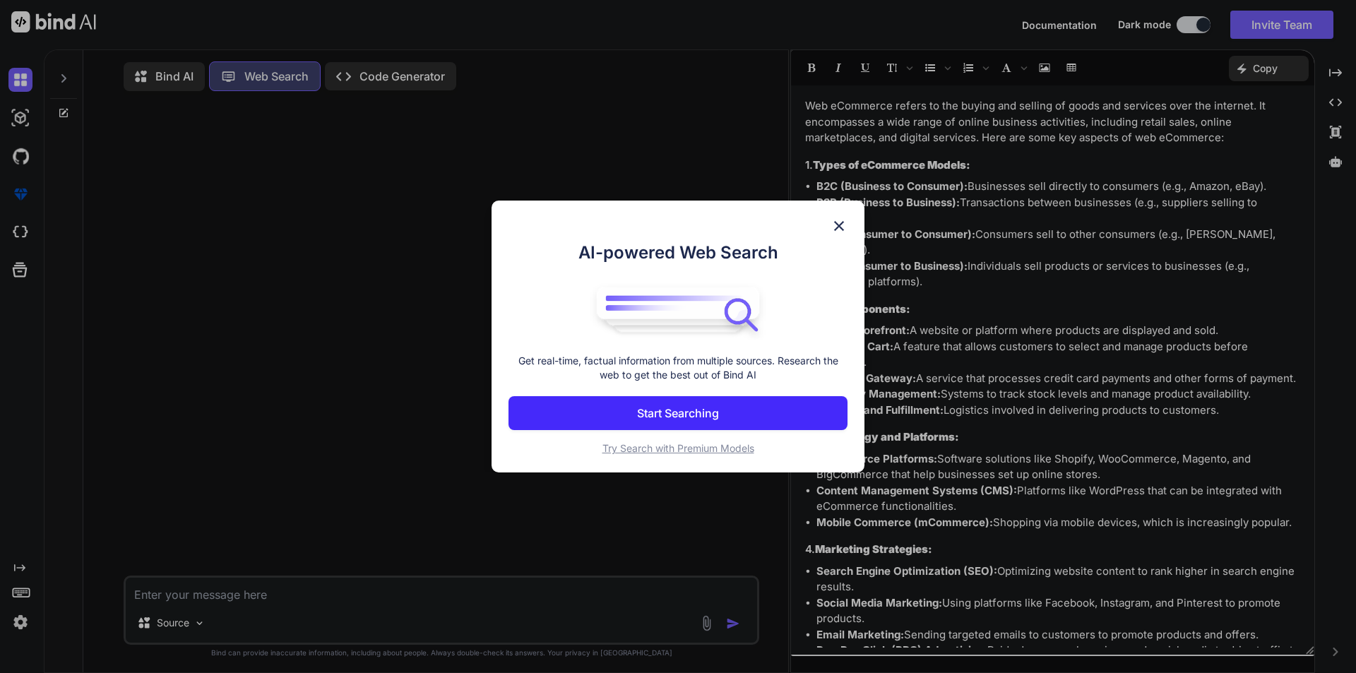
scroll to position [6, 0]
click at [275, 71] on div "AI-powered Web Search Get real-time, factual information from multiple sources.…" at bounding box center [678, 336] width 1356 height 673
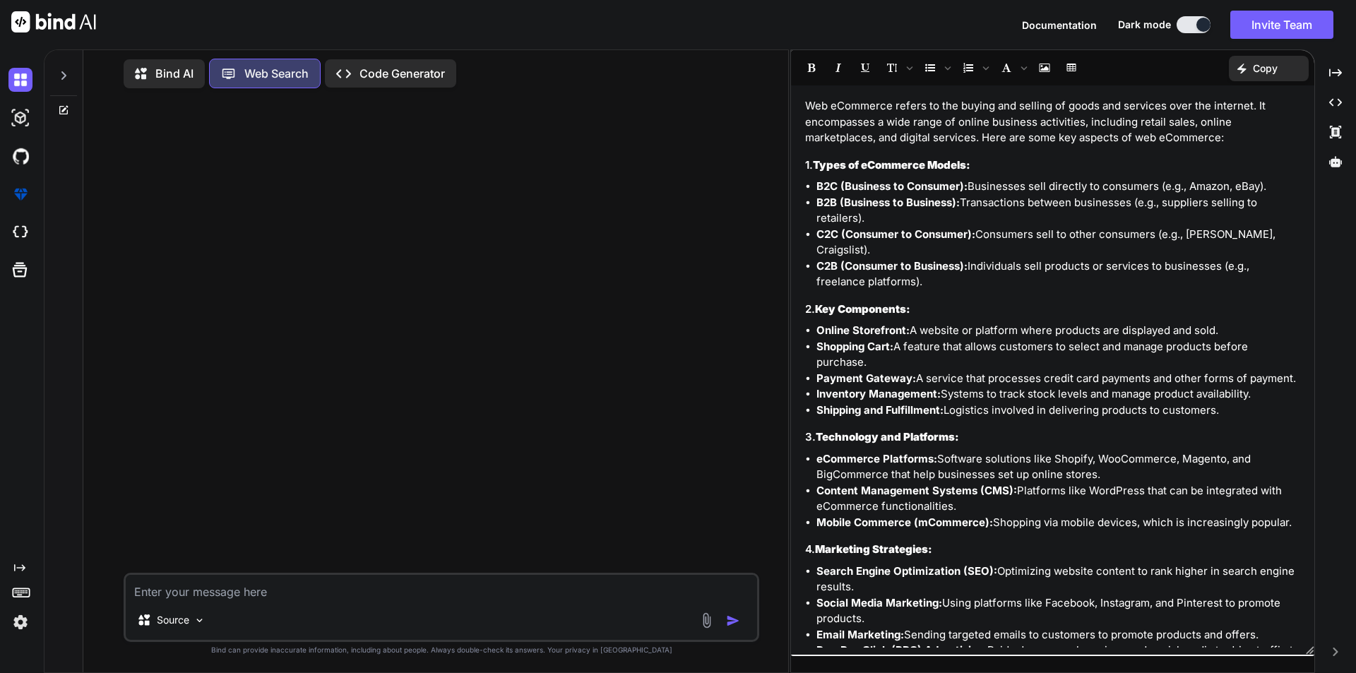
click at [400, 68] on p "Code Generator" at bounding box center [401, 73] width 85 height 17
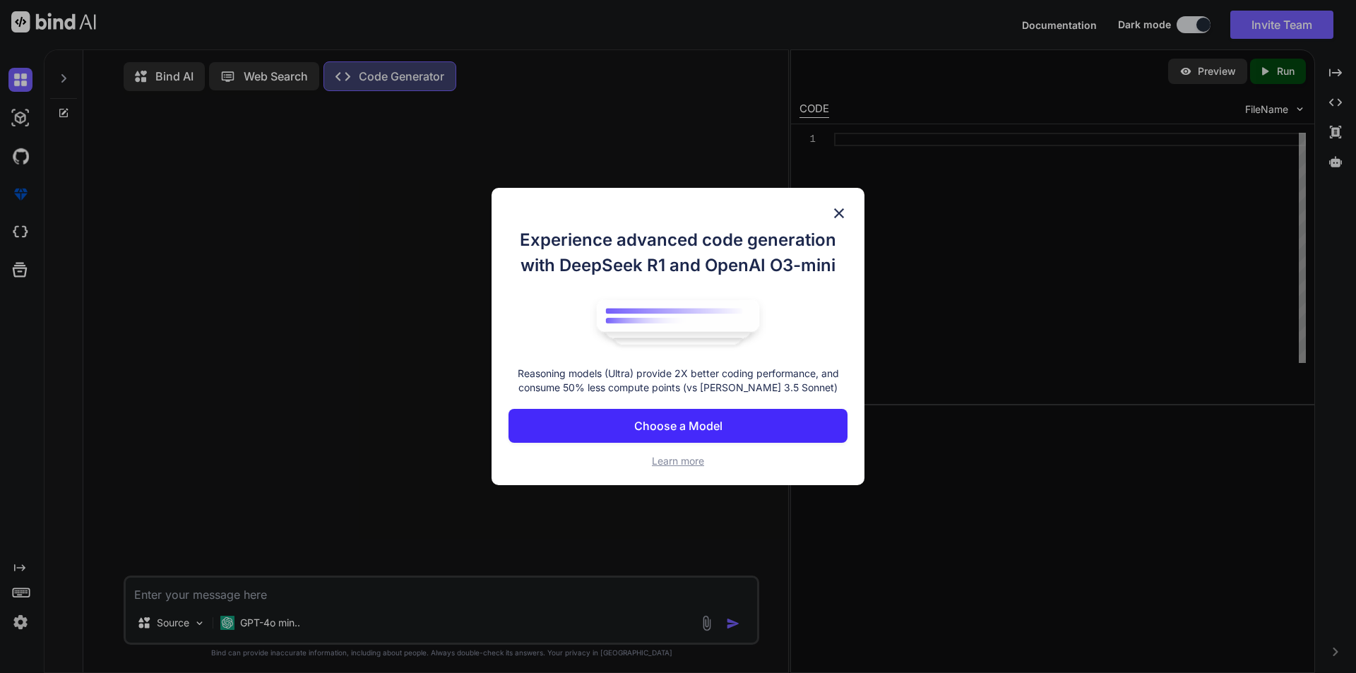
click at [840, 213] on img at bounding box center [838, 213] width 17 height 17
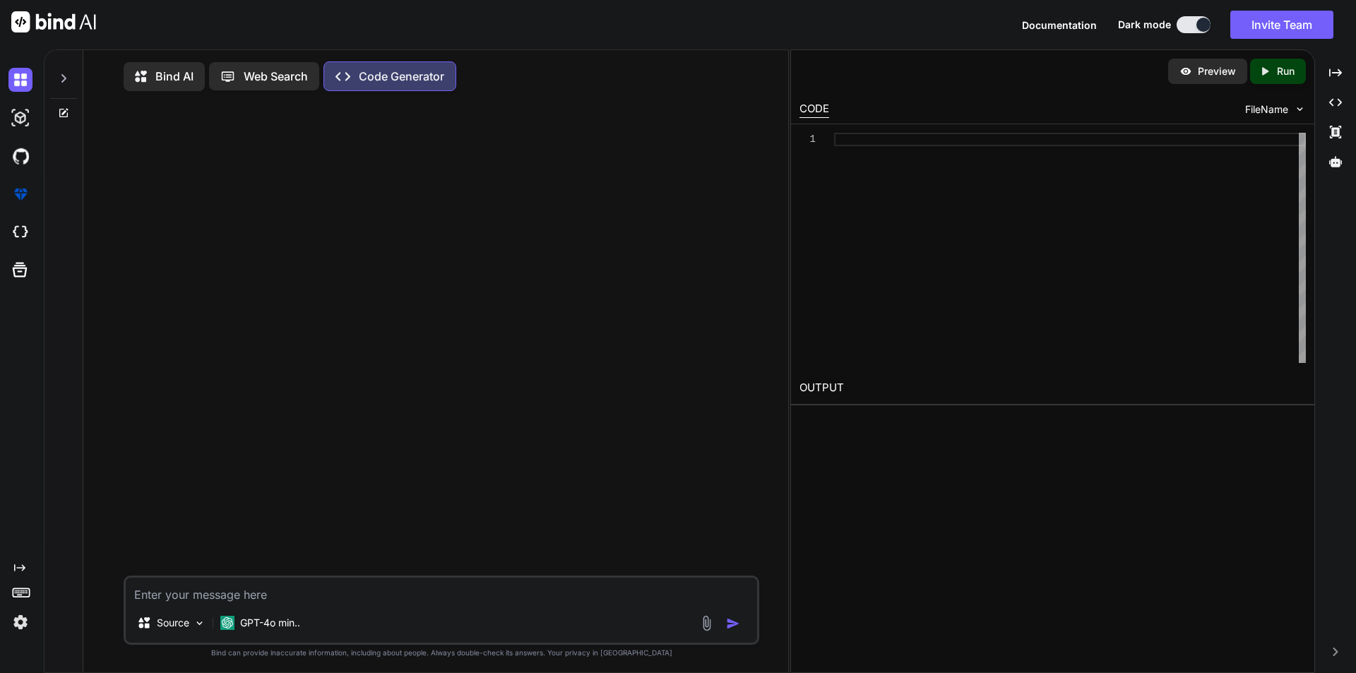
click at [164, 79] on p "Bind AI" at bounding box center [174, 76] width 38 height 17
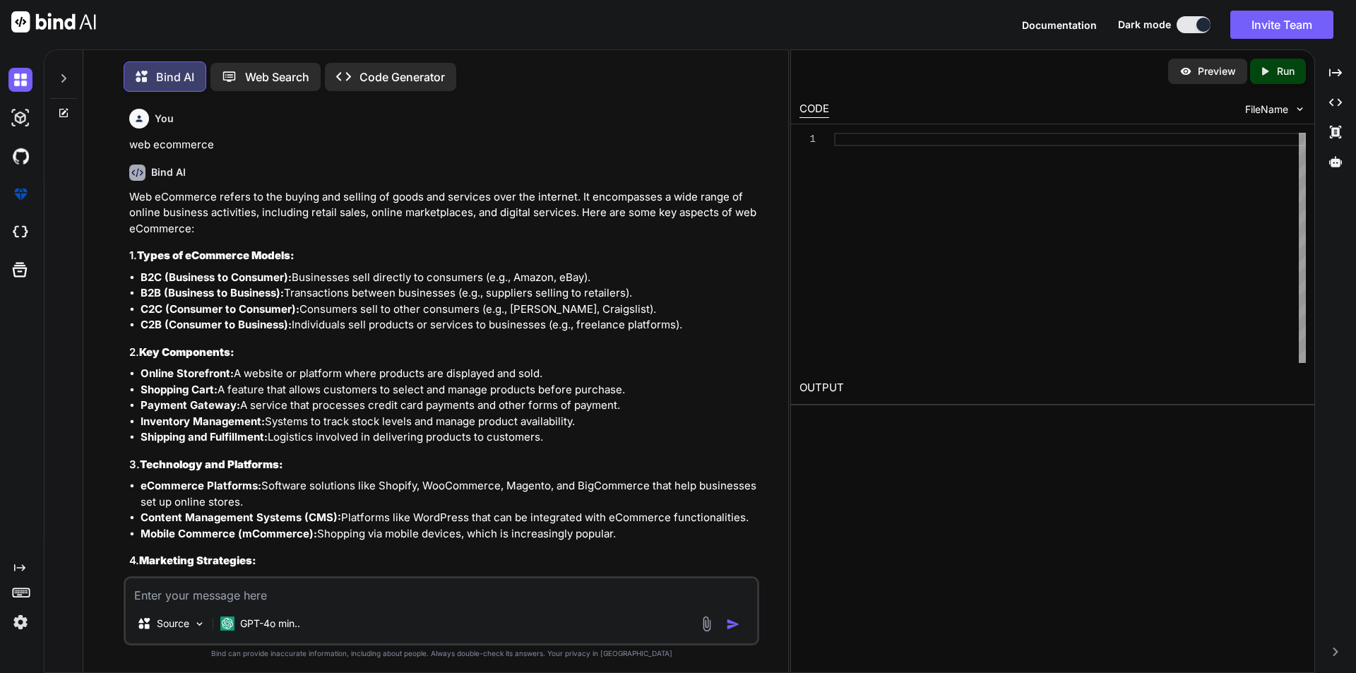
scroll to position [7, 0]
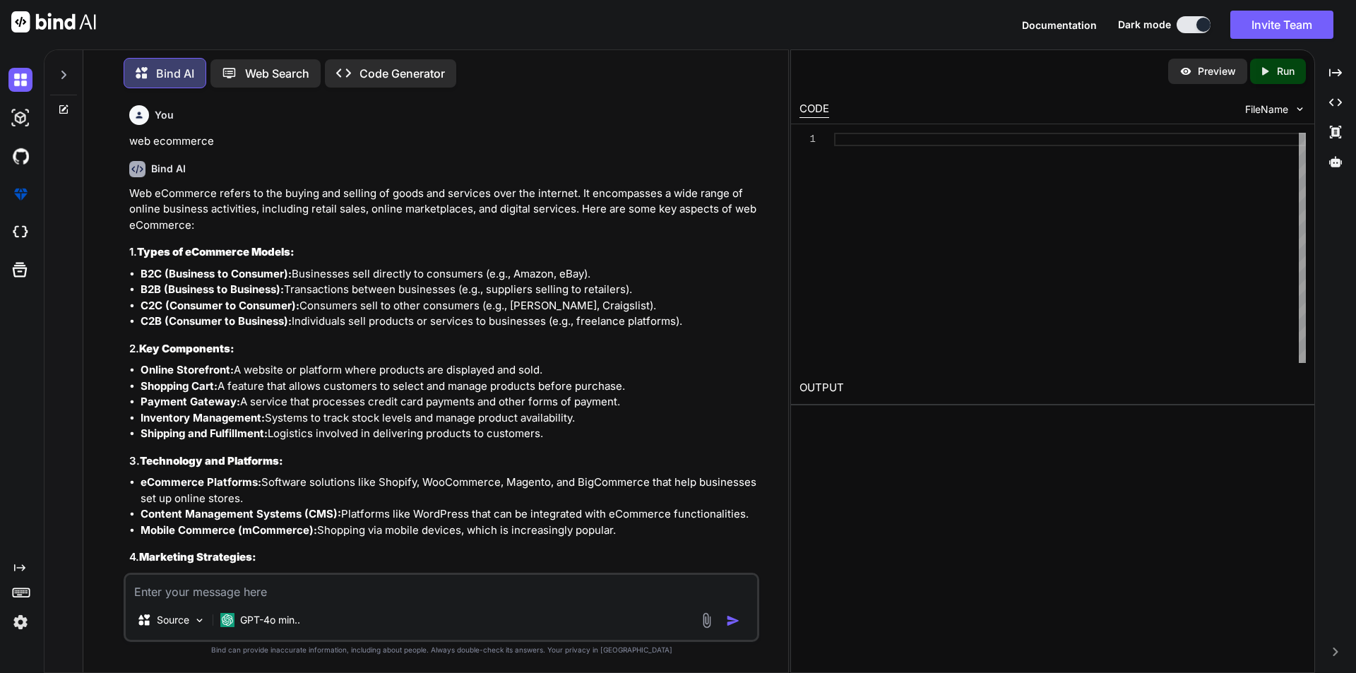
click at [61, 112] on div at bounding box center [63, 360] width 39 height 626
click at [61, 105] on icon at bounding box center [63, 109] width 8 height 8
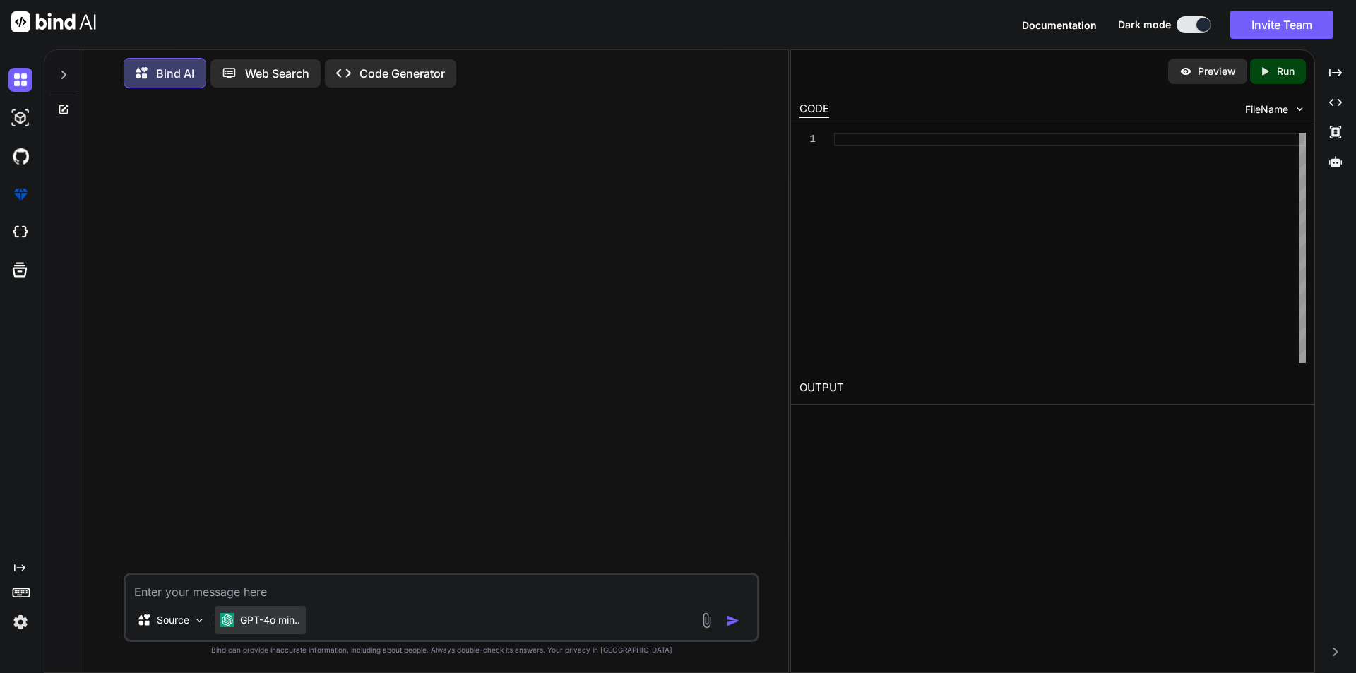
click at [268, 618] on p "GPT-4o min.." at bounding box center [270, 620] width 60 height 14
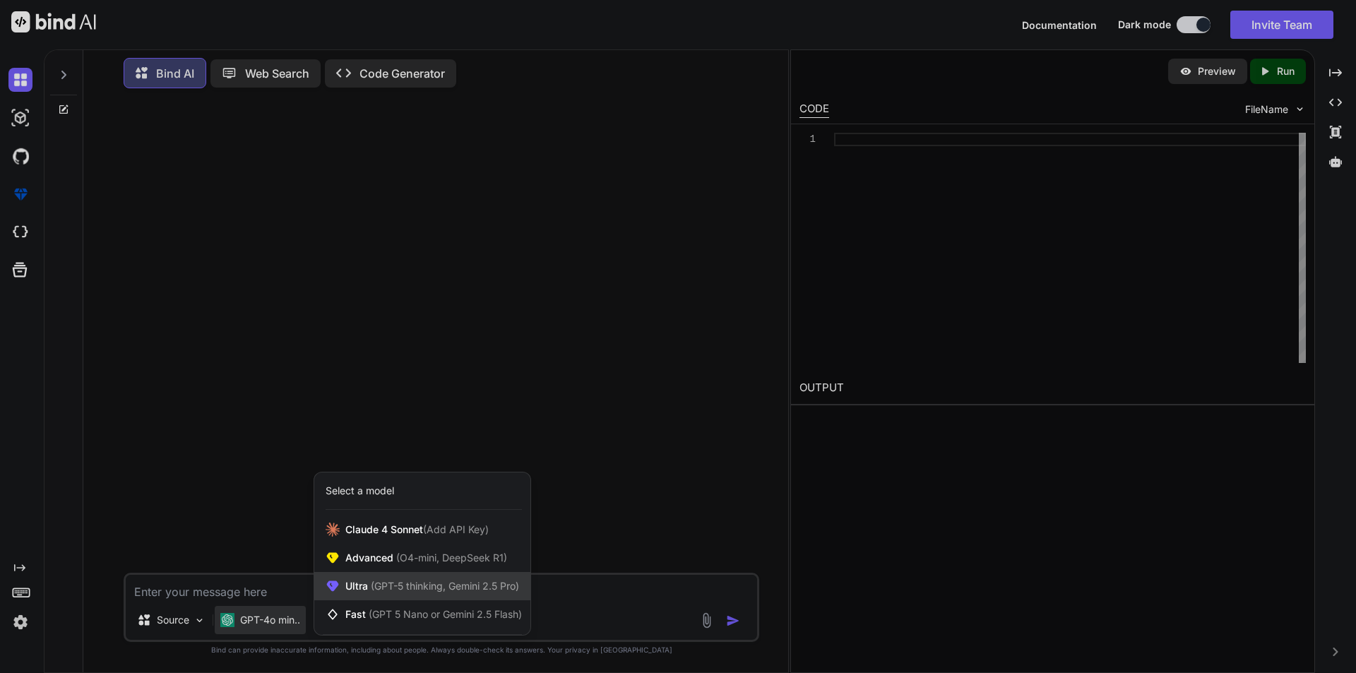
click at [490, 583] on span "(GPT-5 thinking, Gemini 2.5 Pro)" at bounding box center [443, 586] width 151 height 12
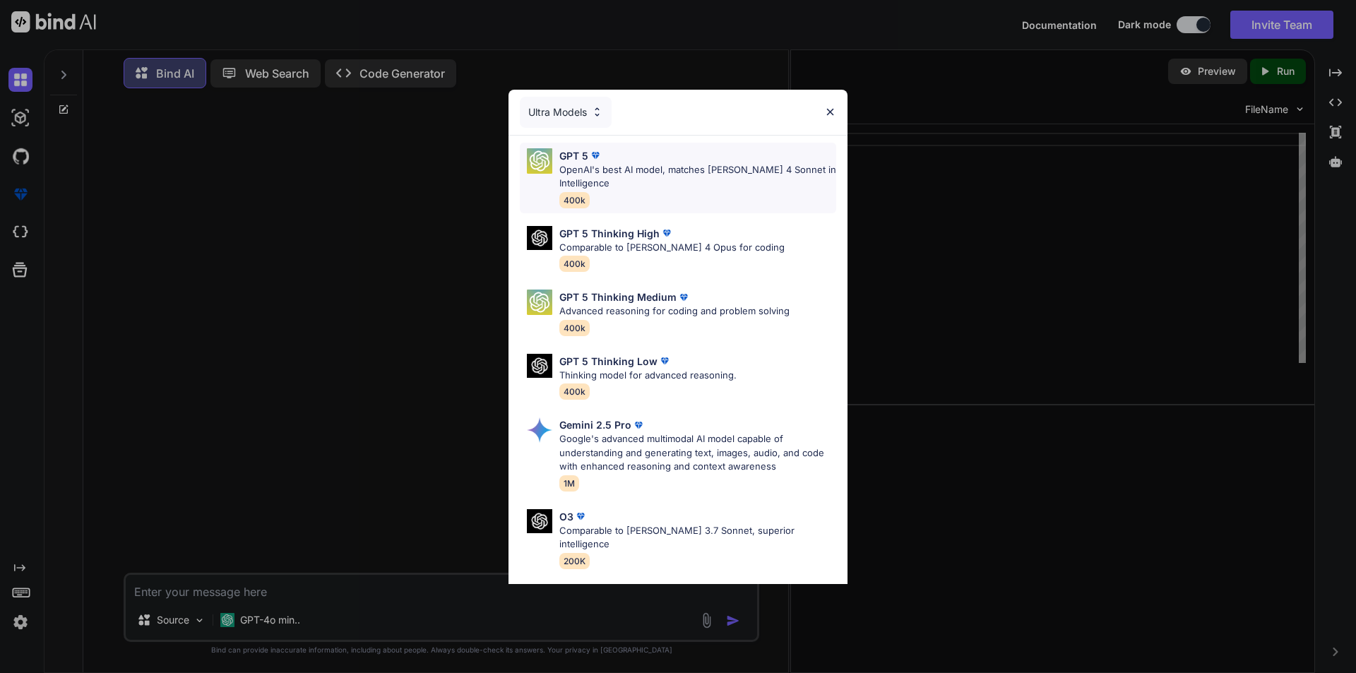
click at [662, 191] on div "GPT 5 OpenAI's best AI model, matches Claude 4 Sonnet in Intelligence 400k" at bounding box center [697, 177] width 277 height 59
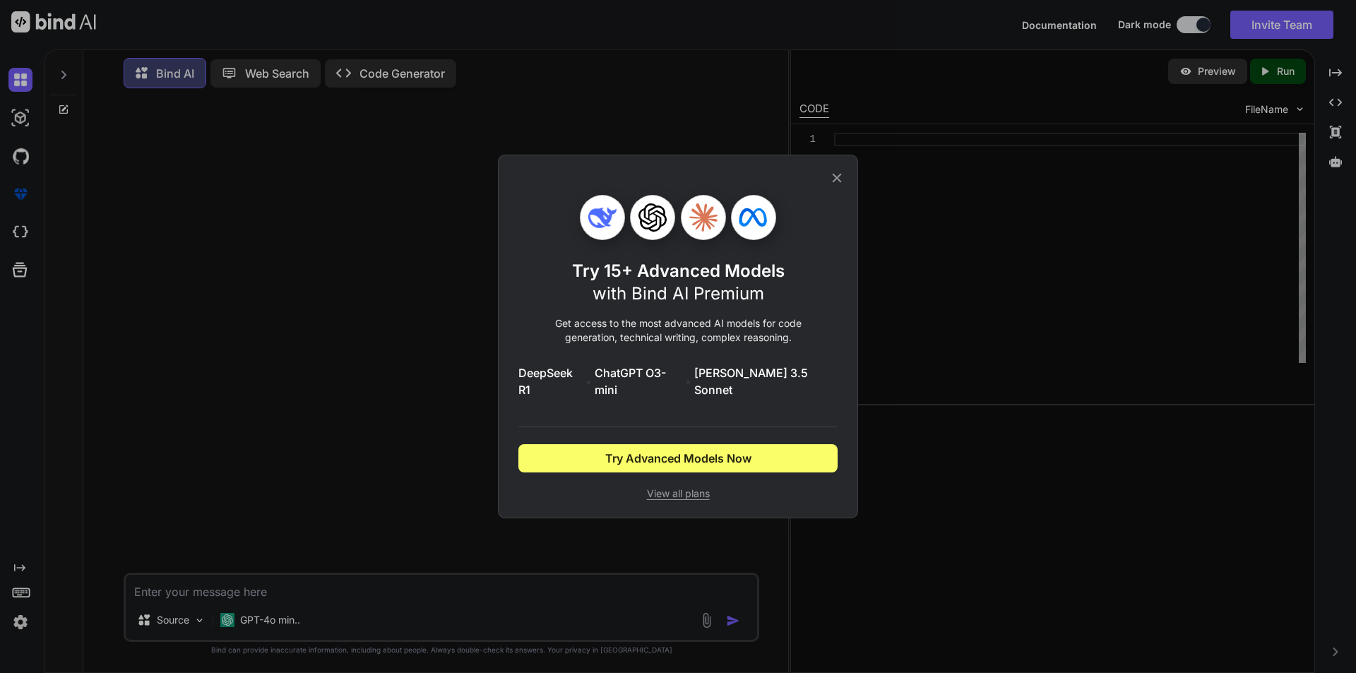
click at [840, 185] on icon at bounding box center [837, 178] width 16 height 16
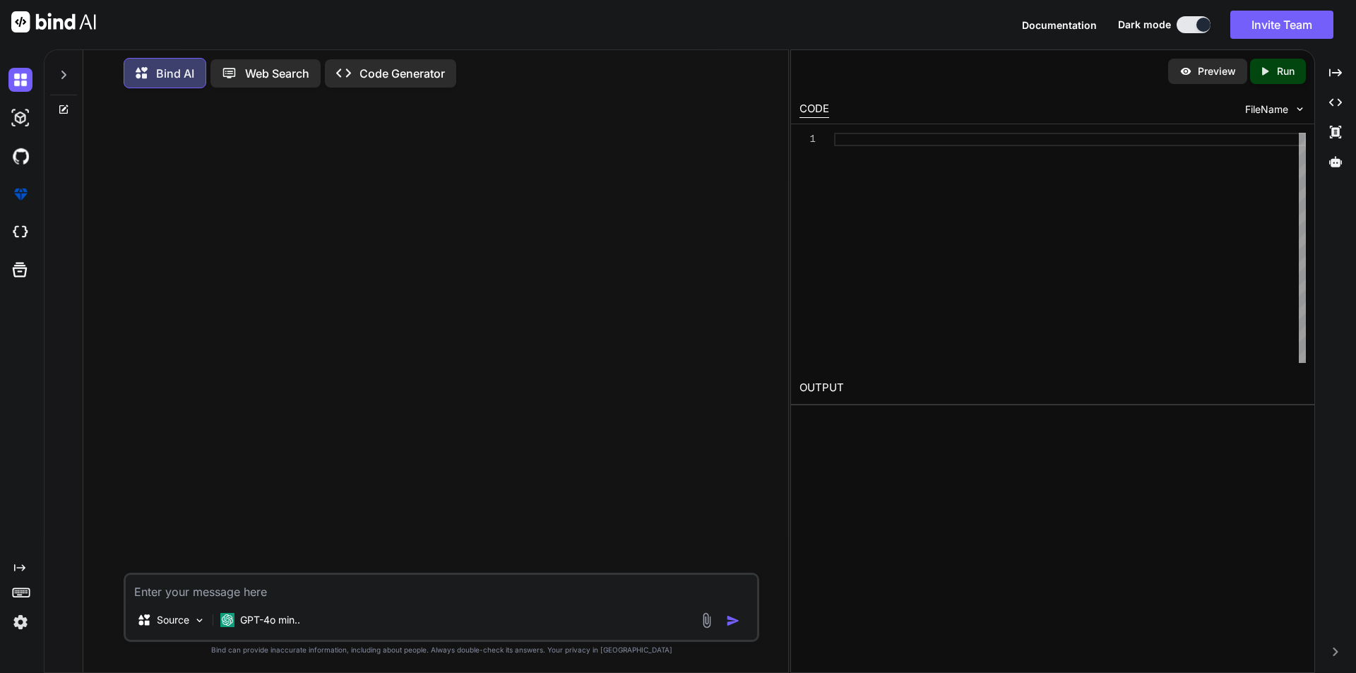
click at [248, 591] on textarea at bounding box center [441, 587] width 631 height 25
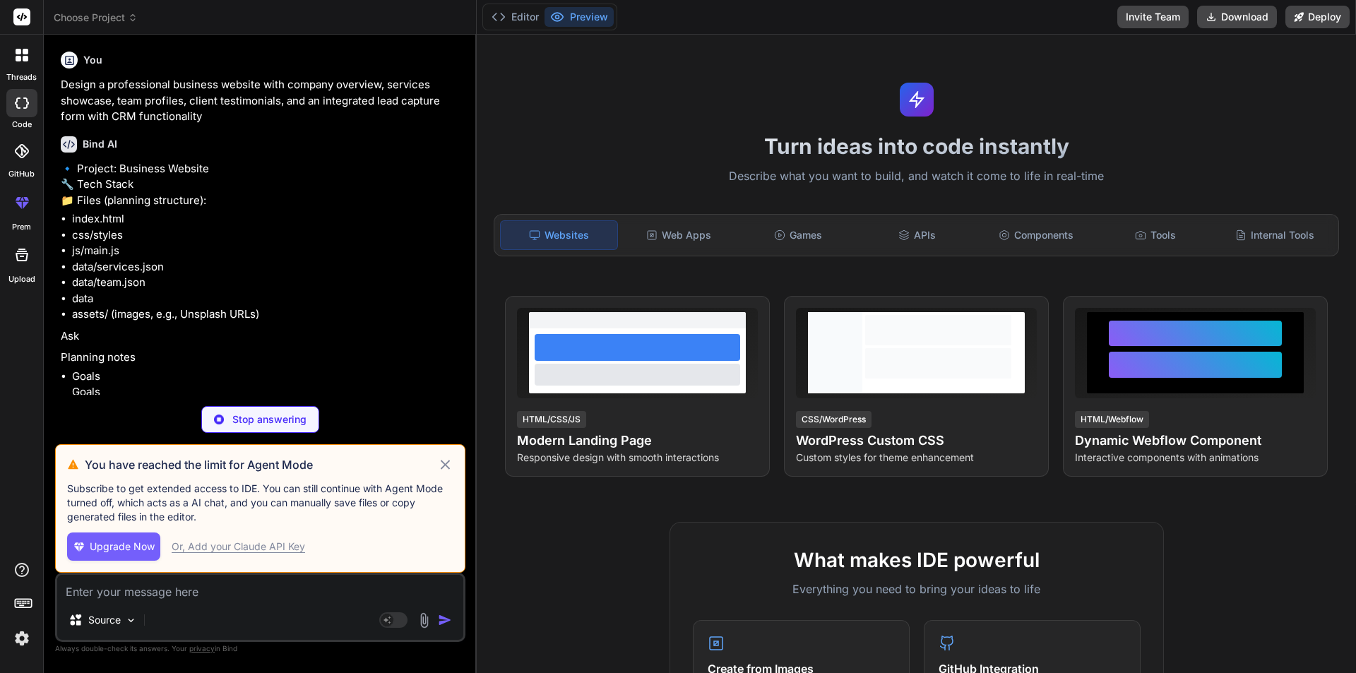
click at [446, 463] on icon at bounding box center [445, 464] width 16 height 17
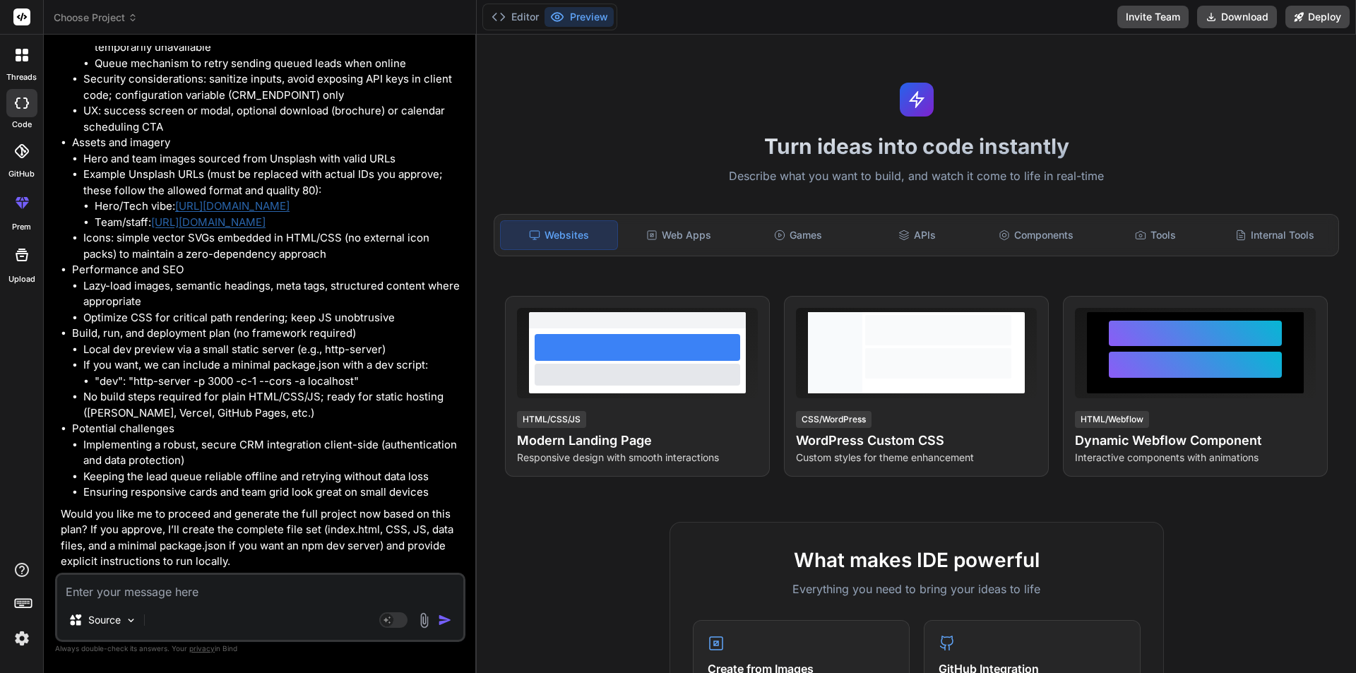
type textarea "x"
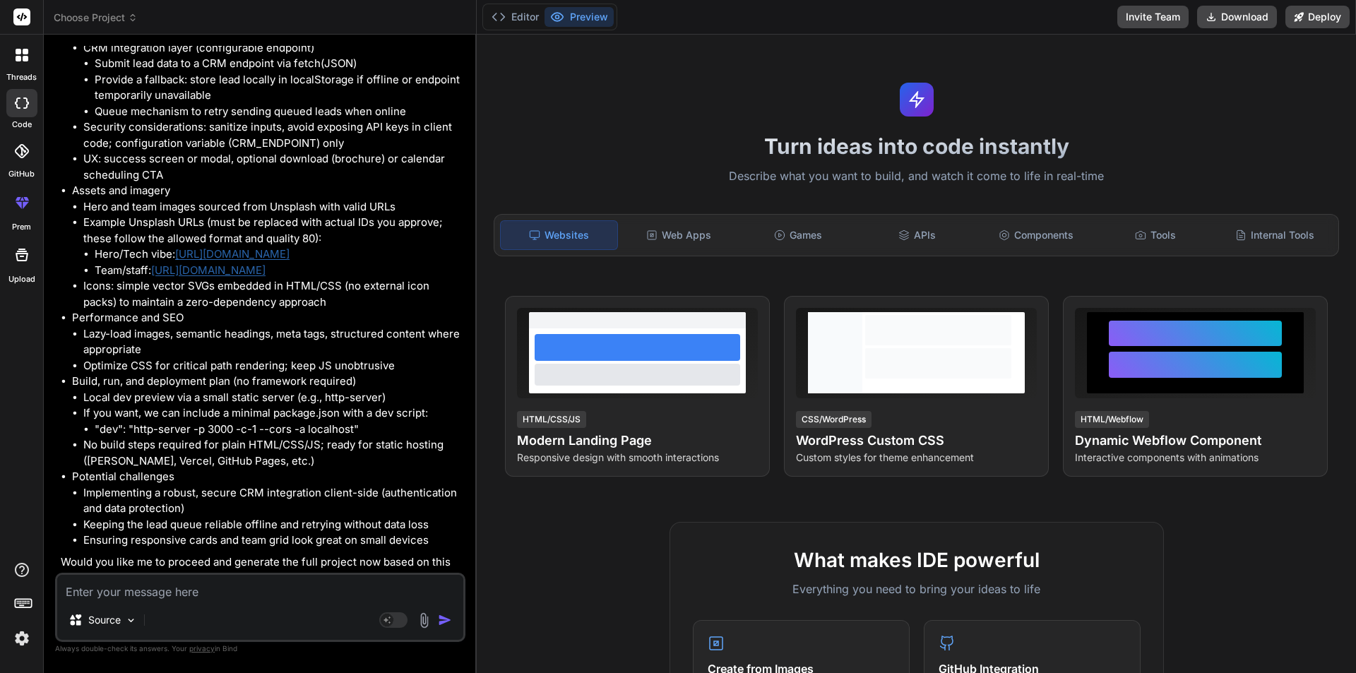
scroll to position [1012, 0]
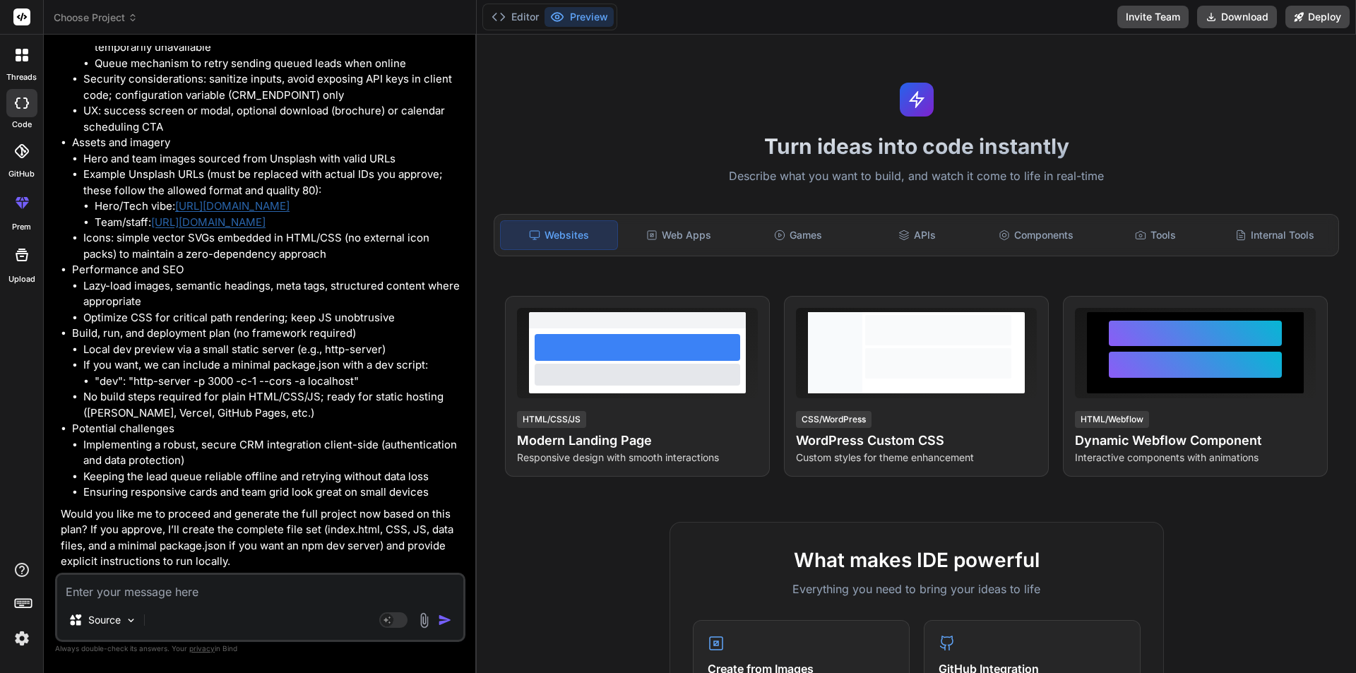
click at [215, 586] on textarea at bounding box center [260, 587] width 406 height 25
type textarea "y"
type textarea "x"
type textarea "ye"
type textarea "x"
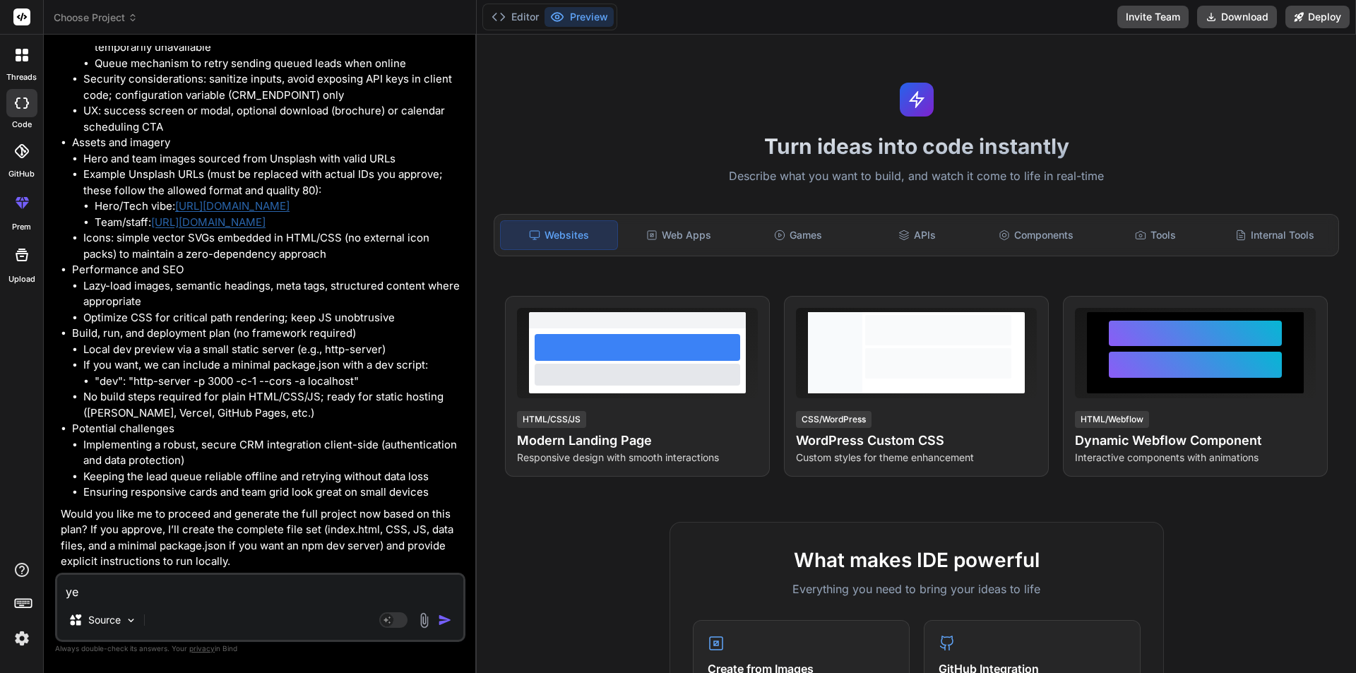
type textarea "yes"
type textarea "x"
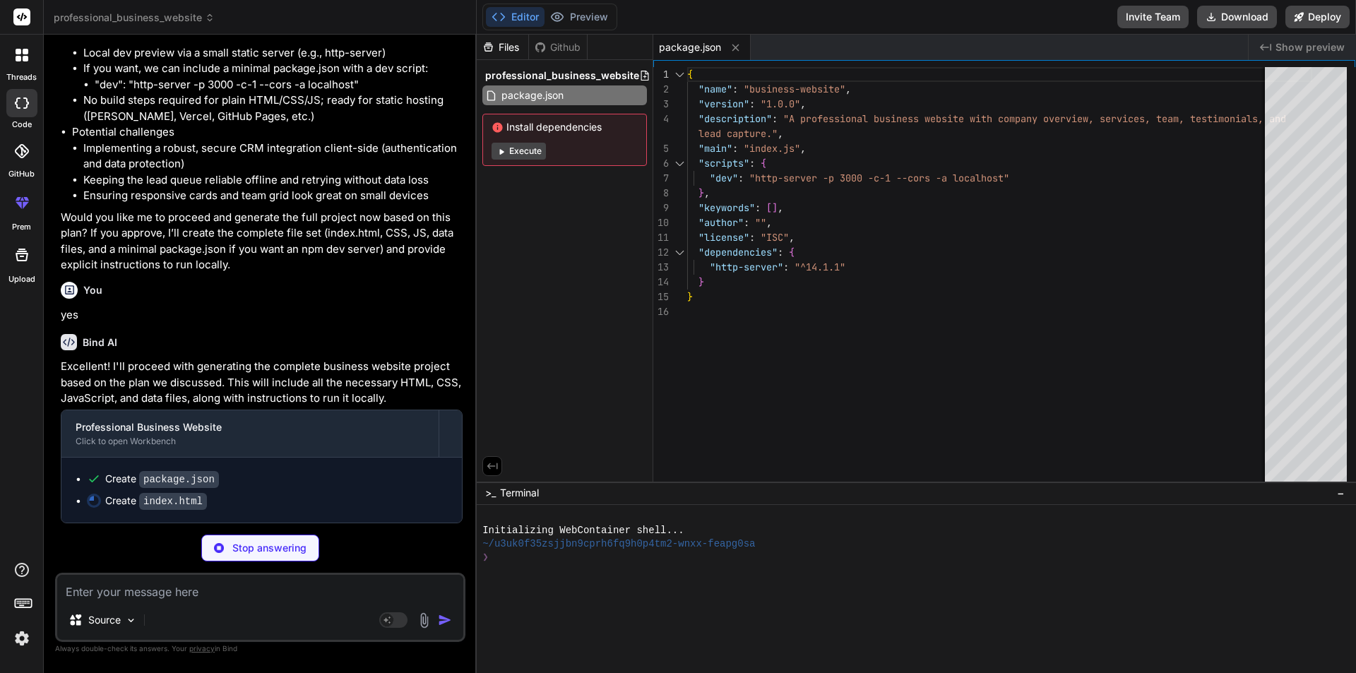
scroll to position [1309, 0]
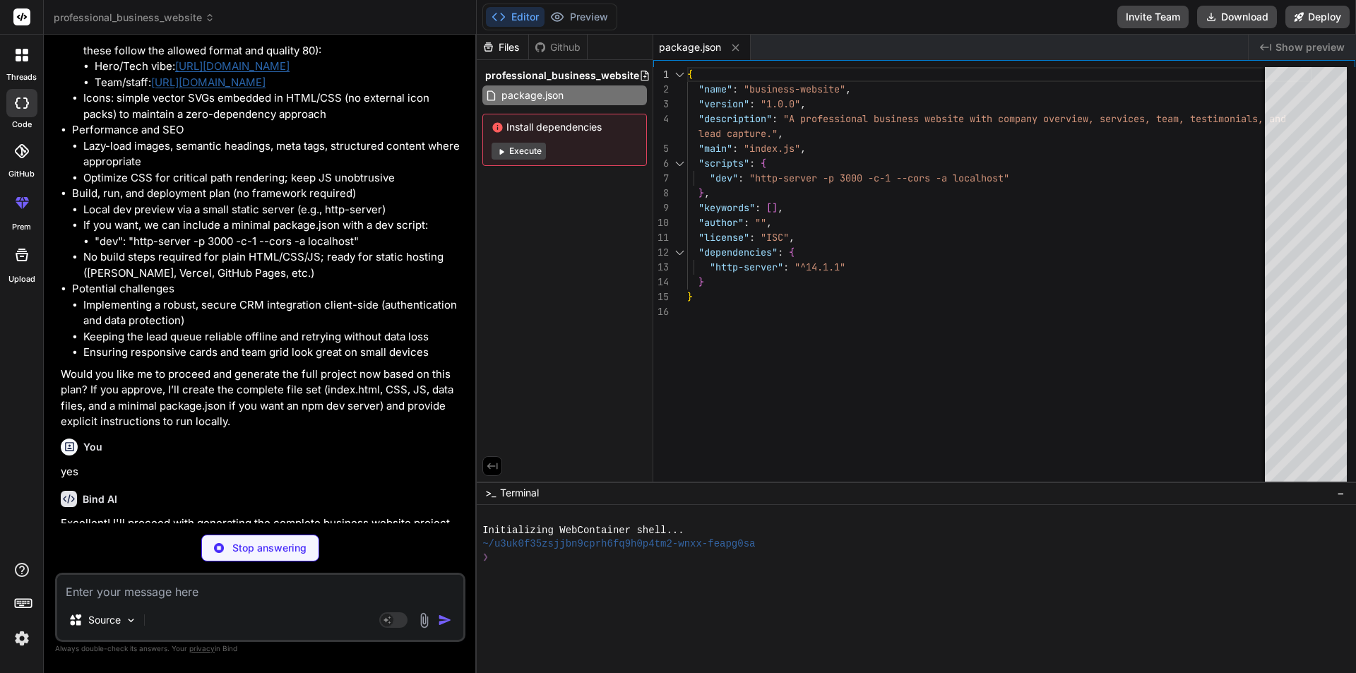
type textarea "x"
type textarea "</div> </footer> <script src="js/main.js"></script> </body> </html>"
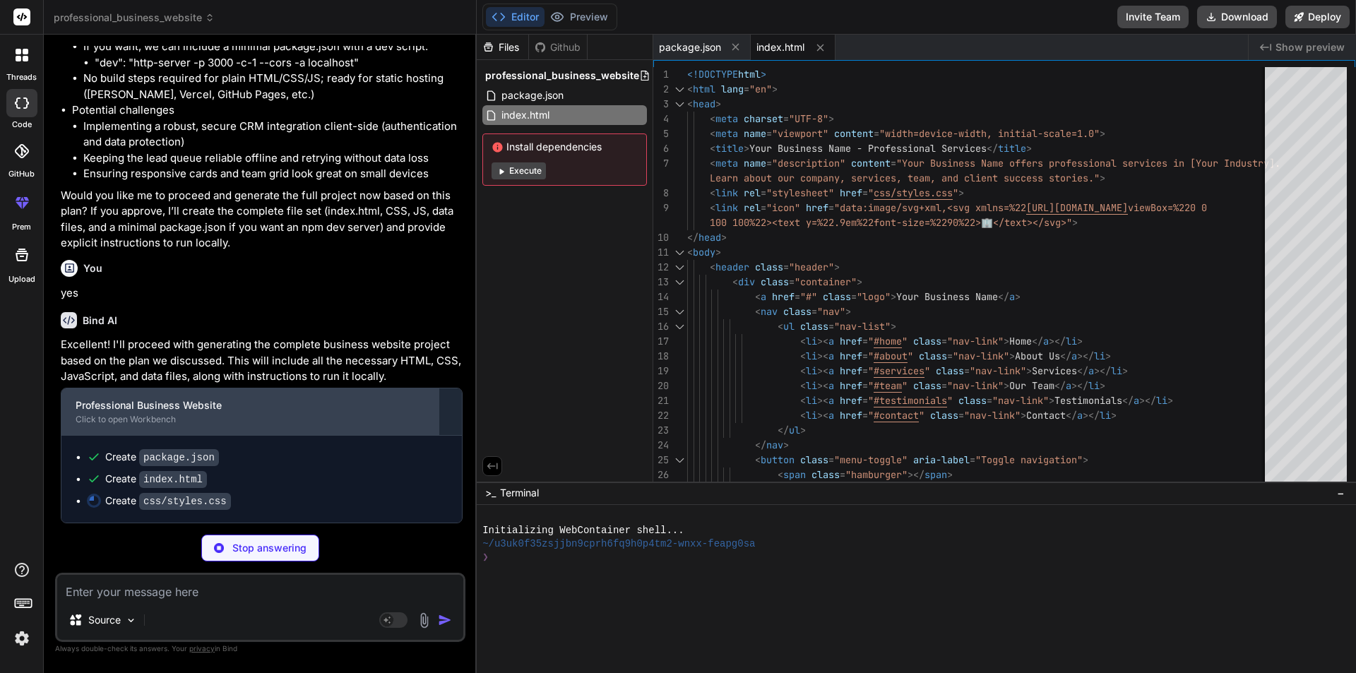
scroll to position [1330, 0]
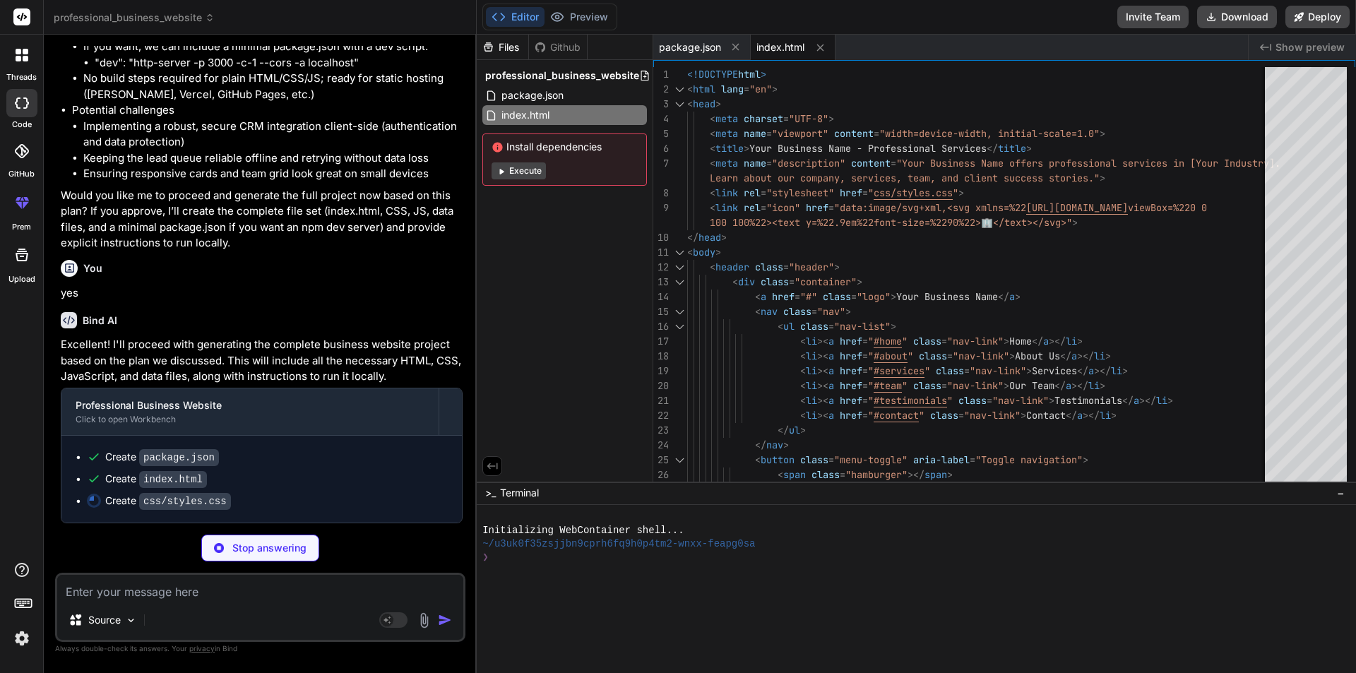
type textarea "x"
type textarea ".section-padding { padding: 40px 0; } .testimonial-card { margin: 0; /* No side…"
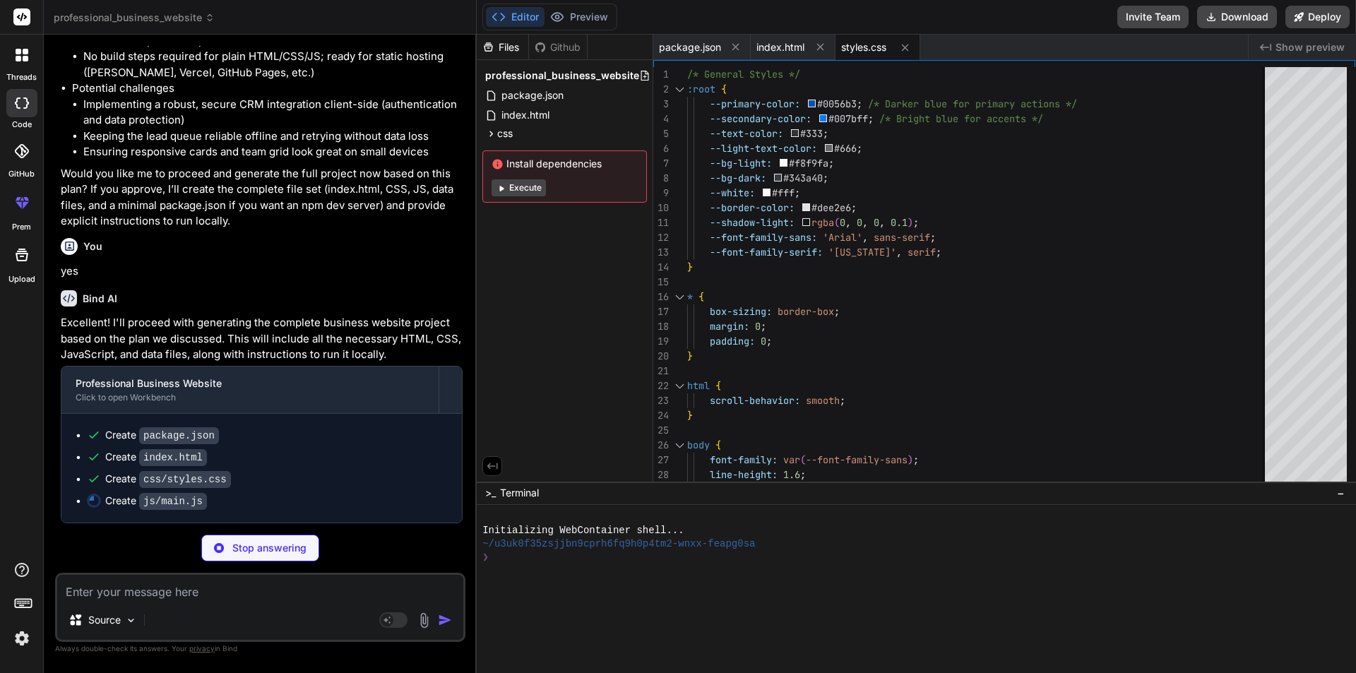
type textarea "x"
type textarea "}); } window.addEventListener('scroll', setActiveNavLink); setActiveNavLink(); …"
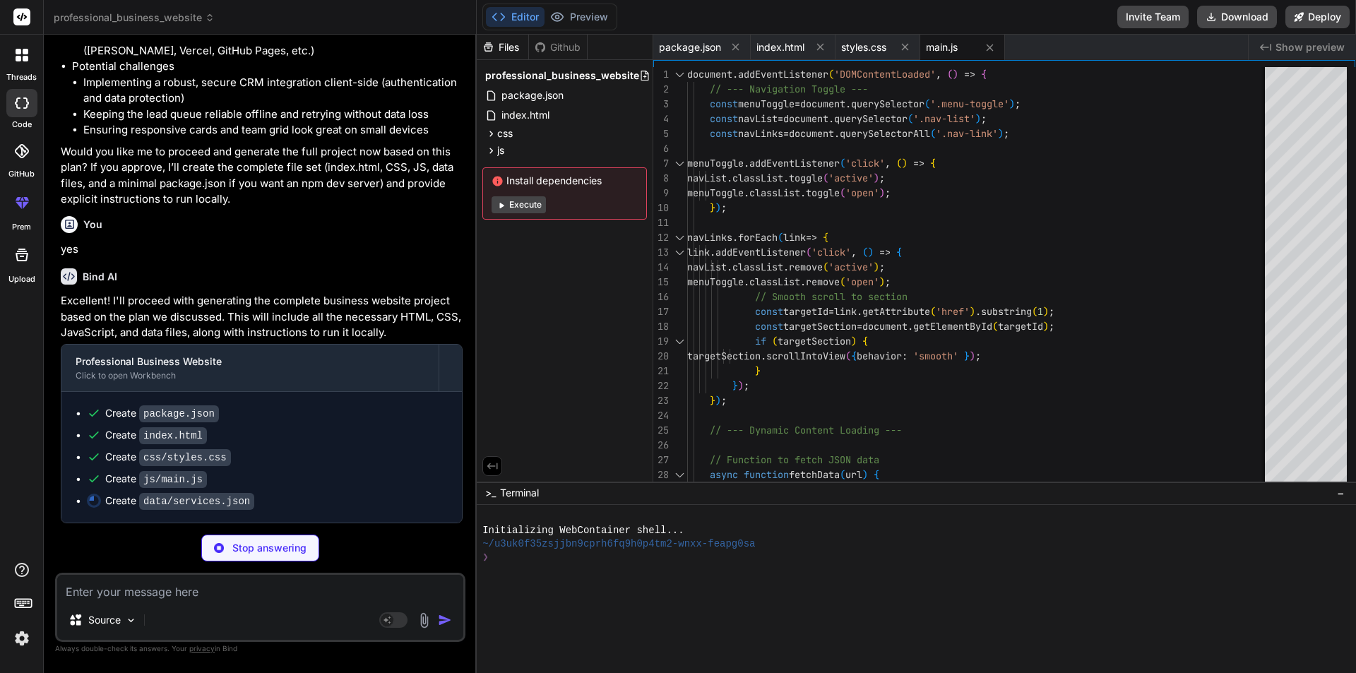
type textarea "x"
type textarea "}, { "title": "UI/UX Design", "description": "Designing intuitive and engaging …"
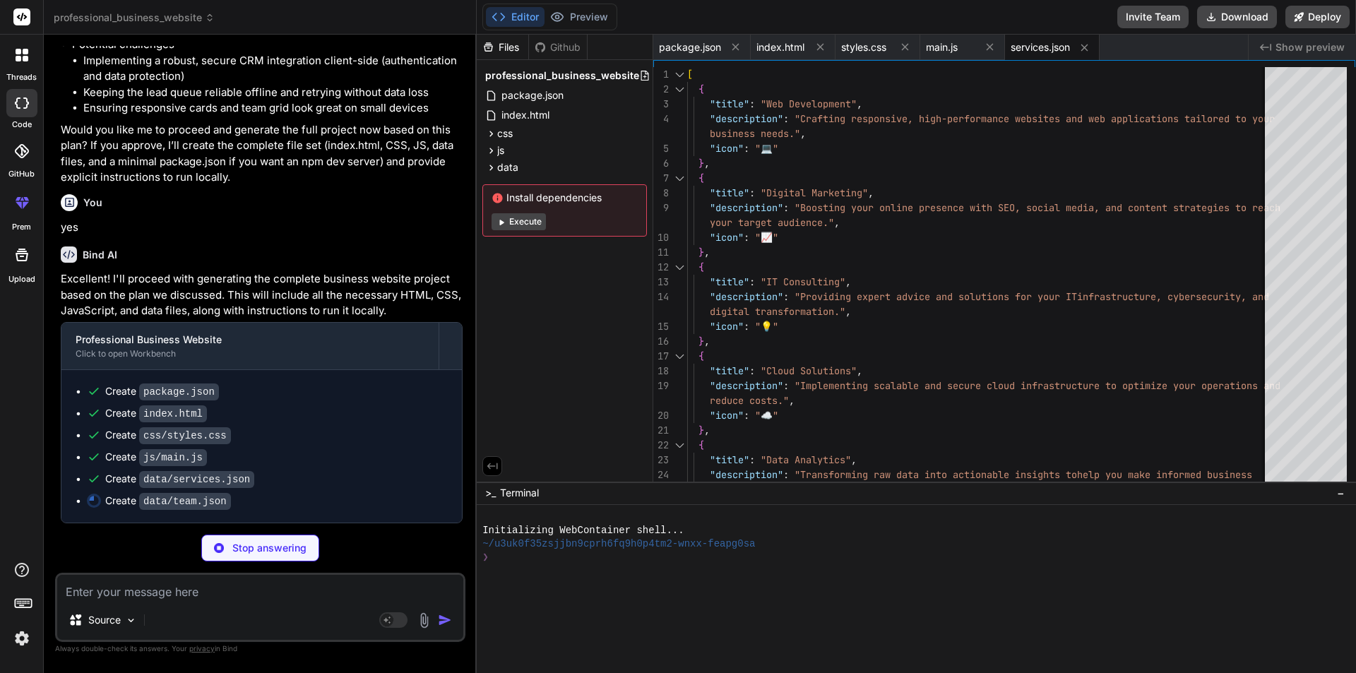
scroll to position [1396, 0]
type textarea "x"
type textarea "} ]"
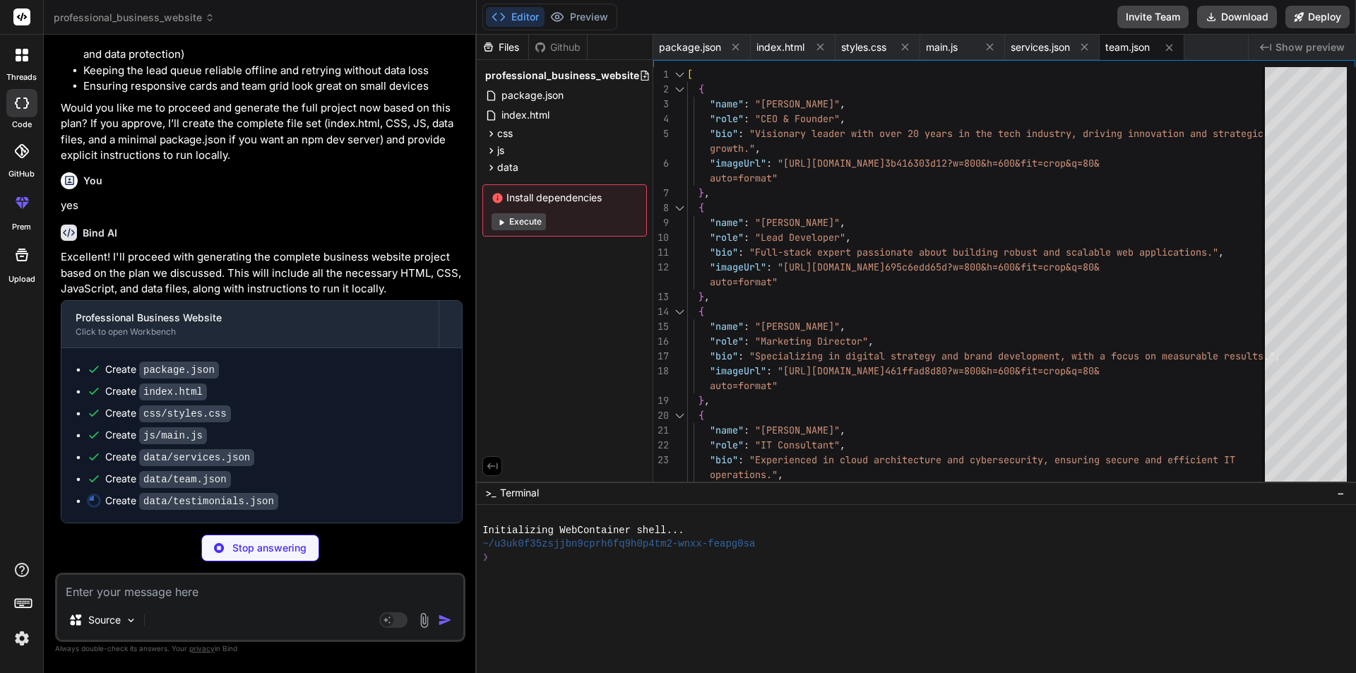
type textarea "x"
type textarea ""quote": "Their cloud solutions were exactly what we needed for scalability. Th…"
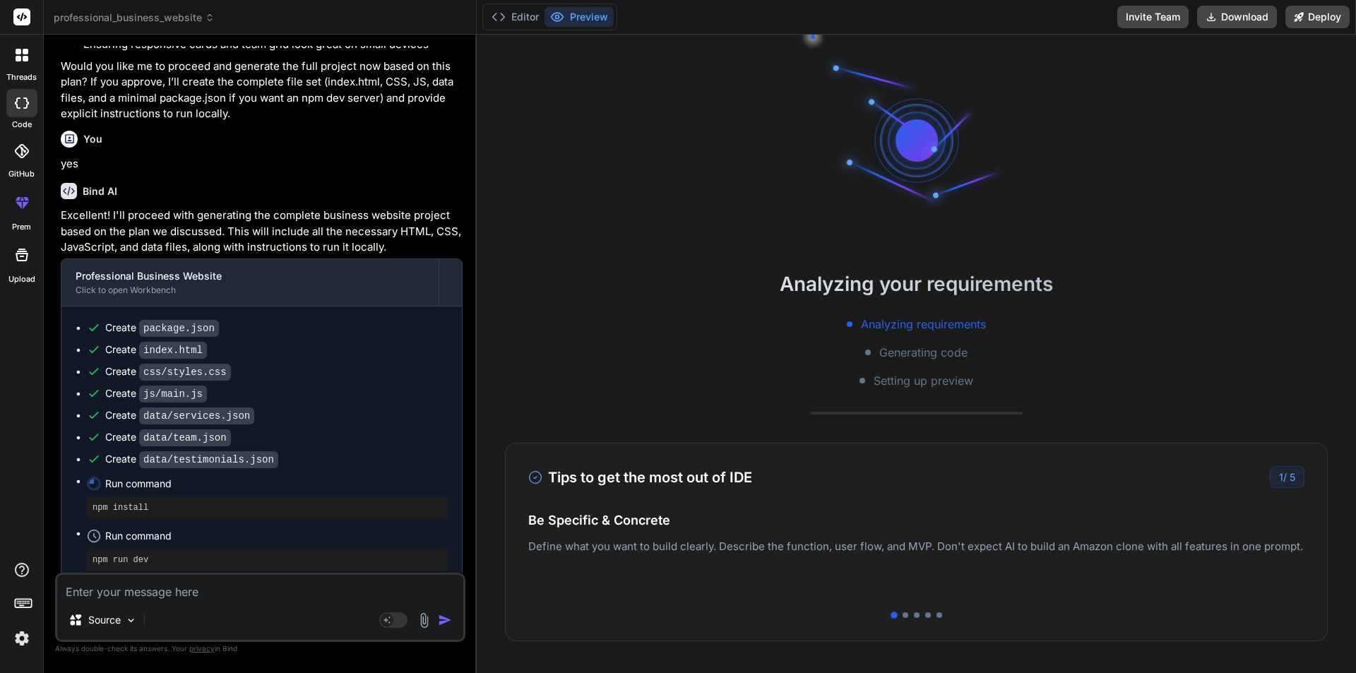
scroll to position [67, 0]
type textarea "x"
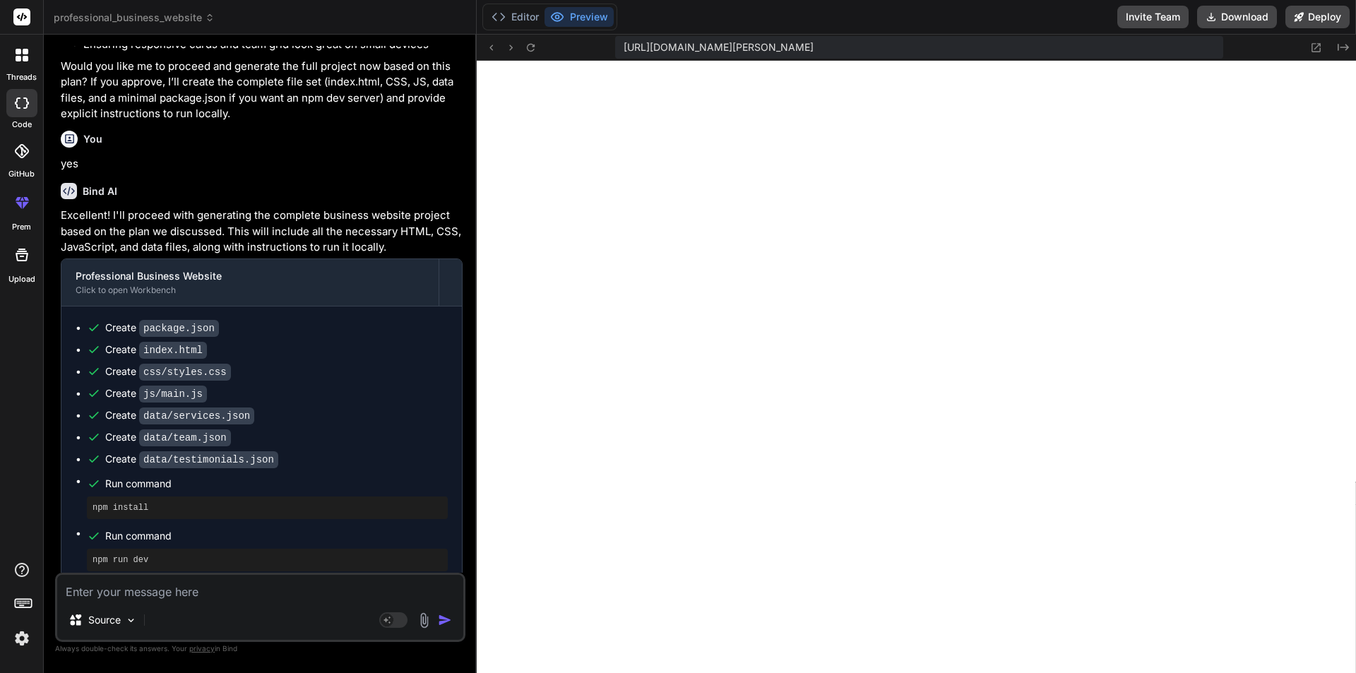
scroll to position [698, 0]
click at [1313, 40] on button at bounding box center [1316, 47] width 17 height 17
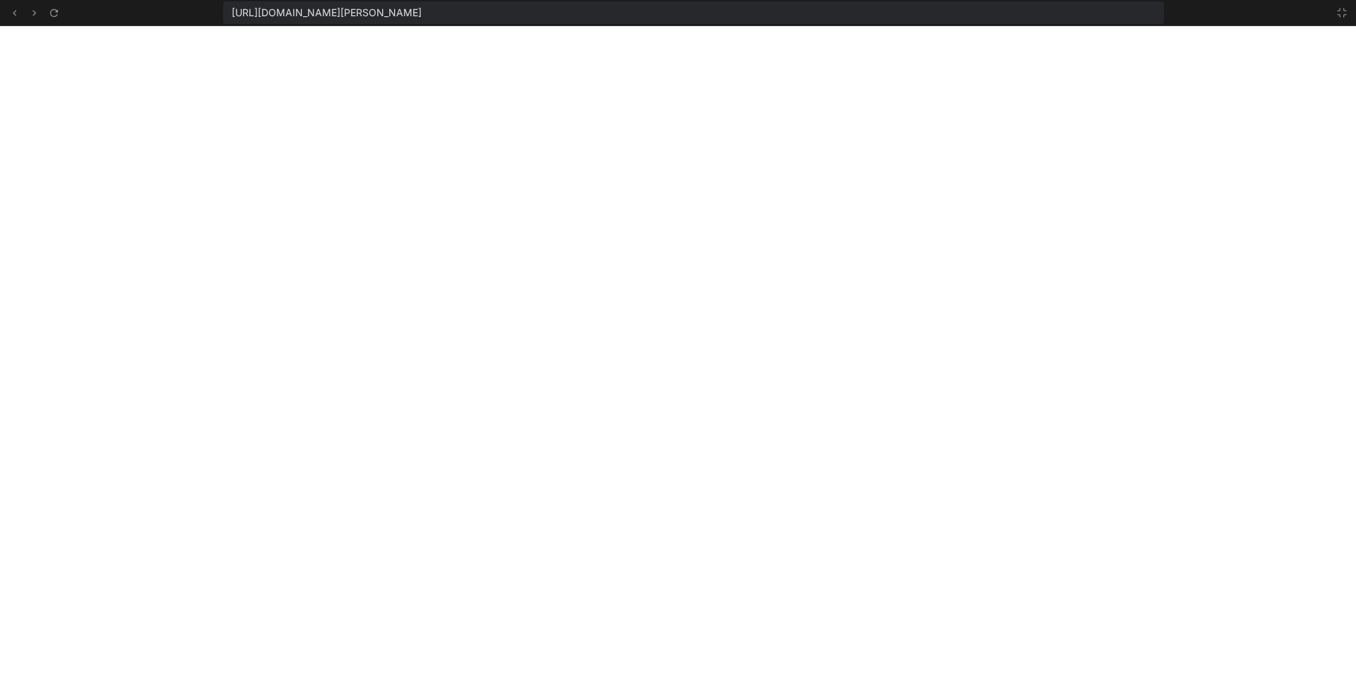
scroll to position [859, 0]
click at [1338, 14] on icon at bounding box center [1342, 12] width 8 height 8
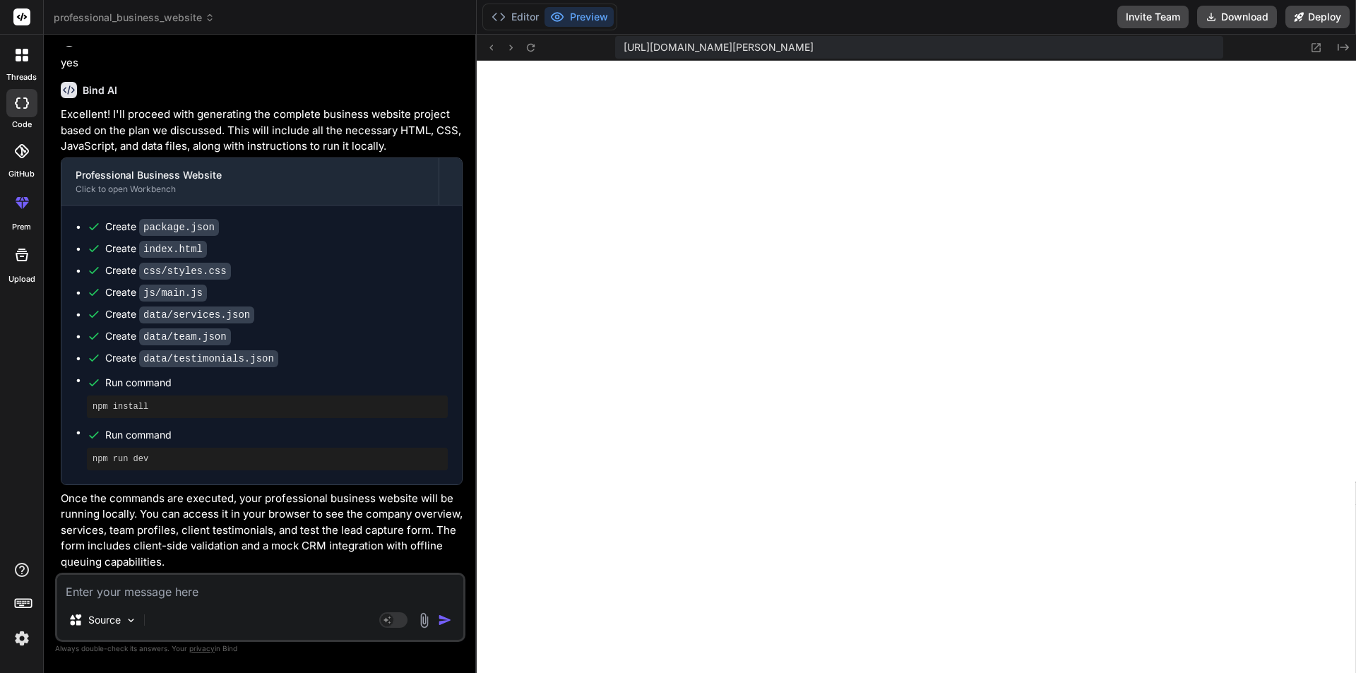
scroll to position [1561, 0]
click at [219, 594] on textarea at bounding box center [260, 587] width 406 height 25
type textarea "b"
type textarea "x"
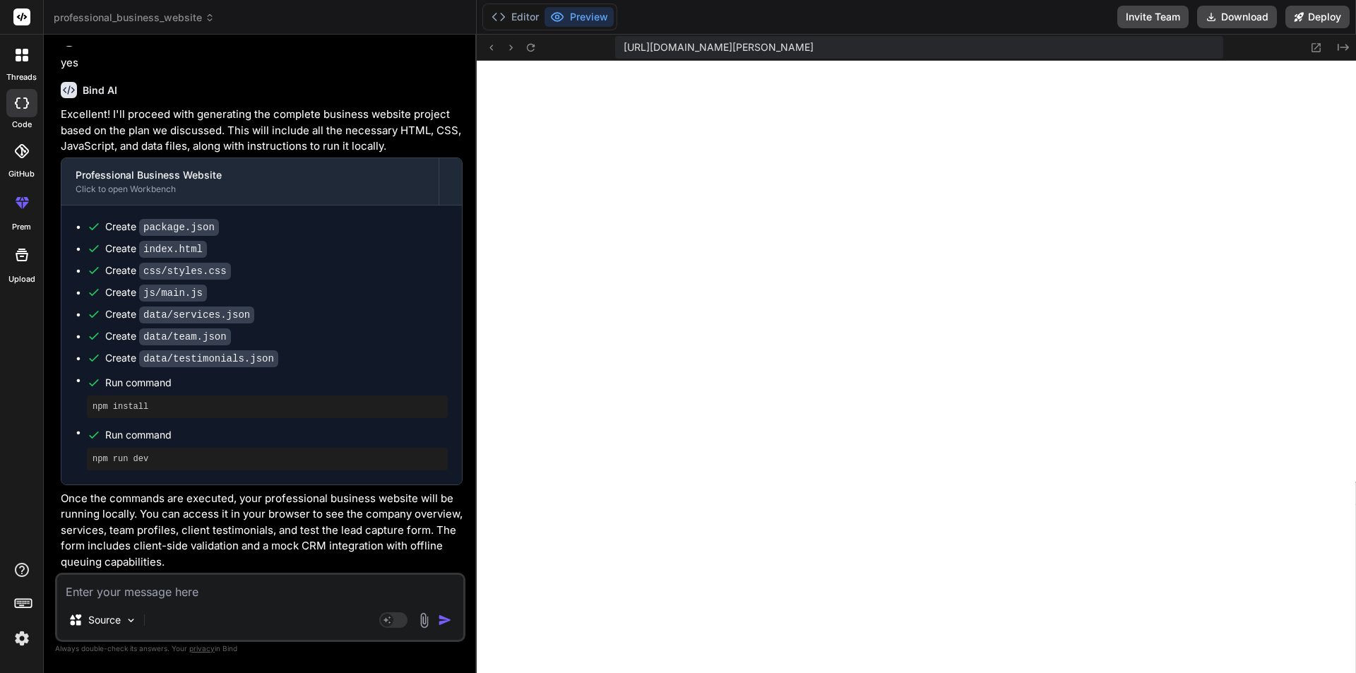
type textarea "แ"
type textarea "x"
type textarea "แก"
type textarea "x"
type textarea "แกเ"
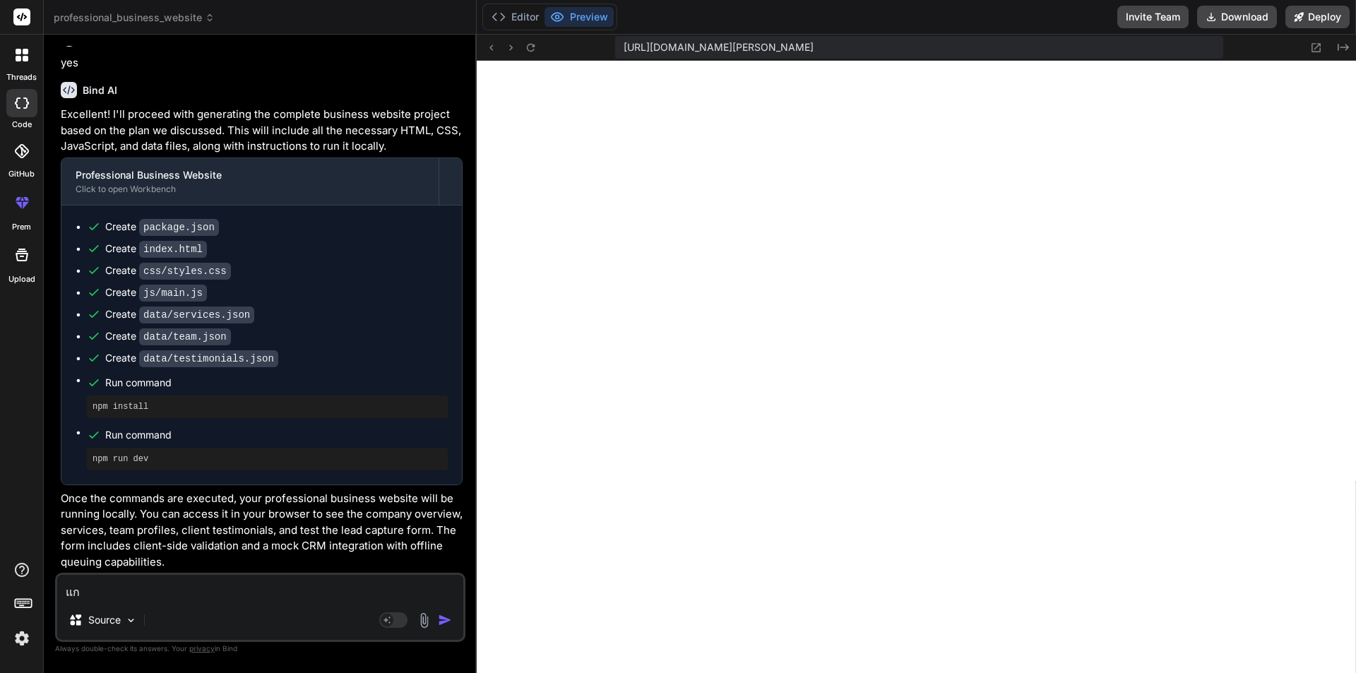
type textarea "x"
type textarea "แก"
type textarea "x"
type textarea "แก้"
type textarea "x"
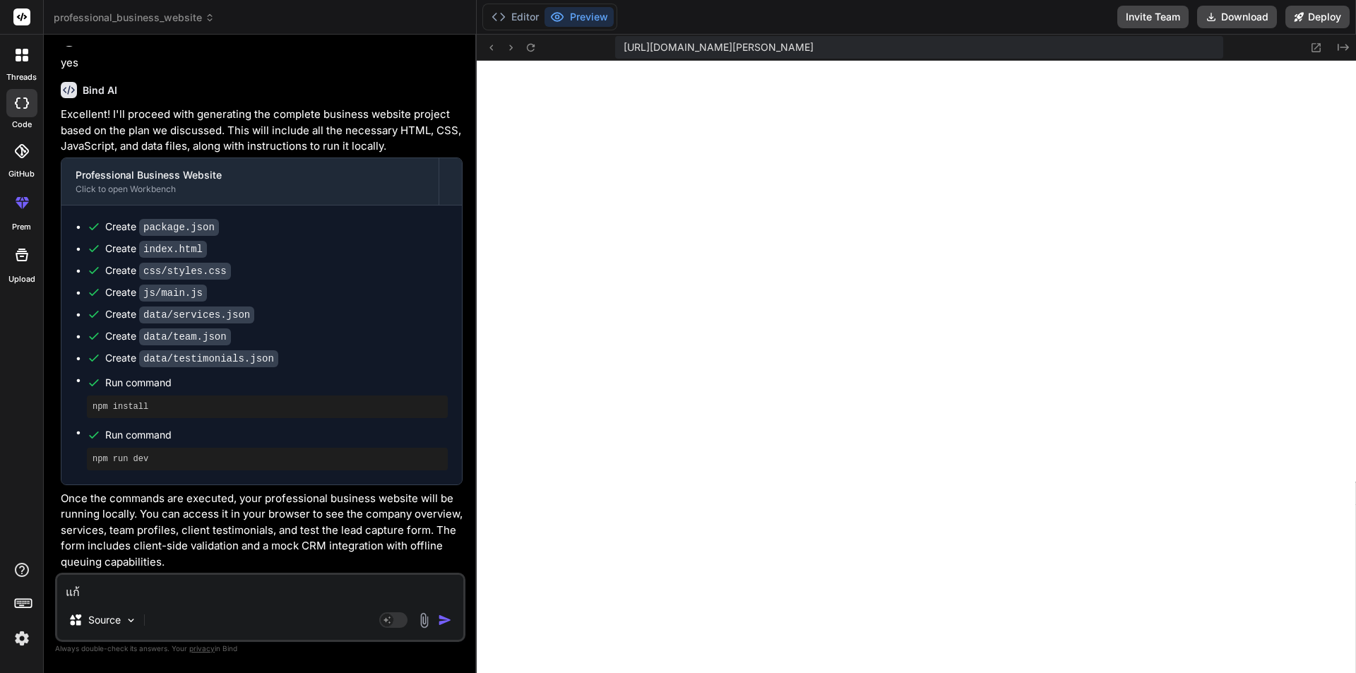
type textarea "แก้ไ"
type textarea "x"
type textarea "แก้ไข"
type textarea "x"
type textarea "แก้ไขใ"
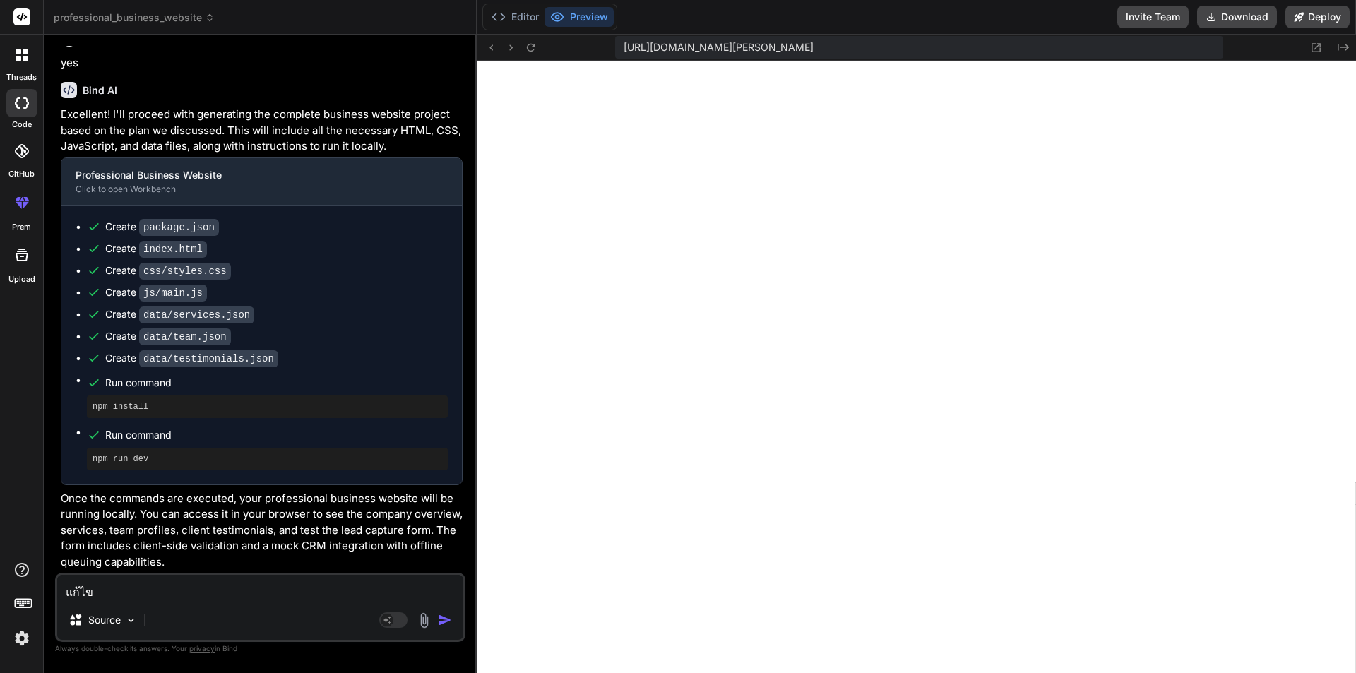
type textarea "x"
type textarea "แก้ไขให"
type textarea "x"
type textarea "แก้ไขให้"
type textarea "x"
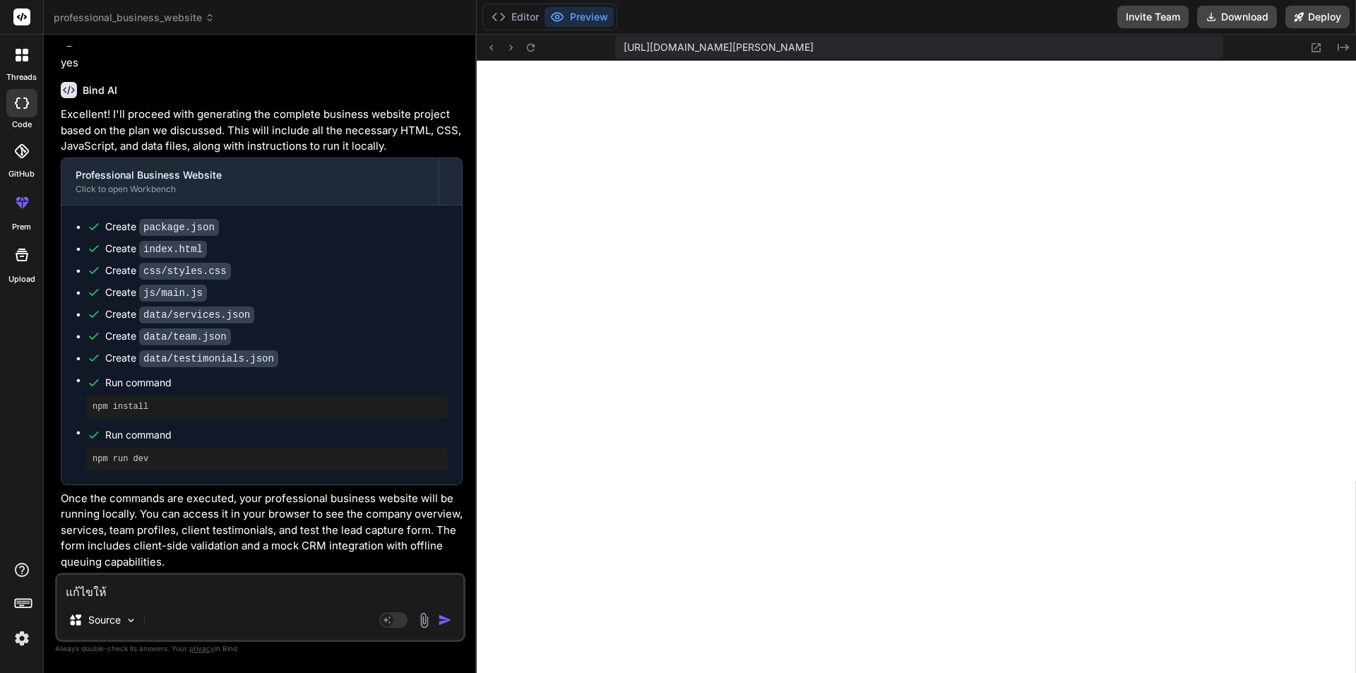
type textarea "แก้ไขให้"
type textarea "x"
type textarea "แก้ไขให้ b"
type textarea "x"
type textarea "แก้ไขให้ ba"
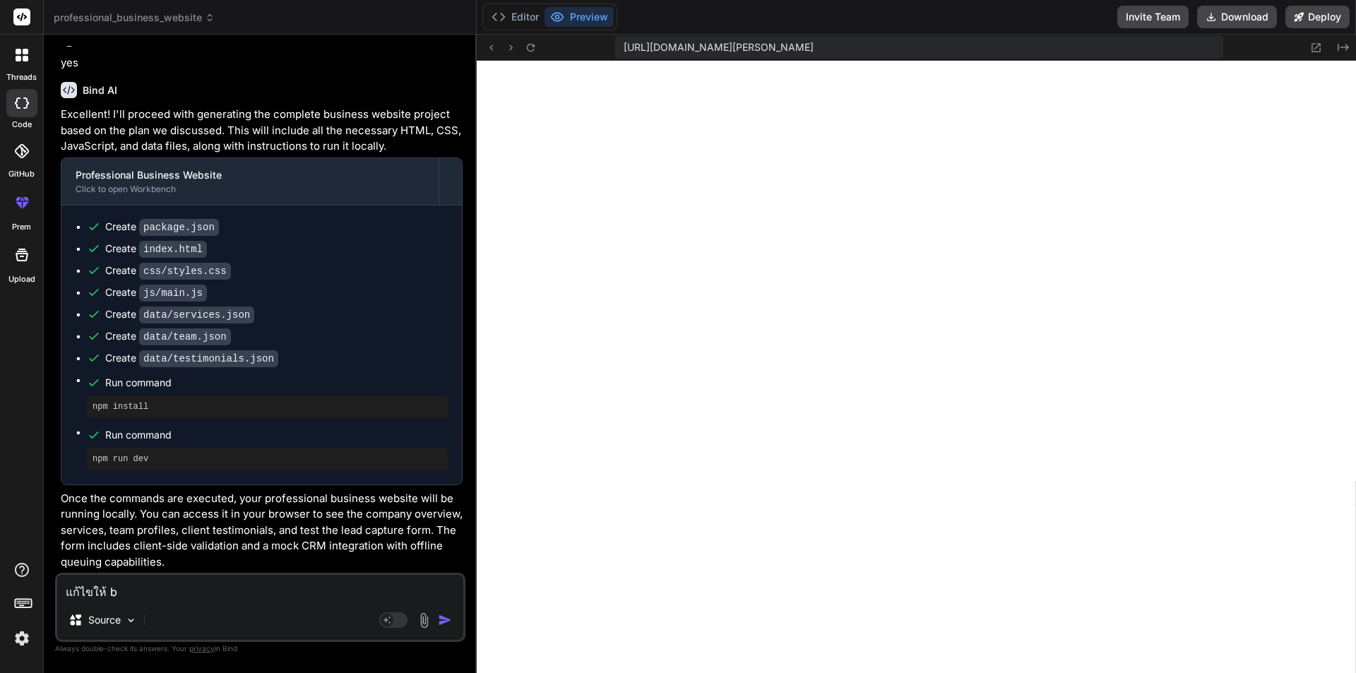
type textarea "x"
type textarea "แก้ไขให้ ban"
type textarea "x"
type textarea "แก้ไขให้ bann"
type textarea "x"
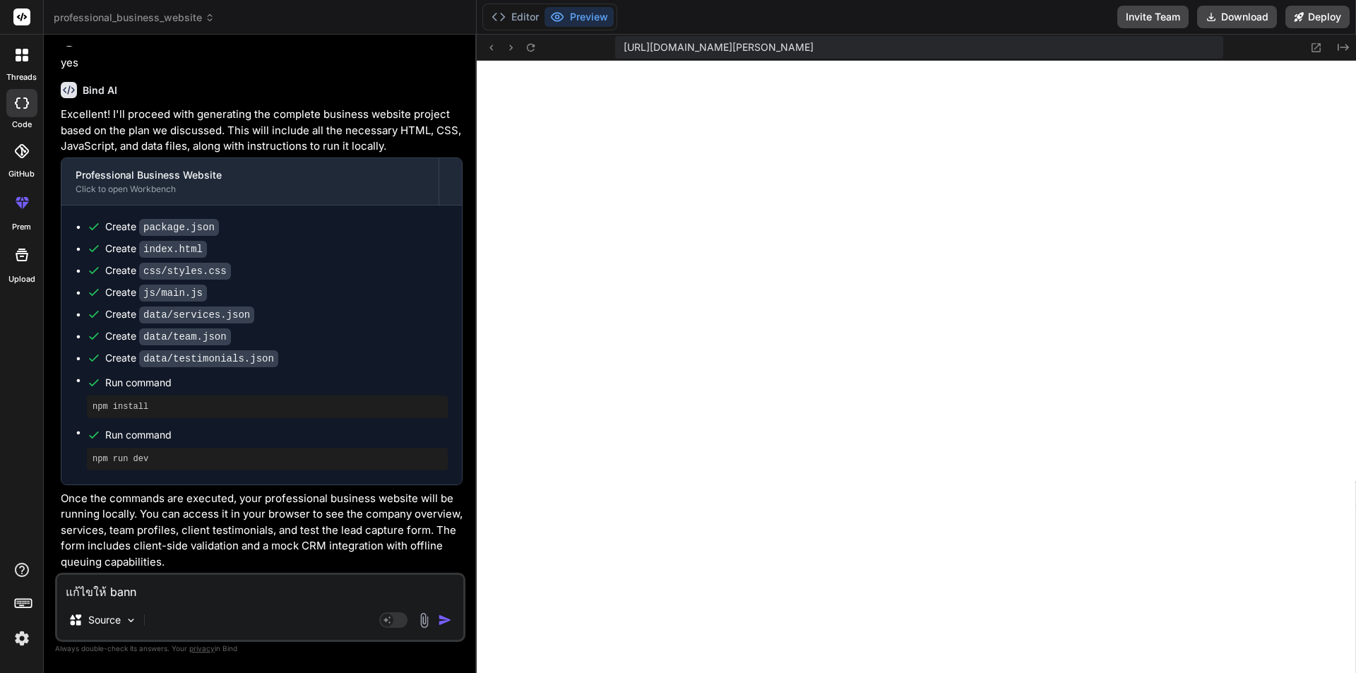
type textarea "แก้ไขให้ banne"
type textarea "x"
type textarea "แก้ไขให้ banner"
type textarea "x"
type textarea "แก้ไขให้ banner"
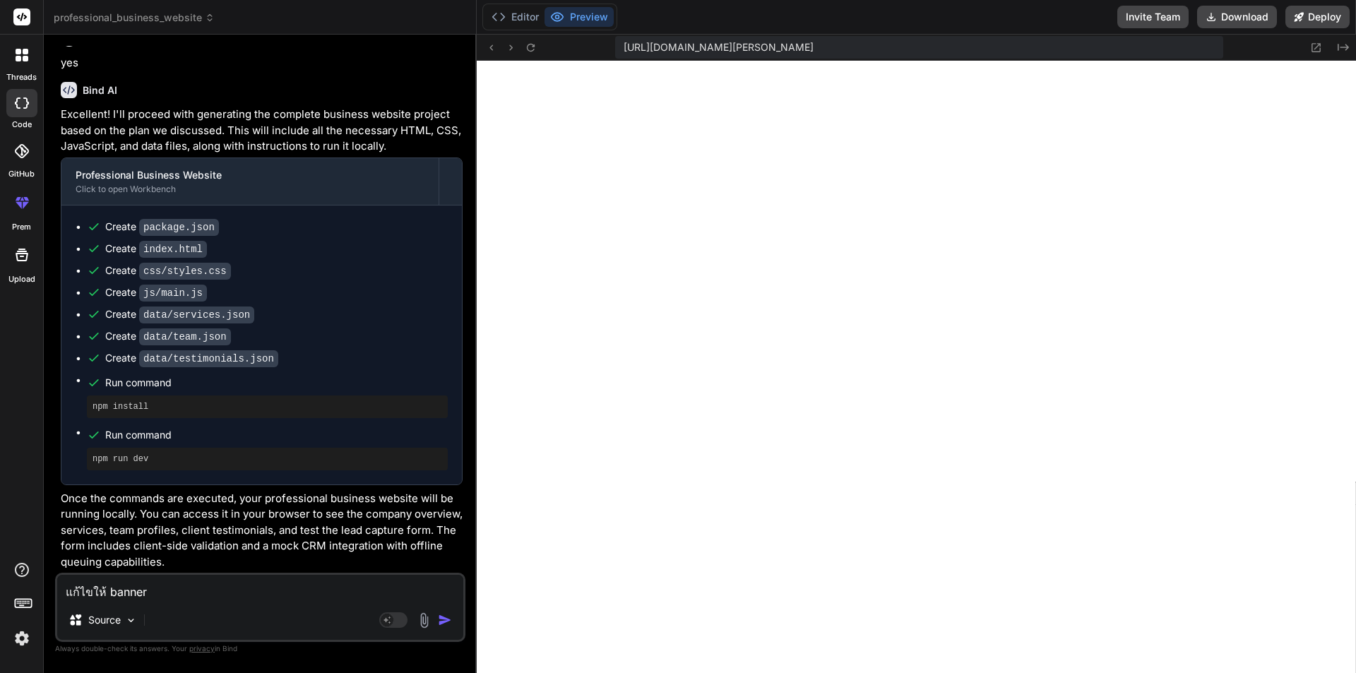
type textarea "x"
type textarea "แก้ไขให้ banner s"
type textarea "x"
type textarea "แก้ไขให้ banner sl"
type textarea "x"
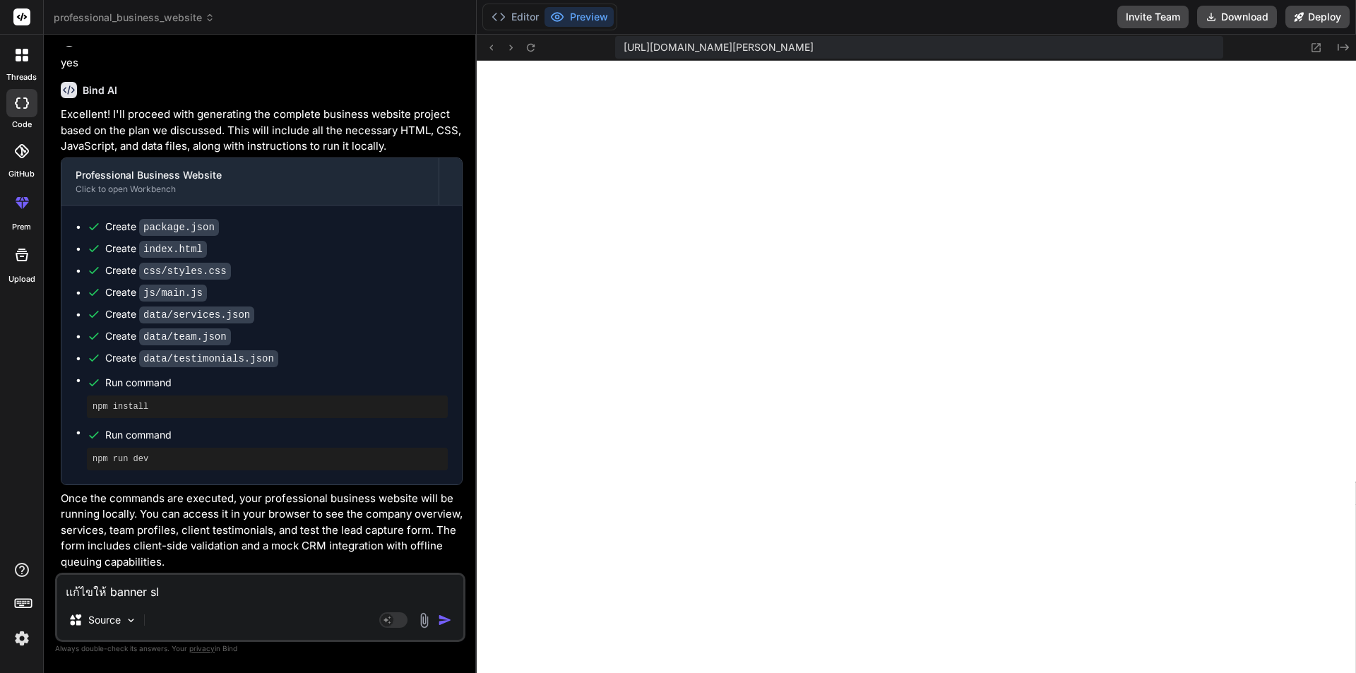
type textarea "แก้ไขให้ banner sli"
type textarea "x"
type textarea "แก้ไขให้ banner slid"
type textarea "x"
type textarea "แก้ไขให้ banner slide"
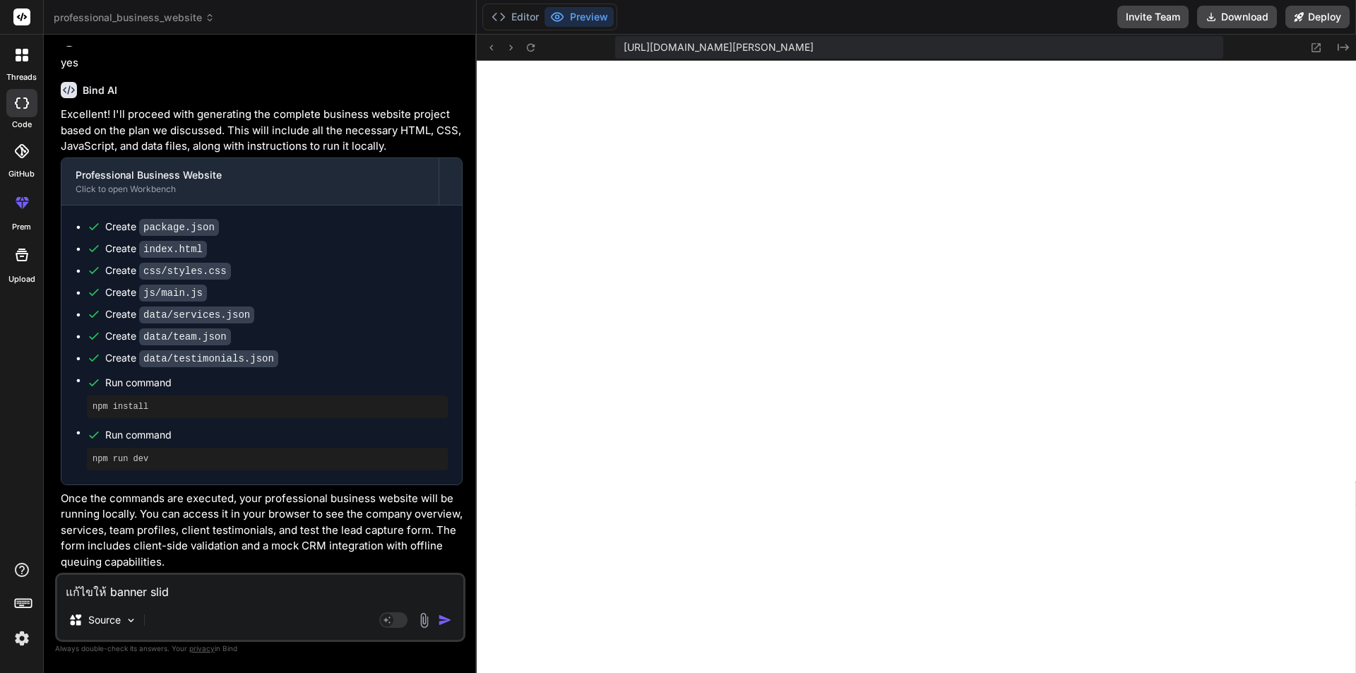
type textarea "x"
type textarea "แก้ไขให้ banner slider"
type textarea "x"
type textarea "แก้ไขให้ banner slide"
type textarea "x"
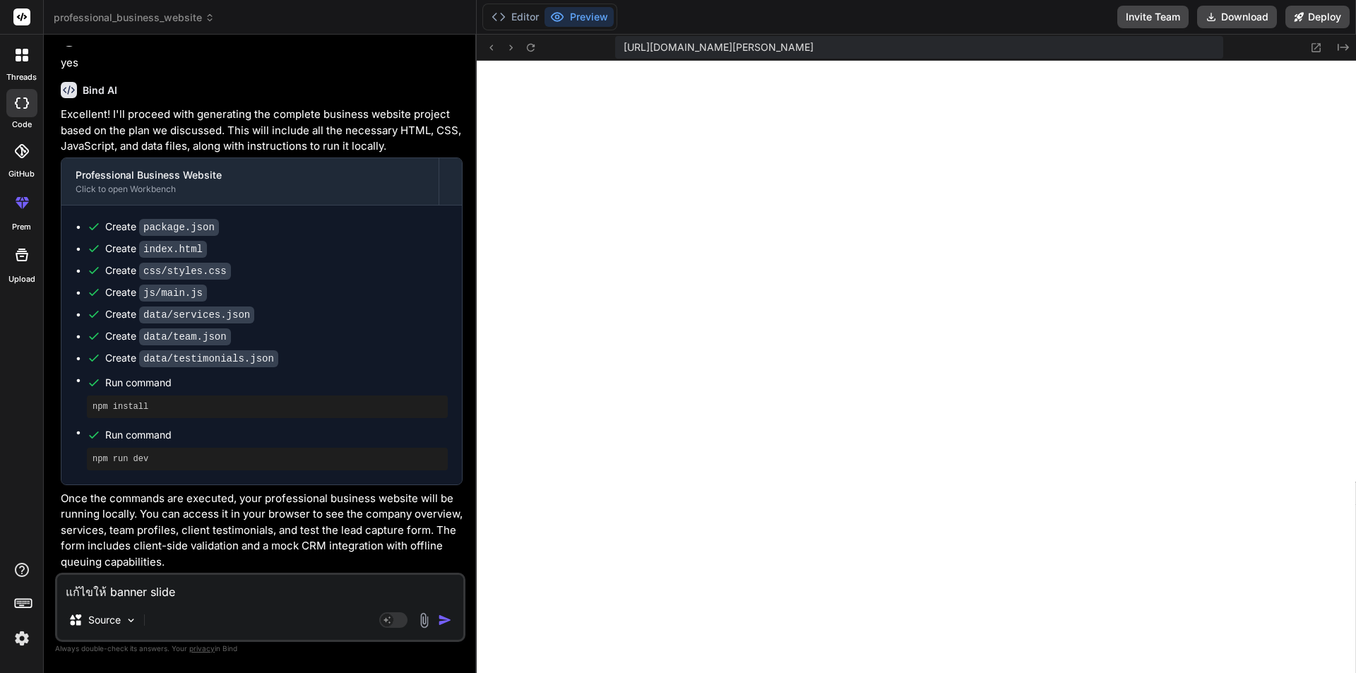
type textarea "แก้ไขให้ banner slider"
type textarea "x"
type textarea "แก้ไขให้ banner slider"
type textarea "x"
type textarea "แก้ไขให้ banner slider ไ"
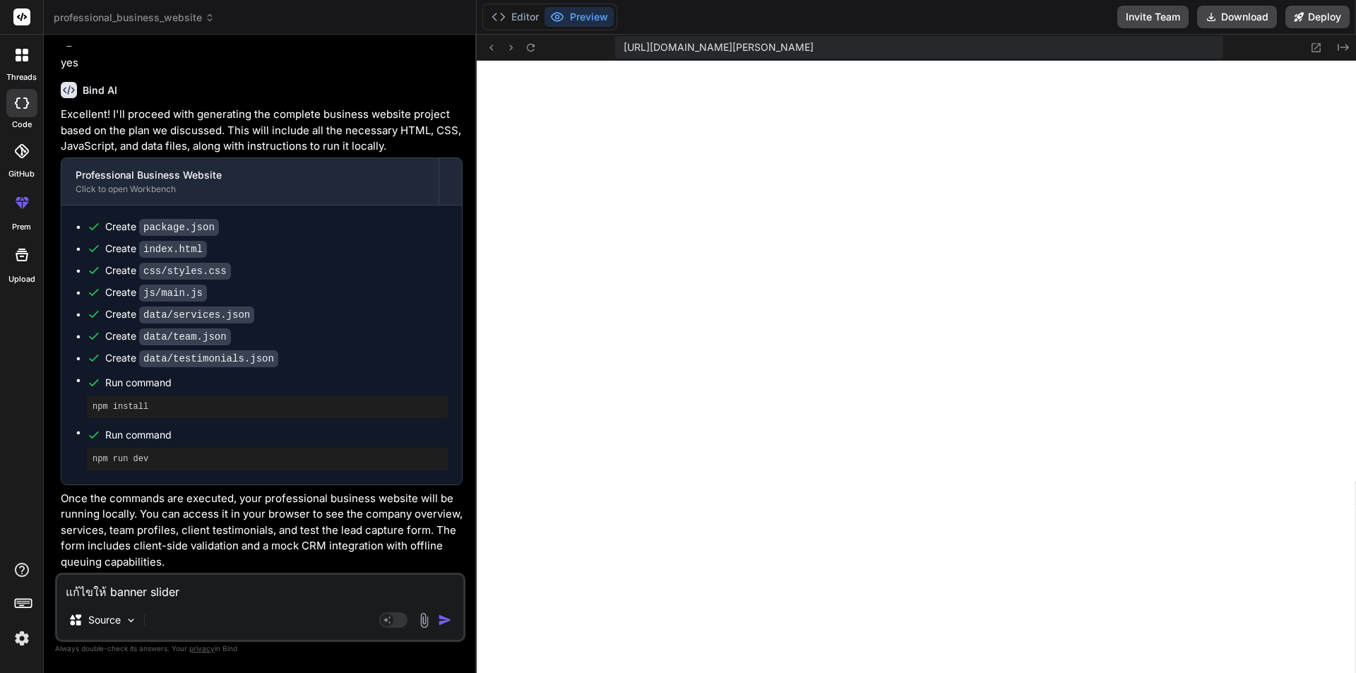
type textarea "x"
type textarea "แก้ไขให้ banner slider ได"
type textarea "x"
type textarea "แก้ไขให้ banner slider ได้"
type textarea "x"
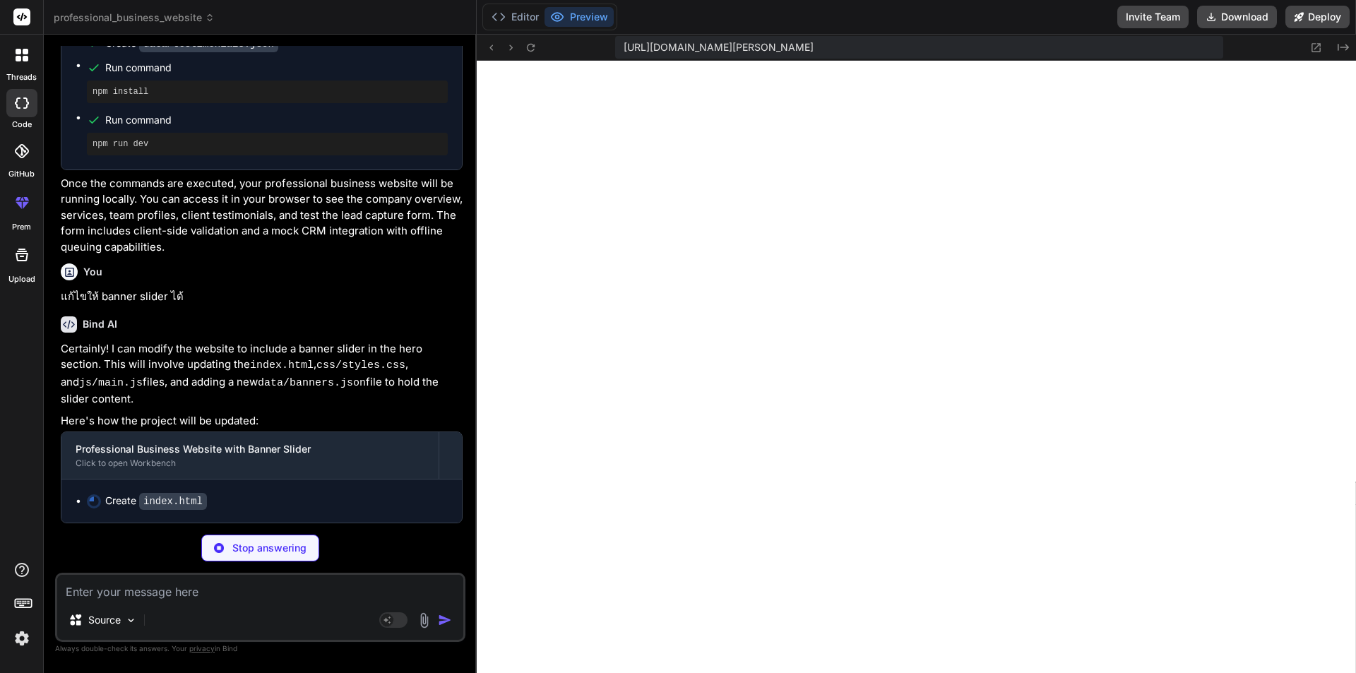
scroll to position [1857, 0]
type textarea "x"
type textarea "<script src="js/main.js"></script> </body> </html>"
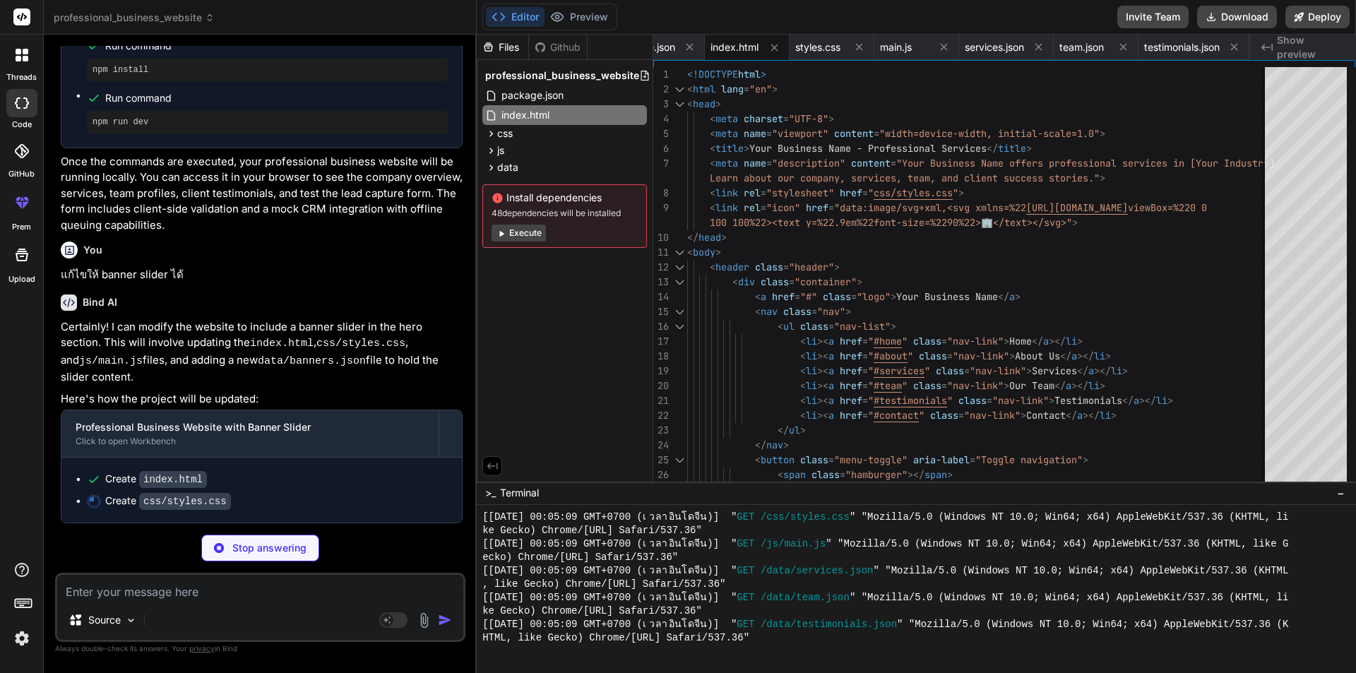
scroll to position [1879, 0]
type textarea "x"
type textarea "} .testimonial-card { margin: 0; /* No side margin for single card view */ } }"
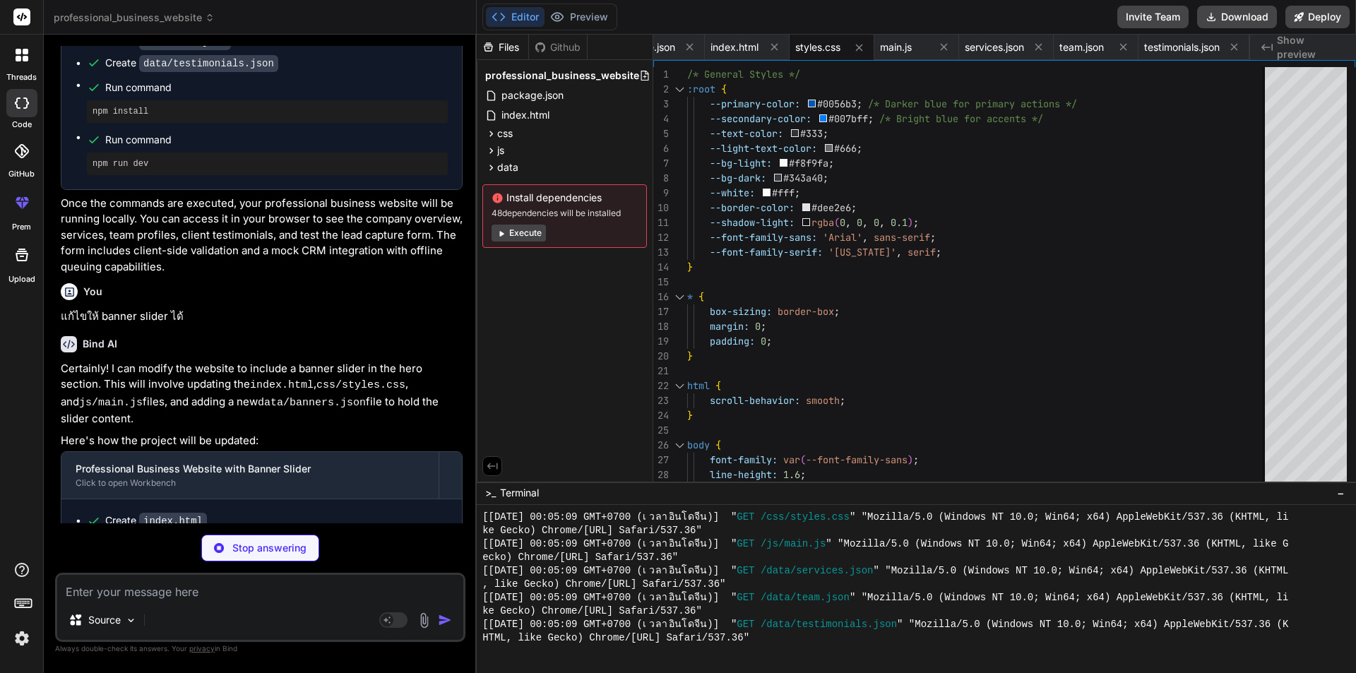
scroll to position [1830, 0]
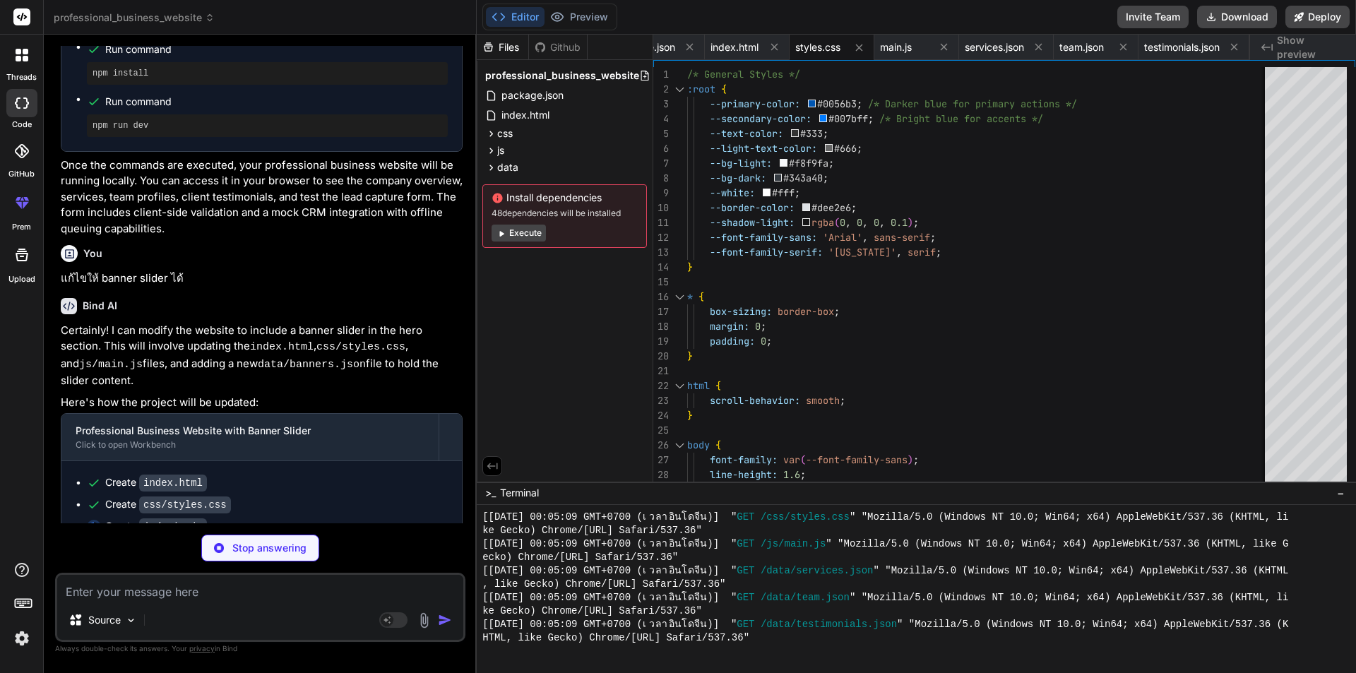
type textarea "x"
type textarea "link.classList.add('active'); } }); } window.addEventListener('scroll', setActi…"
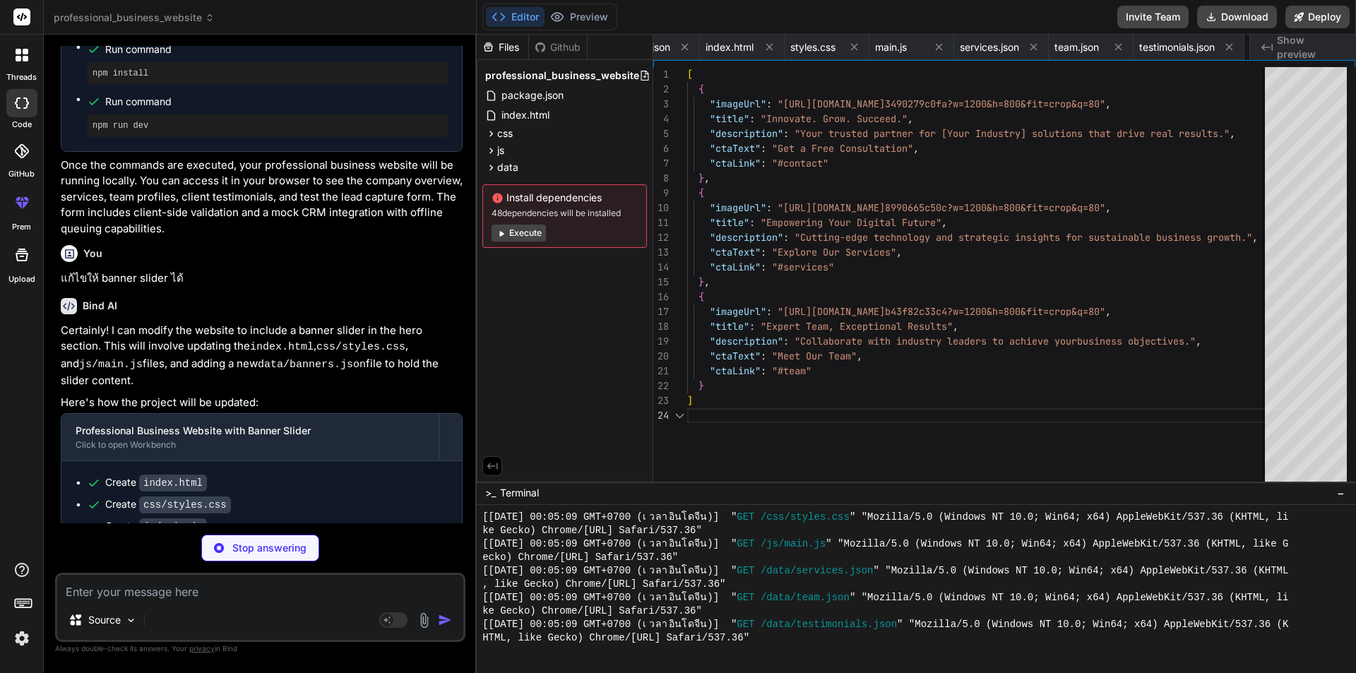
type textarea "x"
type textarea ""ctaLink": "#team" } ]"
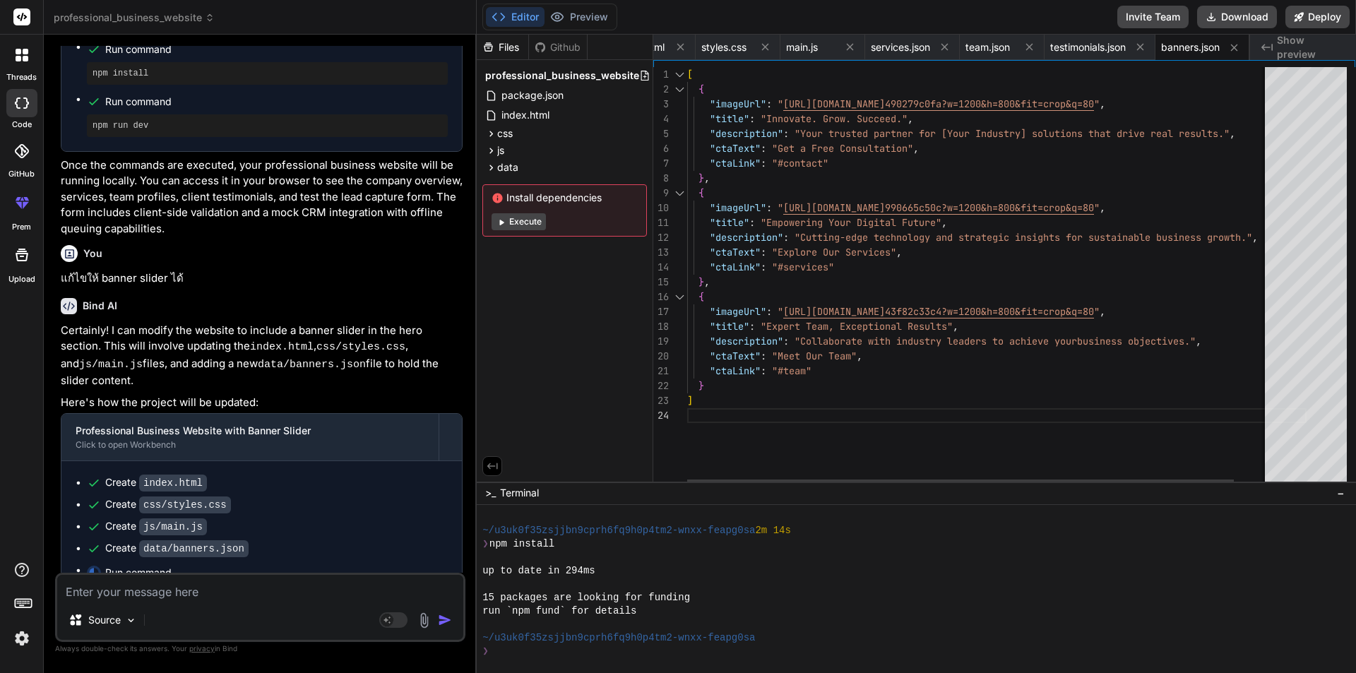
scroll to position [1194, 0]
type textarea "x"
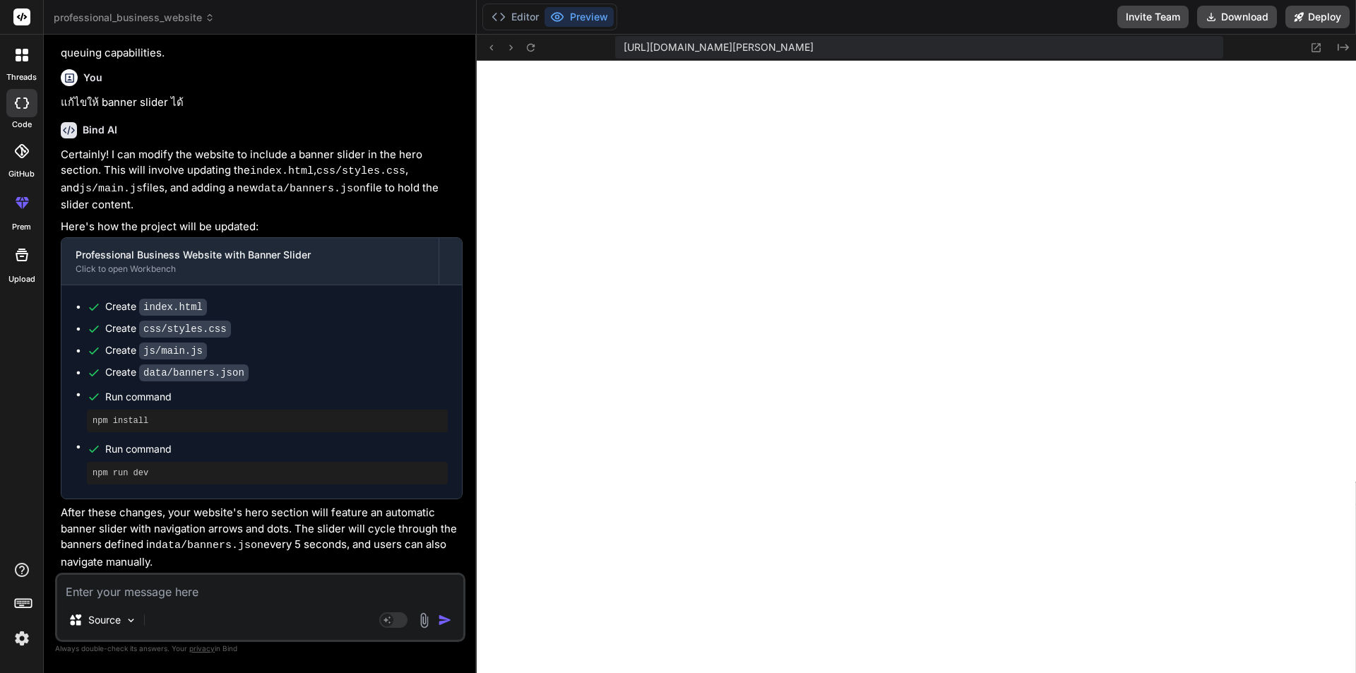
scroll to position [1959, 0]
click at [1318, 50] on icon at bounding box center [1316, 48] width 12 height 12
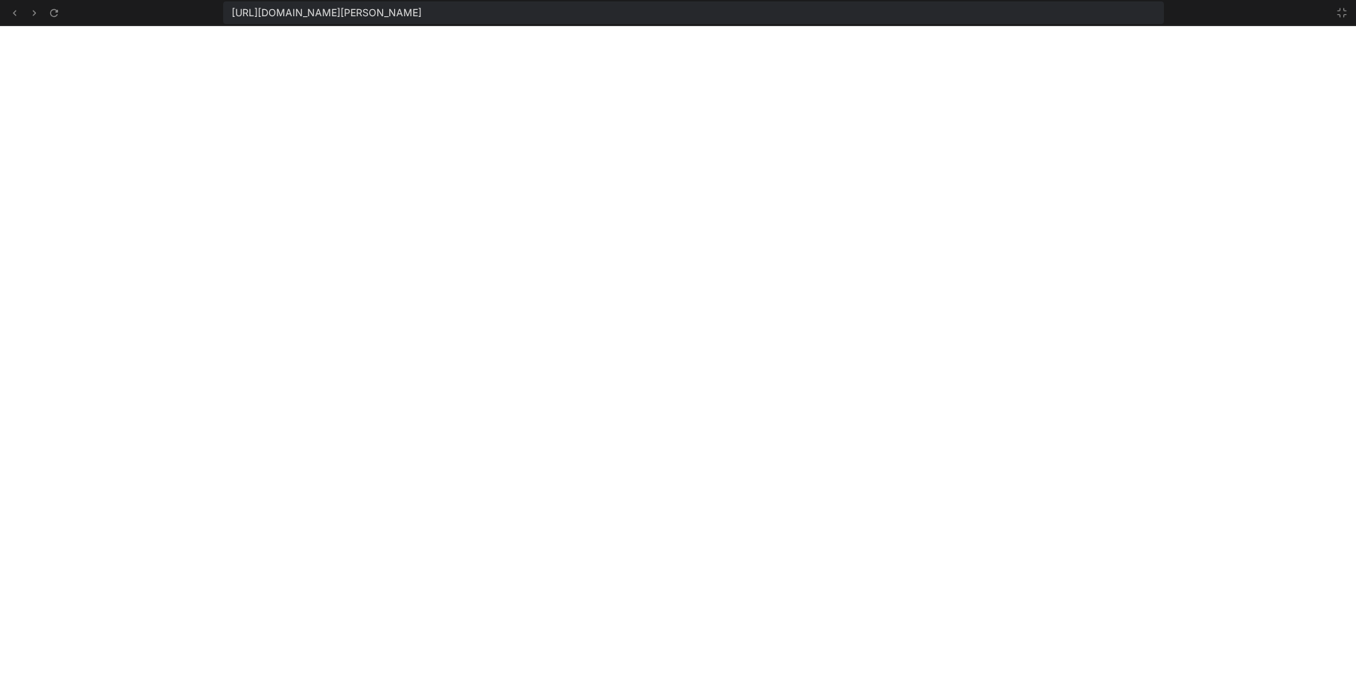
scroll to position [2147, 0]
click at [1340, 13] on icon at bounding box center [1341, 12] width 11 height 11
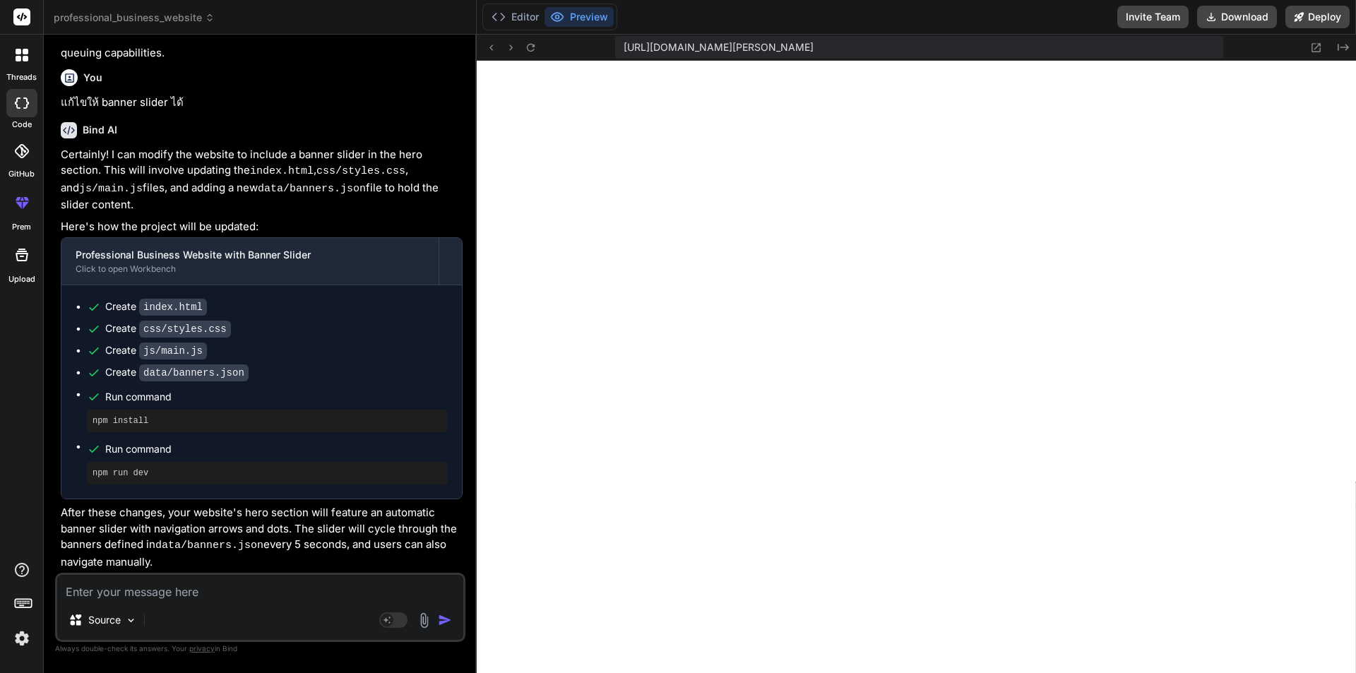
scroll to position [2050, 0]
click at [522, 12] on button "Editor" at bounding box center [515, 17] width 59 height 20
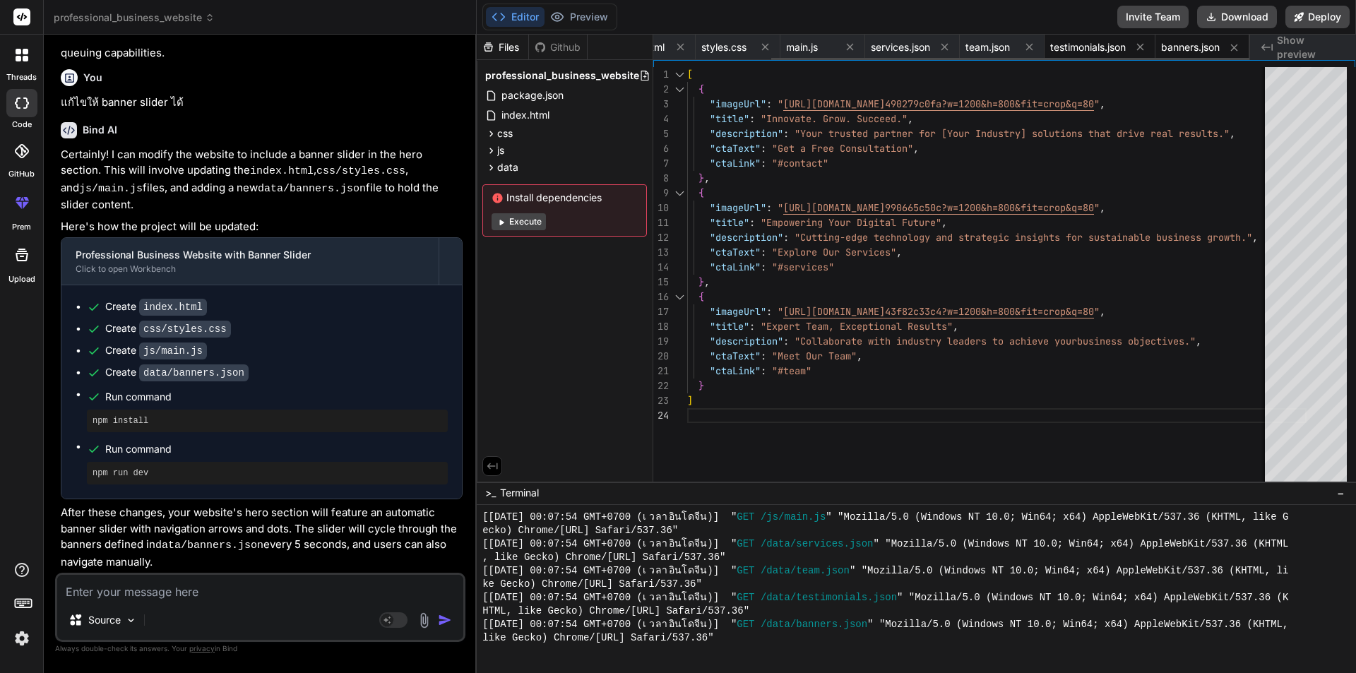
click at [1085, 51] on span "testimonials.json" at bounding box center [1088, 47] width 76 height 14
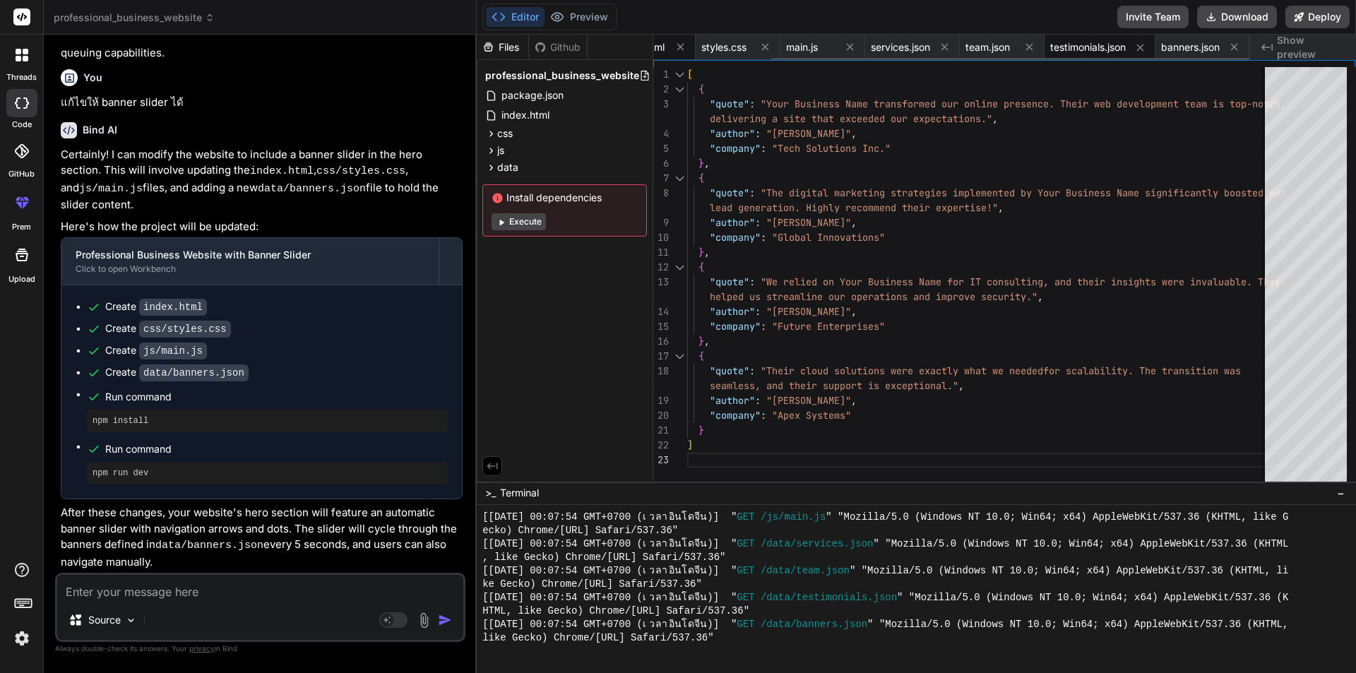
click at [661, 50] on div "index.html" at bounding box center [653, 47] width 85 height 25
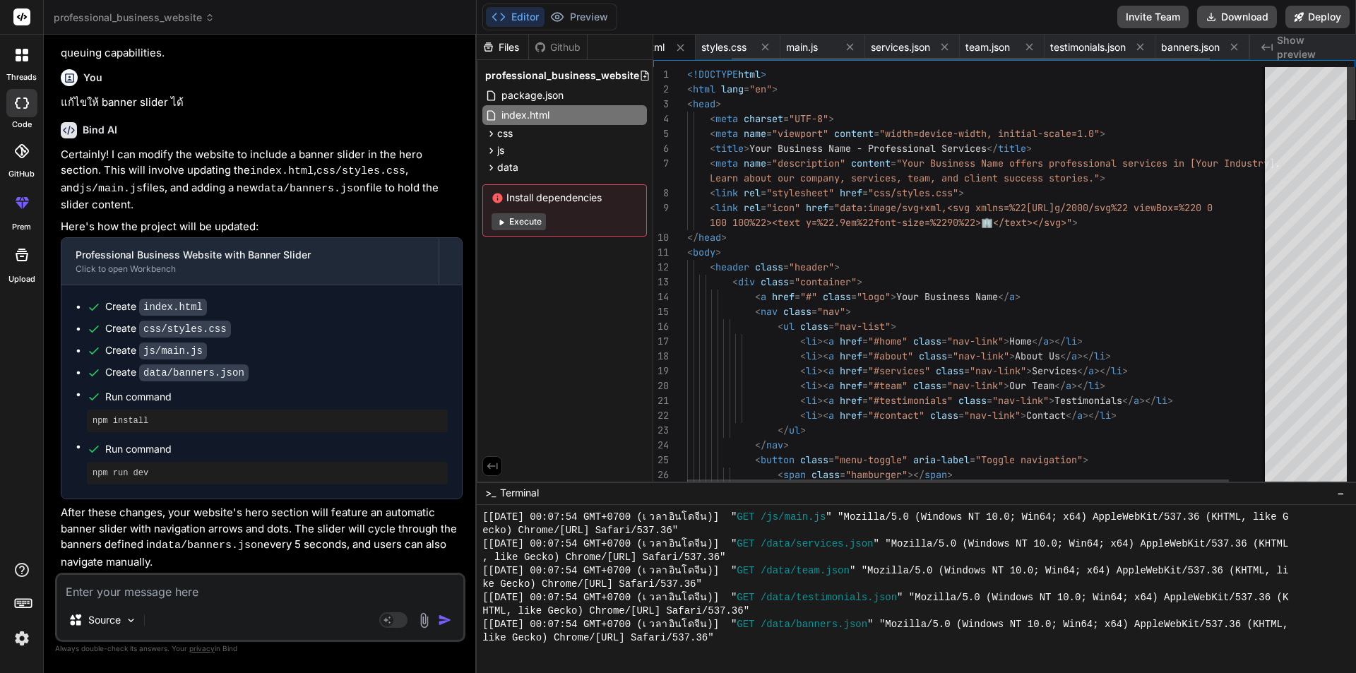
scroll to position [0, 97]
click at [788, 52] on span "styles.css" at bounding box center [766, 47] width 45 height 14
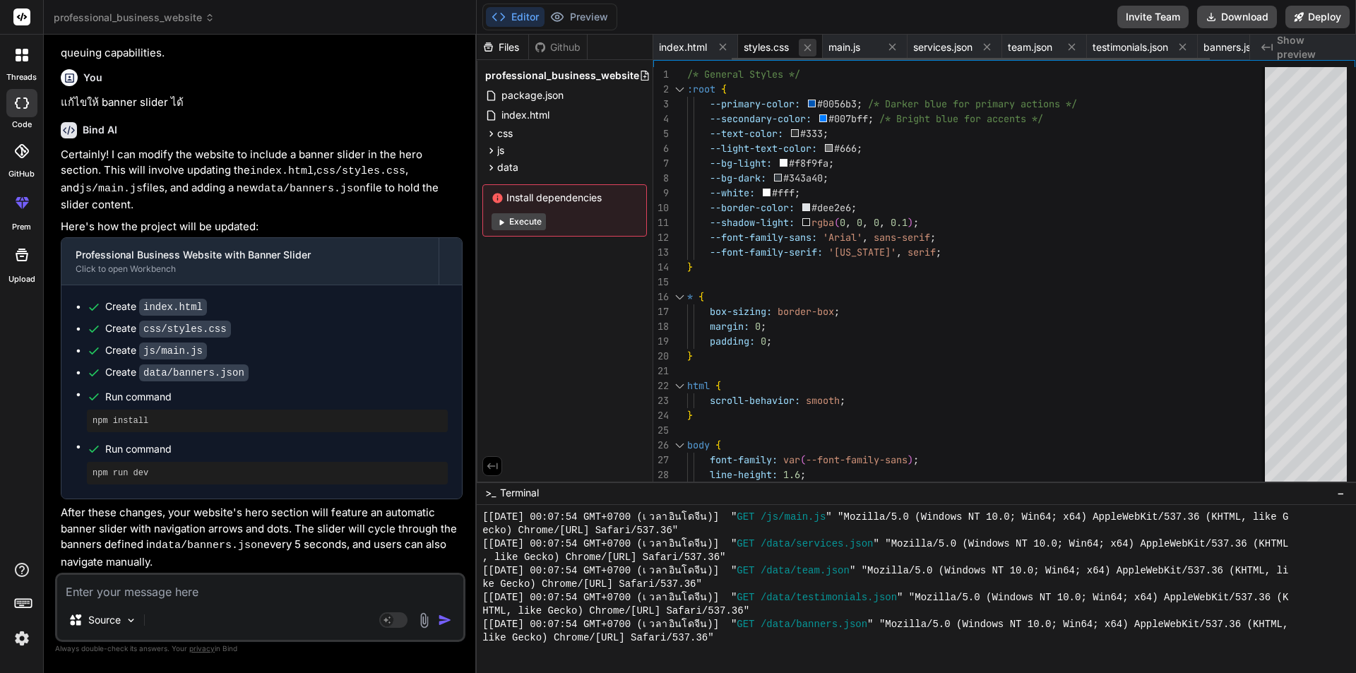
click at [810, 49] on icon at bounding box center [807, 47] width 7 height 7
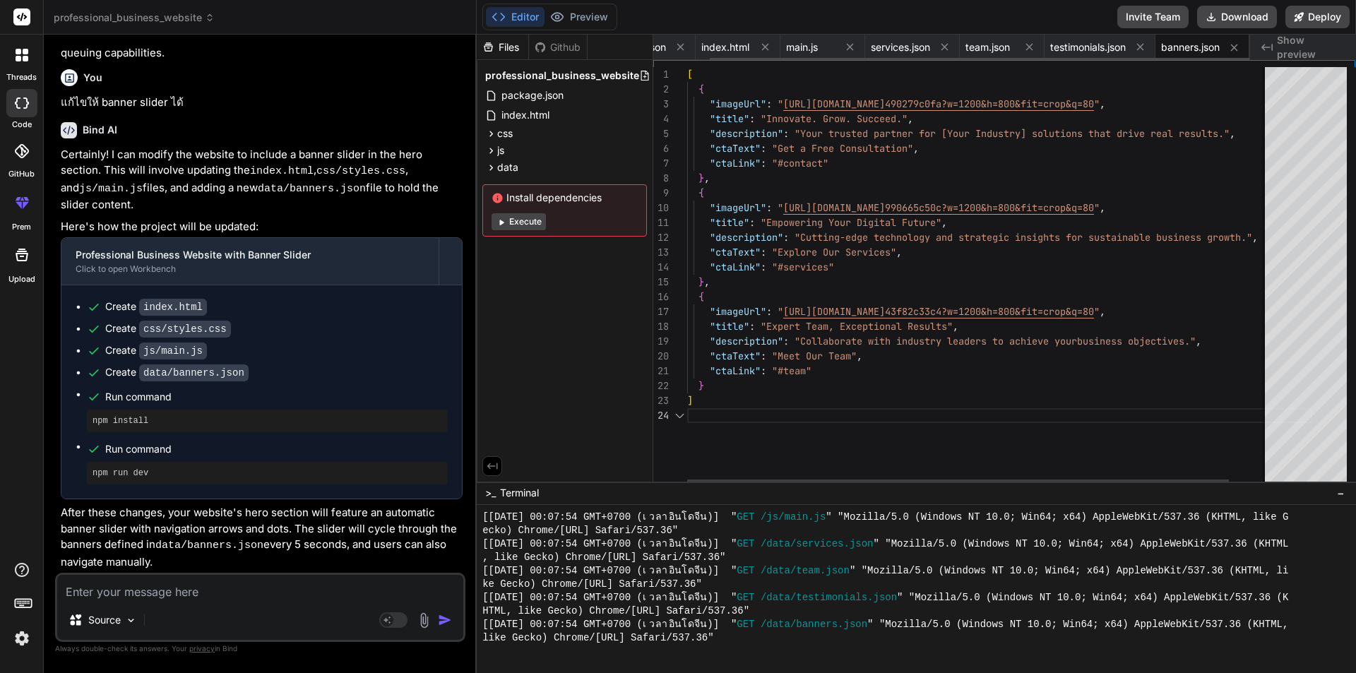
scroll to position [0, 62]
click at [845, 47] on icon at bounding box center [850, 47] width 12 height 12
click at [729, 46] on button at bounding box center [736, 47] width 18 height 18
click at [821, 45] on icon at bounding box center [817, 47] width 7 height 7
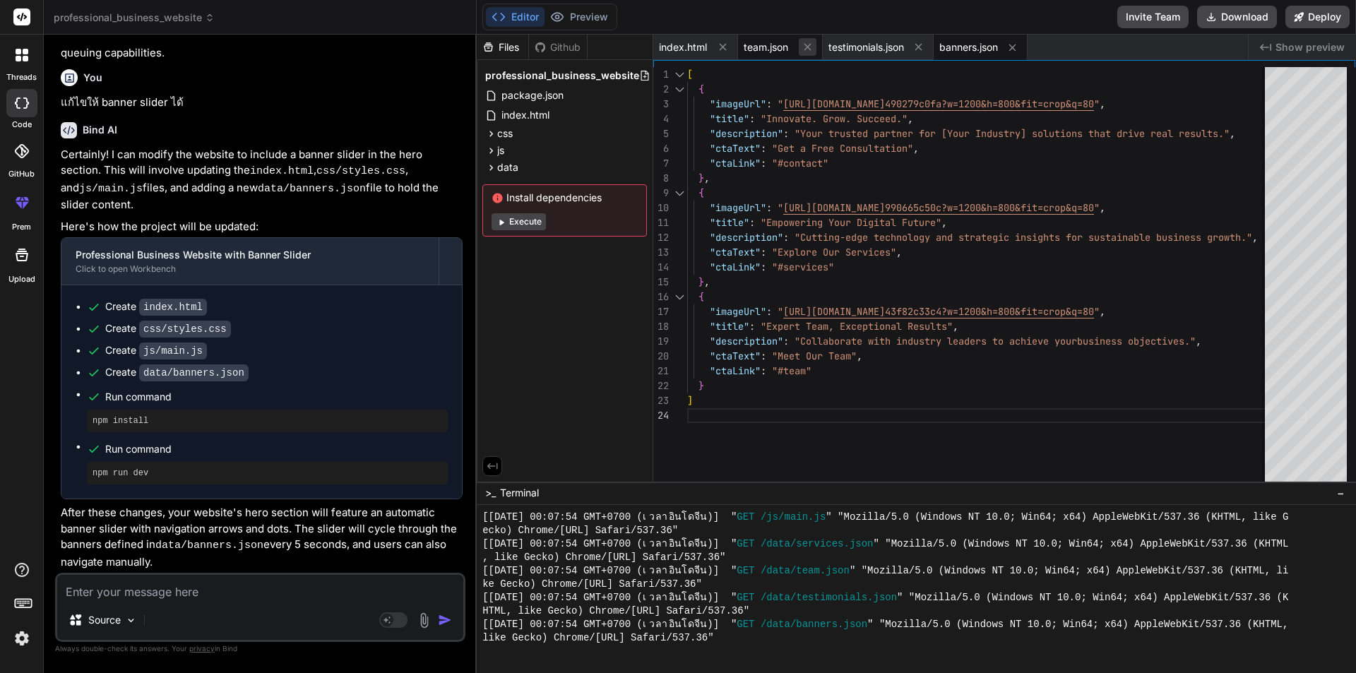
click at [807, 45] on icon at bounding box center [808, 47] width 12 height 12
click at [837, 47] on icon at bounding box center [833, 47] width 7 height 7
click at [817, 47] on icon at bounding box center [817, 48] width 12 height 12
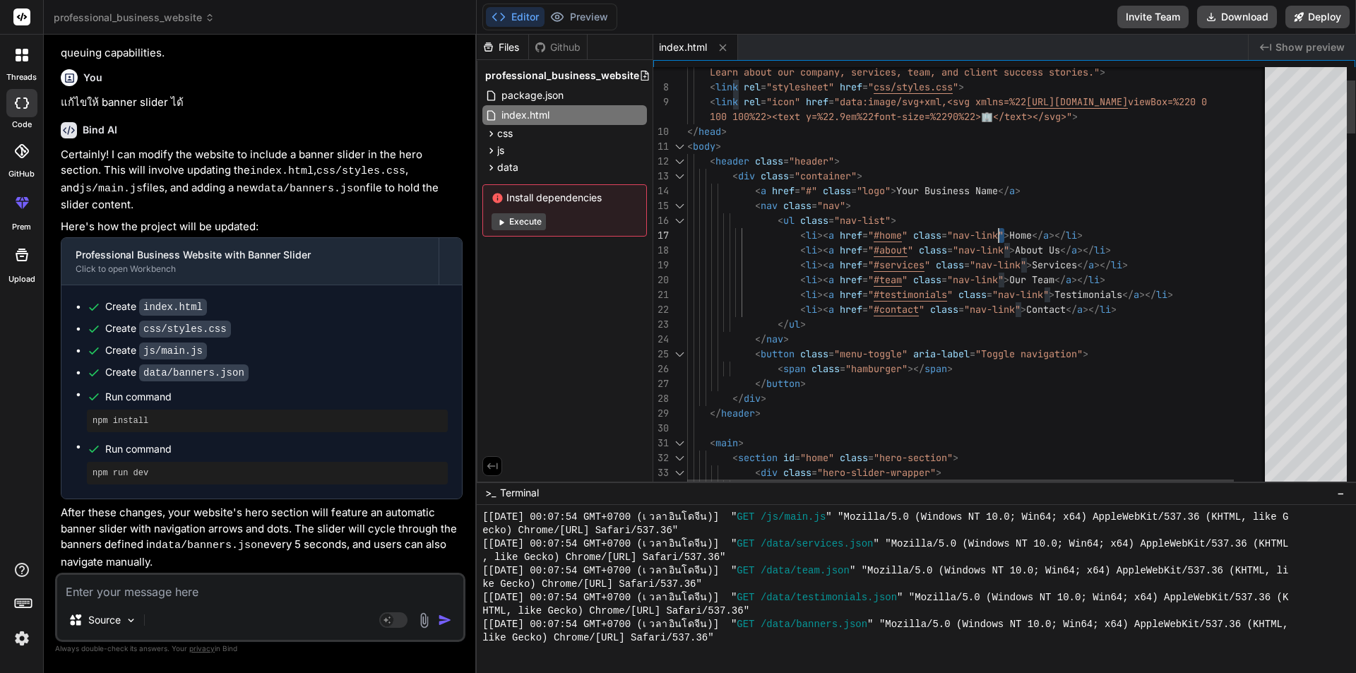
drag, startPoint x: 1004, startPoint y: 189, endPoint x: 901, endPoint y: 186, distance: 103.1
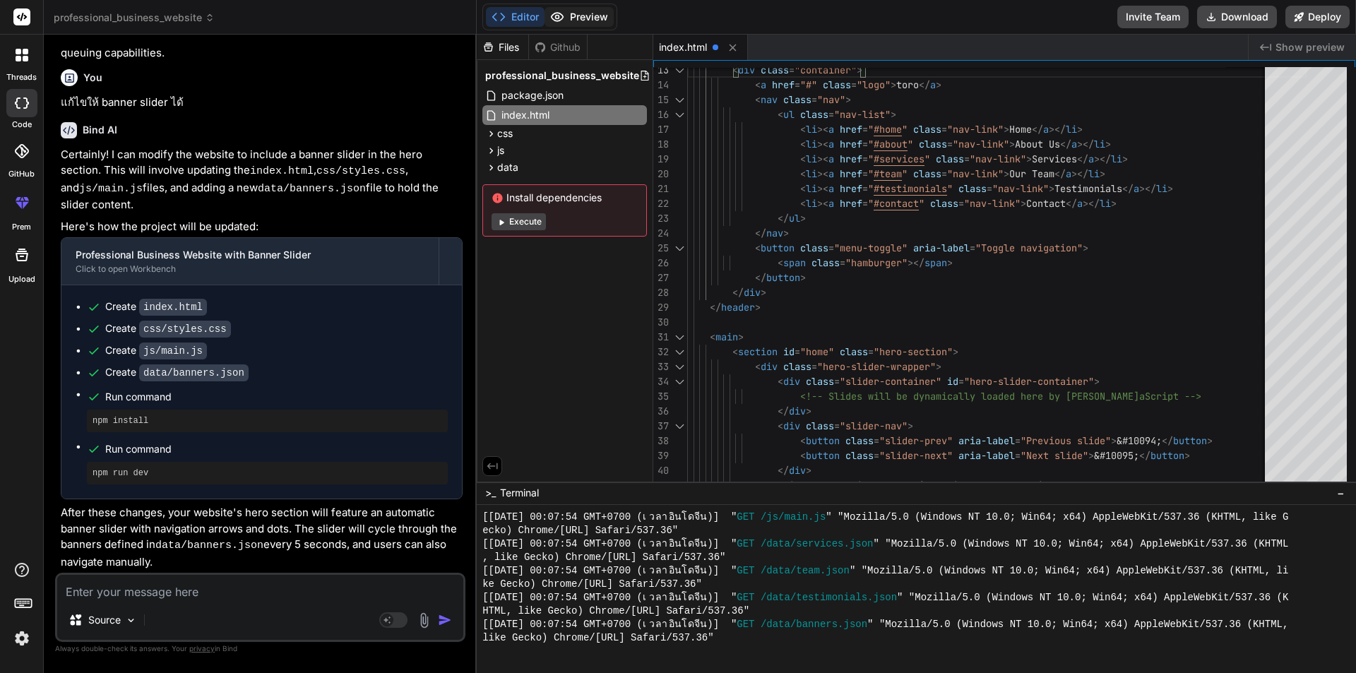
click at [581, 15] on button "Preview" at bounding box center [578, 17] width 69 height 20
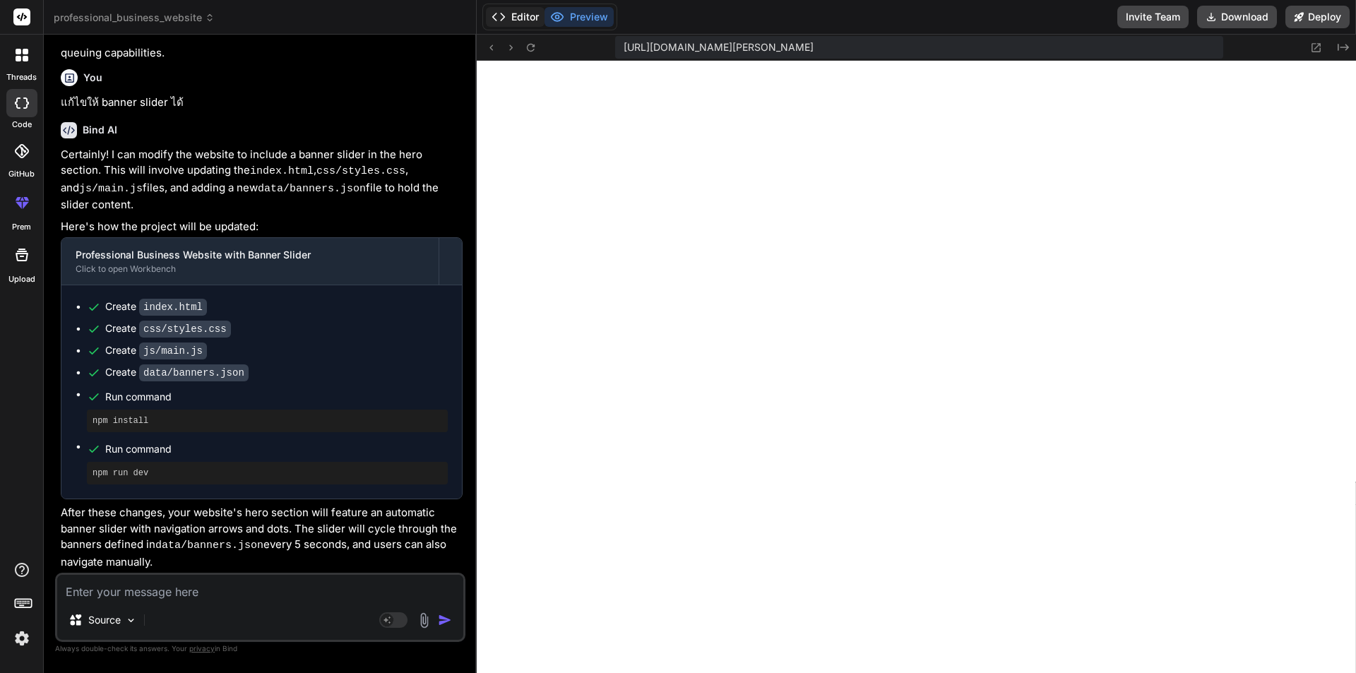
click at [520, 14] on button "Editor" at bounding box center [515, 17] width 59 height 20
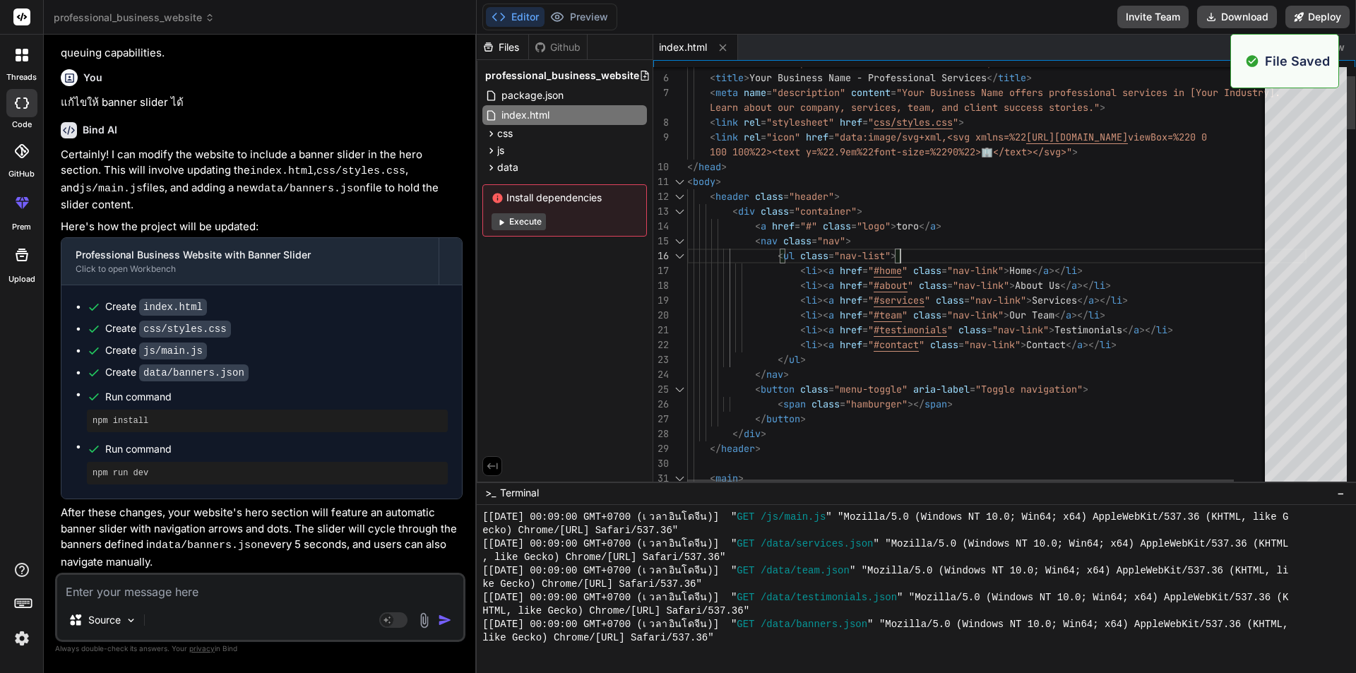
scroll to position [2549, 0]
click at [585, 11] on button "Preview" at bounding box center [578, 17] width 69 height 20
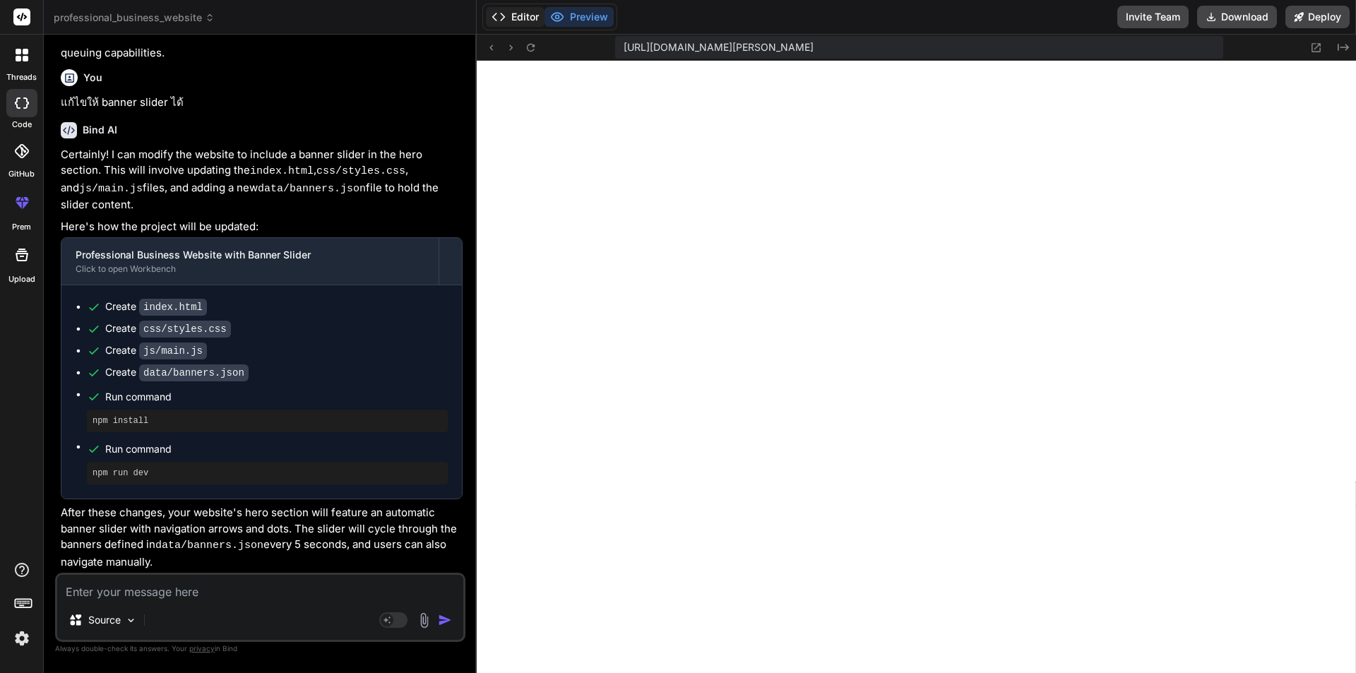
click at [515, 23] on button "Editor" at bounding box center [515, 17] width 59 height 20
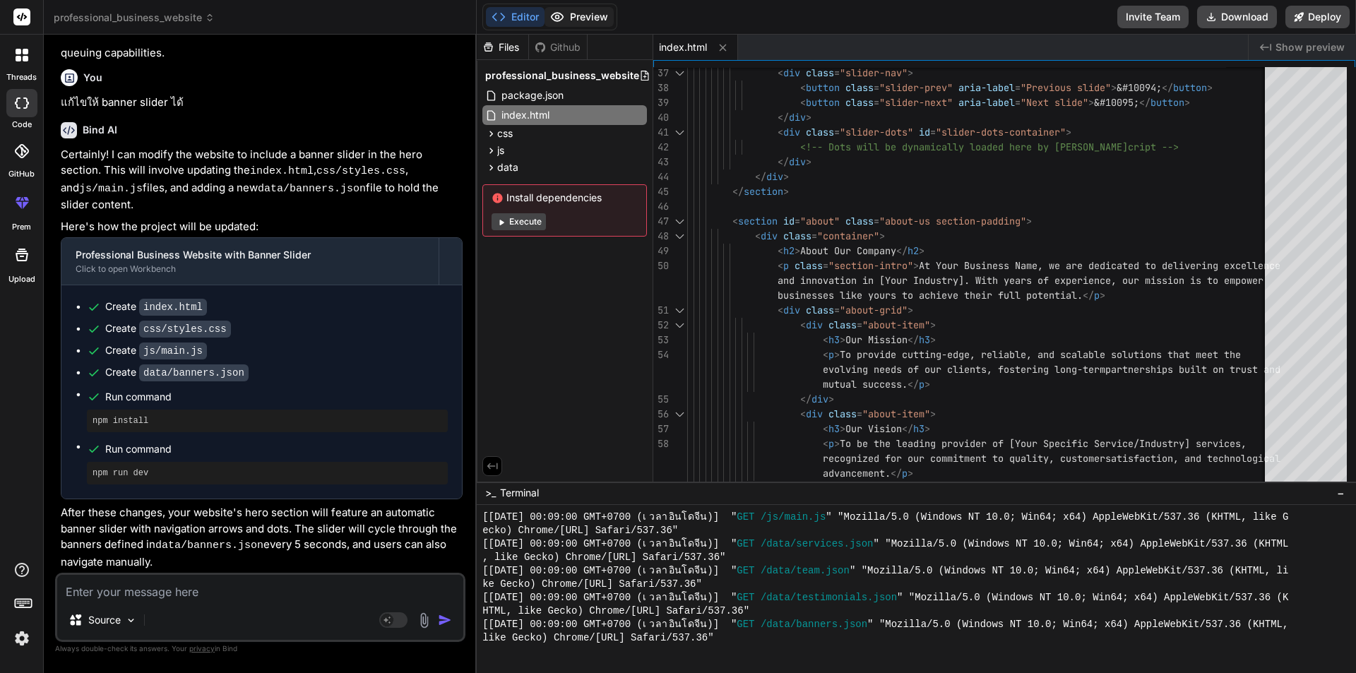
click at [579, 9] on button "Preview" at bounding box center [578, 17] width 69 height 20
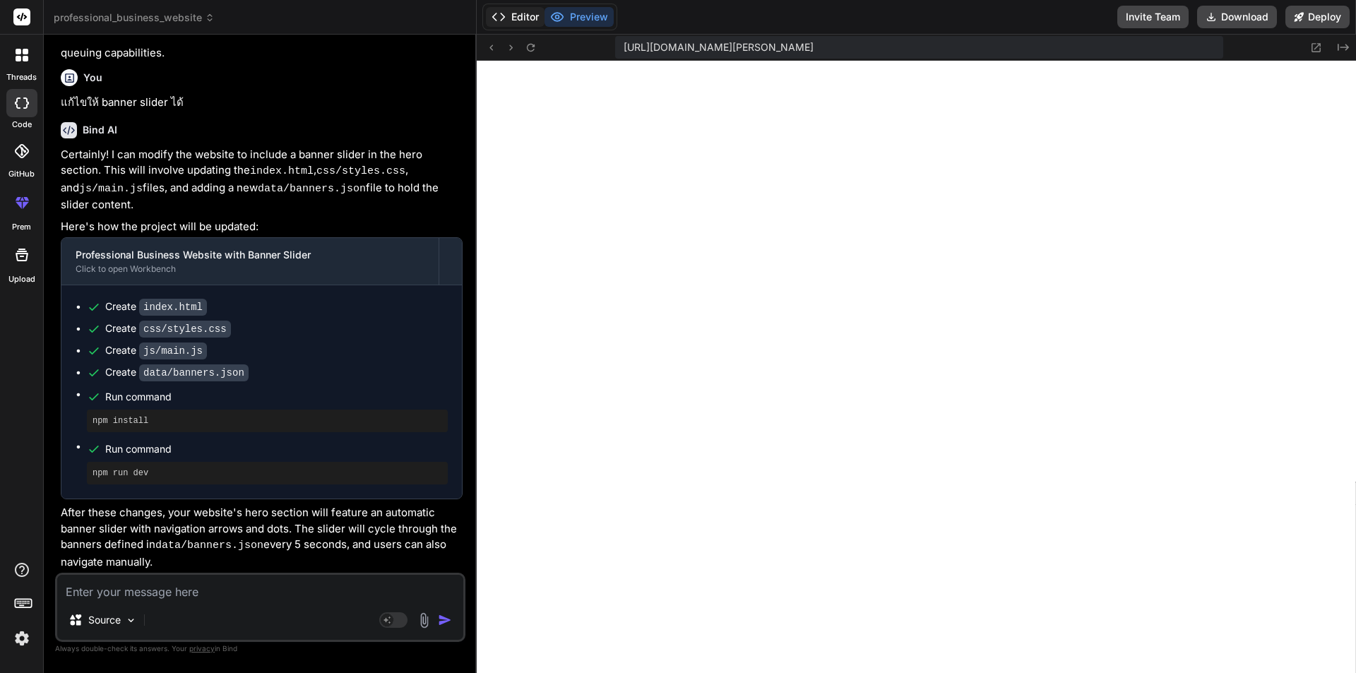
click at [521, 13] on button "Editor" at bounding box center [515, 17] width 59 height 20
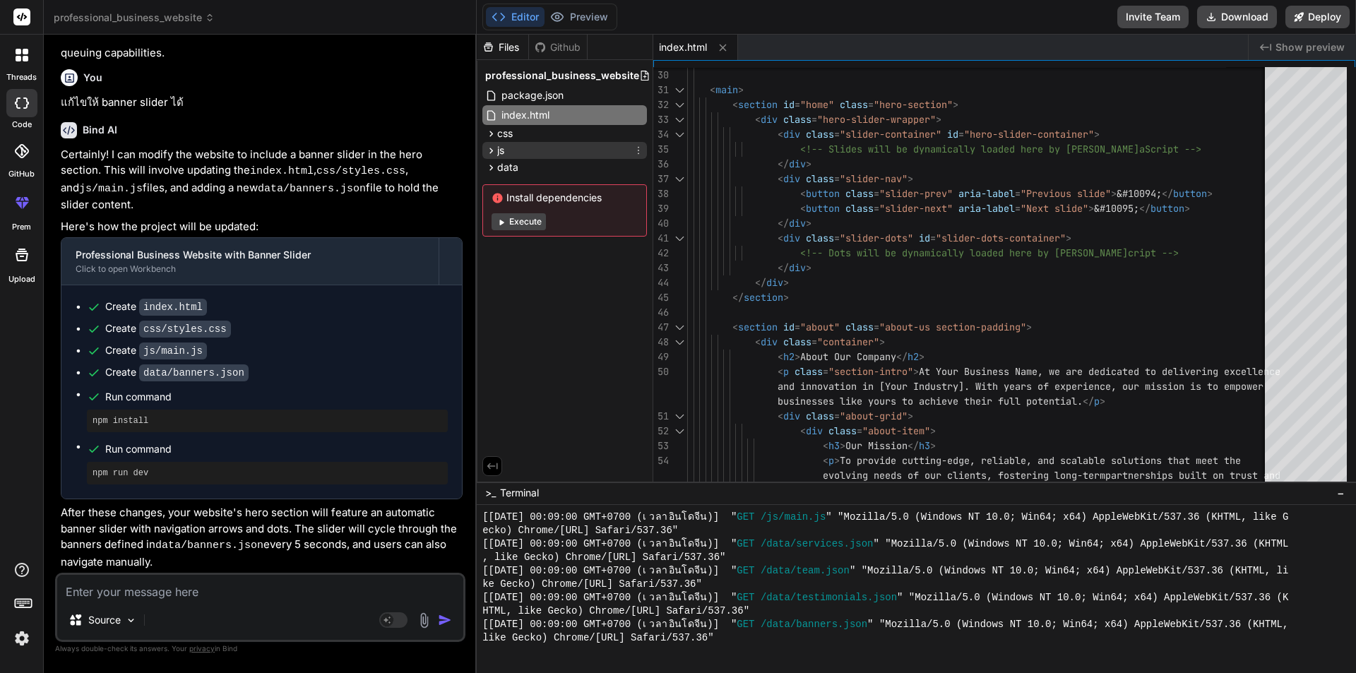
click at [492, 149] on icon at bounding box center [492, 151] width 4 height 6
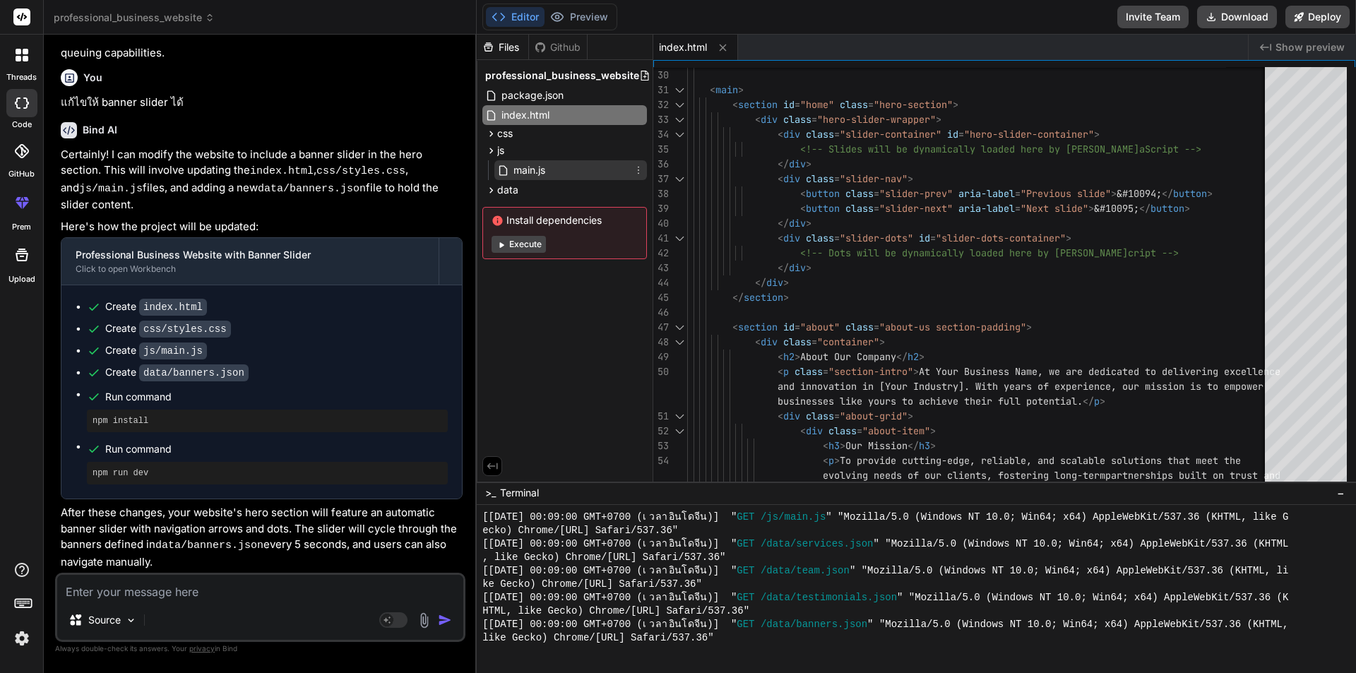
click at [537, 168] on span "main.js" at bounding box center [529, 170] width 35 height 17
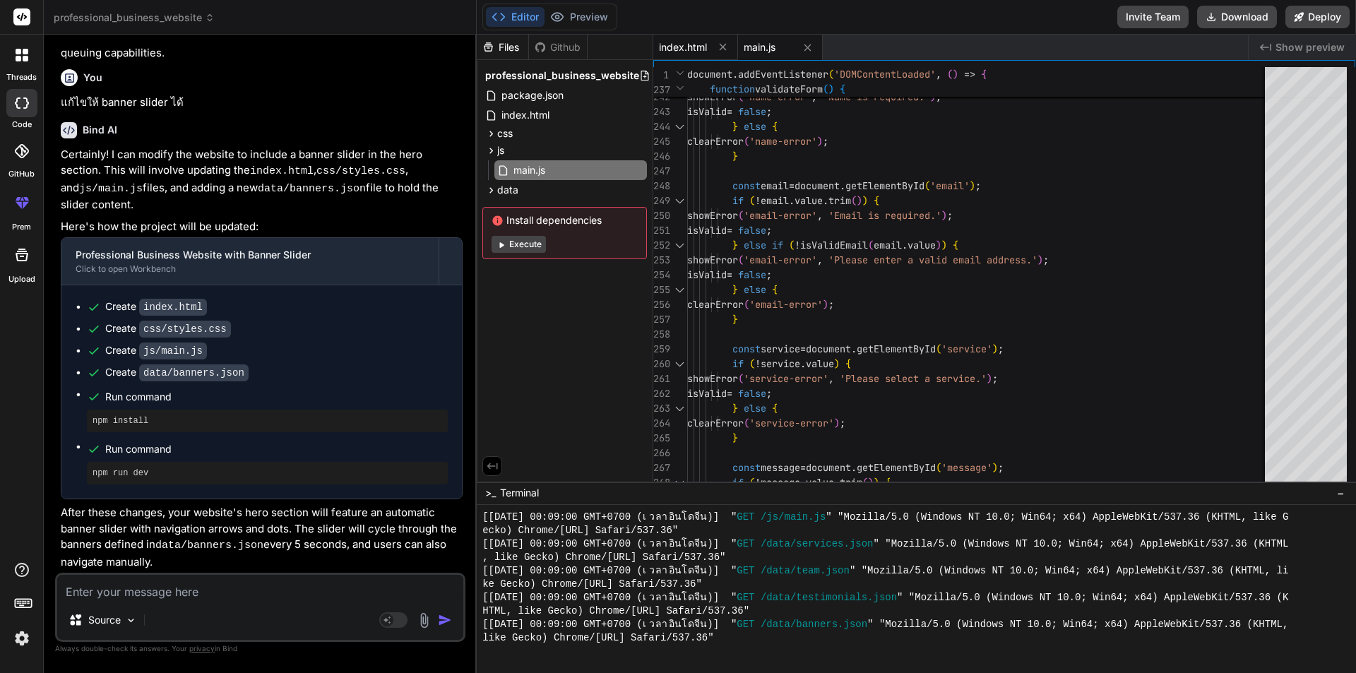
click at [676, 45] on span "index.html" at bounding box center [683, 47] width 48 height 14
type textarea "<script src="js/main.js"></script> </body> </html>"
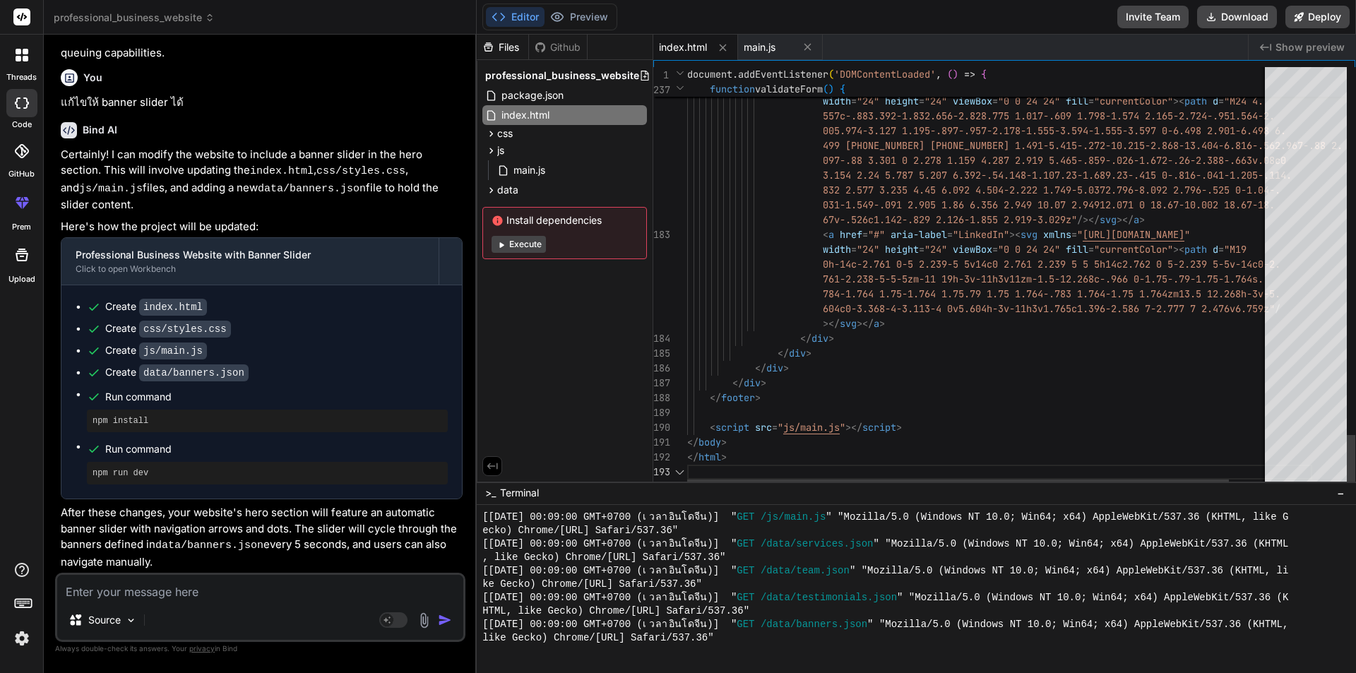
scroll to position [59, 0]
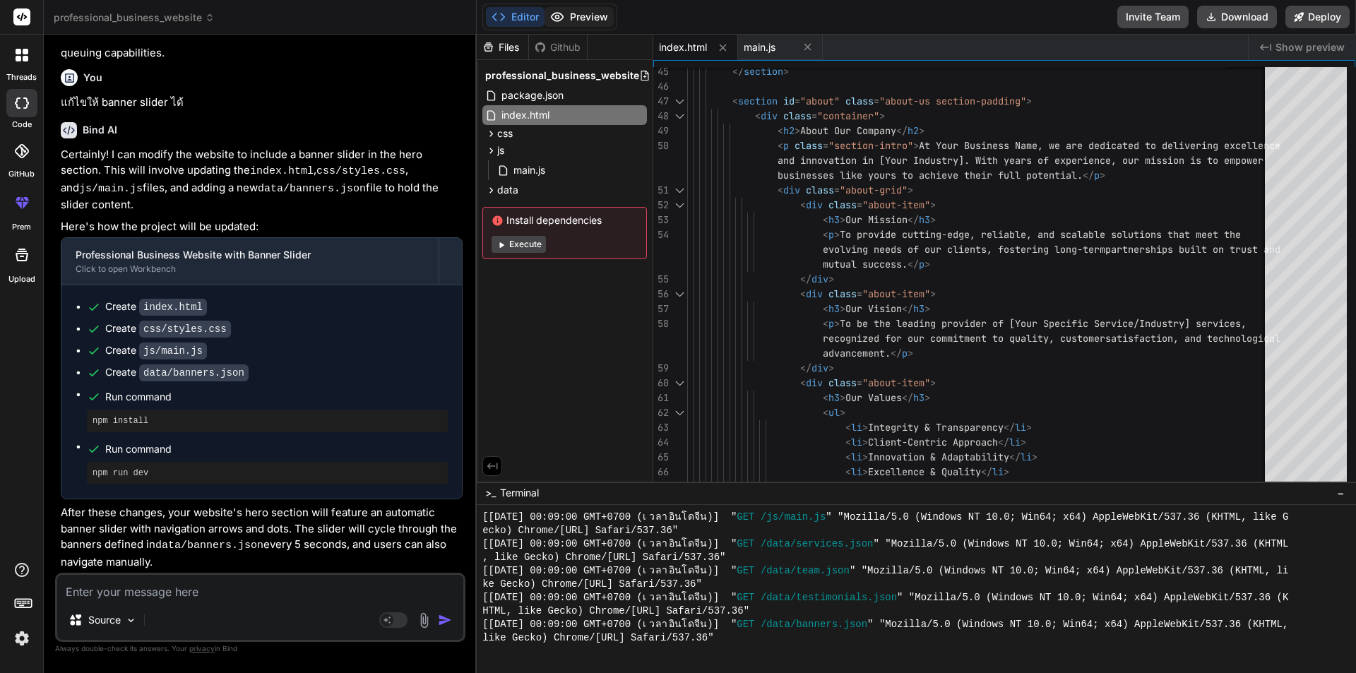
click at [591, 15] on button "Preview" at bounding box center [578, 17] width 69 height 20
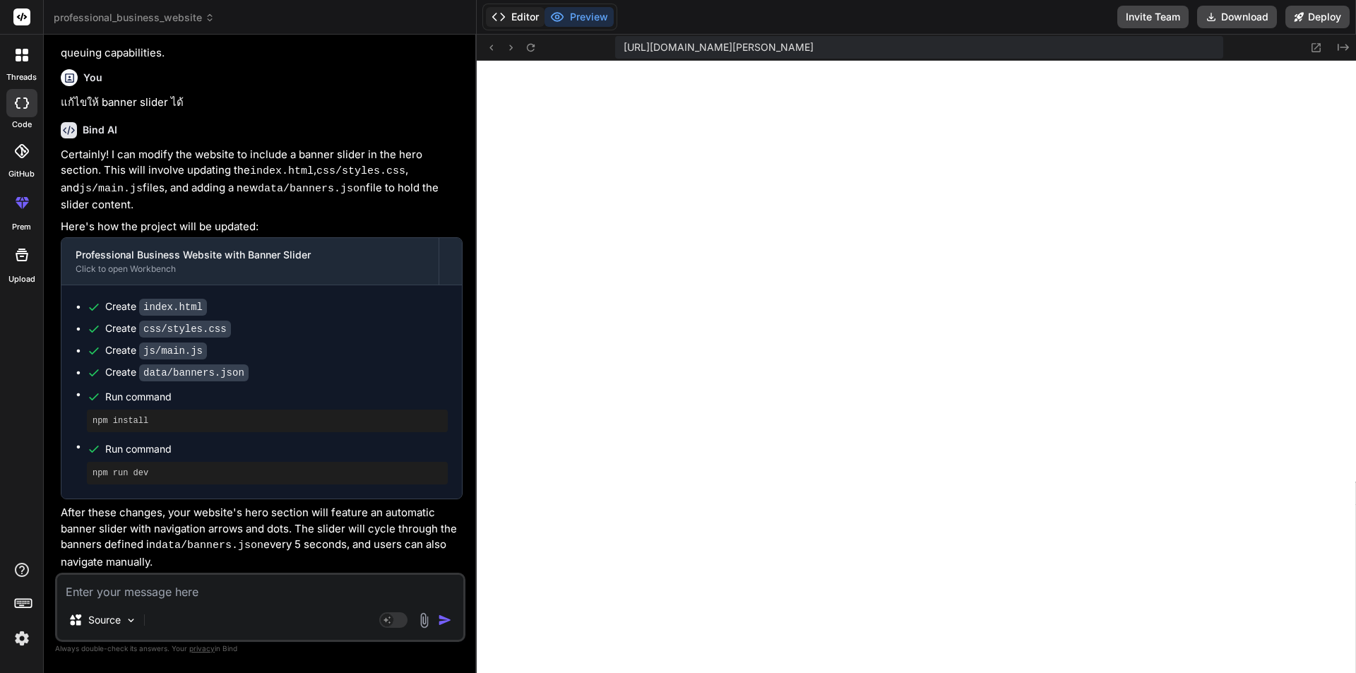
click at [518, 18] on button "Editor" at bounding box center [515, 17] width 59 height 20
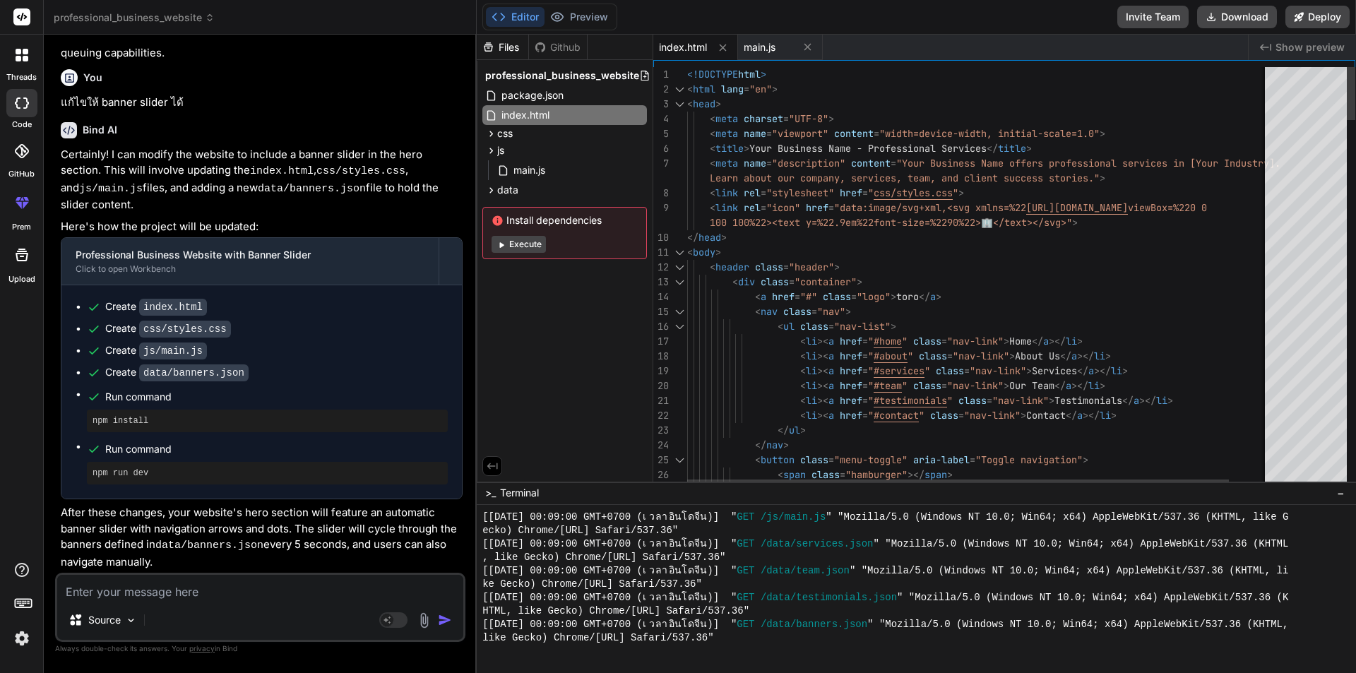
type textarea "100 100%22><text y=%22.9em%22 font-size=%2290%22>🏢</text></svg>"> </head> <body…"
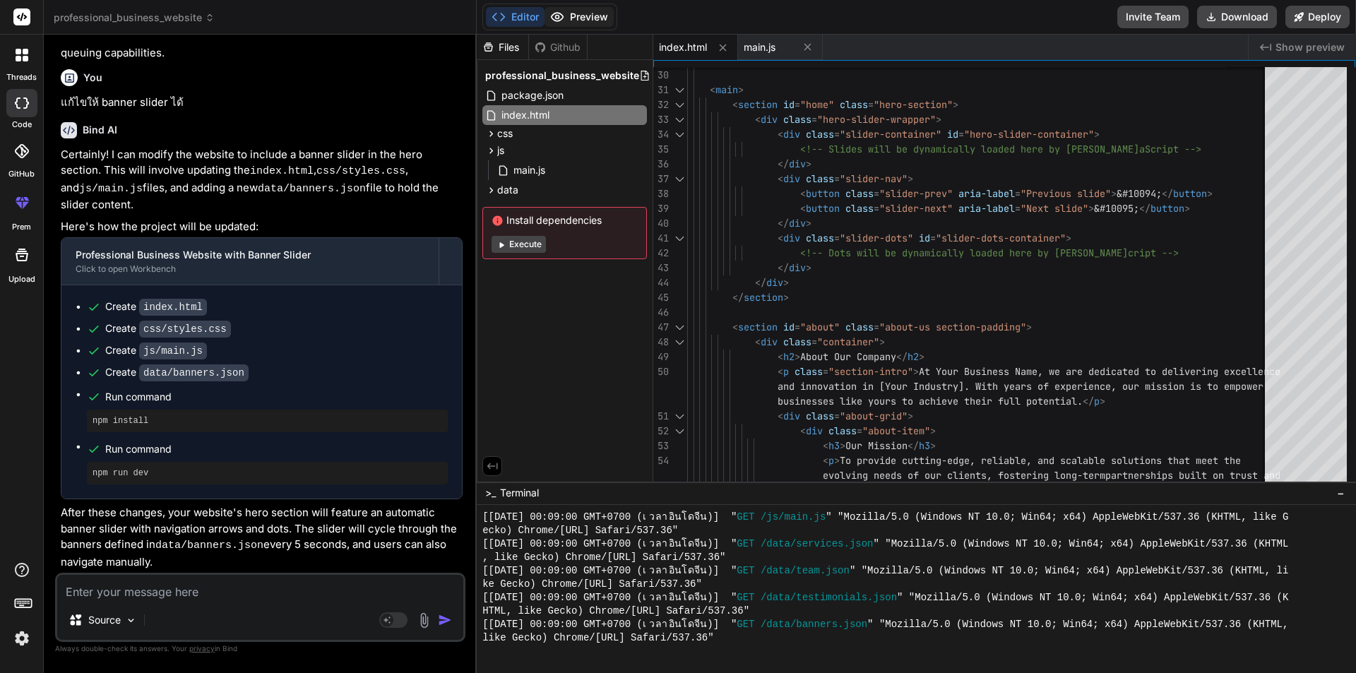
click at [591, 16] on button "Preview" at bounding box center [578, 17] width 69 height 20
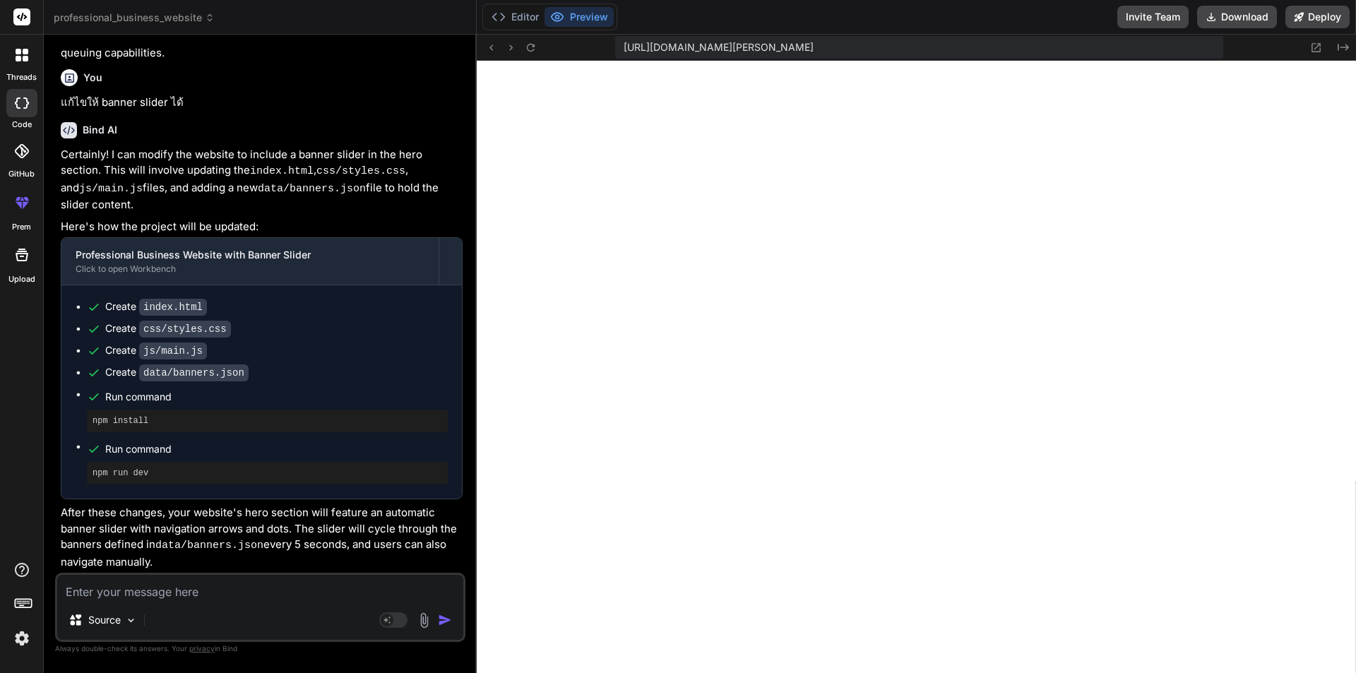
scroll to position [2050, 0]
click at [186, 589] on textarea at bounding box center [260, 587] width 406 height 25
type textarea ","
type textarea "x"
type textarea ",u"
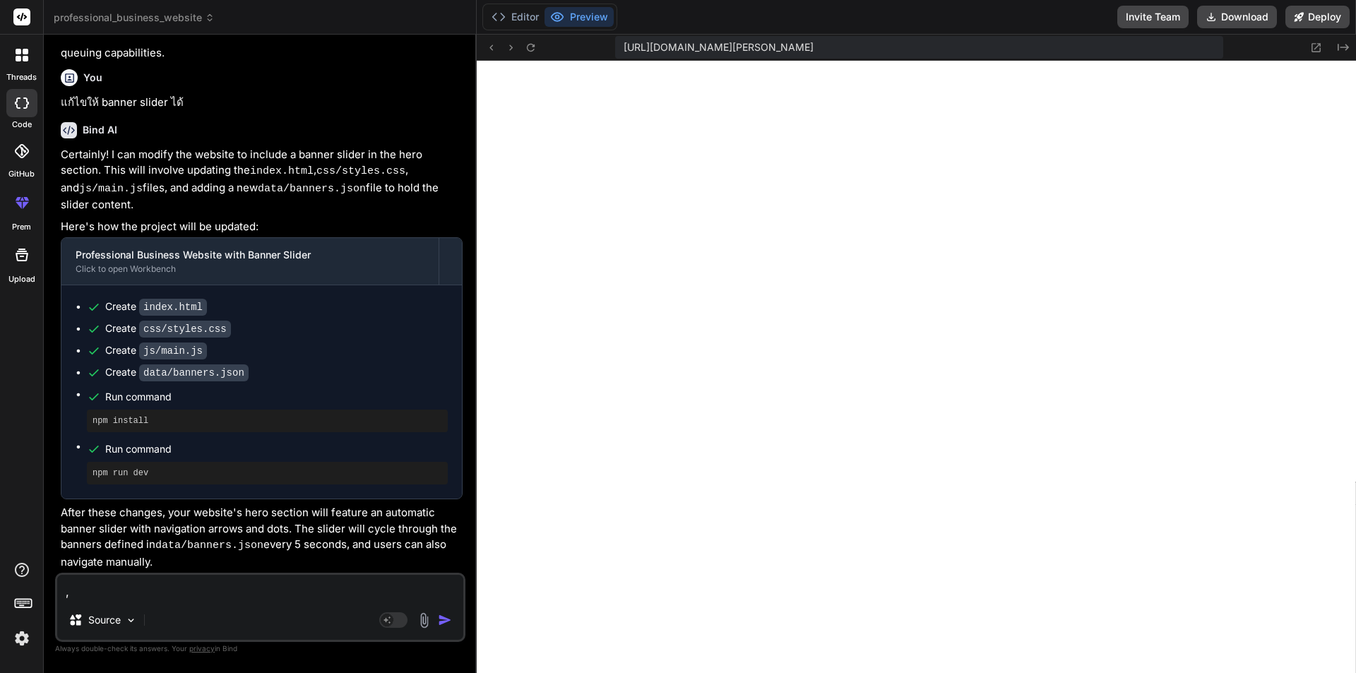
type textarea "x"
type textarea ","
type textarea "x"
type textarea "ม"
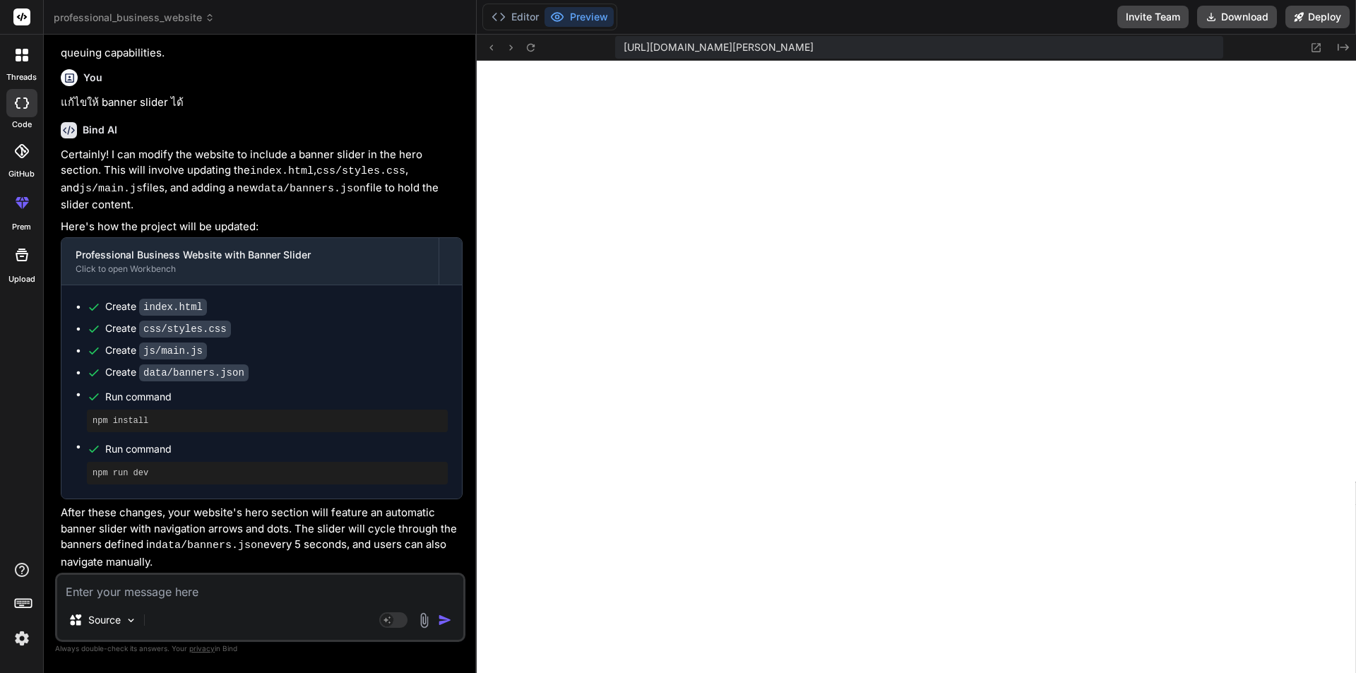
type textarea "x"
type textarea "มี"
type textarea "x"
type textarea "มี"
type textarea "x"
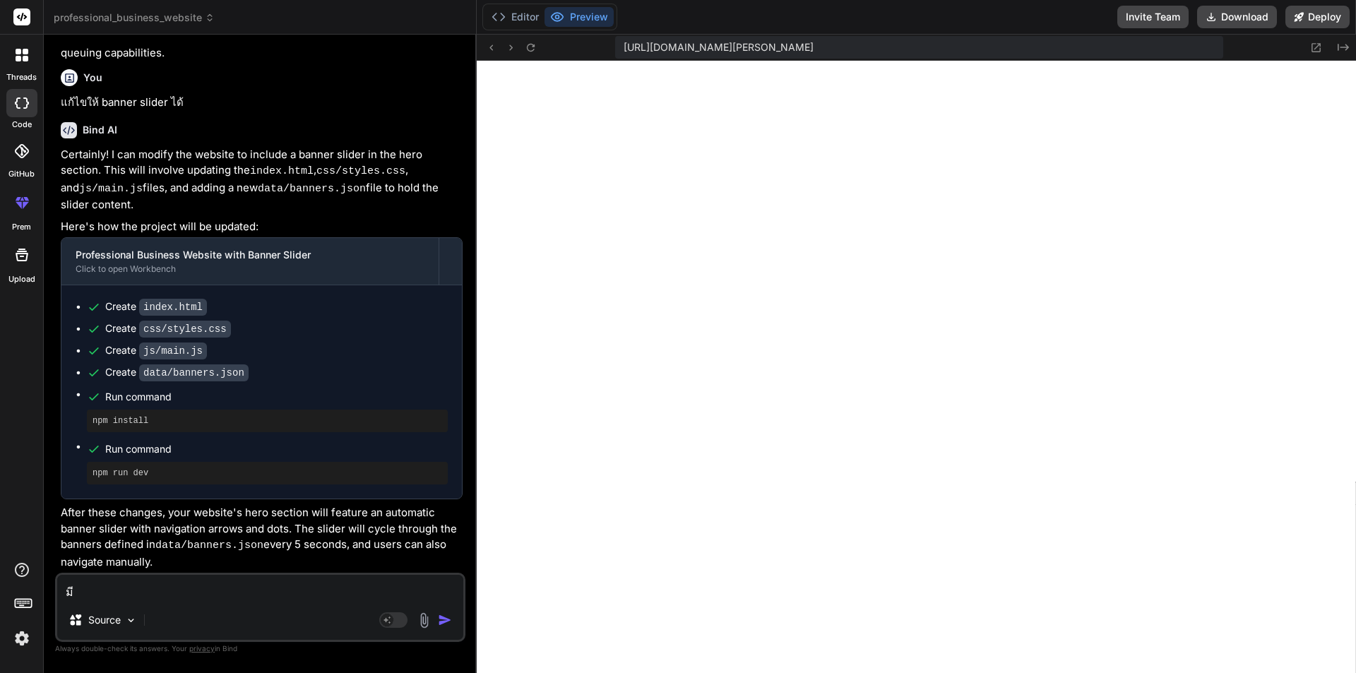
type textarea "มี u"
type textarea "x"
type textarea "มี us"
type textarea "x"
type textarea "มี use"
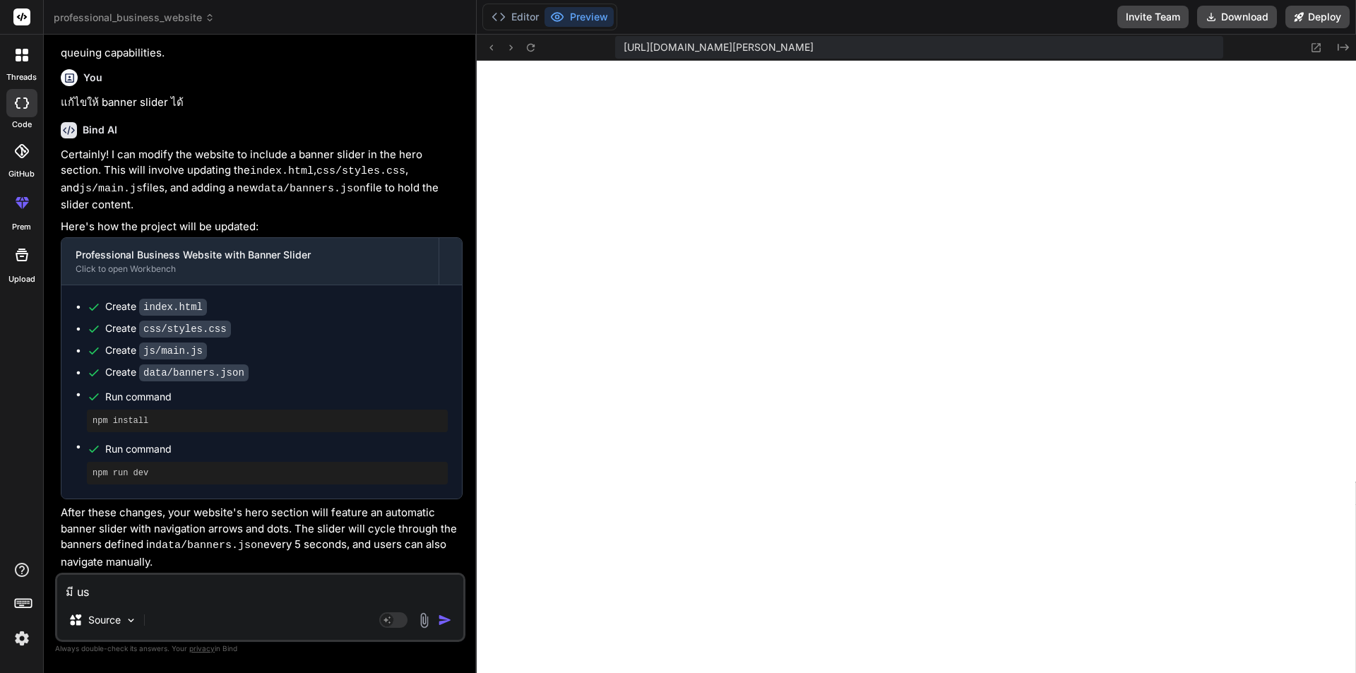
type textarea "x"
type textarea "มี user"
type textarea "x"
type textarea "มี user"
type textarea "x"
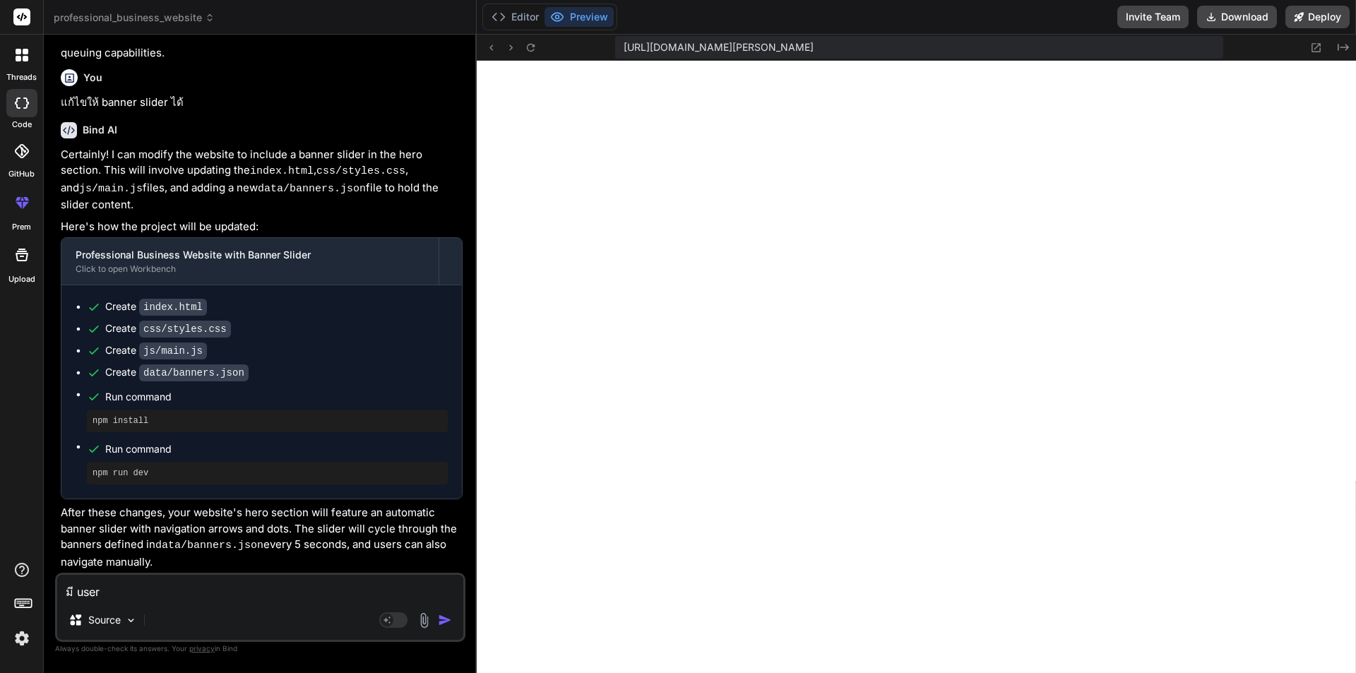
type textarea "มี user l"
type textarea "x"
type textarea "มี user lo"
type textarea "x"
type textarea "มี user log"
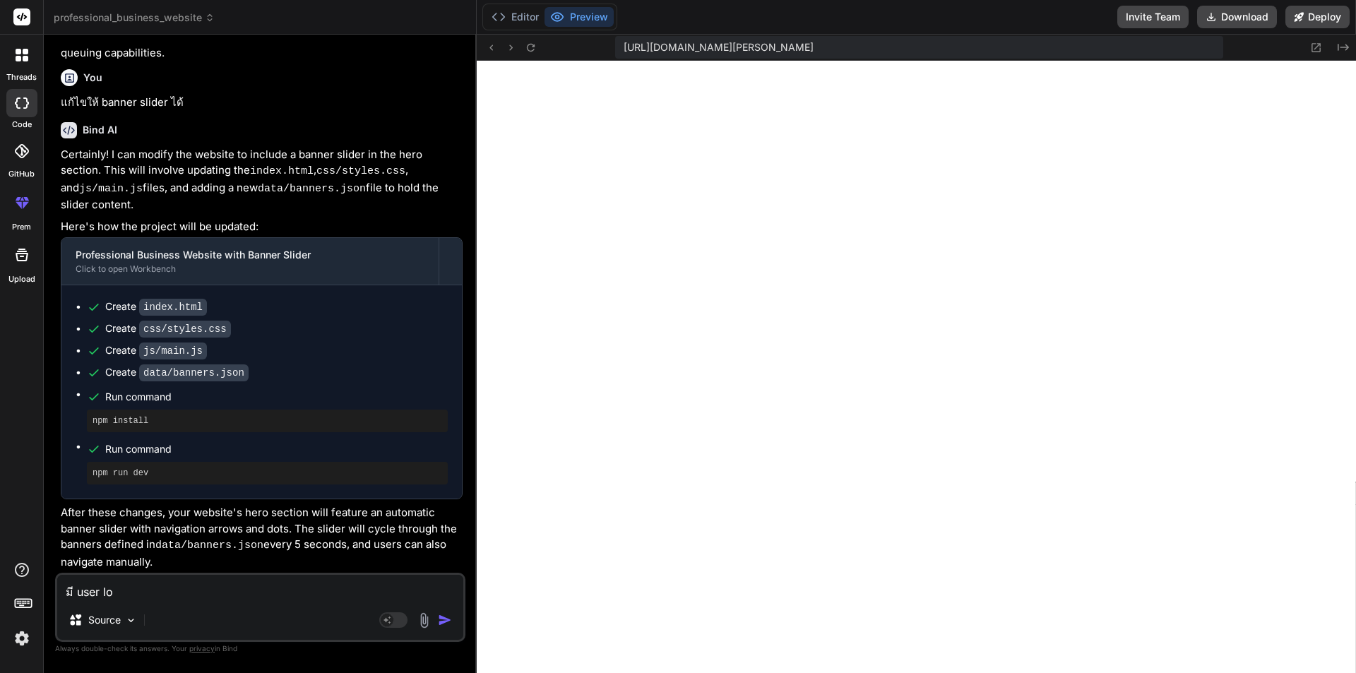
type textarea "x"
type textarea "มี user logi"
type textarea "x"
type textarea "มี user login"
type textarea "x"
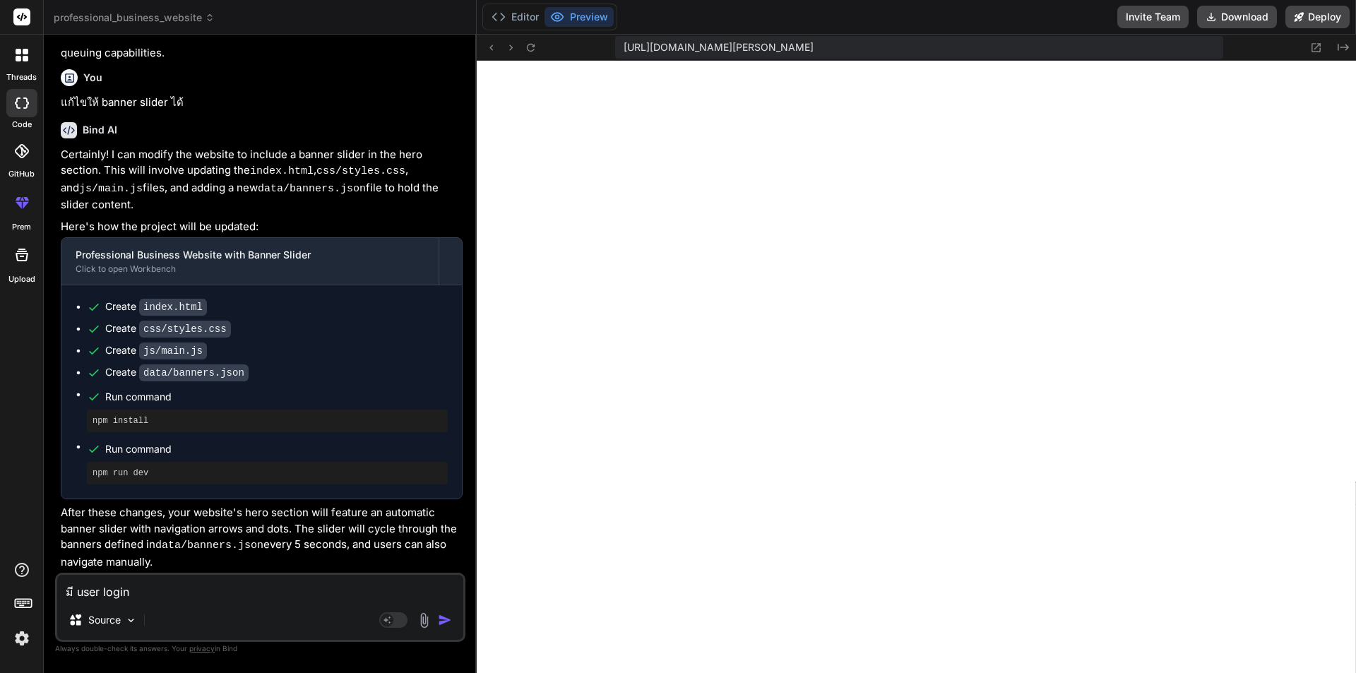
type textarea "มี user logi"
type textarea "x"
type textarea "มี user log"
type textarea "x"
type textarea "มี user lo"
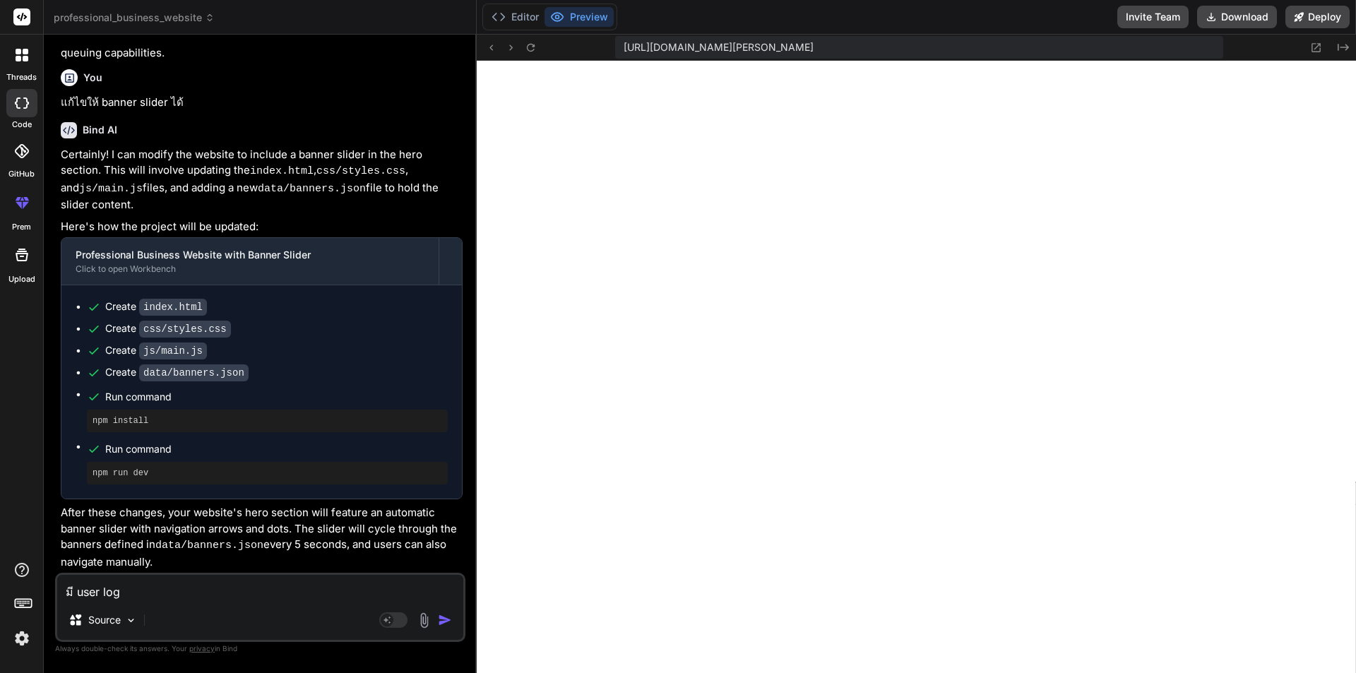
type textarea "x"
type textarea "มี user l"
type textarea "x"
type textarea "มี user"
type textarea "x"
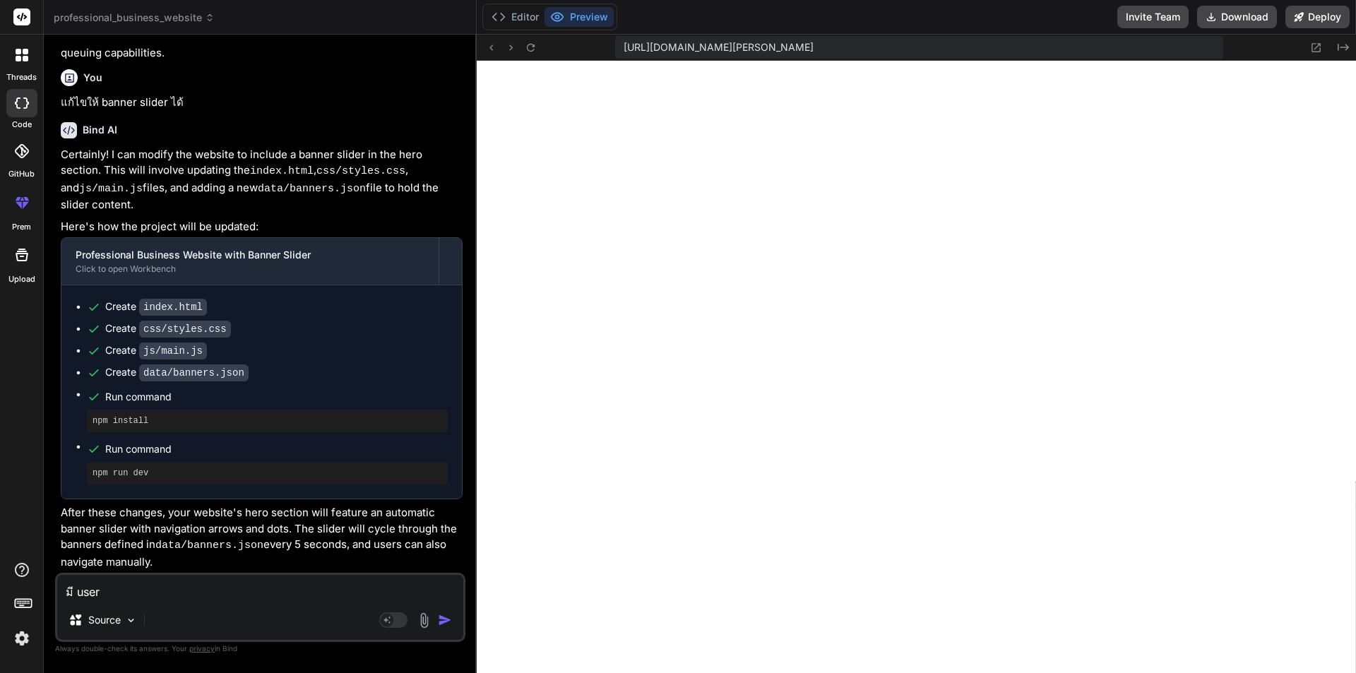
type textarea "มี user p"
type textarea "x"
type textarea "มี user pr"
type textarea "x"
type textarea "มี user pro"
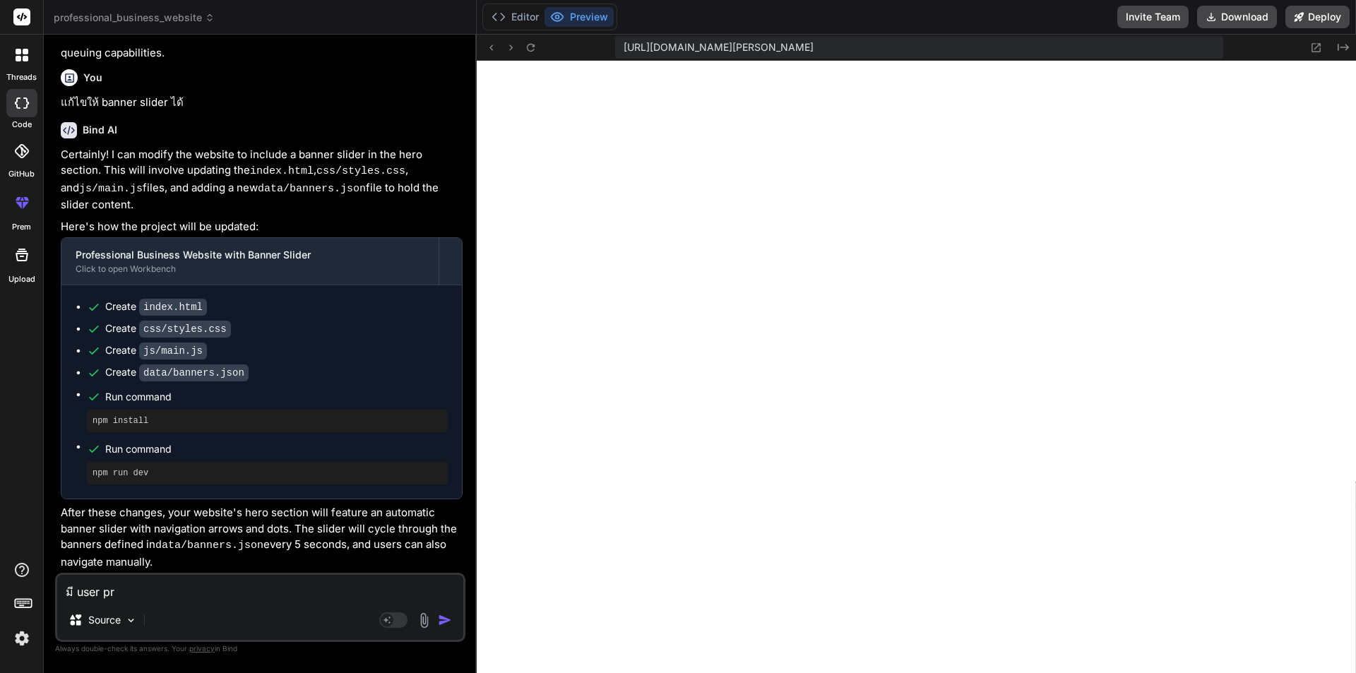
type textarea "x"
type textarea "มี user prof"
type textarea "x"
type textarea "มี user profi"
type textarea "x"
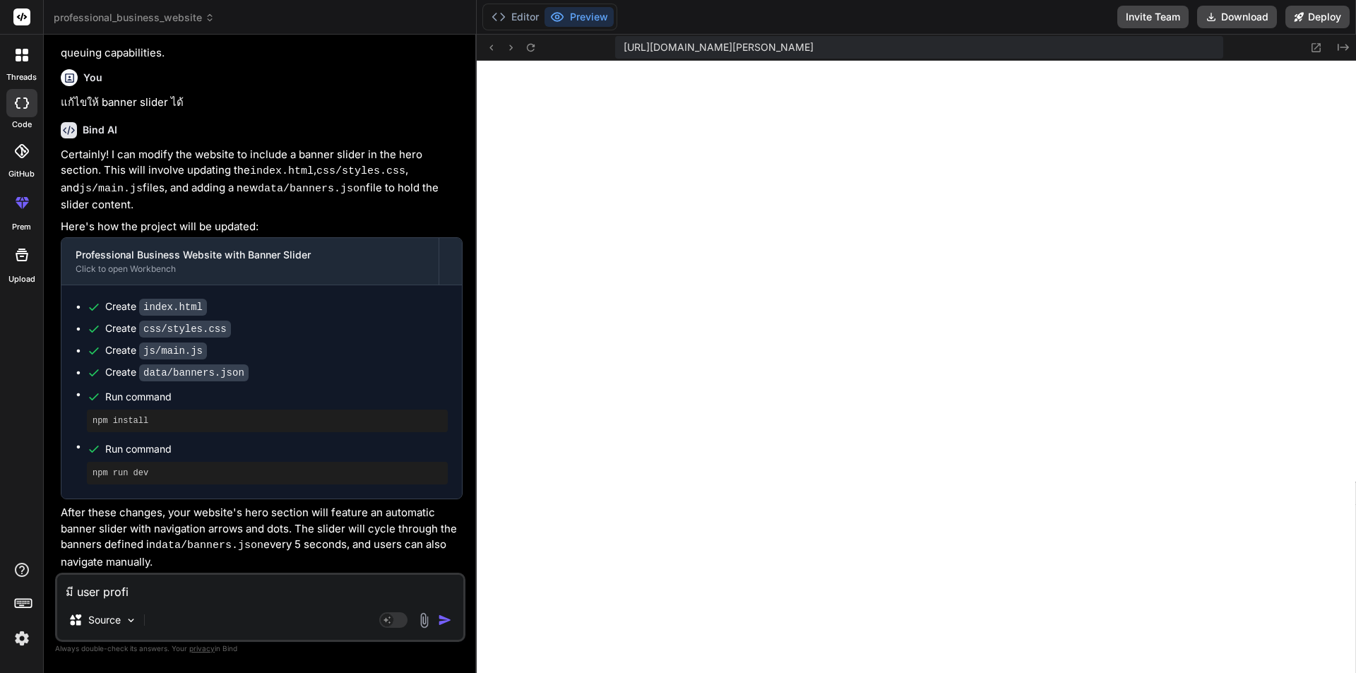
type textarea "มี user profil"
type textarea "x"
type textarea "มี user profile"
type textarea "x"
type textarea "มี user profile"
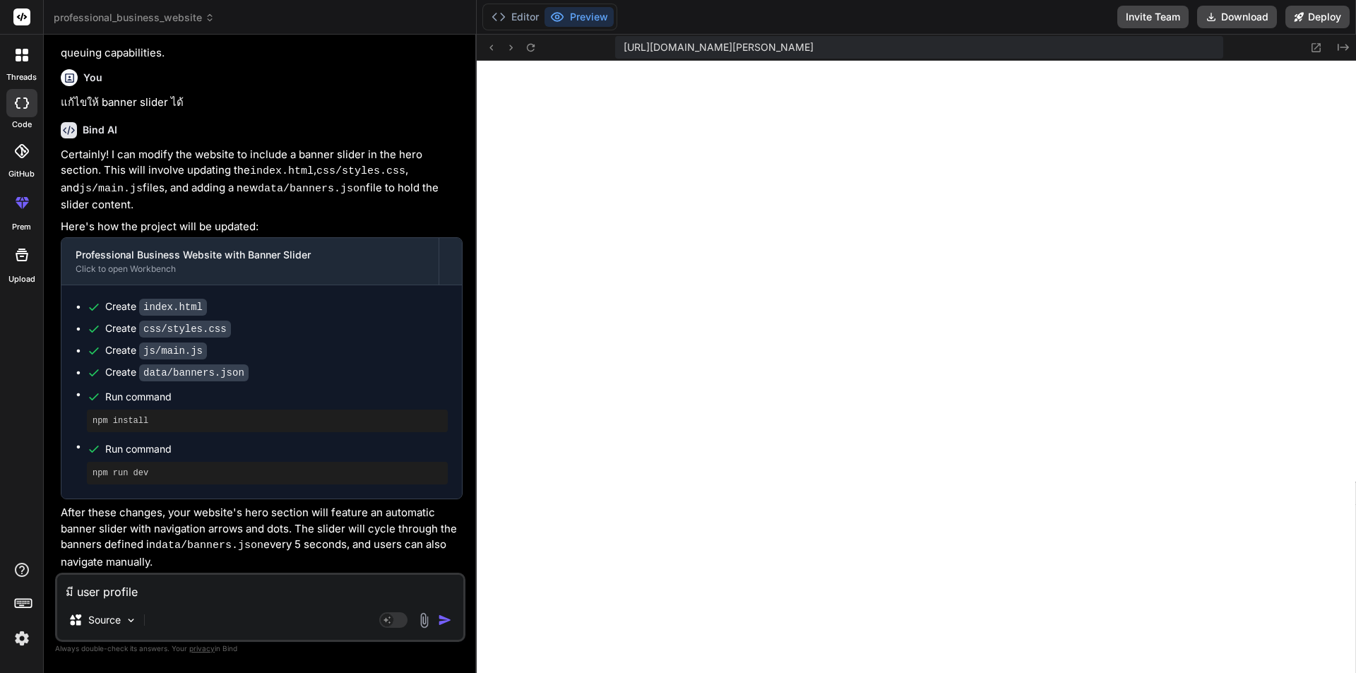
type textarea "x"
type textarea "มี user profile c"
type textarea "x"
type textarea "มี user profile cl"
type textarea "x"
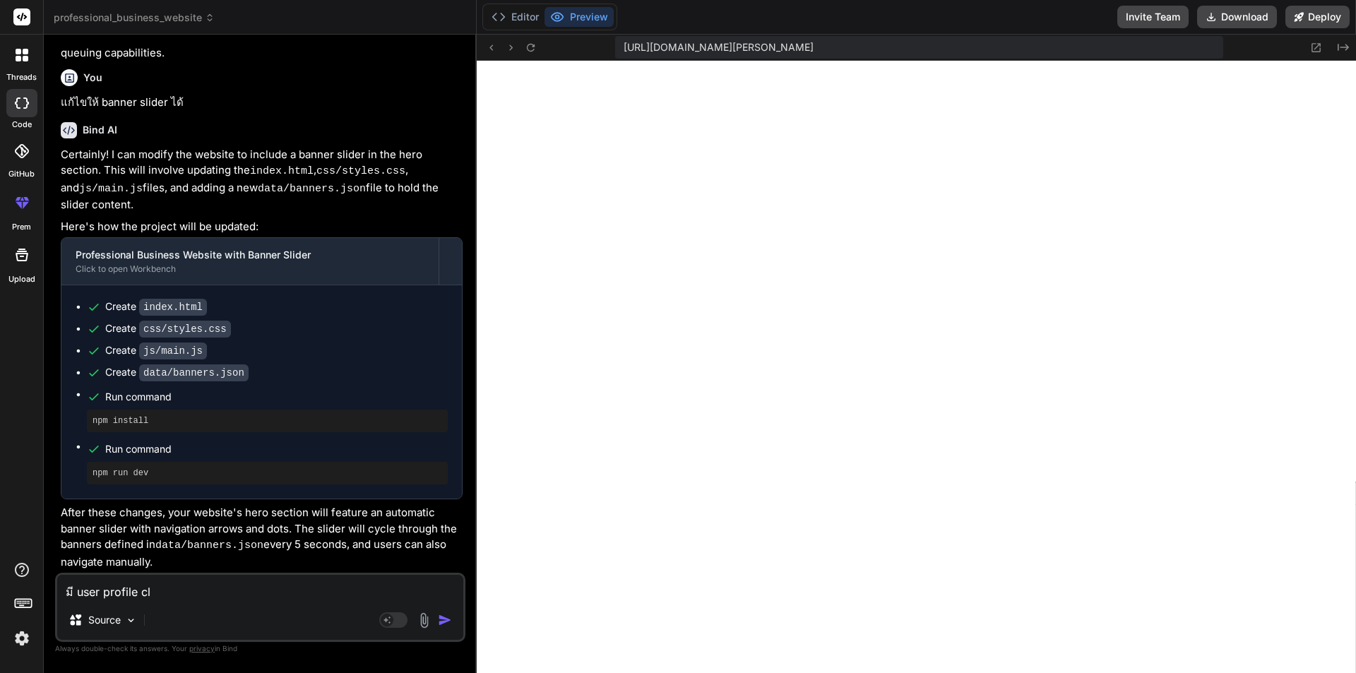
type textarea "มี user profile [PERSON_NAME]"
type textarea "x"
type textarea "มี user profile [PERSON_NAME]'"
type textarea "x"
type textarea "มี user profile [PERSON_NAME]"
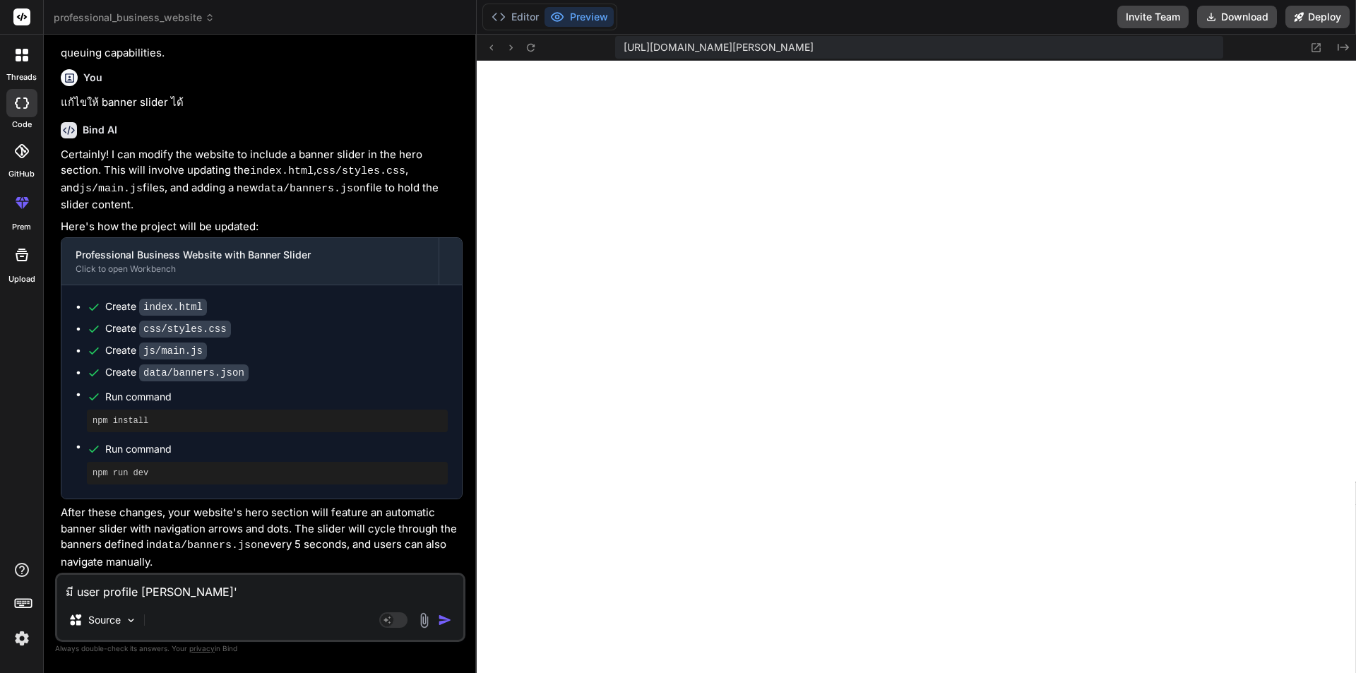
type textarea "x"
type textarea "มี user profile cl"
type textarea "x"
type textarea "มี user profile c"
type textarea "x"
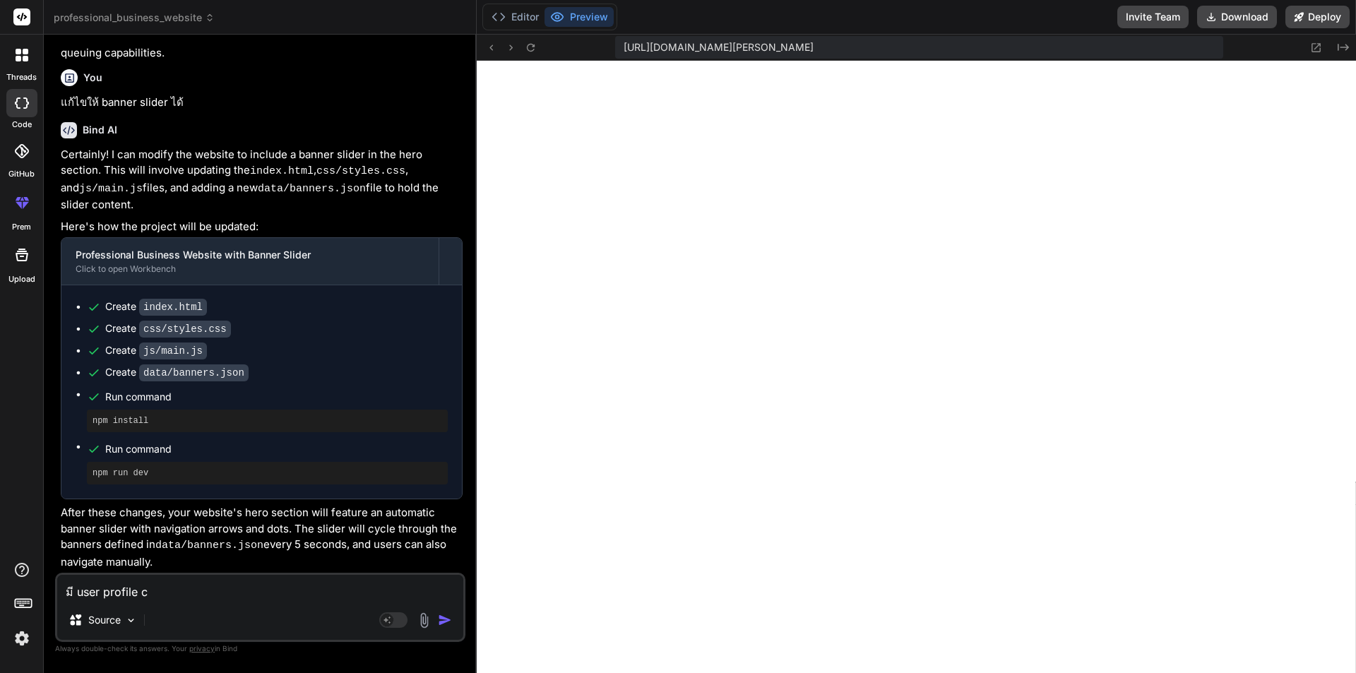
type textarea "มี user profile"
type textarea "x"
type textarea "มี user profile แ"
type textarea "x"
type textarea "มี user profile แส"
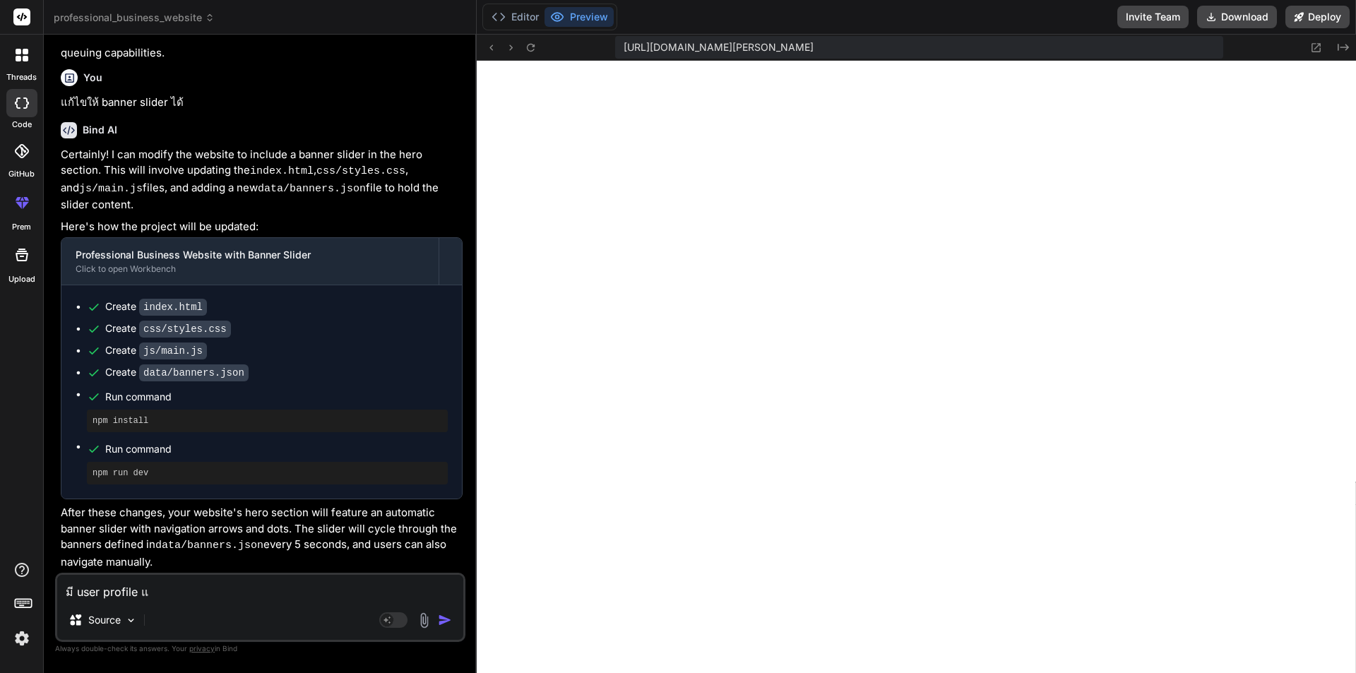
type textarea "x"
type textarea "มี user profile [PERSON_NAME]"
type textarea "x"
type textarea "มี user profile แสดง"
type textarea "x"
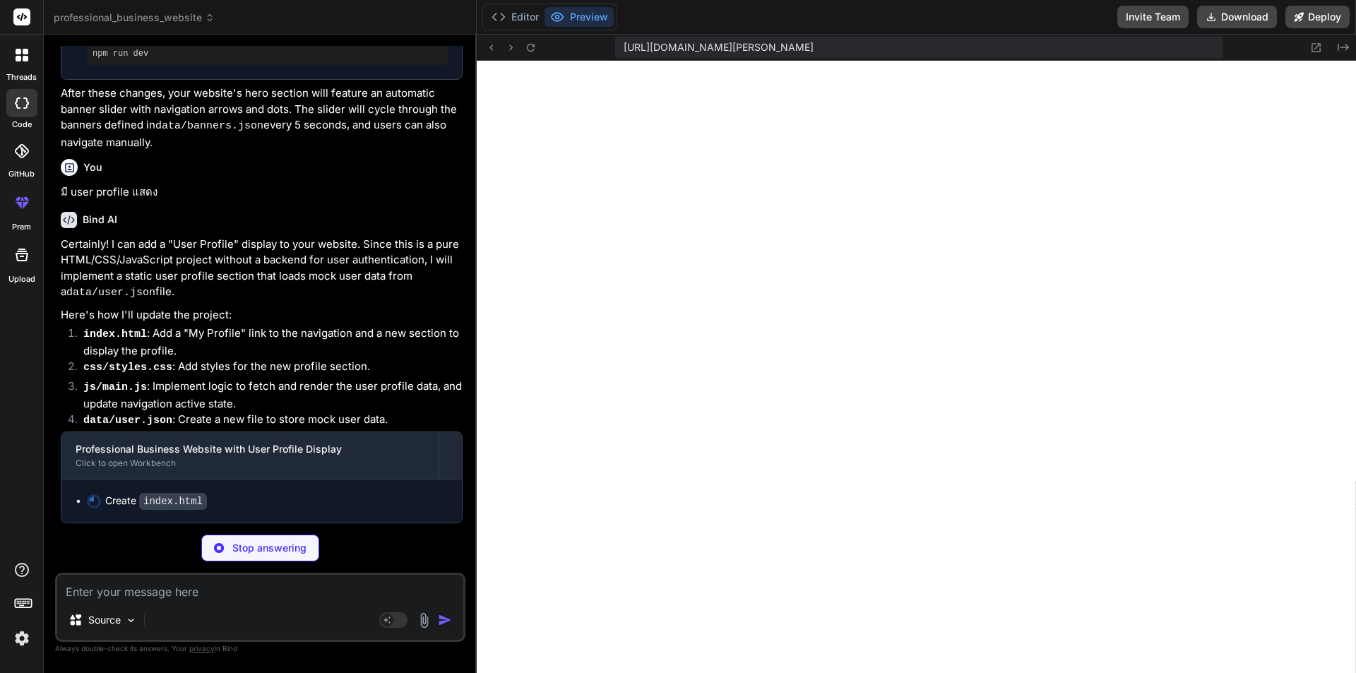
scroll to position [2465, 0]
type textarea "x"
type textarea "</div> </footer> <script src="js/main.js"></script> </body> </html>"
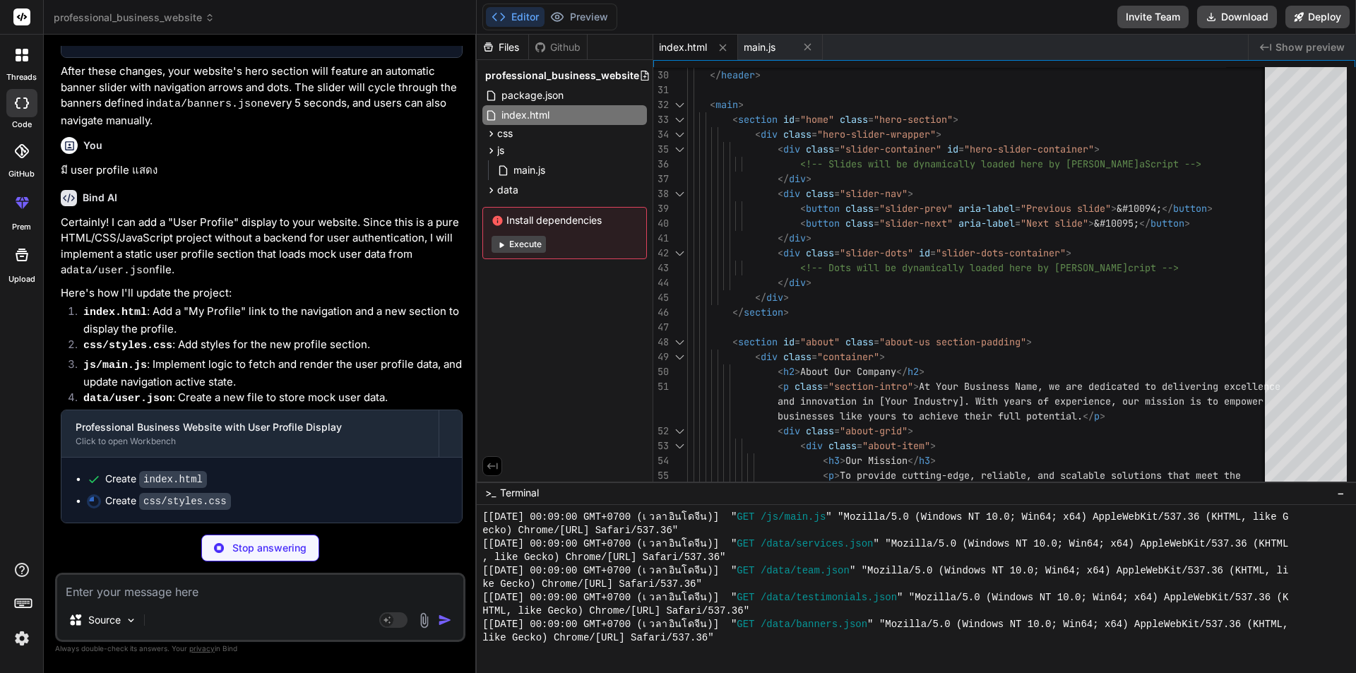
type textarea "x"
type textarea "} }"
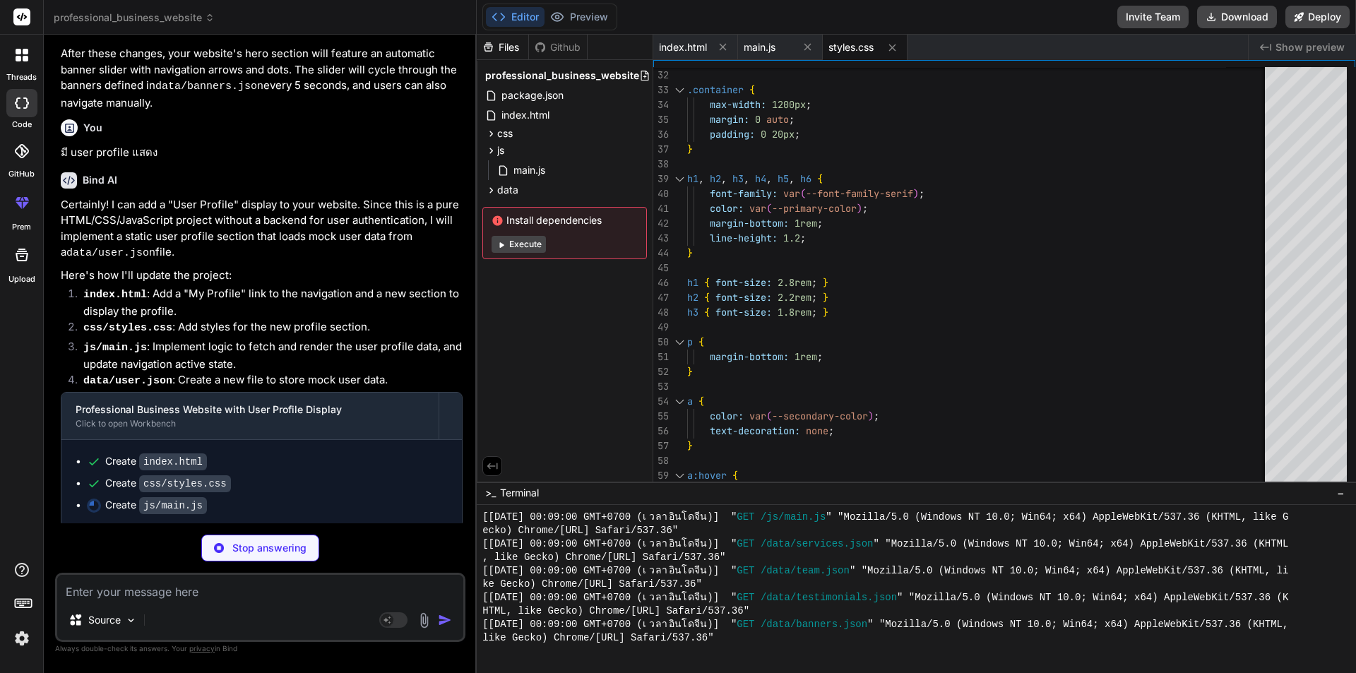
type textarea "x"
type textarea "link.classList.add('active'); } }); } window.addEventListener('scroll', setActi…"
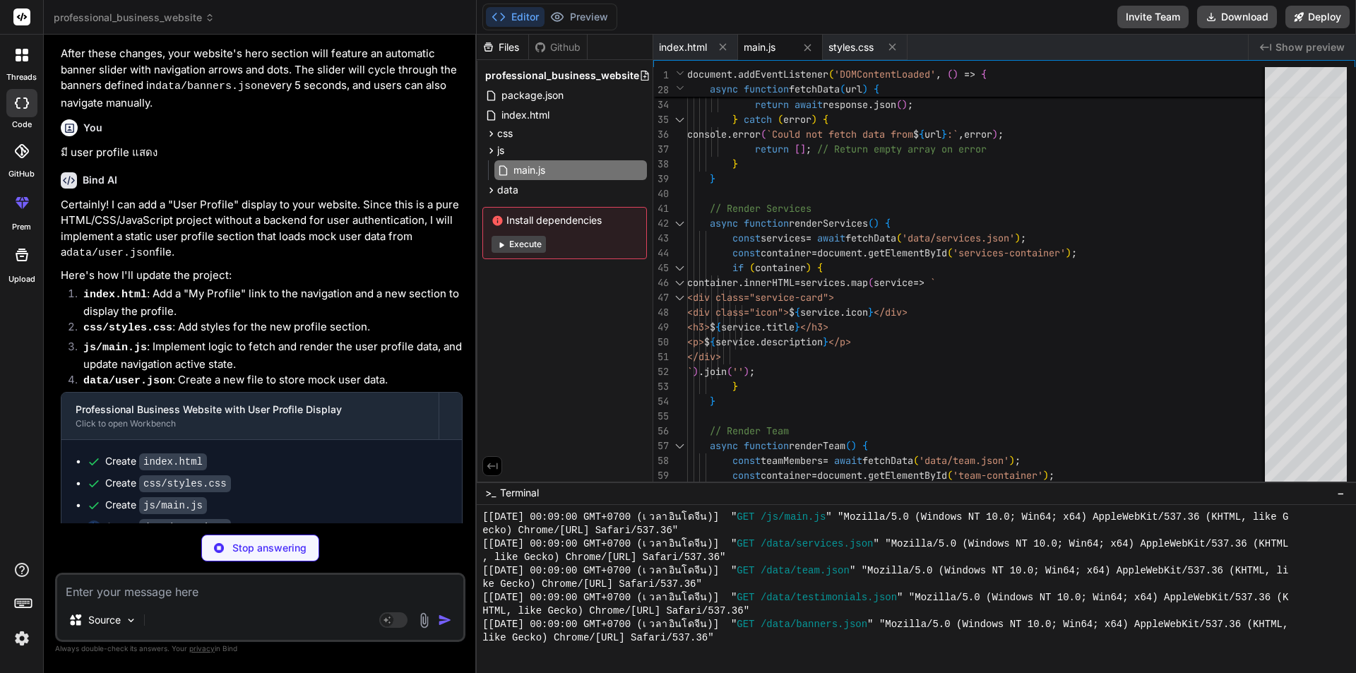
type textarea "x"
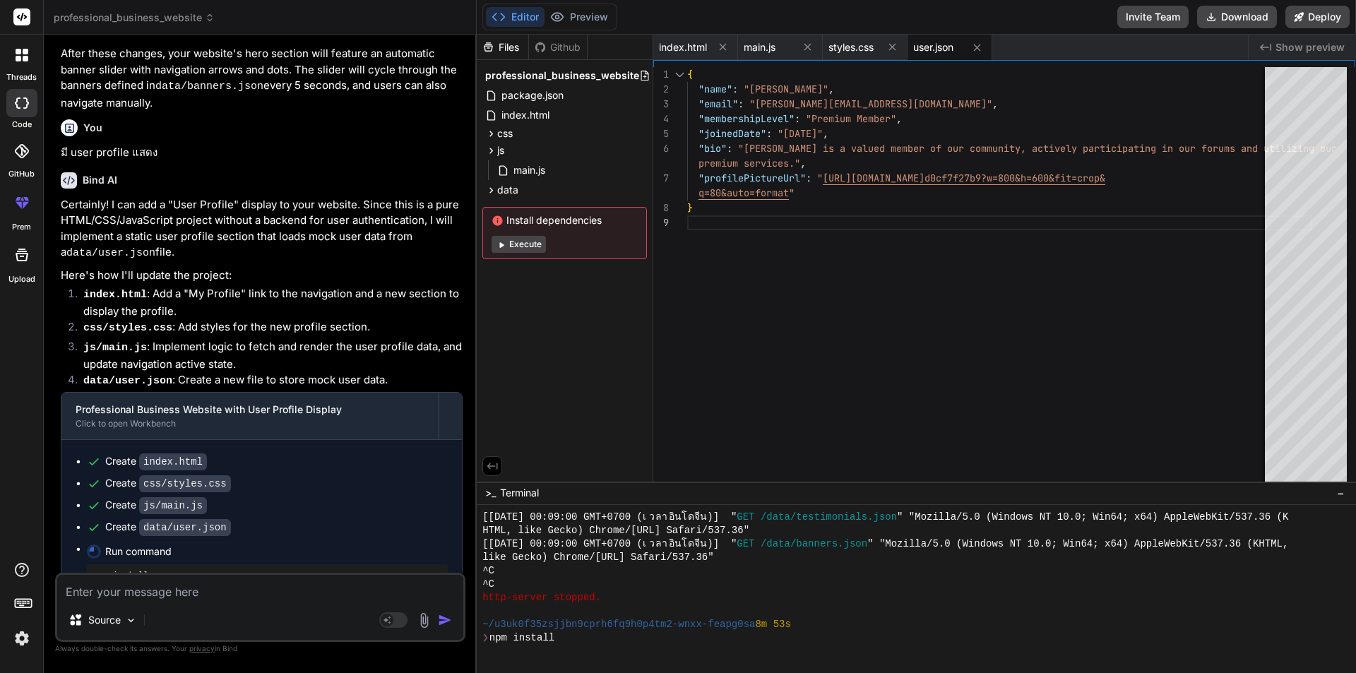
scroll to position [2724, 0]
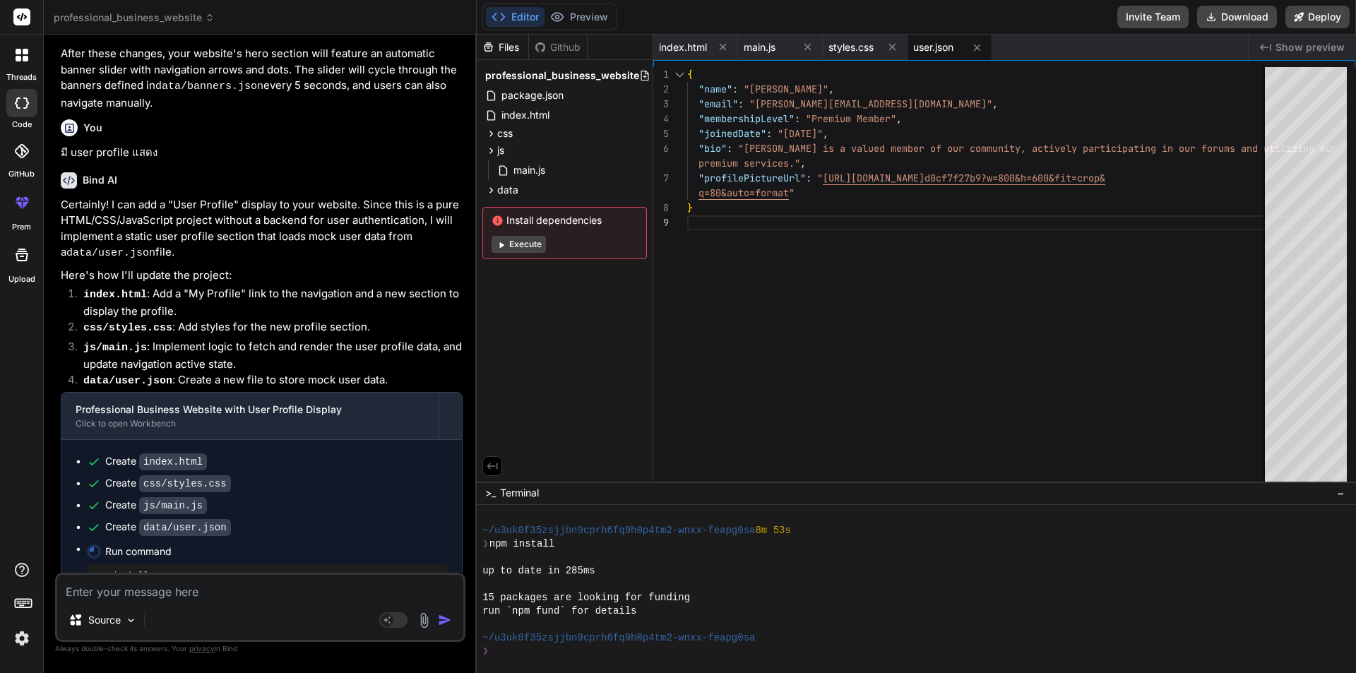
type textarea "x"
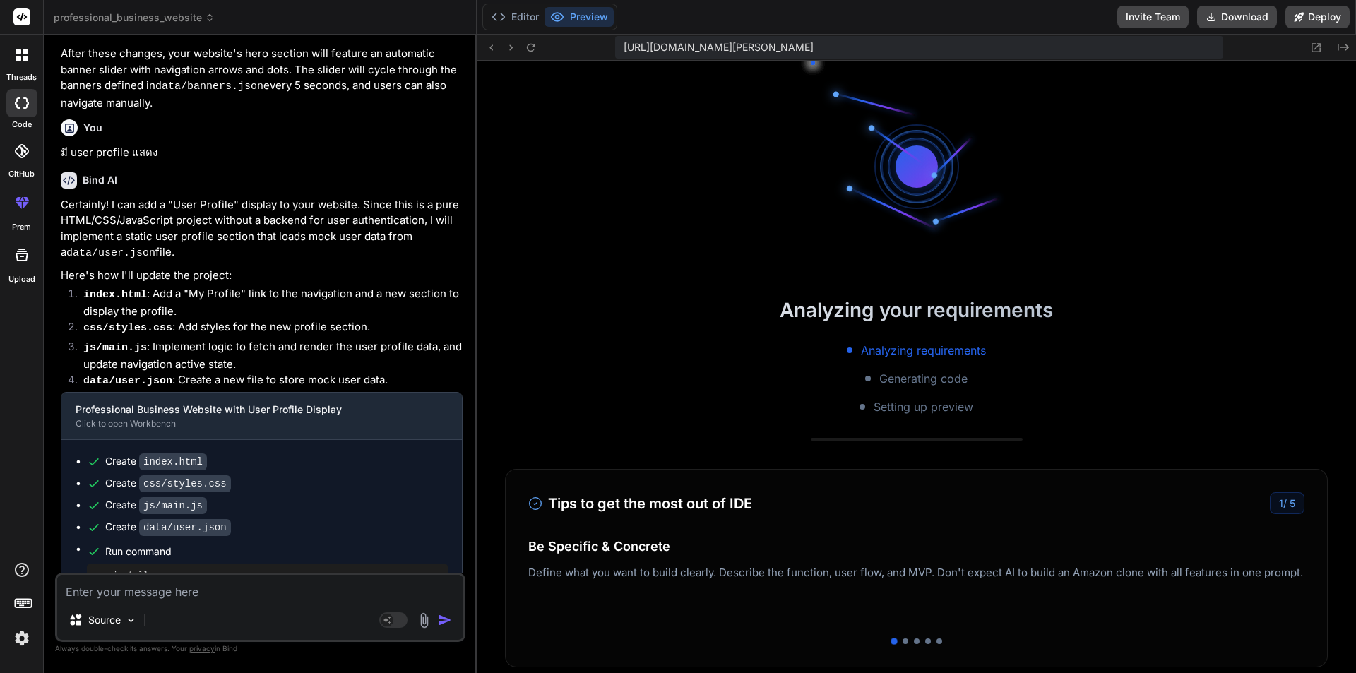
scroll to position [3515, 0]
